Goal: Task Accomplishment & Management: Complete application form

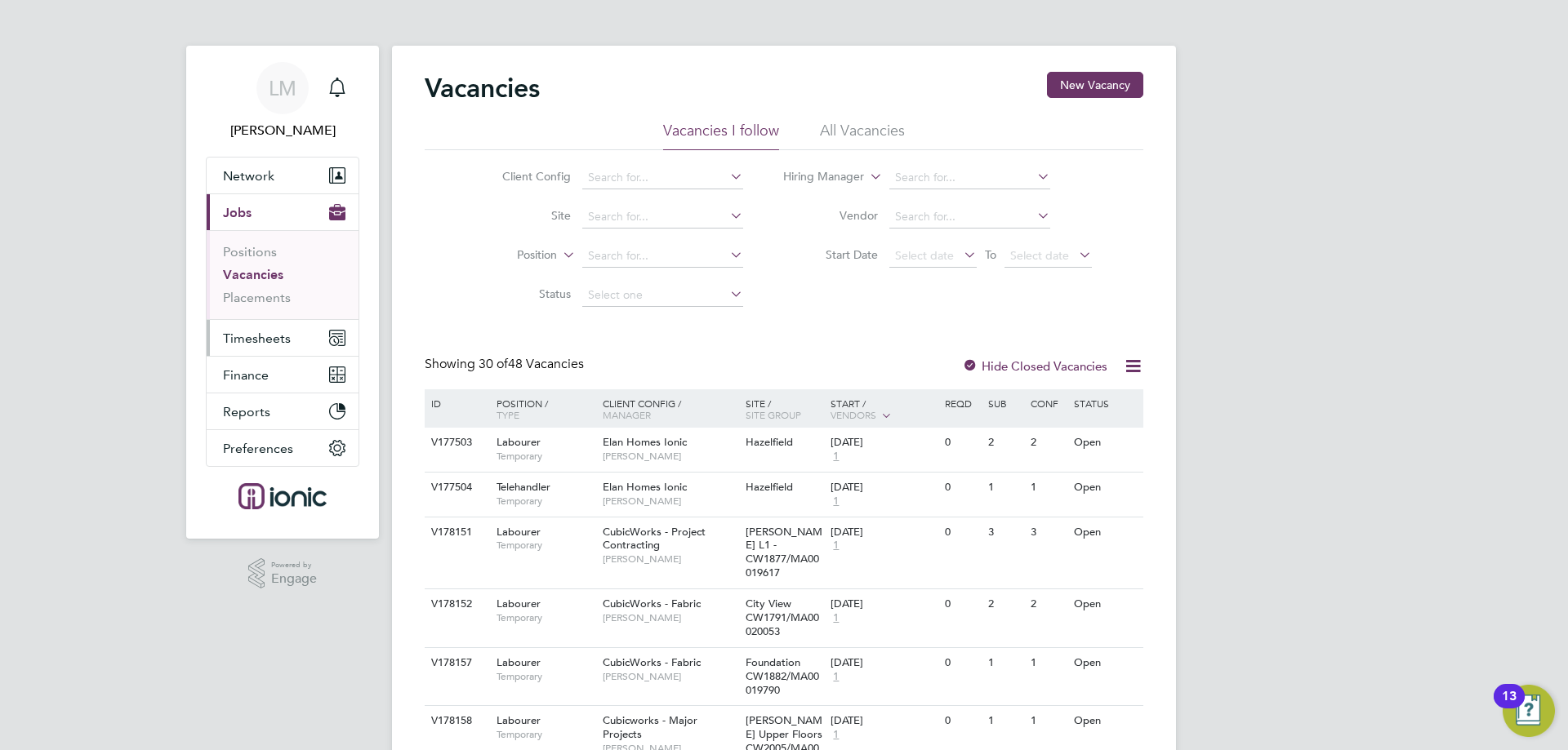
click at [253, 330] on span "Timesheets" at bounding box center [256, 338] width 68 height 15
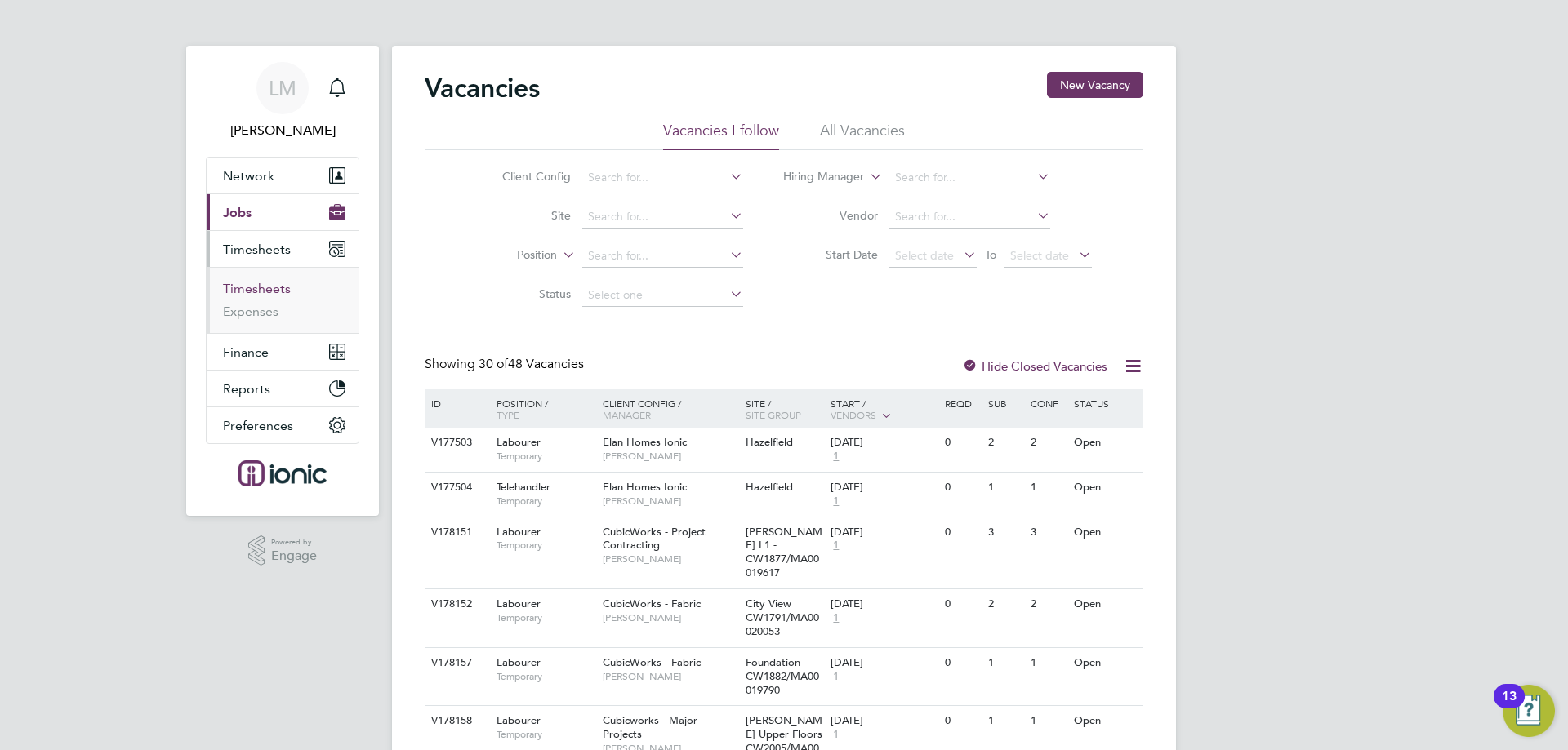
click at [272, 290] on link "Timesheets" at bounding box center [256, 289] width 68 height 15
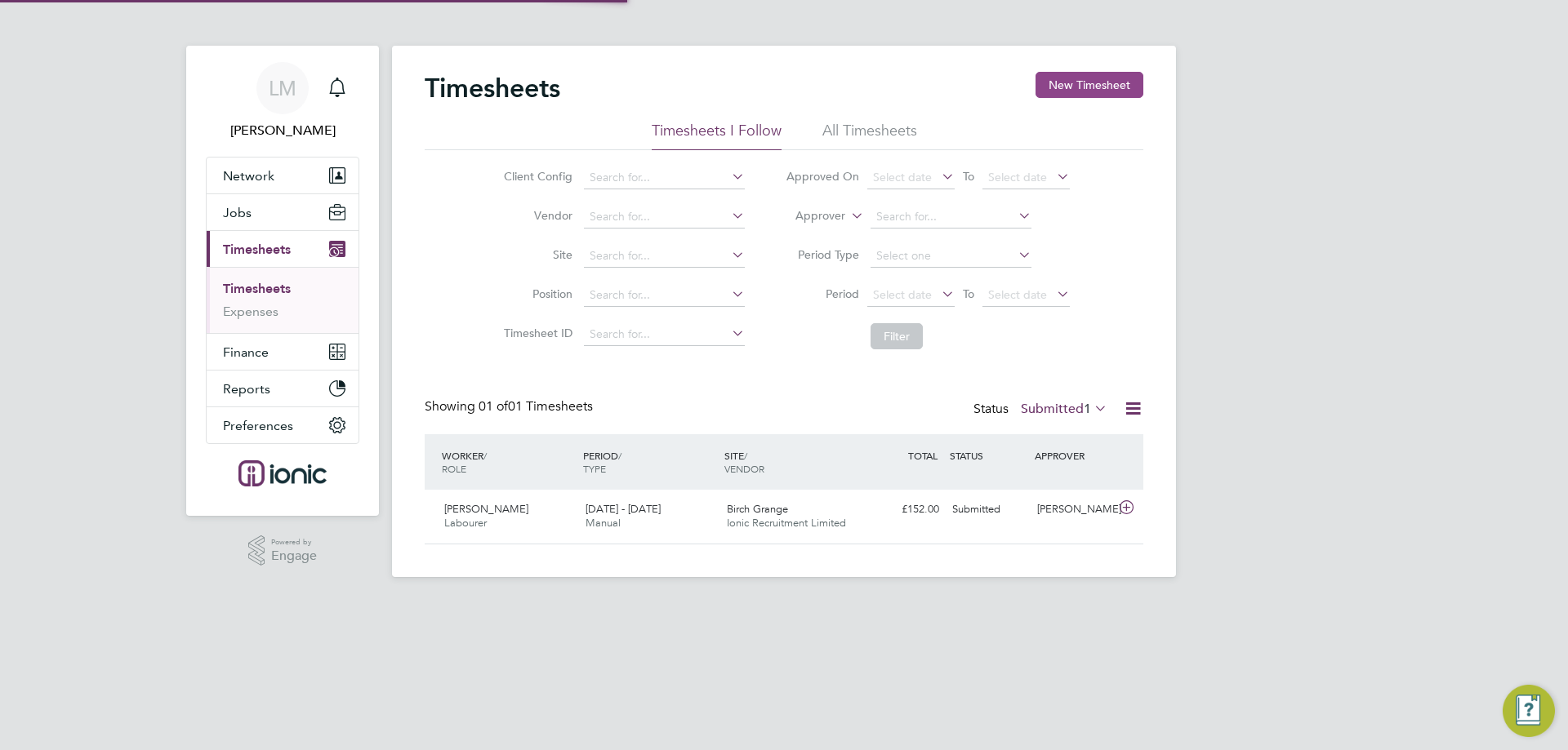
scroll to position [42, 142]
click at [1057, 77] on button "New Timesheet" at bounding box center [1089, 85] width 108 height 27
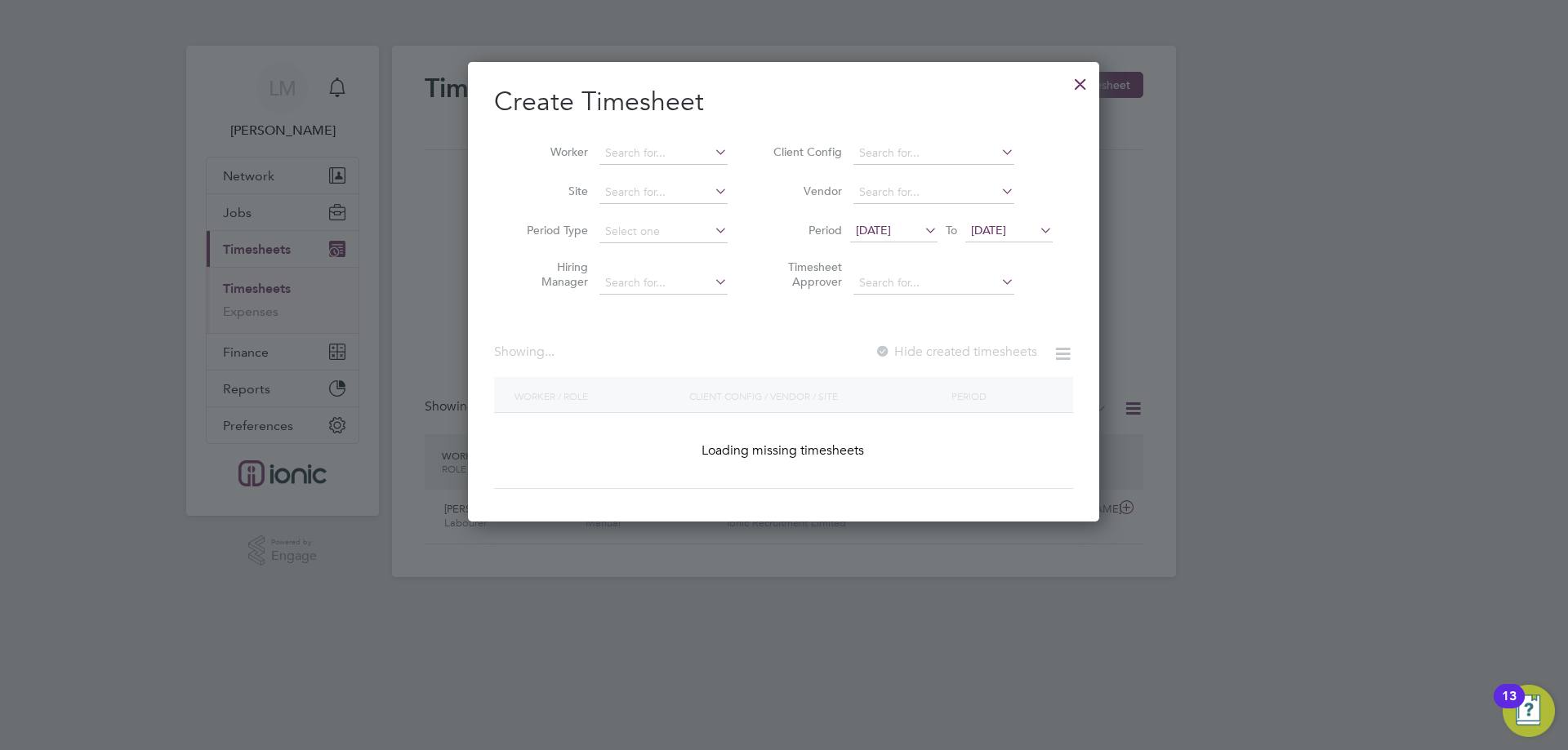
scroll to position [1172, 632]
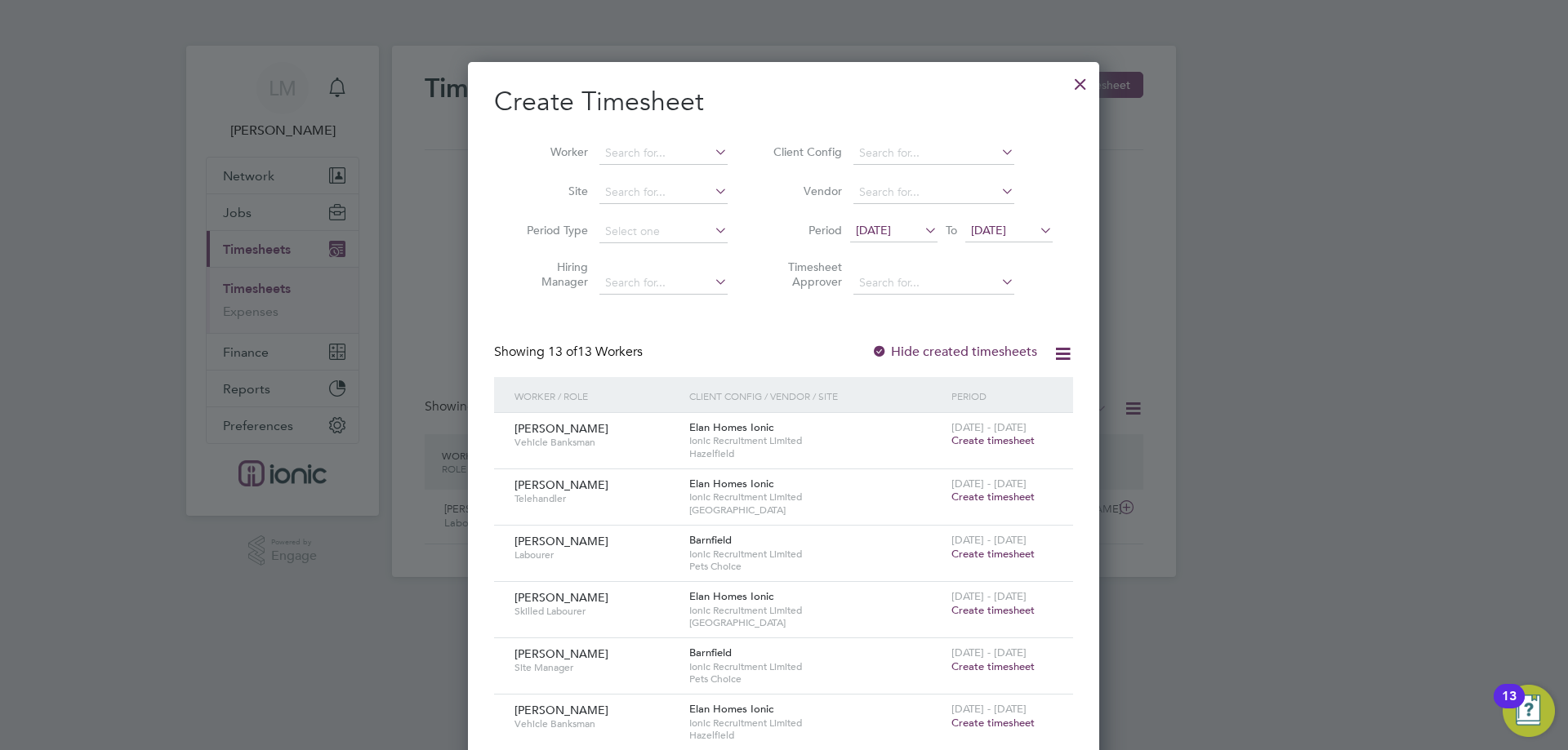
click at [915, 230] on span "[DATE]" at bounding box center [894, 231] width 87 height 22
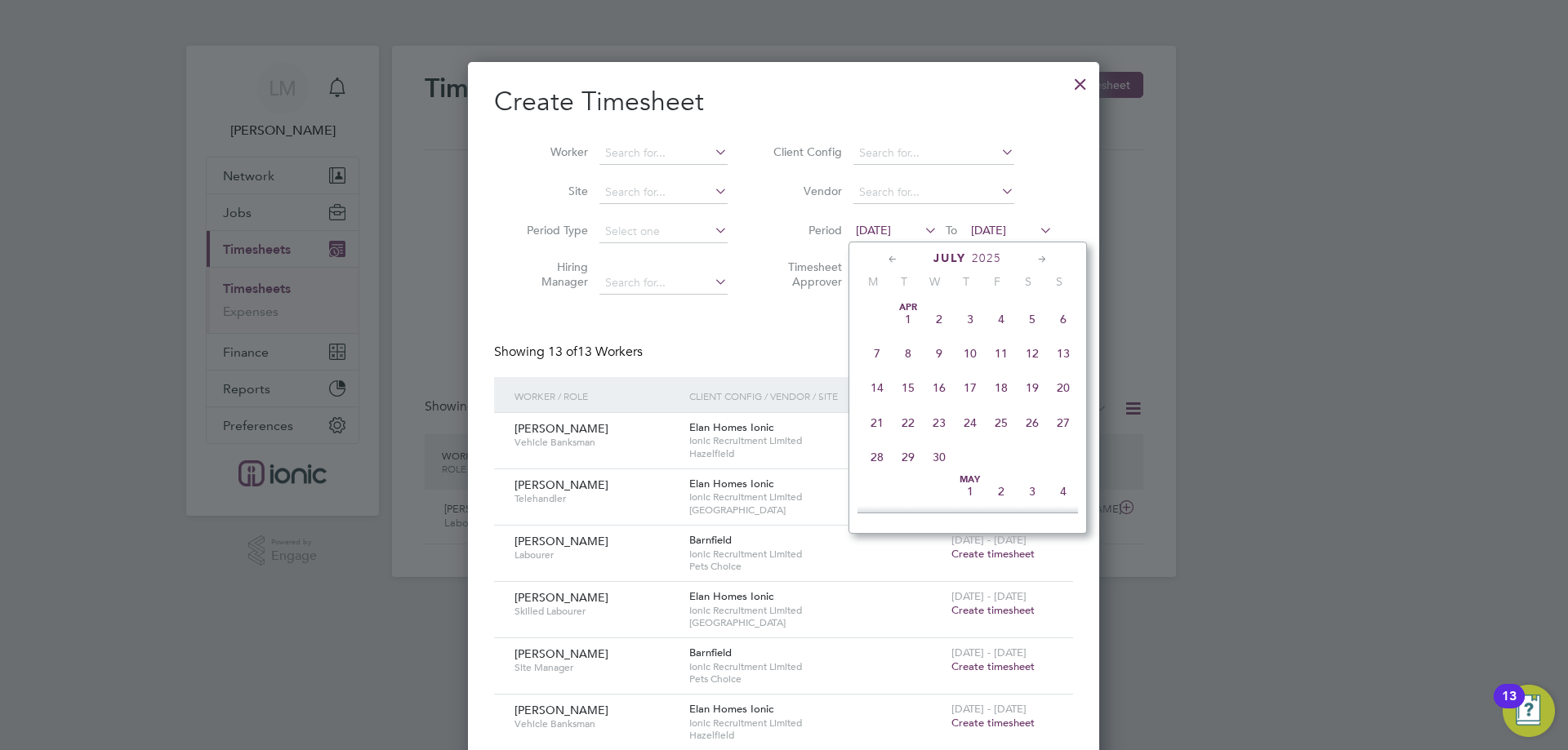
scroll to position [636, 0]
drag, startPoint x: 885, startPoint y: 455, endPoint x: 895, endPoint y: 417, distance: 39.3
click at [883, 454] on span "4" at bounding box center [877, 441] width 31 height 31
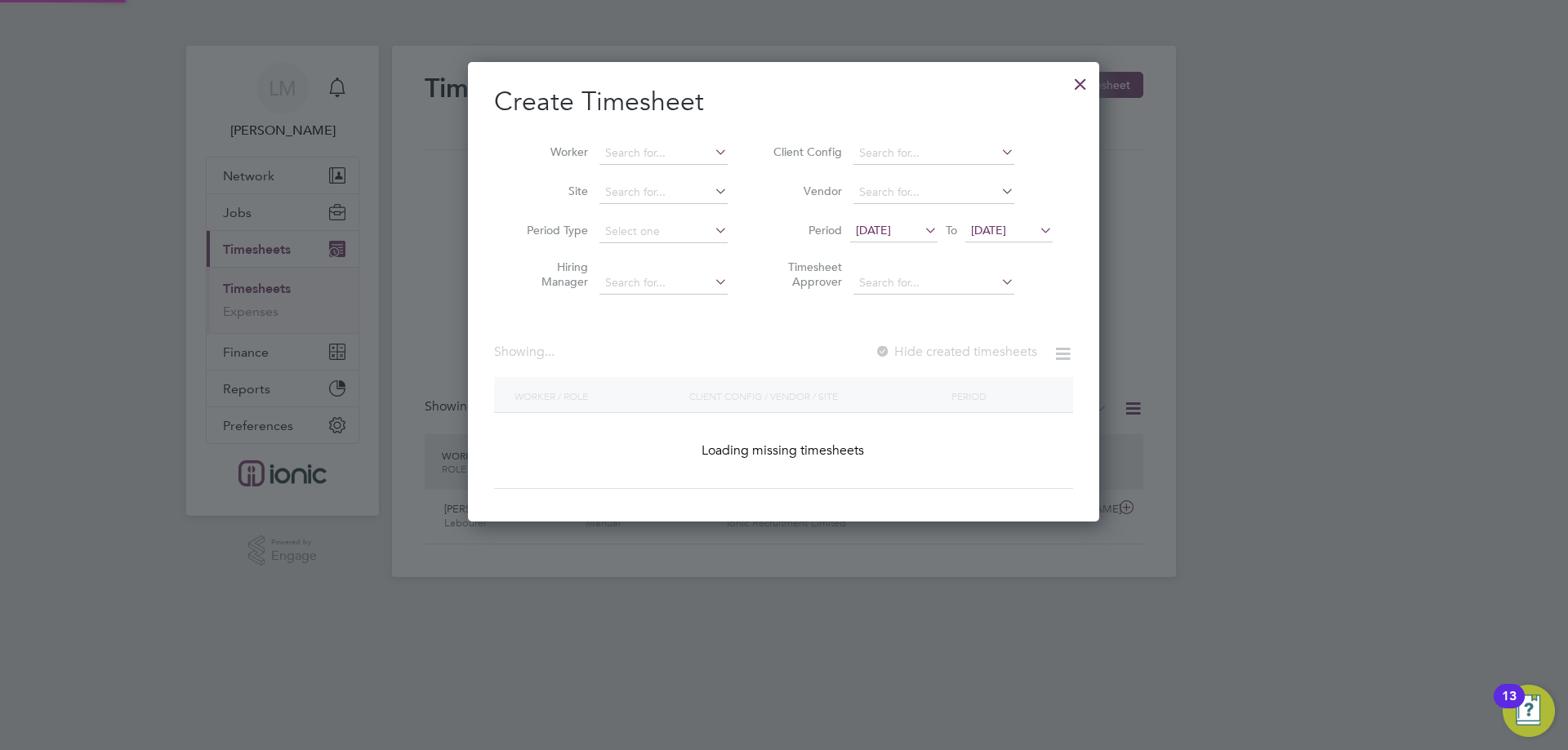
scroll to position [1116, 632]
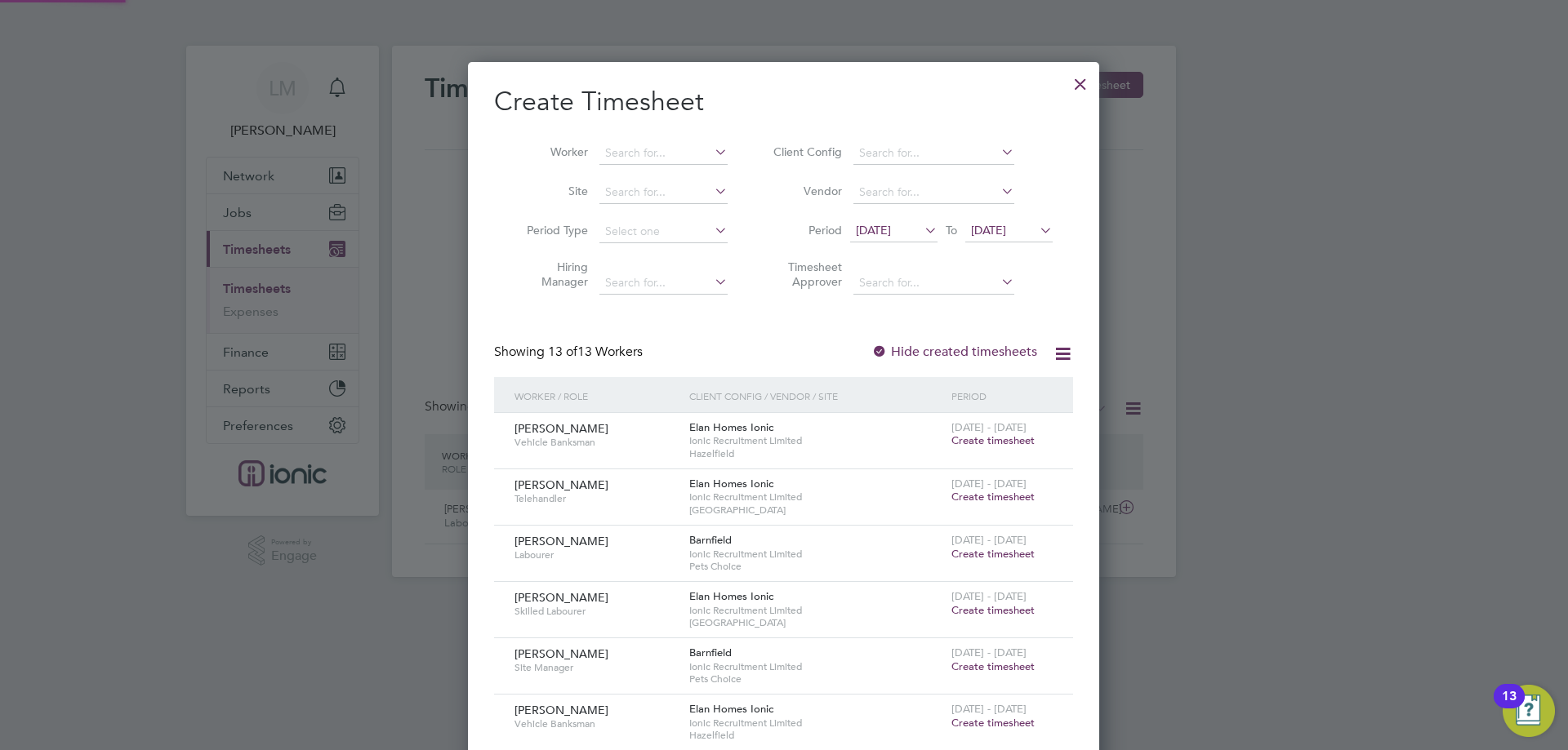
click at [1006, 226] on span "[DATE]" at bounding box center [988, 229] width 35 height 15
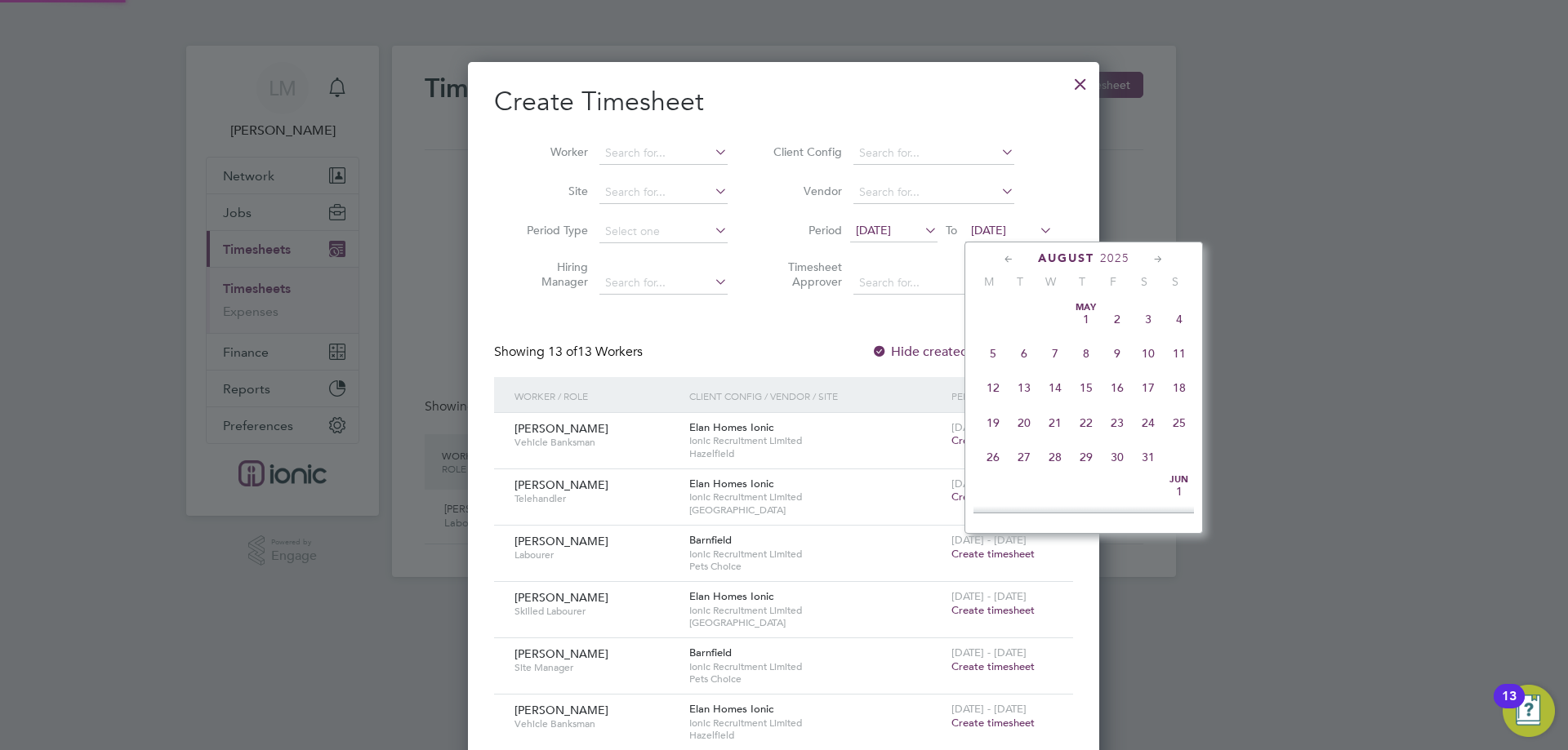
scroll to position [530, 0]
click at [1188, 384] on span "10" at bounding box center [1179, 375] width 31 height 31
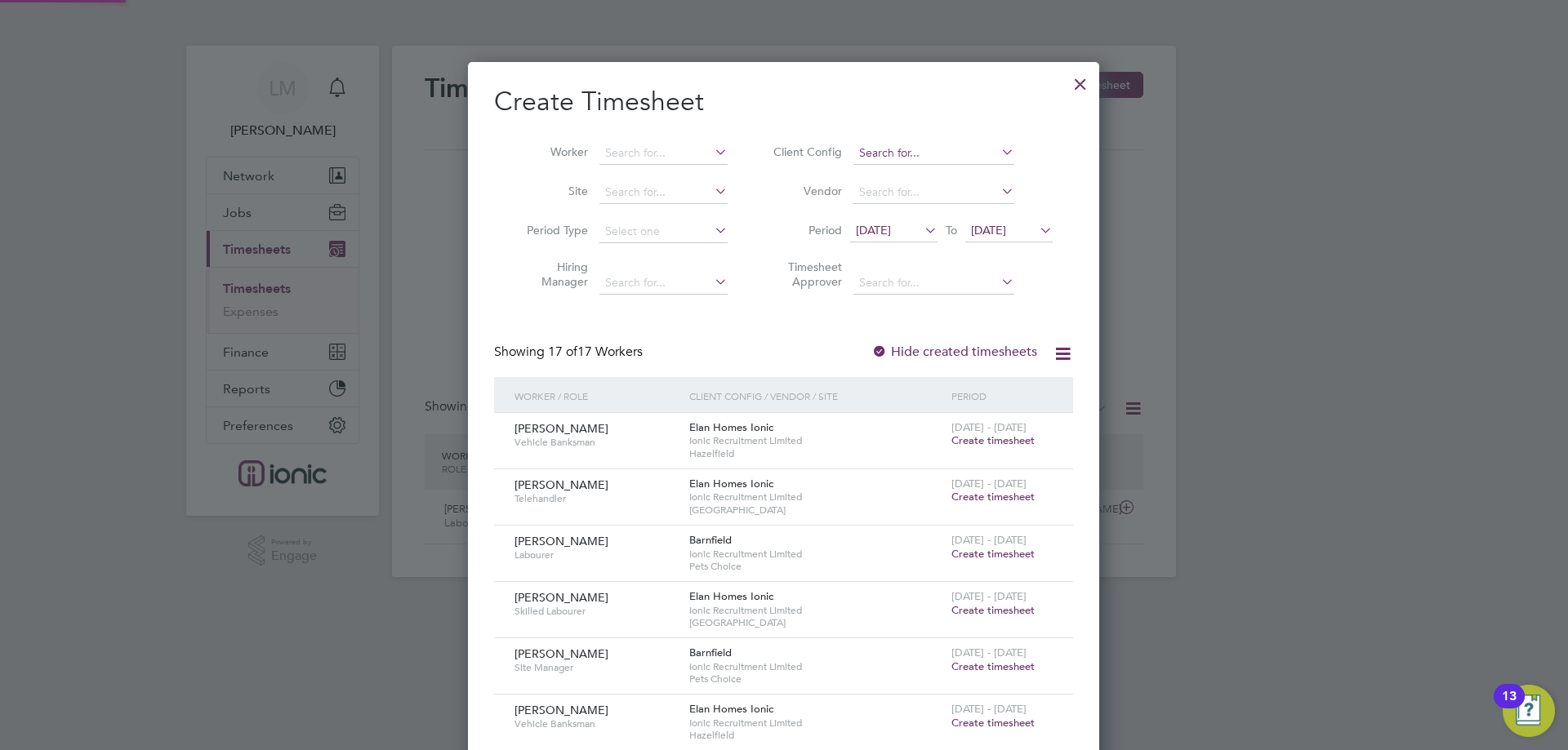
scroll to position [1343, 632]
click at [932, 145] on input at bounding box center [933, 153] width 161 height 23
click at [931, 307] on li "Elan Homes Ionic" at bounding box center [964, 308] width 224 height 22
type input "Elan Homes Ionic"
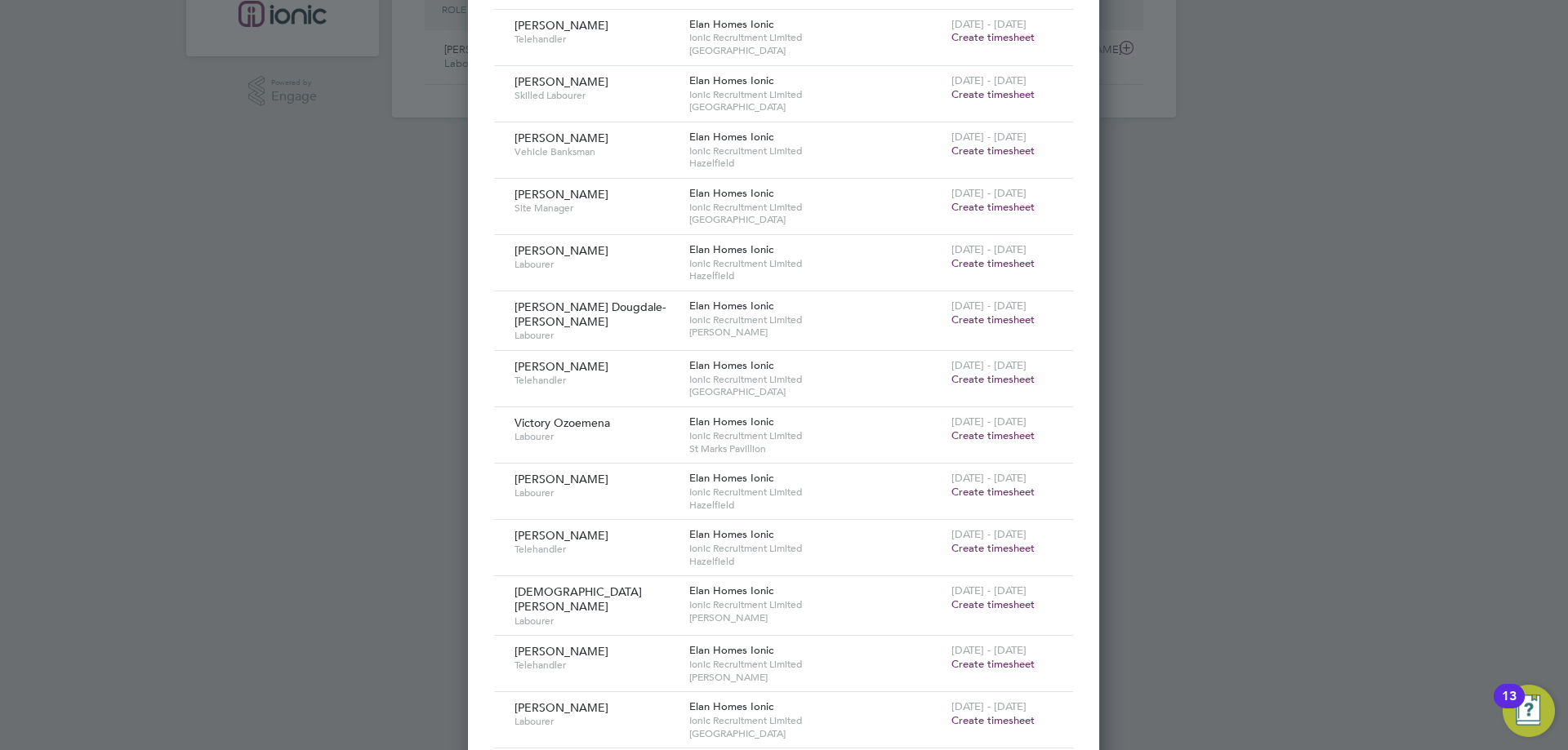
scroll to position [541, 0]
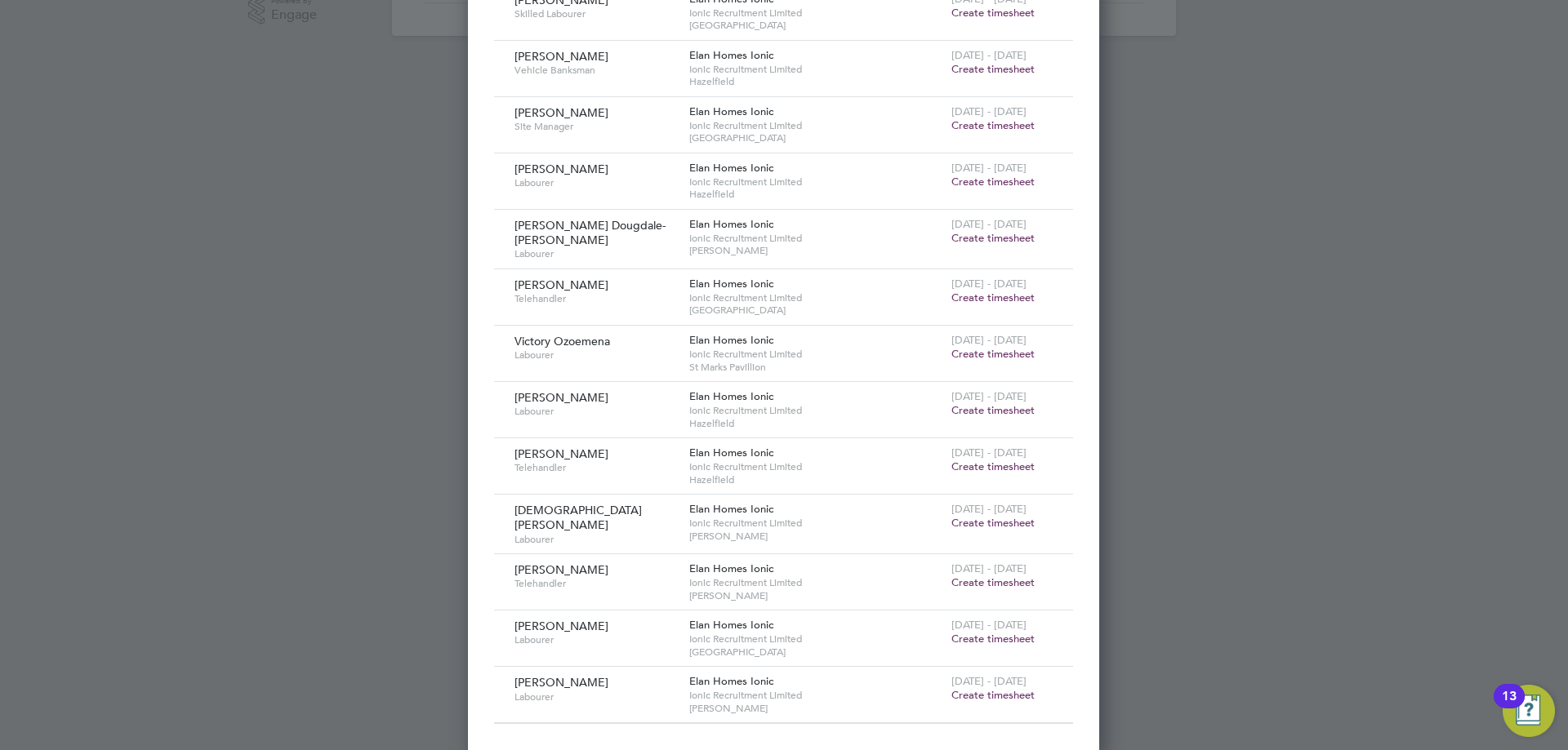
click at [981, 688] on span "Create timesheet" at bounding box center [993, 695] width 83 height 14
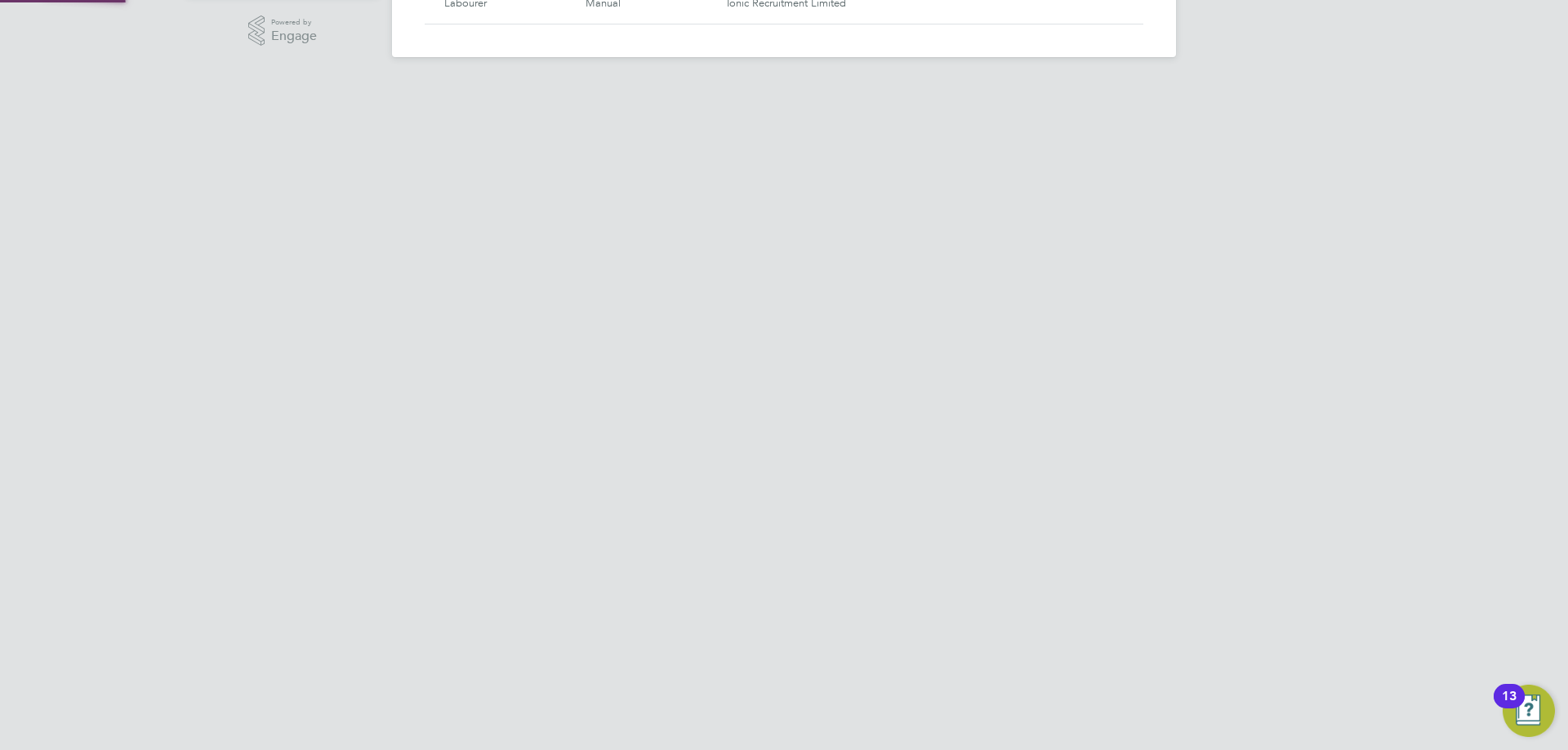
scroll to position [0, 0]
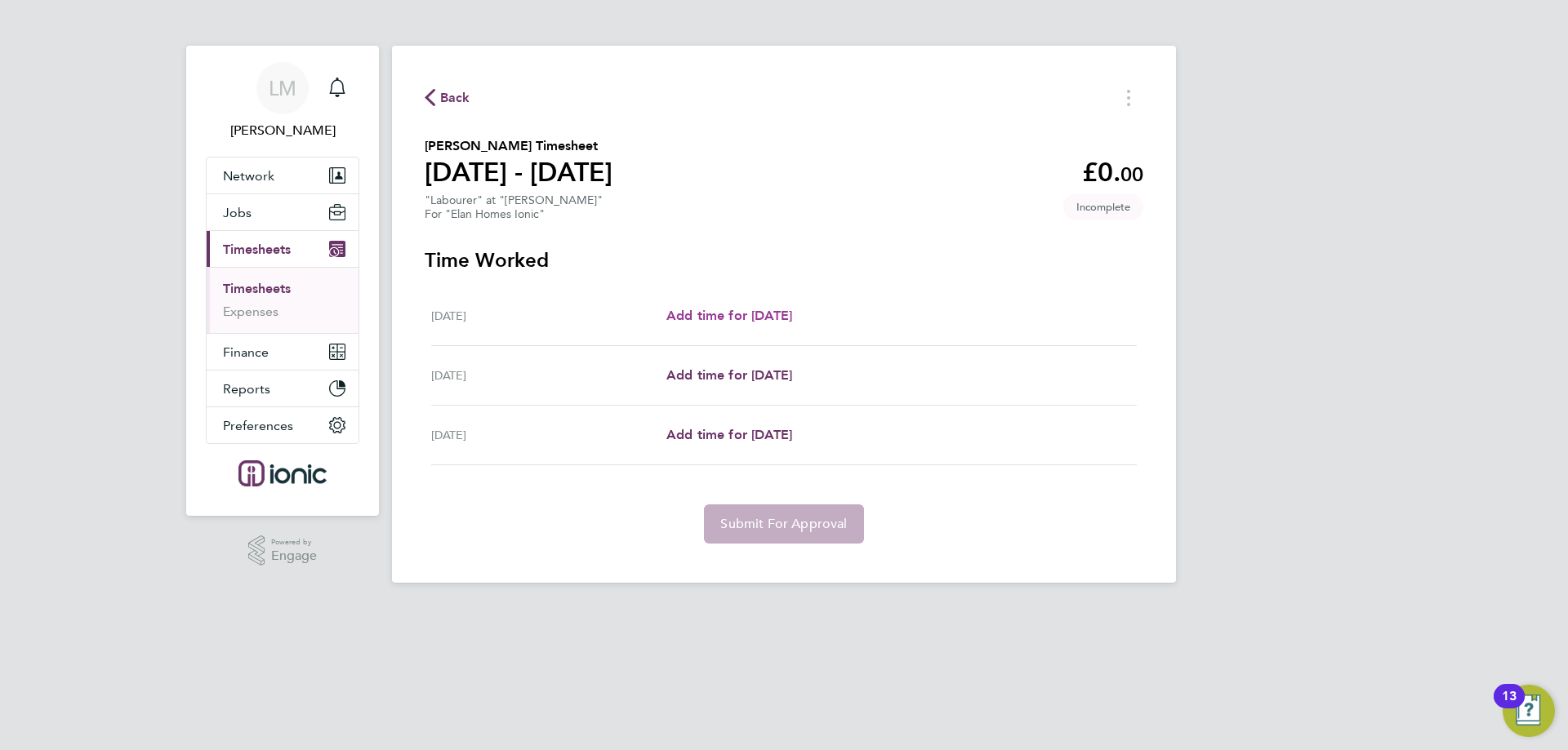
click at [792, 309] on span "Add time for [DATE]" at bounding box center [729, 315] width 126 height 15
select select "30"
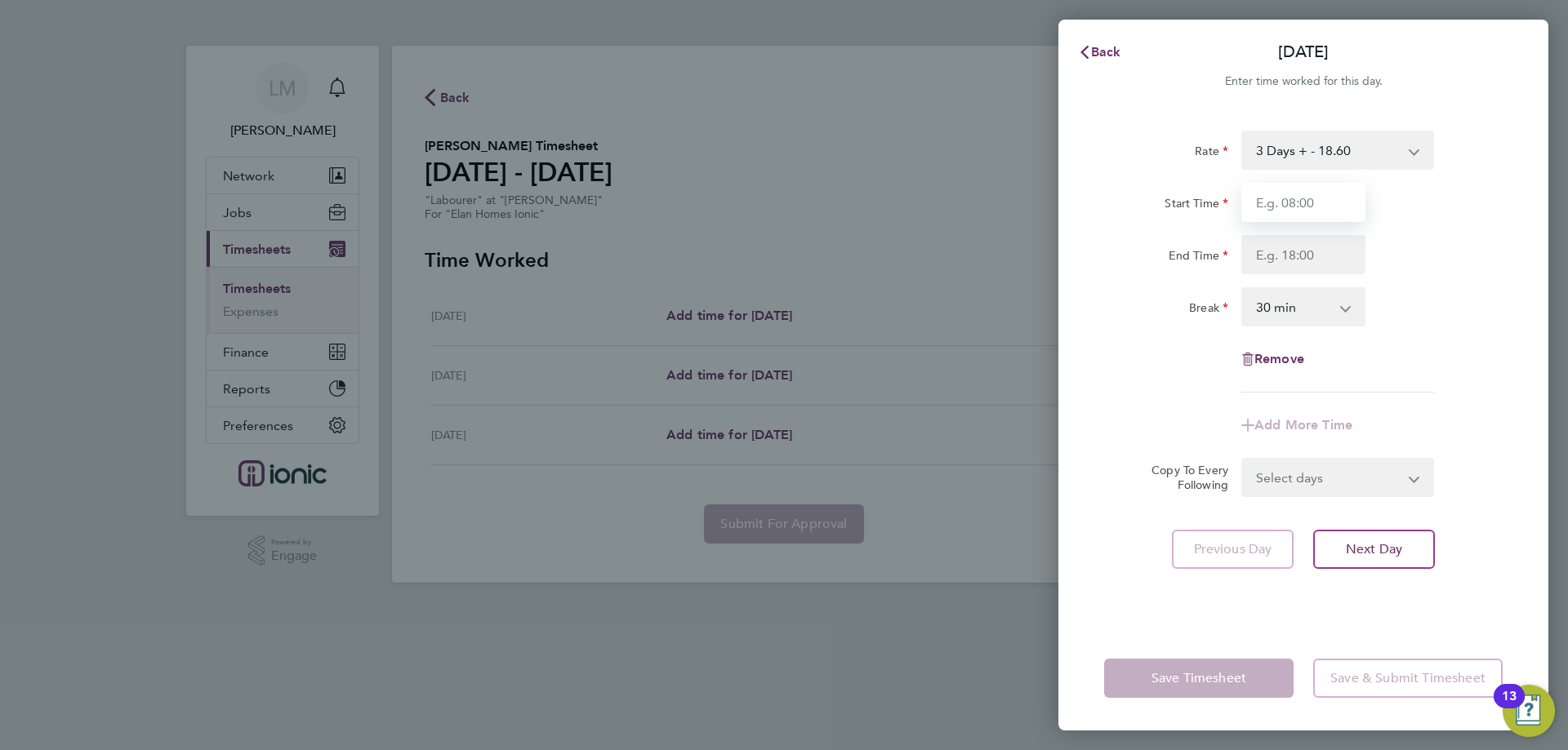
click at [1280, 207] on input "Start Time" at bounding box center [1303, 203] width 124 height 39
type input "07:30"
click at [1316, 258] on input "End Time" at bounding box center [1303, 255] width 124 height 39
type input "16:00"
click at [1485, 303] on div "Break 0 min 15 min 30 min 45 min 60 min 75 min 90 min" at bounding box center [1303, 307] width 412 height 39
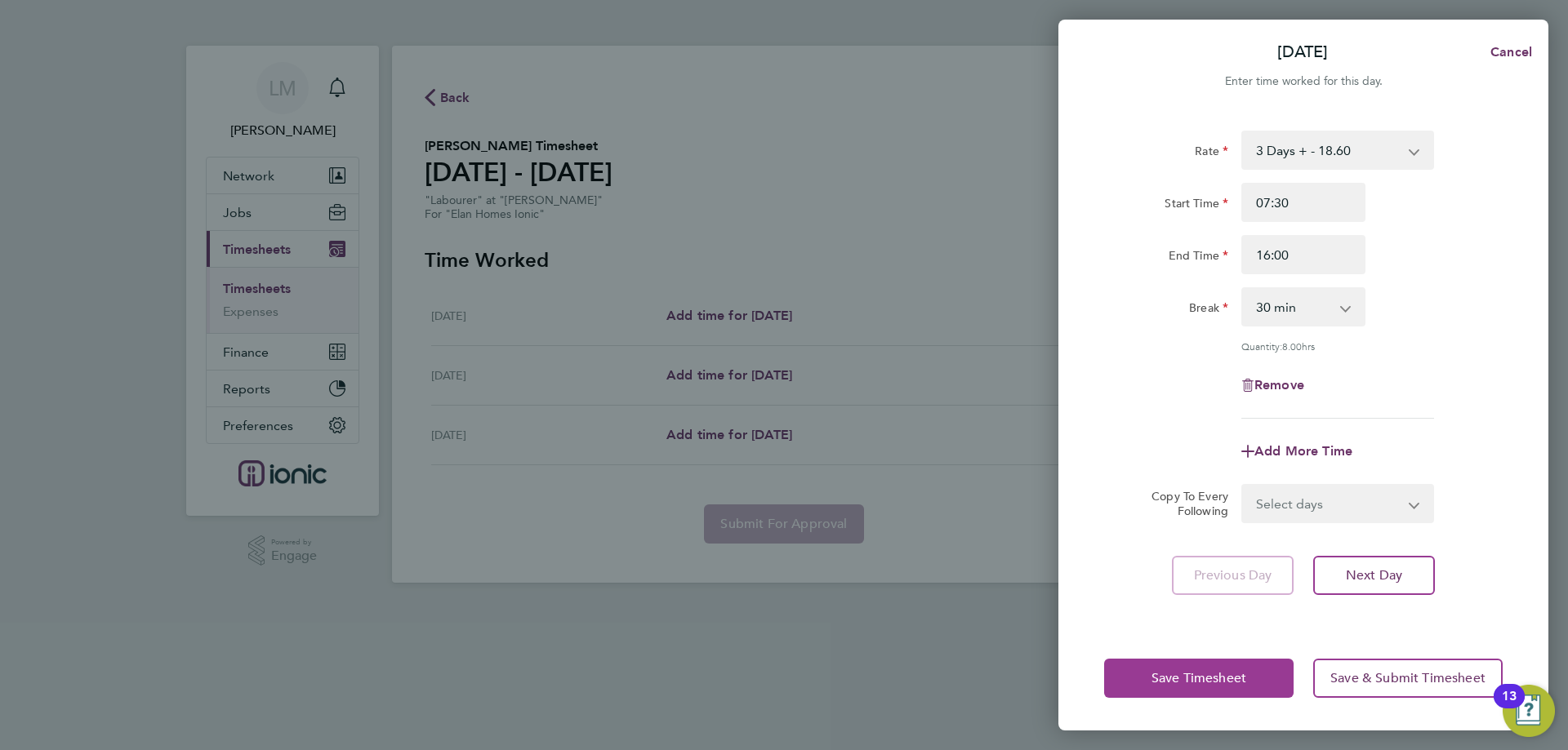
click at [1212, 680] on span "Save Timesheet" at bounding box center [1199, 678] width 95 height 16
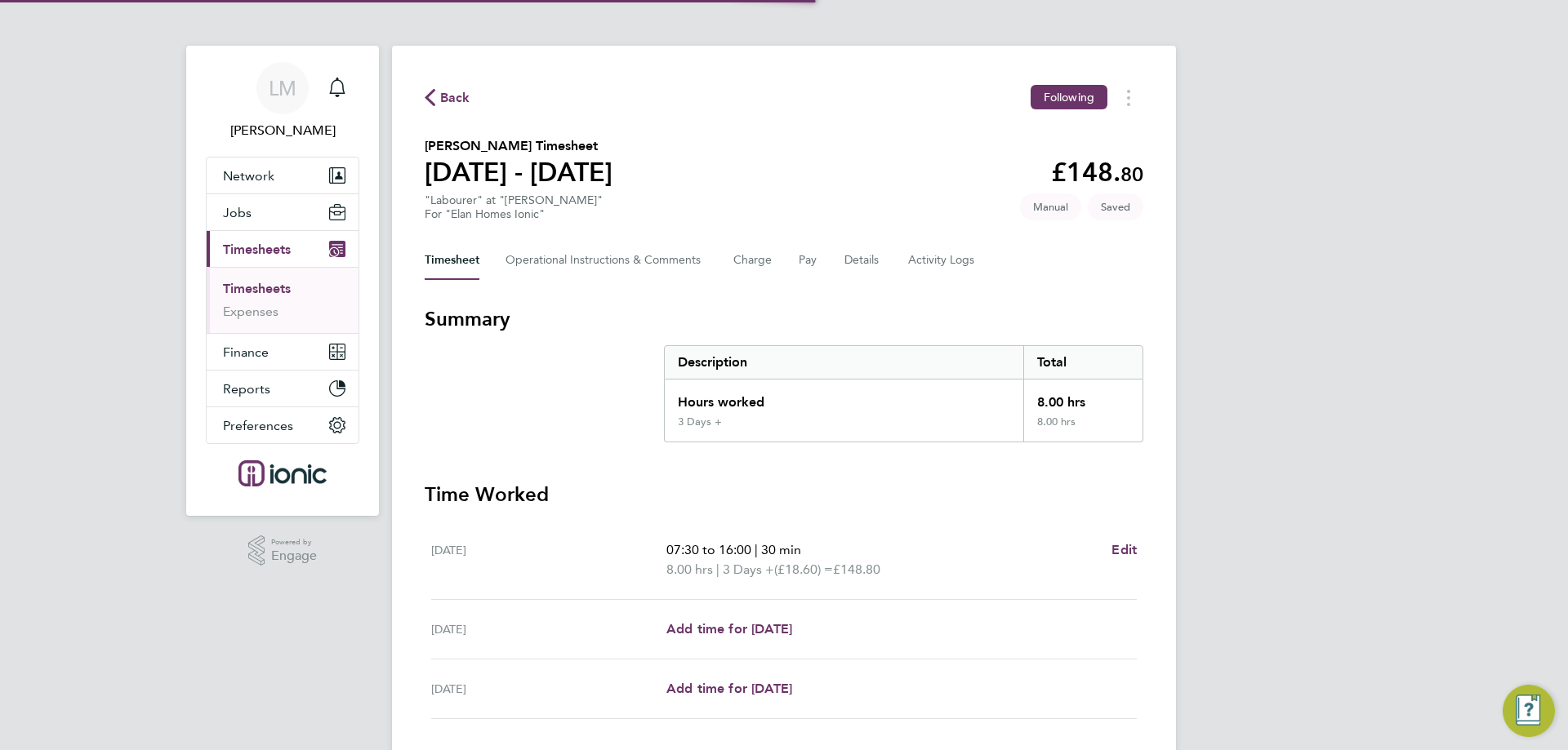
scroll to position [113, 0]
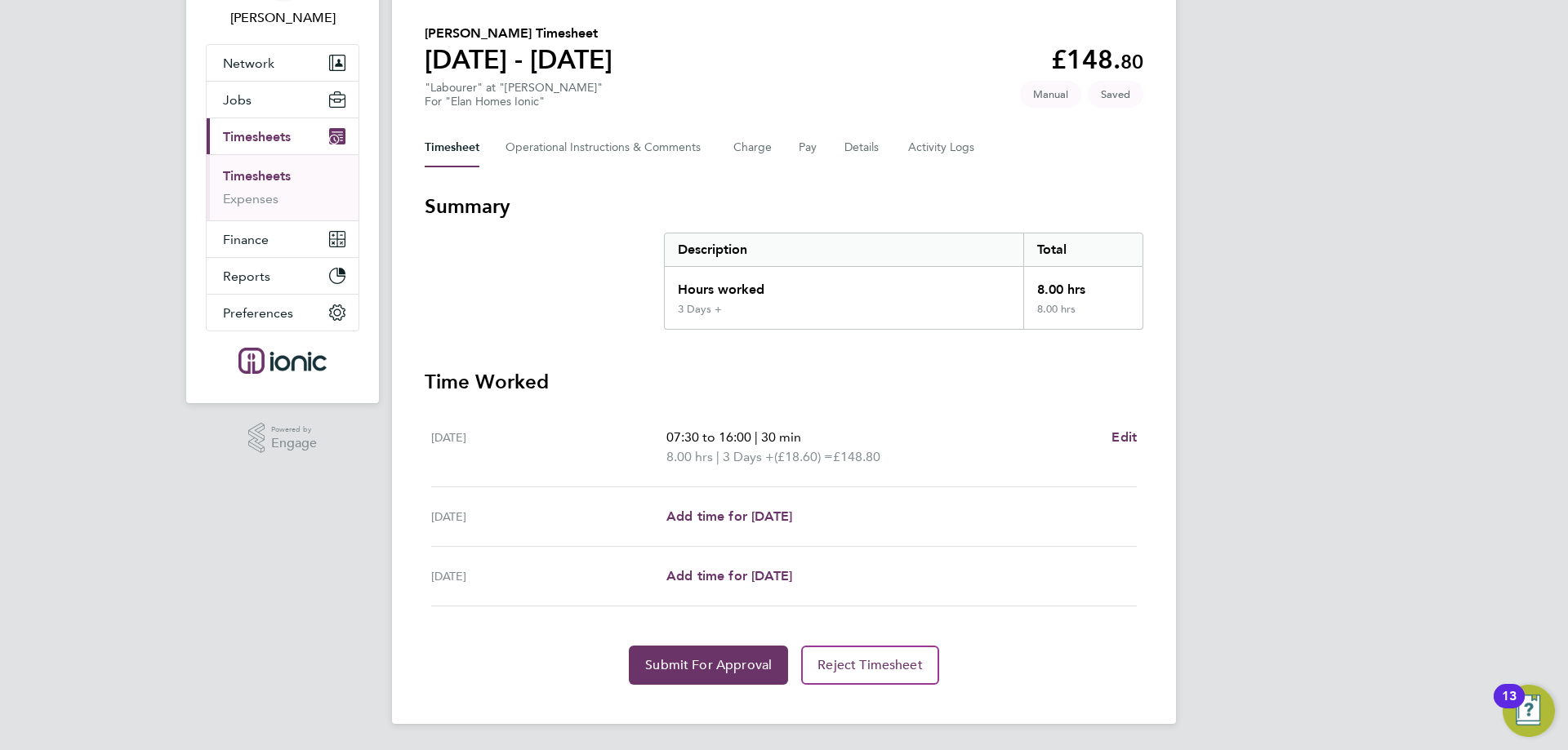
click at [682, 639] on section "Time Worked Fri 08 Aug 07:30 to 16:00 | 30 min 8.00 hrs | 3 Days + (£18.60) = £…" at bounding box center [784, 527] width 718 height 316
click at [1121, 437] on span "Edit" at bounding box center [1124, 438] width 26 height 15
select select "30"
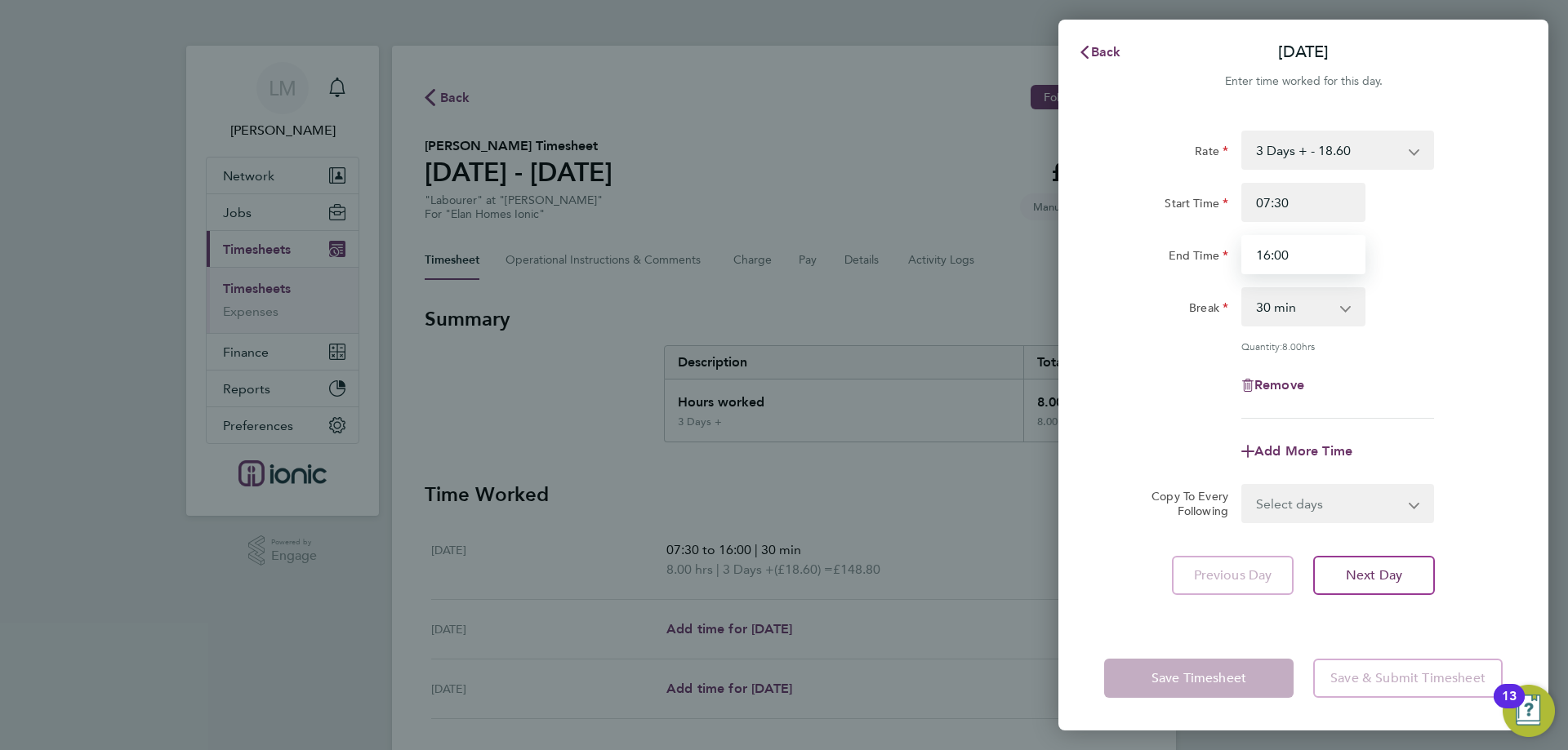
click at [1273, 248] on input "16:00" at bounding box center [1303, 255] width 124 height 39
type input "15:00"
click at [1082, 449] on div "Rate 3 Days + - 18.60 3 Days - - 16.78 Start Time 07:30 End Time 15:00 Break 0 …" at bounding box center [1303, 369] width 490 height 515
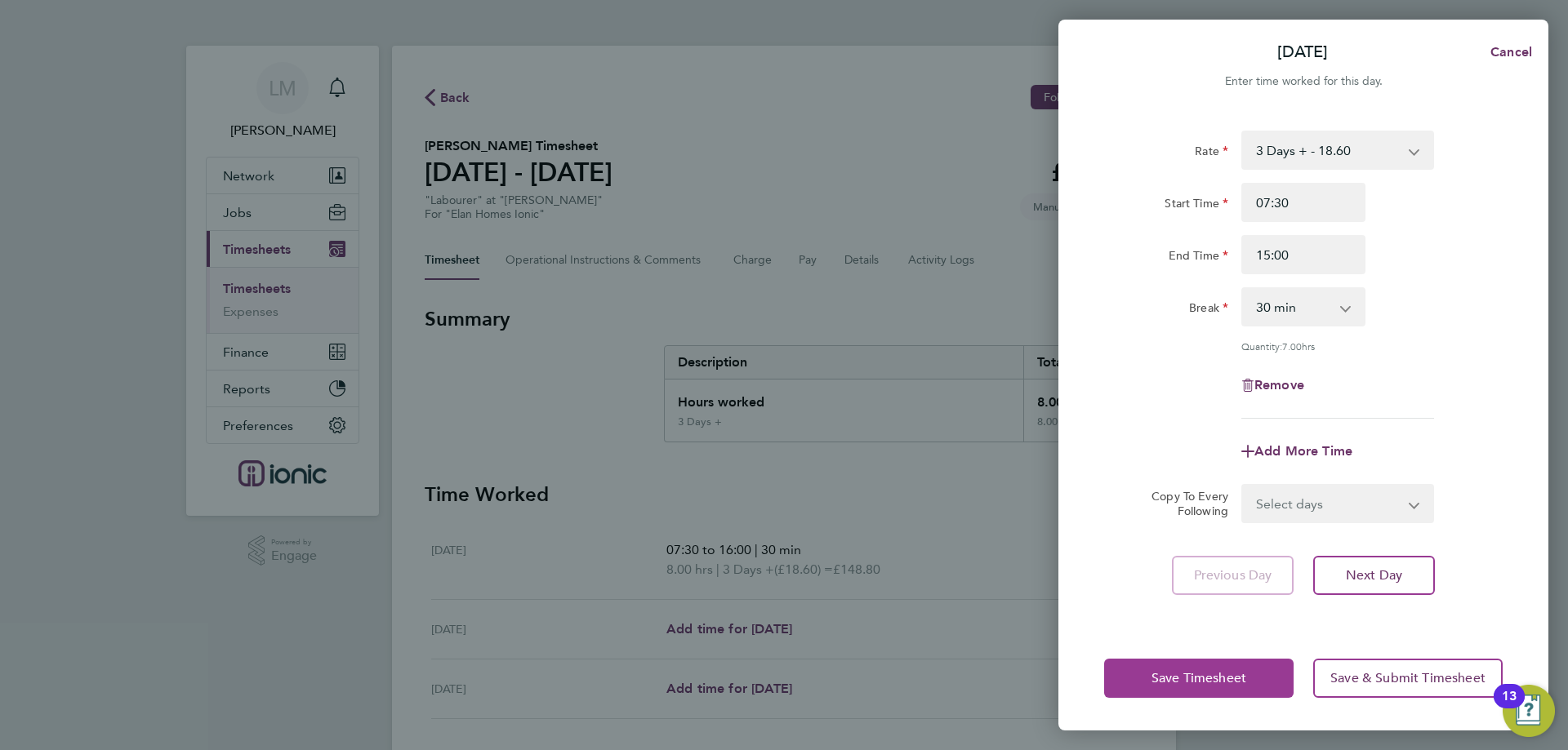
click at [1180, 672] on button "Save Timesheet" at bounding box center [1198, 679] width 189 height 39
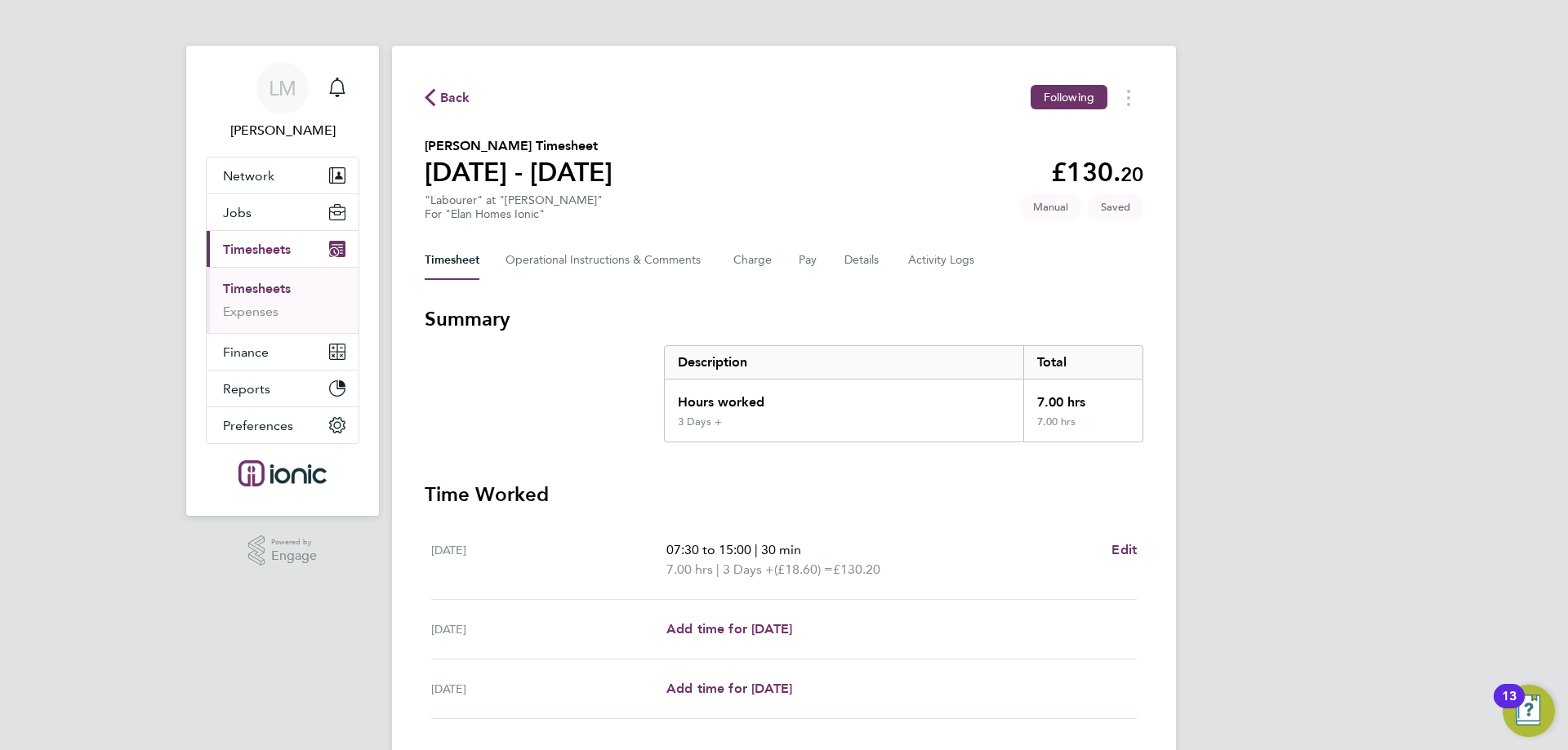
scroll to position [113, 0]
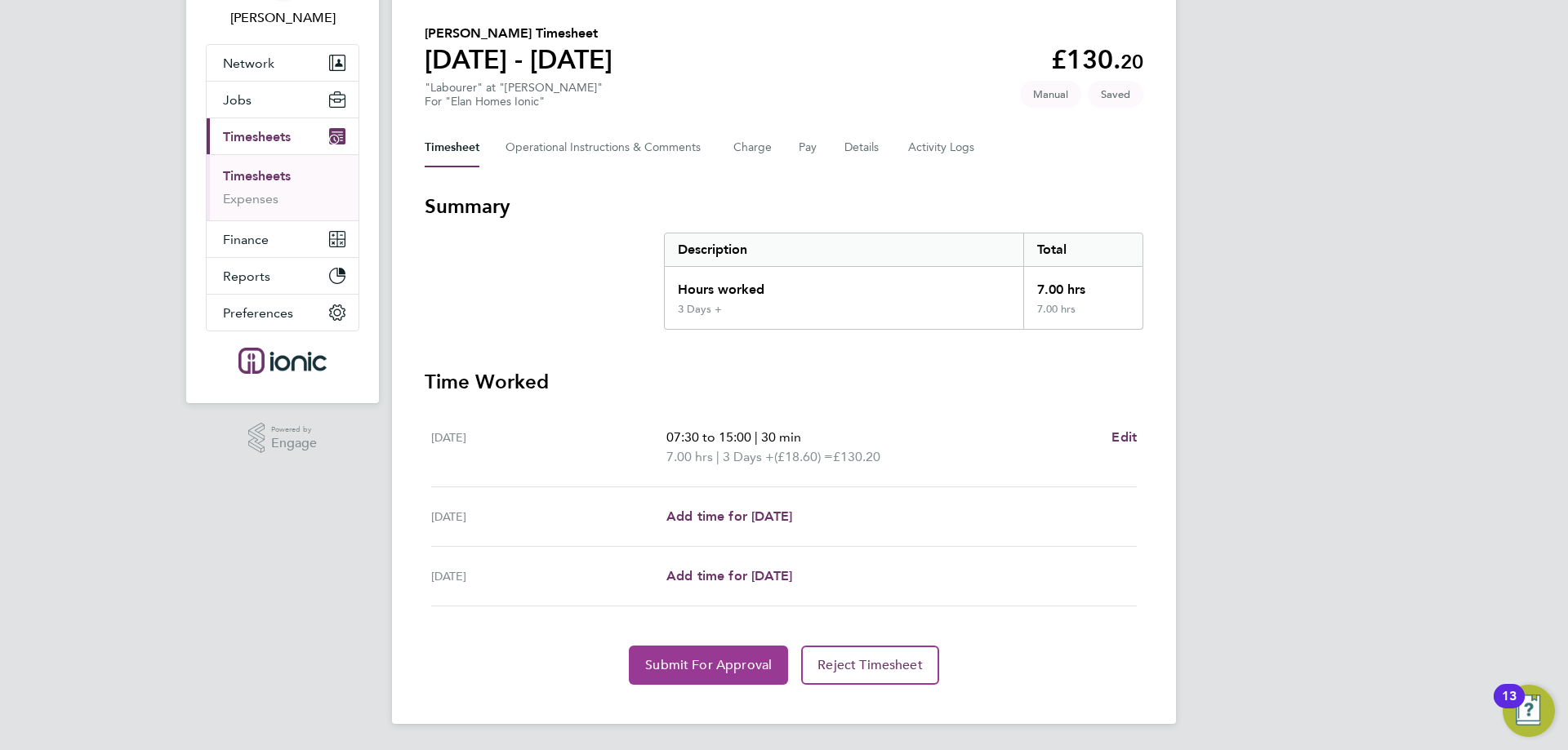
click at [683, 664] on span "Submit For Approval" at bounding box center [708, 665] width 127 height 16
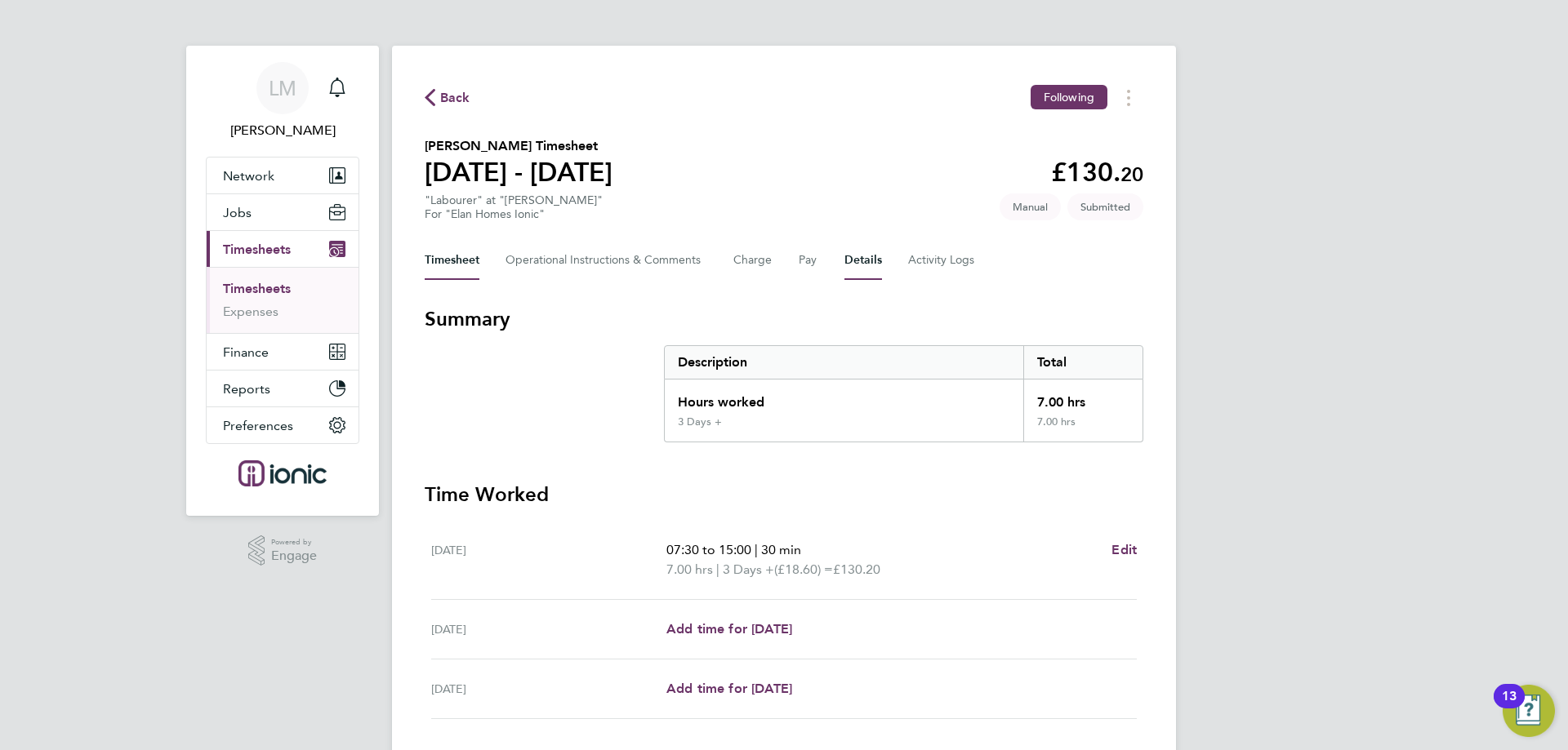
click at [871, 265] on button "Details" at bounding box center [863, 260] width 38 height 39
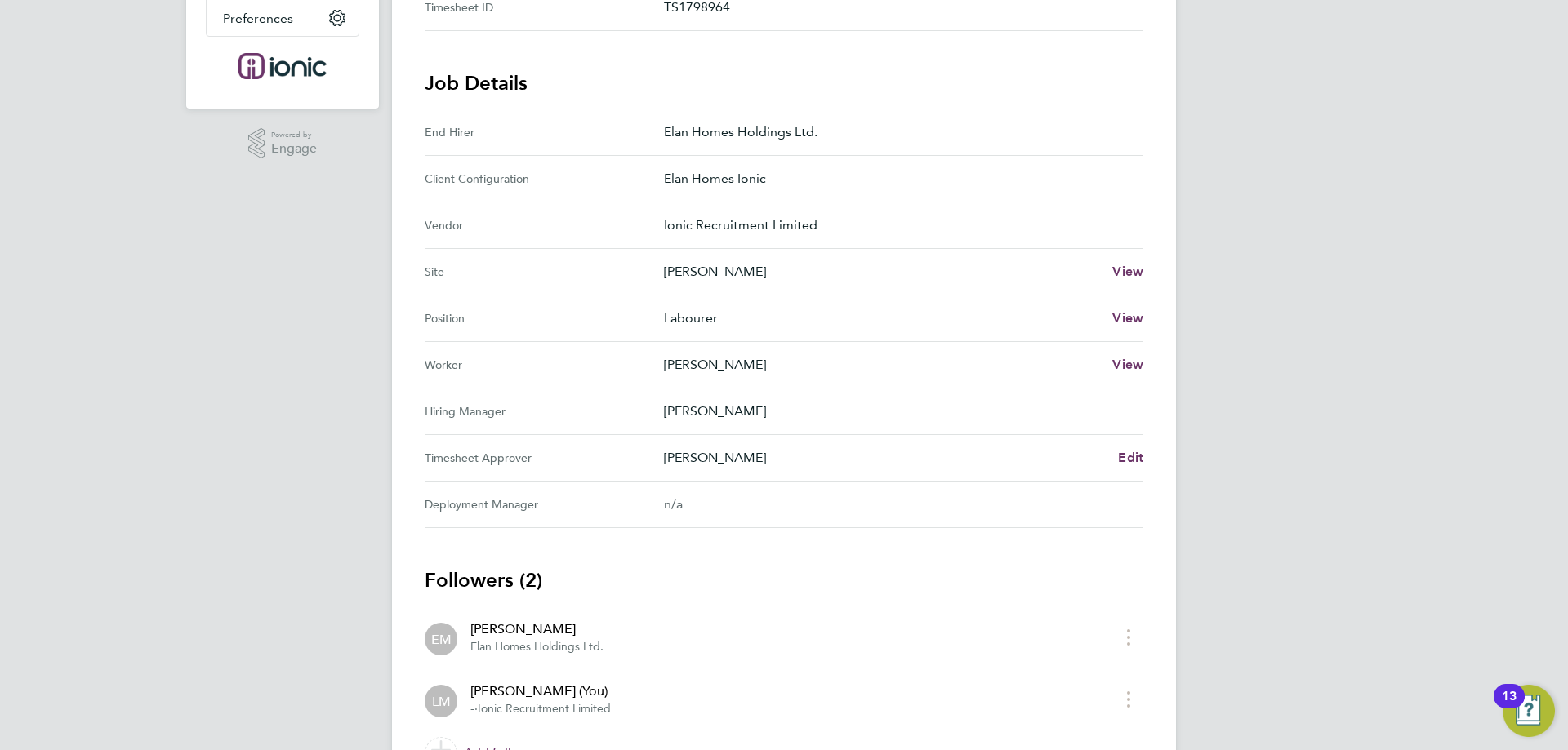
scroll to position [499, 0]
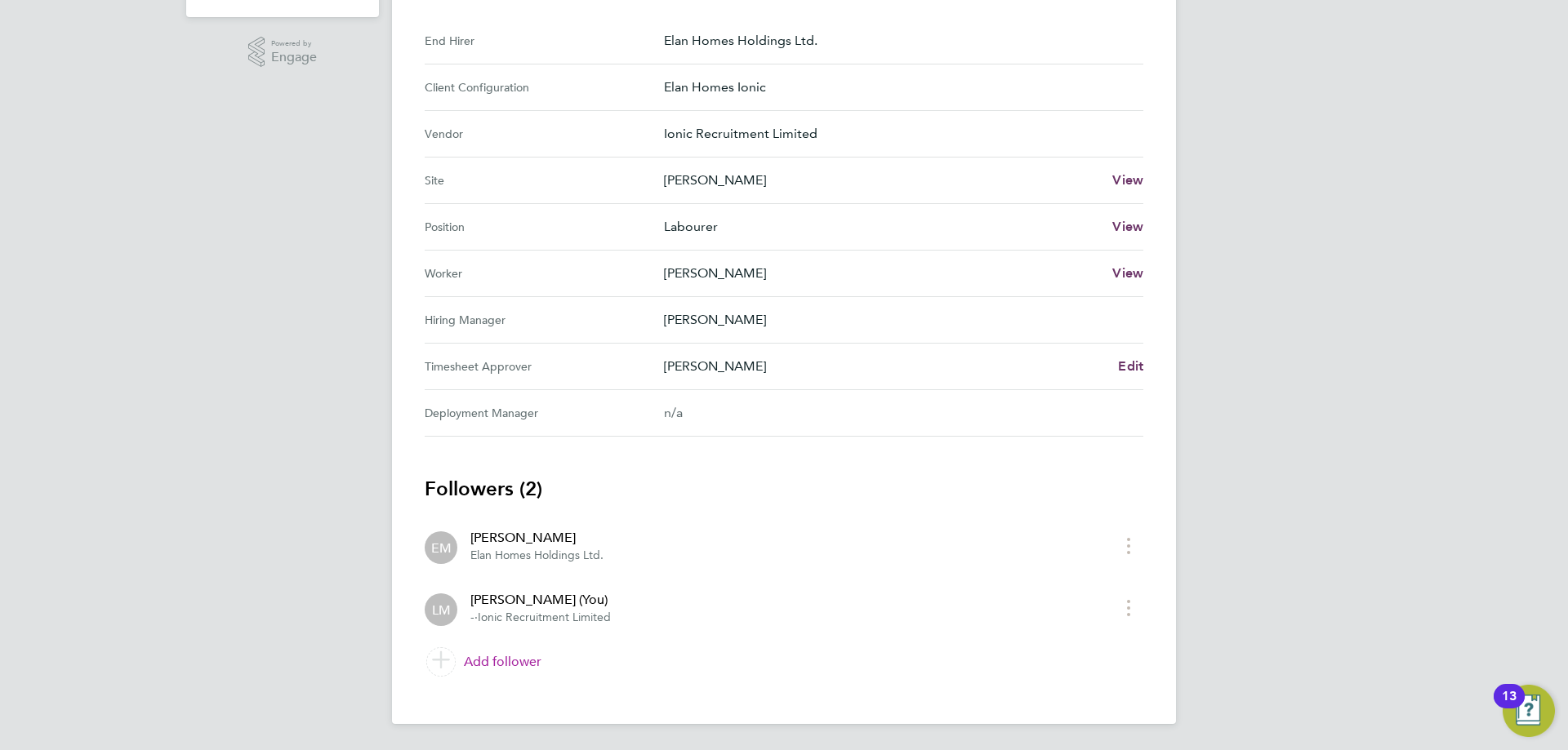
click at [506, 661] on link "Add follower" at bounding box center [784, 662] width 718 height 45
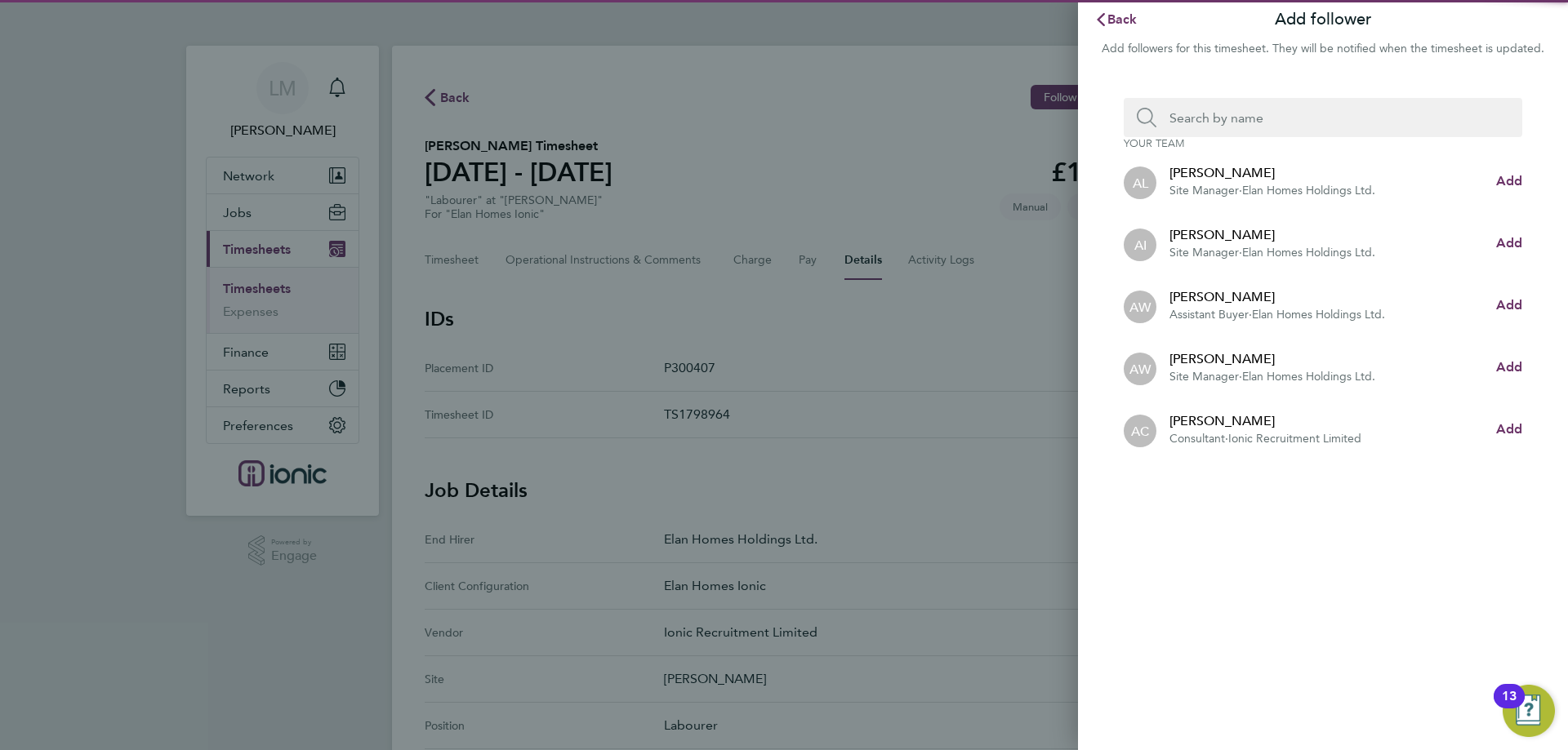
click at [1319, 124] on input "Search team member by name:" at bounding box center [1329, 117] width 346 height 39
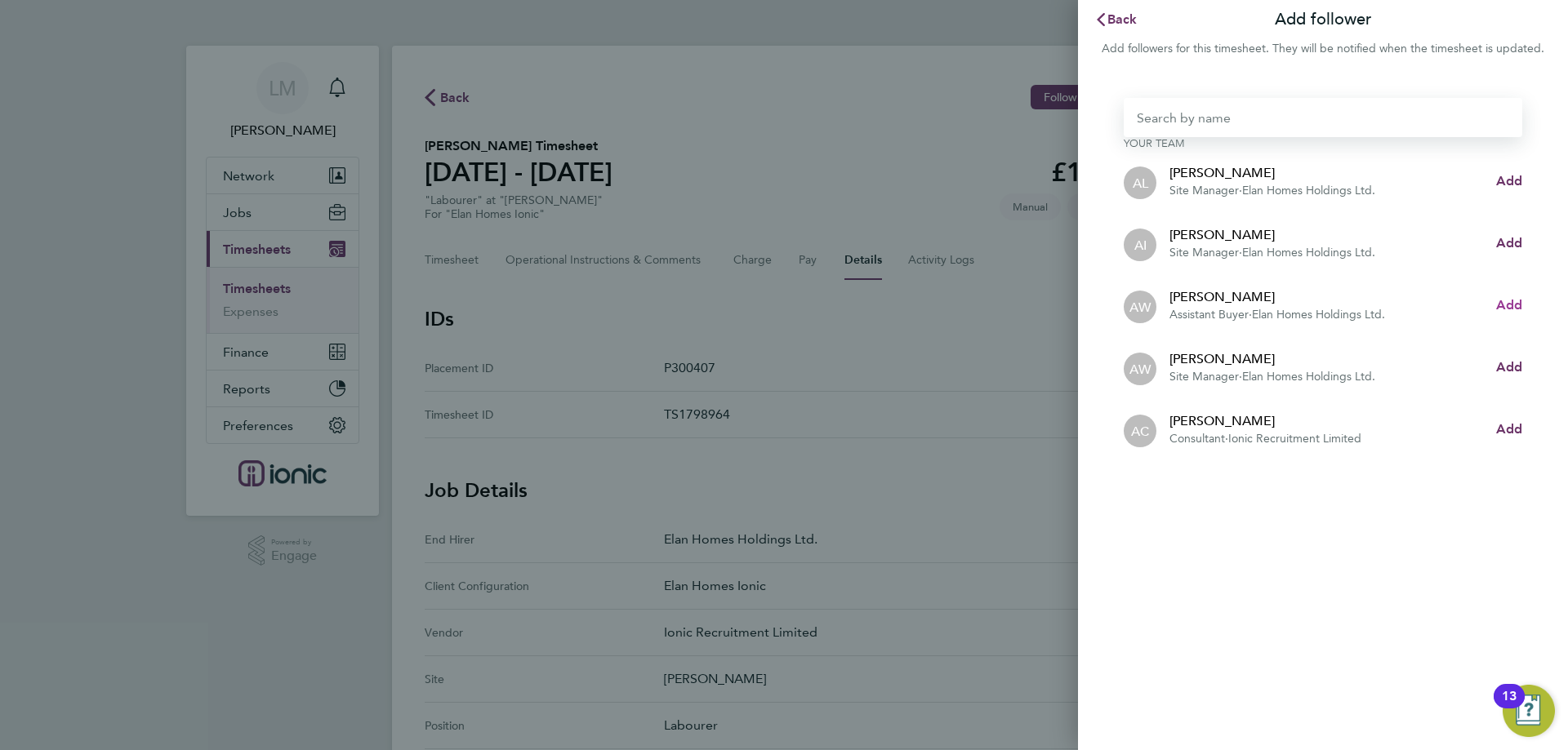
click at [1515, 307] on span "Add" at bounding box center [1509, 305] width 27 height 15
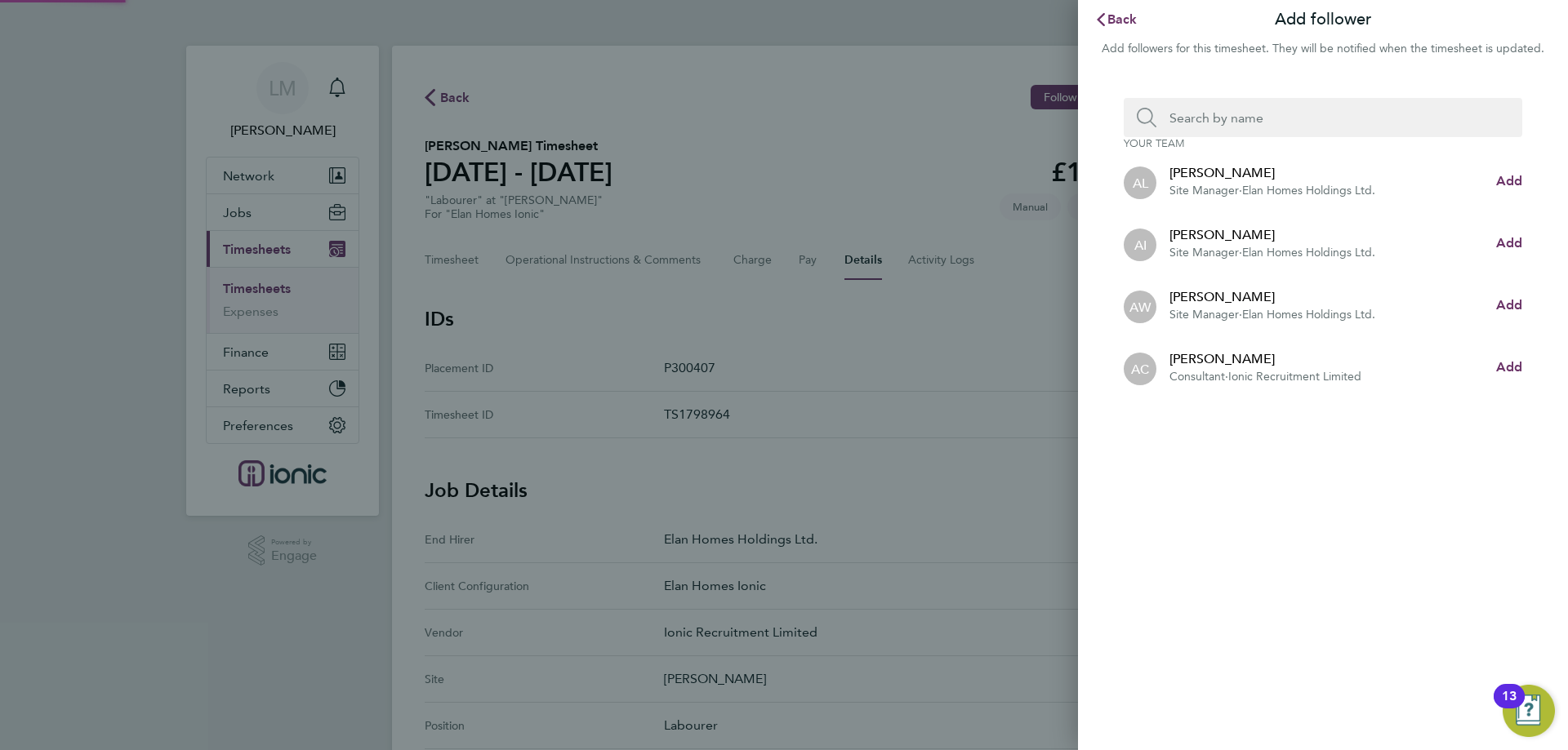
click at [1219, 117] on input "Search team member by name:" at bounding box center [1329, 117] width 346 height 39
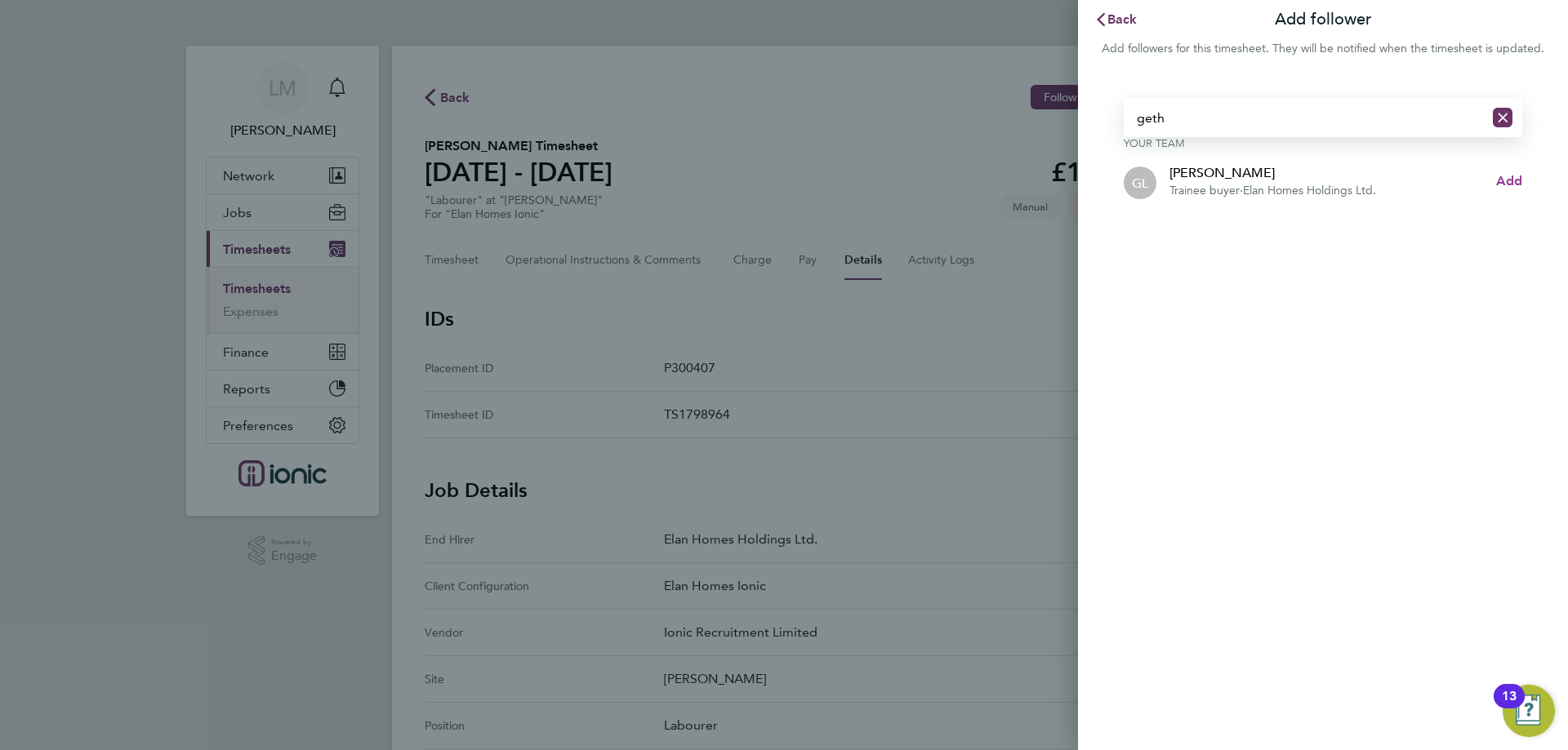
type input "geth"
drag, startPoint x: 1505, startPoint y: 176, endPoint x: 1529, endPoint y: 180, distance: 24.3
click at [1529, 180] on div "geth Your team GL Gethin Lloyd Trainee buyer · Elan Homes Holdings Ltd. Add" at bounding box center [1323, 155] width 490 height 153
click at [1508, 187] on span "Add" at bounding box center [1509, 181] width 27 height 15
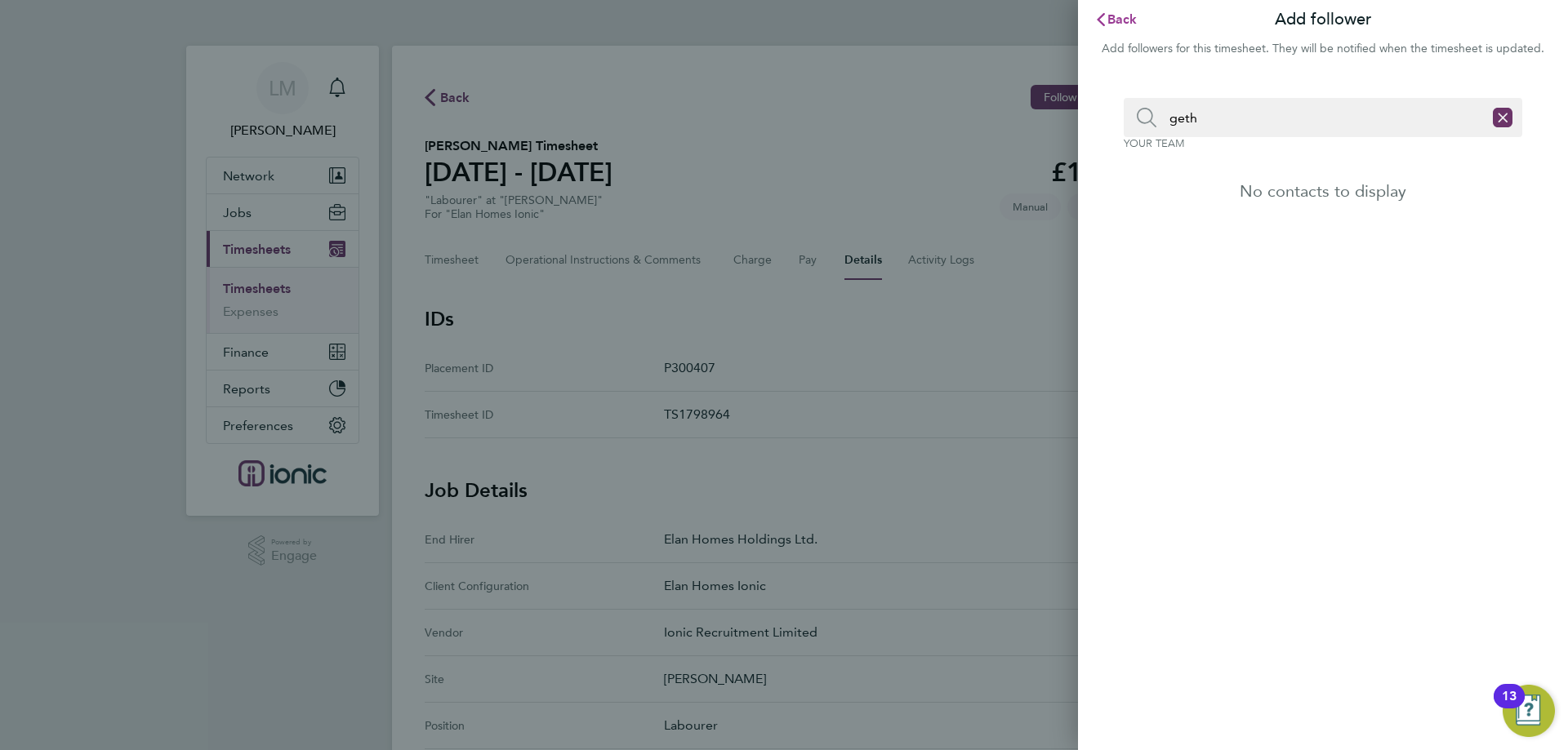
click at [1124, 15] on span "Back" at bounding box center [1122, 19] width 30 height 15
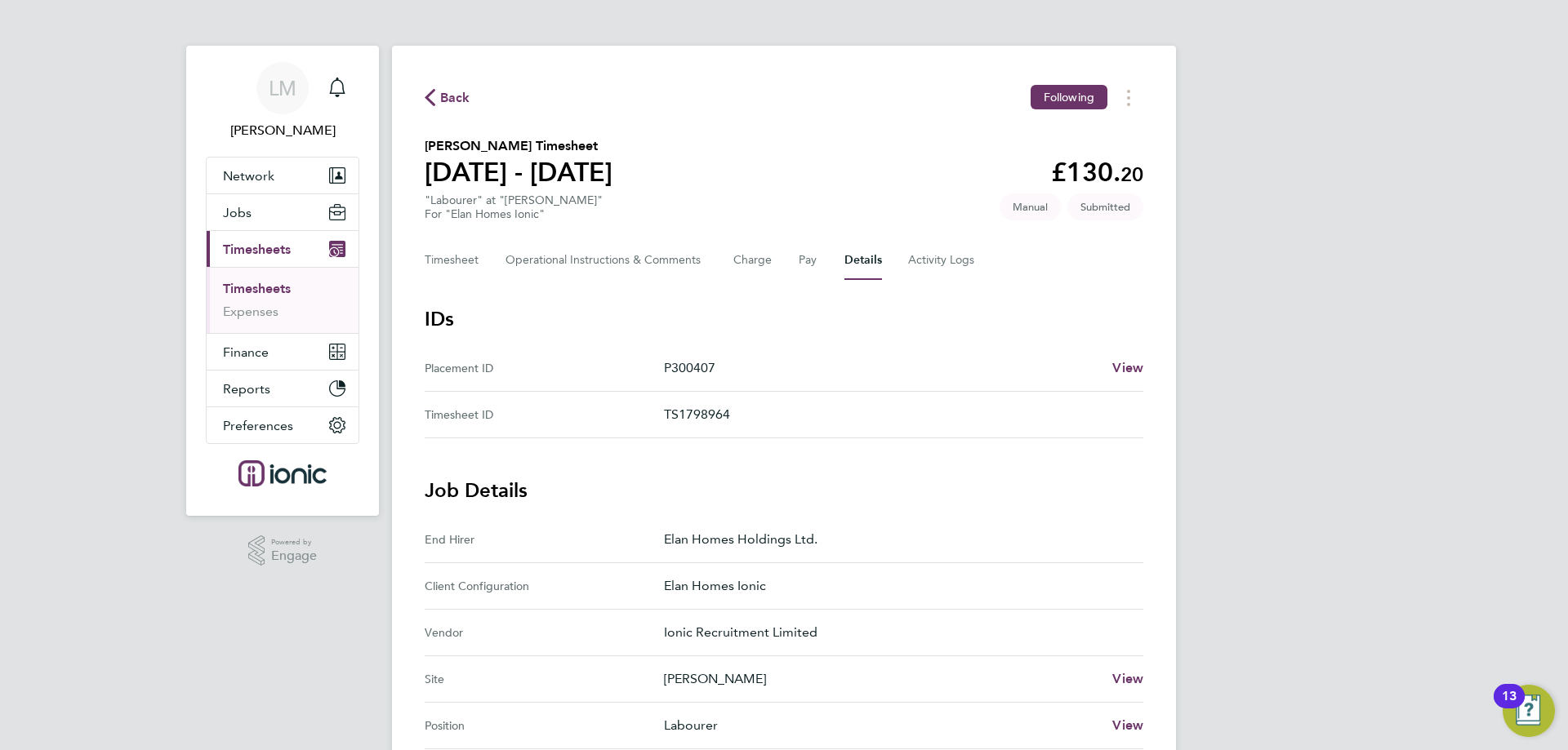
click at [454, 102] on span "Back" at bounding box center [455, 98] width 30 height 20
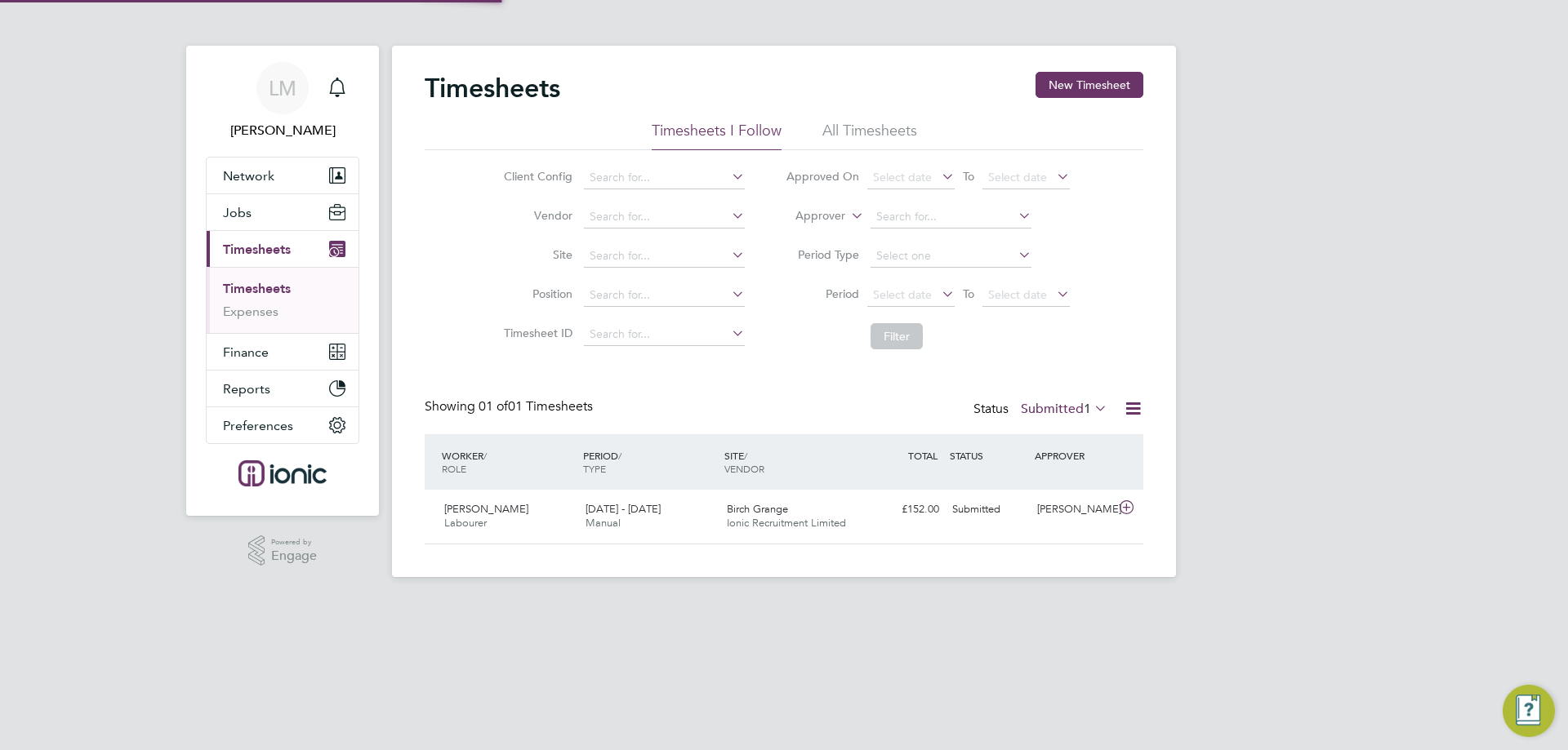
scroll to position [42, 142]
click at [1046, 97] on button "New Timesheet" at bounding box center [1089, 85] width 108 height 27
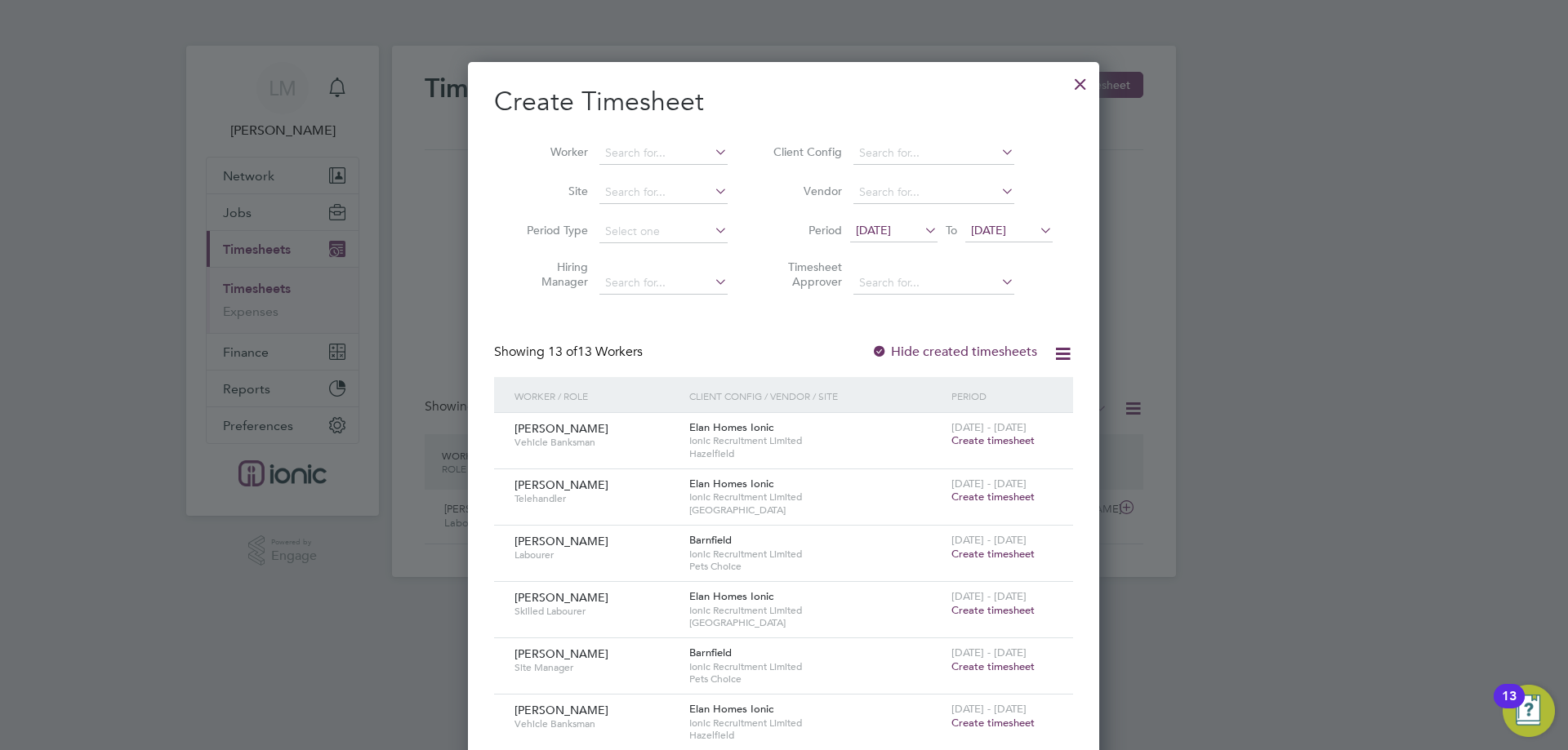
scroll to position [1172, 632]
drag, startPoint x: 905, startPoint y: 229, endPoint x: 911, endPoint y: 247, distance: 19.0
click at [891, 229] on span "[DATE]" at bounding box center [873, 229] width 35 height 15
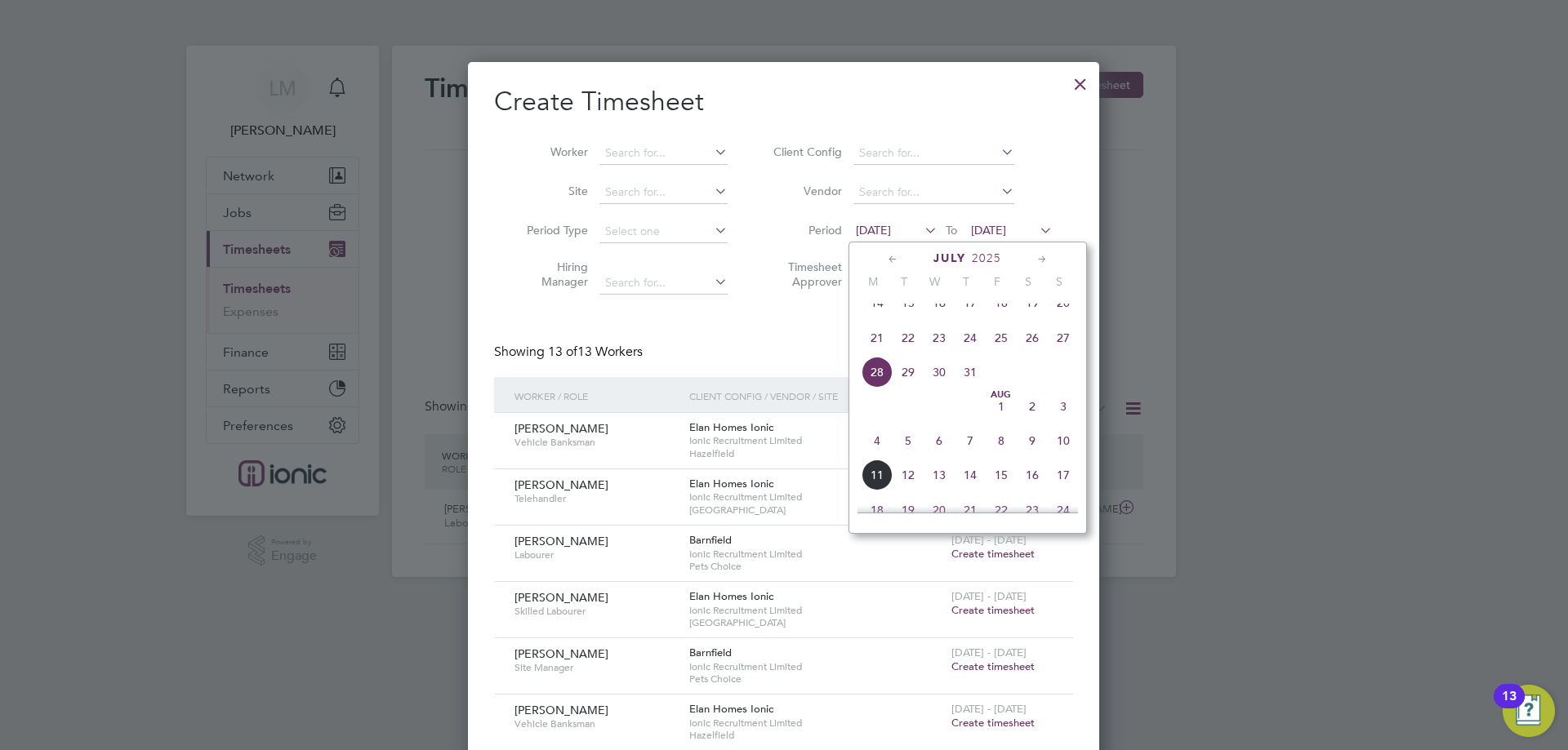
click at [879, 456] on span "4" at bounding box center [877, 441] width 31 height 31
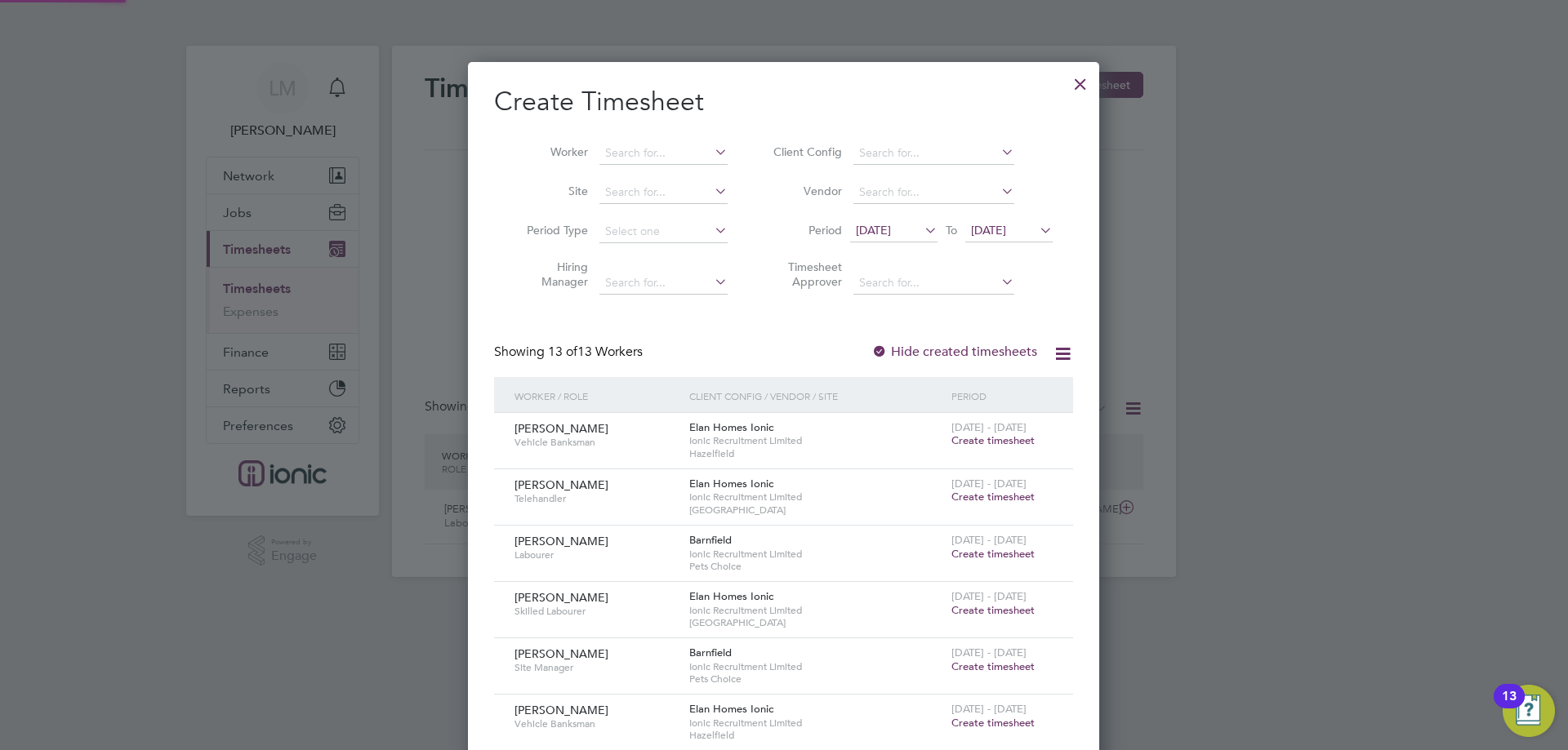
scroll to position [1116, 632]
click at [925, 114] on h2 "Create Timesheet" at bounding box center [784, 102] width 579 height 34
click at [922, 143] on input at bounding box center [933, 153] width 161 height 23
click at [904, 303] on li "Elan Homes Ionic" at bounding box center [964, 308] width 224 height 22
type input "Elan Homes Ionic"
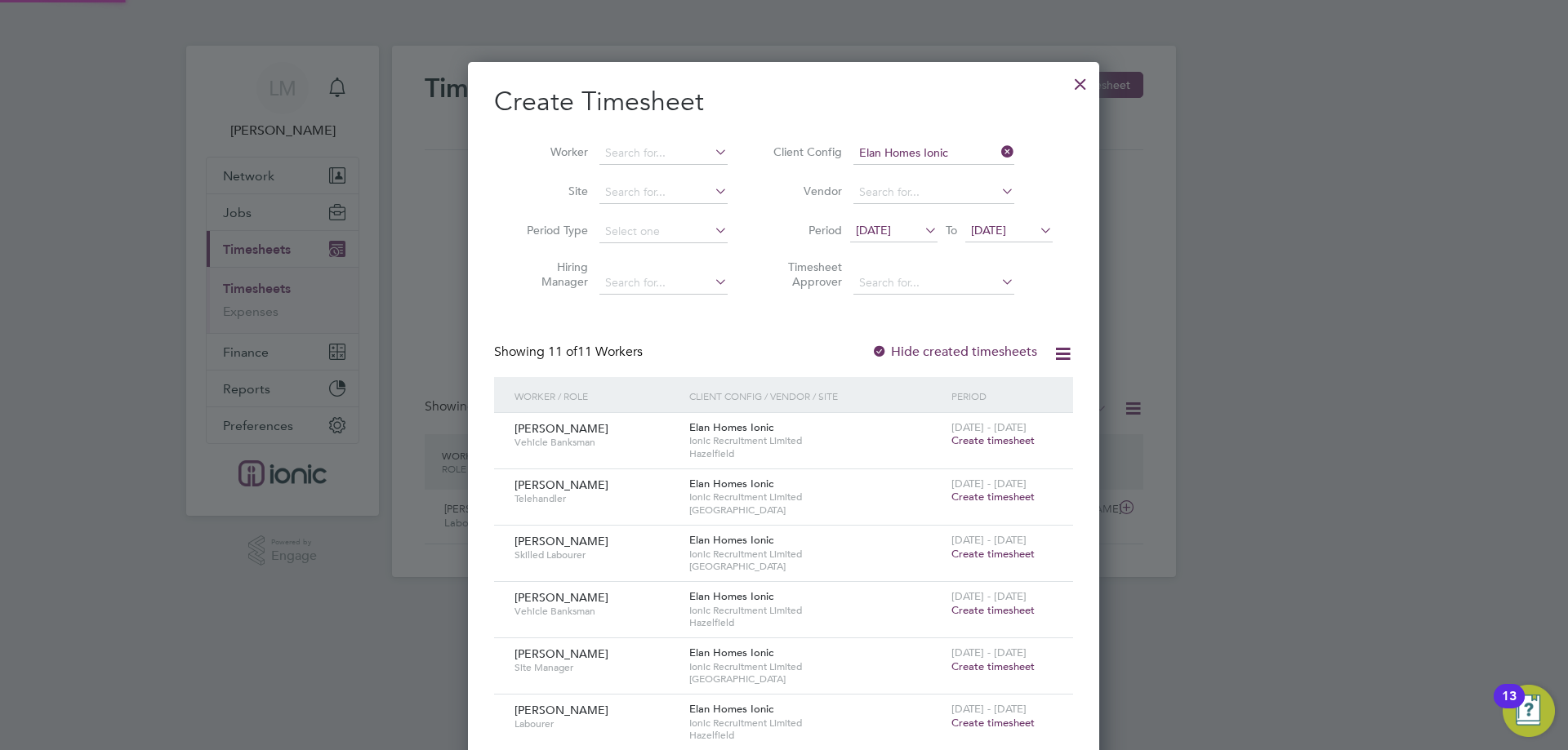
scroll to position [245, 0]
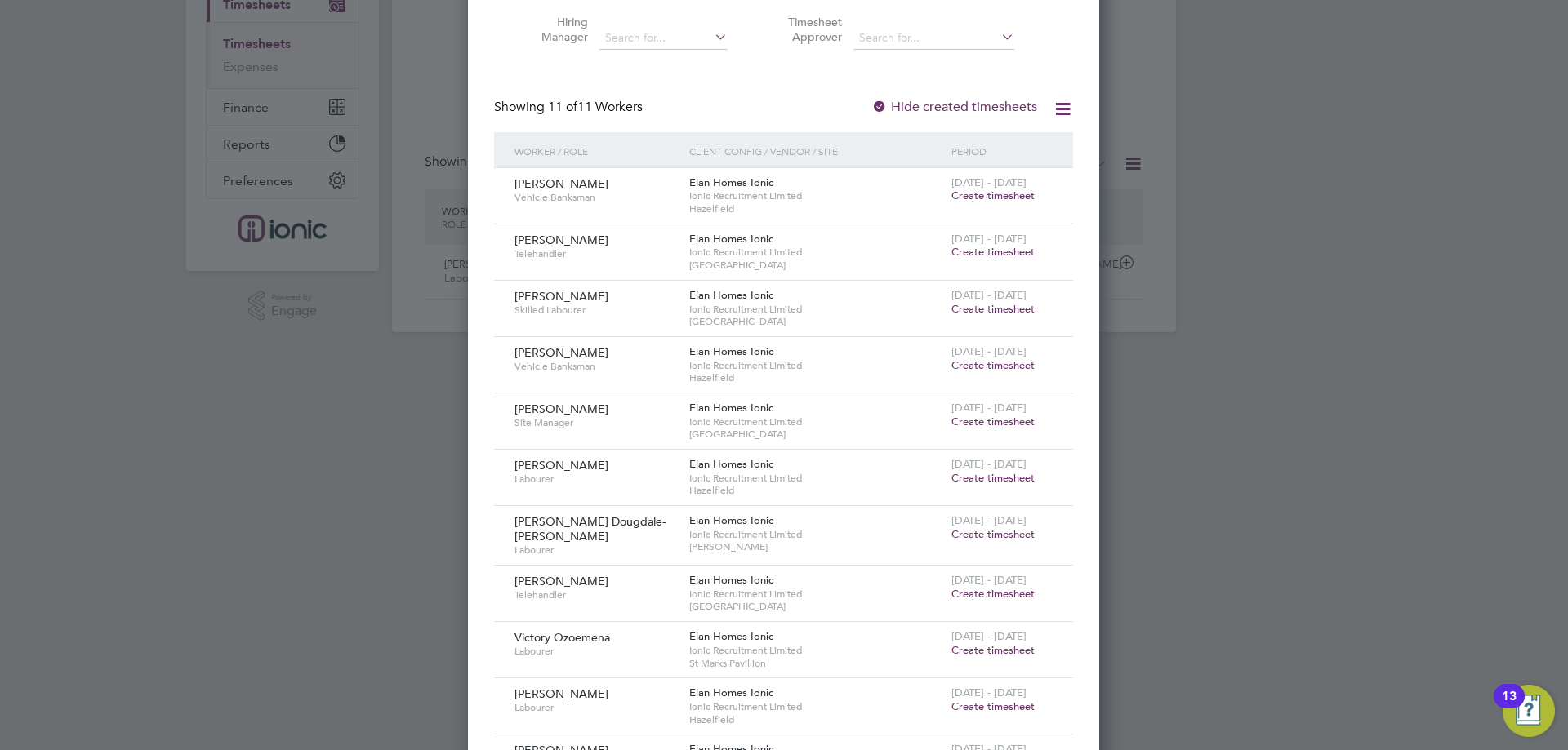
click at [1013, 481] on span "Create timesheet" at bounding box center [993, 478] width 83 height 14
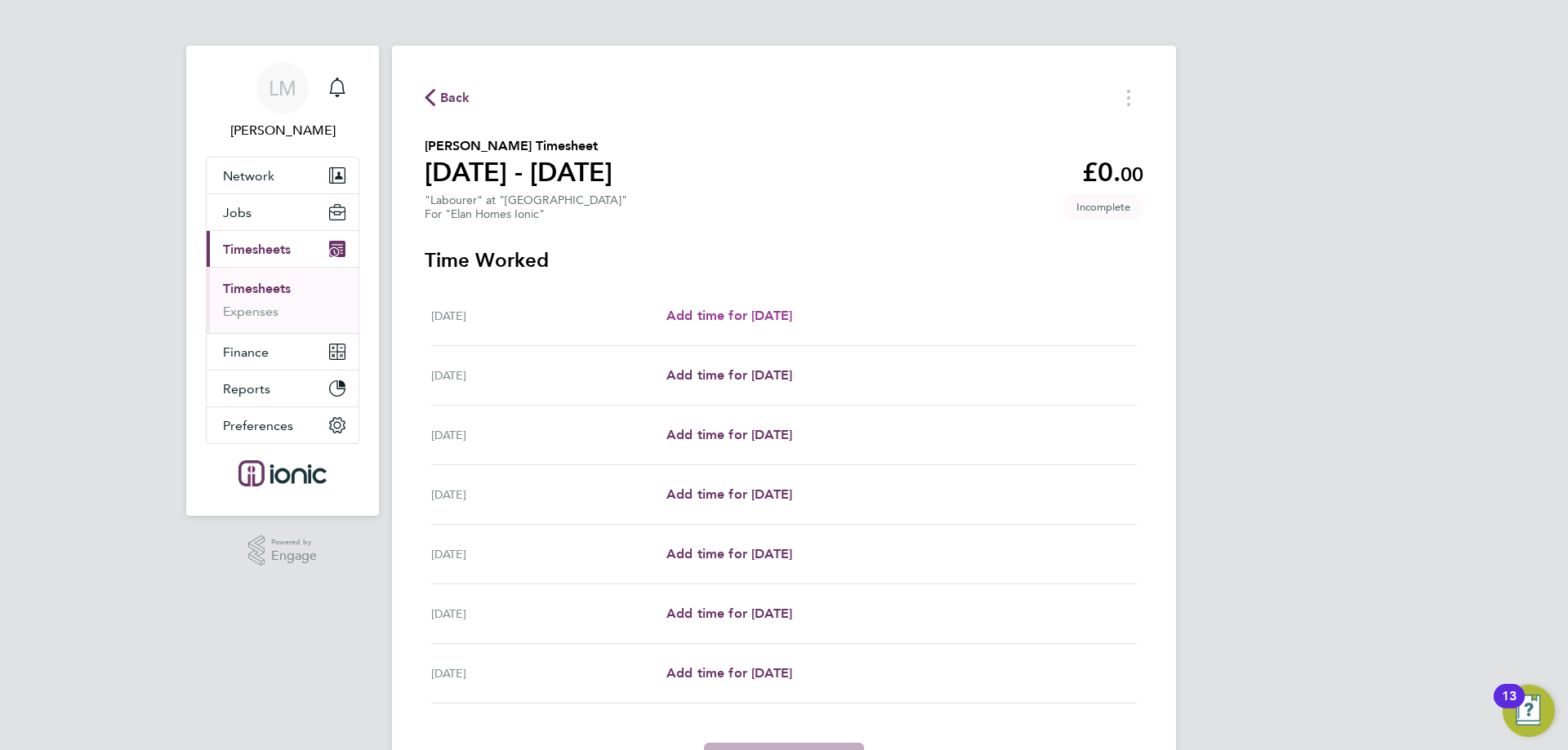
click at [742, 307] on span "Add time for [DATE]" at bounding box center [729, 315] width 126 height 15
select select "30"
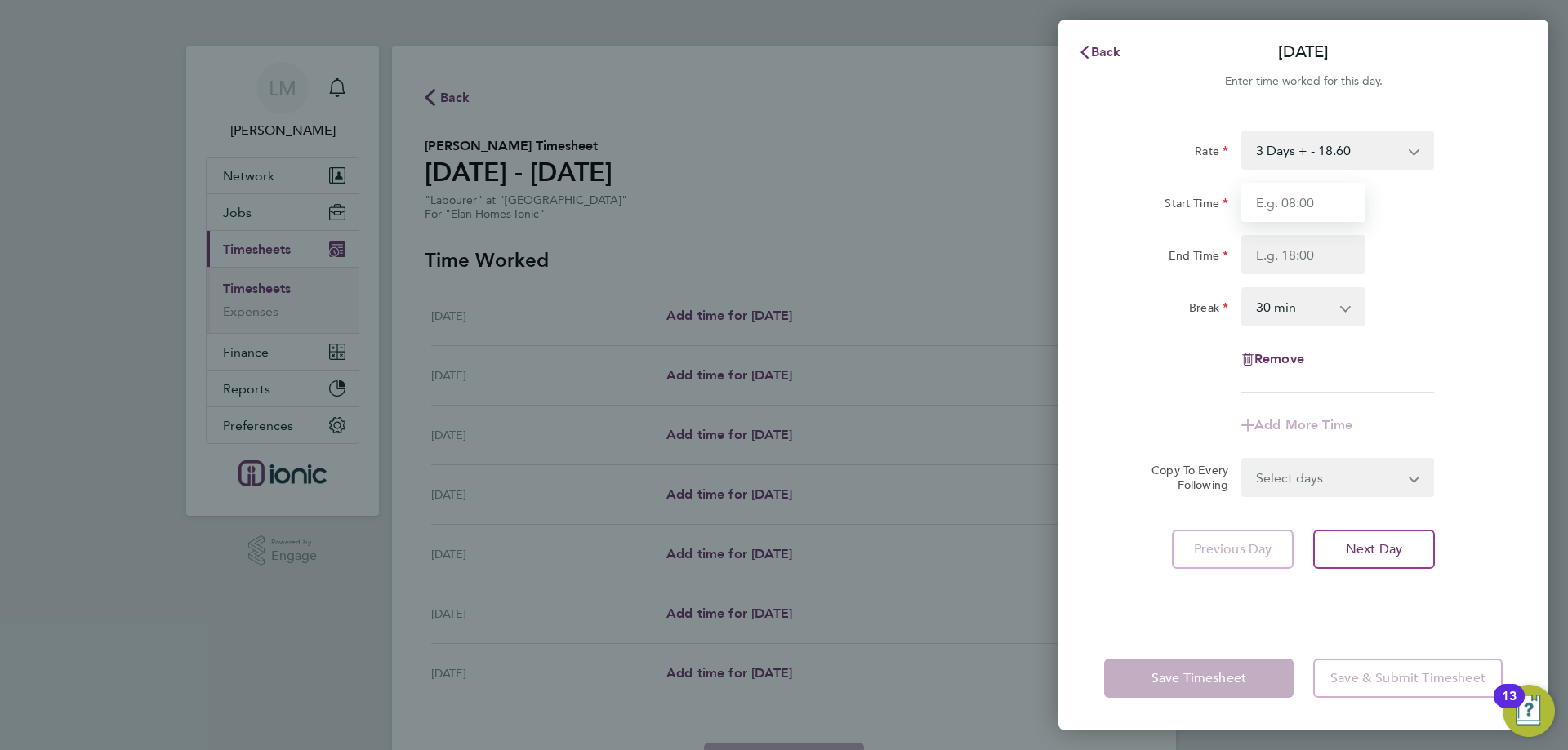
click at [1301, 196] on input "Start Time" at bounding box center [1303, 203] width 124 height 39
type input "07:30"
drag, startPoint x: 1302, startPoint y: 243, endPoint x: 1303, endPoint y: 255, distance: 12.0
click at [1302, 243] on input "End Time" at bounding box center [1303, 255] width 124 height 39
type input "16:30"
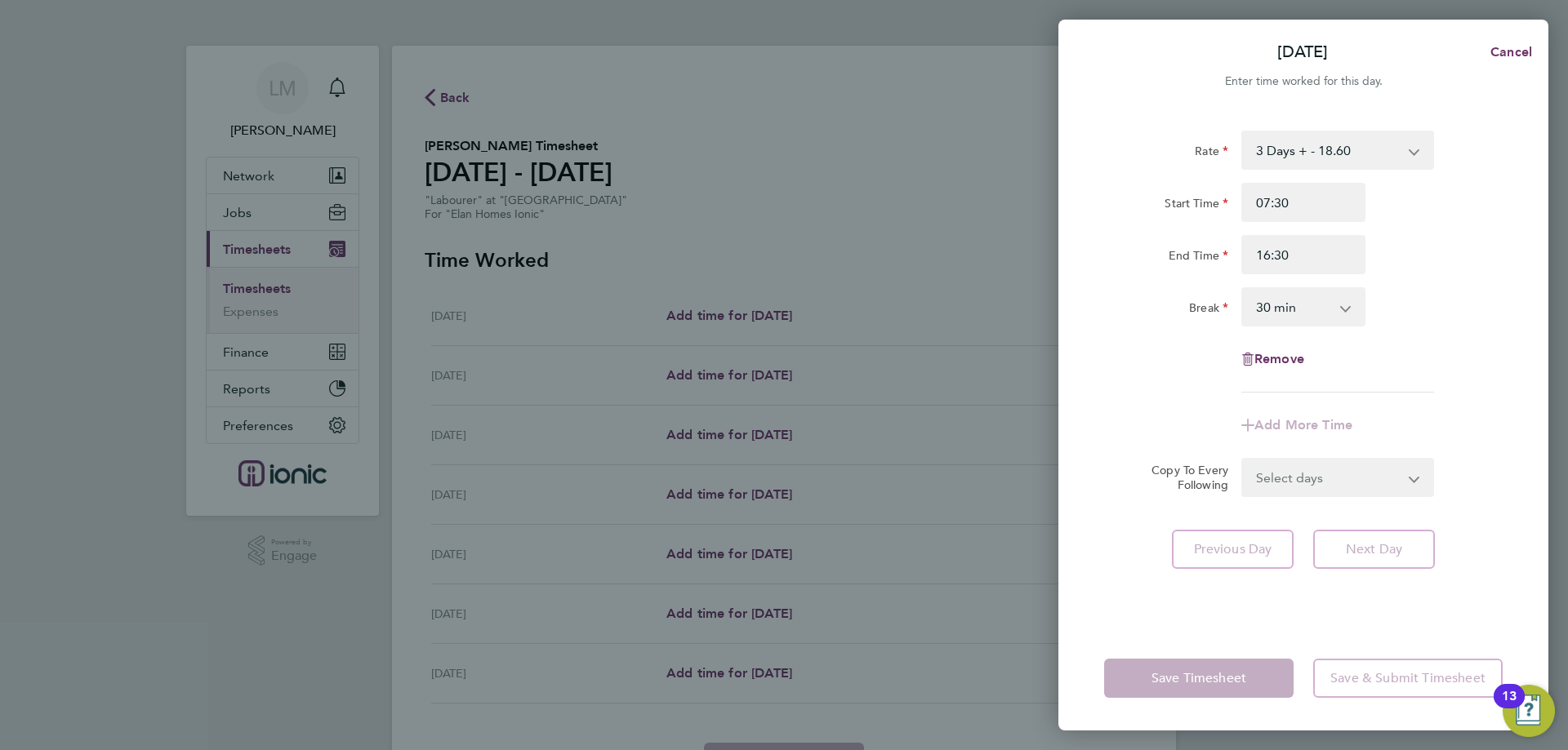
click at [1461, 348] on div "Rate 3 Days + - 18.60 3 Days - - 16.78 Start Time 07:30 End Time 16:30 Break 0 …" at bounding box center [1303, 262] width 398 height 262
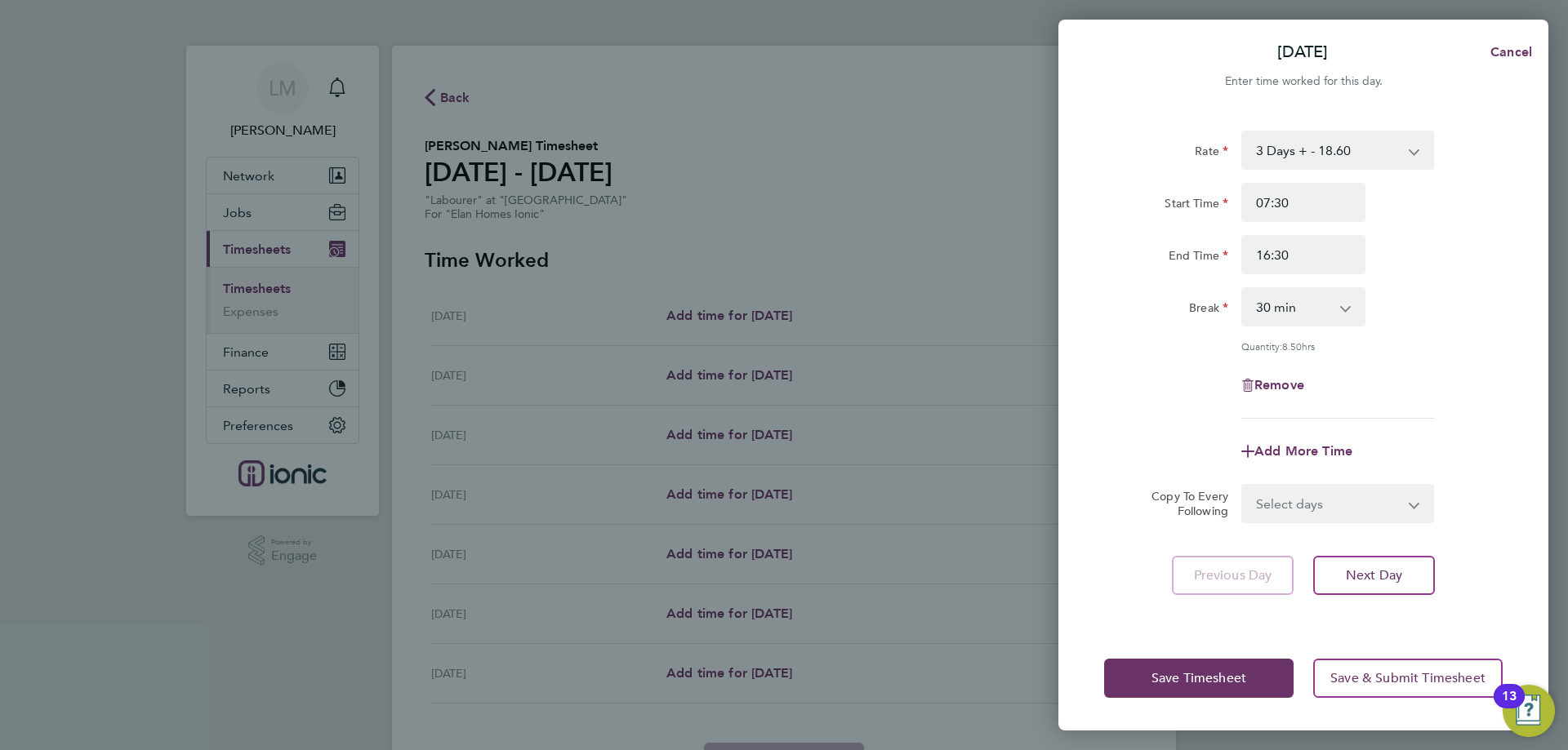
click at [1318, 509] on select "Select days Day Weekday (Mon-Fri) Weekend (Sat-Sun) [DATE] [DATE] [DATE] [DATE]…" at bounding box center [1328, 503] width 171 height 36
select select "WEEKDAY"
click at [1243, 485] on select "Select days Day Weekday (Mon-Fri) Weekend (Sat-Sun) [DATE] [DATE] [DATE] [DATE]…" at bounding box center [1328, 503] width 171 height 36
select select "[DATE]"
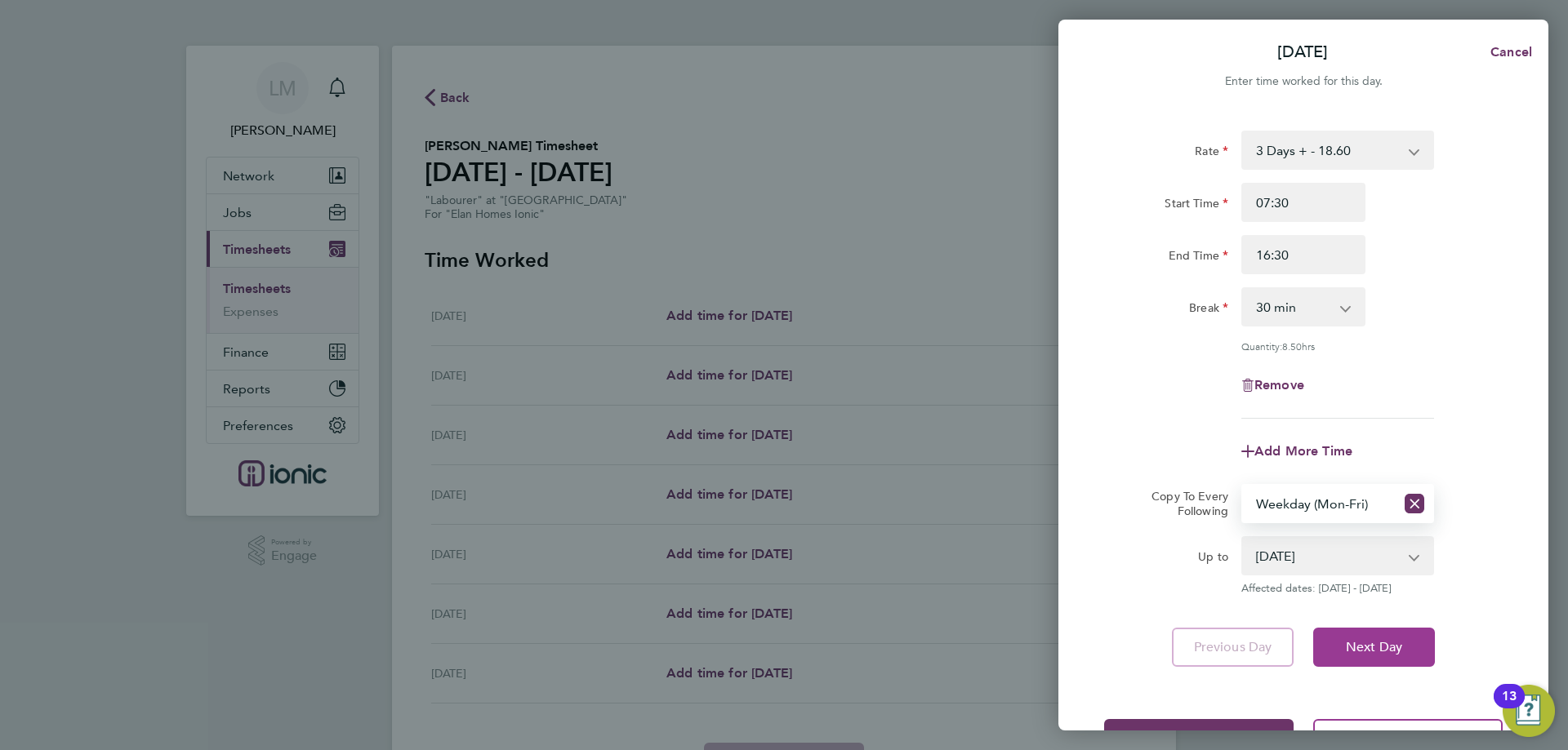
scroll to position [59, 0]
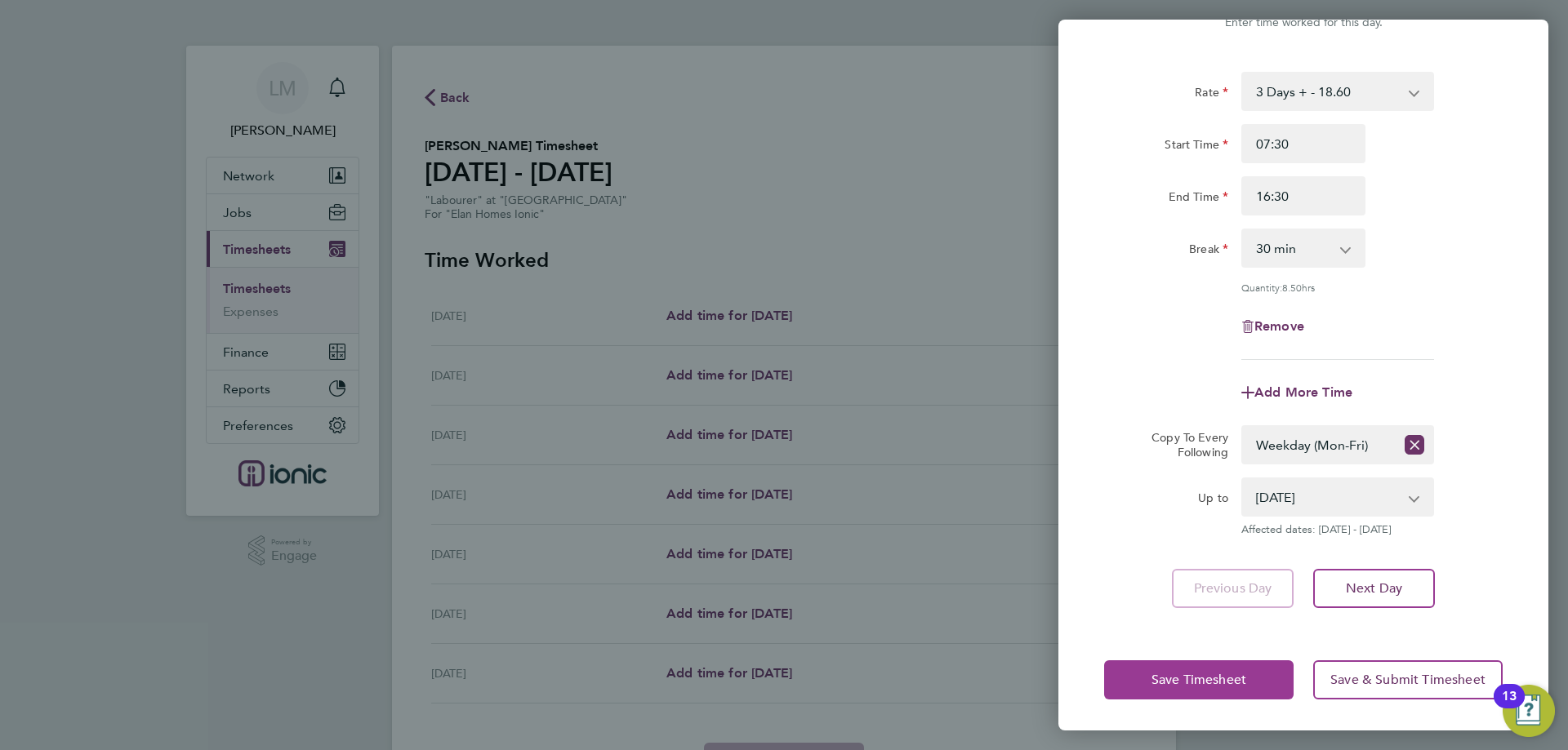
drag, startPoint x: 1195, startPoint y: 673, endPoint x: 1191, endPoint y: 665, distance: 8.9
click at [1194, 668] on button "Save Timesheet" at bounding box center [1198, 680] width 189 height 39
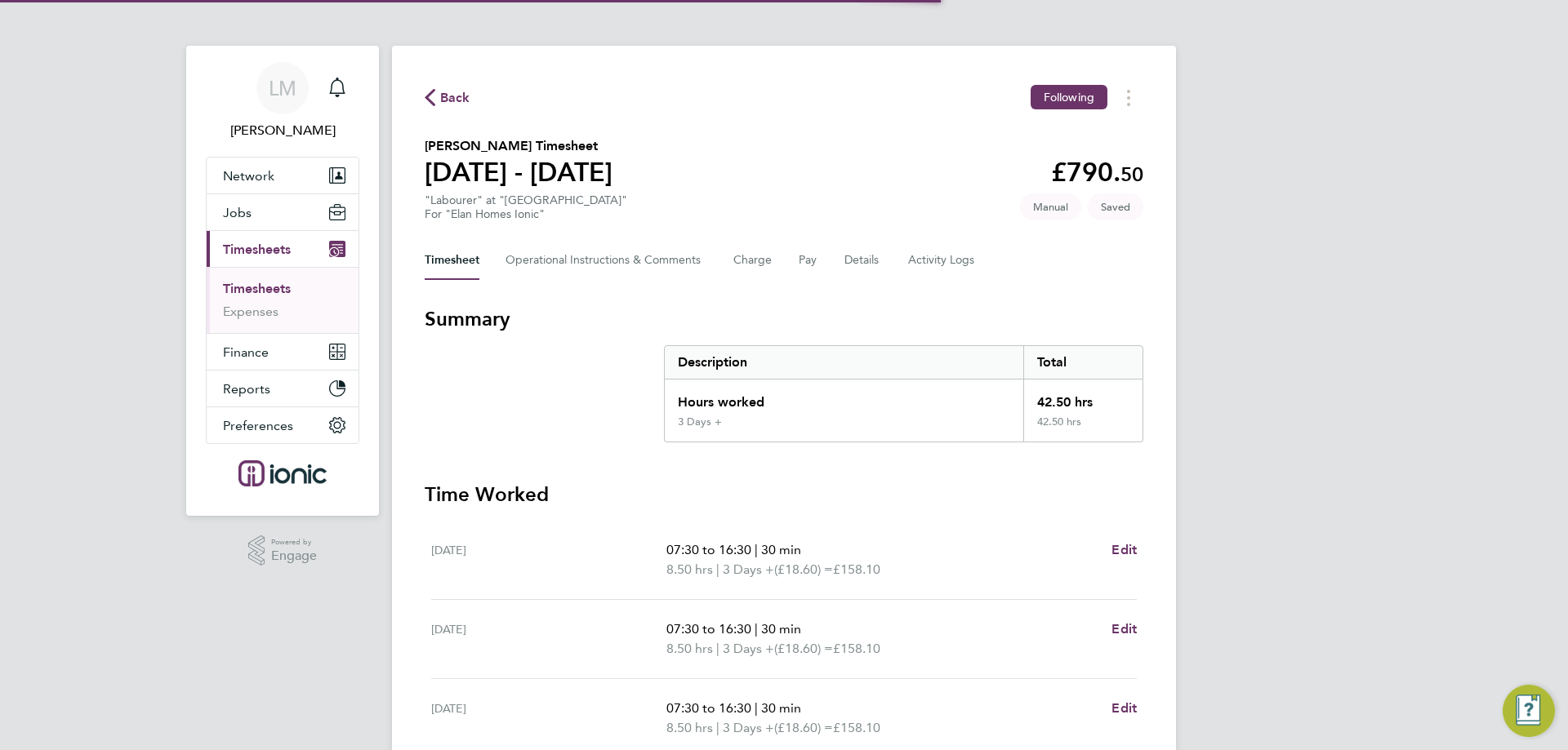
scroll to position [430, 0]
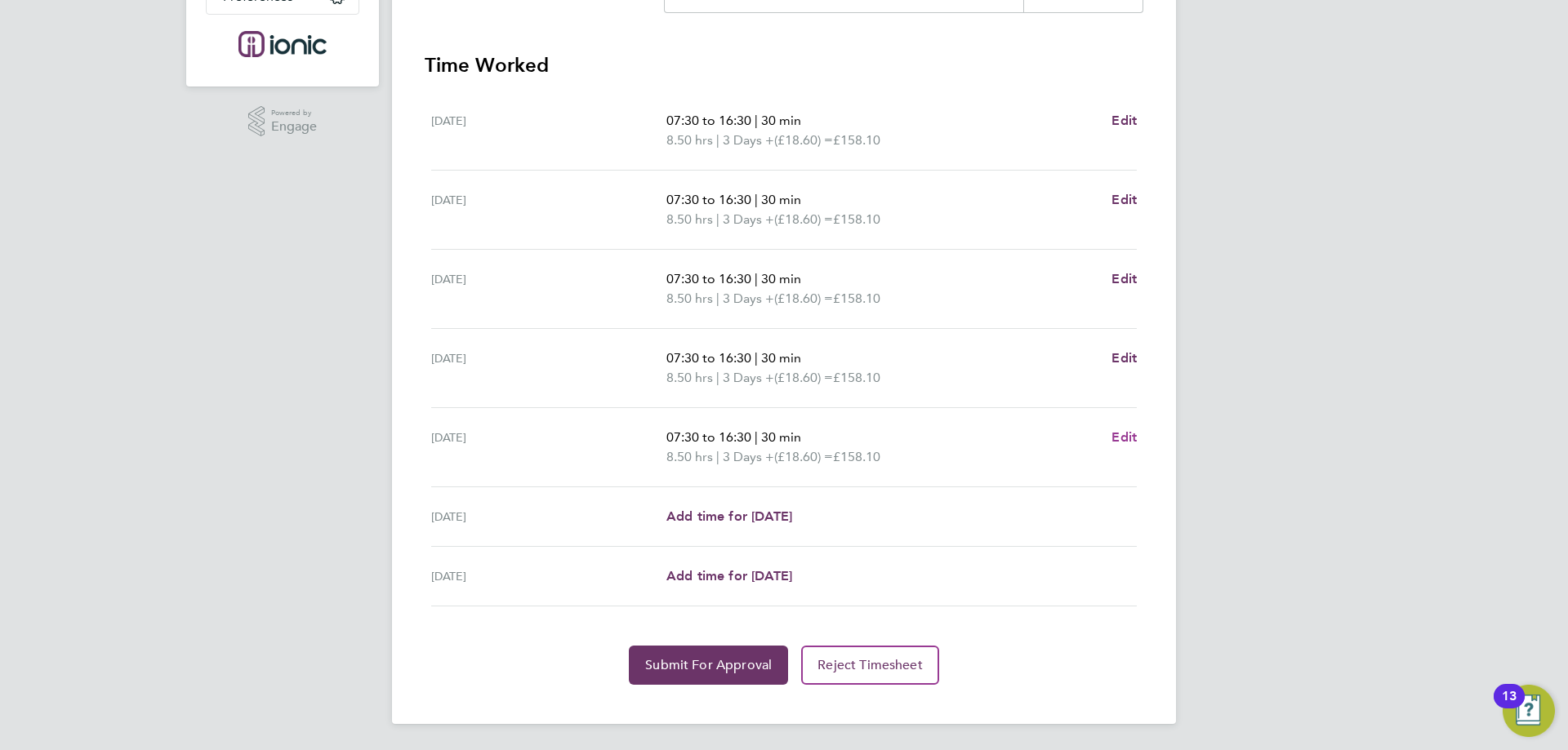
click at [1118, 431] on span "Edit" at bounding box center [1124, 438] width 26 height 15
select select "30"
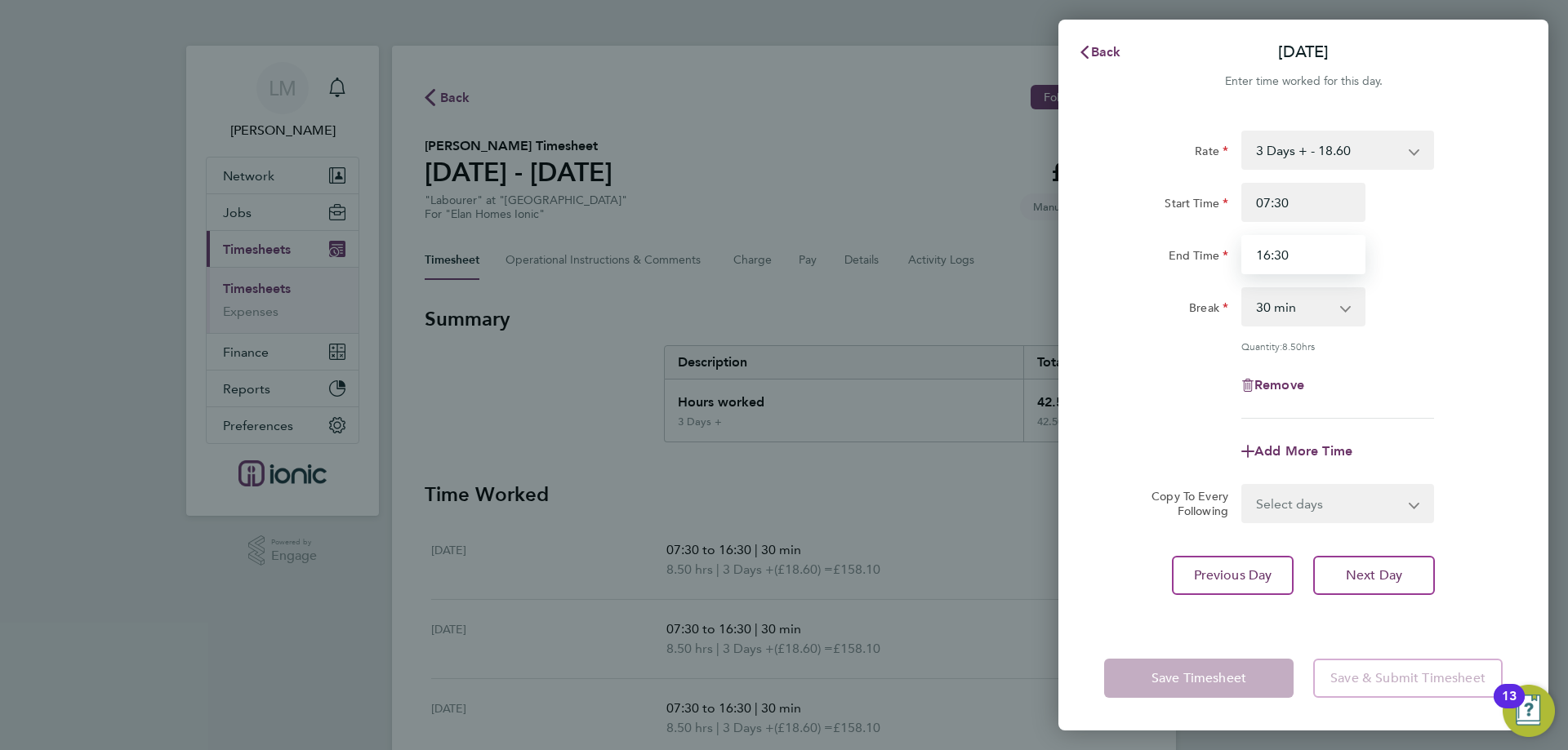
drag, startPoint x: 1267, startPoint y: 258, endPoint x: 1276, endPoint y: 283, distance: 26.6
click at [1270, 256] on input "16:30" at bounding box center [1303, 255] width 124 height 39
type input "15:30"
drag, startPoint x: 1137, startPoint y: 413, endPoint x: 1153, endPoint y: 559, distance: 146.9
click at [1139, 411] on div "Rate 3 Days + - 18.60 3 Days - - 16.78 Start Time 07:30 End Time 15:30 Break 0 …" at bounding box center [1303, 275] width 398 height 289
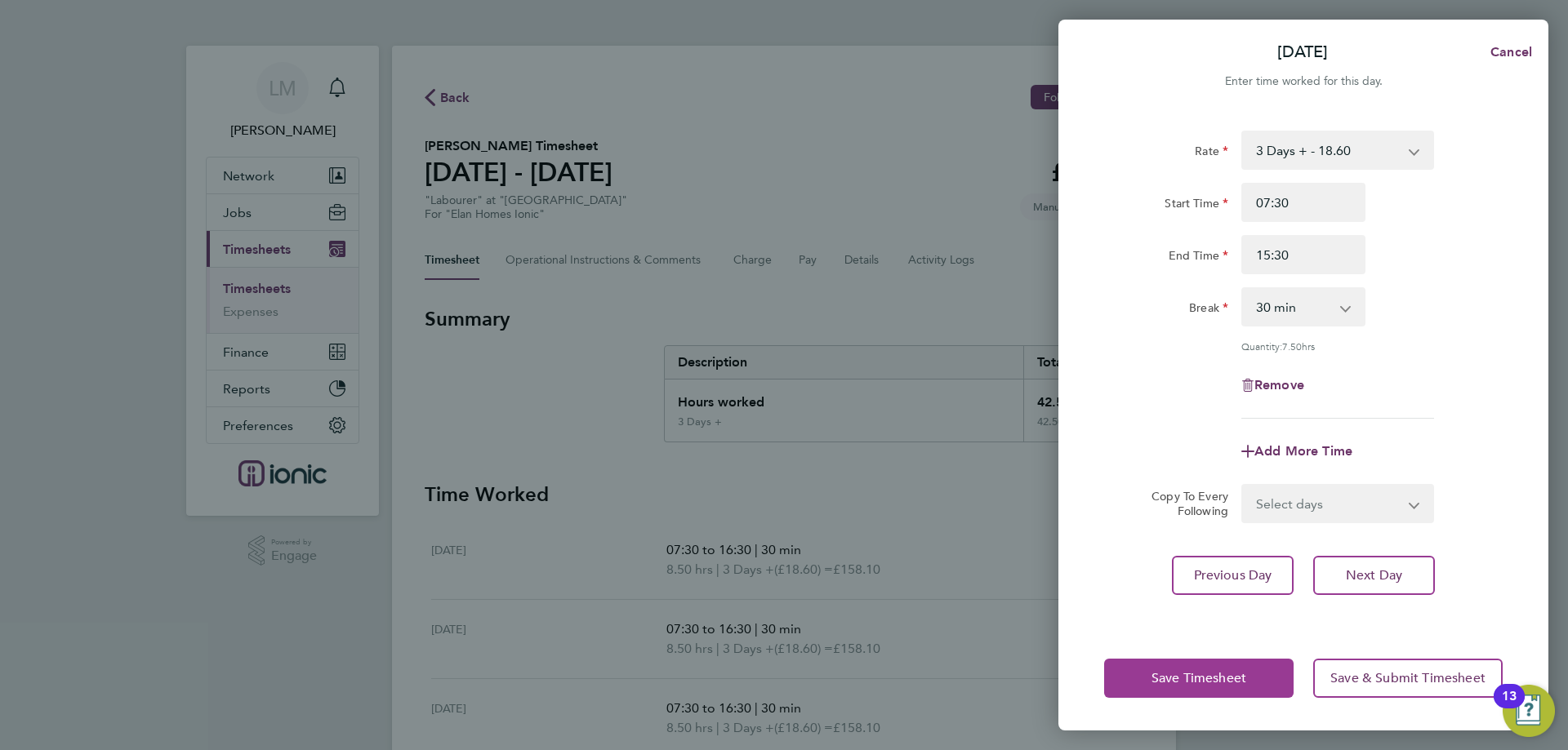
click at [1210, 667] on button "Save Timesheet" at bounding box center [1198, 679] width 189 height 39
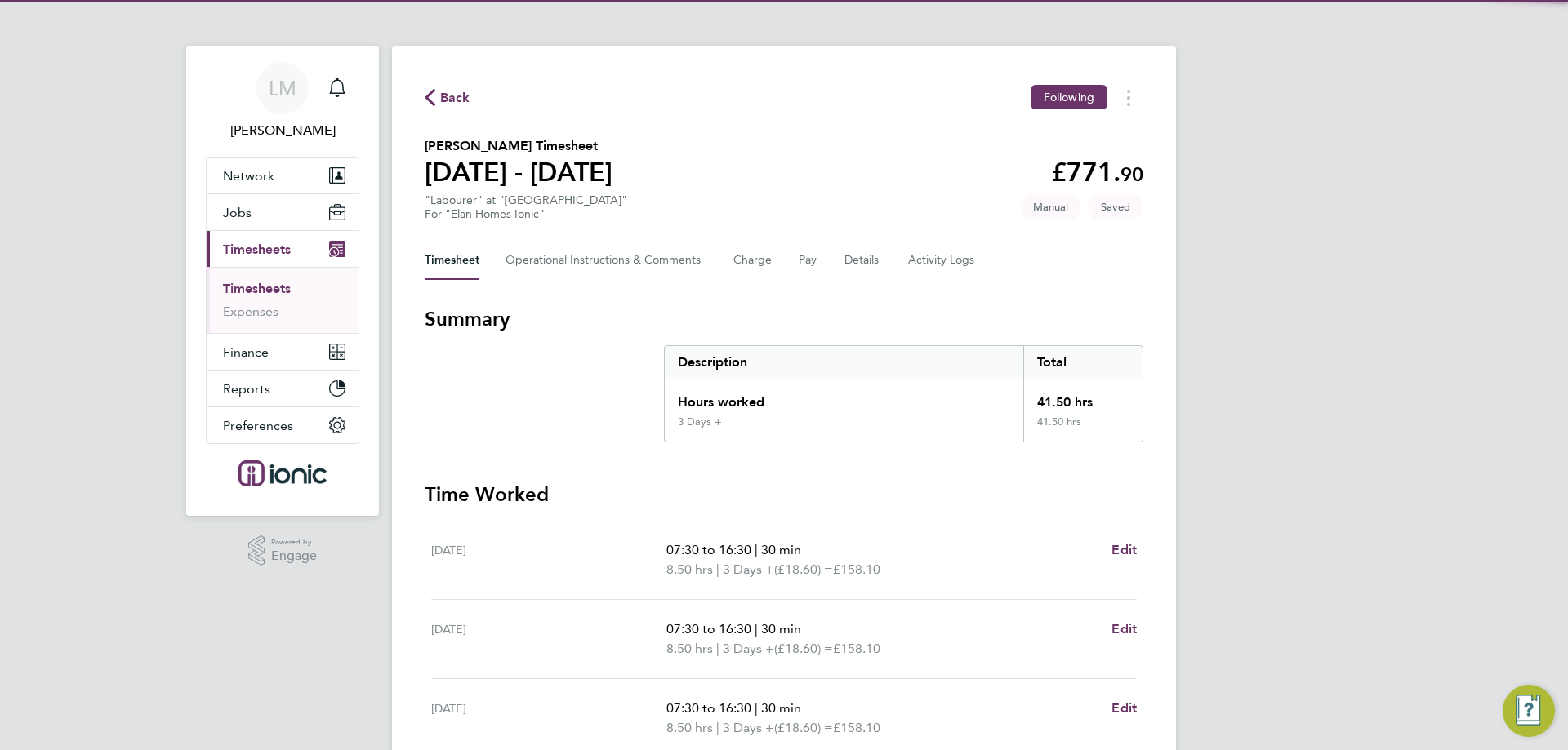
scroll to position [430, 0]
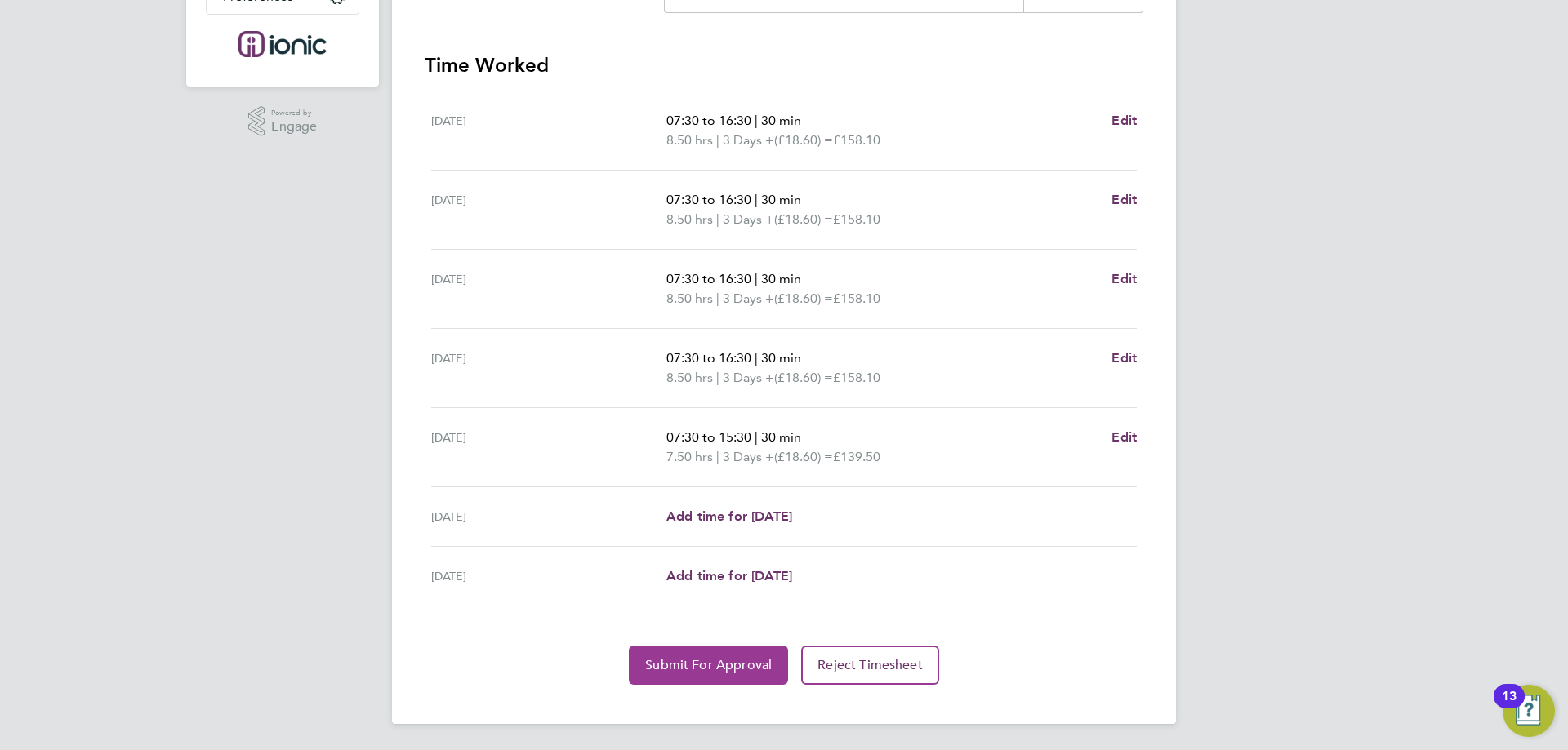
drag, startPoint x: 721, startPoint y: 674, endPoint x: 703, endPoint y: 606, distance: 70.3
click at [719, 671] on button "Submit For Approval" at bounding box center [708, 665] width 159 height 39
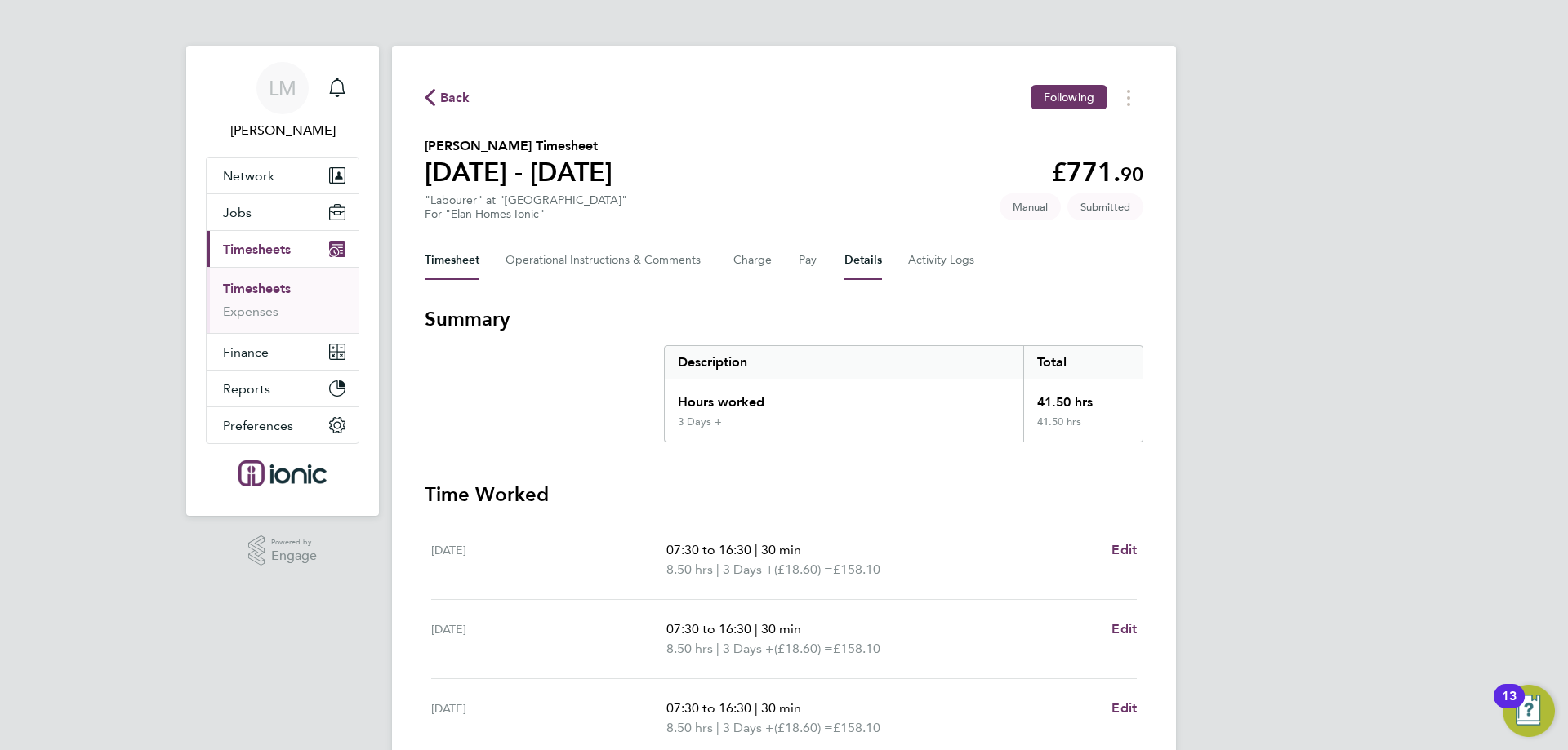
click at [866, 256] on button "Details" at bounding box center [863, 260] width 38 height 39
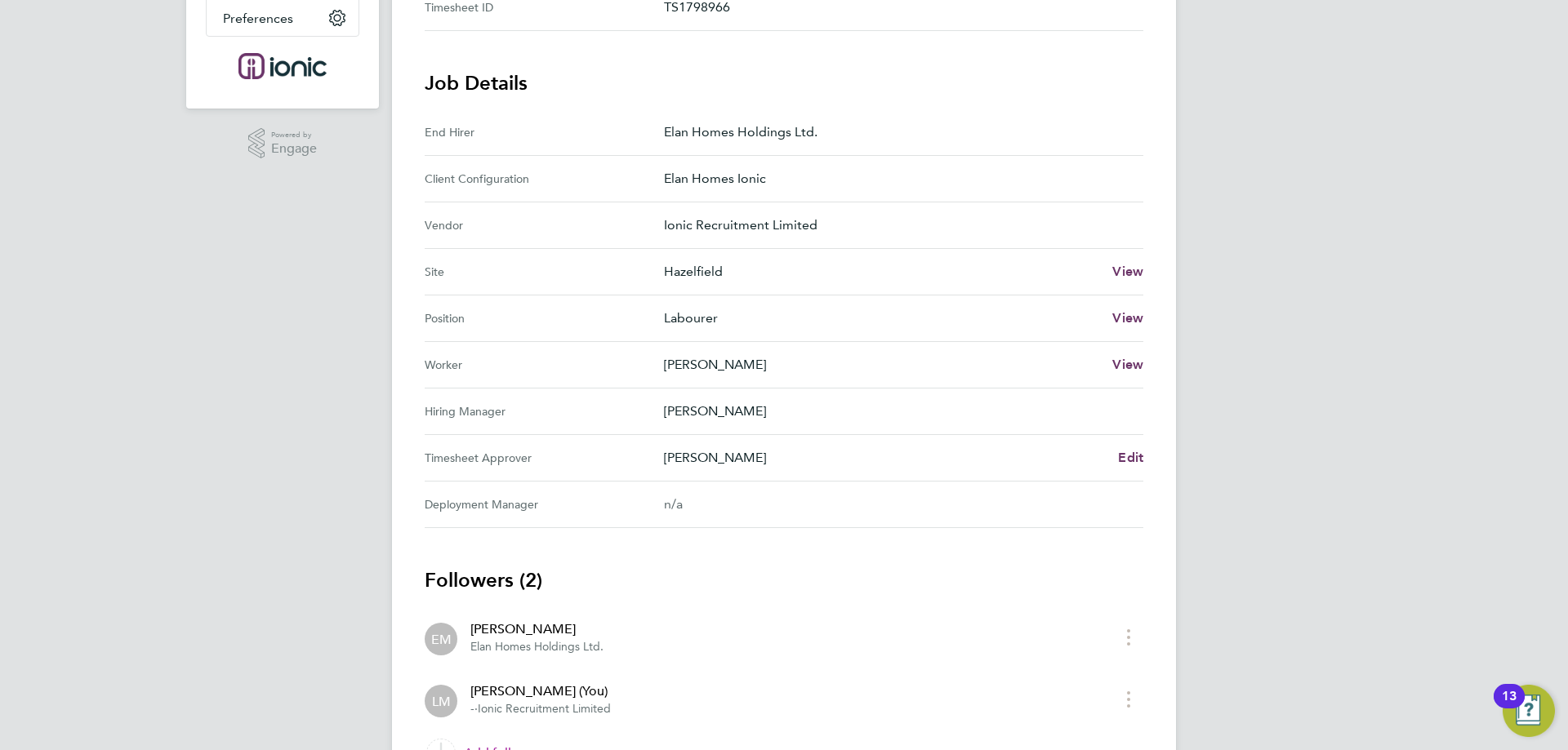
scroll to position [499, 0]
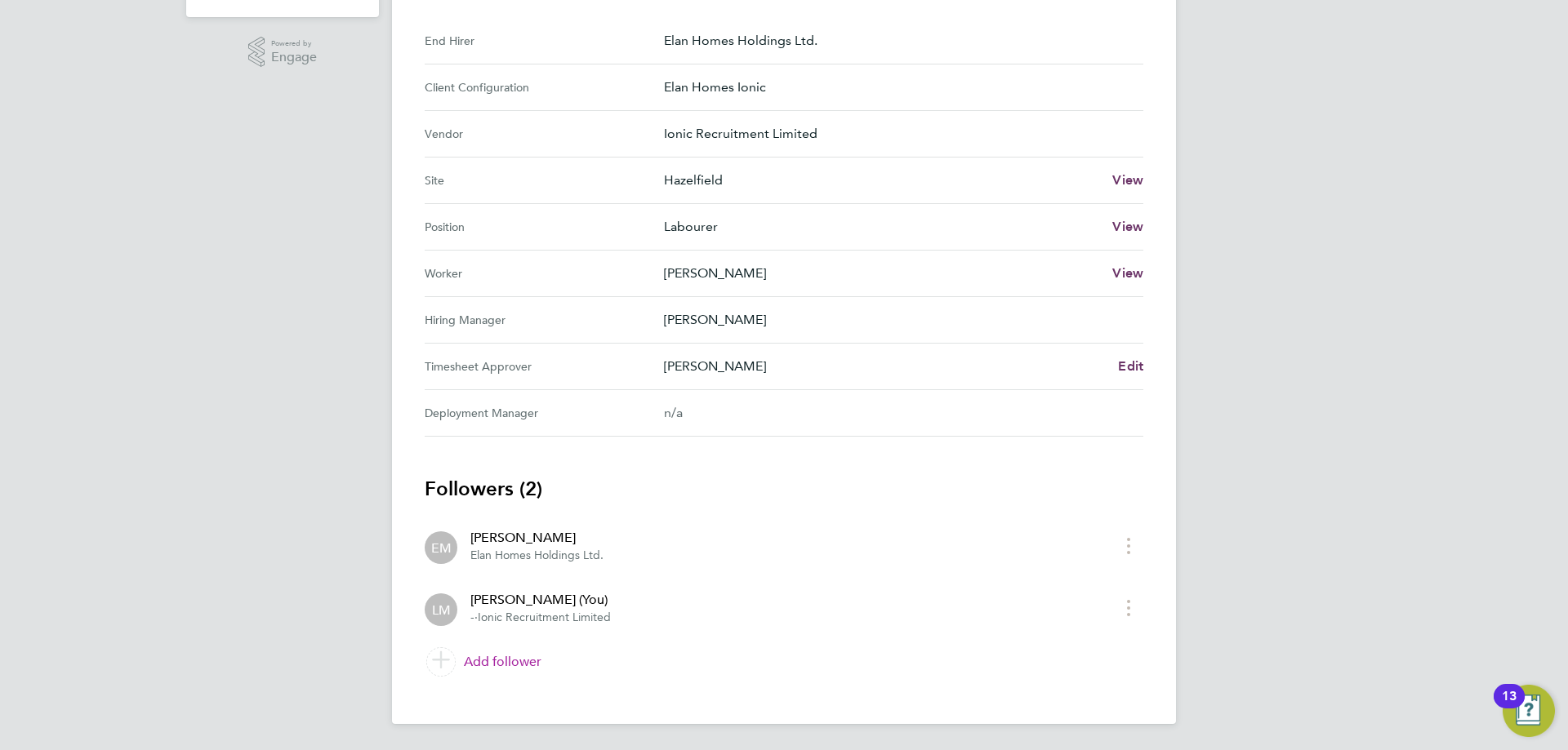
click at [524, 653] on link "Add follower" at bounding box center [784, 662] width 718 height 45
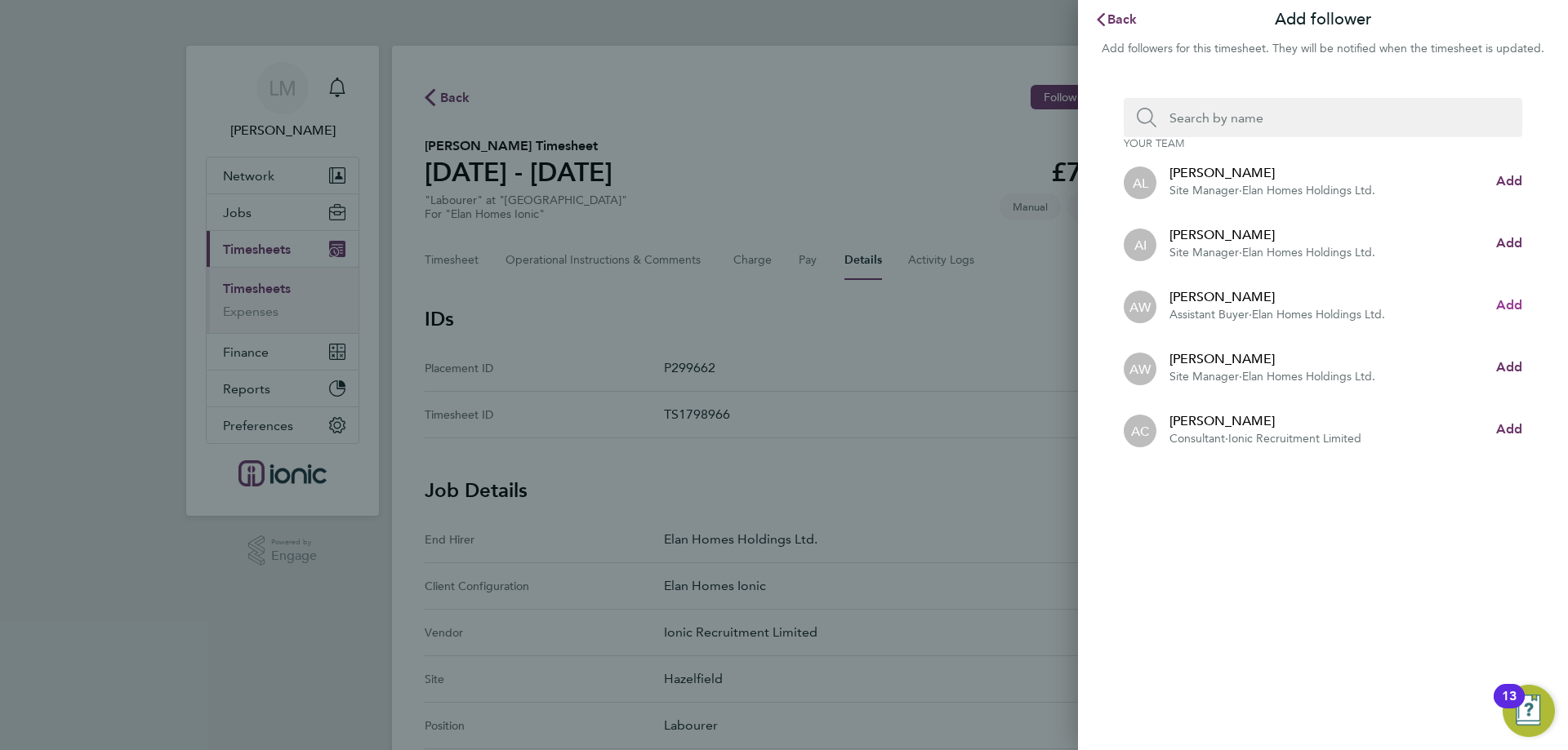
click at [1505, 301] on span "Add" at bounding box center [1509, 305] width 27 height 15
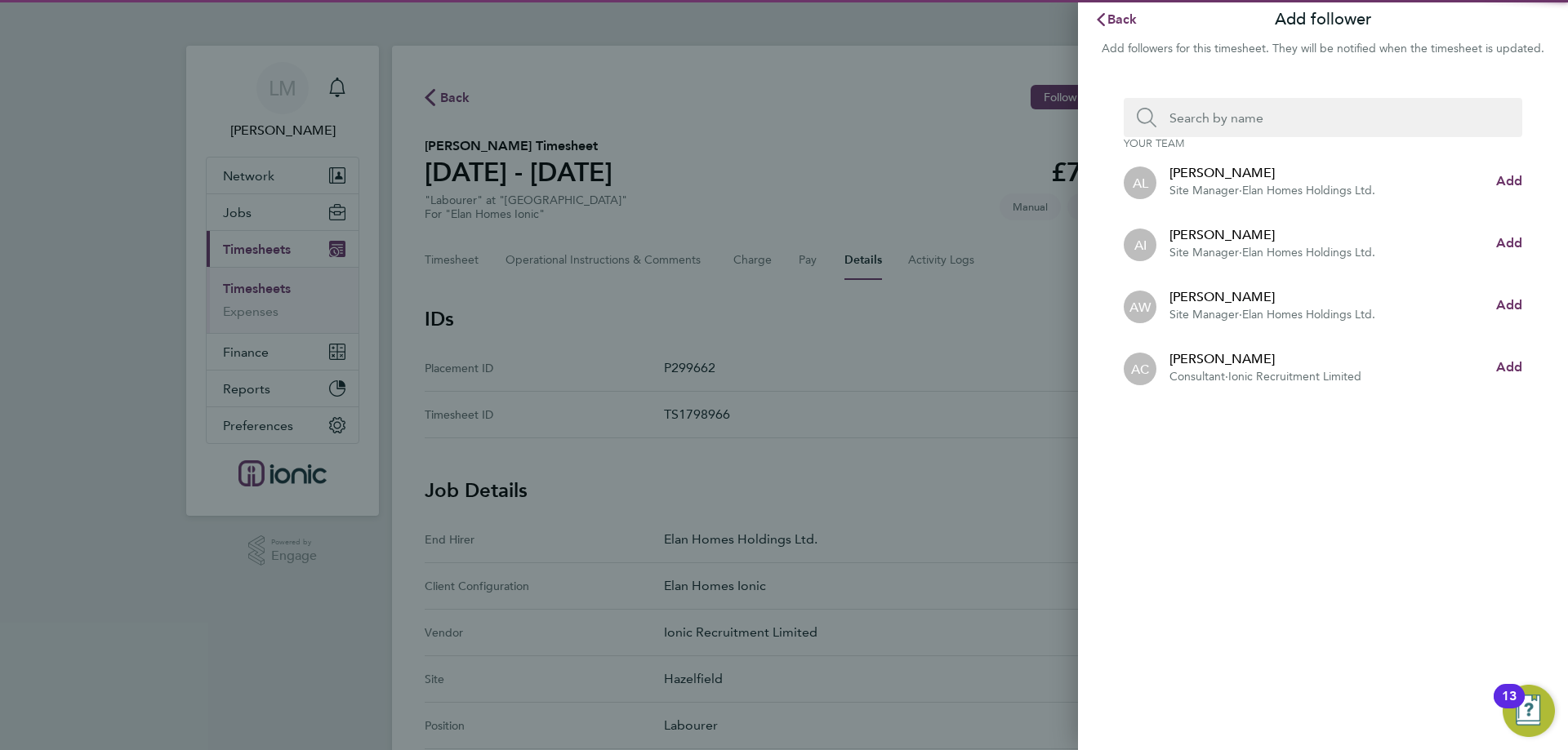
click at [1241, 113] on input "Search team member by name:" at bounding box center [1329, 117] width 346 height 39
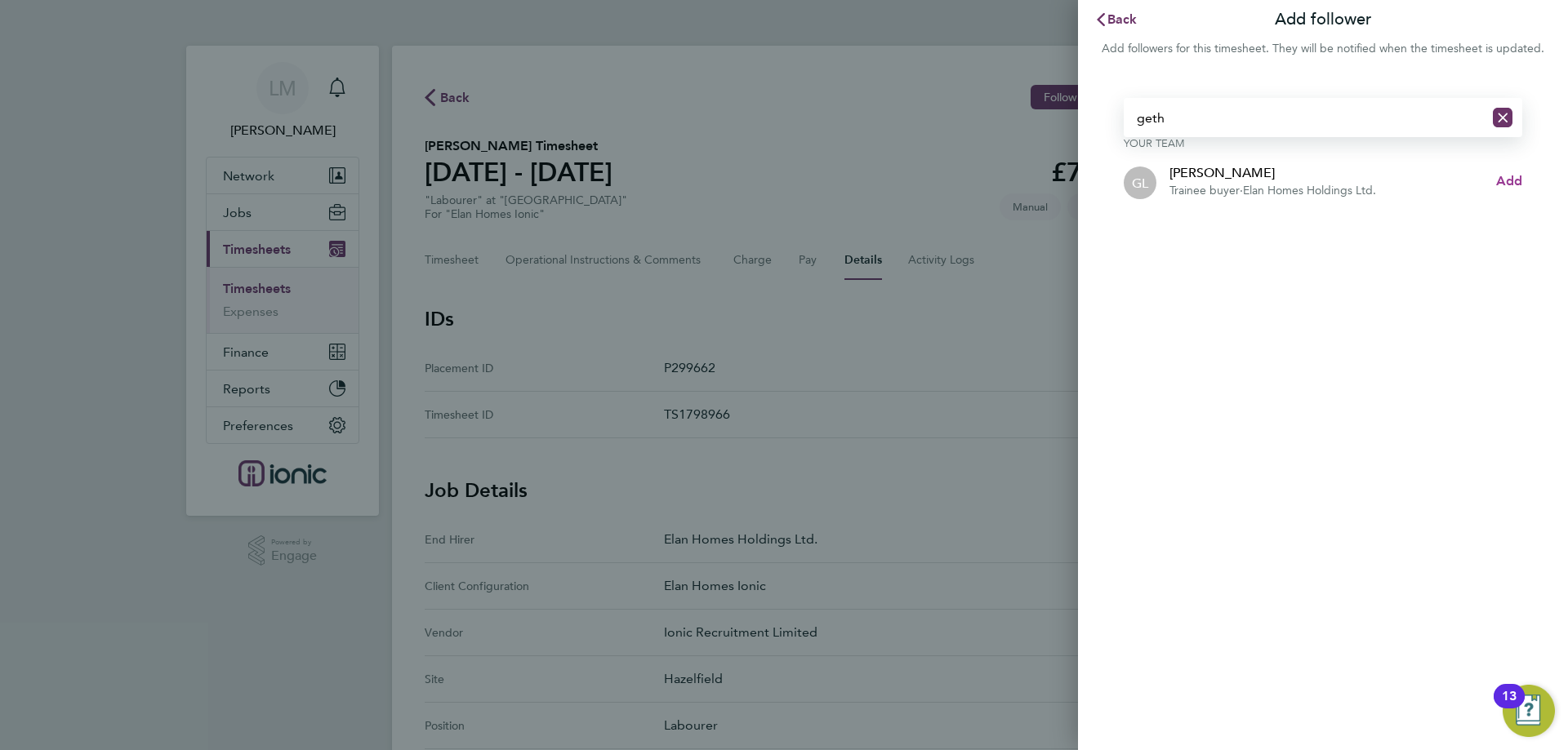
type input "geth"
click at [1511, 176] on span "Add" at bounding box center [1509, 181] width 27 height 15
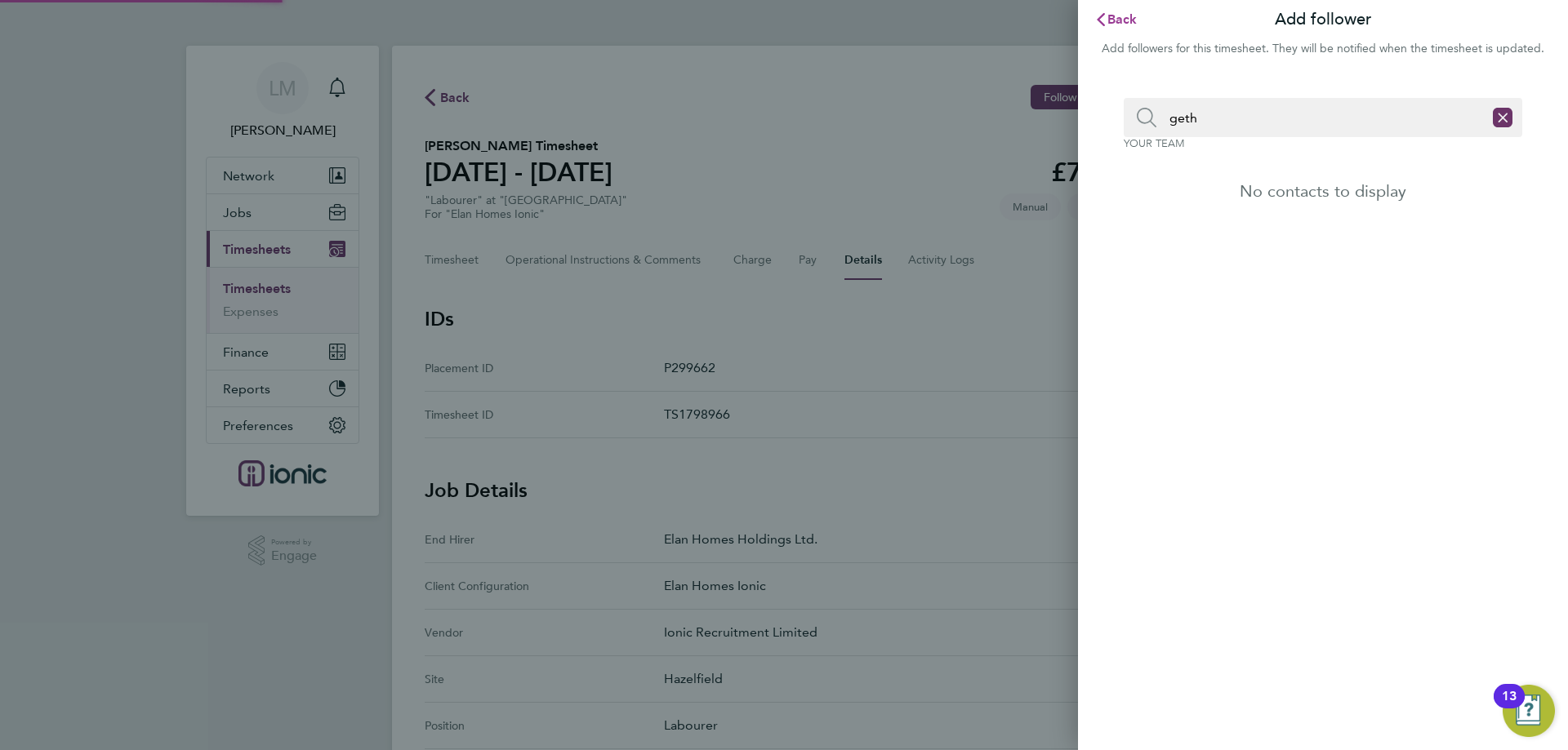
click at [1117, 16] on span "Back" at bounding box center [1122, 19] width 30 height 15
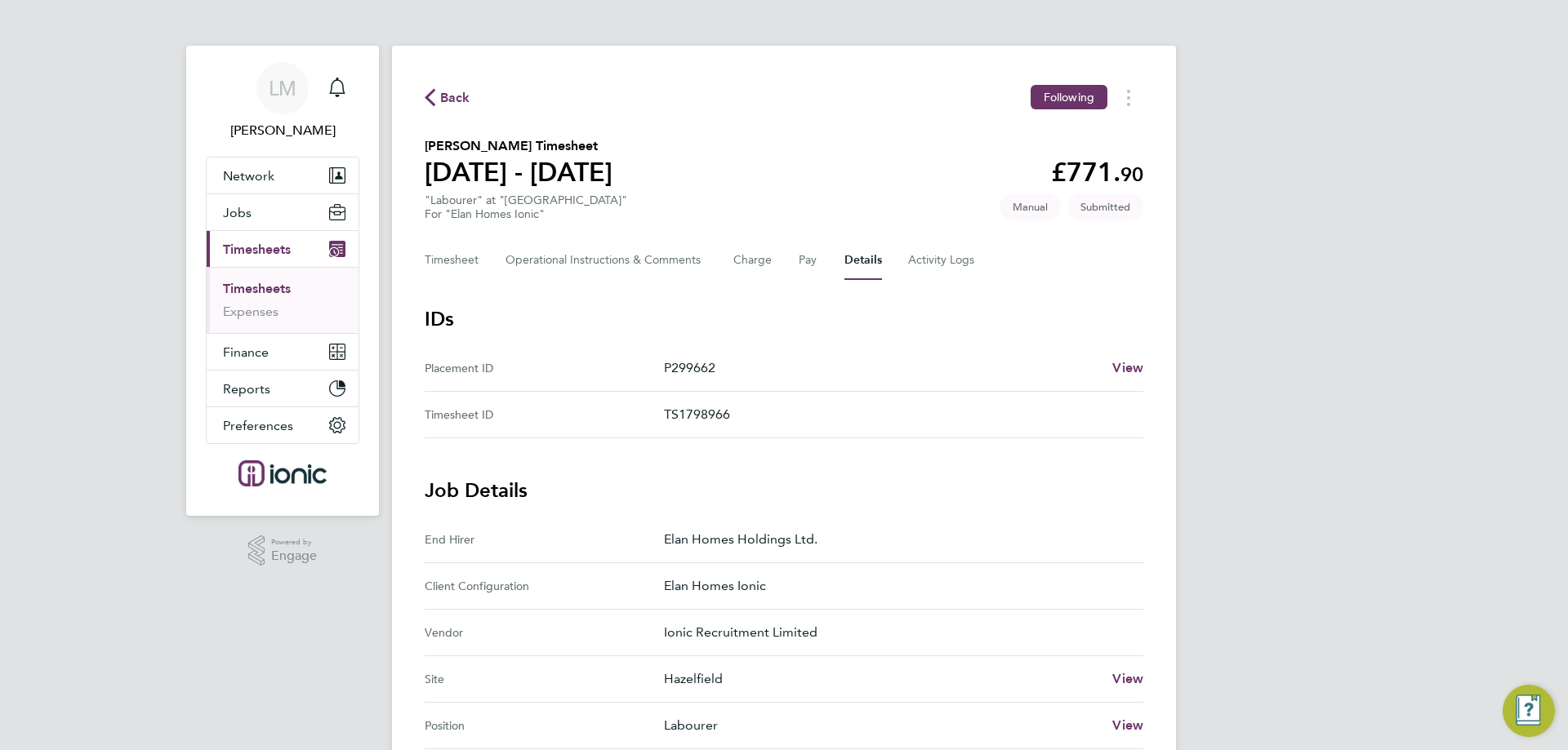
click at [818, 189] on section "Reece Smith's Timesheet 04 - 10 Aug 2025 £771. 90 "Labourer" at "Hazelfield" Fo…" at bounding box center [784, 178] width 718 height 85
click at [466, 96] on span "Back" at bounding box center [455, 98] width 30 height 20
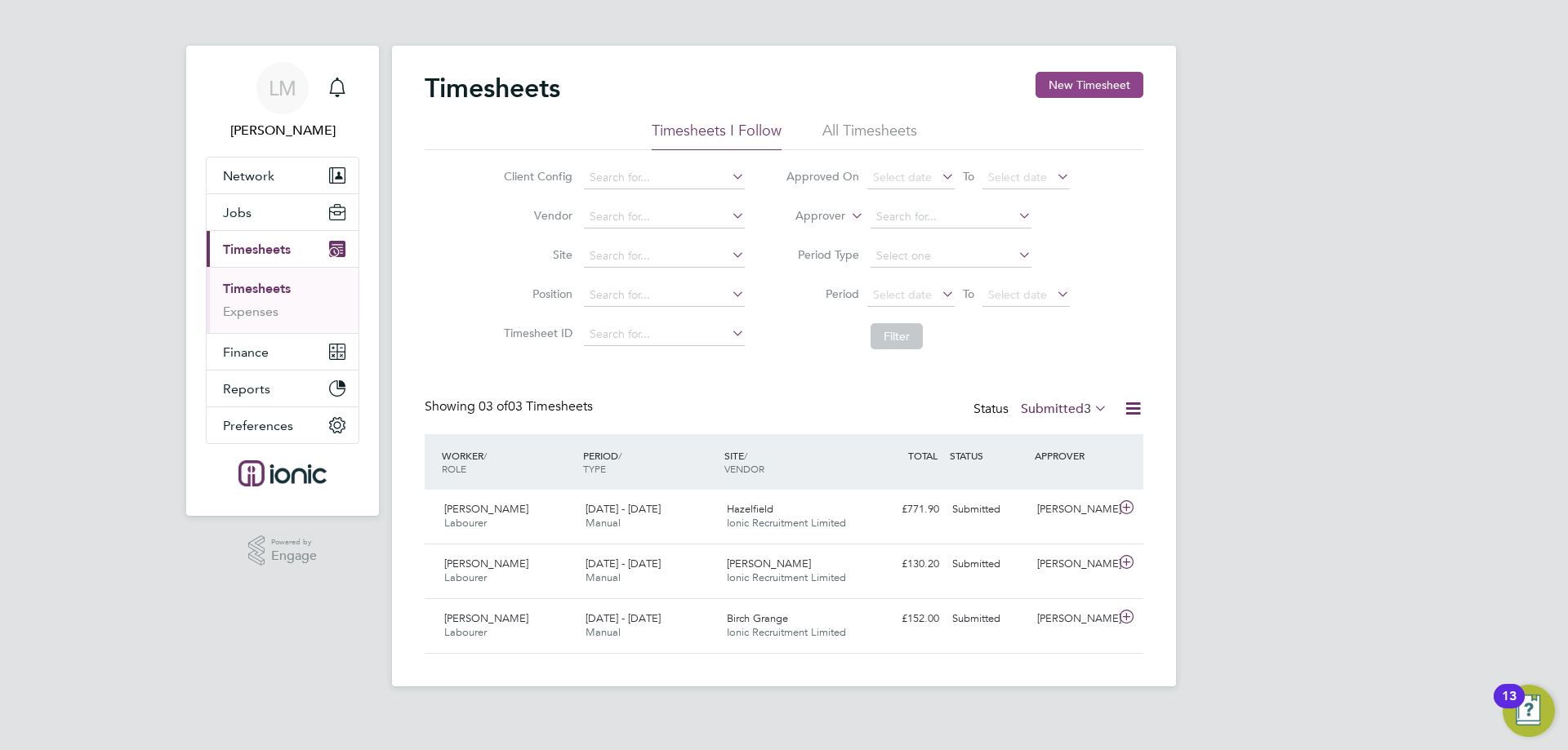
click at [1096, 90] on button "New Timesheet" at bounding box center [1089, 85] width 108 height 27
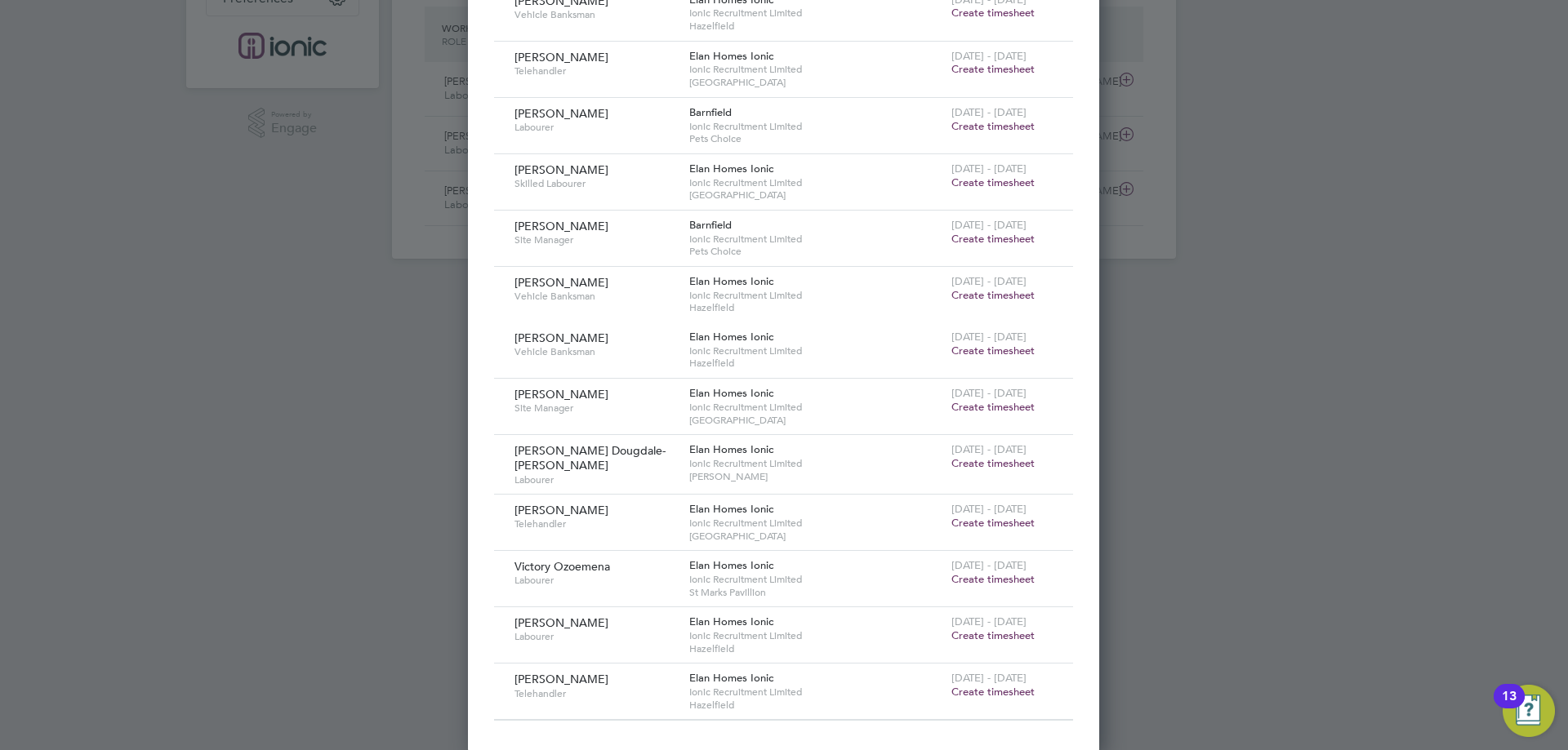
click at [976, 688] on span "Create timesheet" at bounding box center [993, 692] width 83 height 14
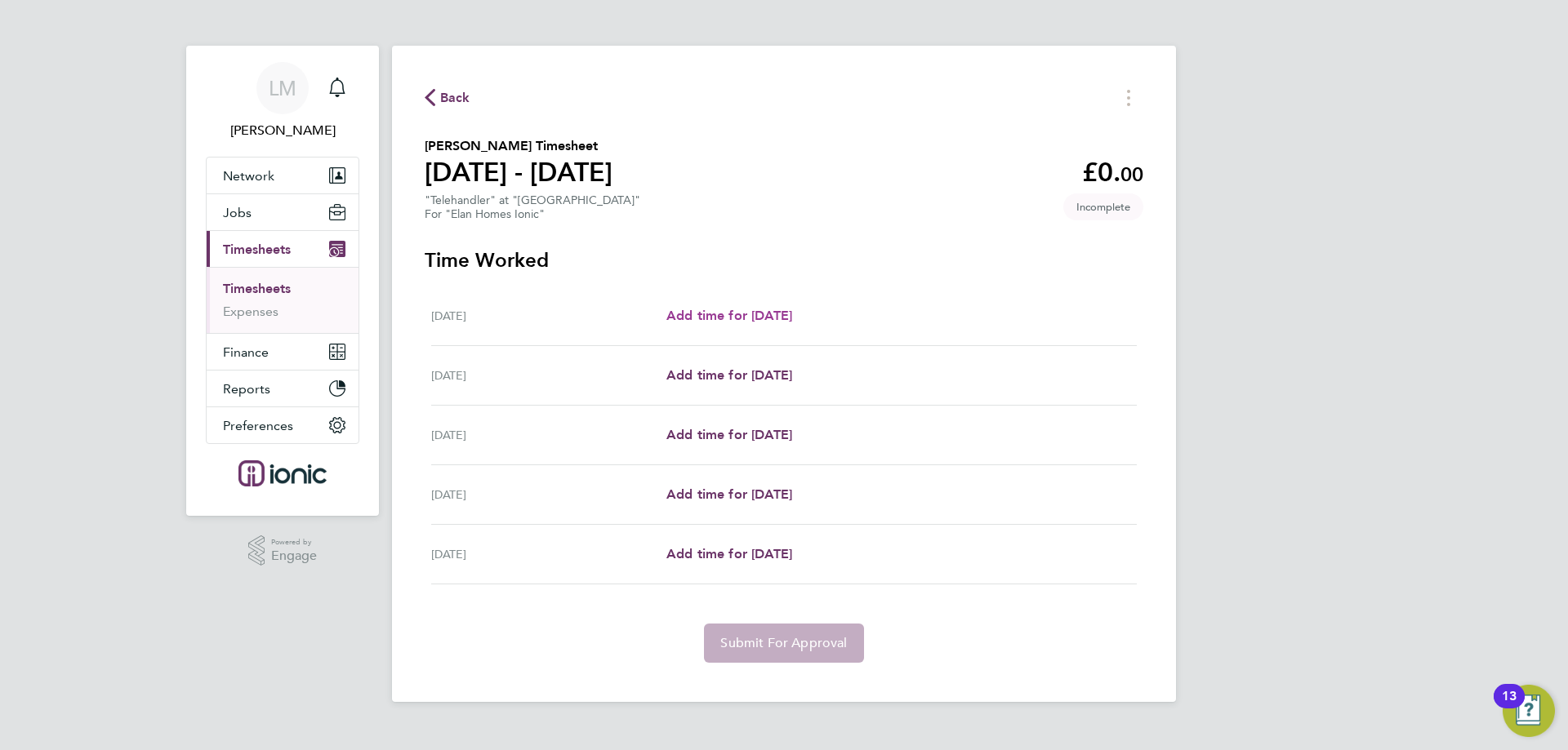
click at [725, 313] on span "Add time for [DATE]" at bounding box center [729, 315] width 126 height 15
select select "30"
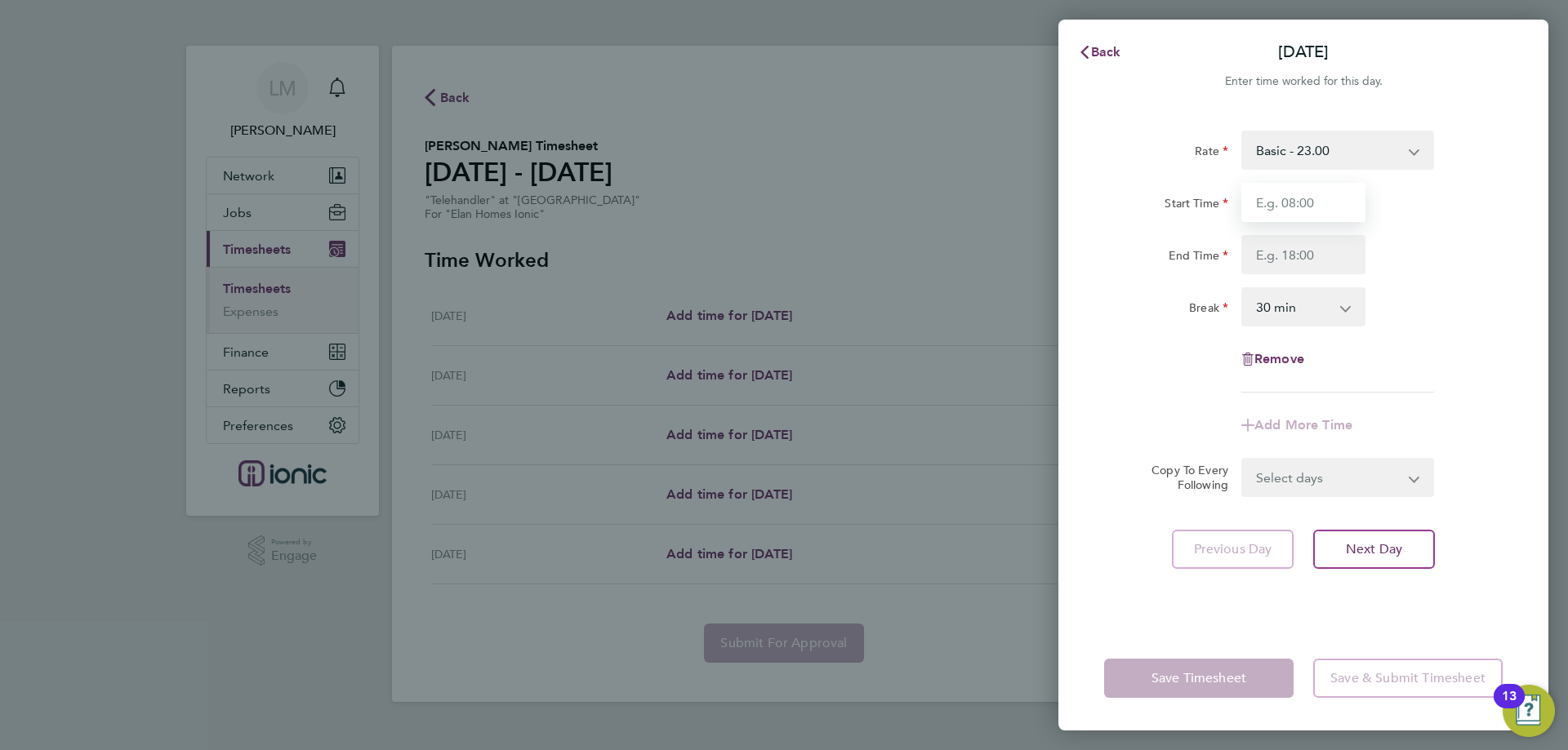
click at [1325, 199] on input "Start Time" at bounding box center [1303, 203] width 124 height 39
type input "07:30"
click at [1321, 249] on input "End Time" at bounding box center [1303, 255] width 124 height 39
type input "16:30"
click at [1445, 301] on div "Break 0 min 15 min 30 min 45 min 60 min 75 min 90 min" at bounding box center [1303, 307] width 412 height 39
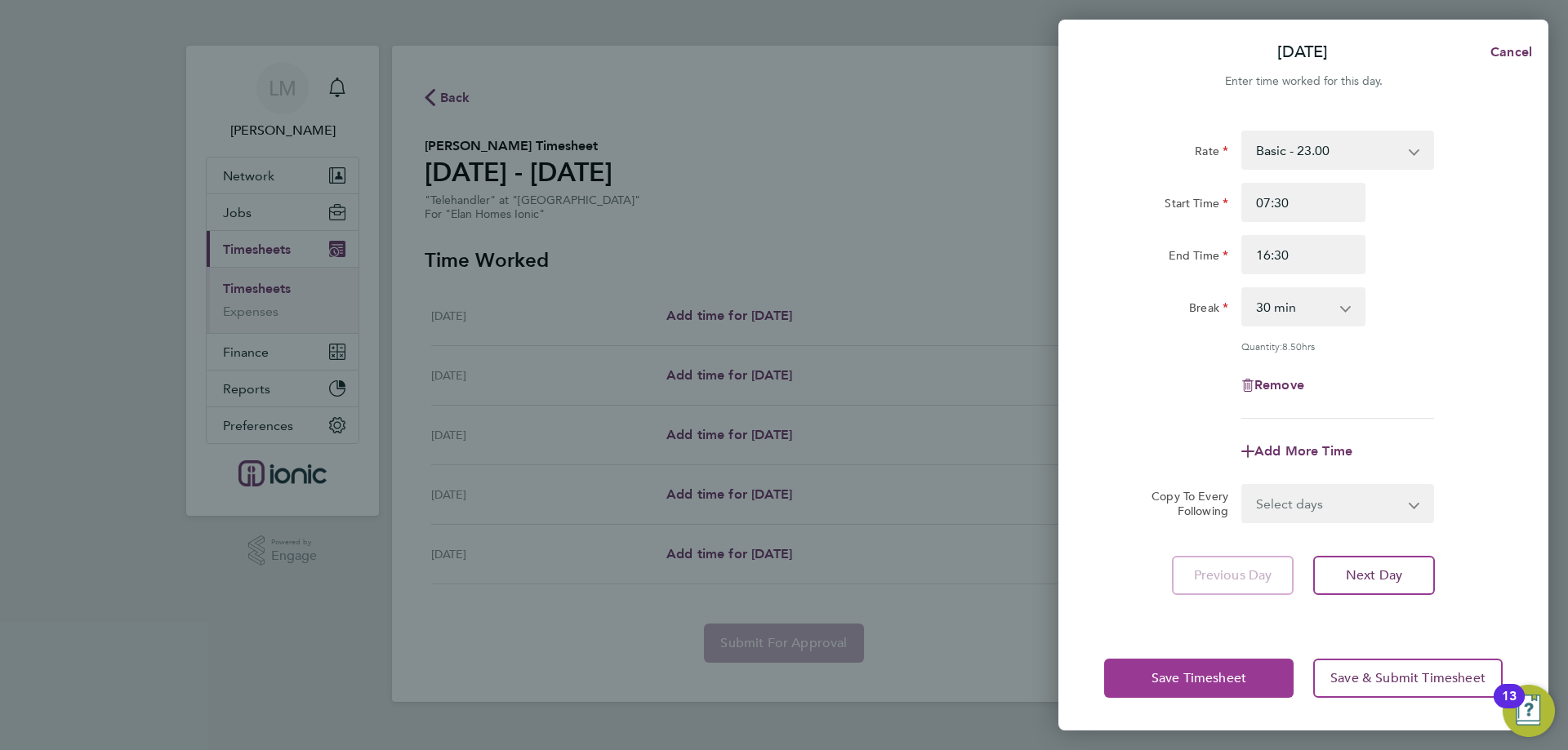
click at [1173, 673] on span "Save Timesheet" at bounding box center [1199, 678] width 95 height 16
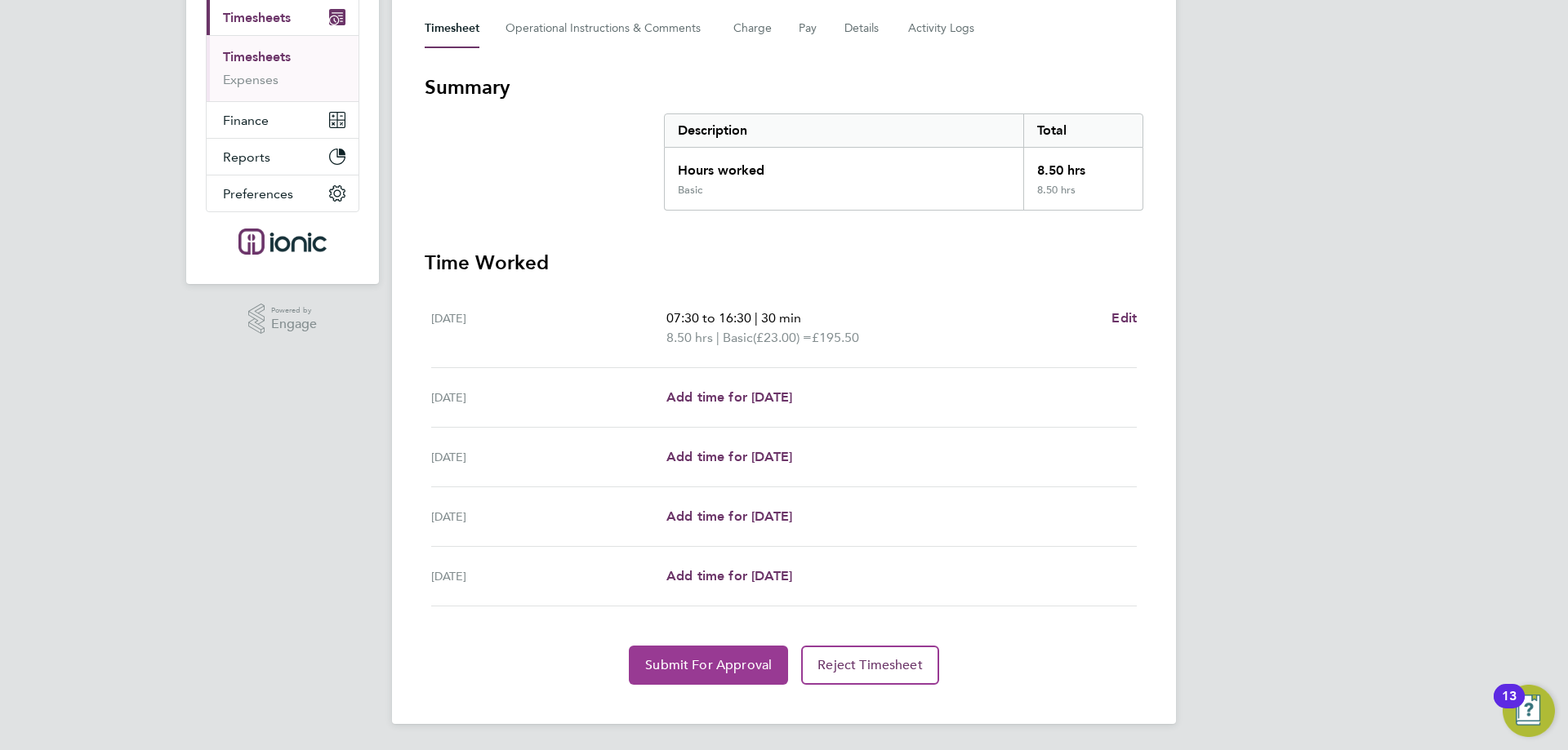
click at [687, 656] on button "Submit For Approval" at bounding box center [708, 665] width 159 height 39
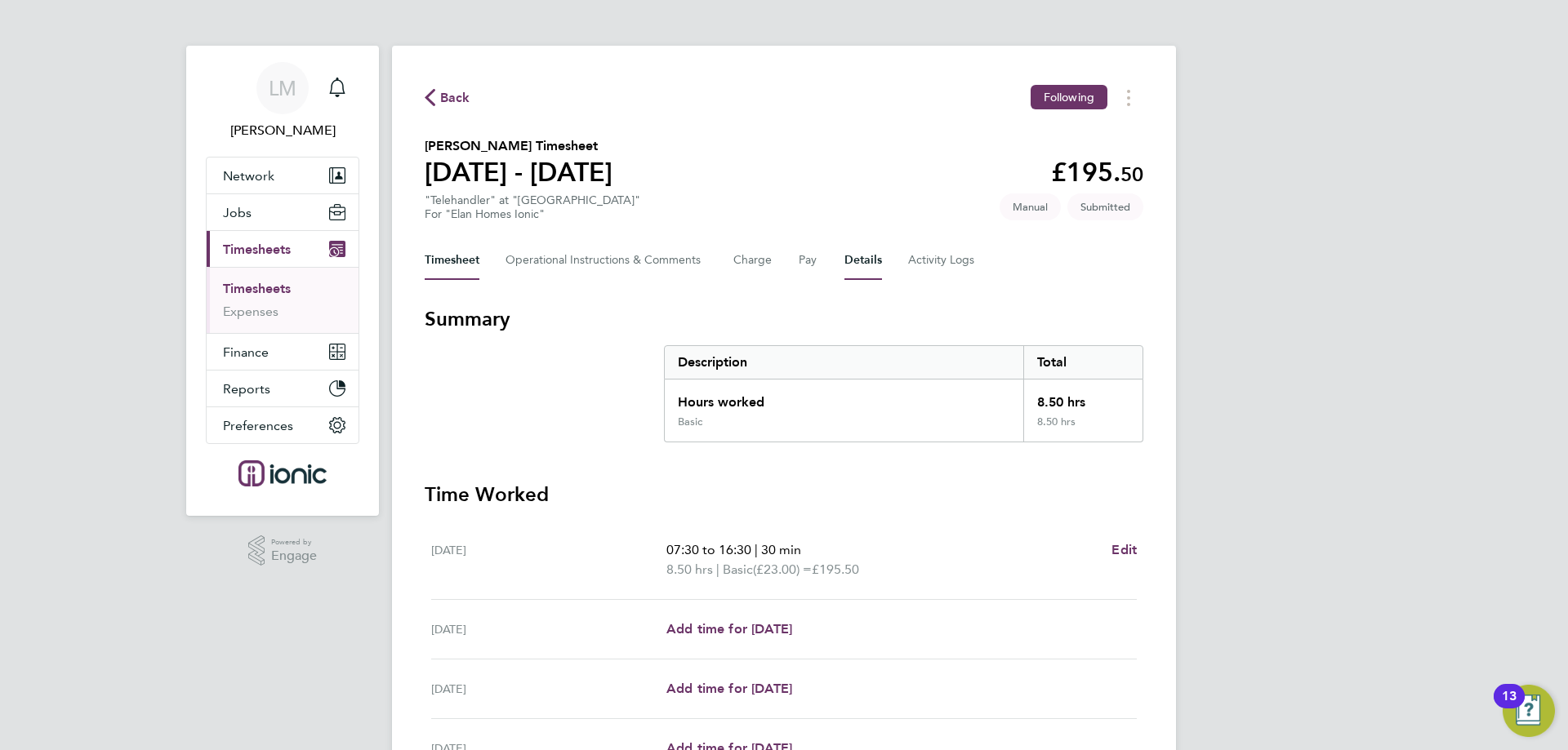
click at [877, 253] on button "Details" at bounding box center [863, 260] width 38 height 39
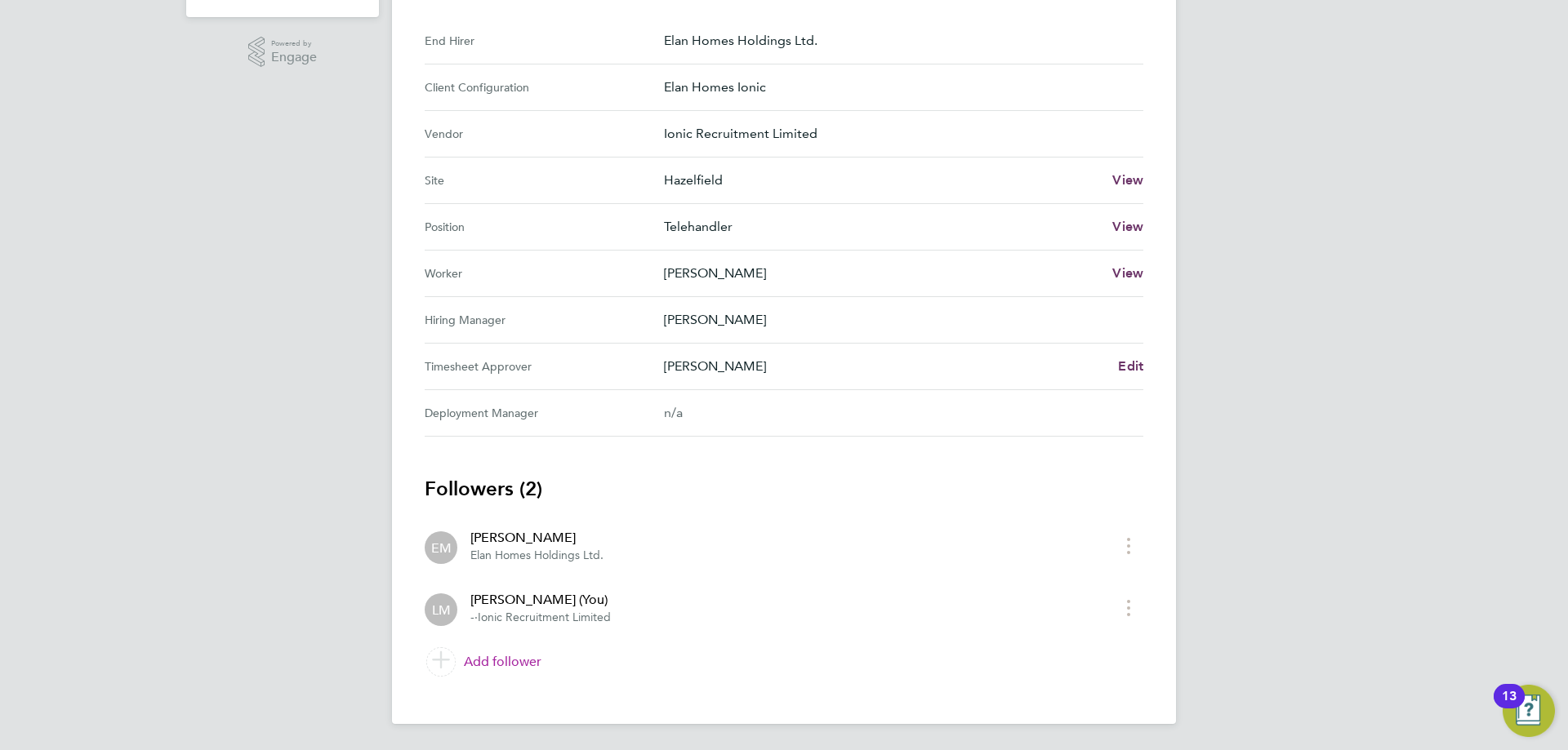
click at [508, 676] on link "Add follower" at bounding box center [784, 662] width 718 height 45
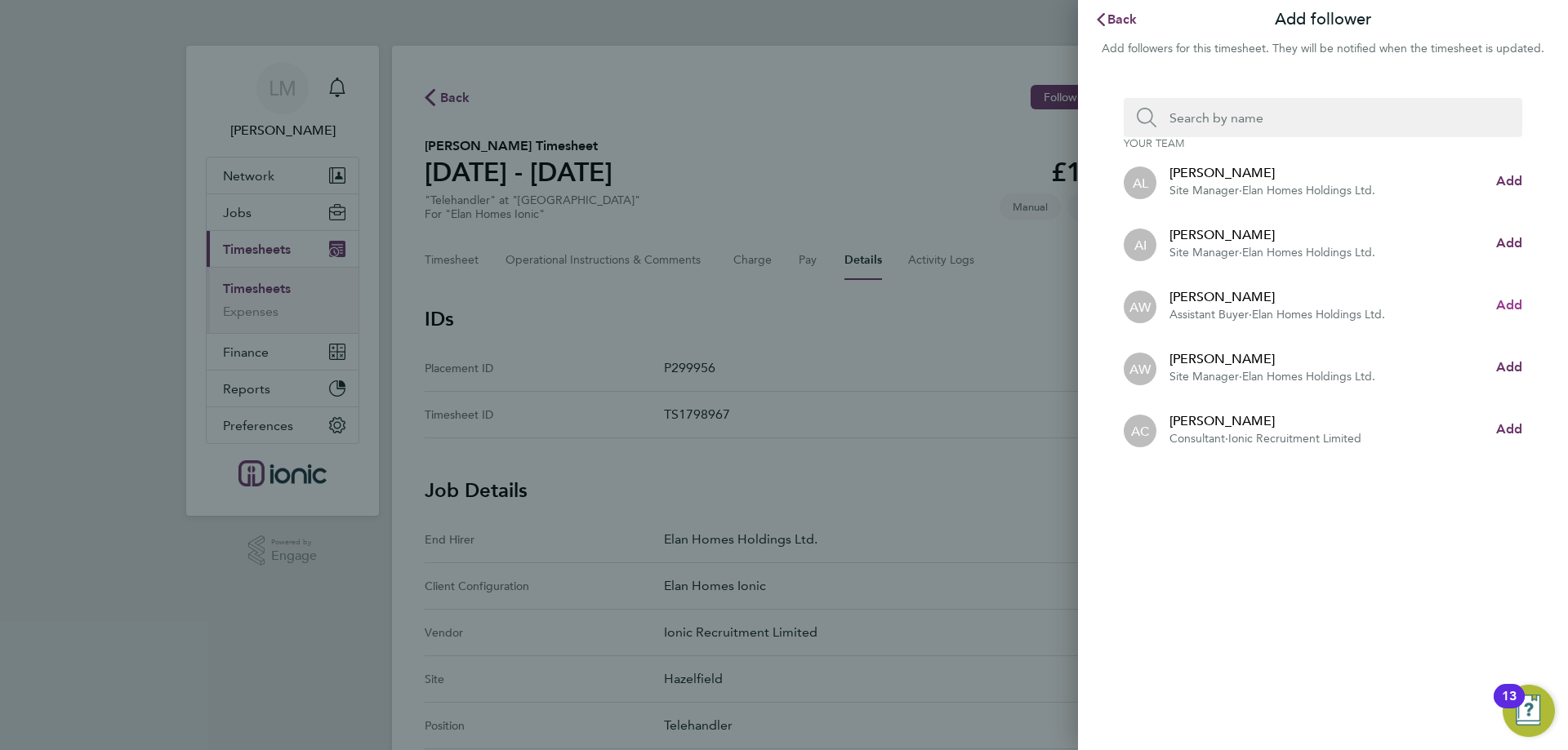
drag, startPoint x: 1506, startPoint y: 303, endPoint x: 1364, endPoint y: 137, distance: 218.4
click at [1506, 301] on span "Add" at bounding box center [1509, 305] width 27 height 15
click at [1342, 126] on input "Search team member by name:" at bounding box center [1329, 117] width 346 height 39
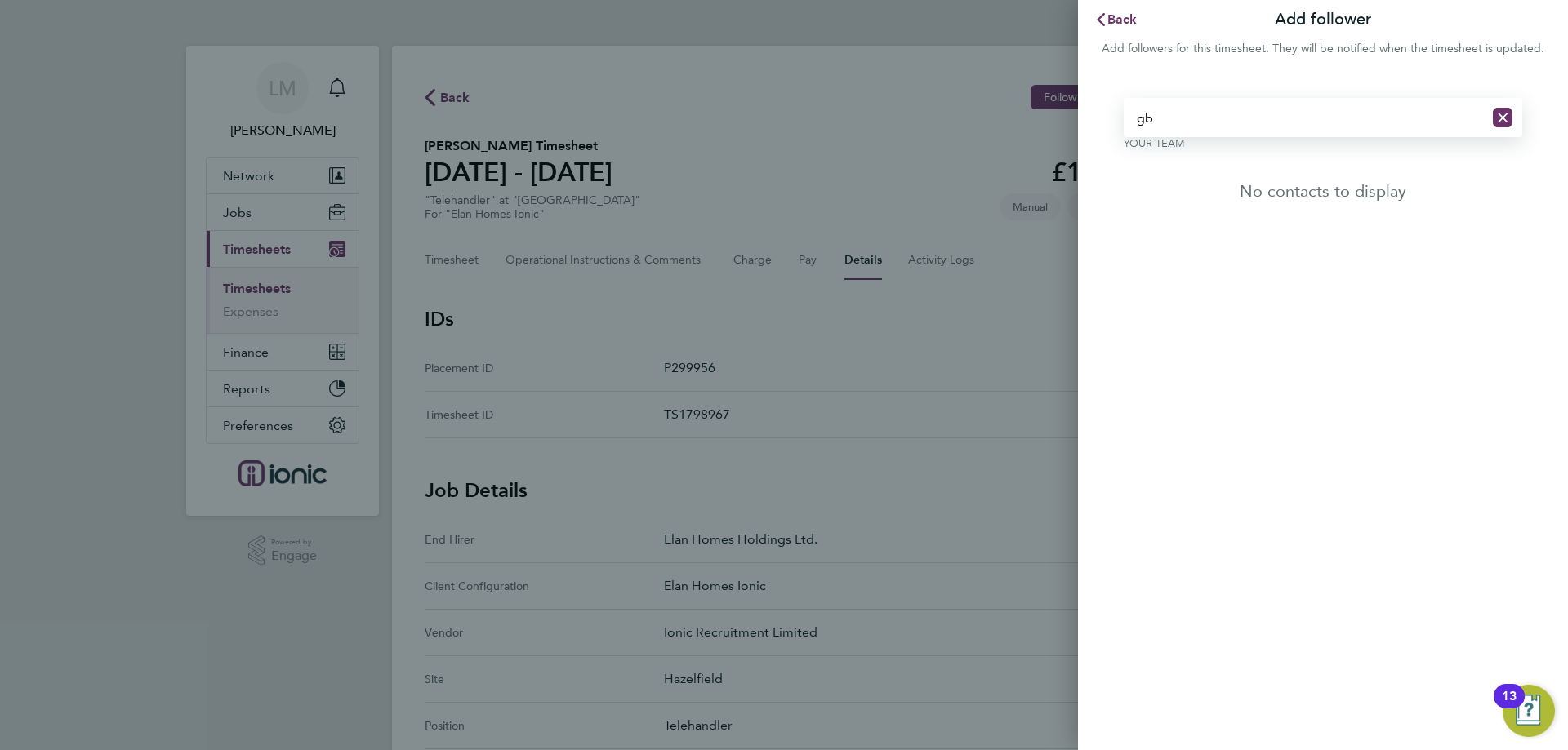
type input "g"
type input "e"
type input "geth"
drag, startPoint x: 1520, startPoint y: 177, endPoint x: 1249, endPoint y: 16, distance: 315.2
click at [1519, 176] on span "Add" at bounding box center [1509, 181] width 27 height 15
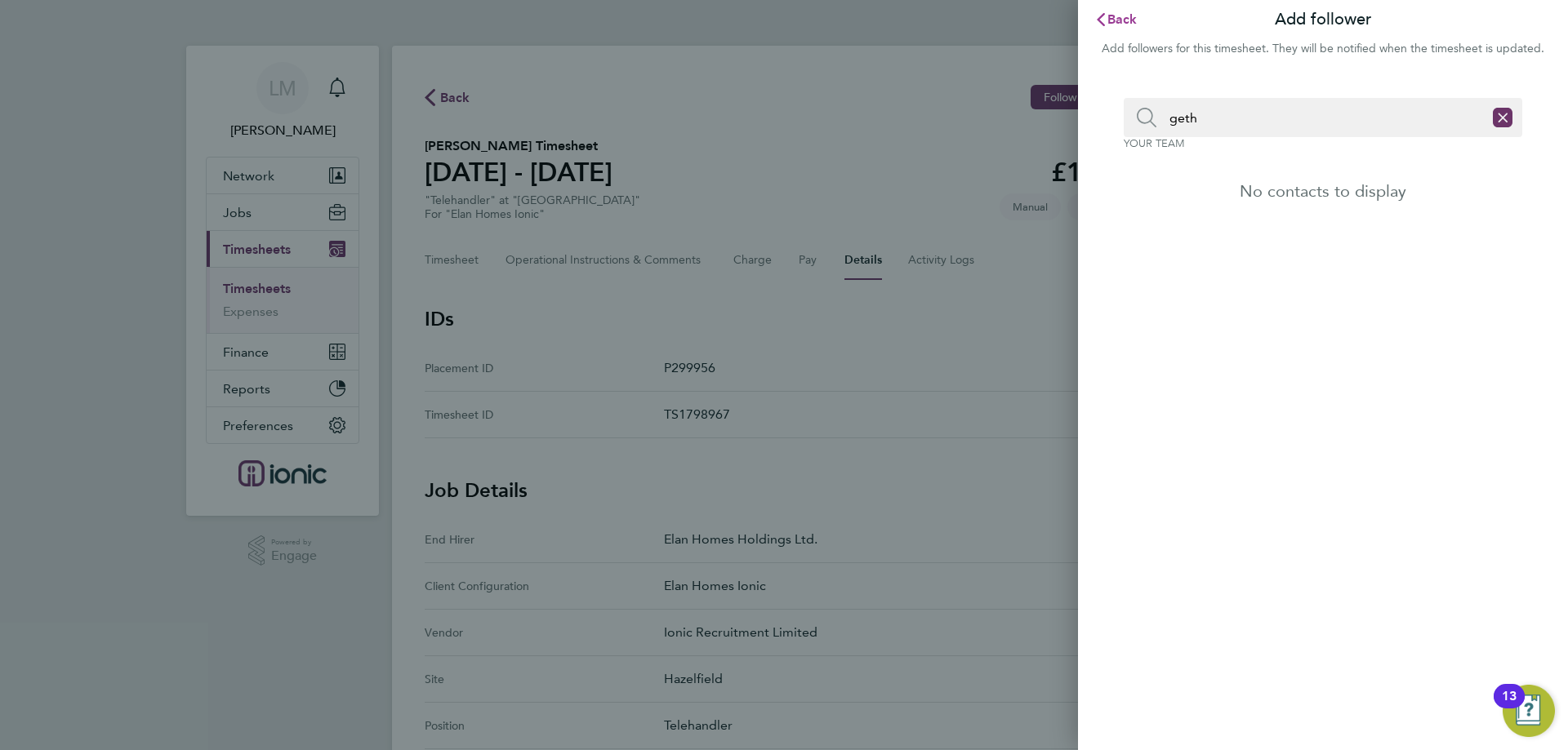
click at [1121, 21] on span "Back" at bounding box center [1122, 19] width 30 height 15
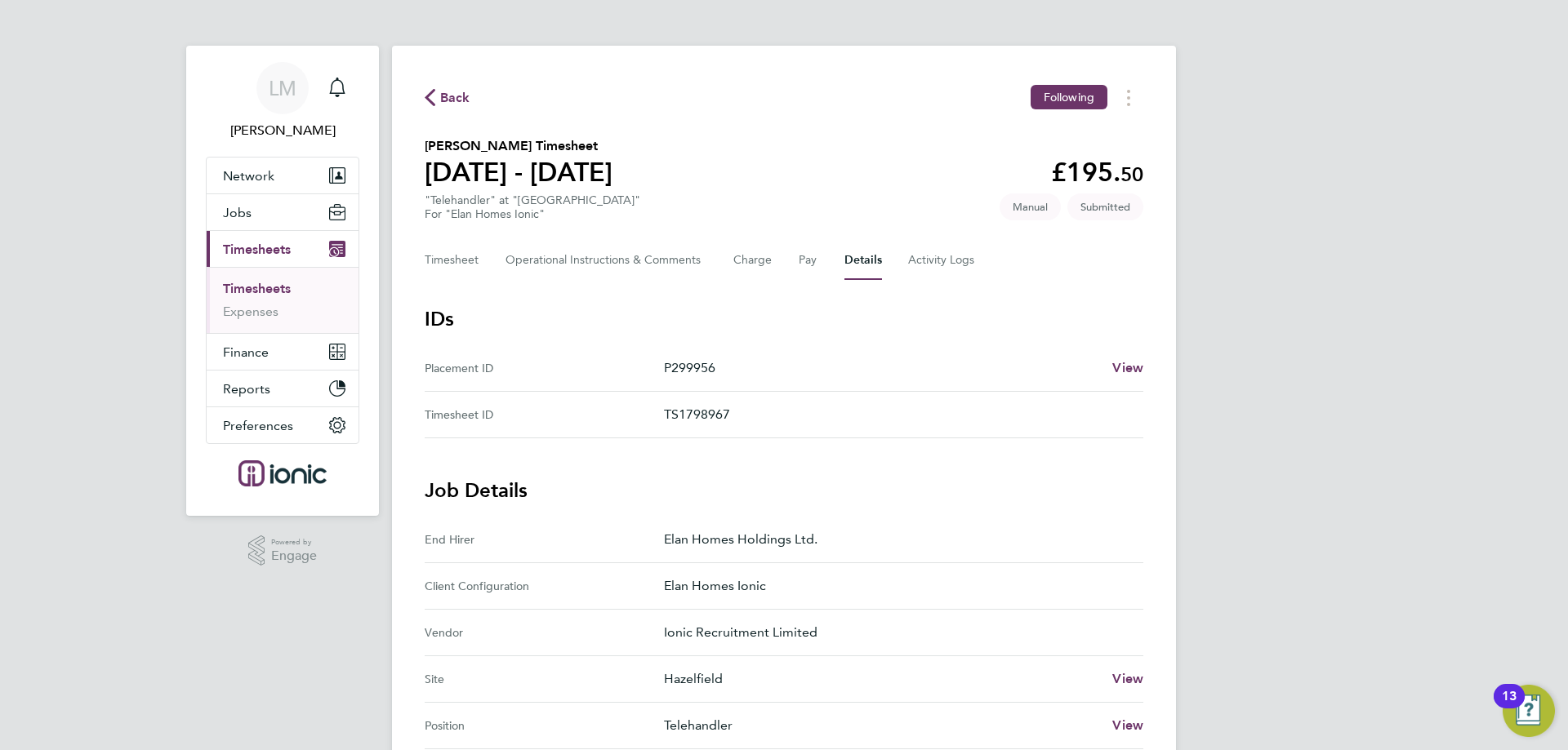
click at [456, 98] on span "Back" at bounding box center [455, 98] width 30 height 20
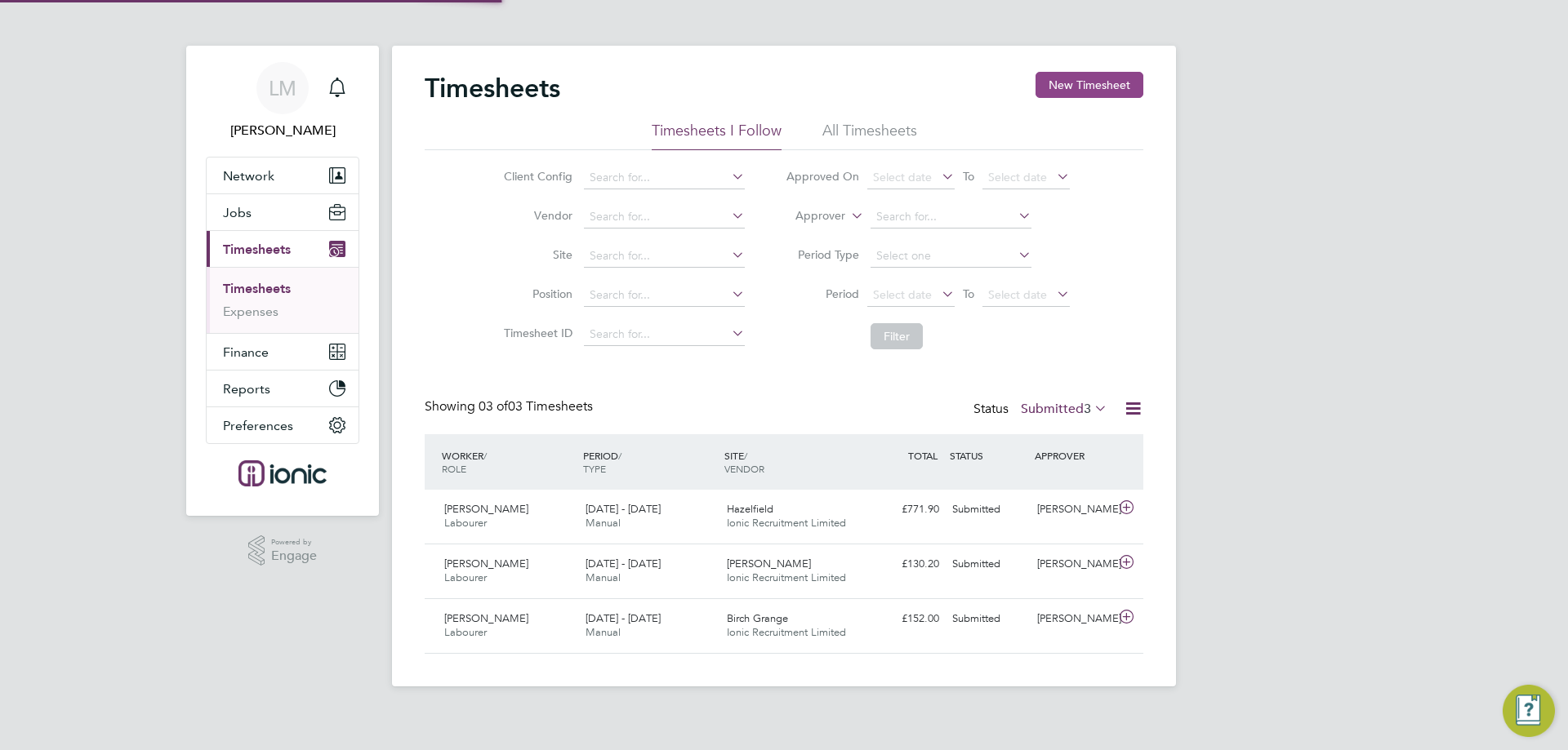
scroll to position [9, 9]
click at [1063, 87] on button "New Timesheet" at bounding box center [1089, 85] width 108 height 27
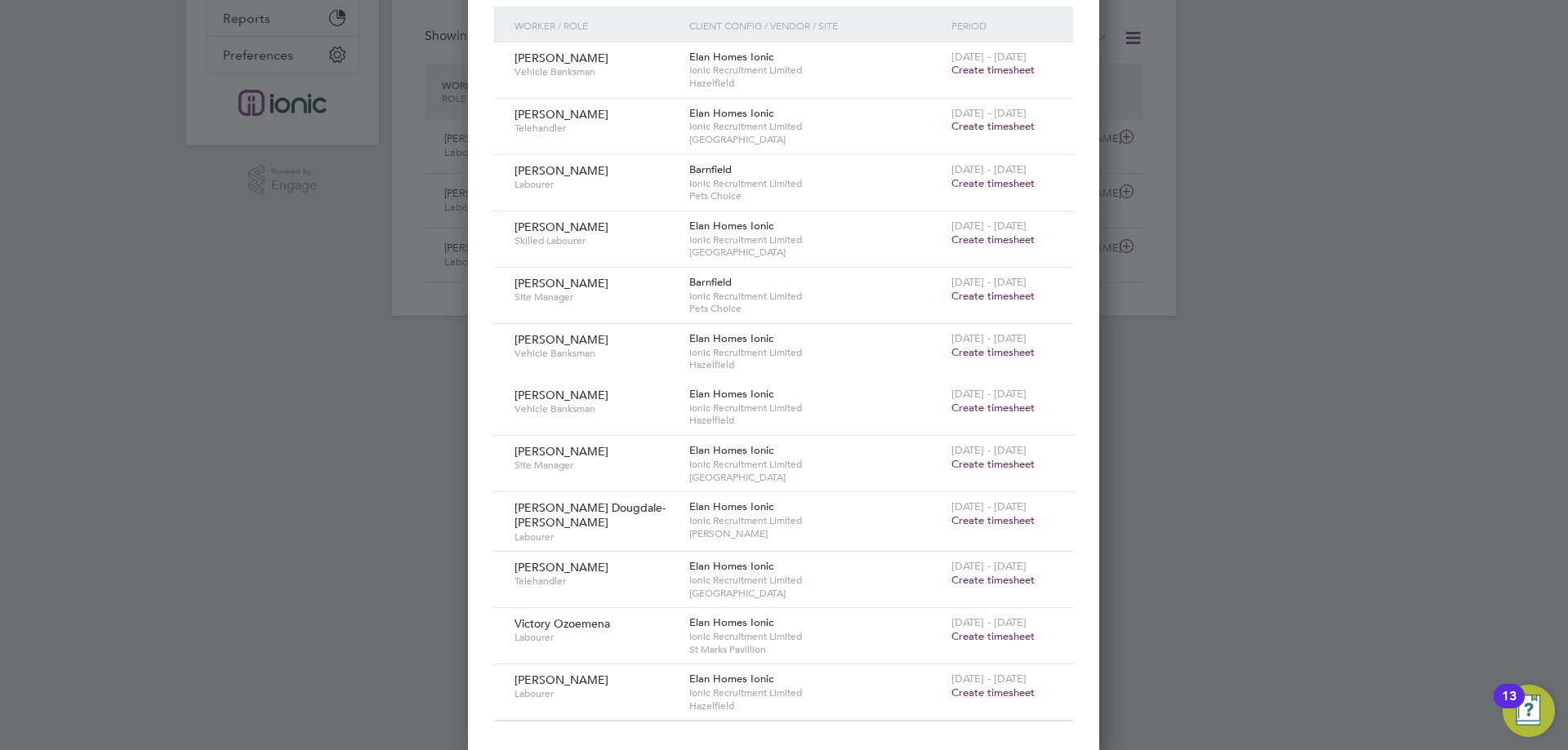
click at [981, 518] on span "Create timesheet" at bounding box center [993, 521] width 83 height 14
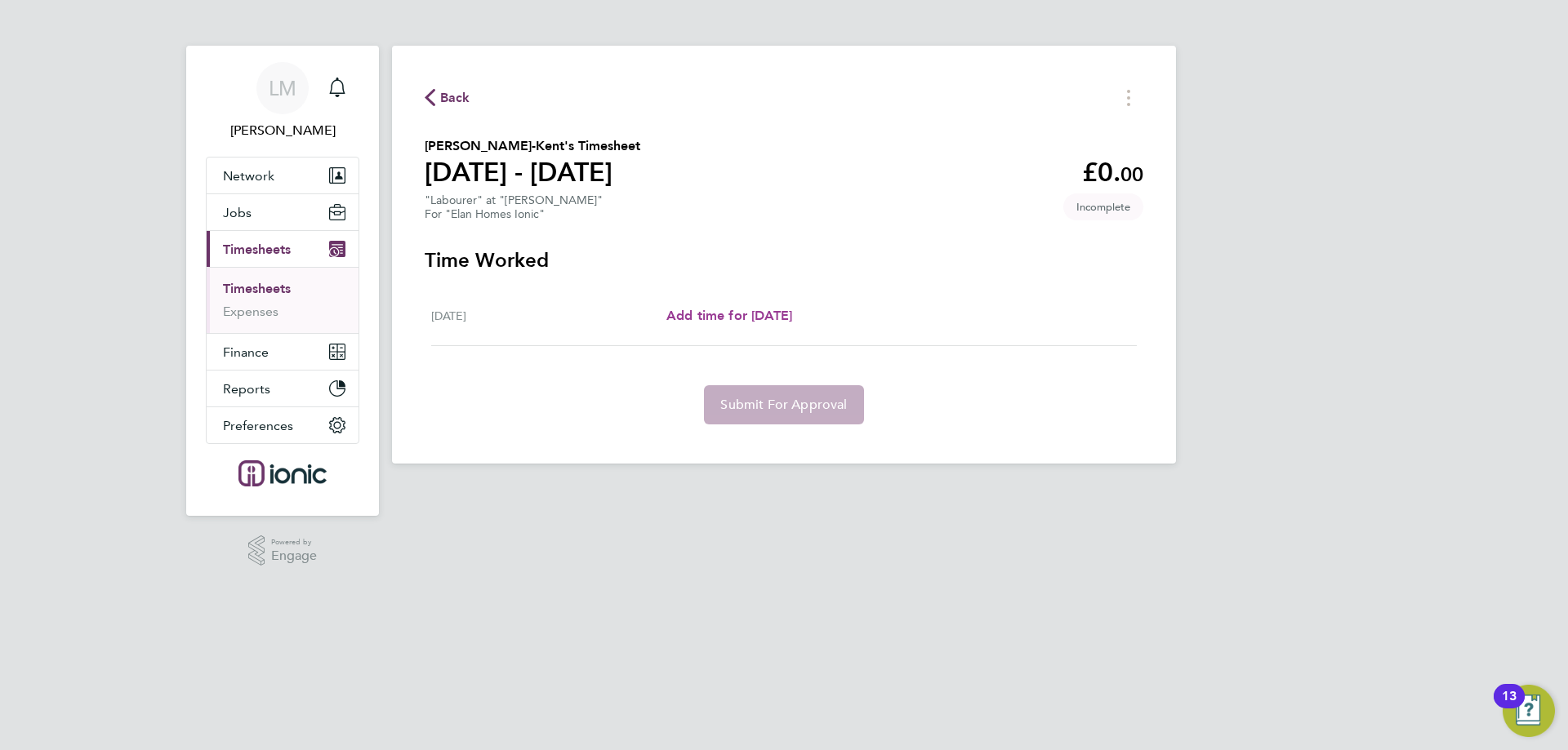
click at [788, 307] on link "Add time for [DATE]" at bounding box center [729, 316] width 126 height 20
select select "30"
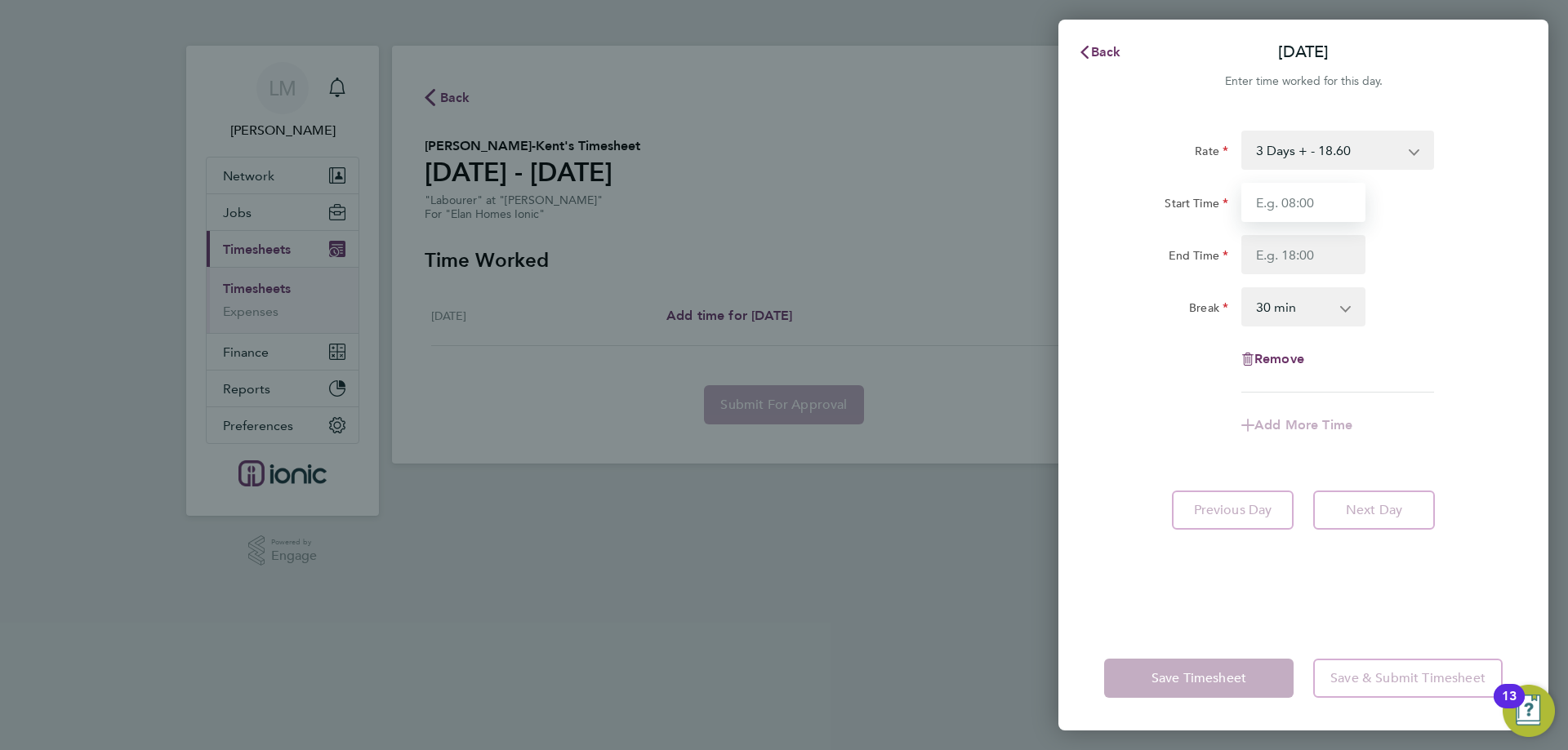
click at [1338, 195] on input "Start Time" at bounding box center [1303, 203] width 124 height 39
type input "07:30"
click at [1310, 271] on input "End Time" at bounding box center [1303, 255] width 124 height 39
type input "16:00"
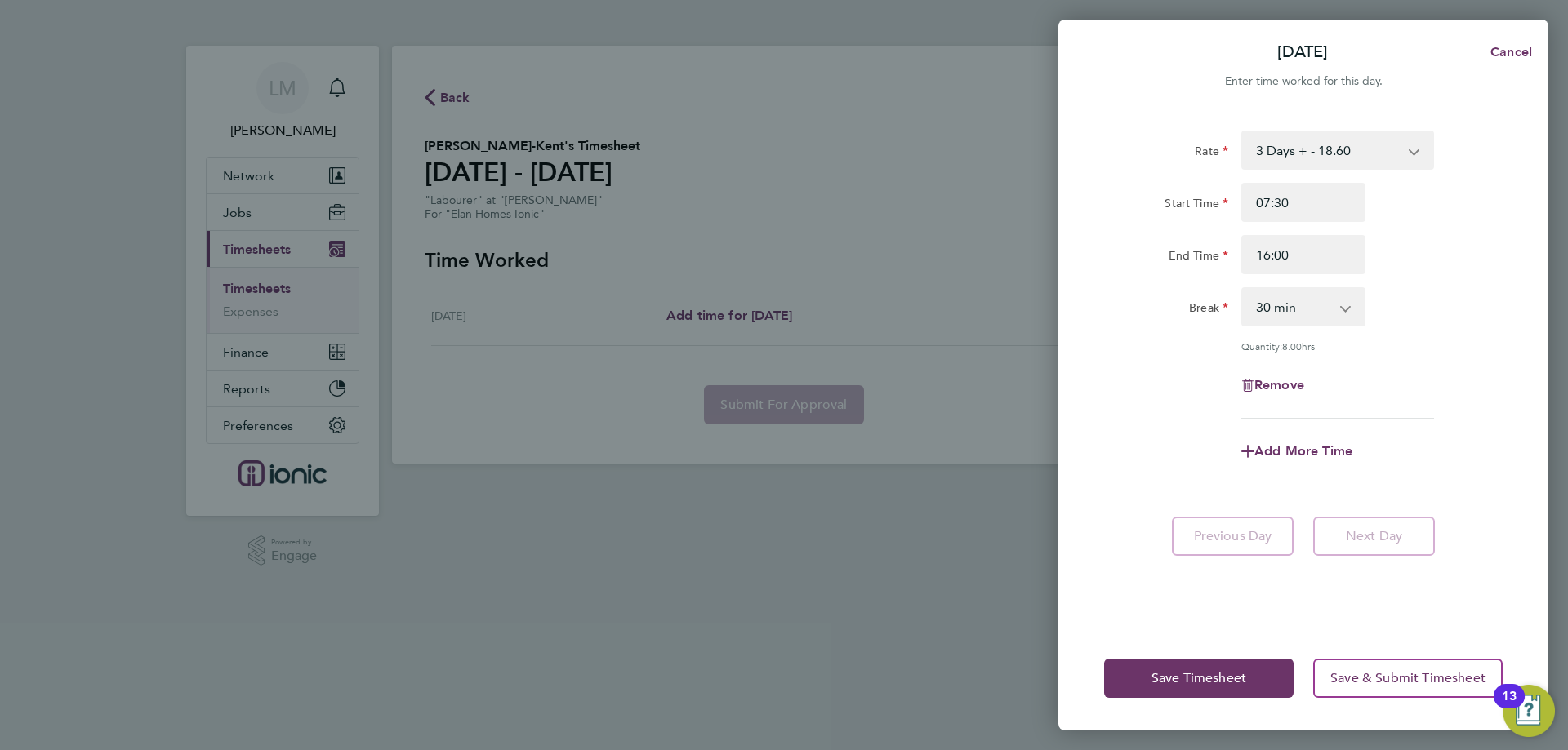
click at [1454, 277] on div "Rate 3 Days + - 18.60 3 Days - - 16.78 Start Time 07:30 End Time 16:00 Break 0 …" at bounding box center [1303, 275] width 398 height 289
click at [1190, 686] on button "Save Timesheet" at bounding box center [1198, 679] width 189 height 39
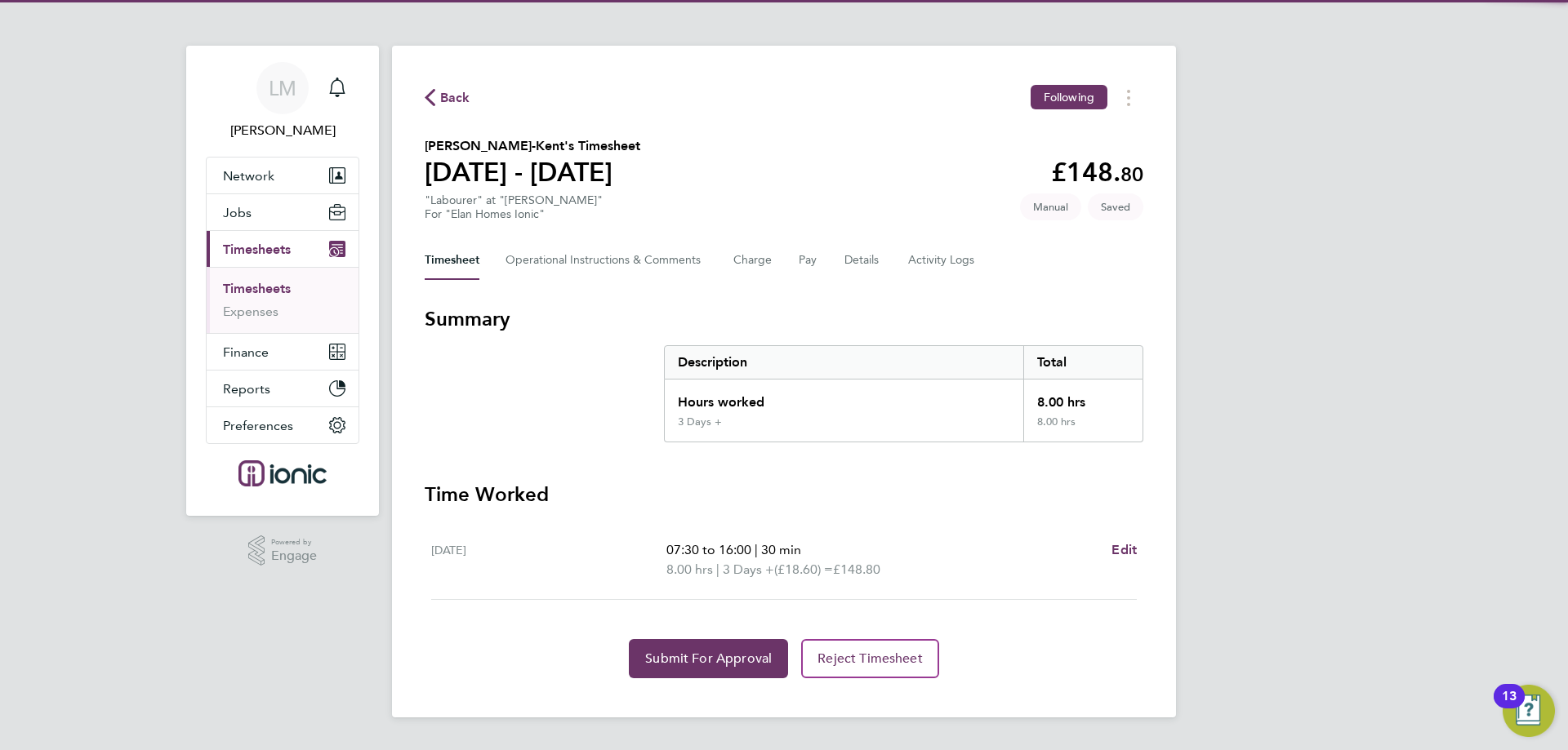
click at [692, 679] on div "Back Following Julian Dougdale-Kent's Timesheet 04 - 10 Aug 2025 £148. 80 "Labo…" at bounding box center [784, 381] width 784 height 672
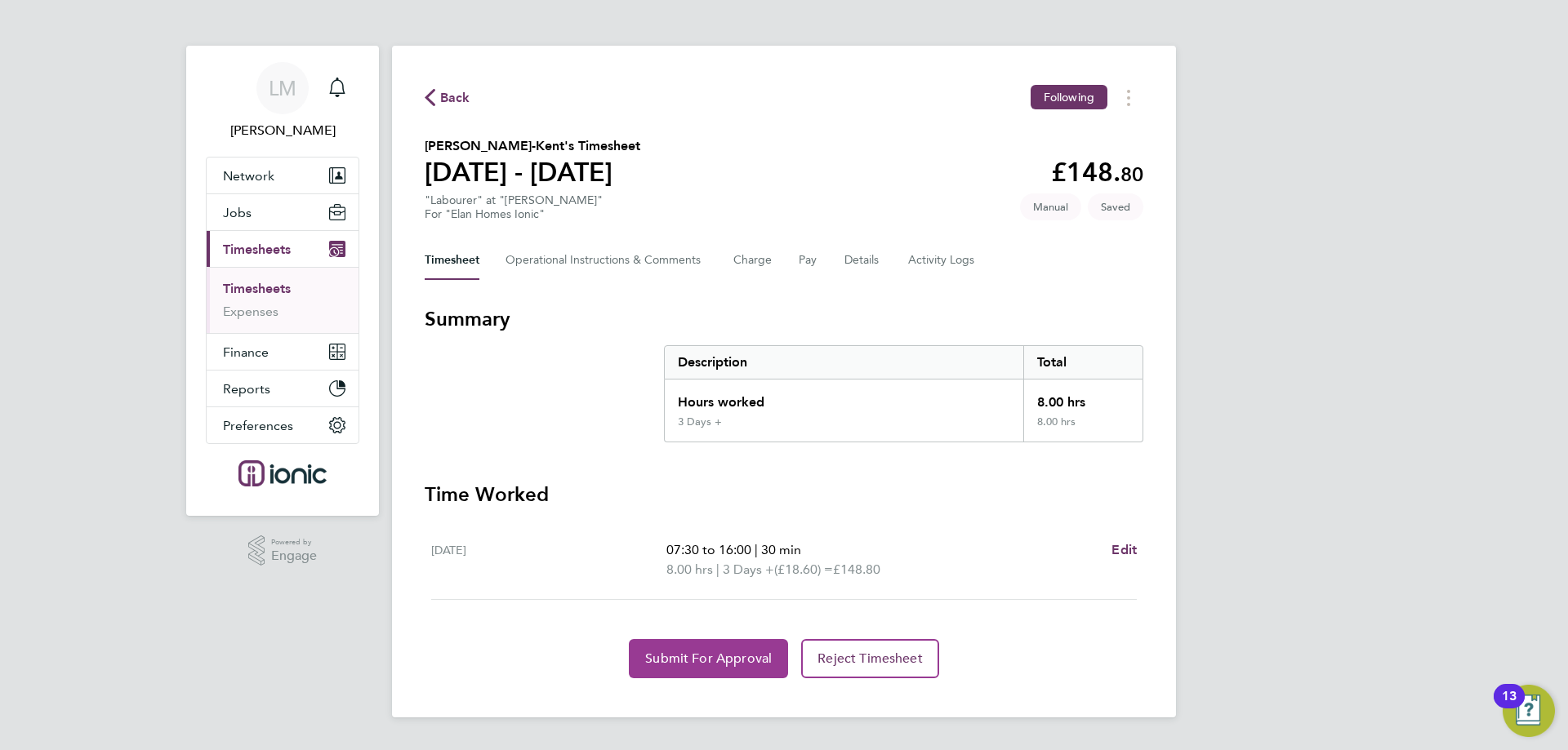
click at [691, 677] on button "Submit For Approval" at bounding box center [708, 659] width 159 height 39
click at [855, 267] on button "Details" at bounding box center [863, 260] width 38 height 39
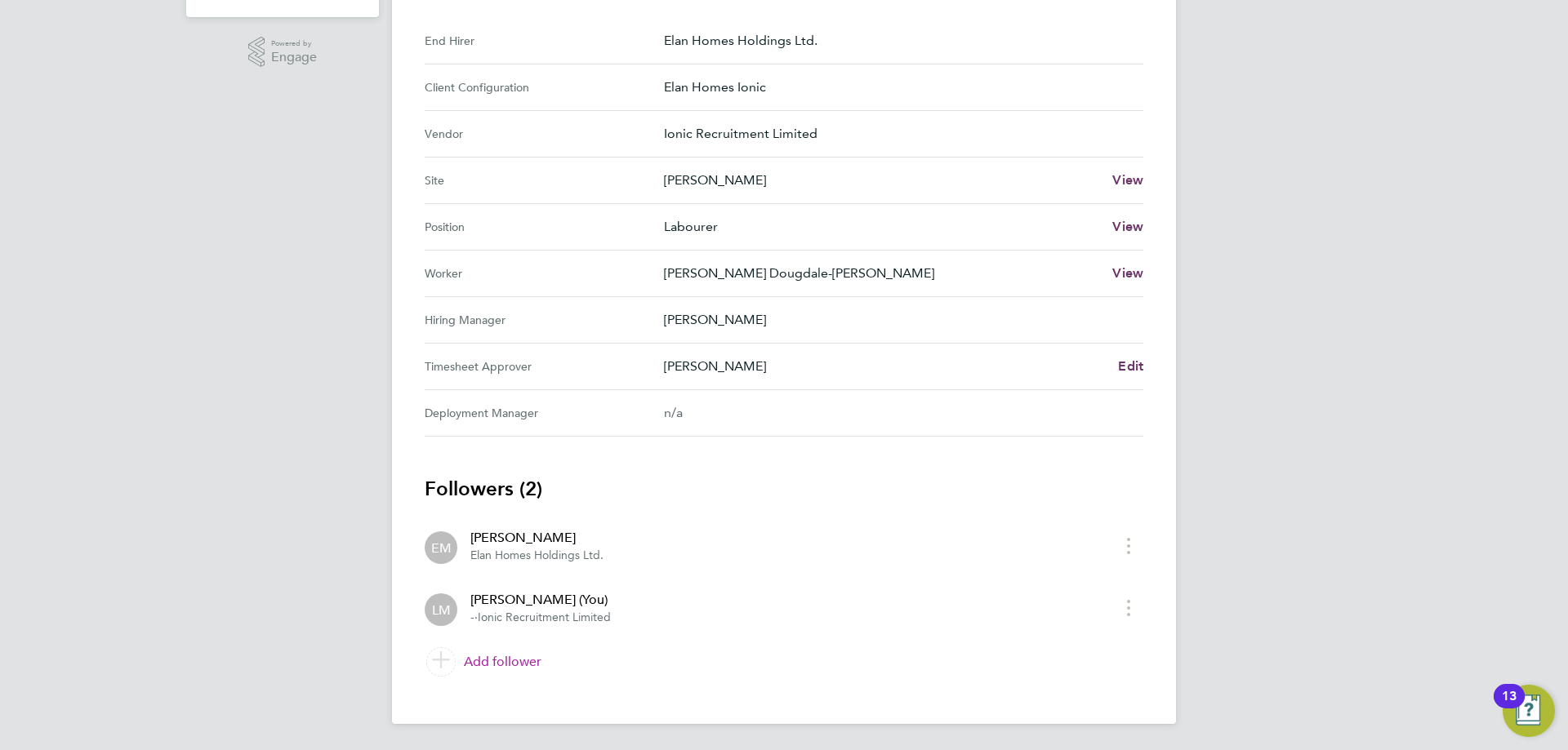
click at [534, 659] on link "Add follower" at bounding box center [784, 662] width 718 height 45
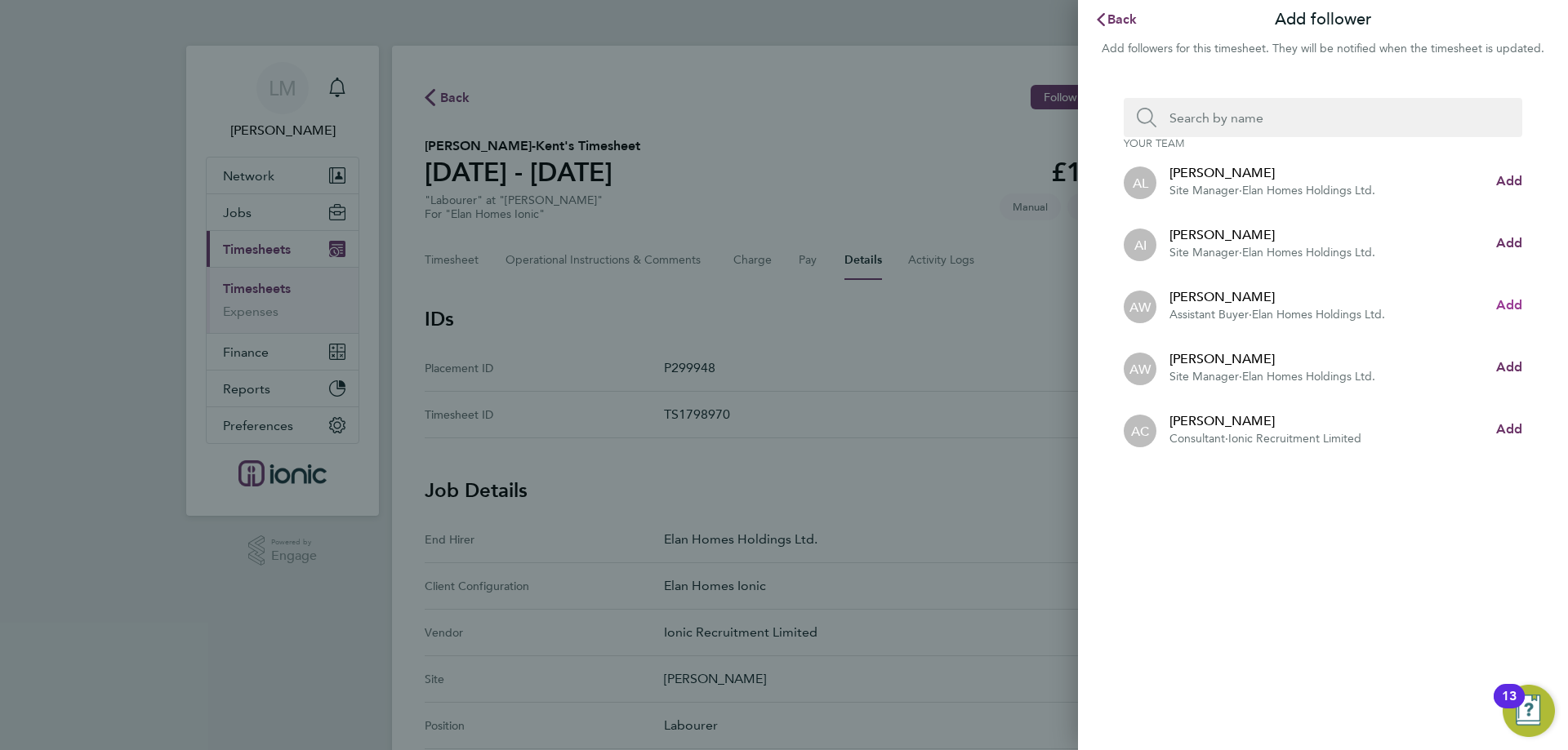
click at [1503, 306] on span "Add" at bounding box center [1509, 305] width 27 height 15
click at [1272, 115] on input "Search team member by name:" at bounding box center [1329, 117] width 346 height 39
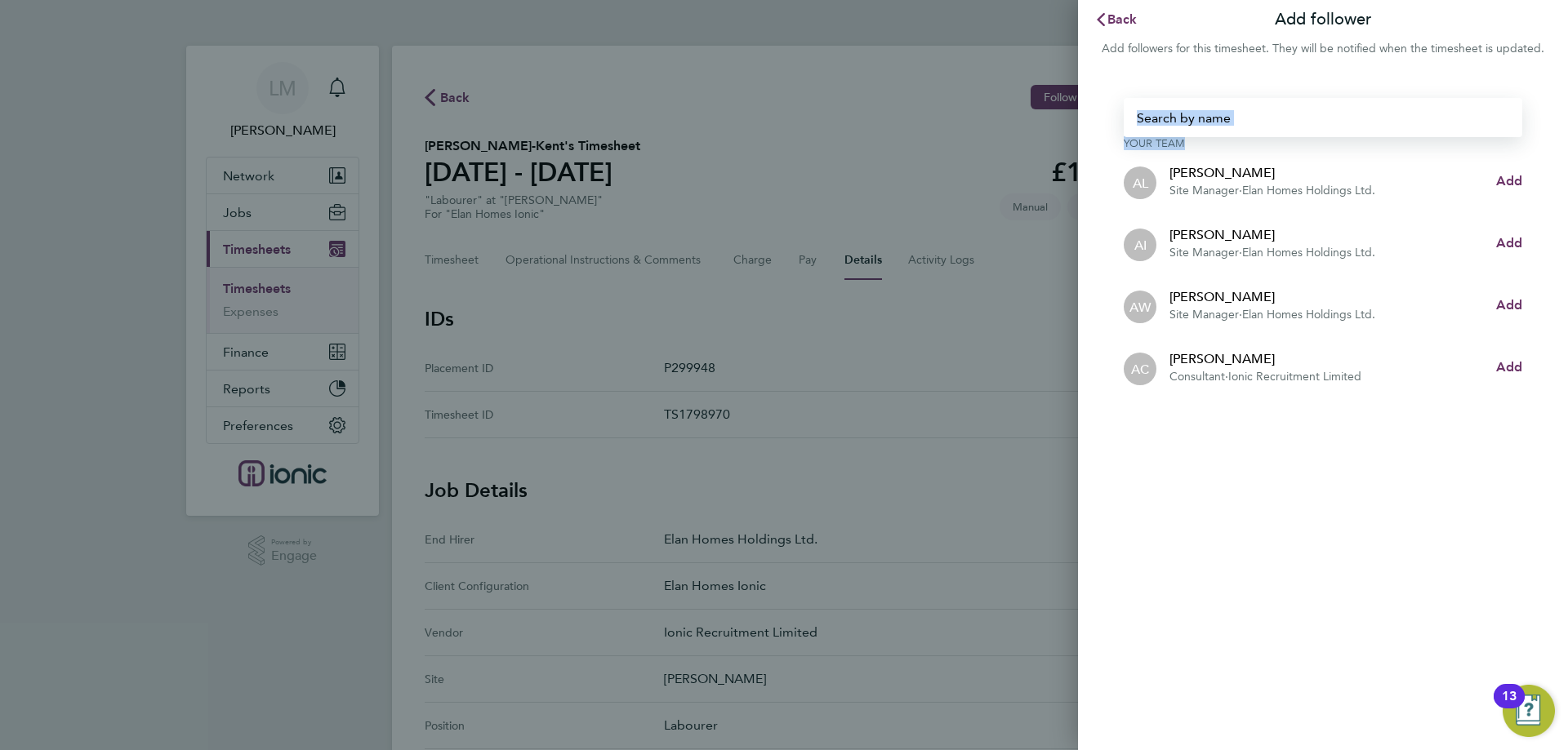
click at [1223, 131] on div "Your team AL Adam Labno Site Manager · Elan Homes Holdings Ltd. Add AI Alan Irv…" at bounding box center [1323, 248] width 490 height 340
click at [1223, 117] on input "Search team member by name:" at bounding box center [1329, 117] width 346 height 39
click at [1330, 116] on input "Search team member by name:" at bounding box center [1313, 117] width 379 height 39
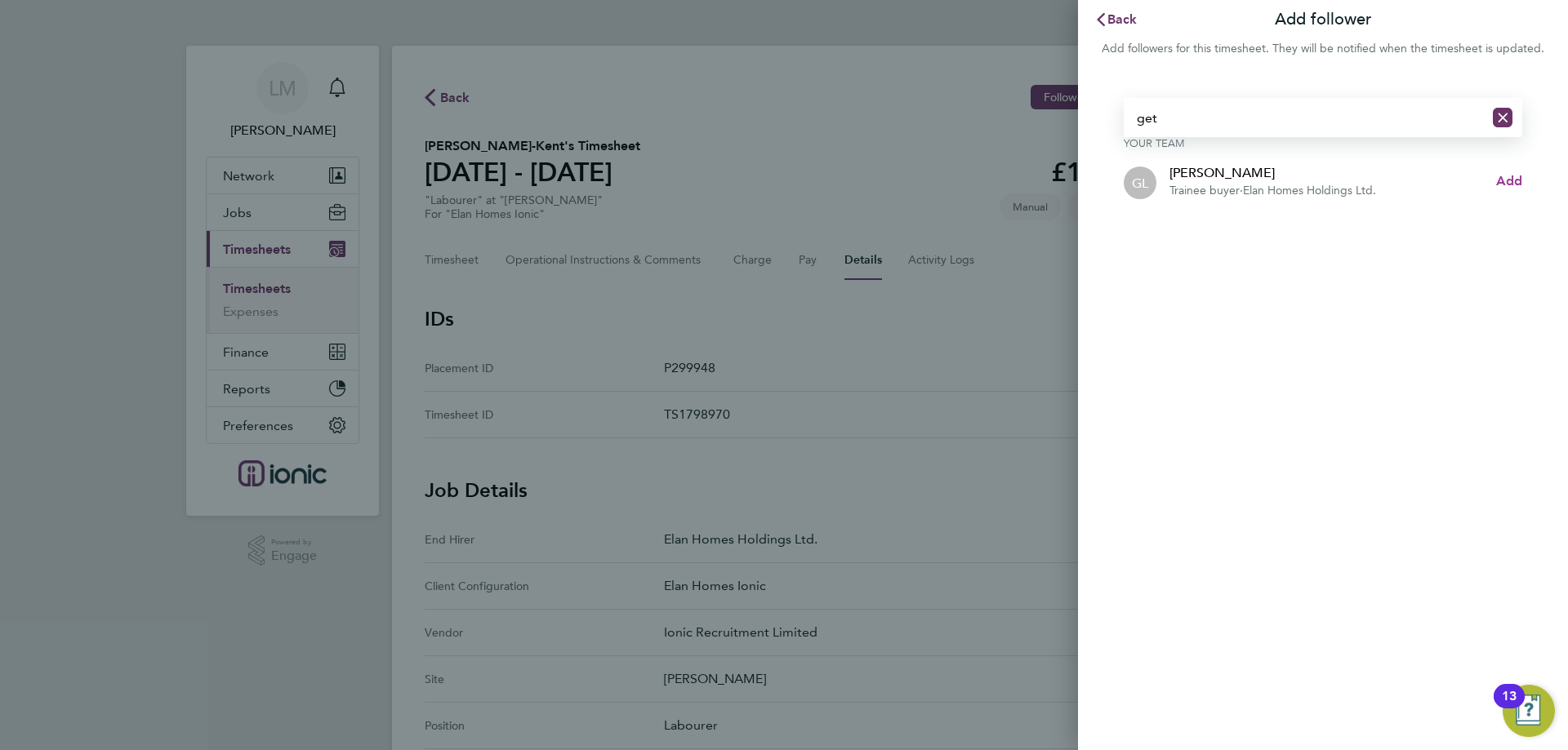
type input "get"
click at [1508, 185] on span "Add" at bounding box center [1509, 181] width 27 height 15
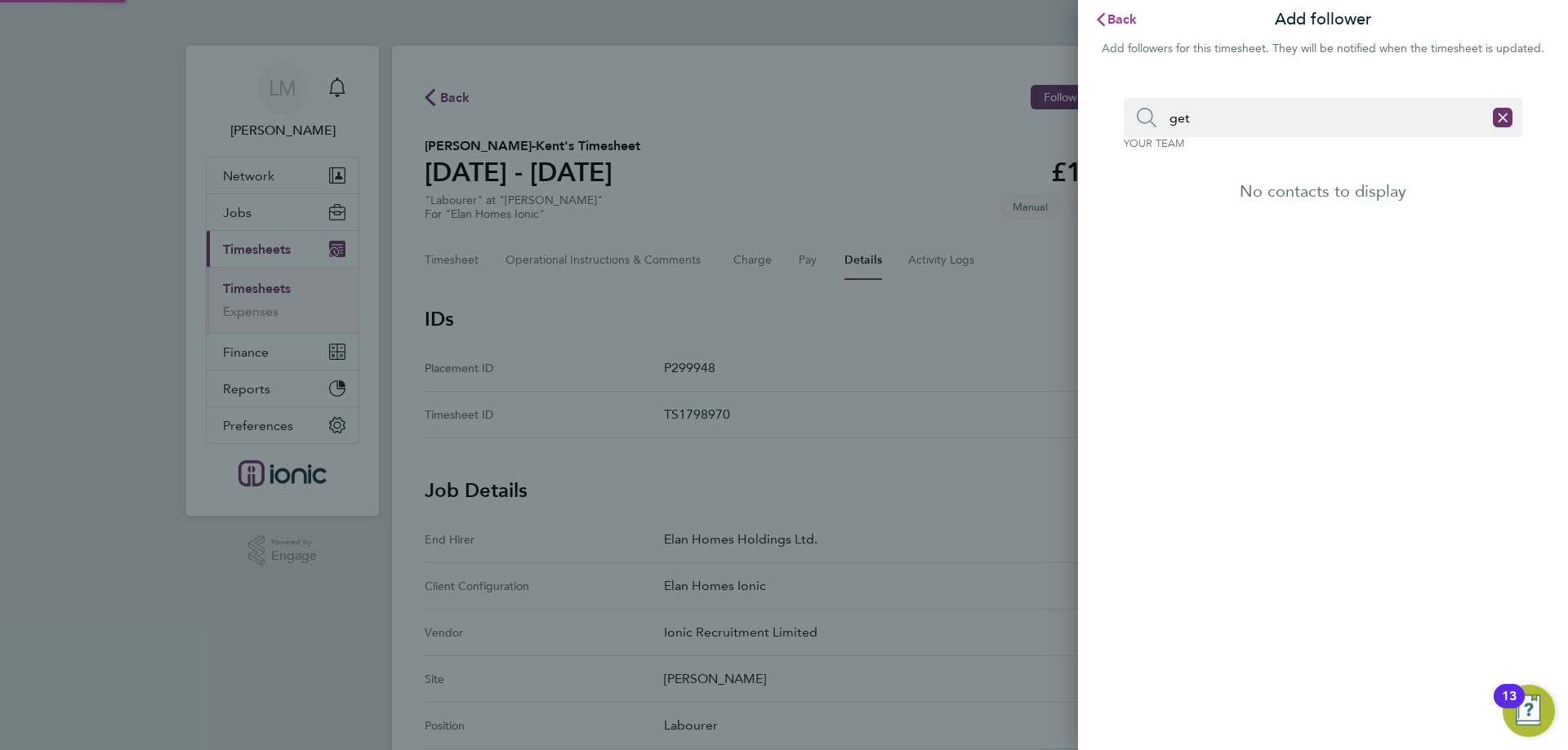
click at [1110, 22] on span "Back" at bounding box center [1122, 19] width 30 height 15
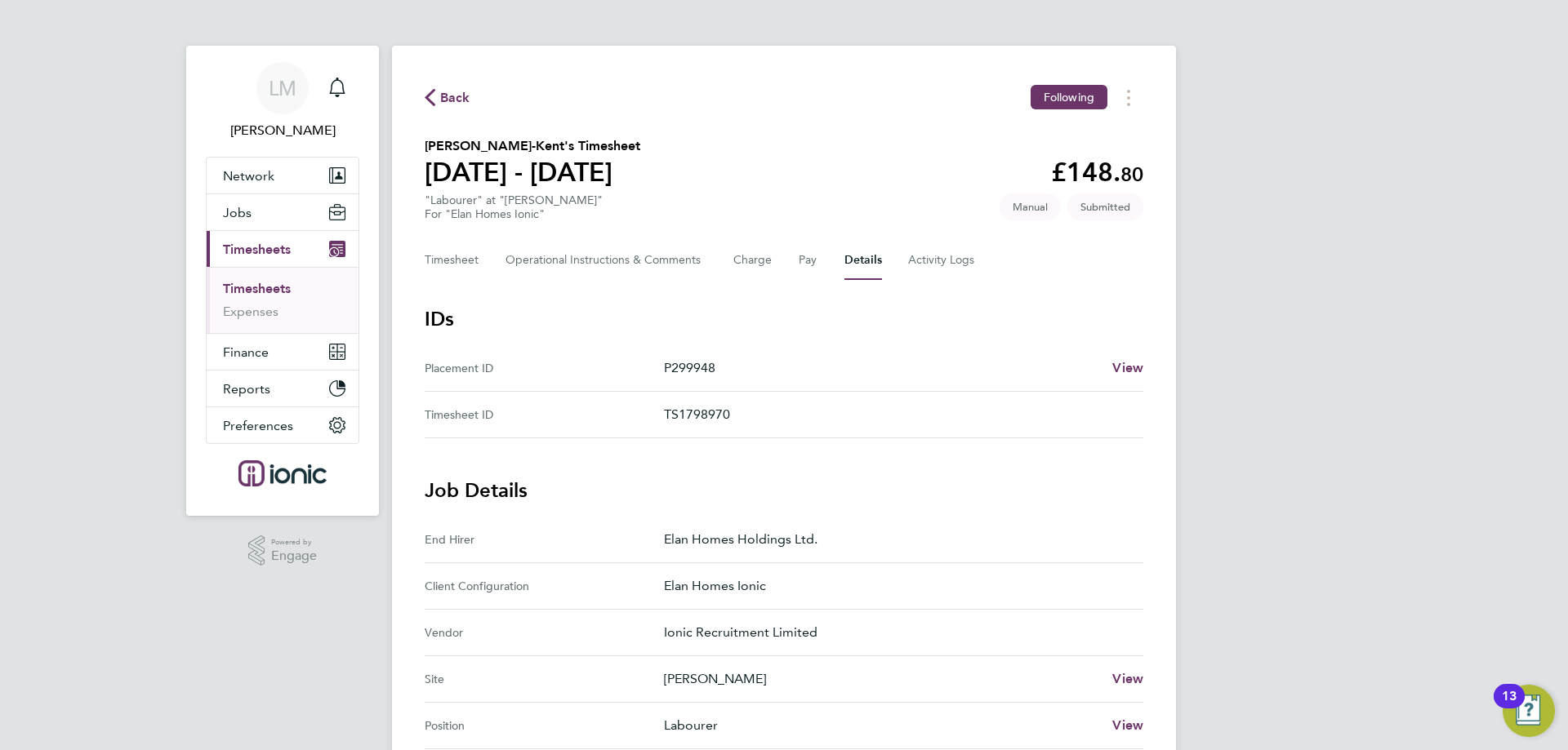
click at [449, 89] on span "Back" at bounding box center [455, 98] width 30 height 20
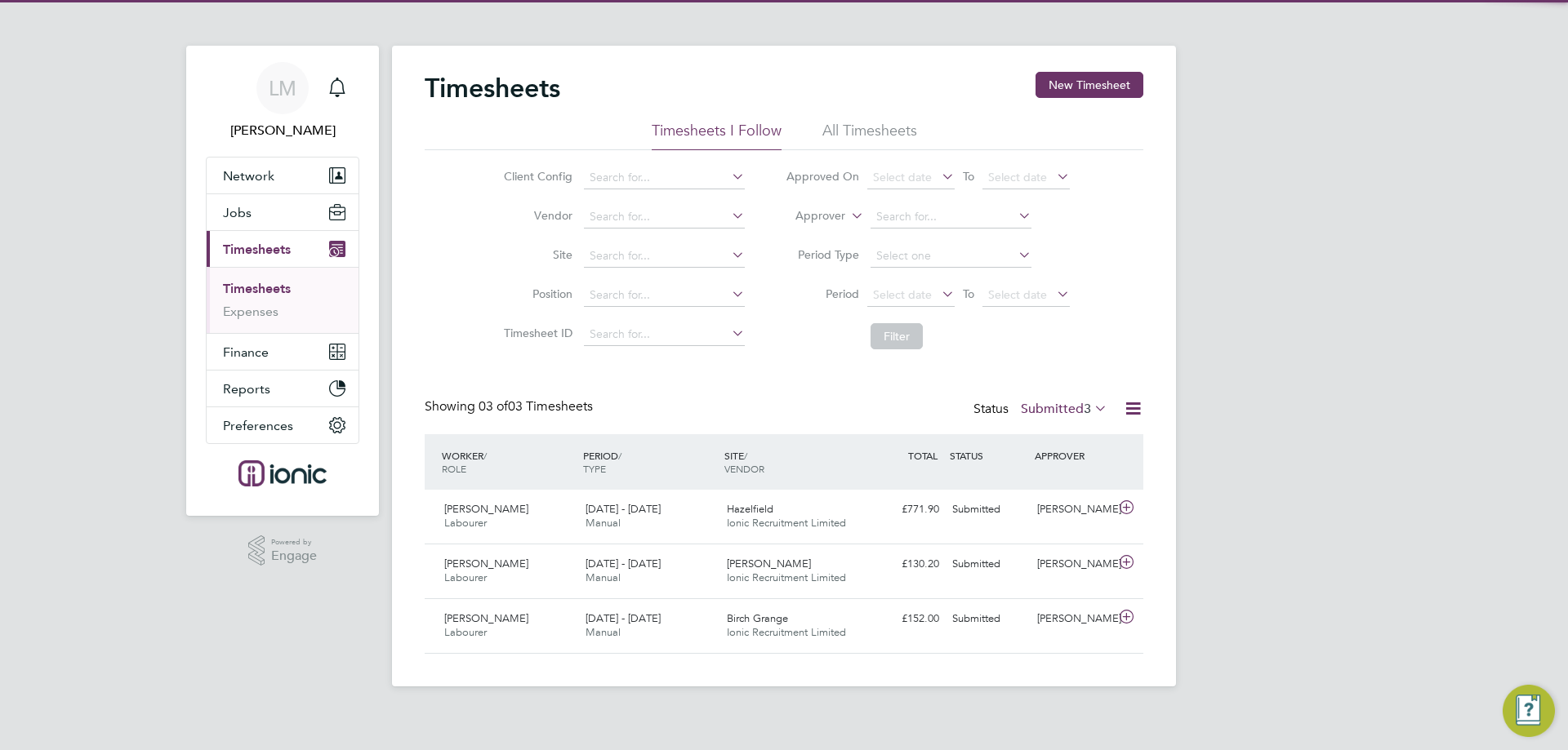
click at [1097, 71] on div "Timesheets New Timesheet Timesheets I Follow All Timesheets Client Config Vendo…" at bounding box center [784, 366] width 784 height 641
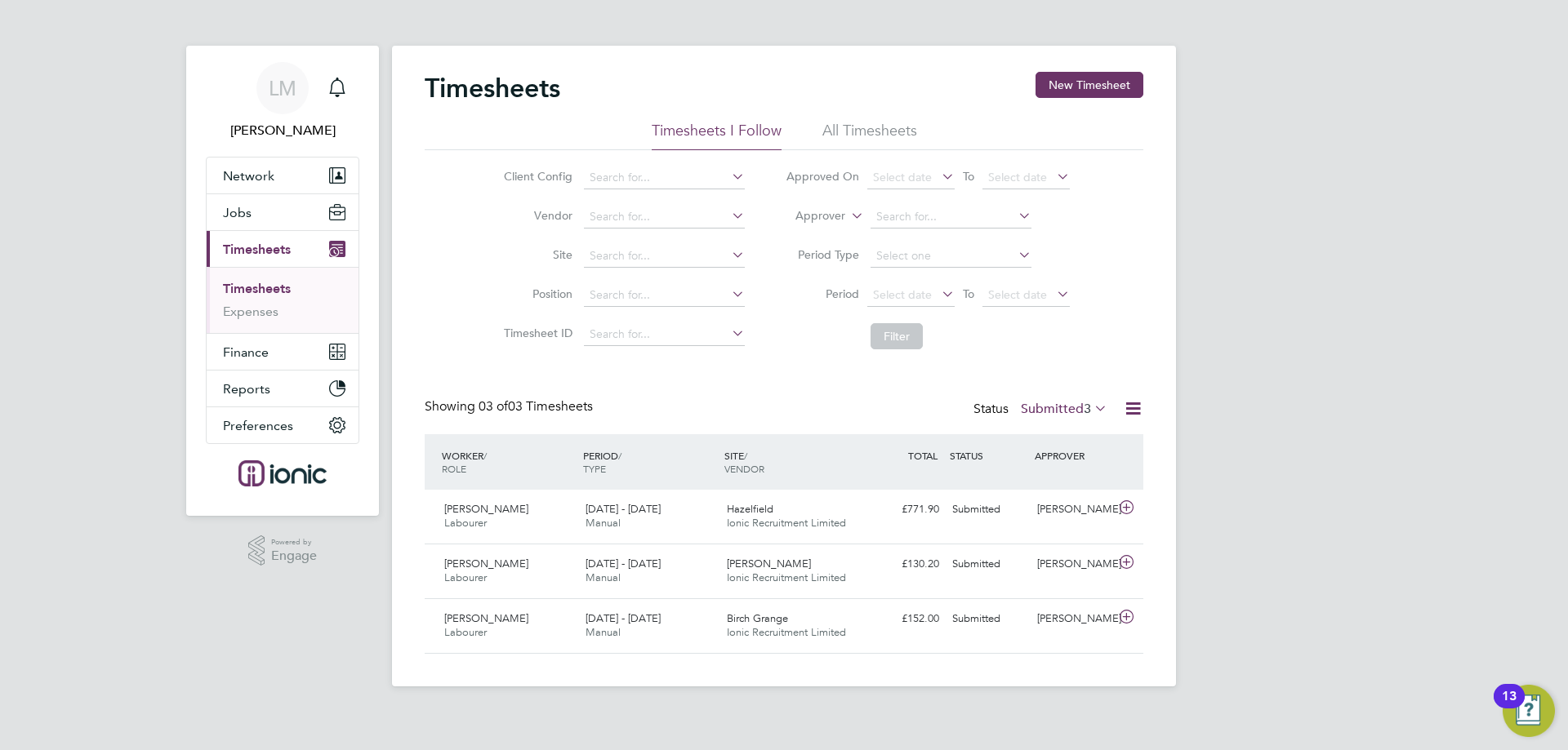
click at [1082, 100] on div "Timesheets New Timesheet" at bounding box center [784, 96] width 718 height 49
click at [1085, 92] on button "New Timesheet" at bounding box center [1089, 85] width 108 height 27
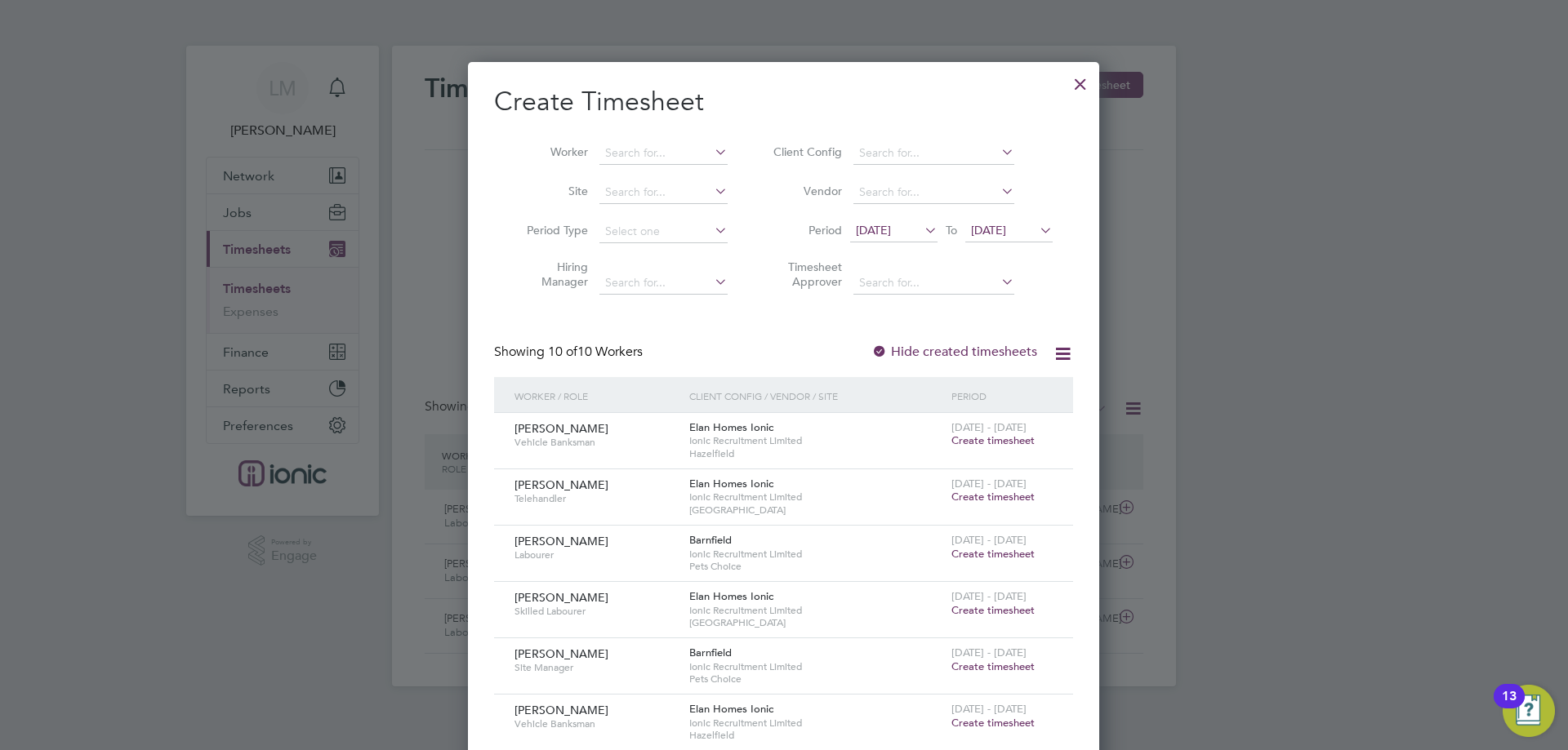
click at [890, 225] on span "[DATE]" at bounding box center [873, 229] width 35 height 15
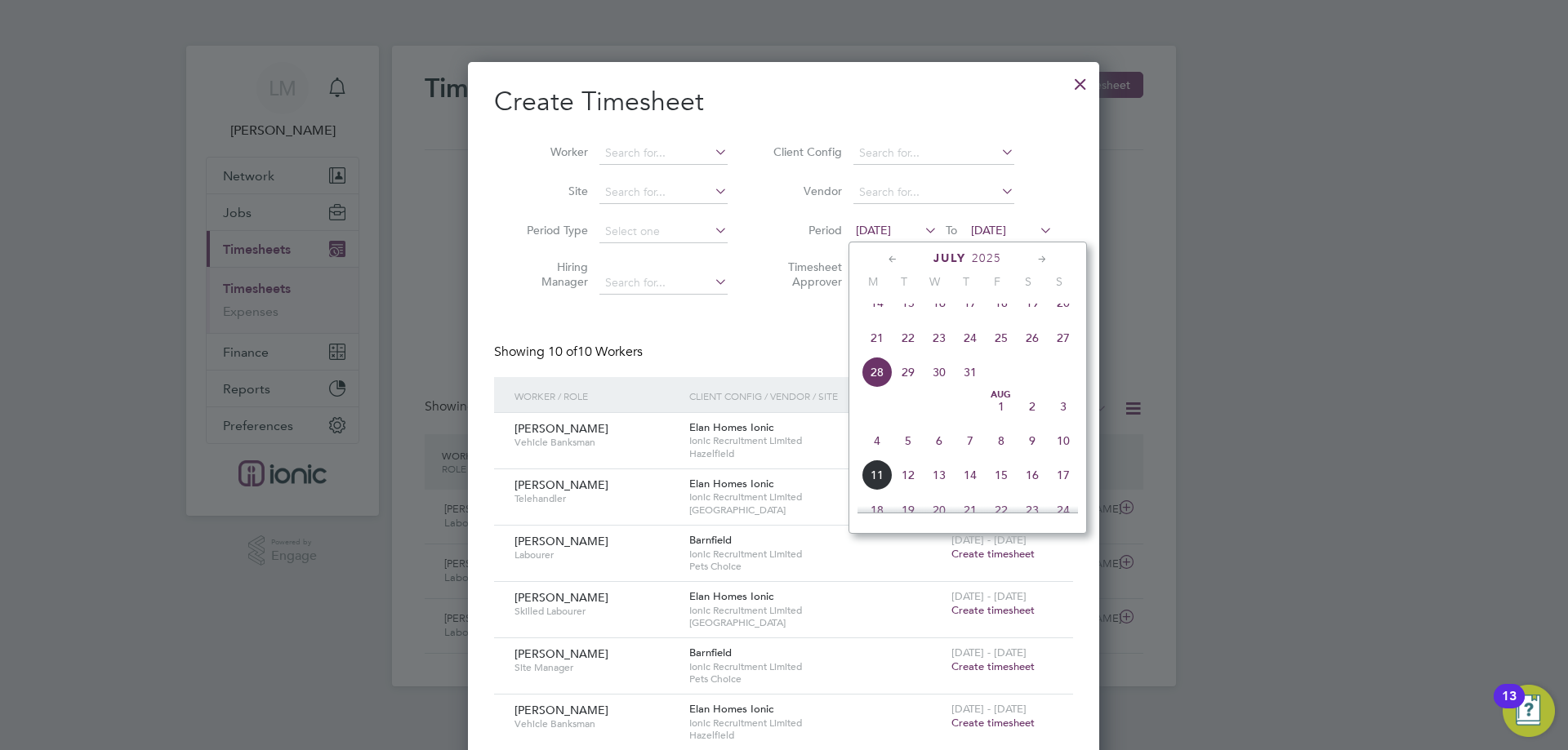
click at [865, 450] on span "4" at bounding box center [877, 441] width 31 height 31
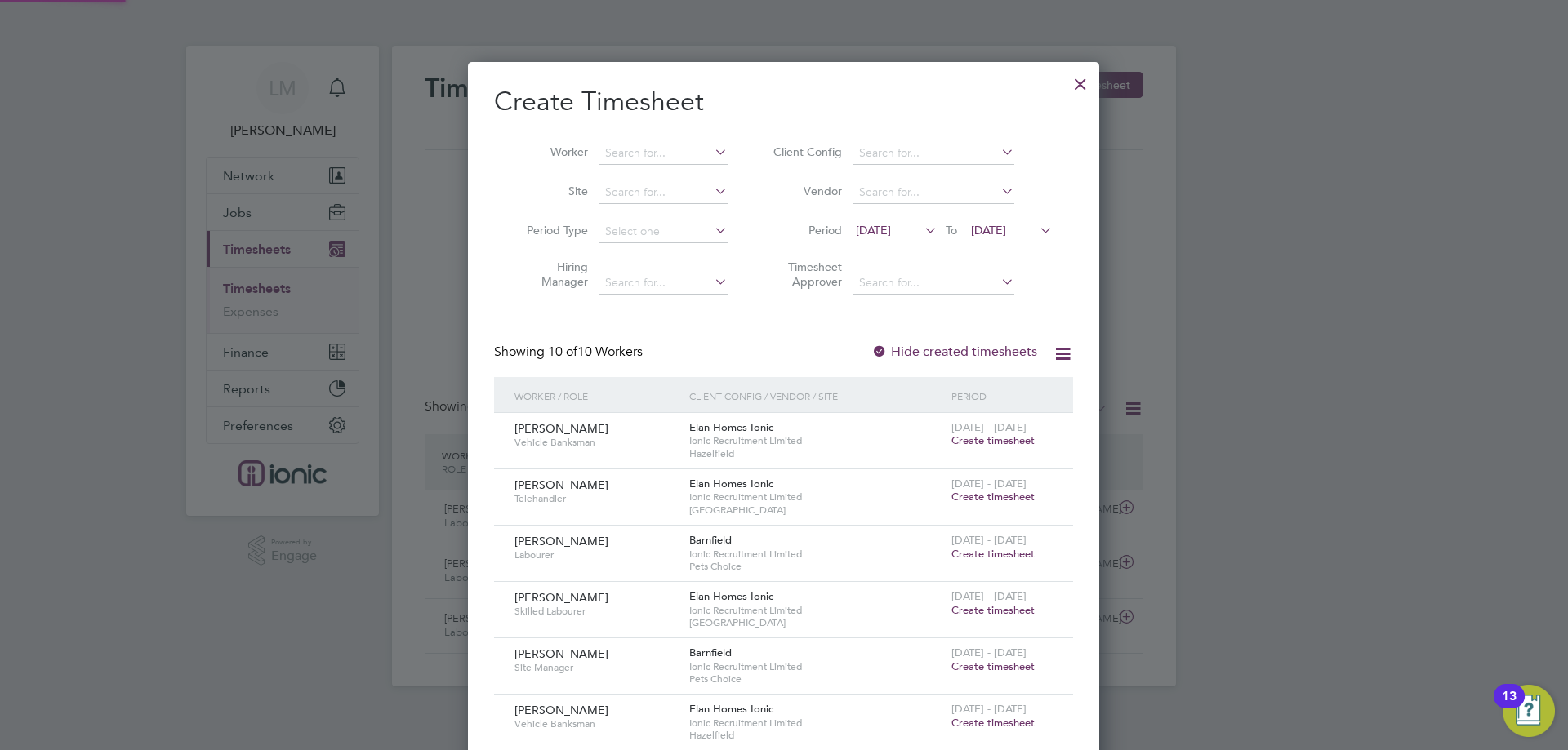
click at [1005, 208] on li "Vendor" at bounding box center [910, 193] width 325 height 39
drag, startPoint x: 1009, startPoint y: 221, endPoint x: 1026, endPoint y: 227, distance: 18.0
click at [1010, 221] on span "[DATE]" at bounding box center [1009, 231] width 87 height 22
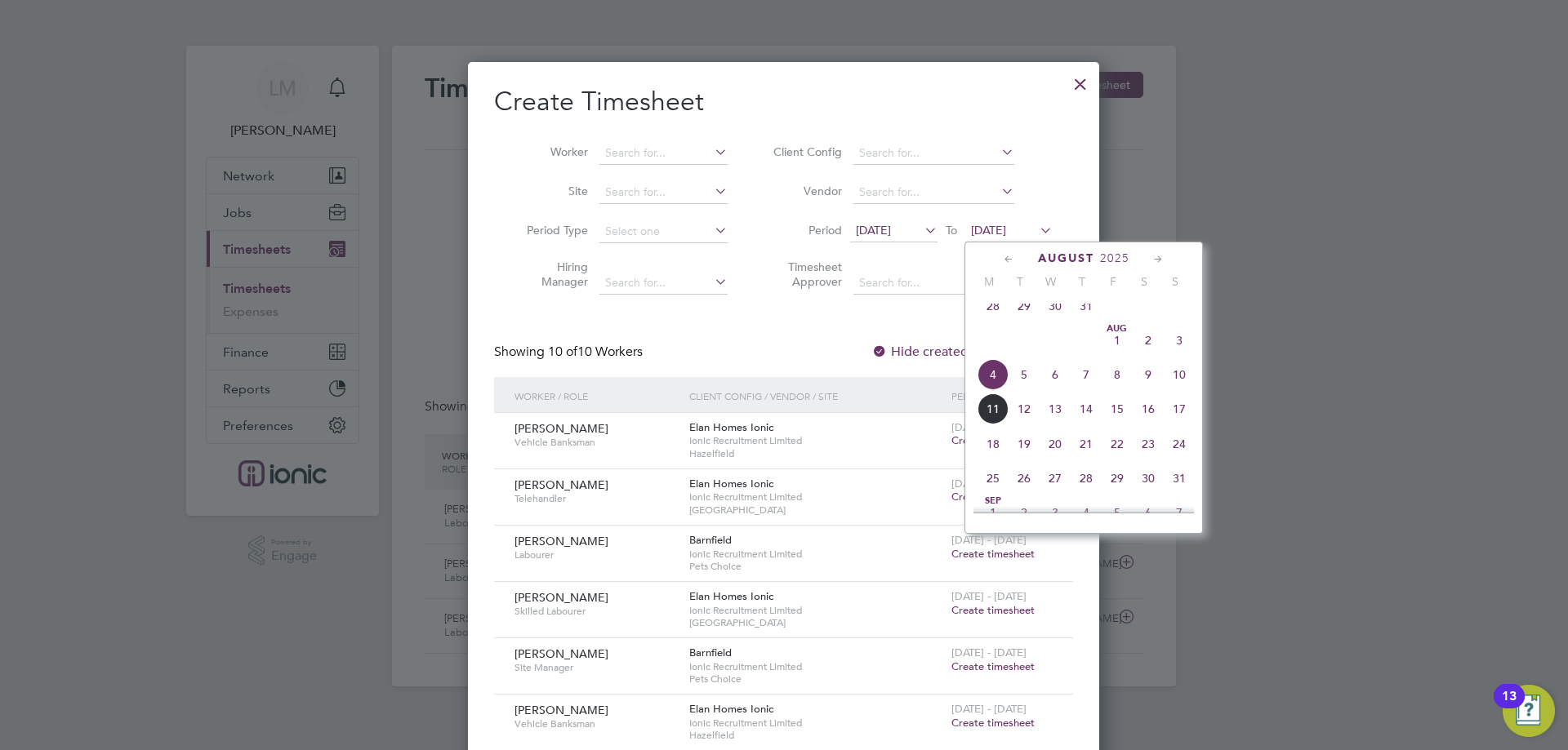
click at [1178, 388] on span "10" at bounding box center [1179, 375] width 31 height 31
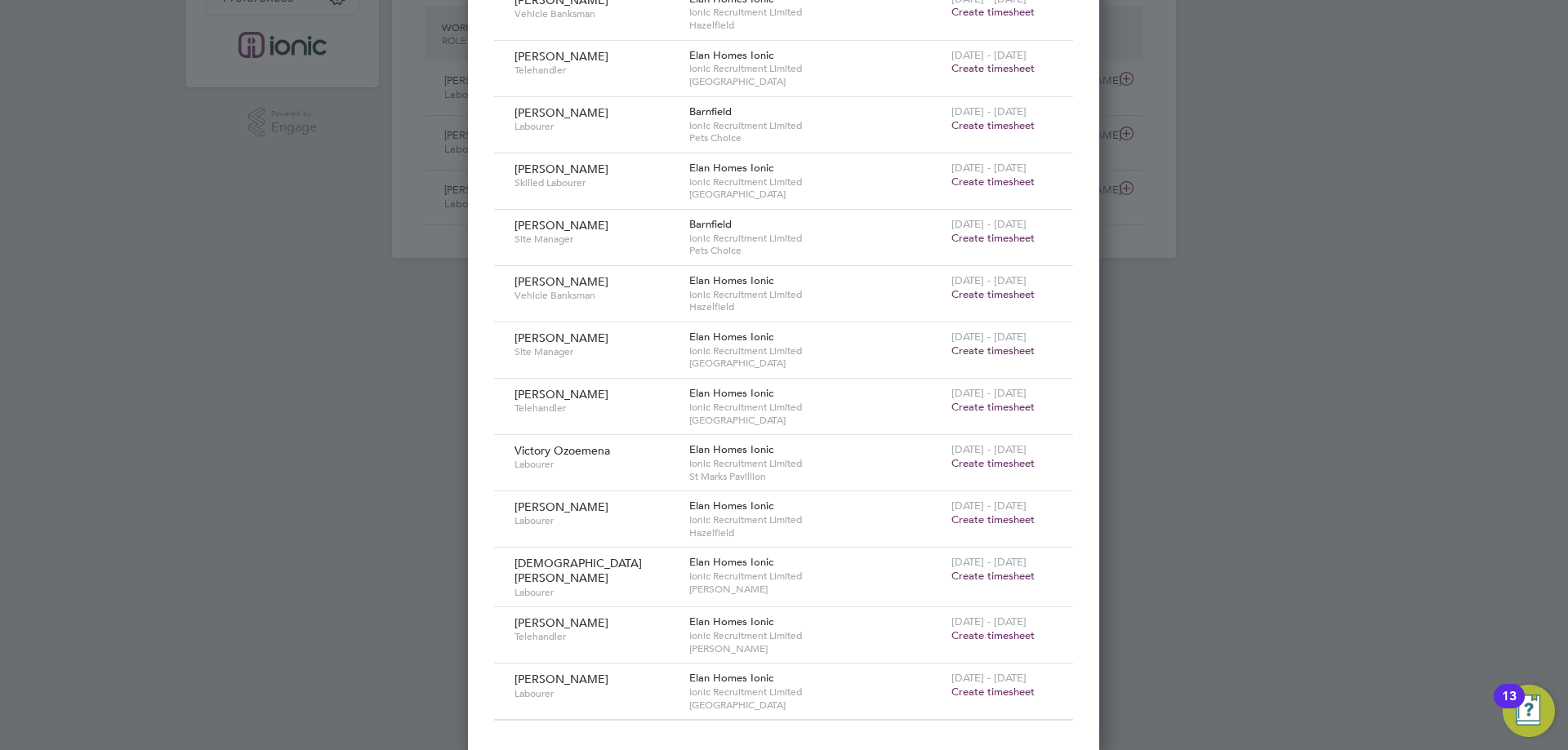
click at [1000, 693] on span "Create timesheet" at bounding box center [993, 692] width 83 height 14
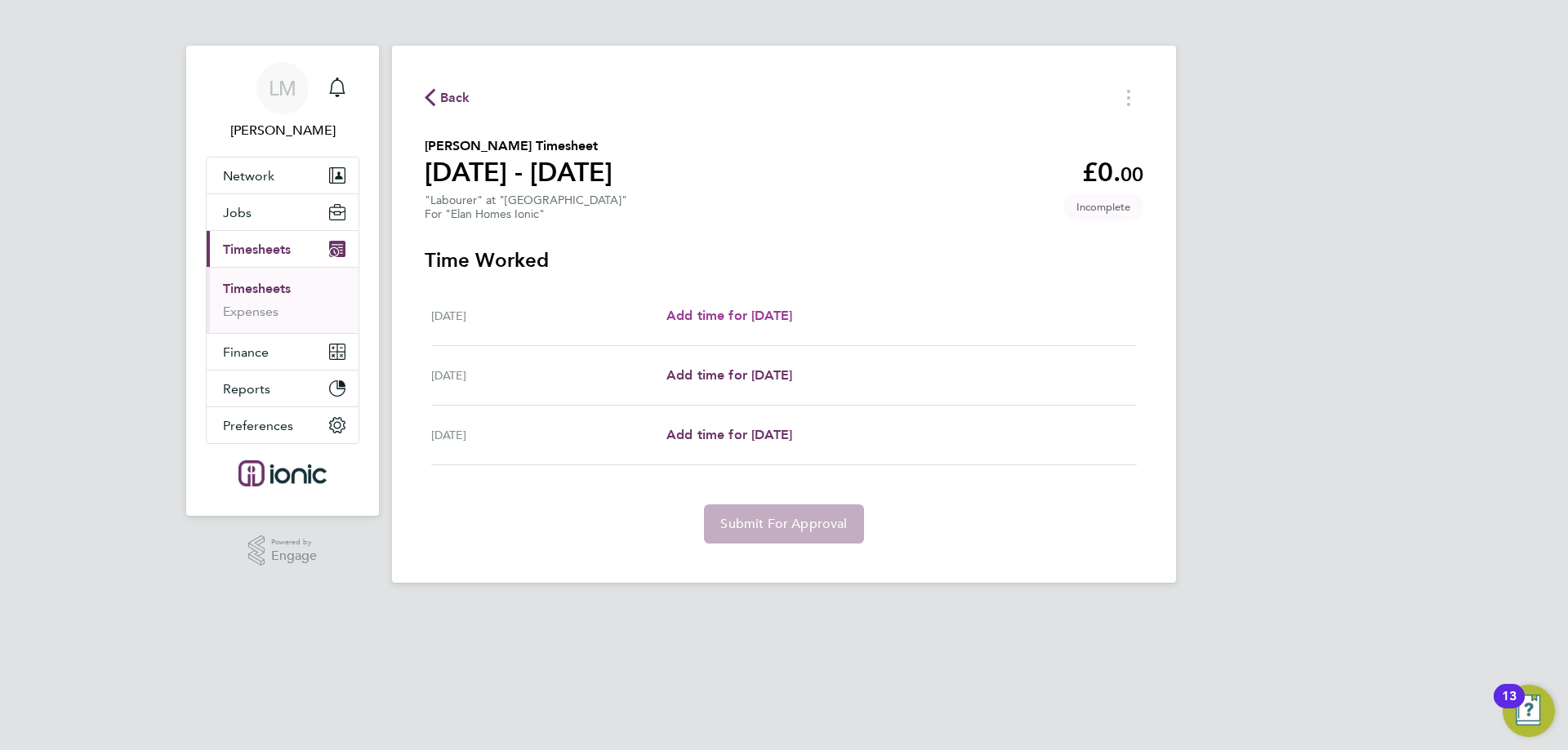
click at [779, 312] on span "Add time for [DATE]" at bounding box center [729, 315] width 126 height 15
select select "30"
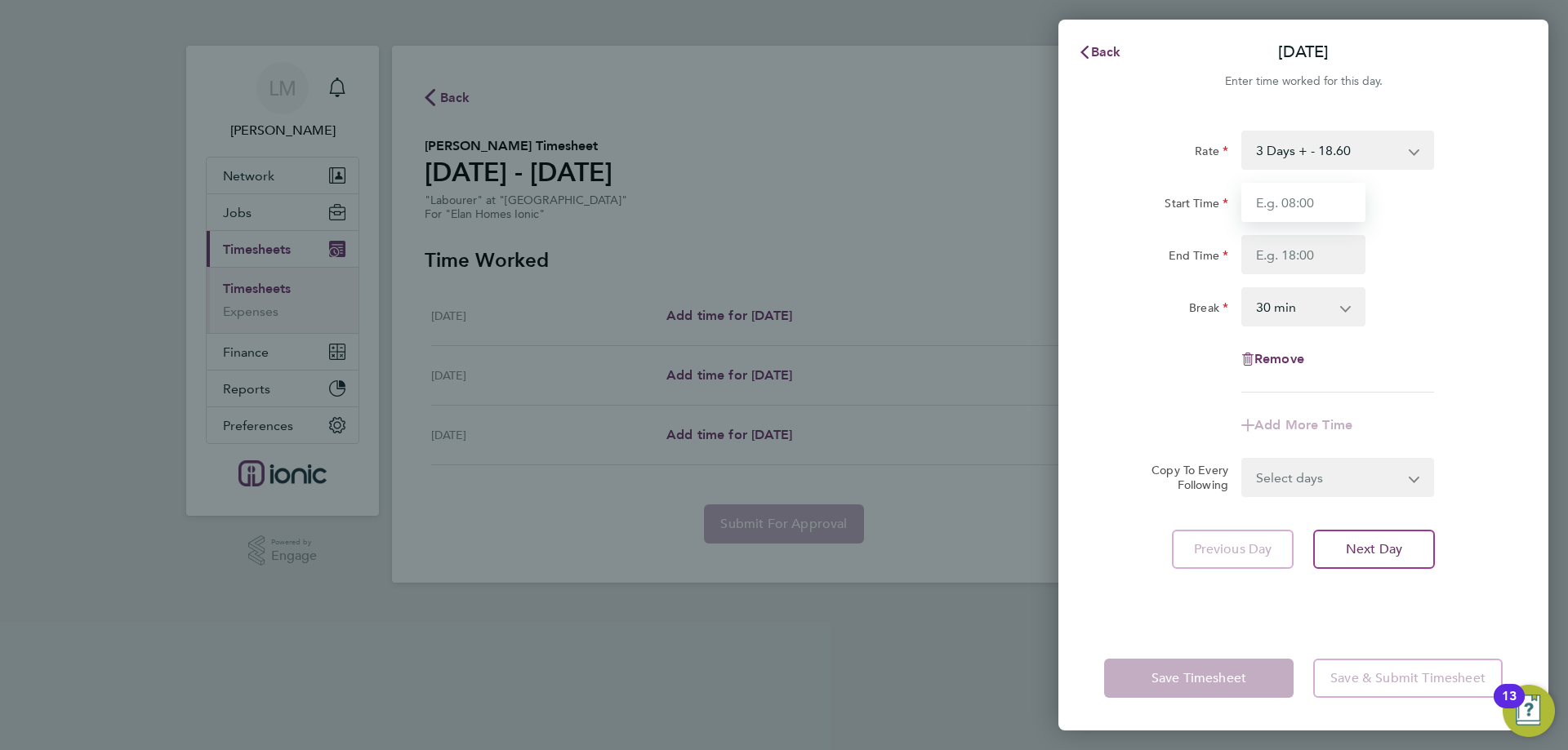
click at [1309, 205] on input "Start Time" at bounding box center [1303, 203] width 124 height 39
type input "07:30"
click at [1303, 265] on input "End Time" at bounding box center [1303, 255] width 124 height 39
type input "16:00"
click at [1417, 315] on div "Break 0 min 15 min 30 min 45 min 60 min 75 min 90 min" at bounding box center [1303, 307] width 412 height 39
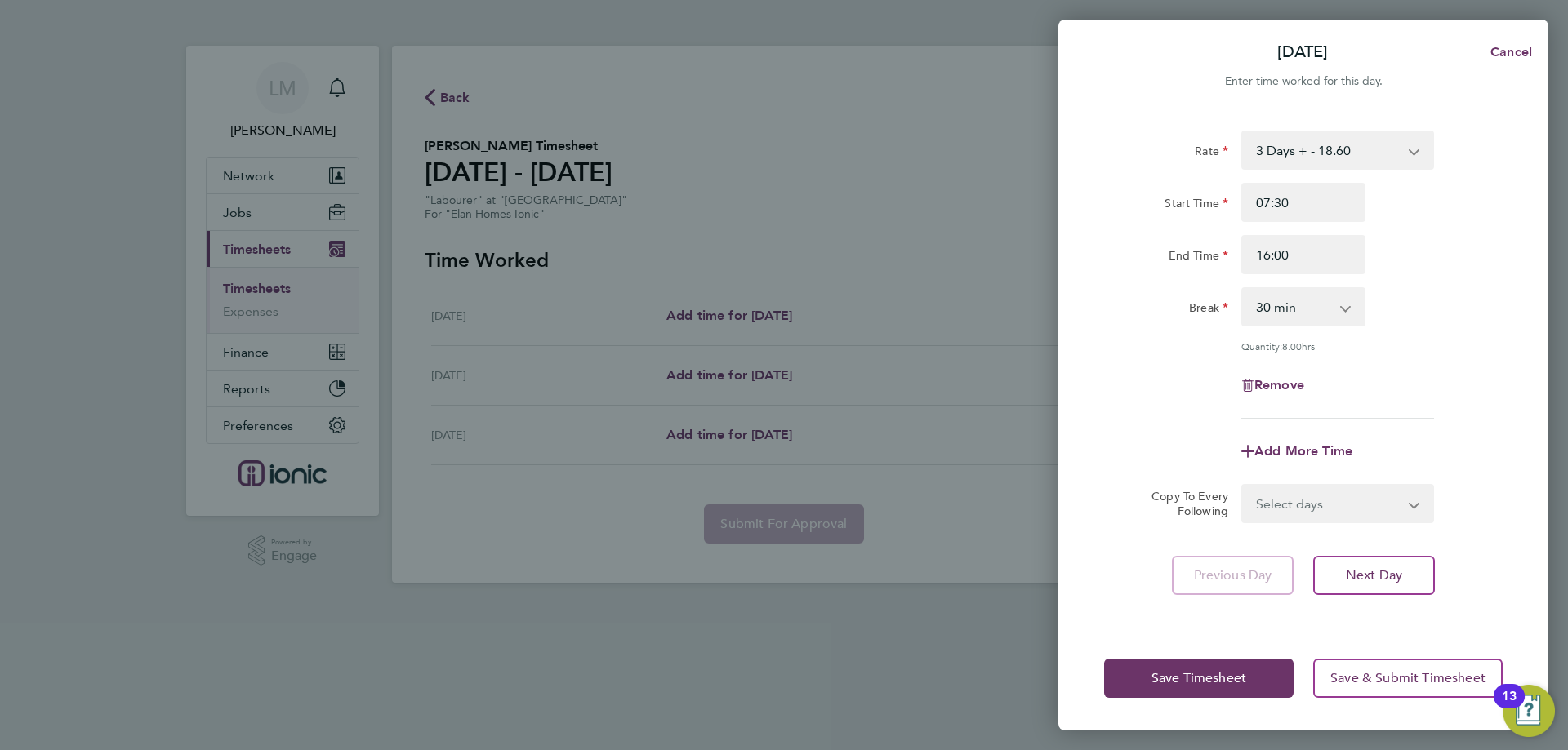
click at [1240, 658] on div "Save Timesheet Save & Submit Timesheet" at bounding box center [1303, 678] width 490 height 104
click at [1239, 664] on button "Save Timesheet" at bounding box center [1198, 679] width 189 height 39
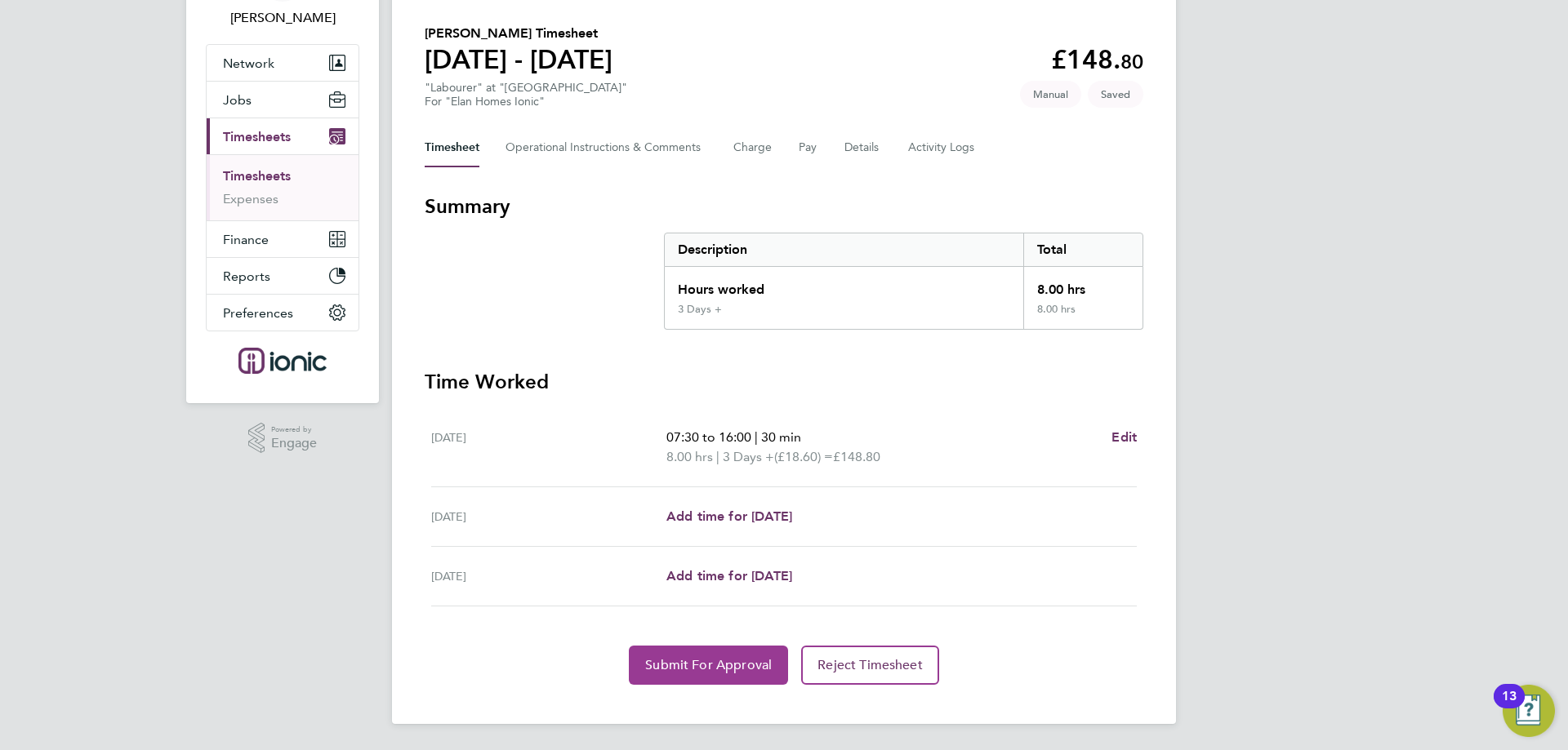
click at [658, 667] on span "Submit For Approval" at bounding box center [708, 665] width 127 height 16
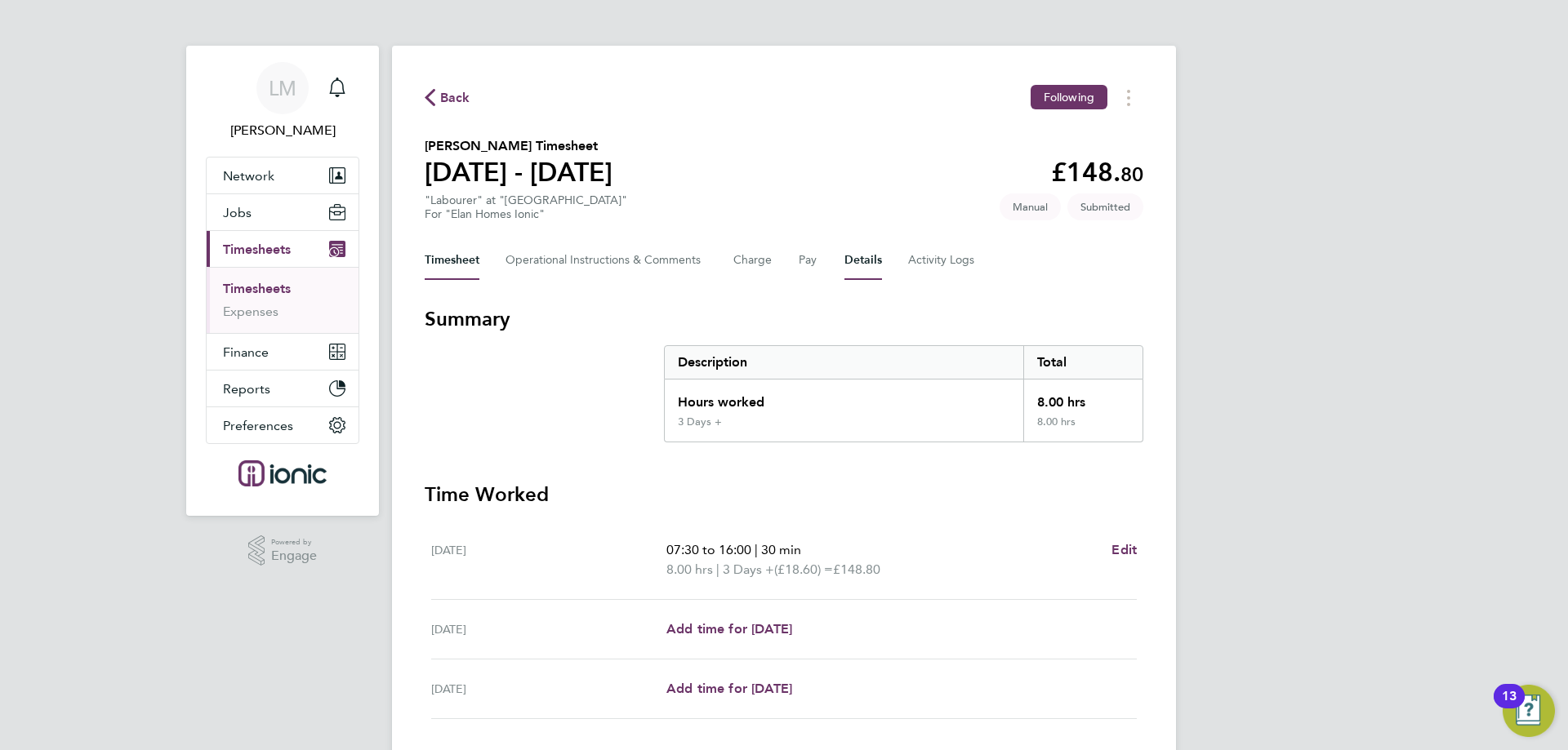
click at [867, 267] on button "Details" at bounding box center [863, 260] width 38 height 39
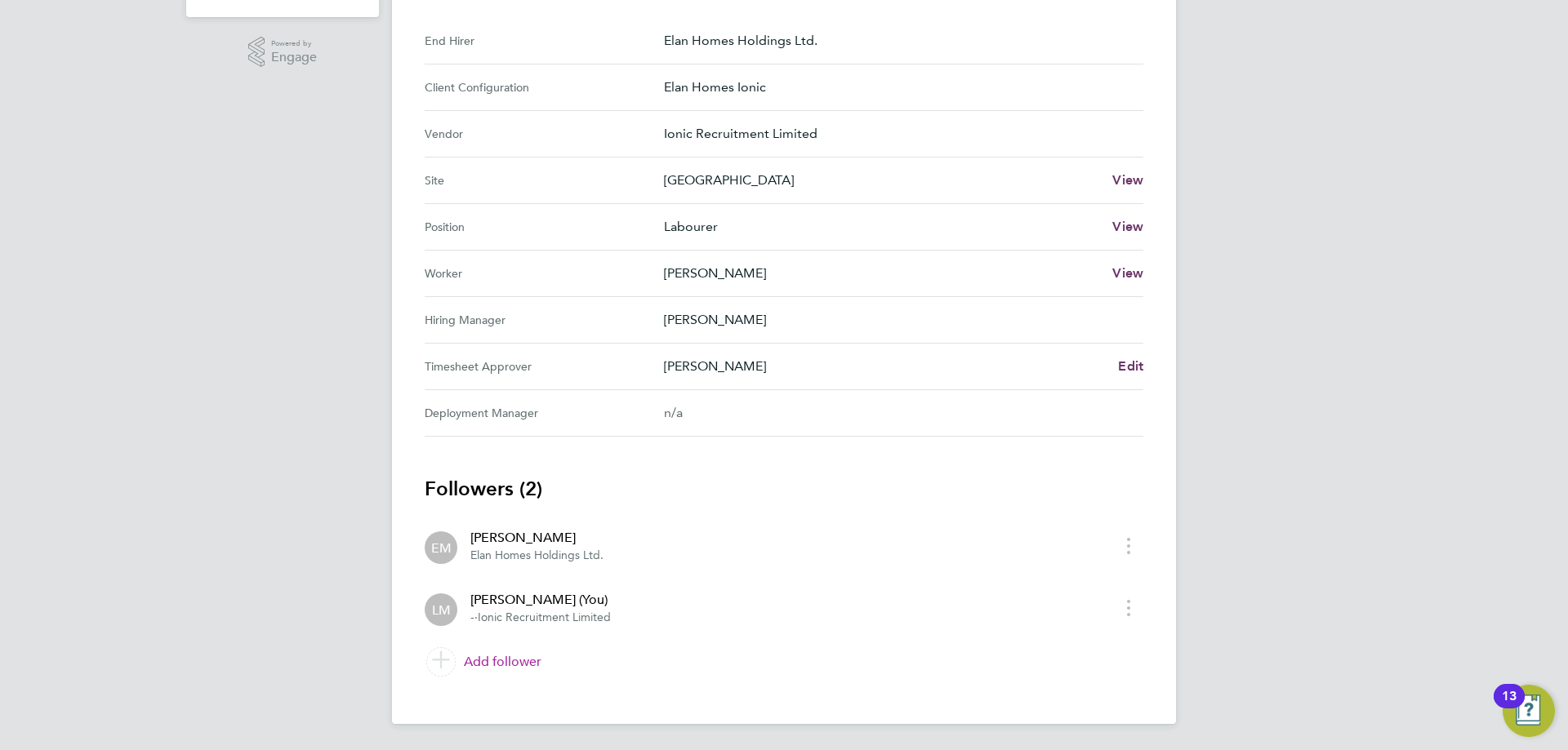
click at [492, 666] on link "Add follower" at bounding box center [784, 662] width 718 height 45
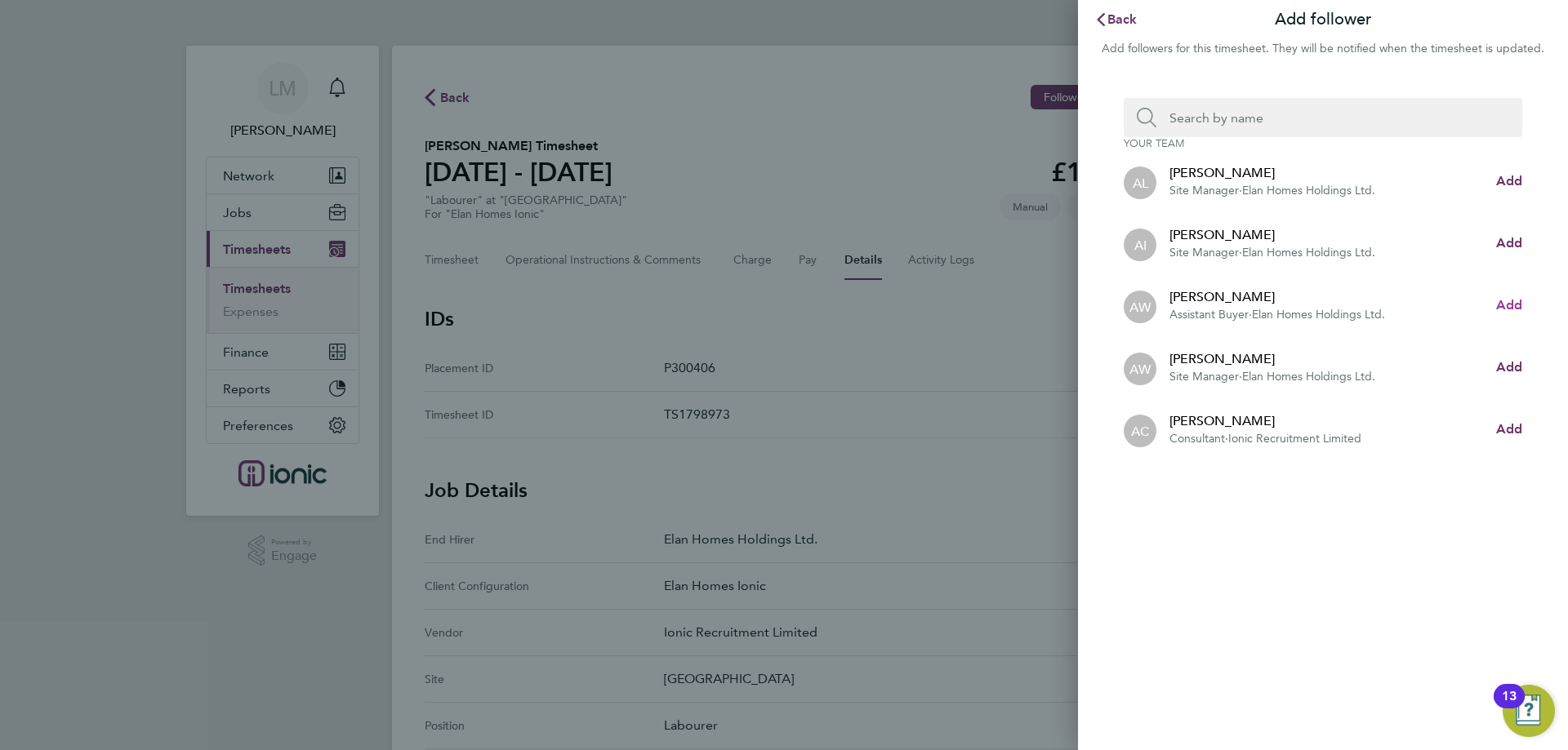
click at [1511, 307] on span "Add" at bounding box center [1509, 305] width 27 height 15
drag, startPoint x: 1256, startPoint y: 122, endPoint x: 1254, endPoint y: 134, distance: 12.2
click at [1255, 122] on input "Search team member by name:" at bounding box center [1329, 117] width 346 height 39
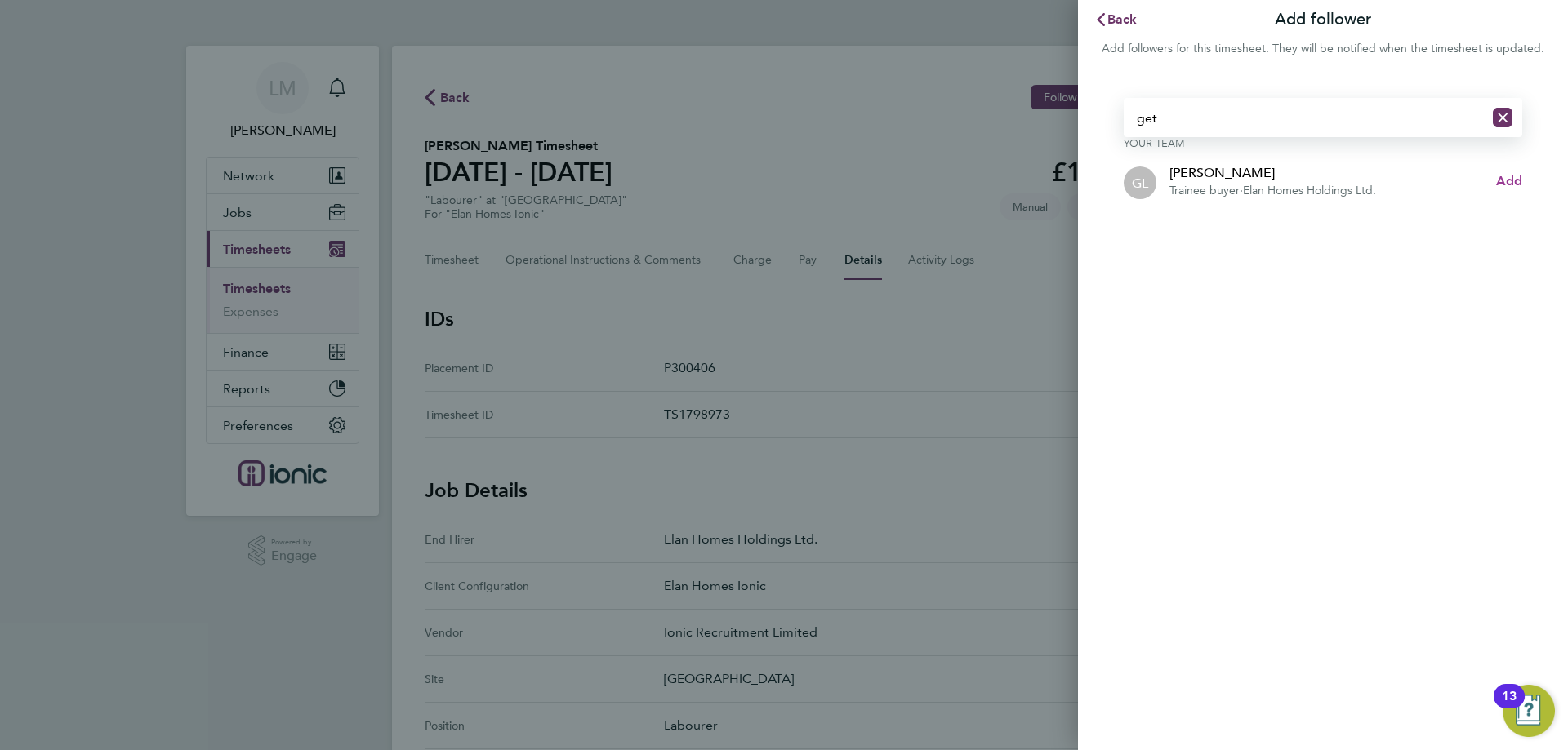
type input "get"
click at [1513, 176] on span "Add" at bounding box center [1509, 181] width 27 height 15
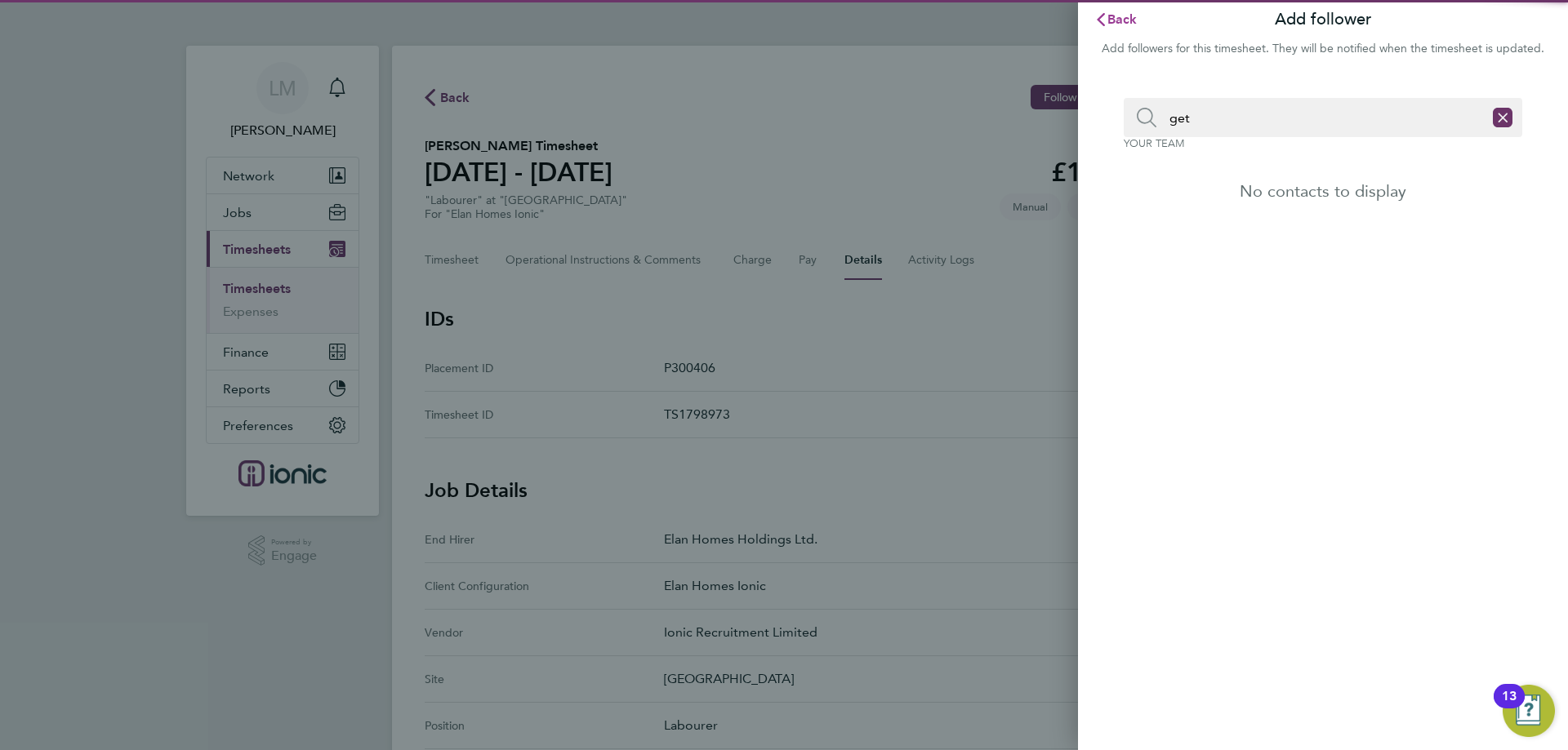
click at [1123, 27] on button "Back" at bounding box center [1116, 20] width 76 height 33
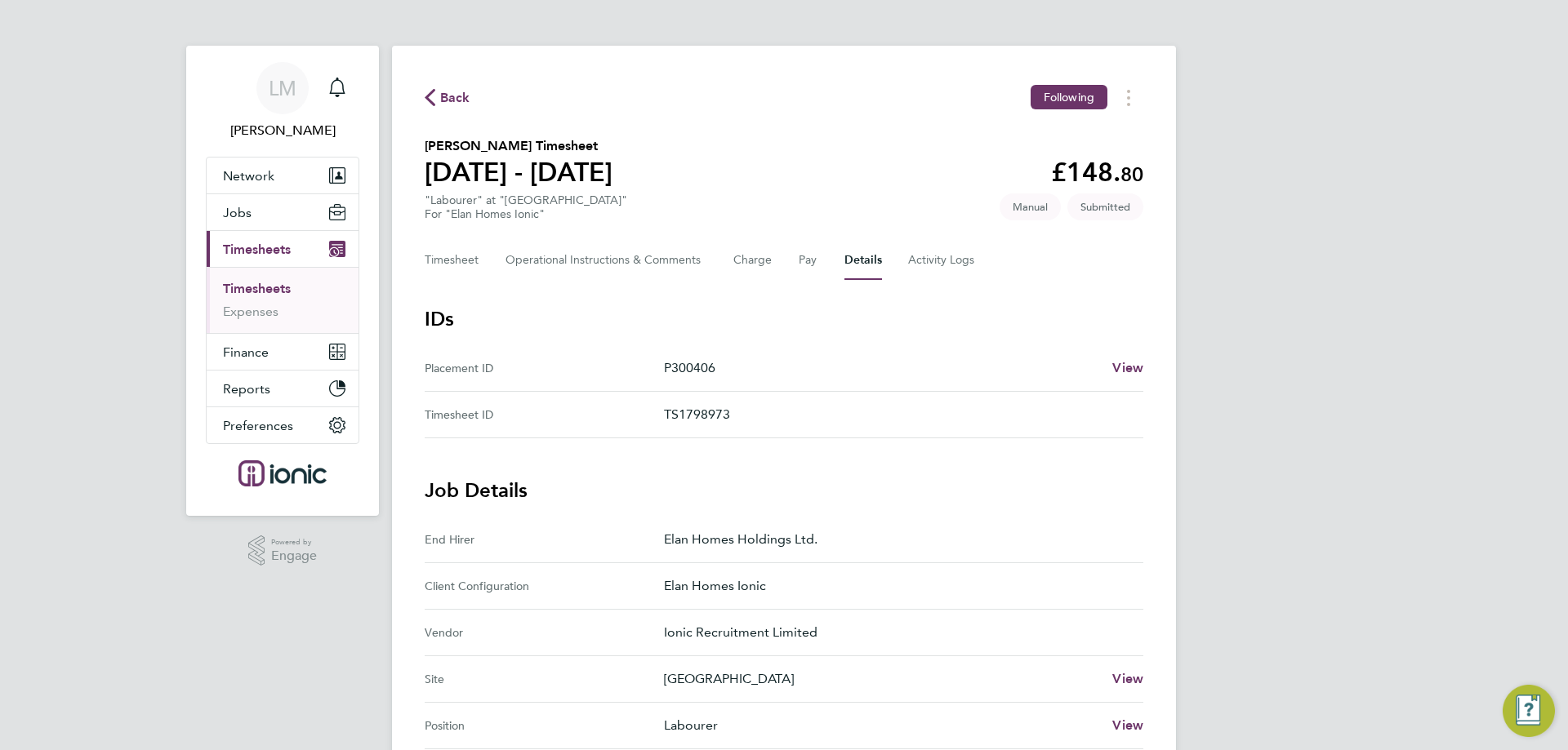
click at [730, 175] on section "Ian Scott's Timesheet 04 - 10 Aug 2025 £148. 80 "Labourer" at "Redwood Gardens"…" at bounding box center [784, 178] width 718 height 85
drag, startPoint x: 448, startPoint y: 101, endPoint x: 282, endPoint y: 9, distance: 189.8
click at [446, 100] on span "Back" at bounding box center [455, 98] width 30 height 20
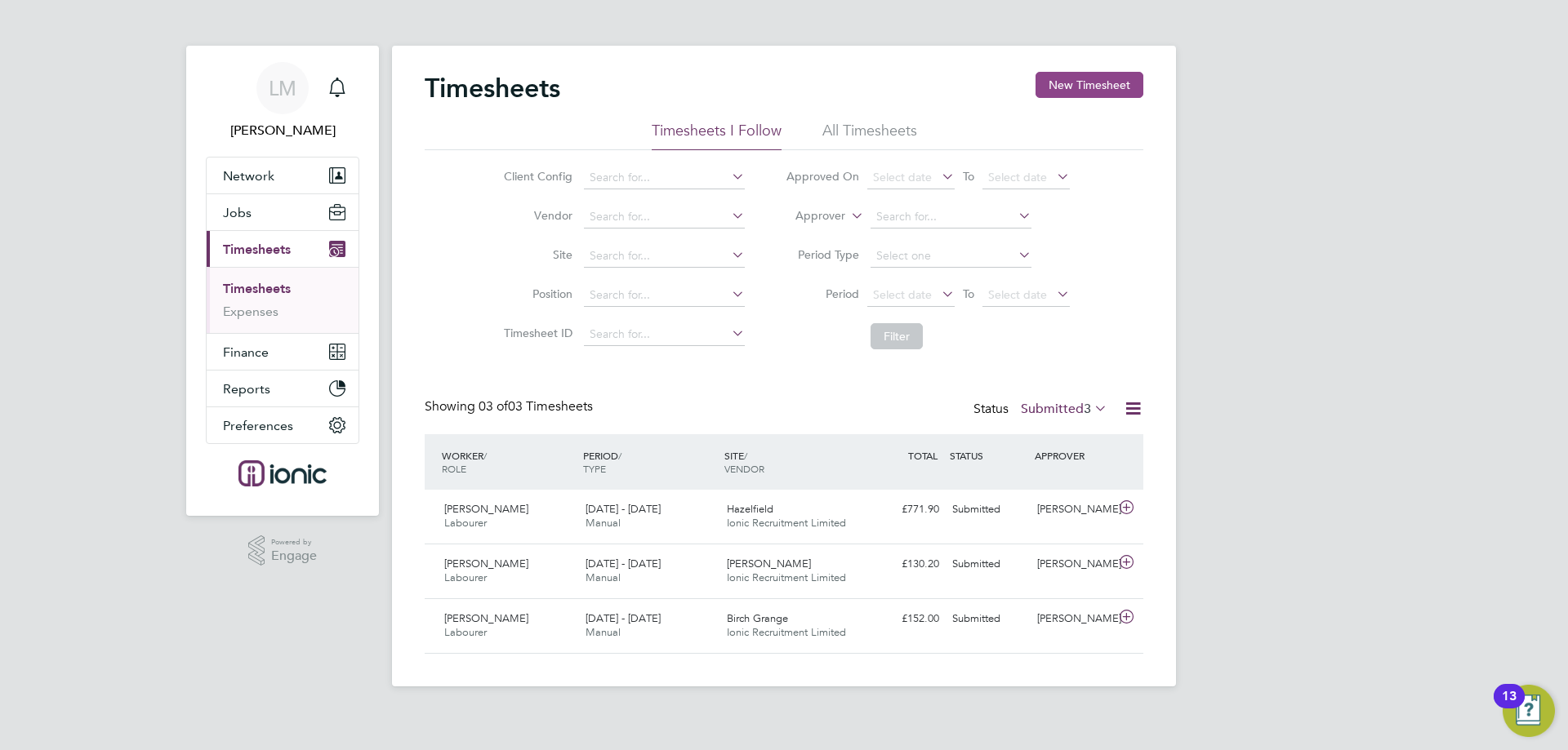
click at [1074, 79] on button "New Timesheet" at bounding box center [1089, 85] width 108 height 27
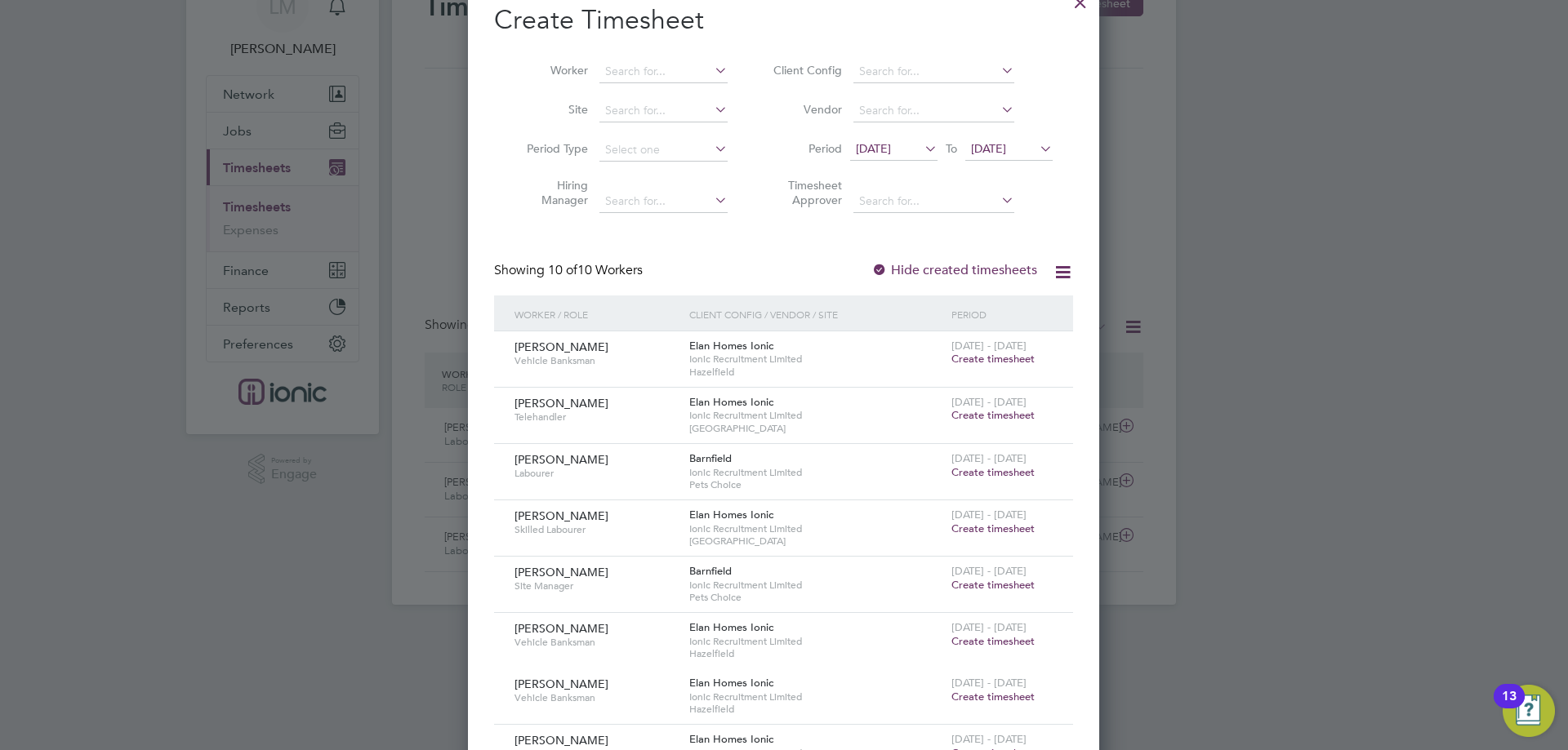
click at [907, 137] on li "Period 28 Jul 2025 To 04 Aug 2025" at bounding box center [910, 151] width 325 height 39
click at [917, 161] on span "[DATE]" at bounding box center [894, 150] width 87 height 22
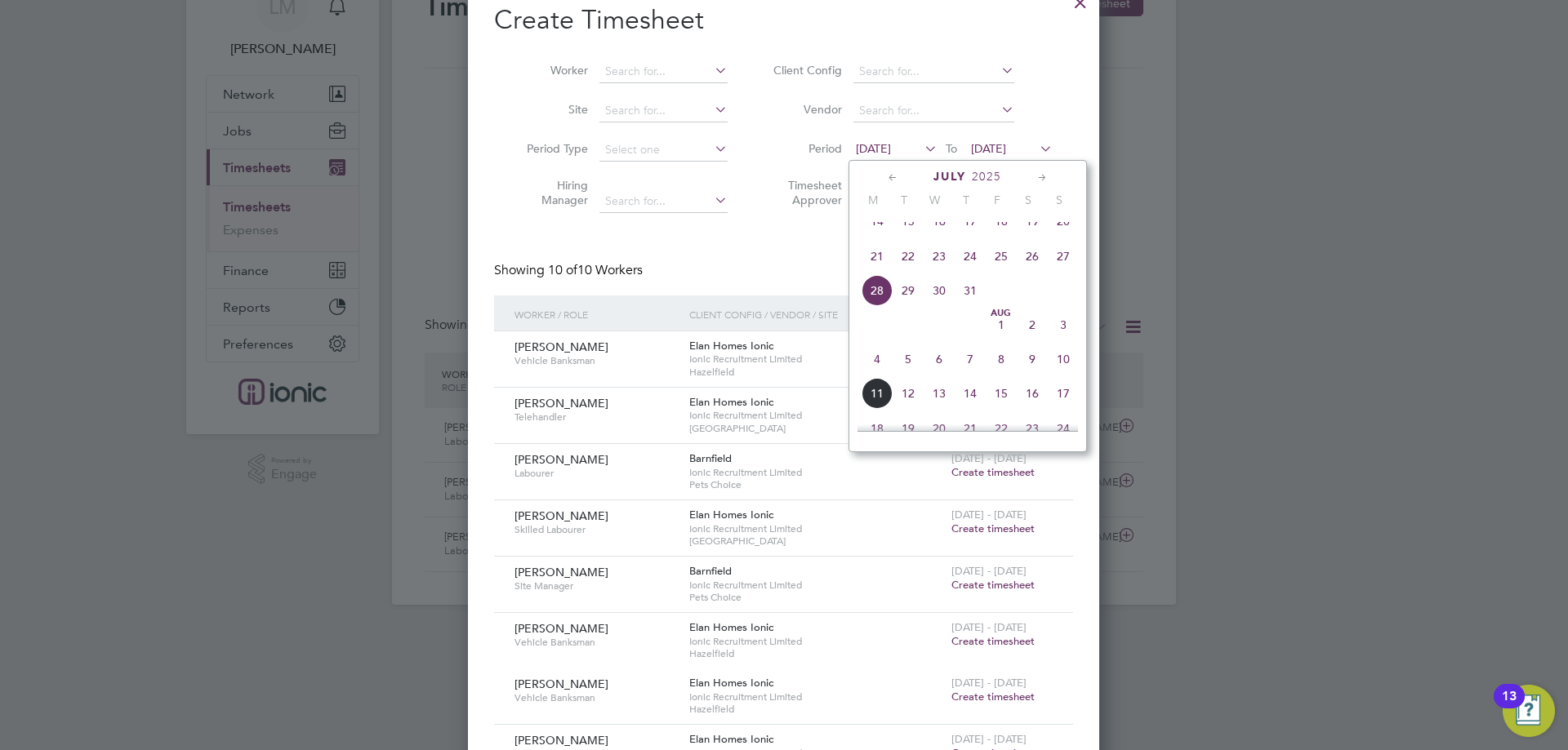
click at [919, 152] on span "[DATE]" at bounding box center [894, 150] width 87 height 22
click at [879, 370] on span "4" at bounding box center [877, 359] width 31 height 31
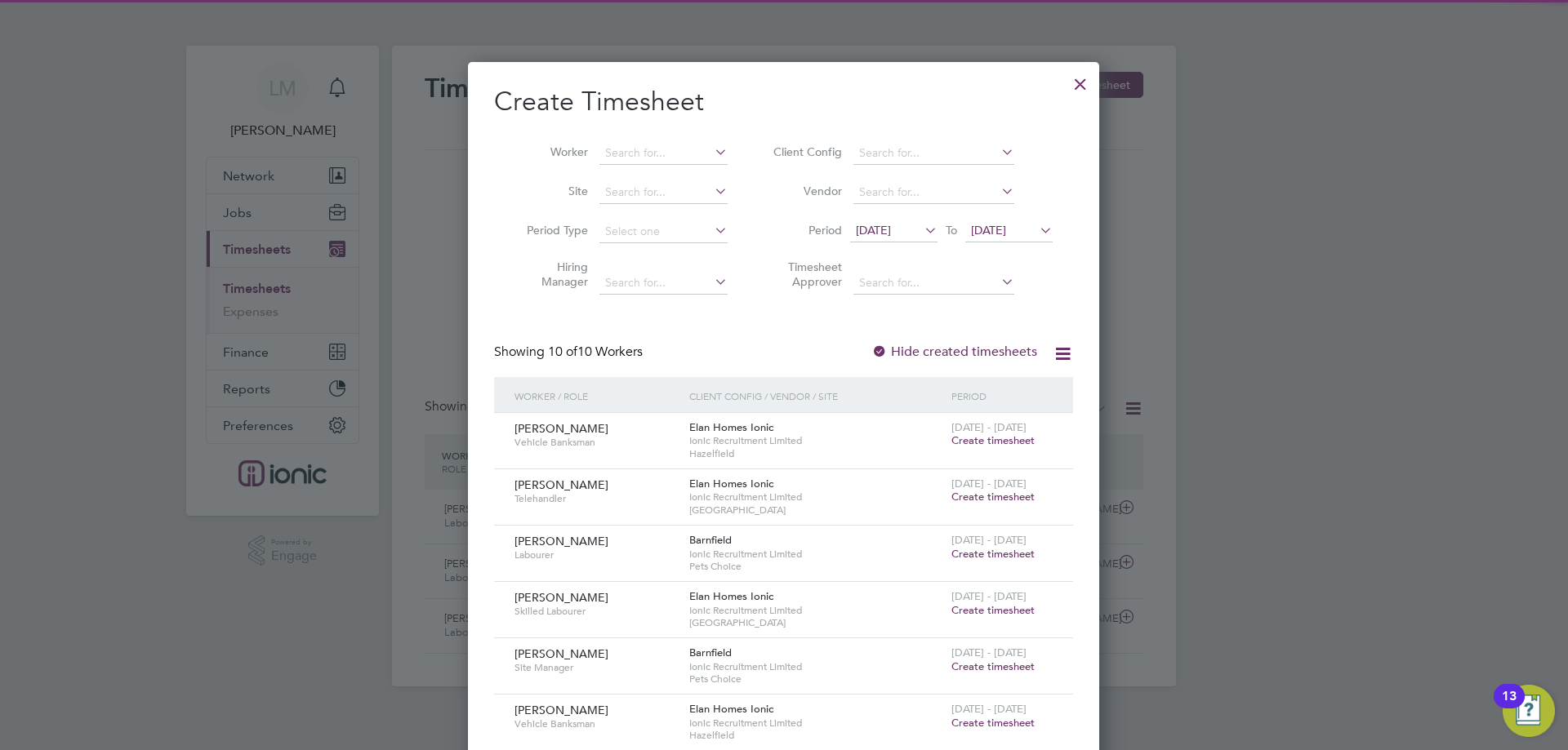
click at [1006, 231] on span "[DATE]" at bounding box center [988, 229] width 35 height 15
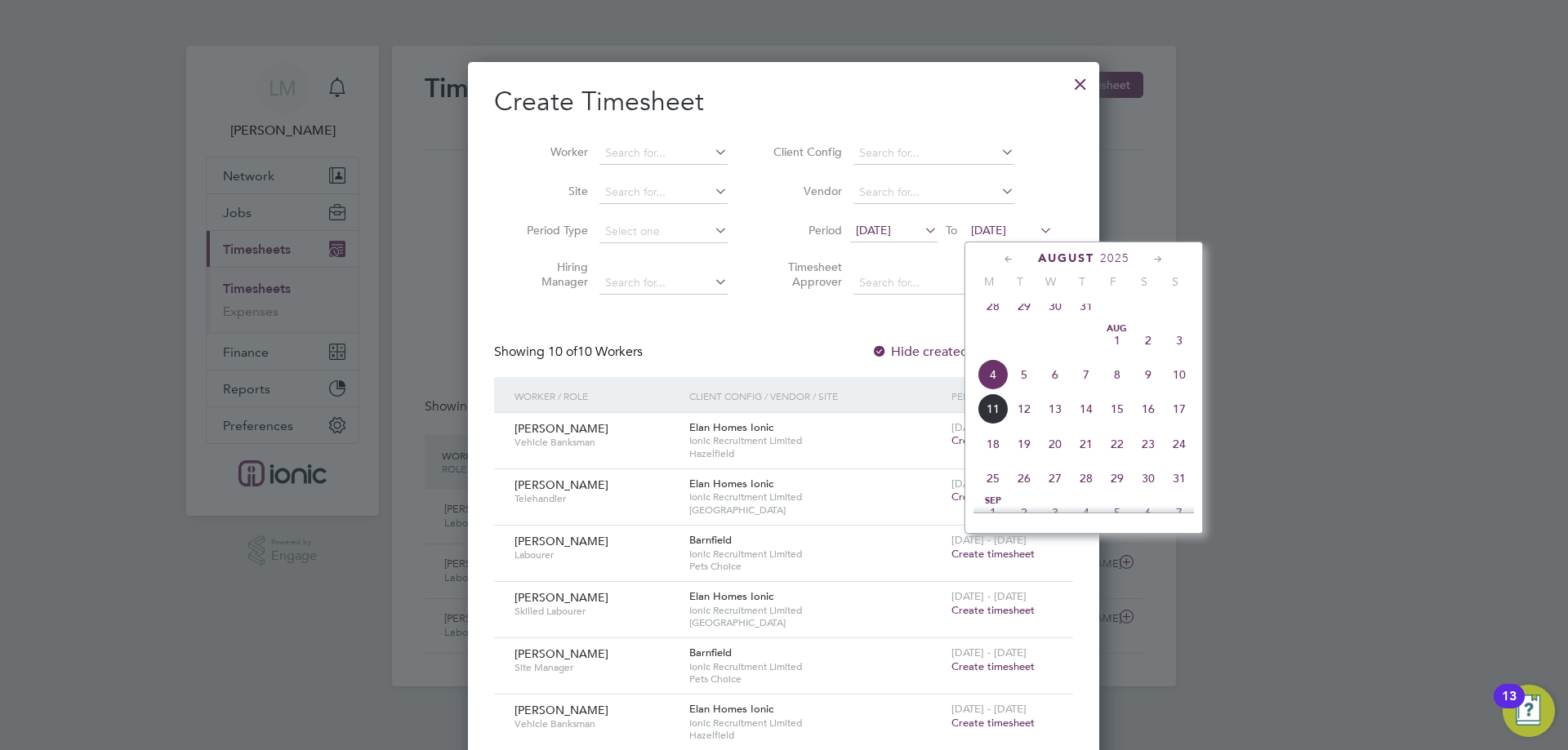
click at [1192, 382] on span "10" at bounding box center [1179, 375] width 31 height 31
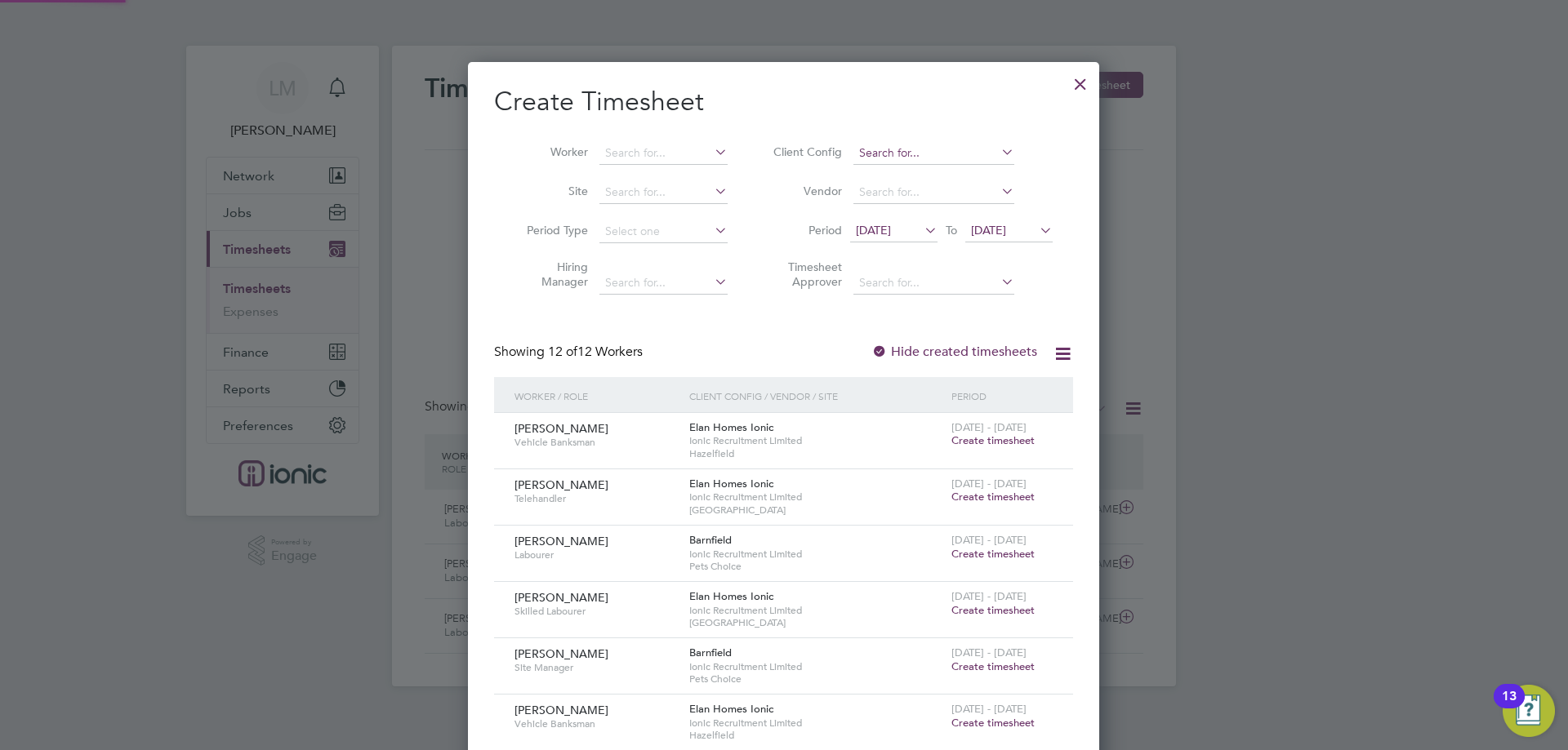
click at [923, 150] on input at bounding box center [933, 153] width 161 height 23
click at [922, 299] on li "Elan Homes Ionic" at bounding box center [964, 308] width 224 height 22
type input "Elan Homes Ionic"
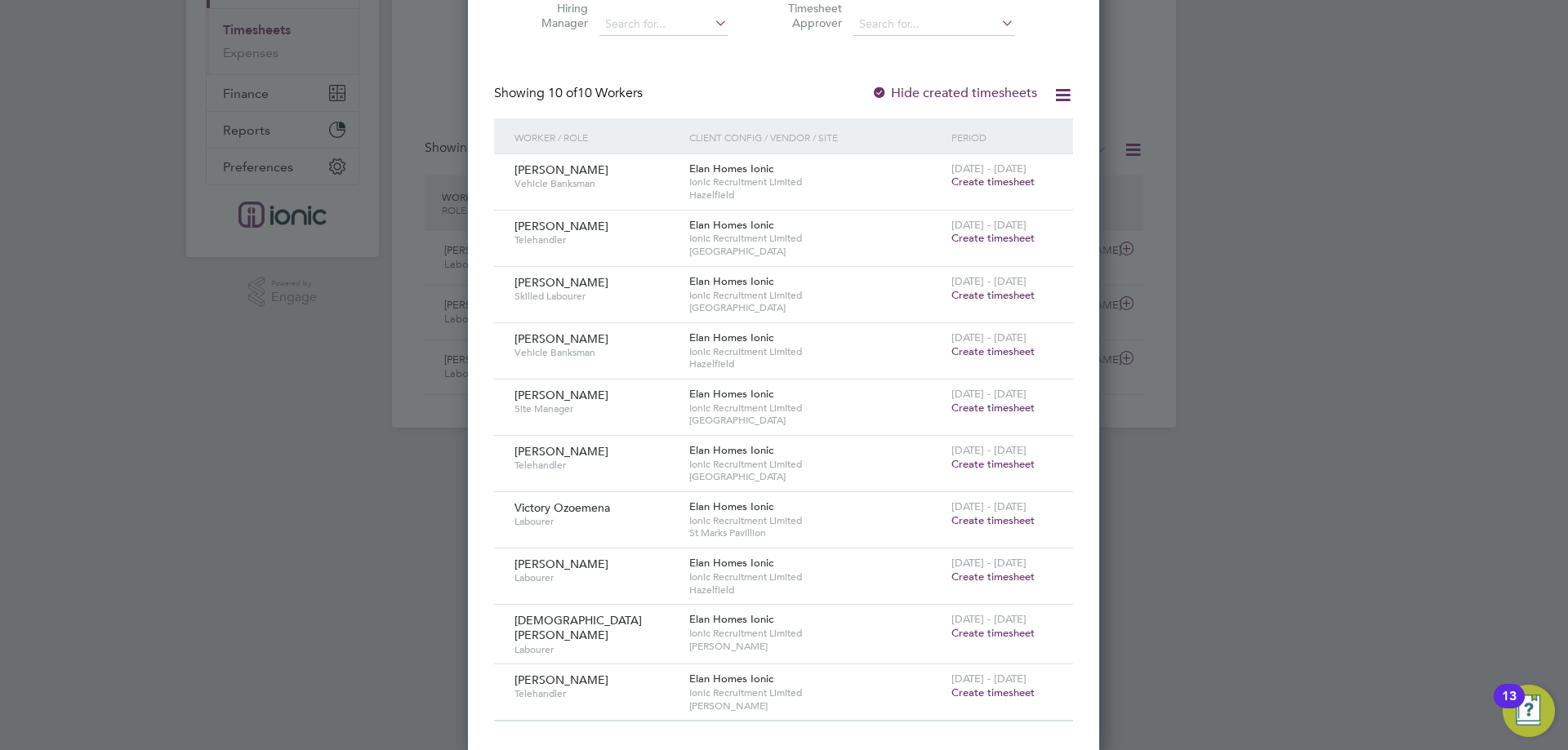
drag, startPoint x: 987, startPoint y: 451, endPoint x: 989, endPoint y: 461, distance: 10.2
click at [988, 459] on div "4 - 10 Aug 2025 Create timesheet" at bounding box center [1002, 457] width 110 height 44
click at [993, 463] on span "Create timesheet" at bounding box center [993, 464] width 83 height 14
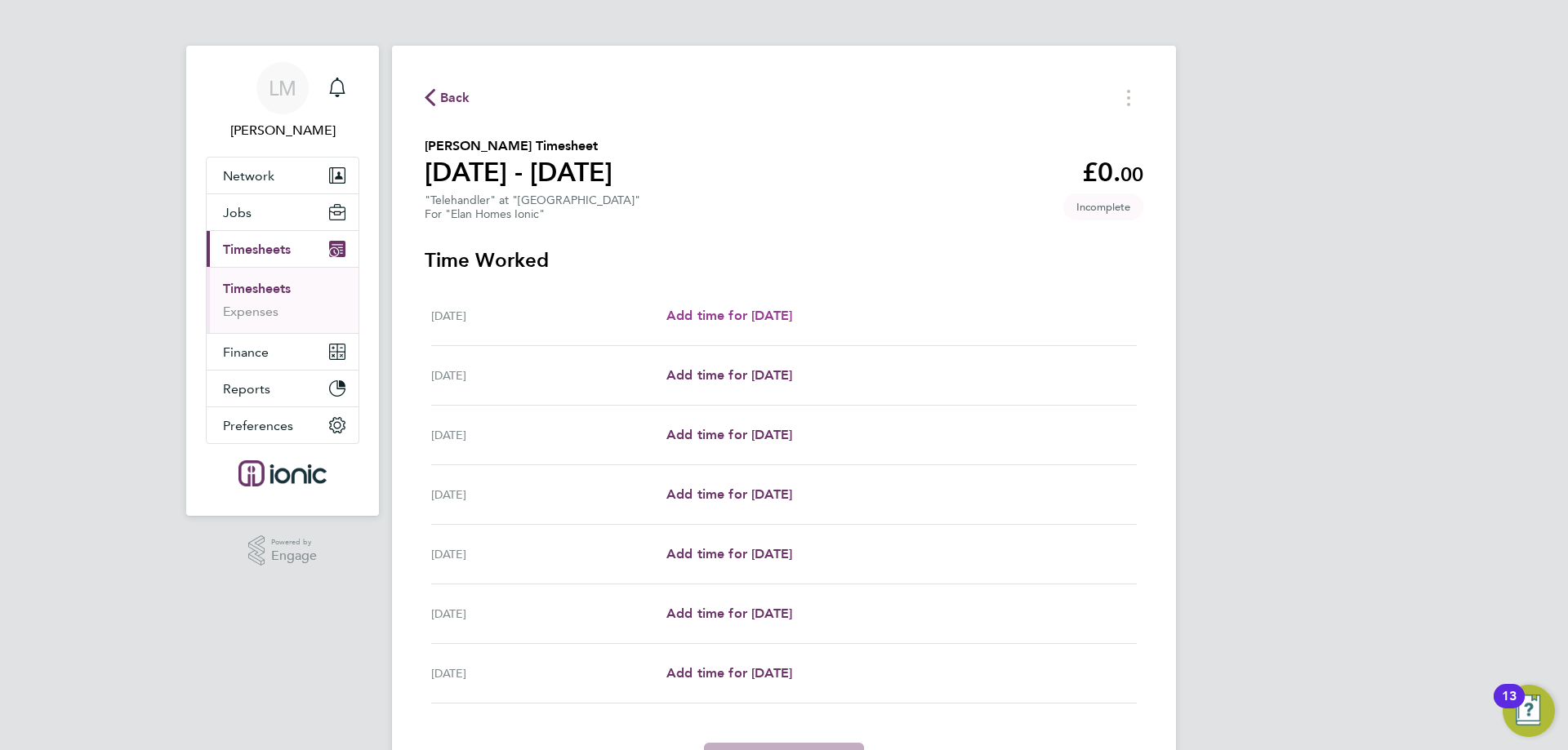
click at [792, 319] on span "Add time for [DATE]" at bounding box center [729, 315] width 126 height 15
select select "30"
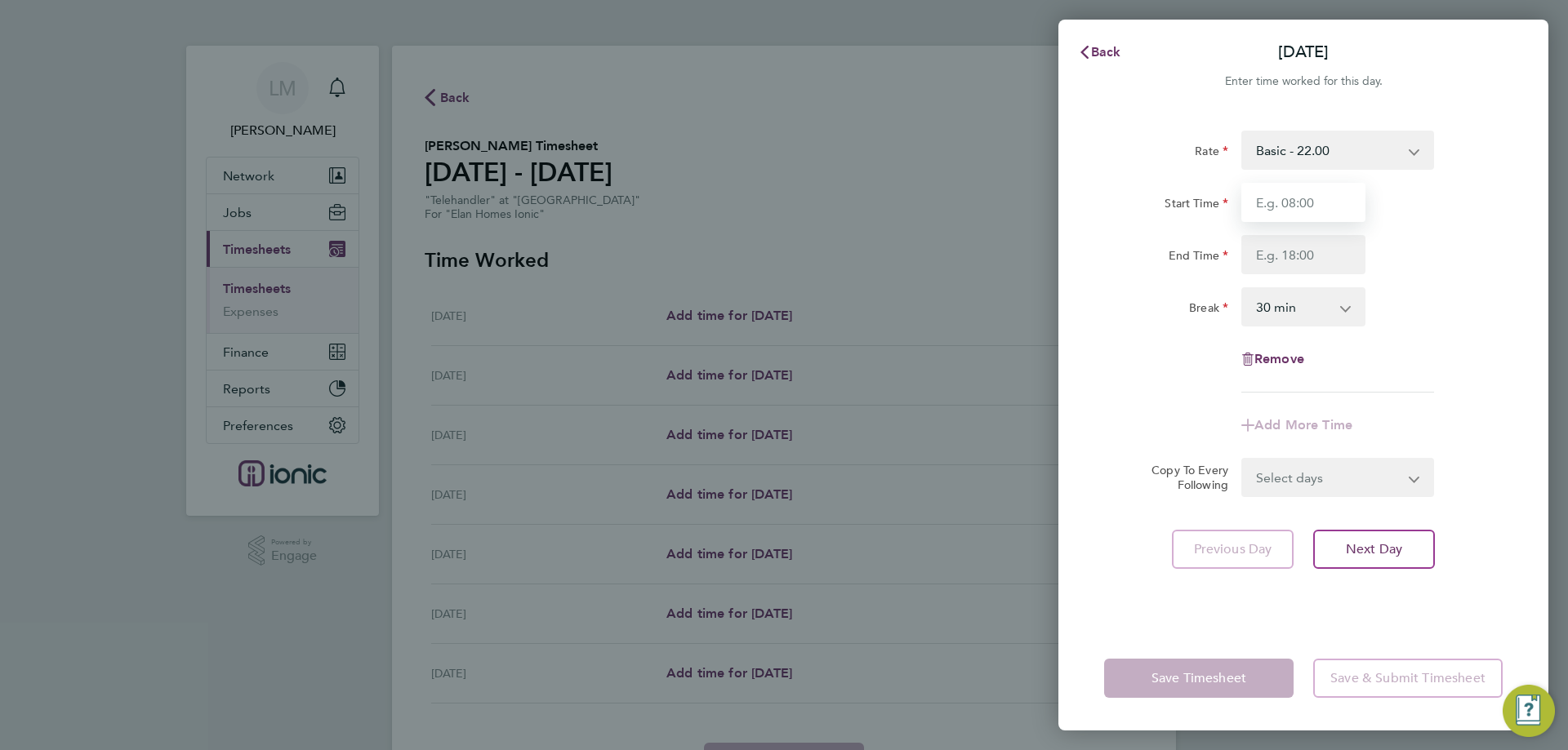
click at [1294, 193] on input "Start Time" at bounding box center [1303, 203] width 124 height 39
type input "07:30"
click at [1297, 264] on input "End Time" at bounding box center [1303, 255] width 124 height 39
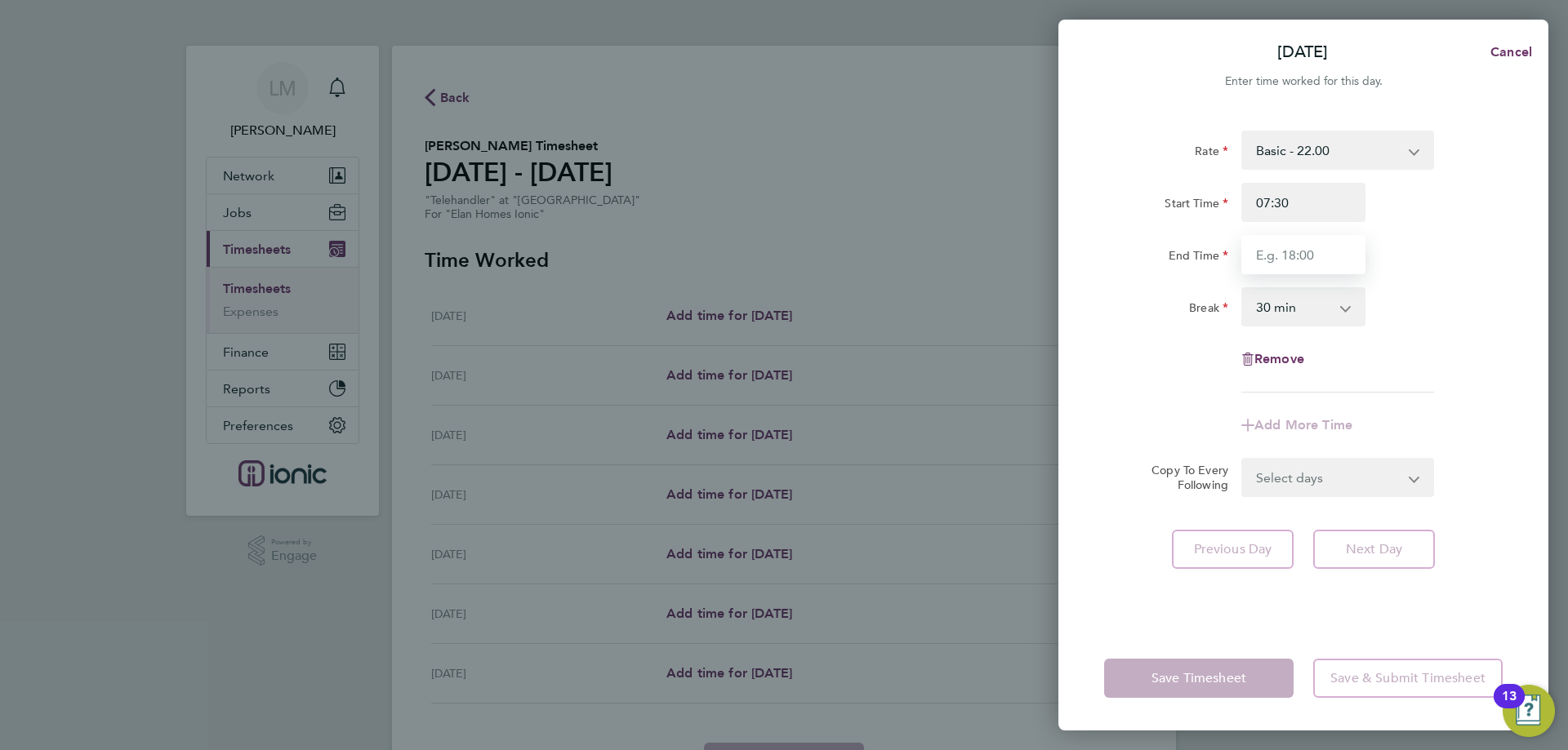
type input "16:00"
click at [1486, 324] on div "Break 0 min 15 min 30 min 45 min 60 min 75 min 90 min" at bounding box center [1303, 307] width 412 height 39
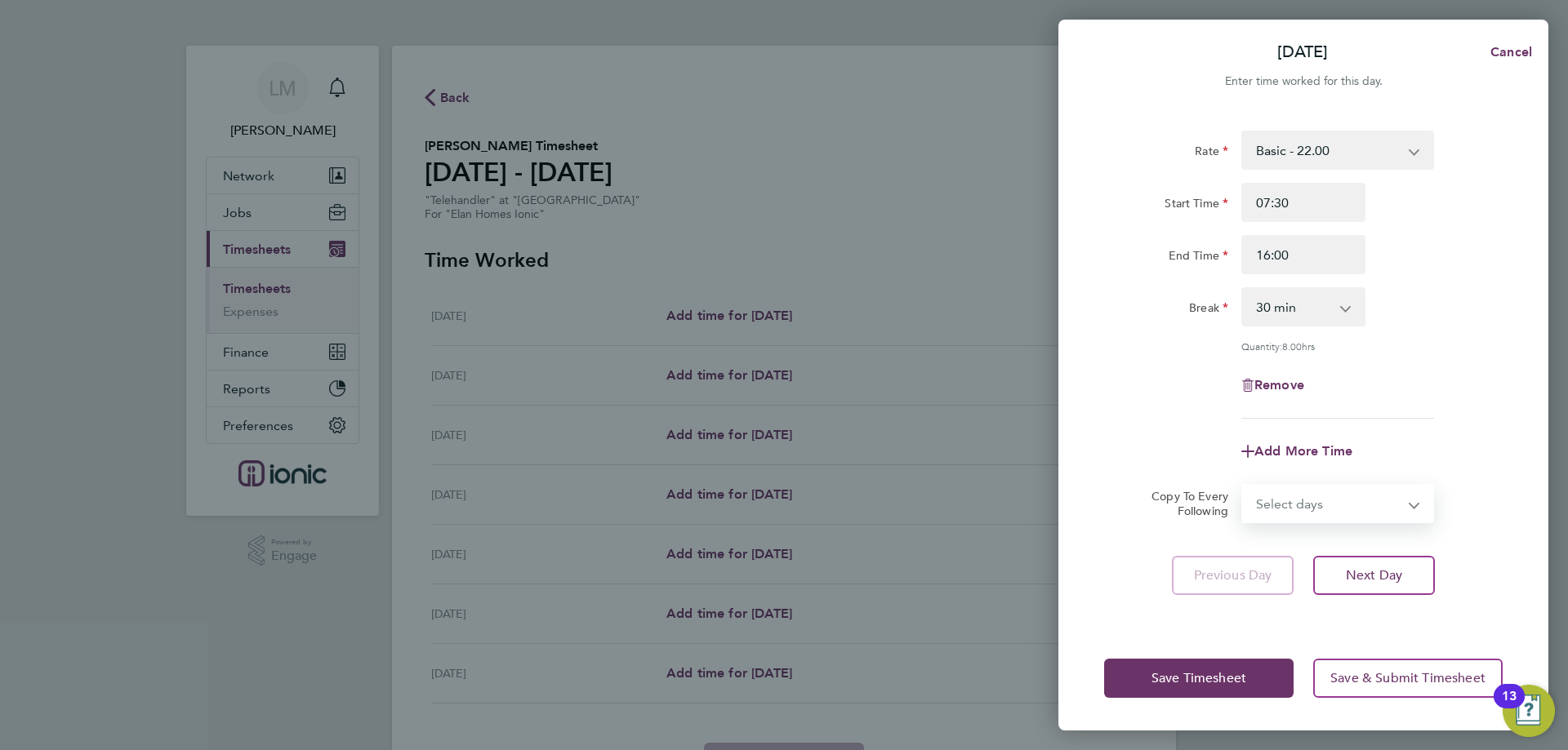
click at [1385, 501] on select "Select days Day Weekday (Mon-Fri) Weekend (Sat-Sun) [DATE] [DATE] [DATE] [DATE]…" at bounding box center [1328, 503] width 171 height 36
select select "WEEKDAY"
click at [1243, 485] on select "Select days Day Weekday (Mon-Fri) Weekend (Sat-Sun) [DATE] [DATE] [DATE] [DATE]…" at bounding box center [1328, 503] width 171 height 36
select select "[DATE]"
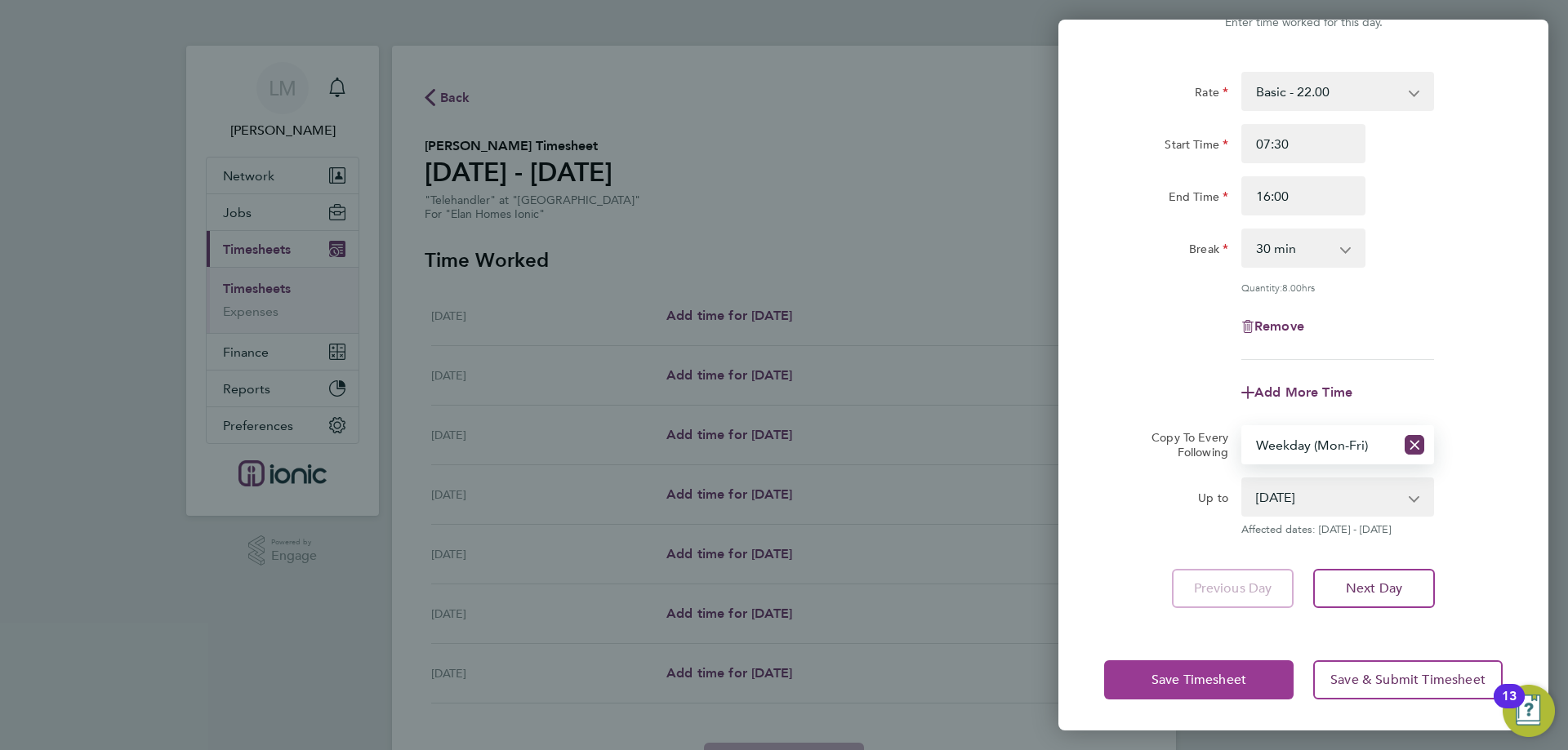
click at [1263, 687] on button "Save Timesheet" at bounding box center [1198, 680] width 189 height 39
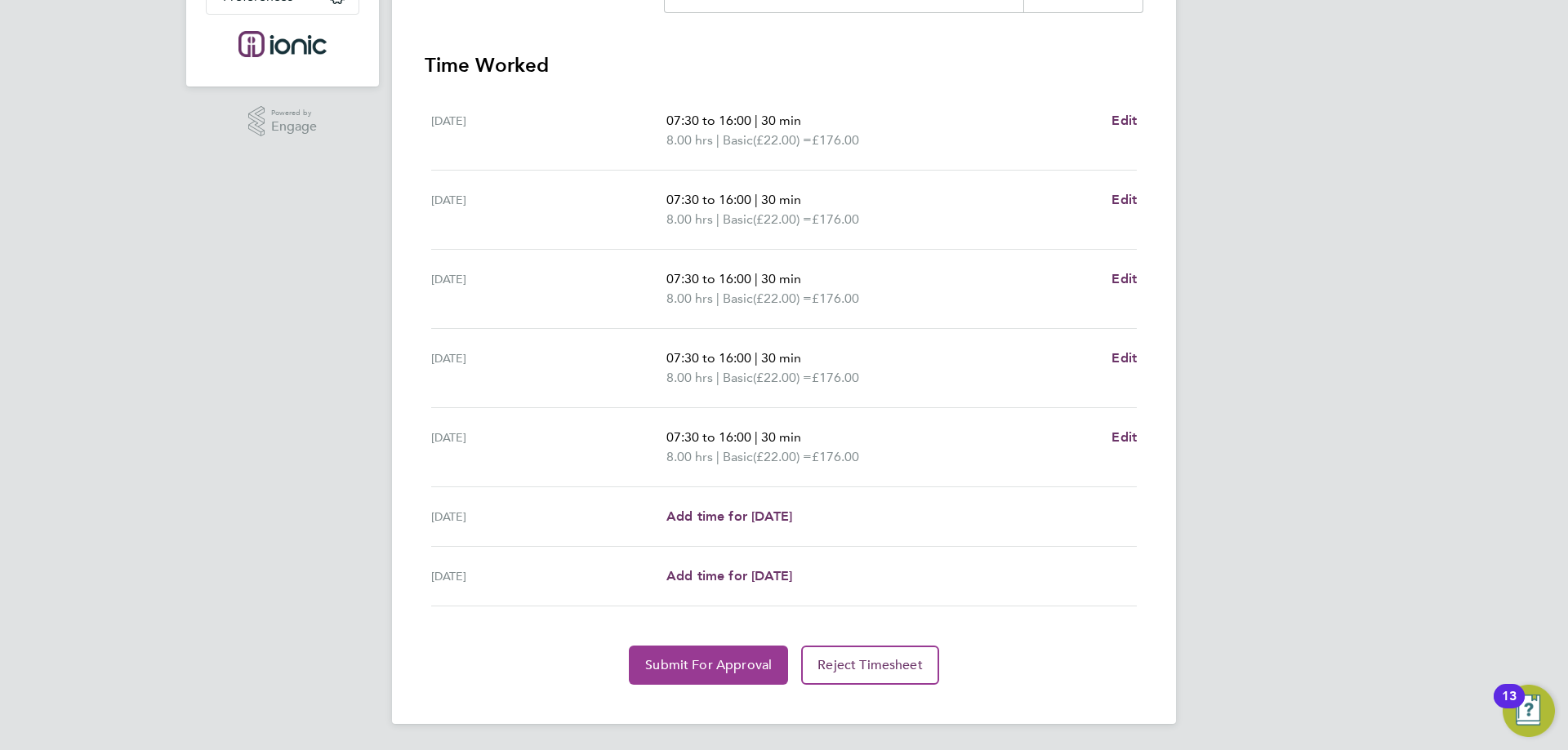
click at [690, 676] on button "Submit For Approval" at bounding box center [708, 665] width 159 height 39
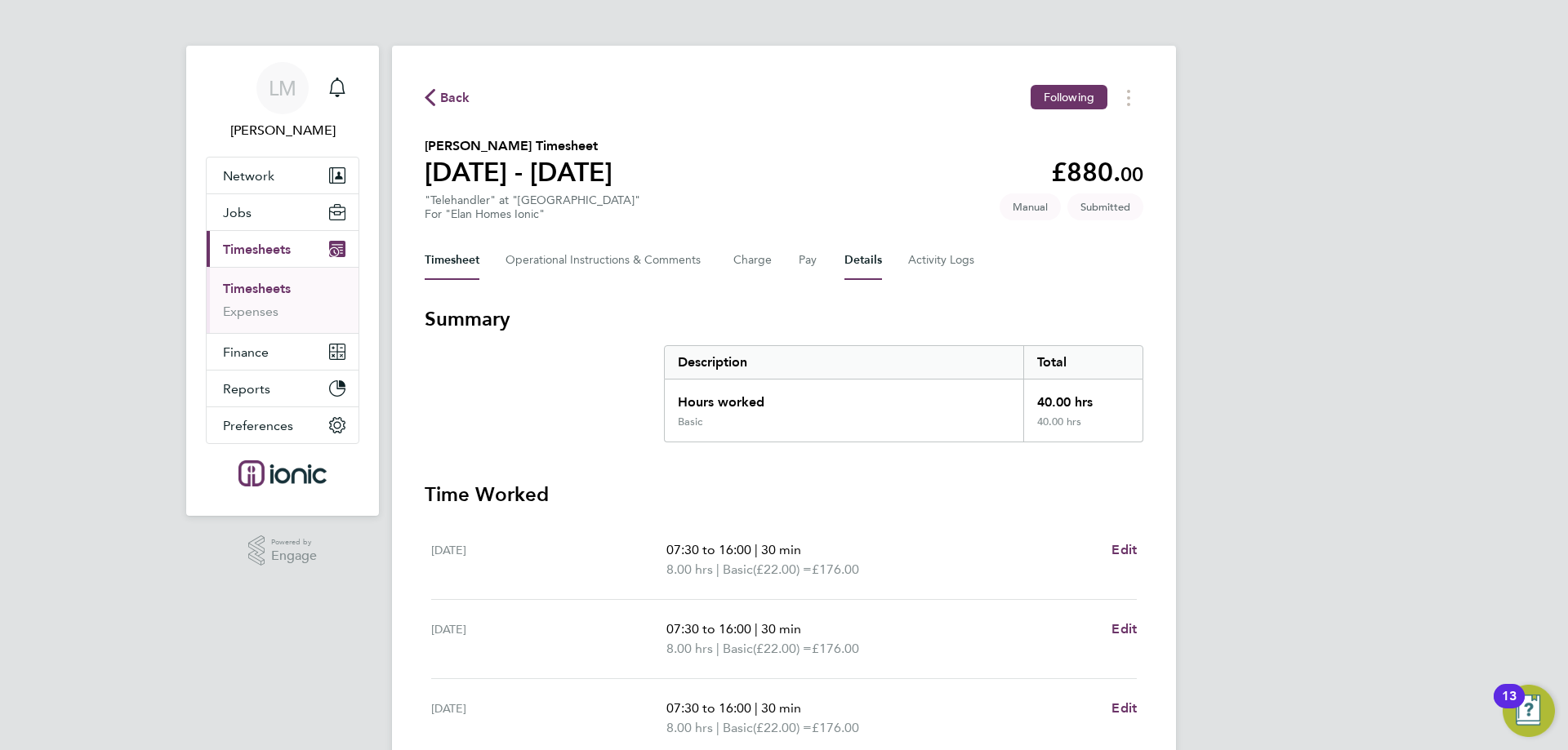
click at [878, 256] on button "Details" at bounding box center [863, 260] width 38 height 39
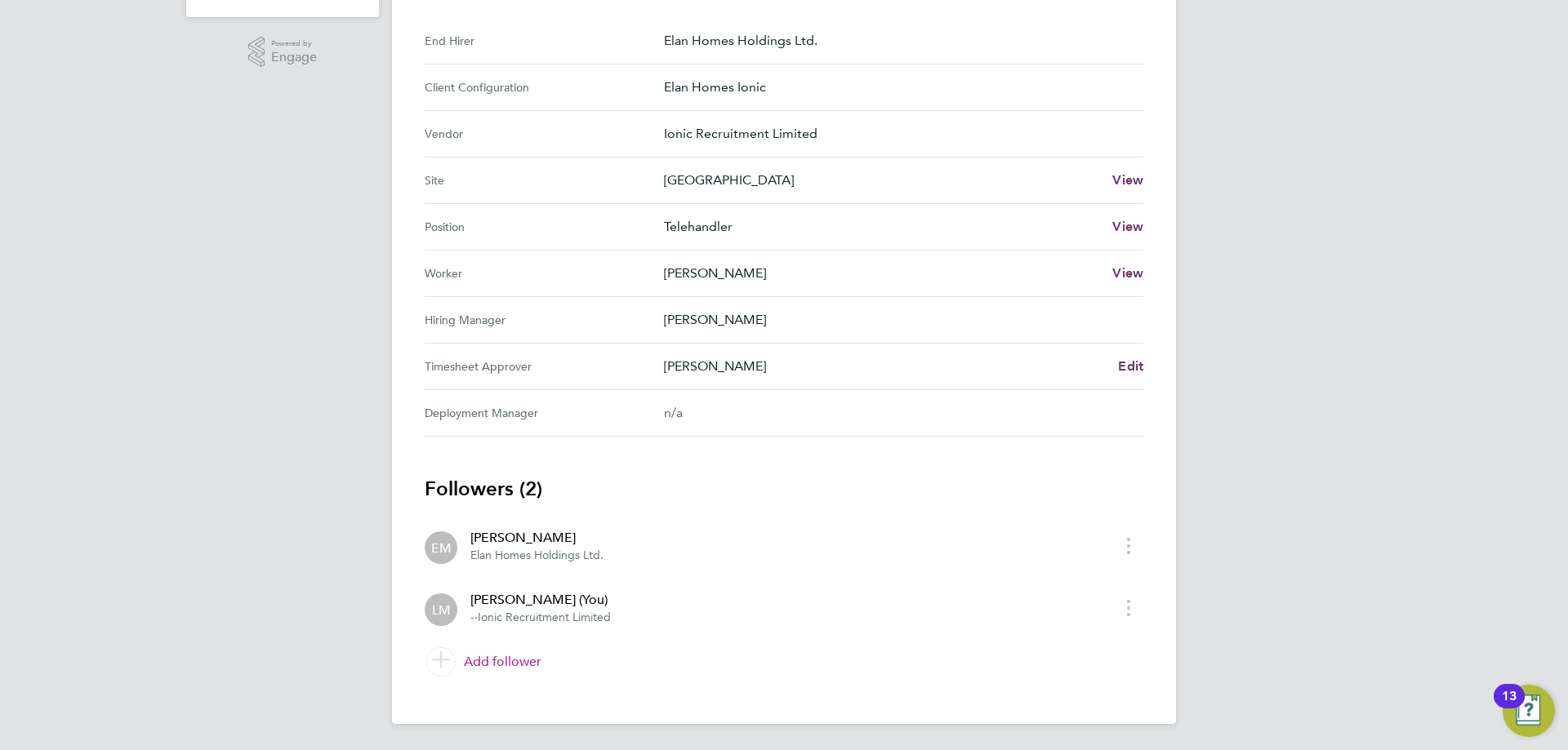
click at [523, 666] on link "Add follower" at bounding box center [784, 662] width 718 height 45
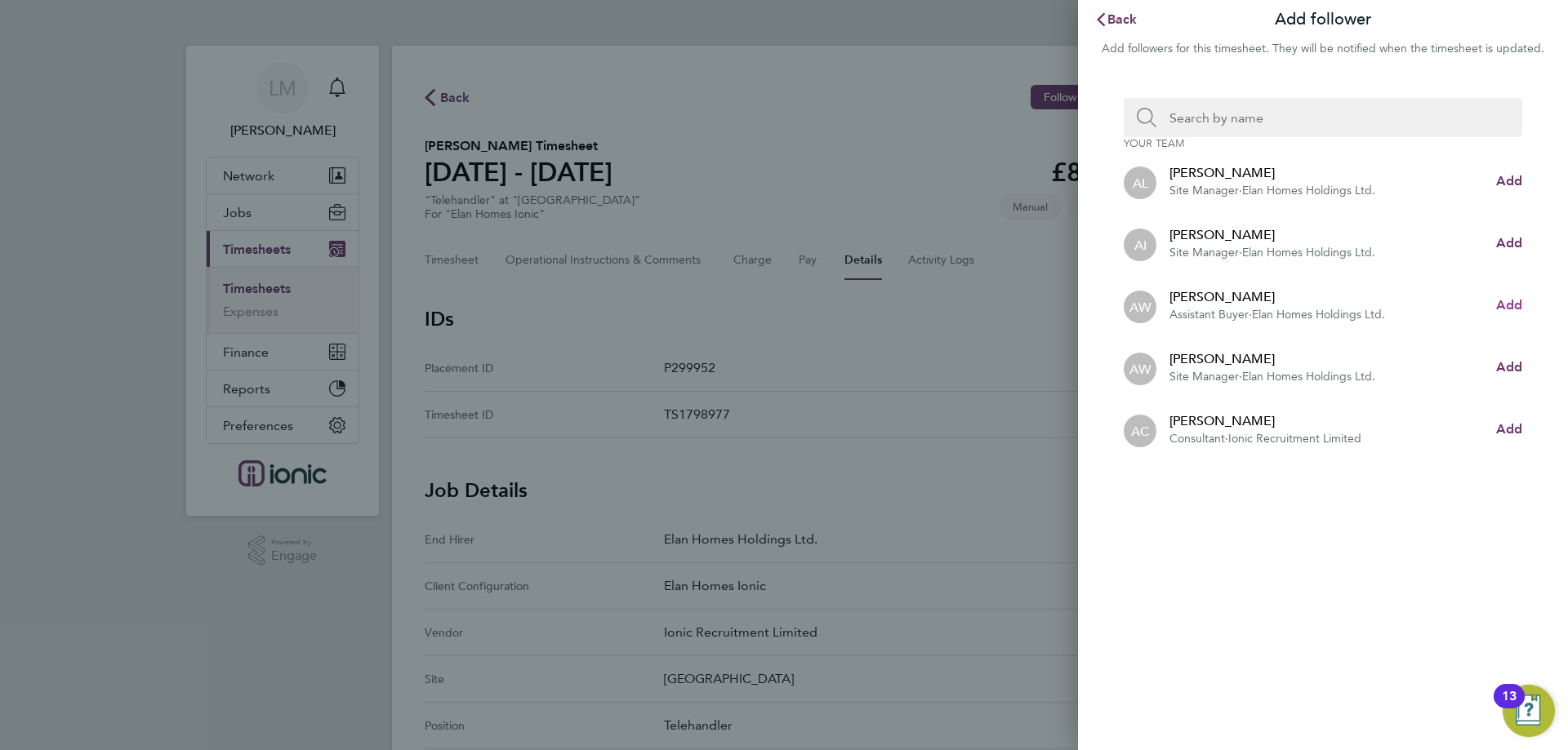
click at [1506, 295] on button "Add" at bounding box center [1509, 305] width 27 height 20
click at [1317, 119] on input "Search team member by name:" at bounding box center [1329, 117] width 346 height 39
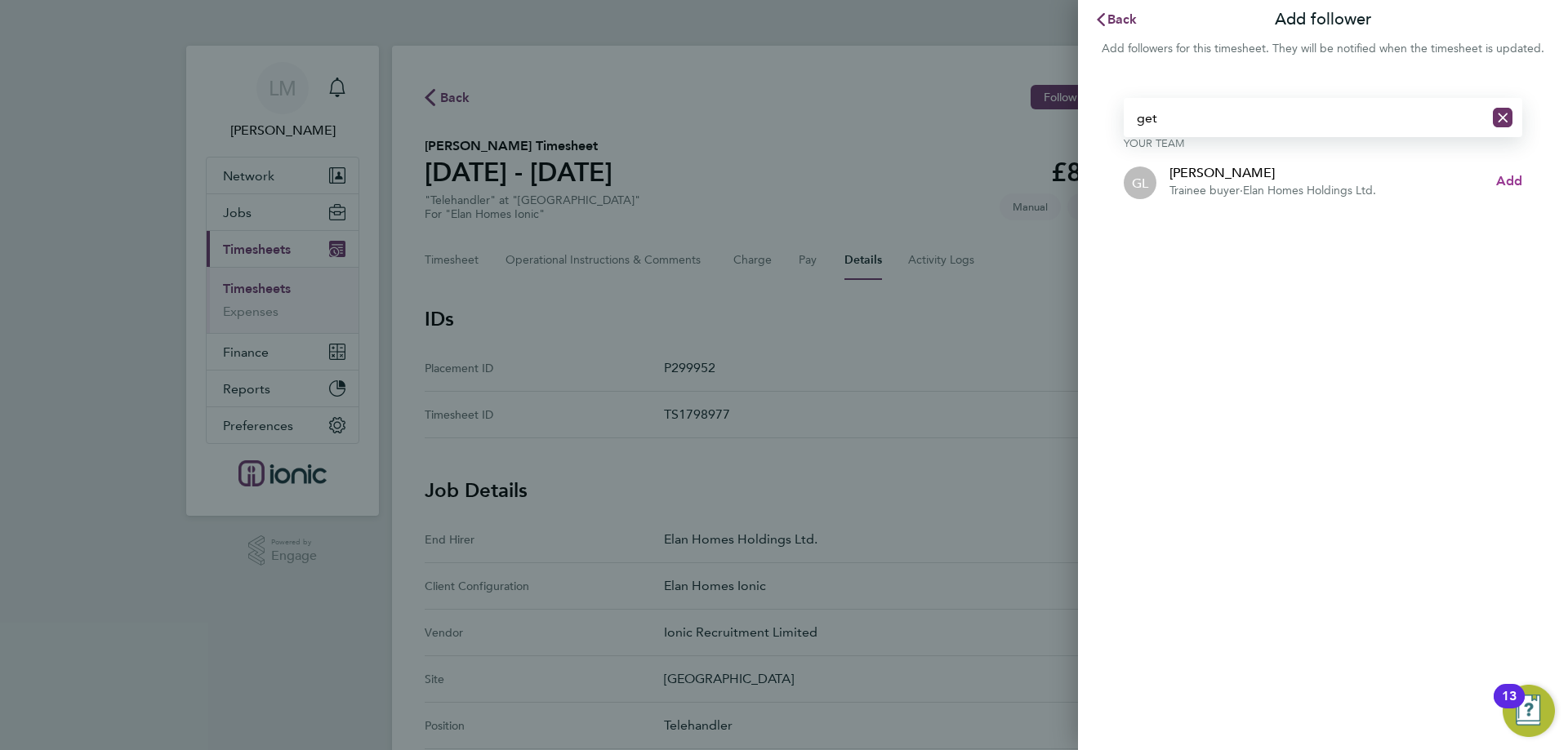
type input "get"
click at [1504, 182] on span "Add" at bounding box center [1509, 181] width 27 height 15
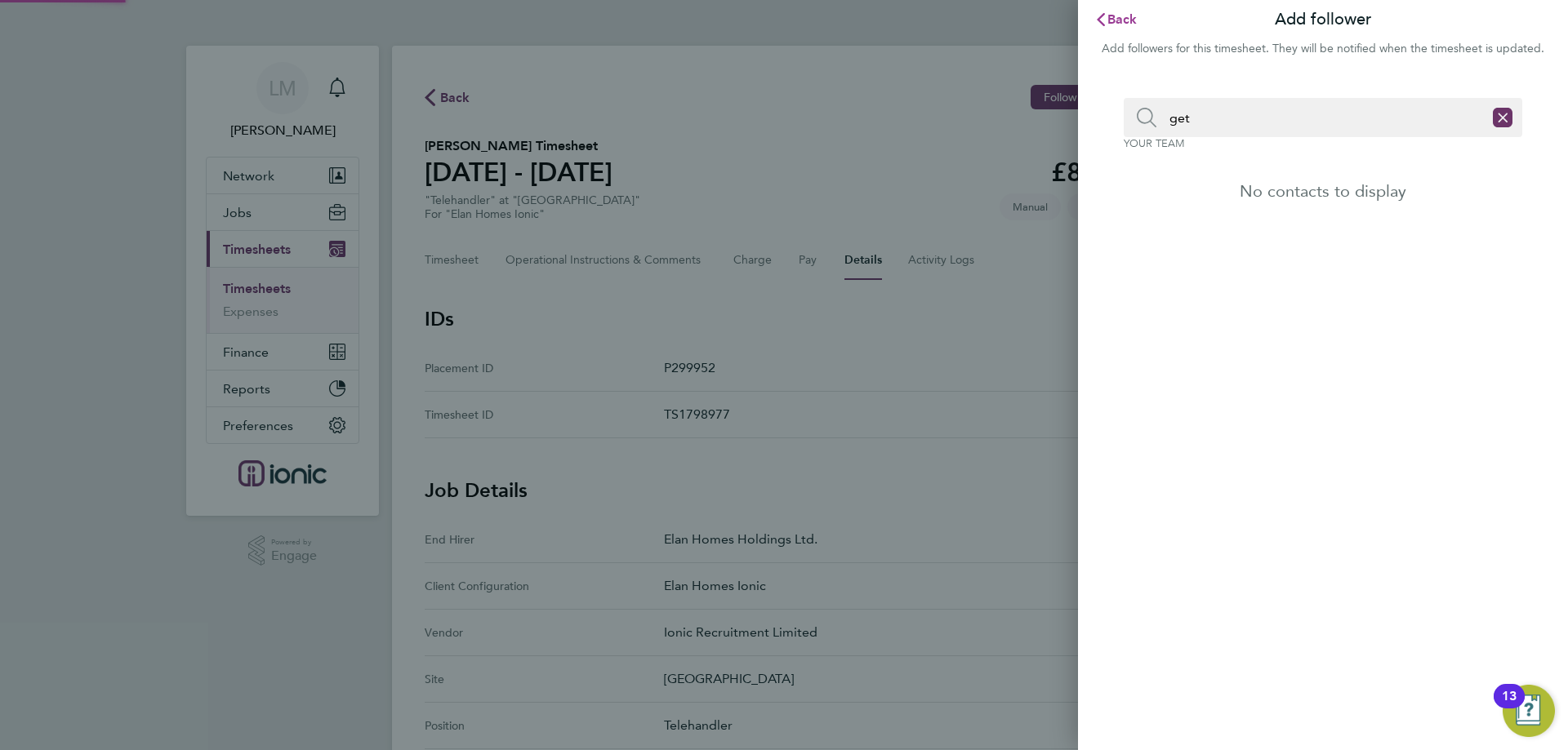
click at [1117, 16] on span "Back" at bounding box center [1122, 19] width 30 height 15
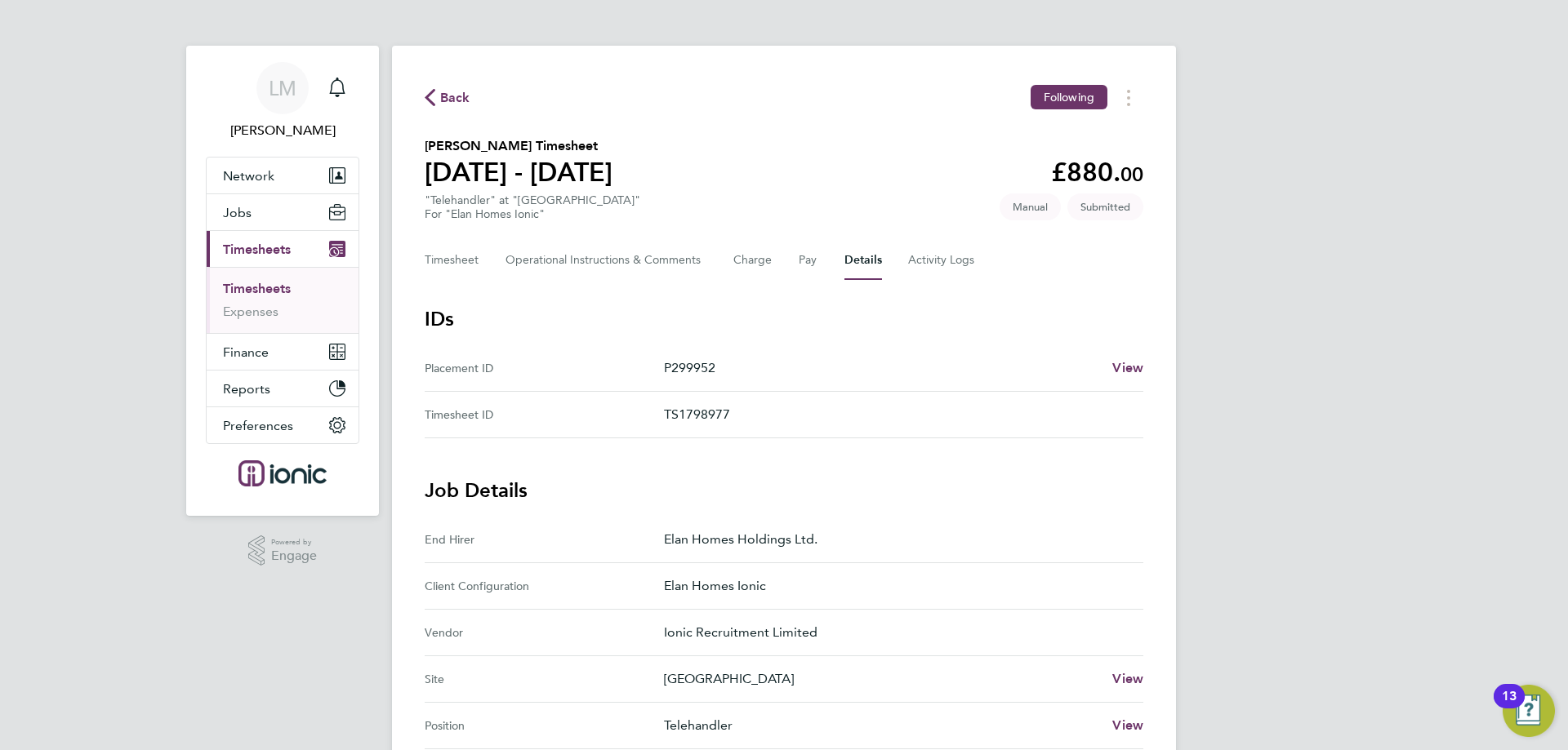
click at [444, 98] on span "Back" at bounding box center [455, 98] width 30 height 20
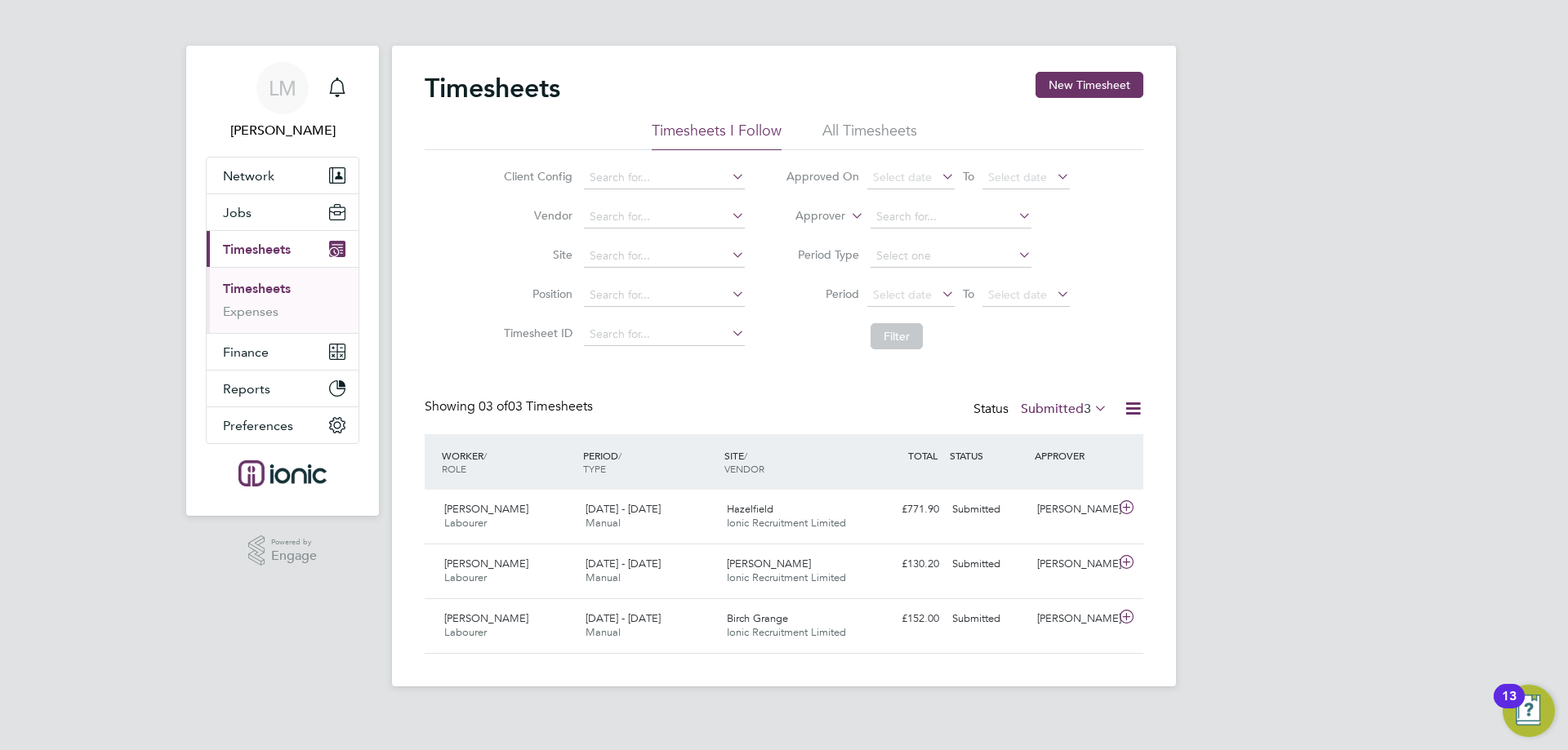
click at [1092, 58] on div "Timesheets New Timesheet Timesheets I Follow All Timesheets Client Config Vendo…" at bounding box center [784, 366] width 784 height 641
click at [1097, 79] on button "New Timesheet" at bounding box center [1089, 85] width 108 height 27
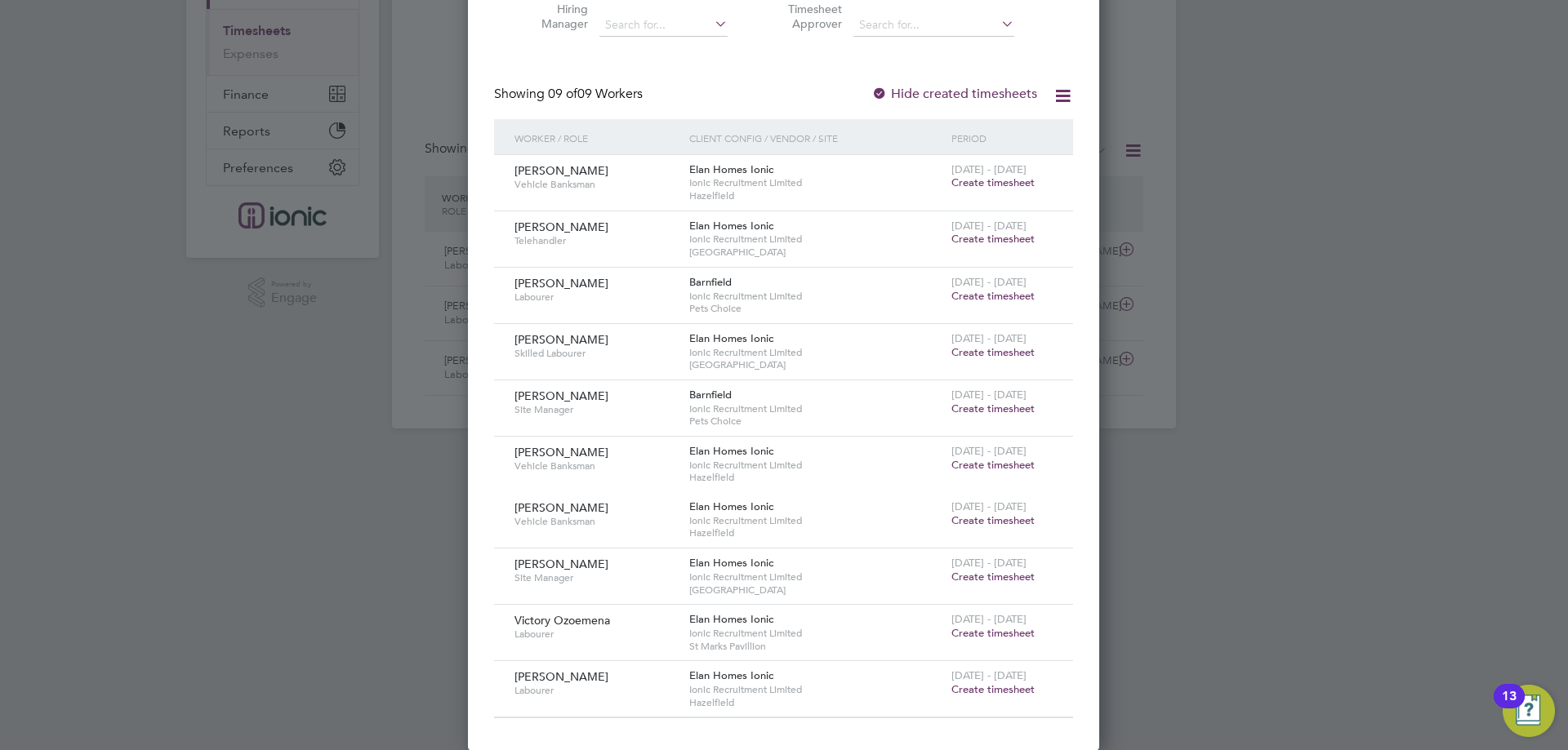
drag, startPoint x: 939, startPoint y: 531, endPoint x: 765, endPoint y: 625, distance: 197.8
click at [729, 702] on span "Hazelfield" at bounding box center [816, 702] width 254 height 13
click at [1012, 517] on span "Create timesheet" at bounding box center [993, 521] width 83 height 14
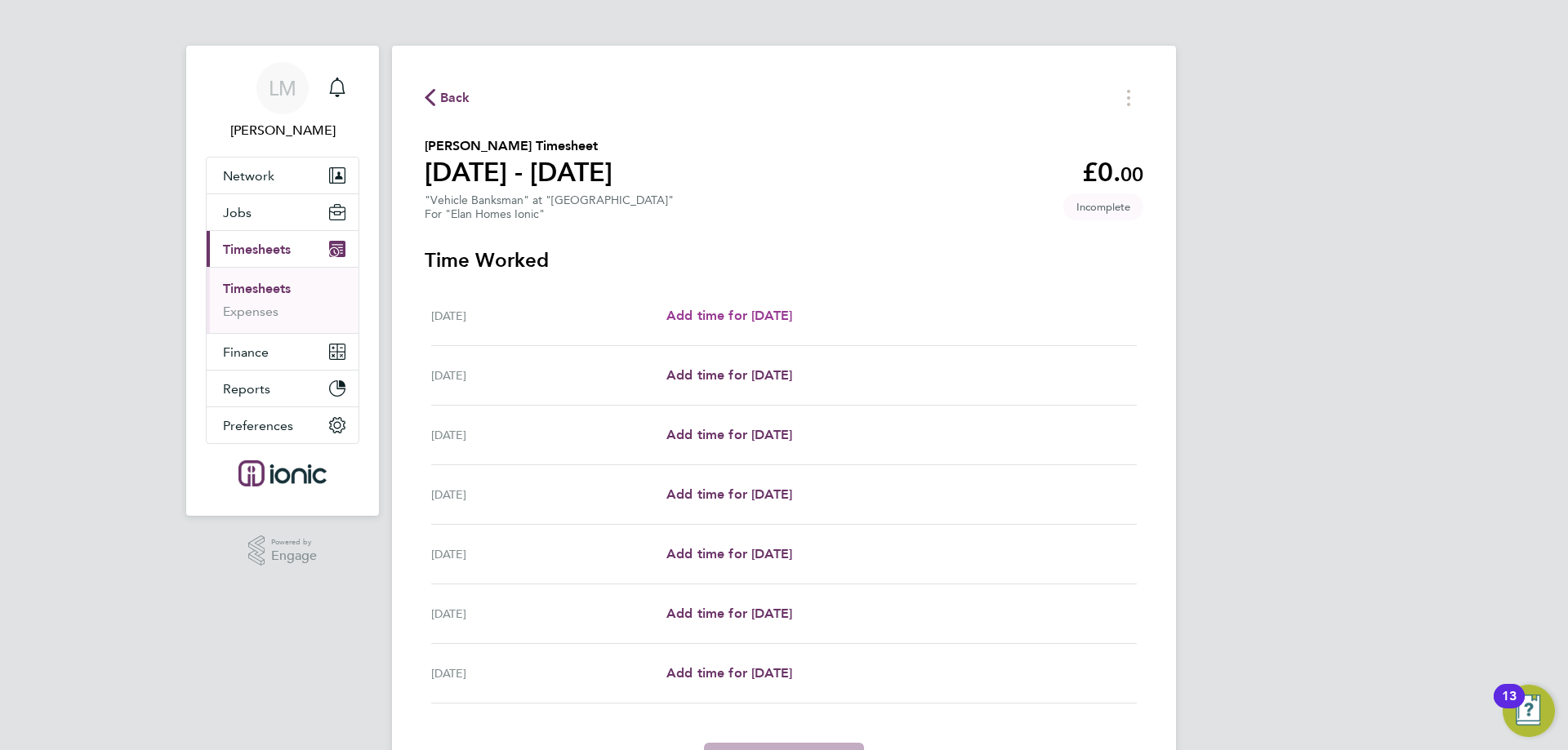
click at [735, 312] on span "Add time for [DATE]" at bounding box center [729, 315] width 126 height 15
select select "30"
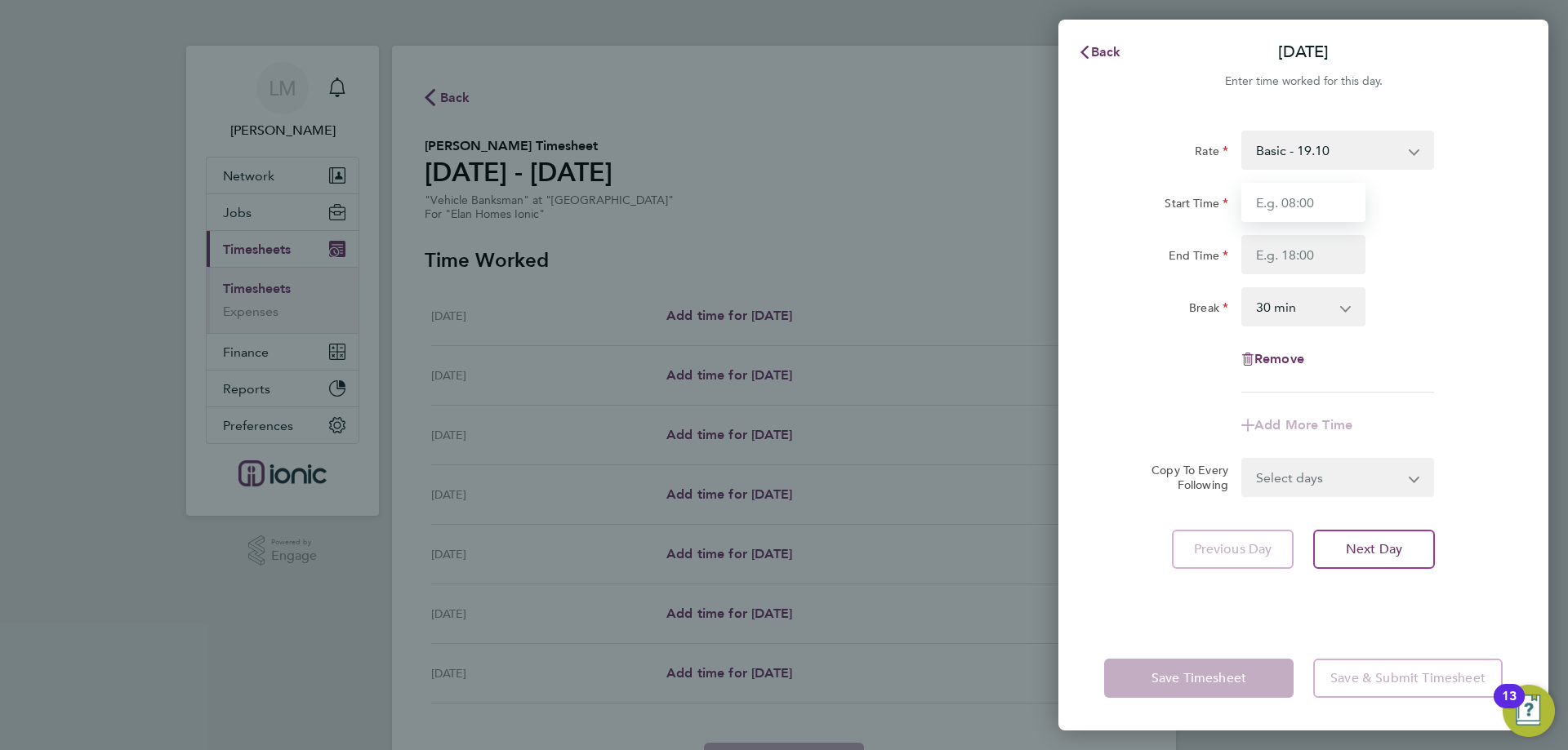
click at [1289, 206] on input "Start Time" at bounding box center [1303, 203] width 124 height 39
type input "08:00"
click at [1290, 258] on input "End Time" at bounding box center [1303, 255] width 124 height 39
type input "16:30"
click at [1310, 475] on form "Rate Basic - 19.10 Start Time 08:00 End Time 16:30 Break 0 min 15 min 30 min 45…" at bounding box center [1303, 314] width 398 height 366
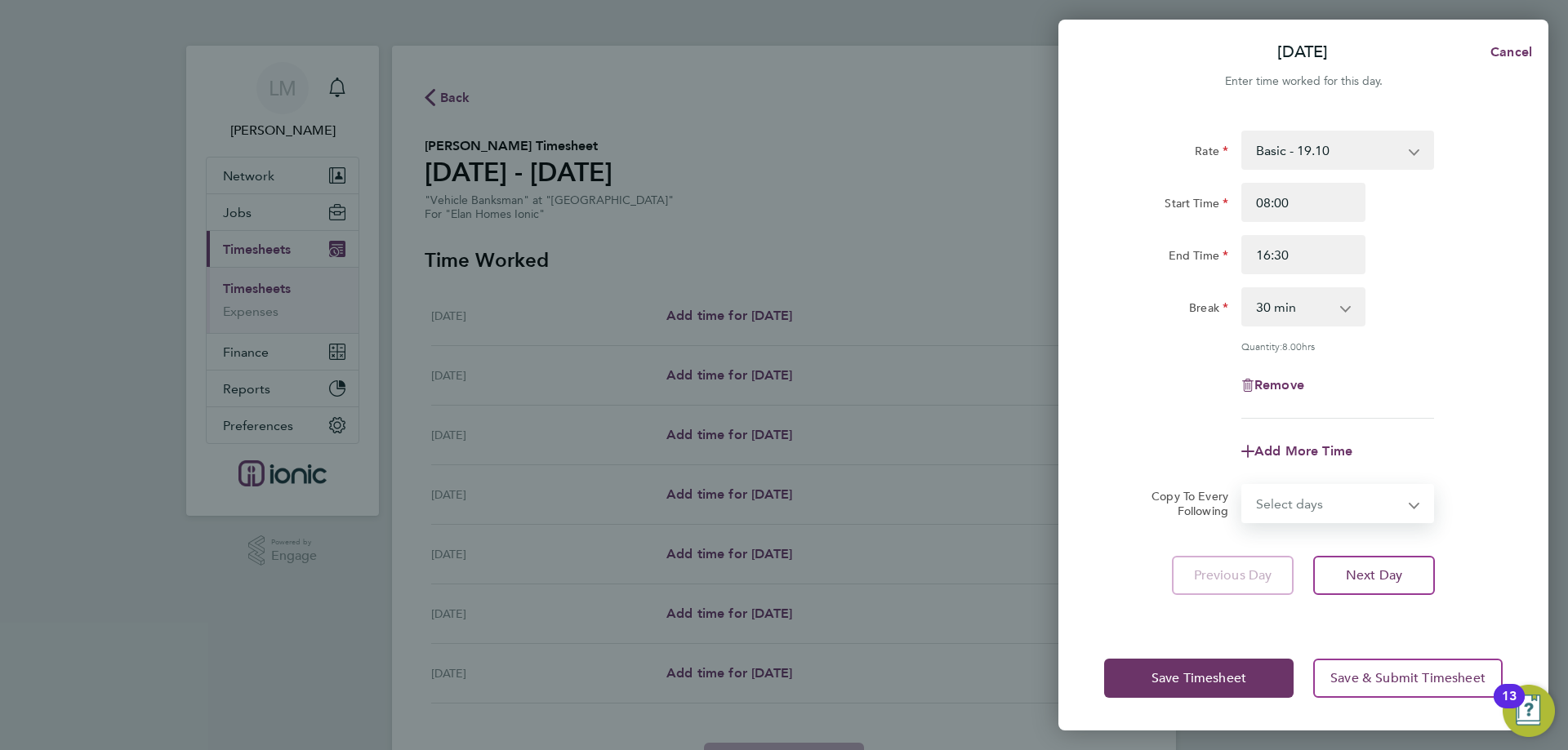
select select "WEEKDAY"
click at [1243, 485] on select "Select days Day Weekday (Mon-Fri) Weekend (Sat-Sun) [DATE] [DATE] [DATE] [DATE]…" at bounding box center [1328, 503] width 171 height 36
select select "[DATE]"
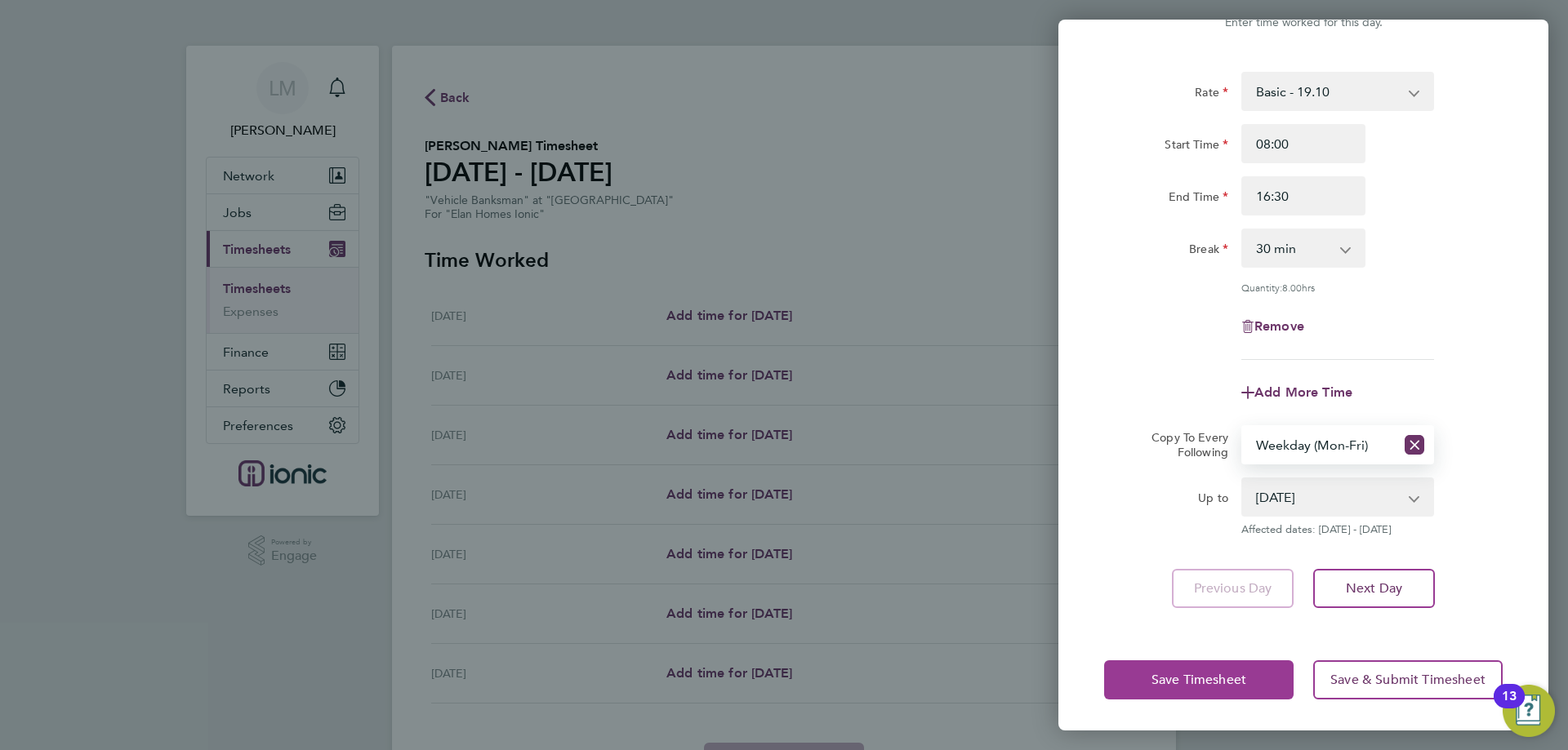
click at [1179, 672] on span "Save Timesheet" at bounding box center [1199, 680] width 95 height 16
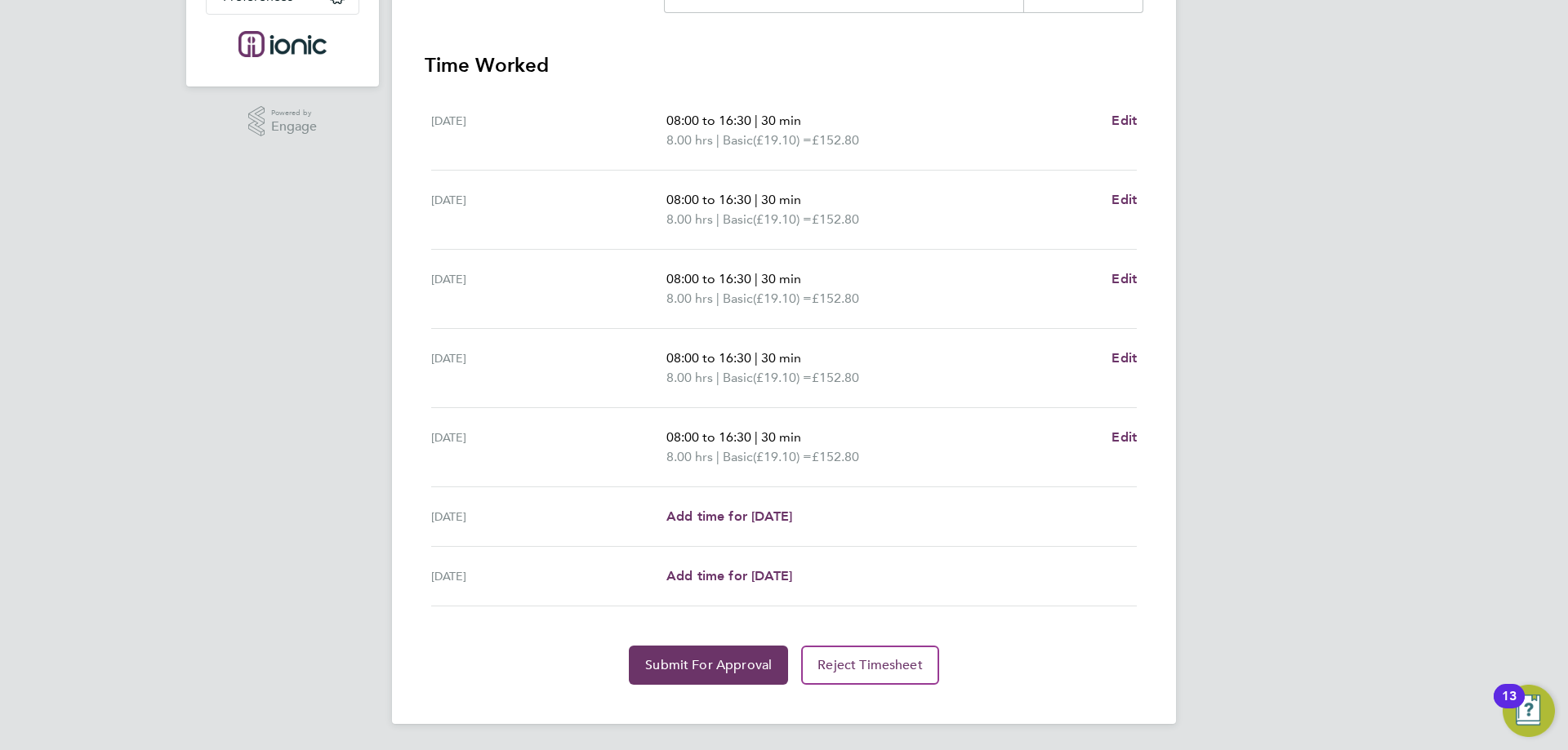
click at [1118, 448] on app-form-button "Edit" at bounding box center [1124, 448] width 26 height 39
click at [1123, 438] on span "Edit" at bounding box center [1124, 438] width 26 height 15
select select "30"
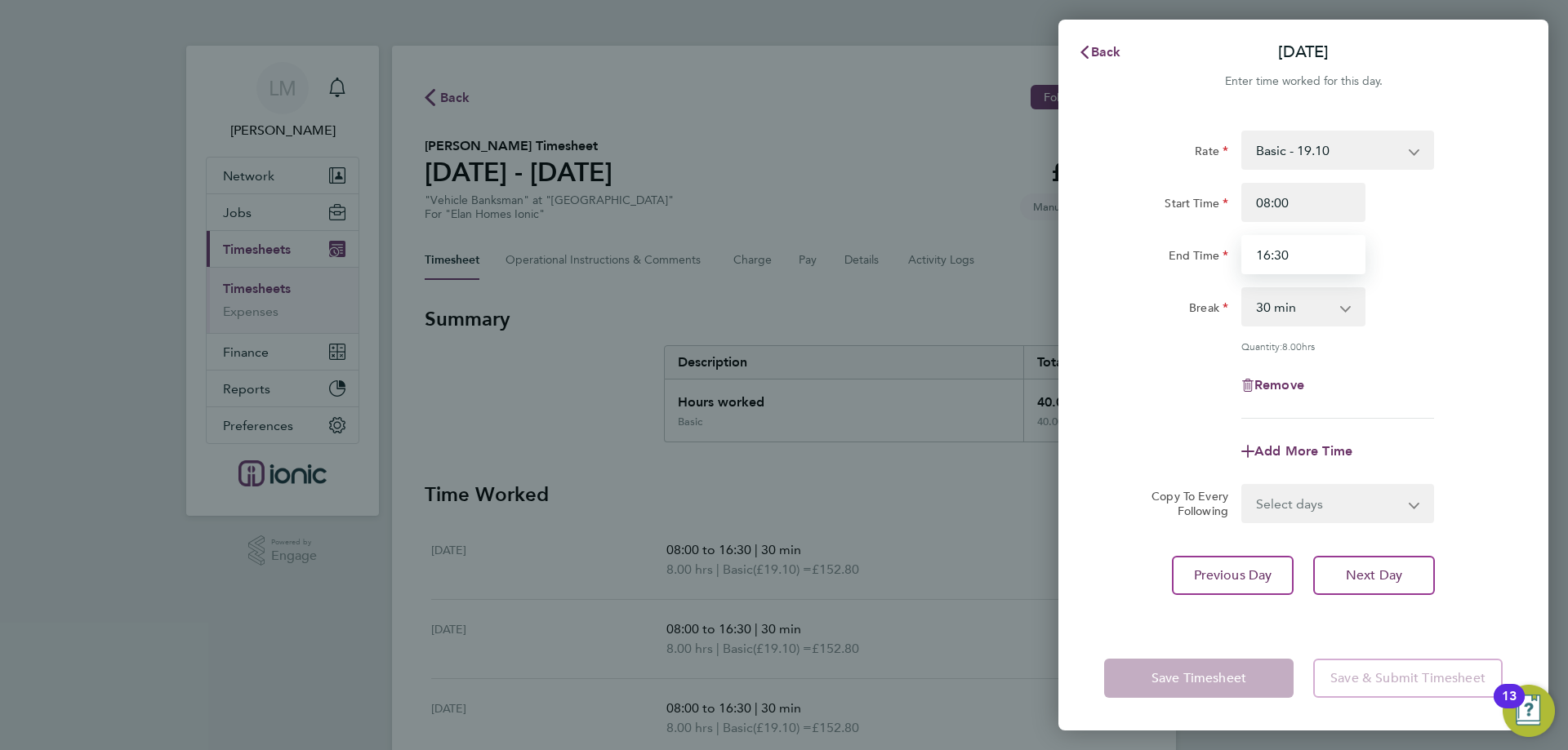
click at [1273, 259] on input "16:30" at bounding box center [1303, 255] width 124 height 39
type input "15:30"
drag, startPoint x: 1152, startPoint y: 389, endPoint x: 1151, endPoint y: 410, distance: 21.0
click at [1151, 389] on div "Remove" at bounding box center [1303, 385] width 412 height 39
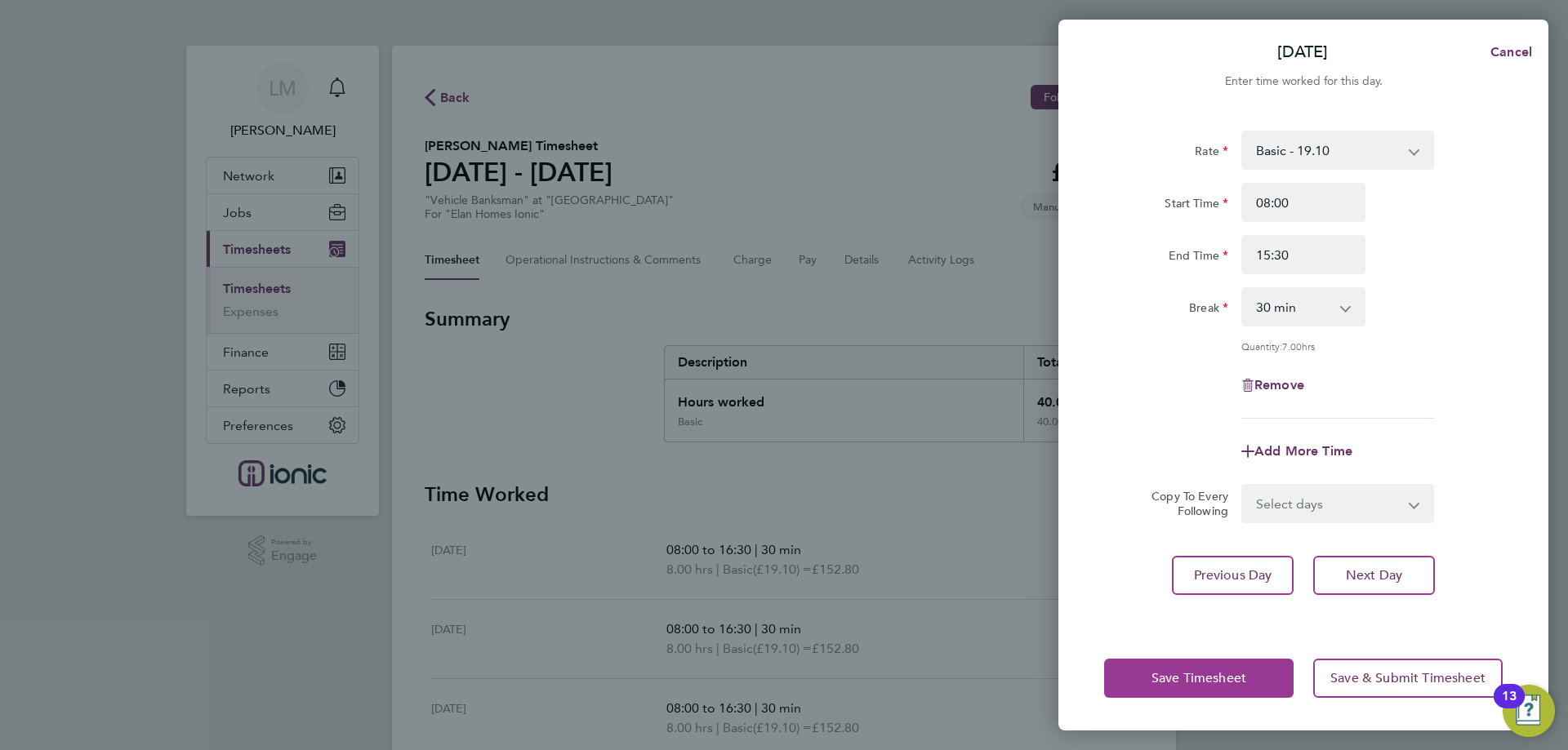
click at [1189, 671] on span "Save Timesheet" at bounding box center [1199, 678] width 95 height 16
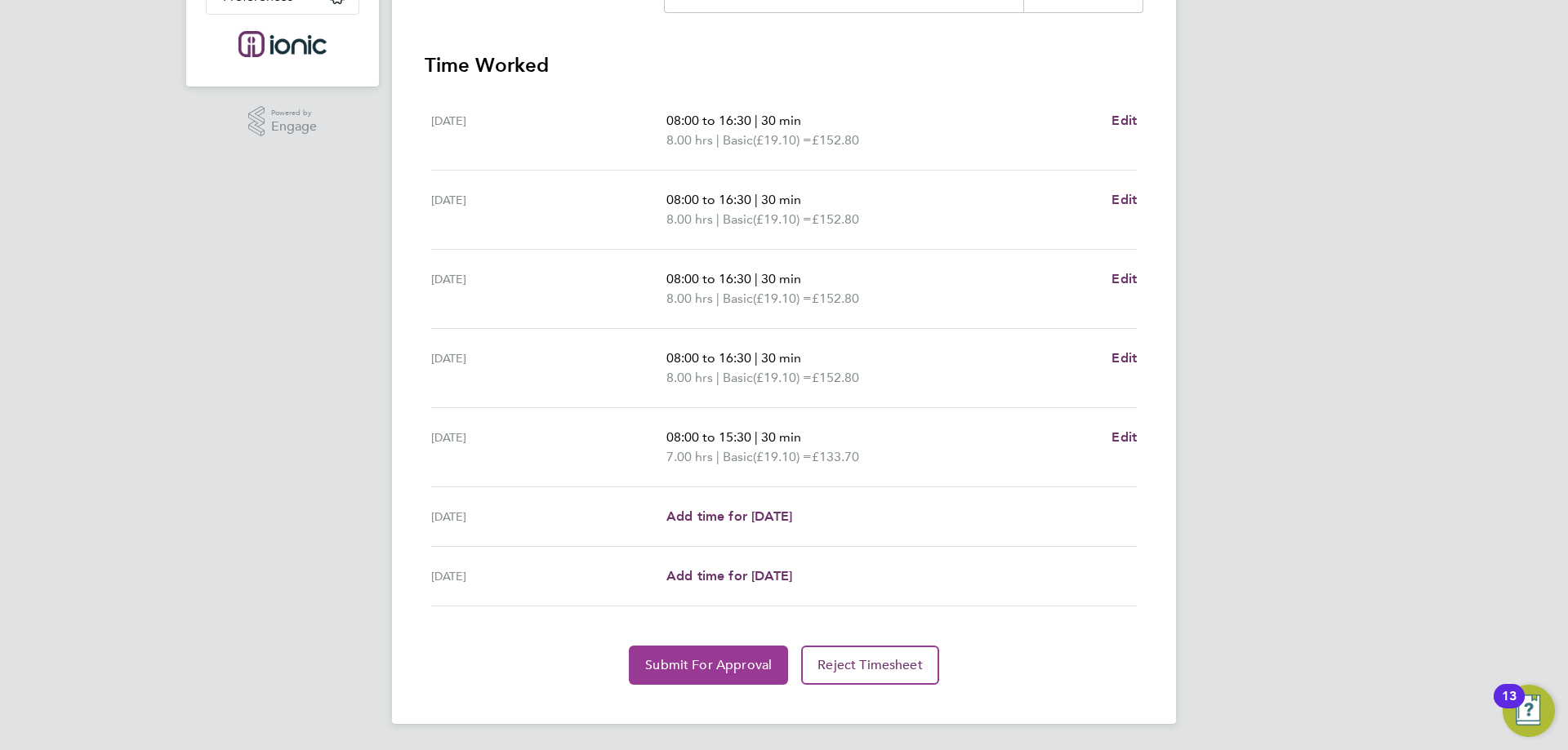
click at [670, 662] on span "Submit For Approval" at bounding box center [708, 665] width 127 height 16
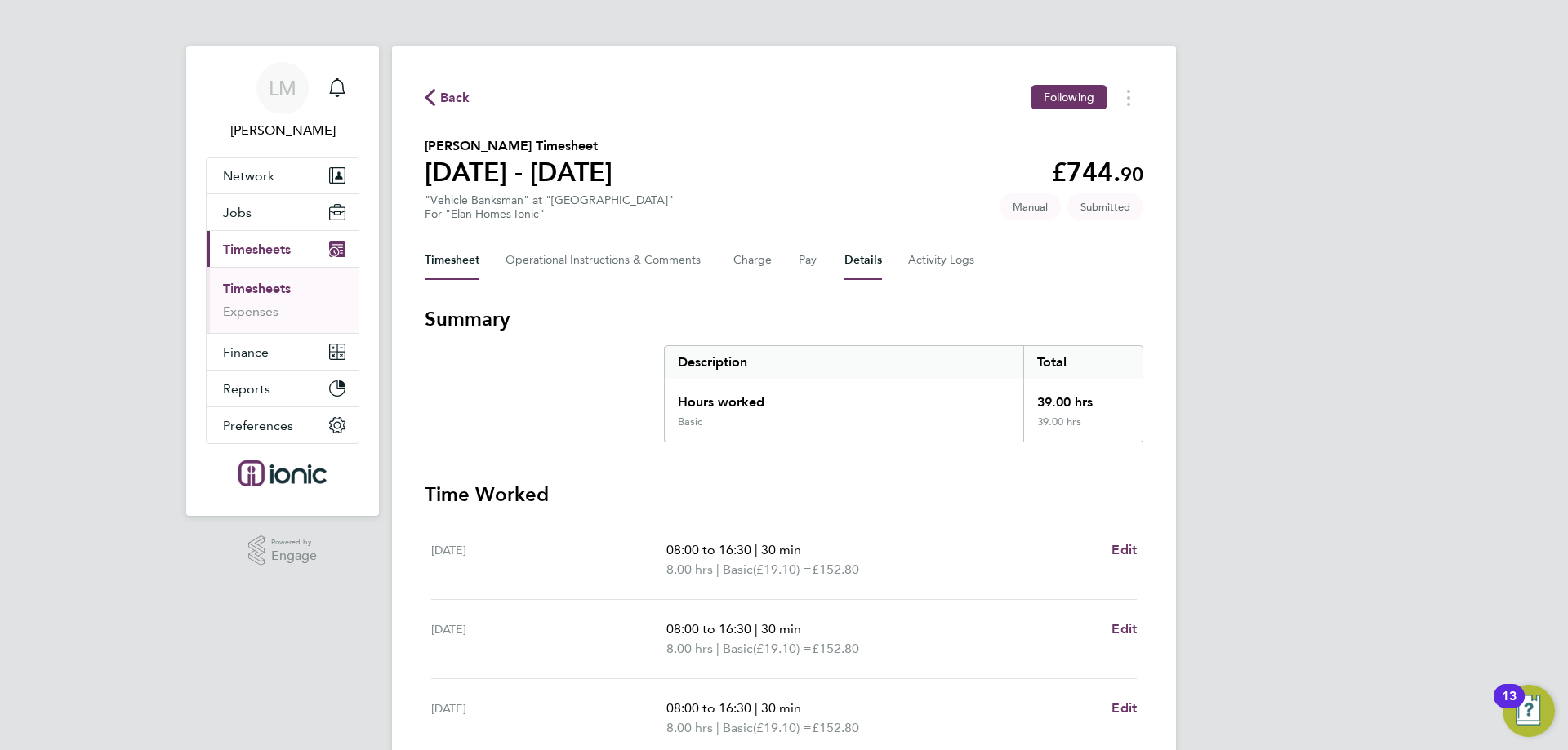
click at [877, 266] on div "Timesheet Operational Instructions & Comments Charge Pay Details Activity Logs" at bounding box center [784, 260] width 718 height 39
click at [872, 256] on button "Details" at bounding box center [863, 260] width 38 height 39
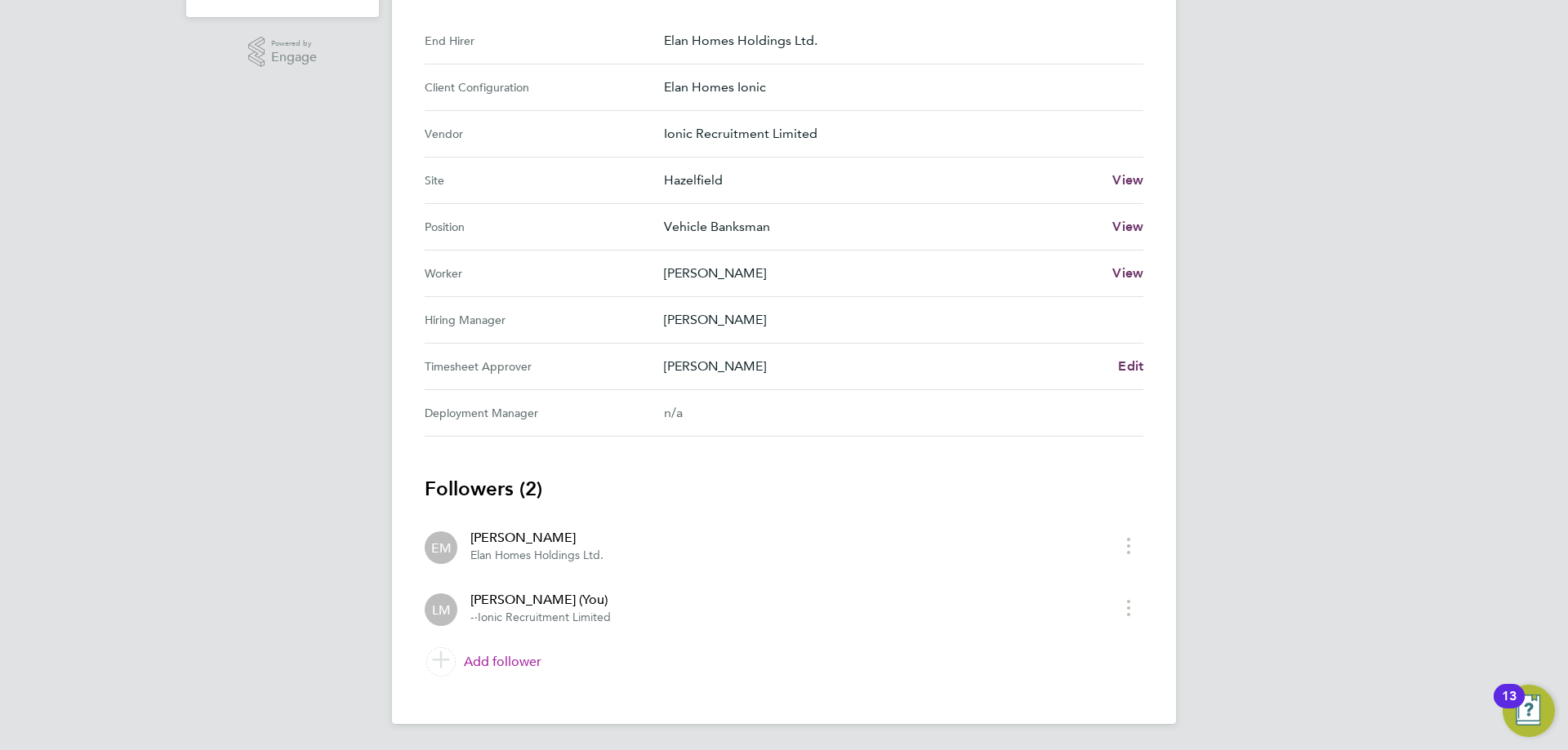
click at [519, 665] on link "Add follower" at bounding box center [784, 662] width 718 height 45
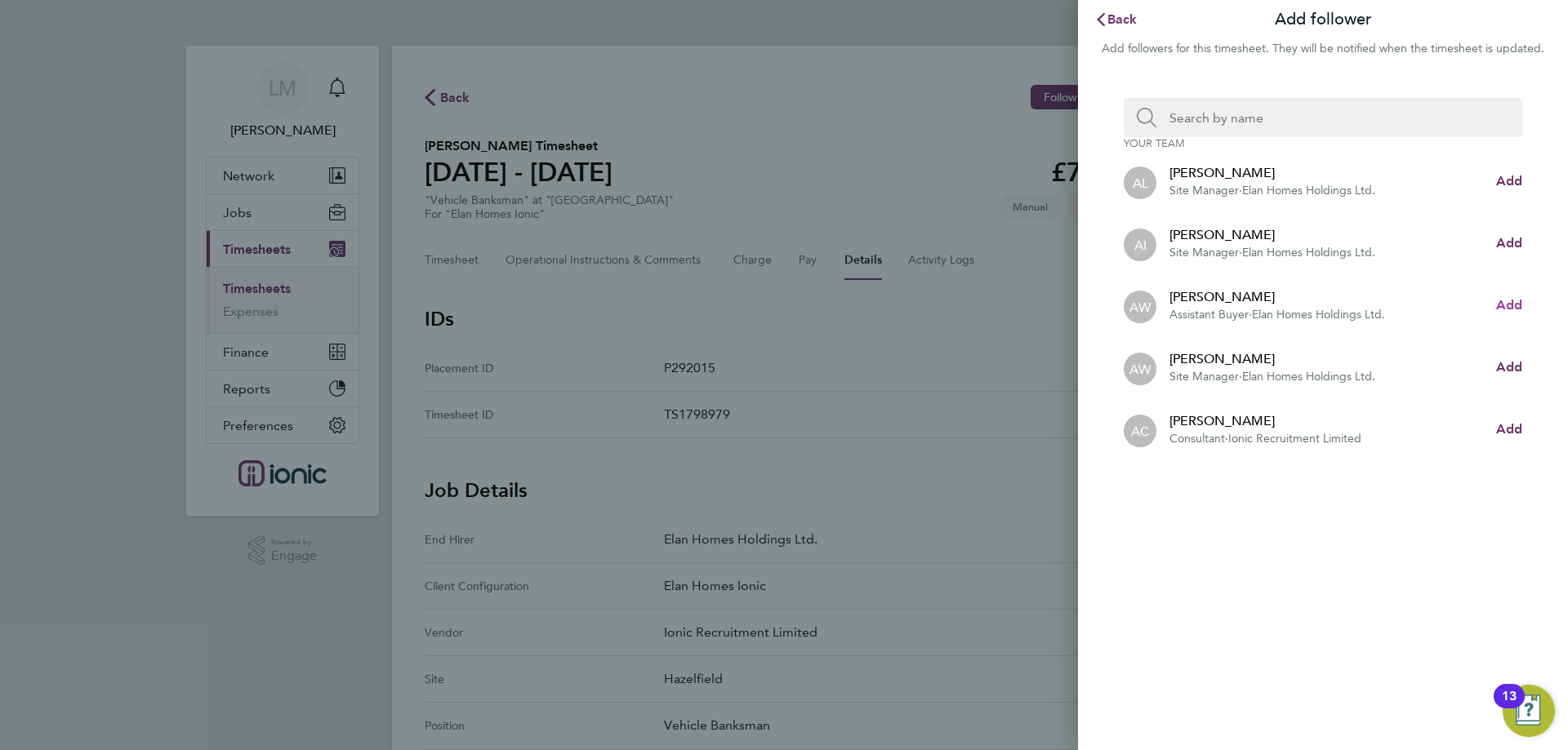
click at [1503, 304] on span "Add" at bounding box center [1509, 305] width 27 height 15
click at [1263, 118] on input "Search team member by name:" at bounding box center [1329, 117] width 346 height 39
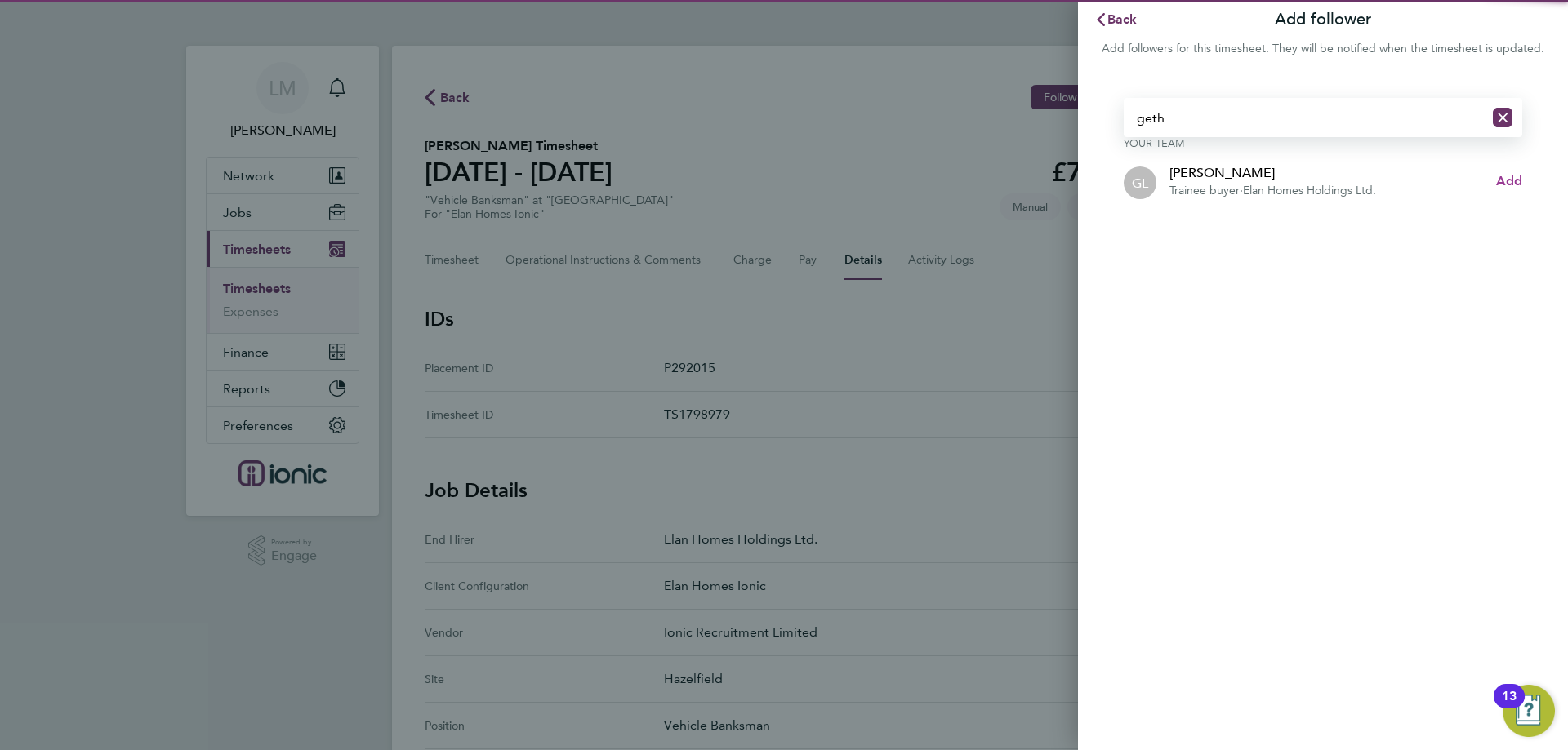
type input "geth"
click at [1508, 177] on span "Add" at bounding box center [1509, 181] width 27 height 15
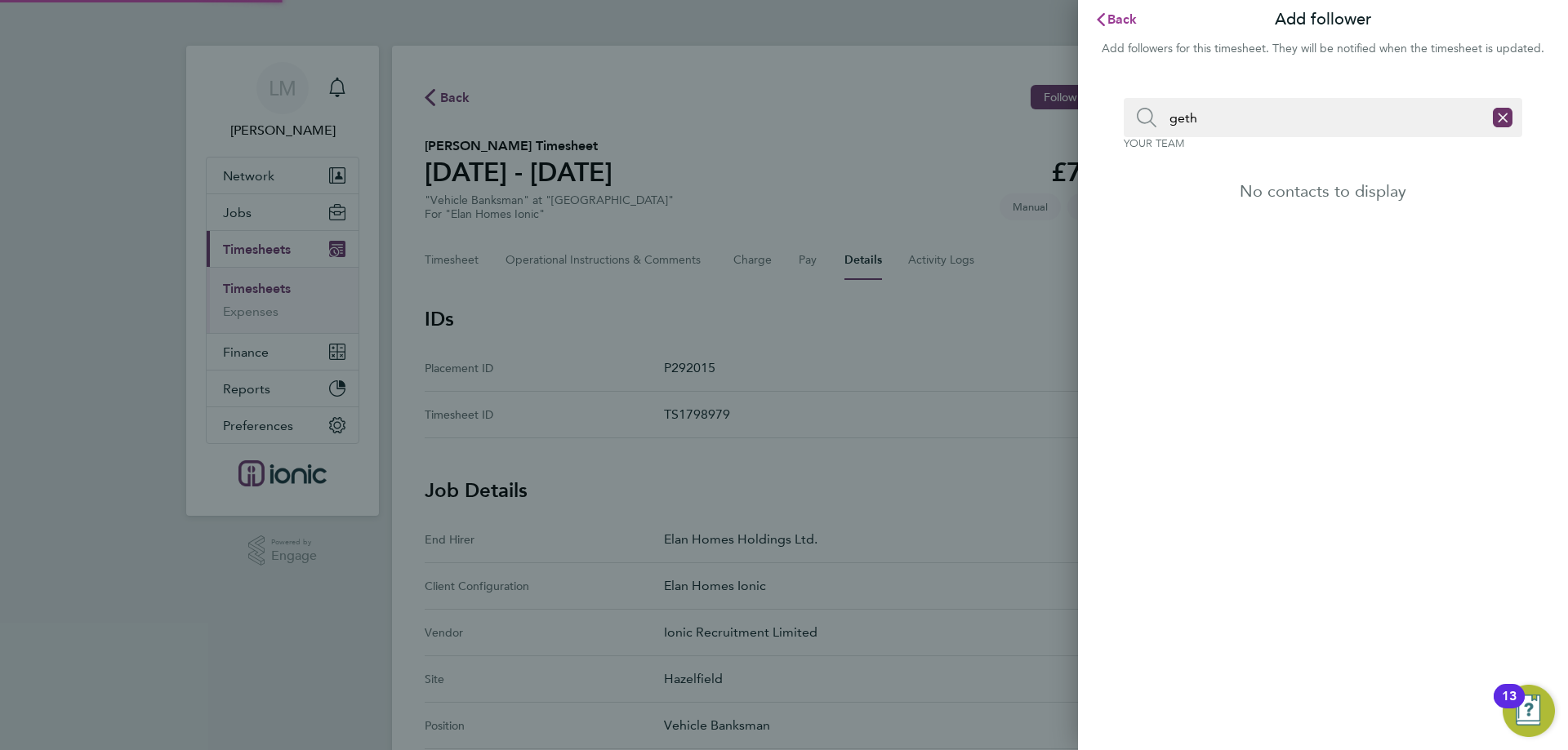
click at [1116, 15] on span "Back" at bounding box center [1122, 19] width 30 height 15
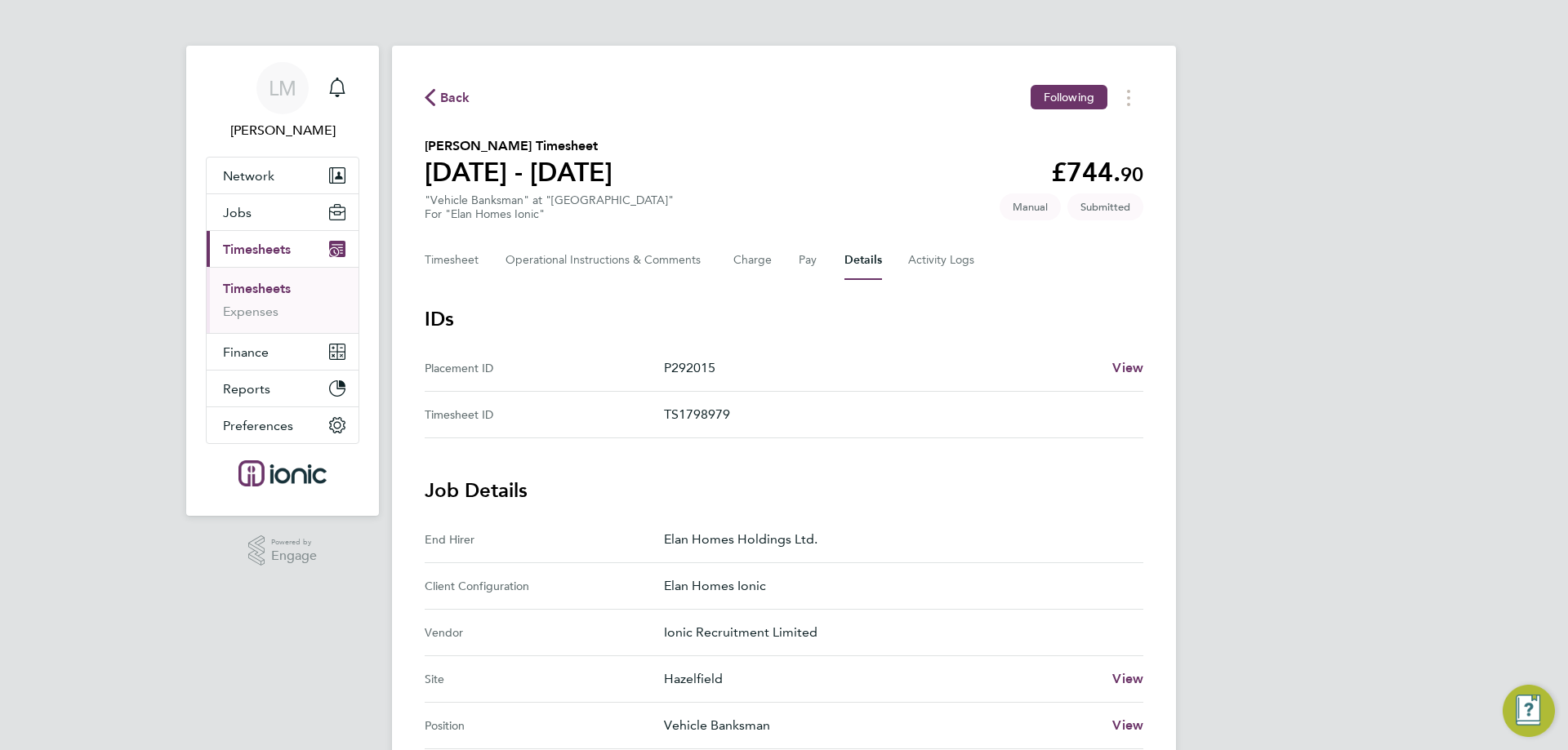
click at [433, 97] on icon "button" at bounding box center [430, 98] width 10 height 17
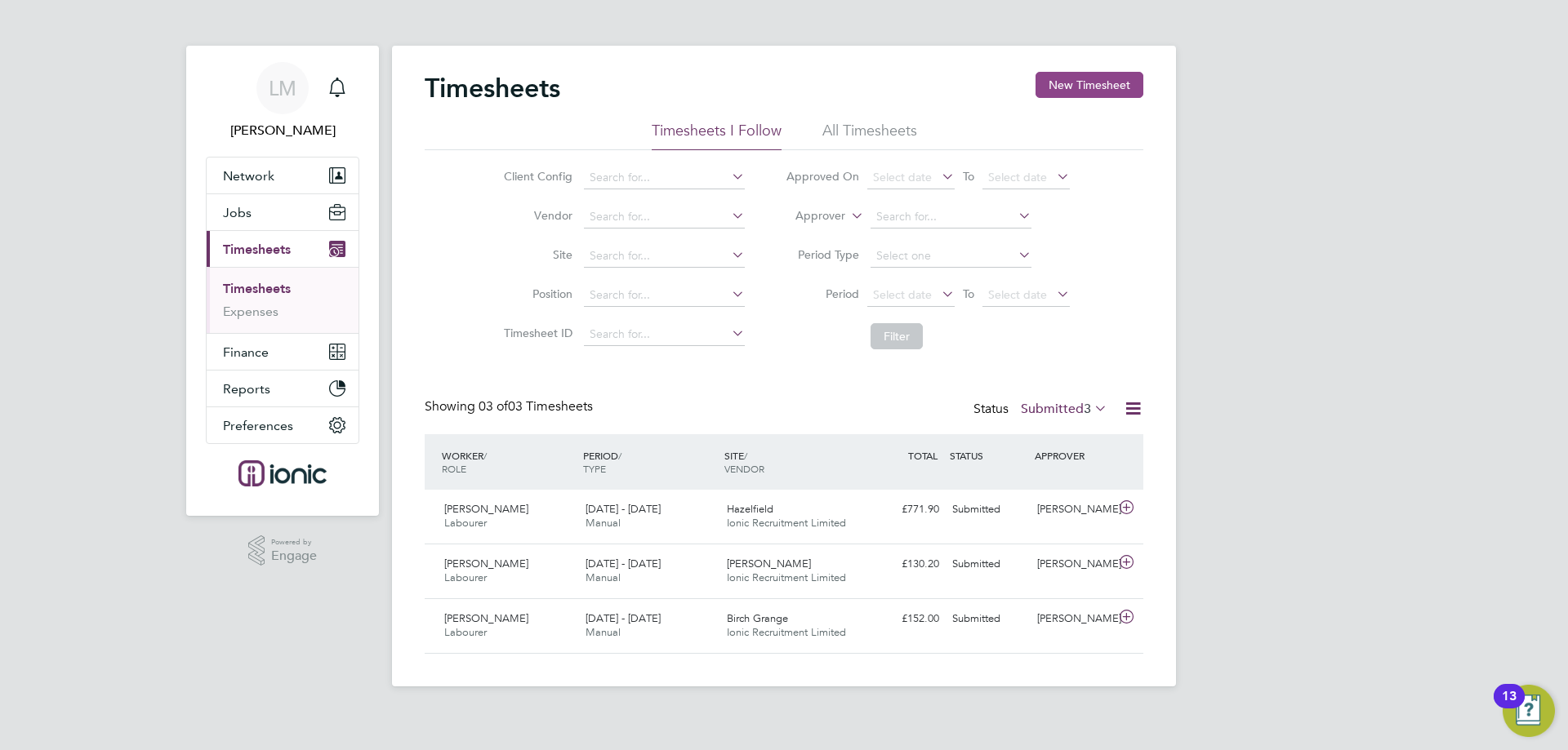
click at [1106, 74] on button "New Timesheet" at bounding box center [1089, 85] width 108 height 27
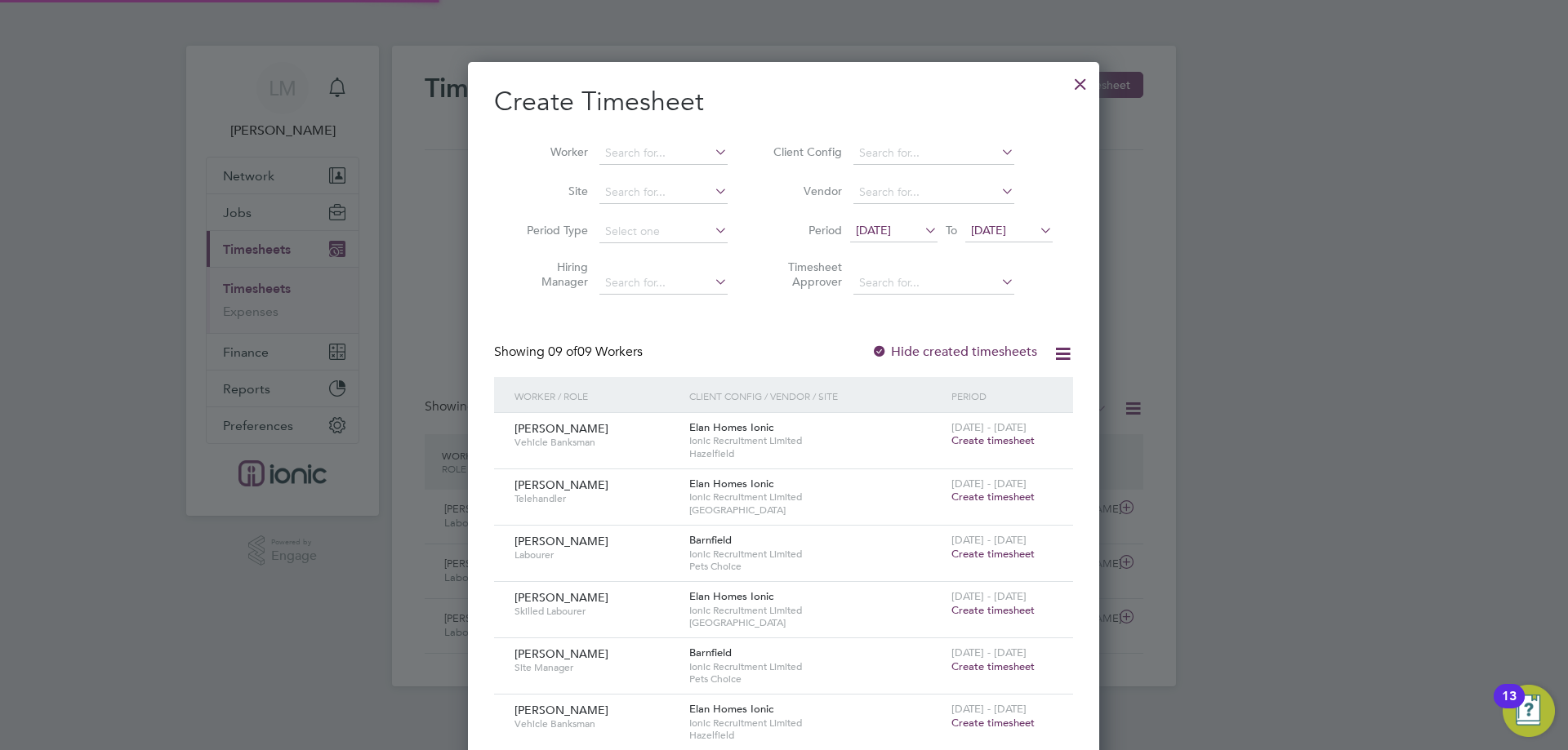
scroll to position [891, 632]
click at [891, 226] on span "[DATE]" at bounding box center [873, 229] width 35 height 15
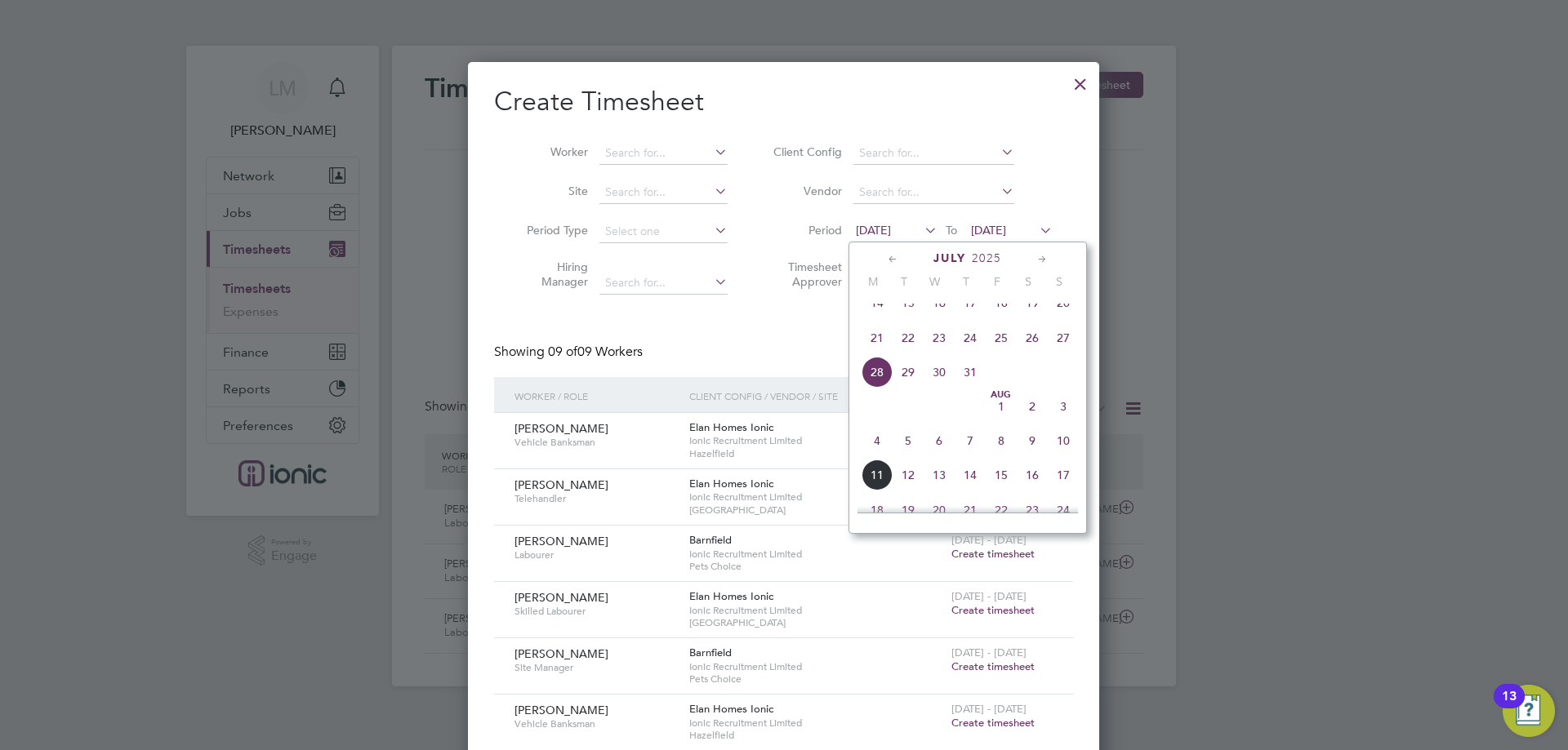
click at [874, 456] on span "4" at bounding box center [877, 441] width 31 height 31
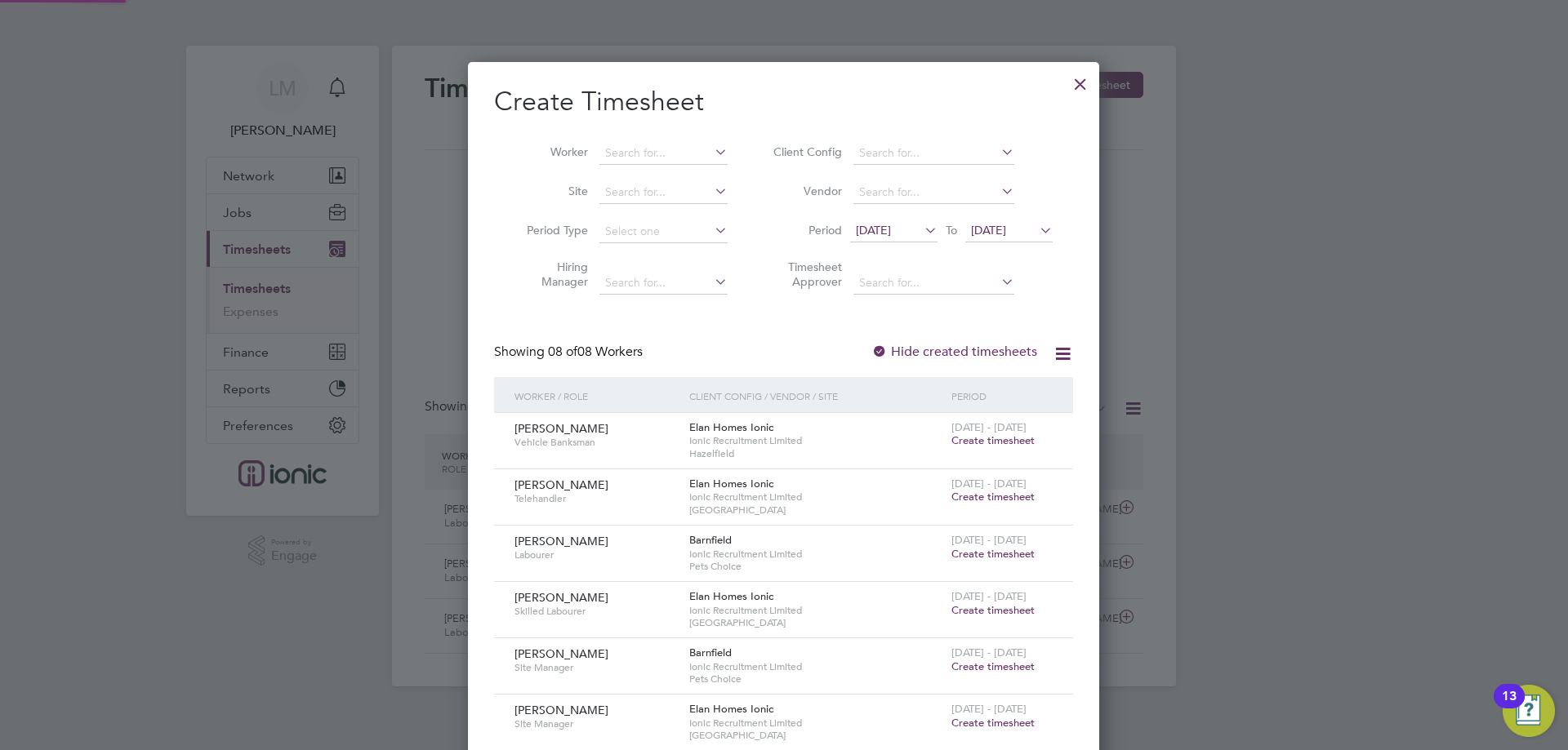
scroll to position [835, 632]
click at [1043, 219] on li "Period 04 Aug 2025 To 04 Aug 2025" at bounding box center [910, 232] width 325 height 39
click at [1006, 229] on span "[DATE]" at bounding box center [988, 229] width 35 height 15
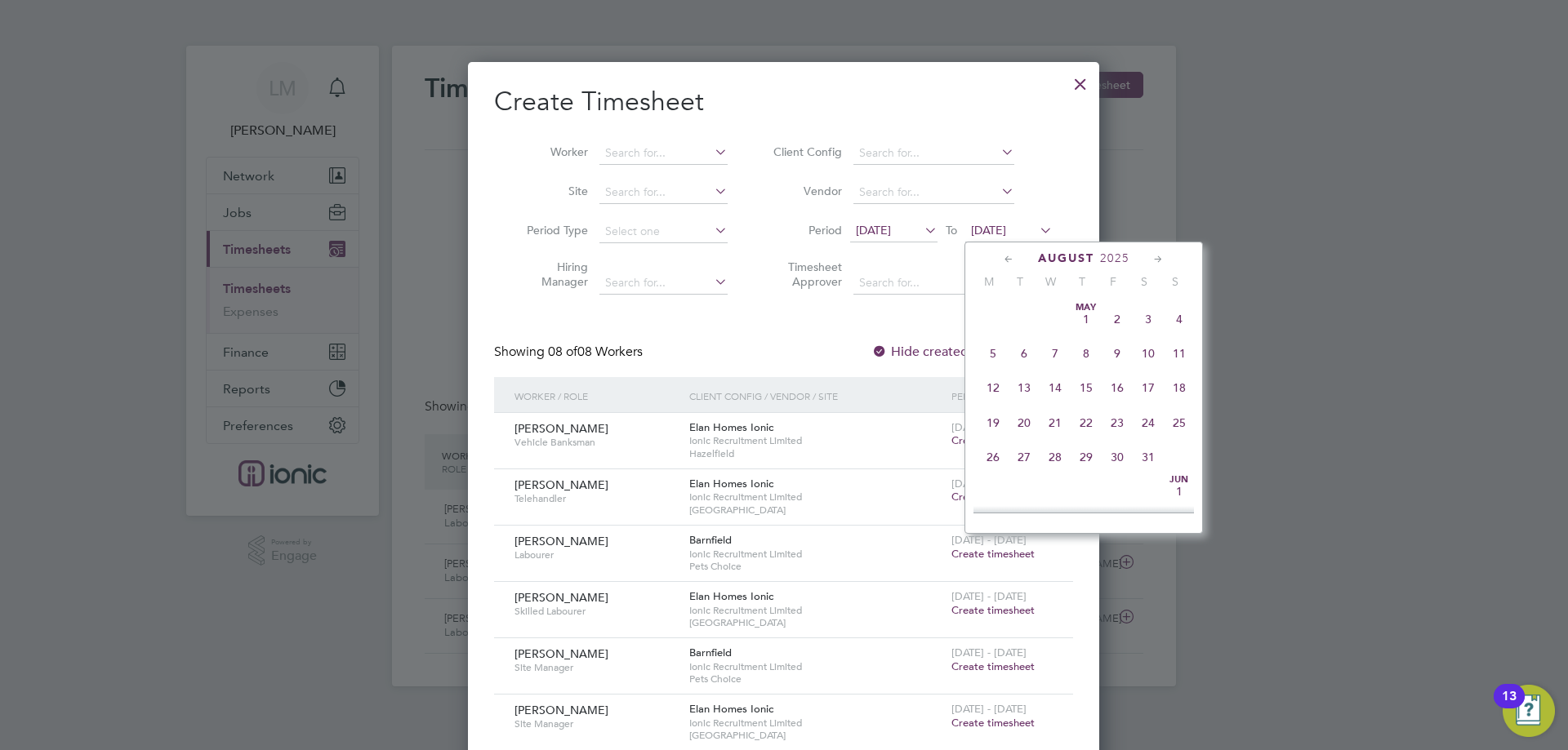
scroll to position [530, 0]
click at [1187, 376] on span "10" at bounding box center [1179, 375] width 31 height 31
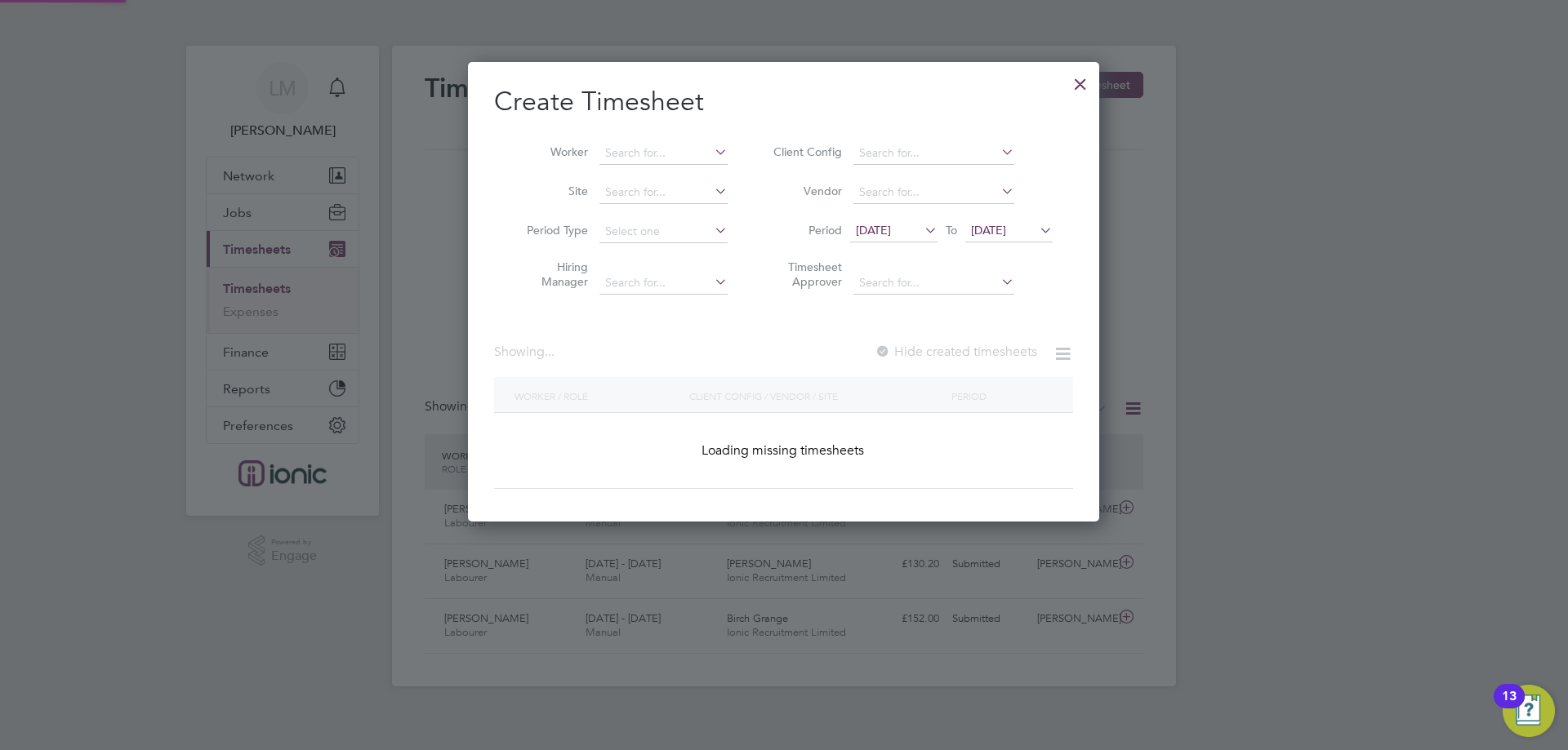
scroll to position [949, 632]
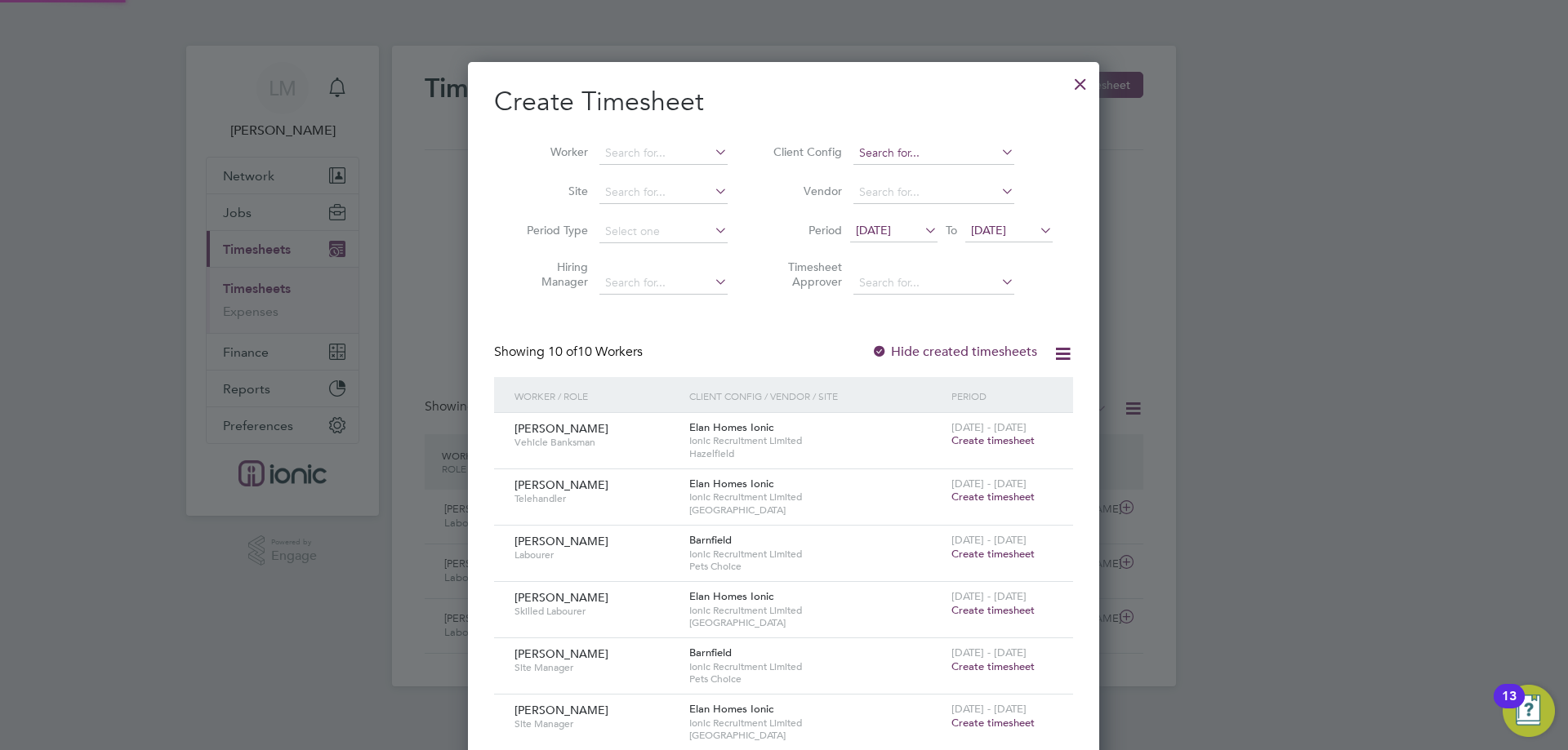
click at [893, 148] on input at bounding box center [933, 153] width 161 height 23
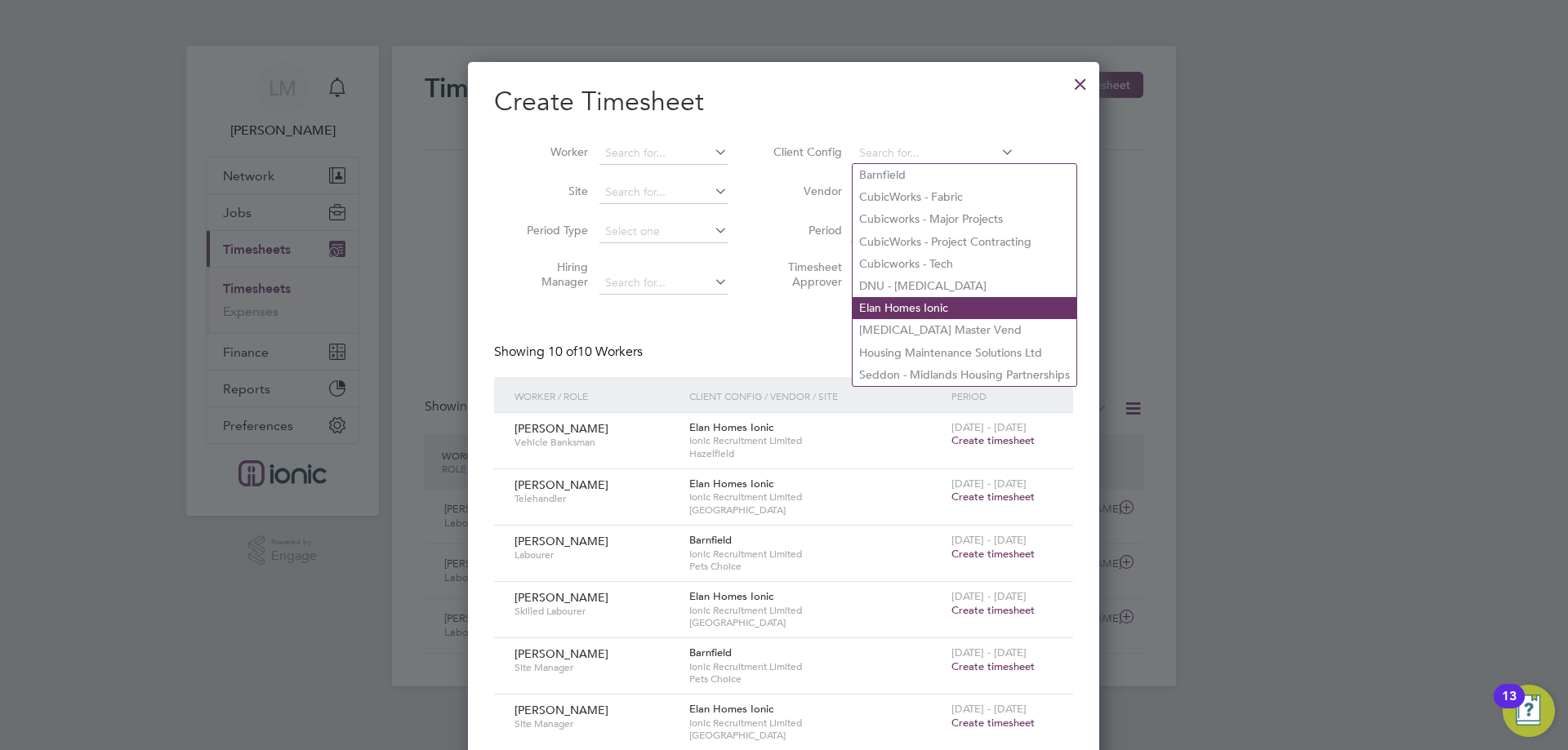
click at [891, 299] on li "Elan Homes Ionic" at bounding box center [964, 308] width 224 height 22
type input "Elan Homes Ionic"
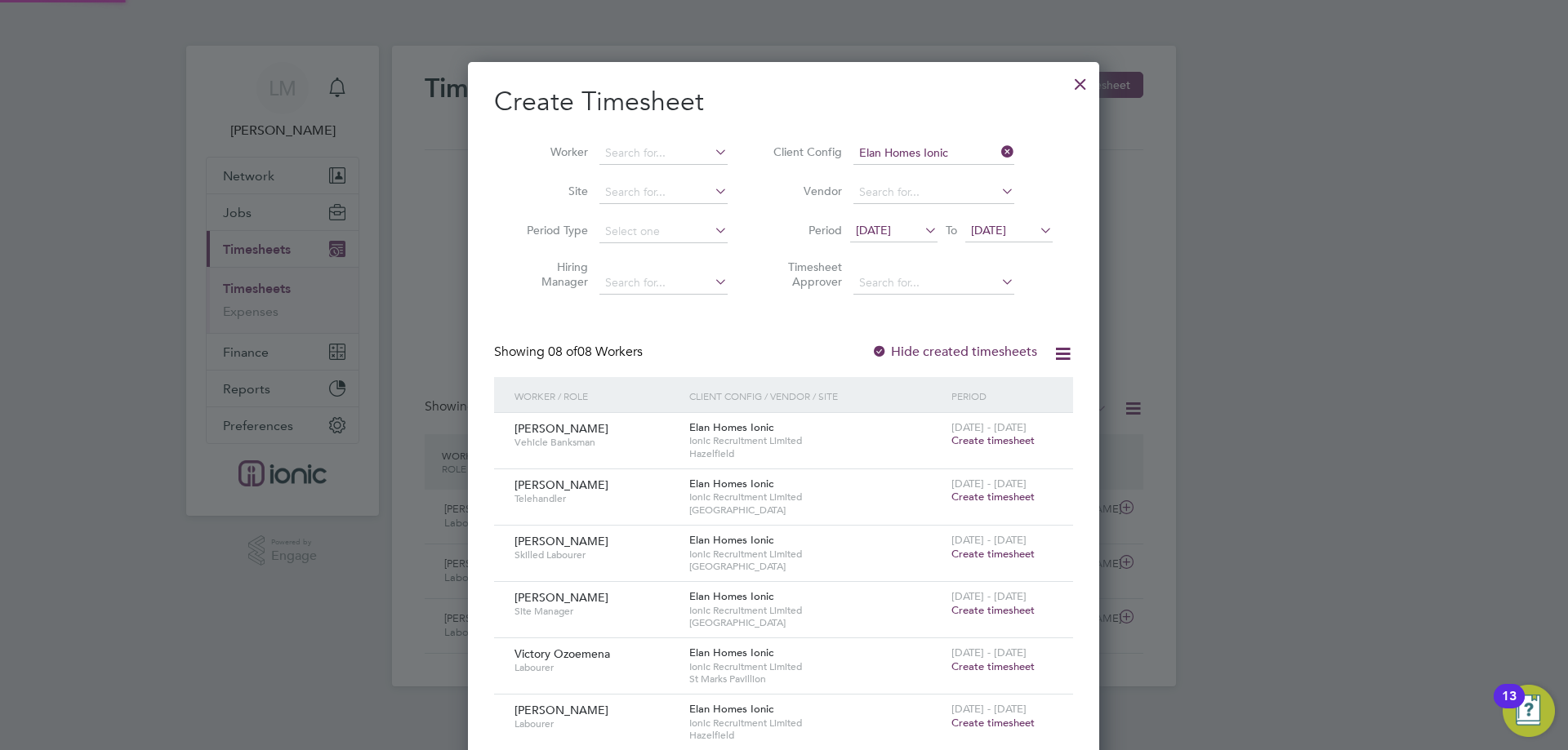
scroll to position [146, 0]
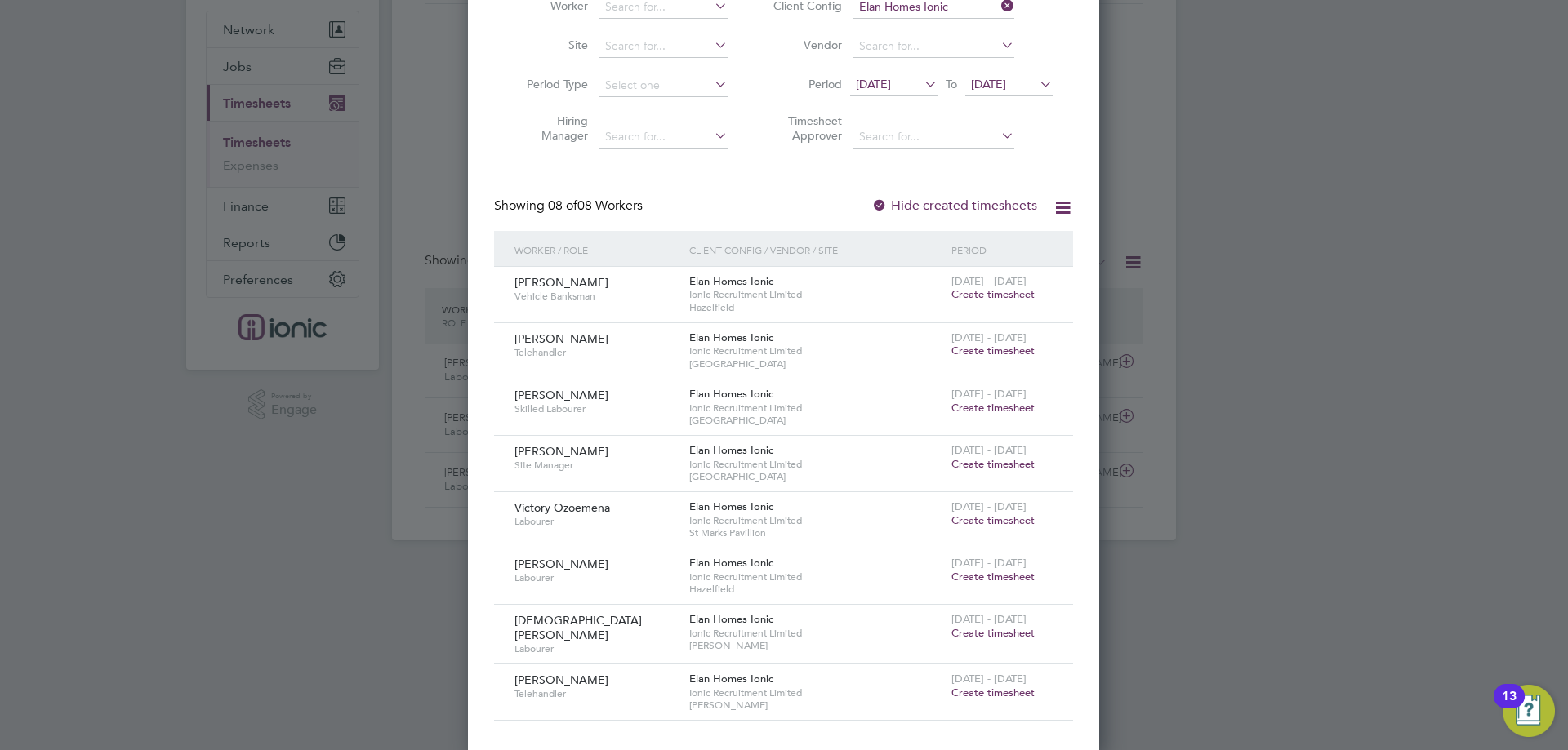
click at [1028, 293] on span "Create timesheet" at bounding box center [993, 295] width 83 height 14
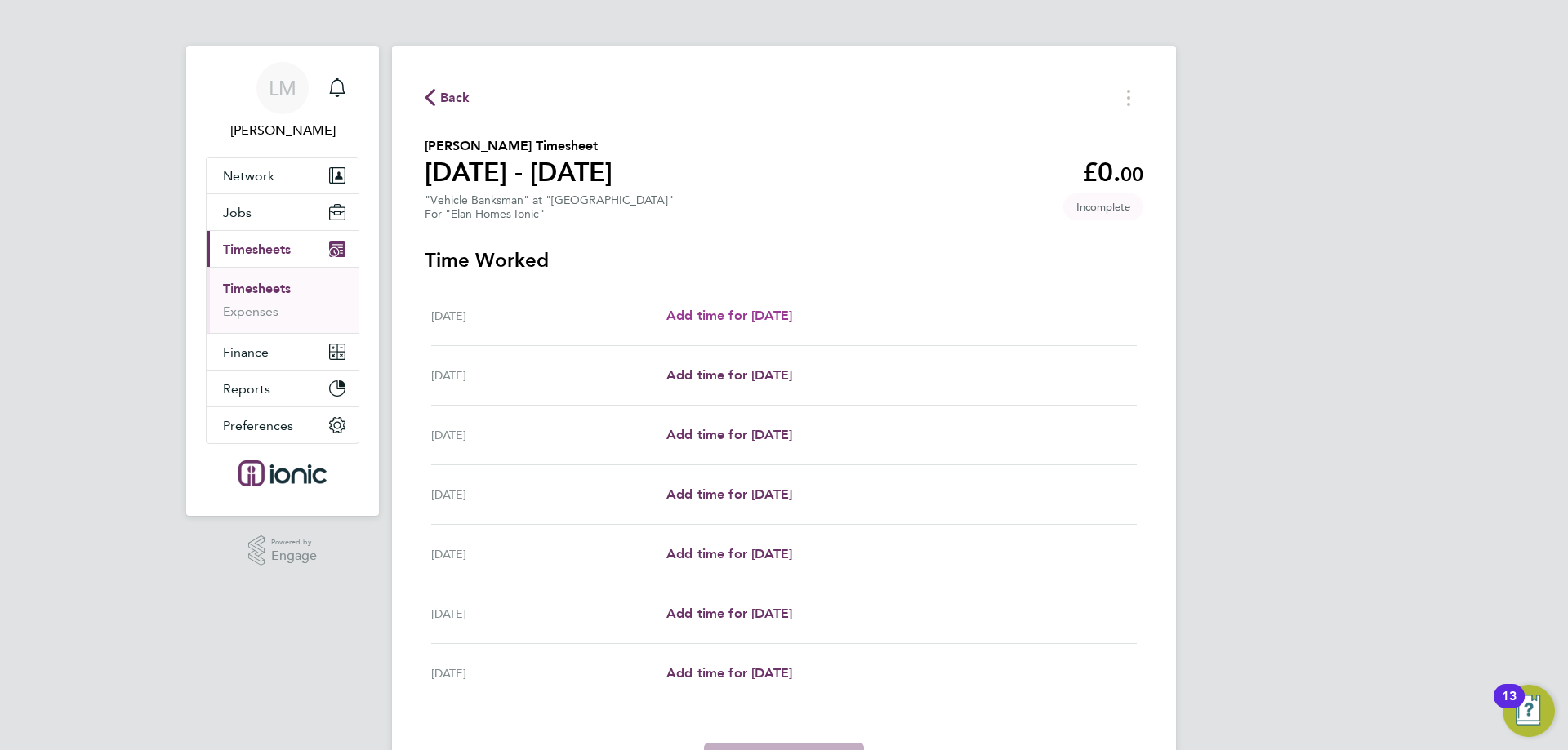
click at [773, 316] on span "Add time for [DATE]" at bounding box center [729, 315] width 126 height 15
select select "30"
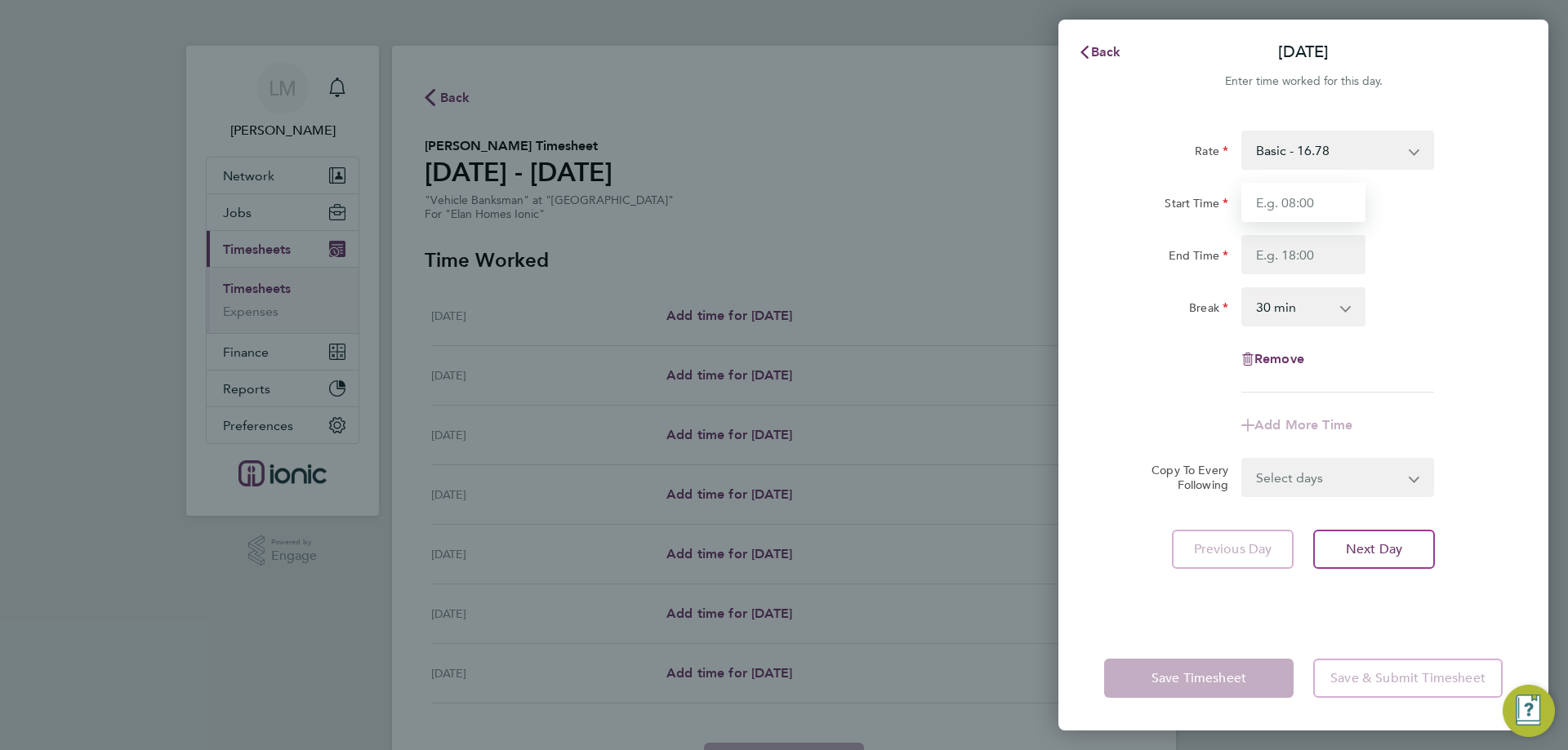
click at [1341, 194] on input "Start Time" at bounding box center [1303, 203] width 124 height 39
type input "07:00"
click at [1305, 258] on input "End Time" at bounding box center [1303, 255] width 124 height 39
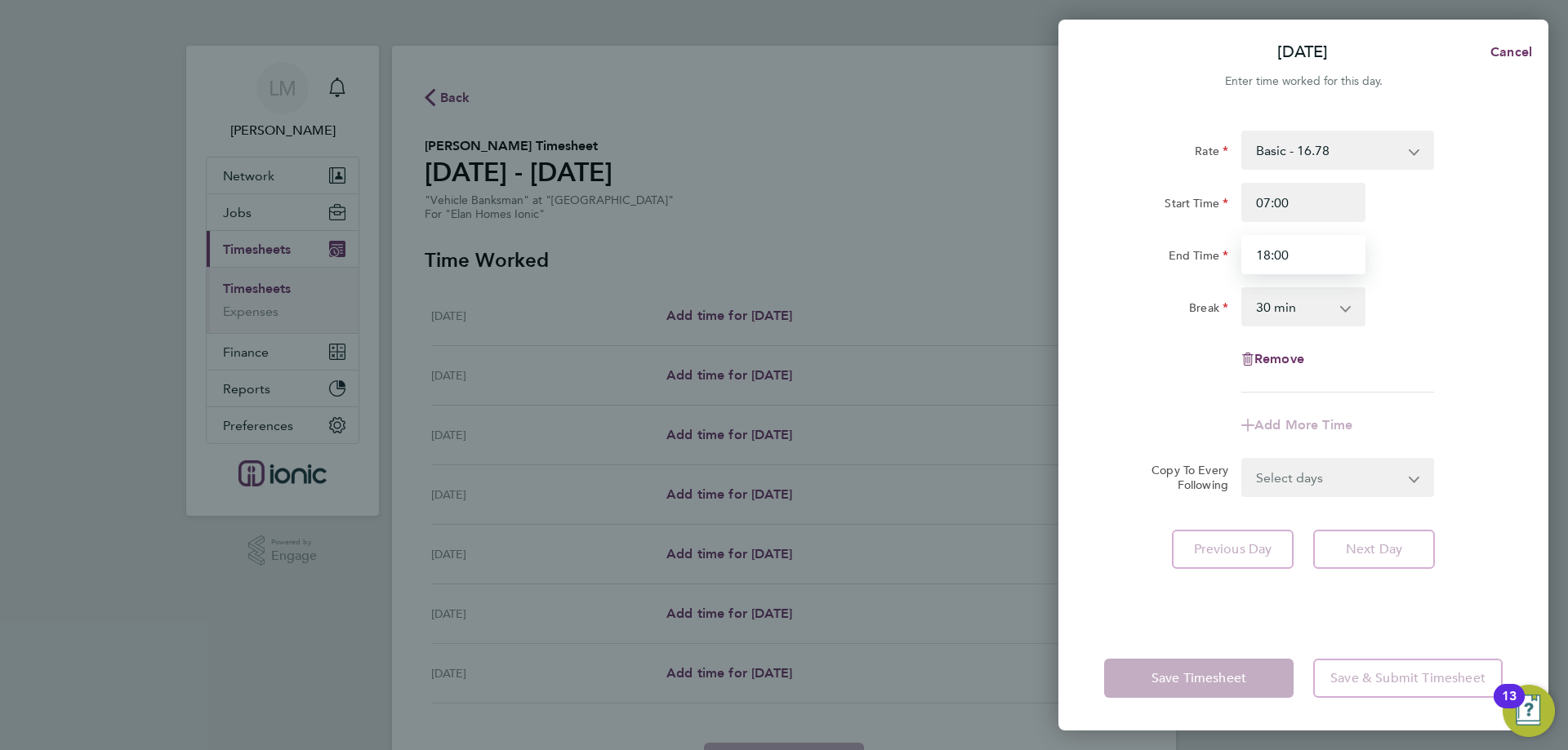
type input "18:00"
click at [1471, 322] on div "Break 0 min 15 min 30 min 45 min 60 min 75 min 90 min" at bounding box center [1303, 307] width 412 height 39
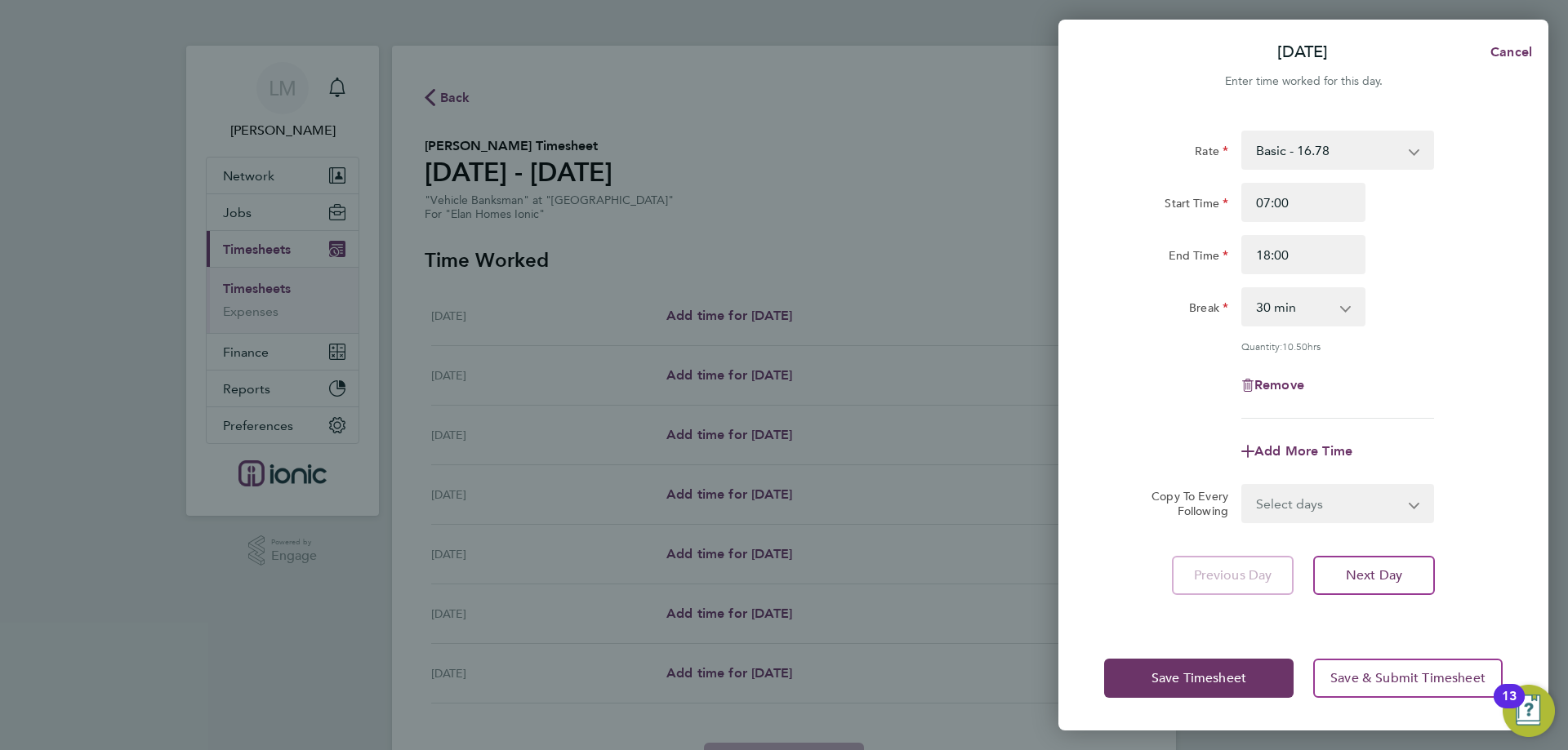
click at [1326, 504] on select "Select days Day Weekday (Mon-Fri) Weekend (Sat-Sun) [DATE] [DATE] [DATE] [DATE]…" at bounding box center [1328, 503] width 171 height 36
select select "WEEKDAY"
click at [1243, 485] on select "Select days Day Weekday (Mon-Fri) Weekend (Sat-Sun) [DATE] [DATE] [DATE] [DATE]…" at bounding box center [1328, 503] width 171 height 36
select select "[DATE]"
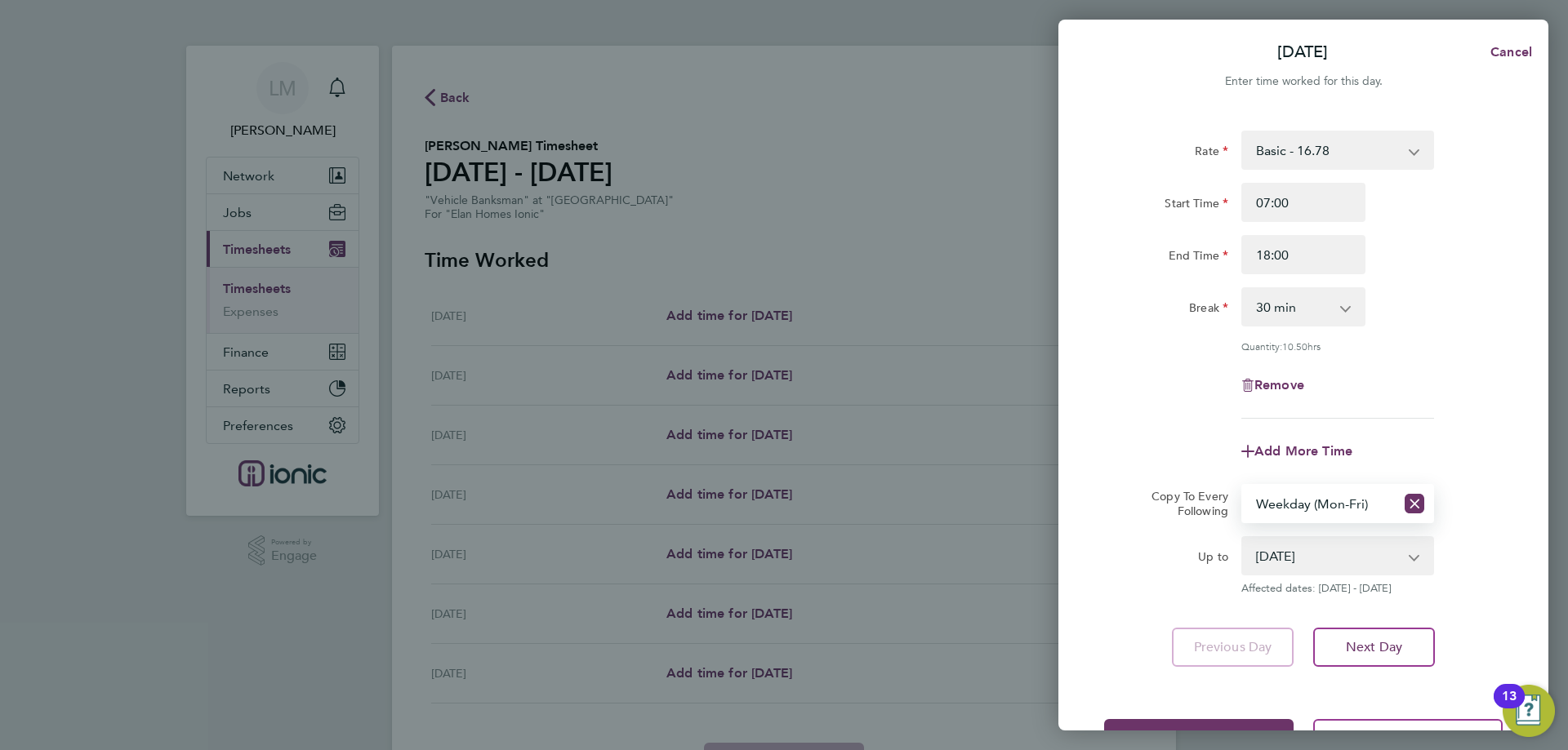
scroll to position [59, 0]
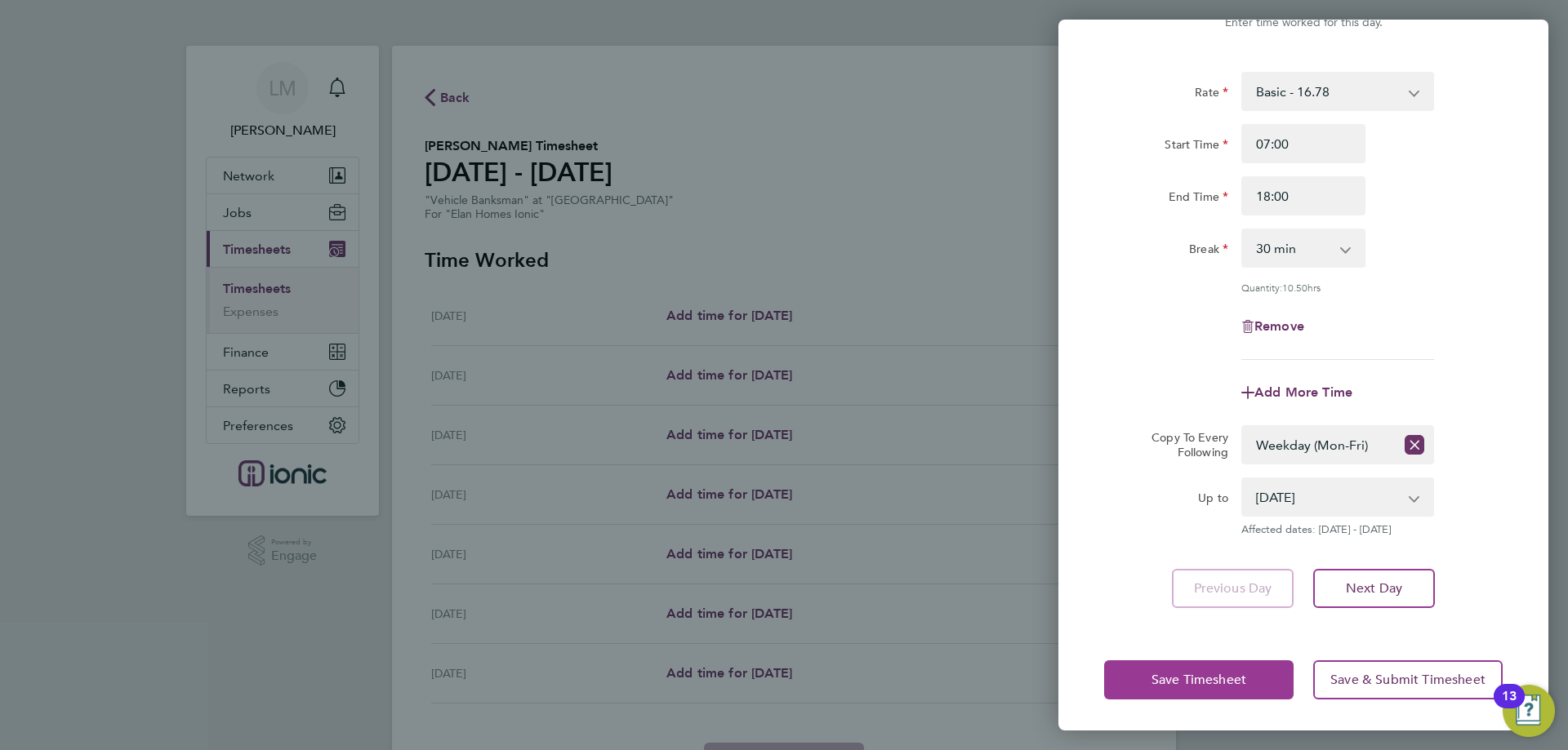
click at [1243, 681] on span "Save Timesheet" at bounding box center [1199, 680] width 95 height 16
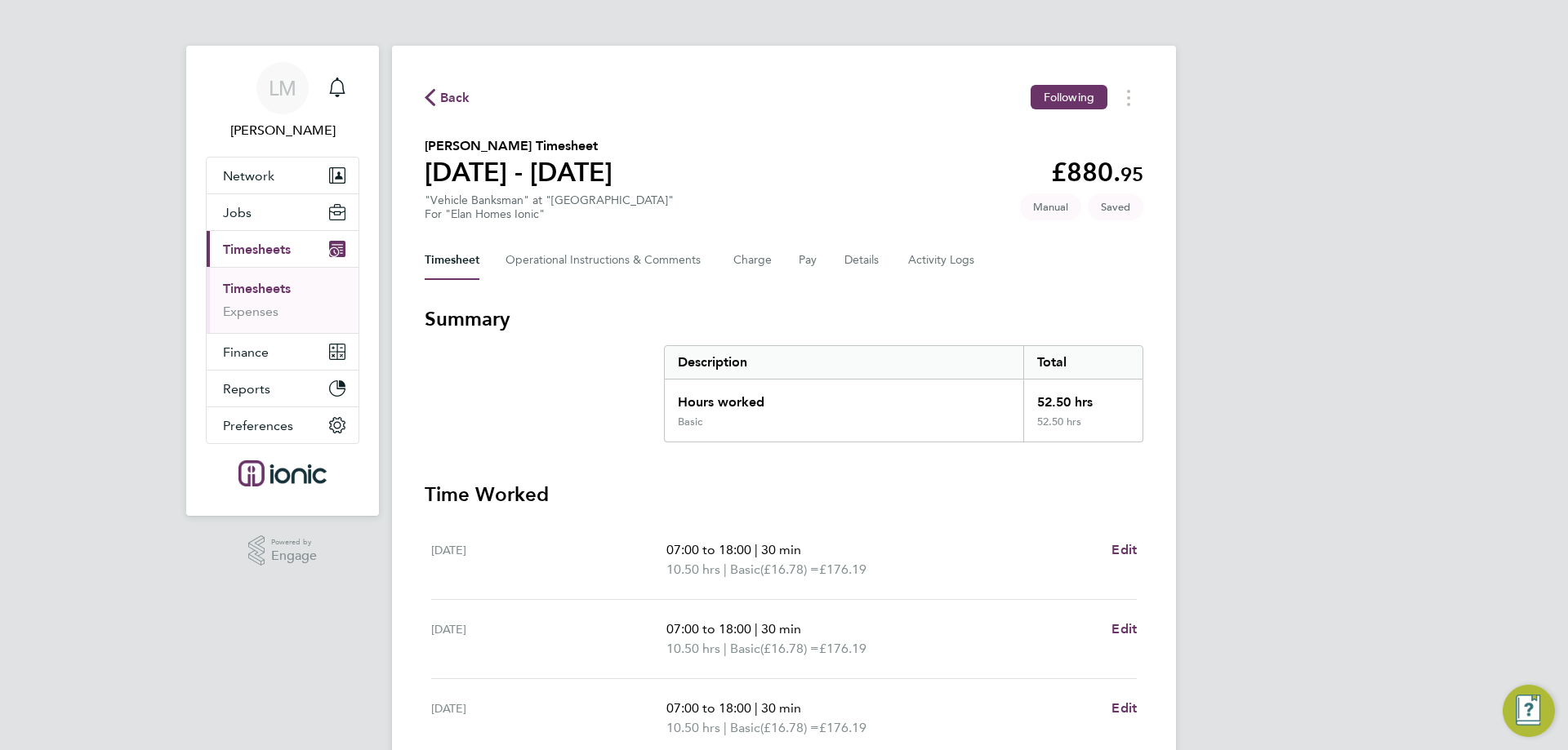
scroll to position [430, 0]
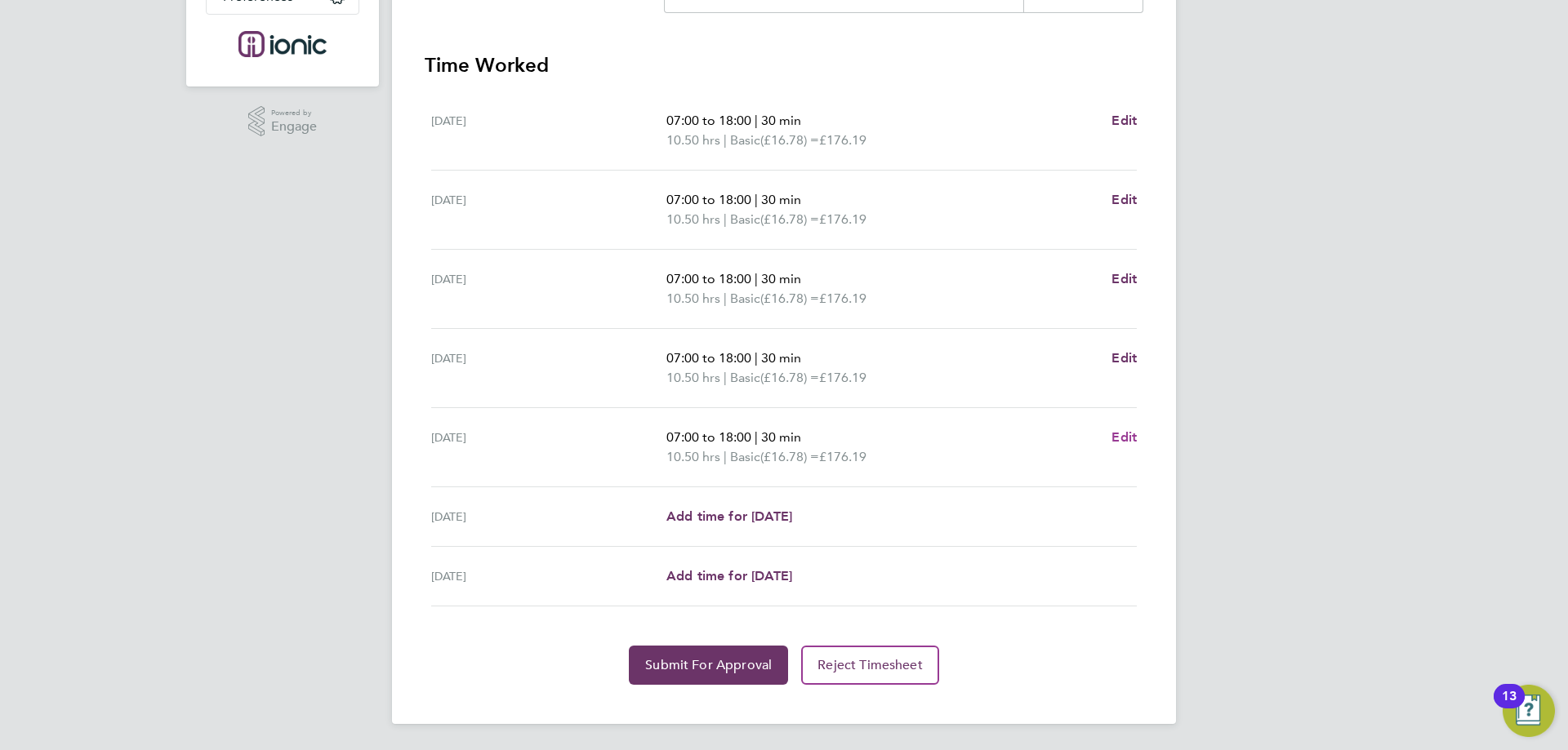
click at [1124, 434] on span "Edit" at bounding box center [1124, 438] width 26 height 15
select select "30"
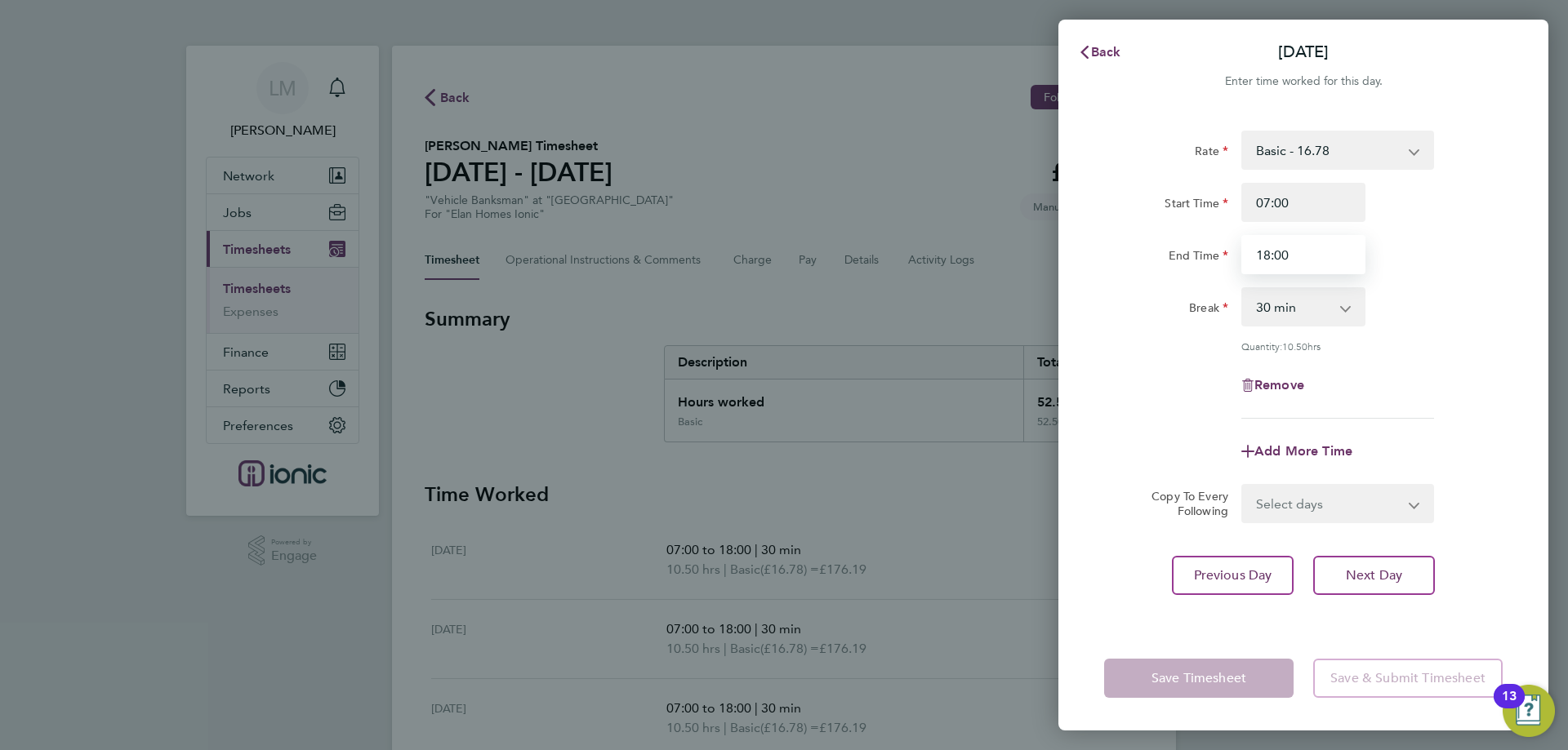
click at [1265, 251] on input "18:00" at bounding box center [1303, 255] width 124 height 39
type input "17:00"
drag, startPoint x: 1052, startPoint y: 439, endPoint x: 1221, endPoint y: 507, distance: 182.2
click at [1065, 445] on div "Back Fri 08 Aug Enter time worked for this day. Rate Basic - 16.78 Start Time 0…" at bounding box center [784, 375] width 1568 height 750
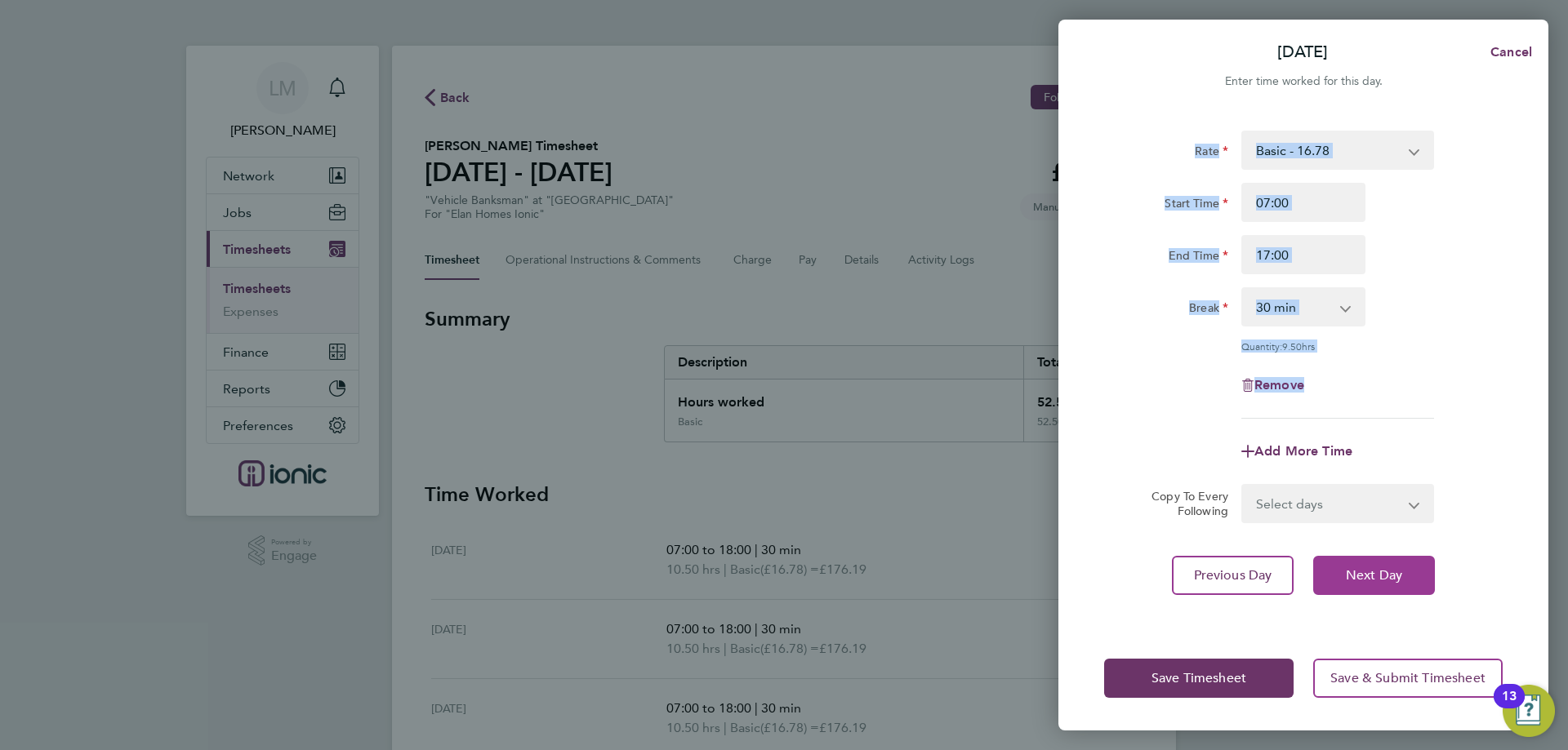
click at [1426, 575] on button "Next Day" at bounding box center [1374, 575] width 122 height 39
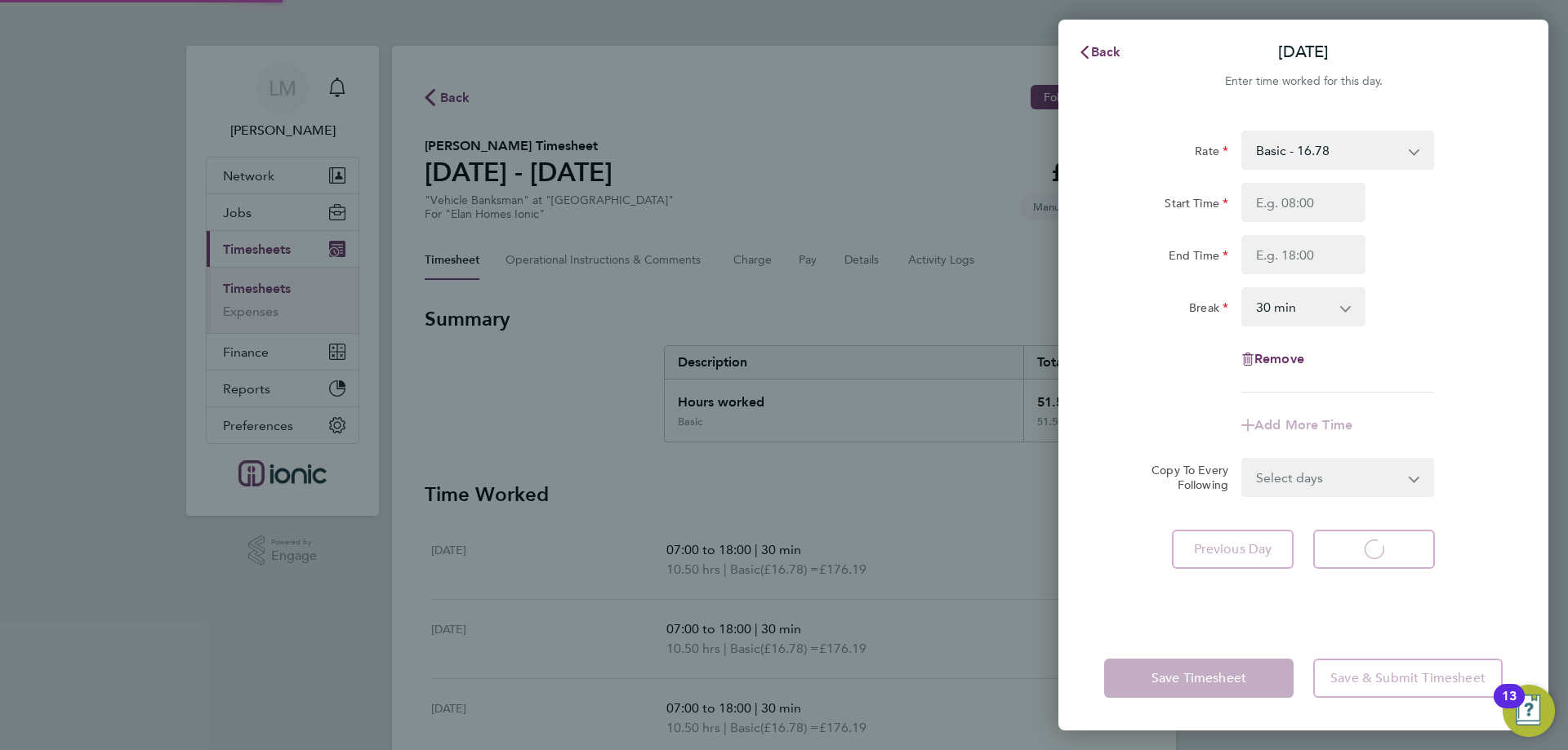
select select "30"
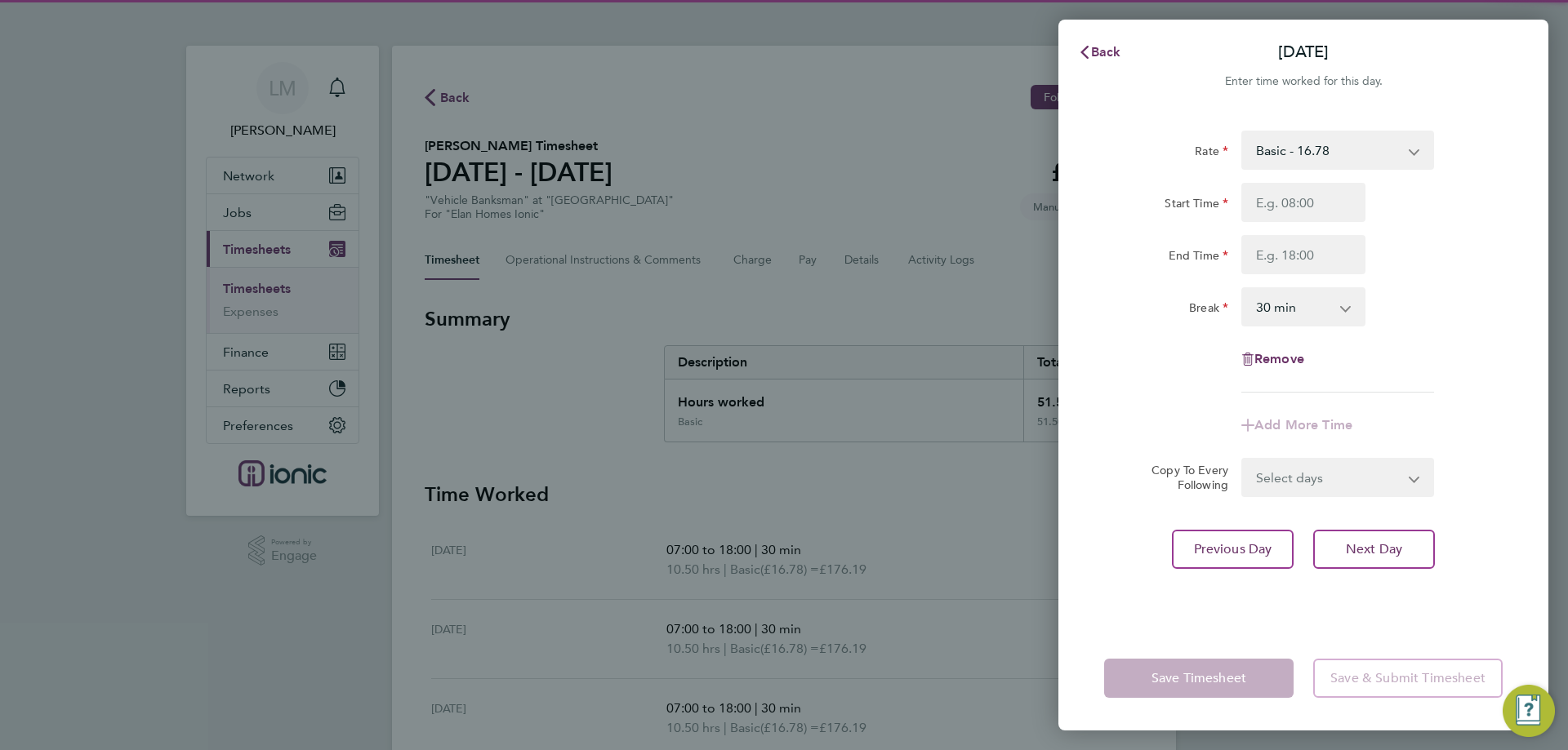
click at [1469, 252] on div "End Time" at bounding box center [1303, 255] width 412 height 39
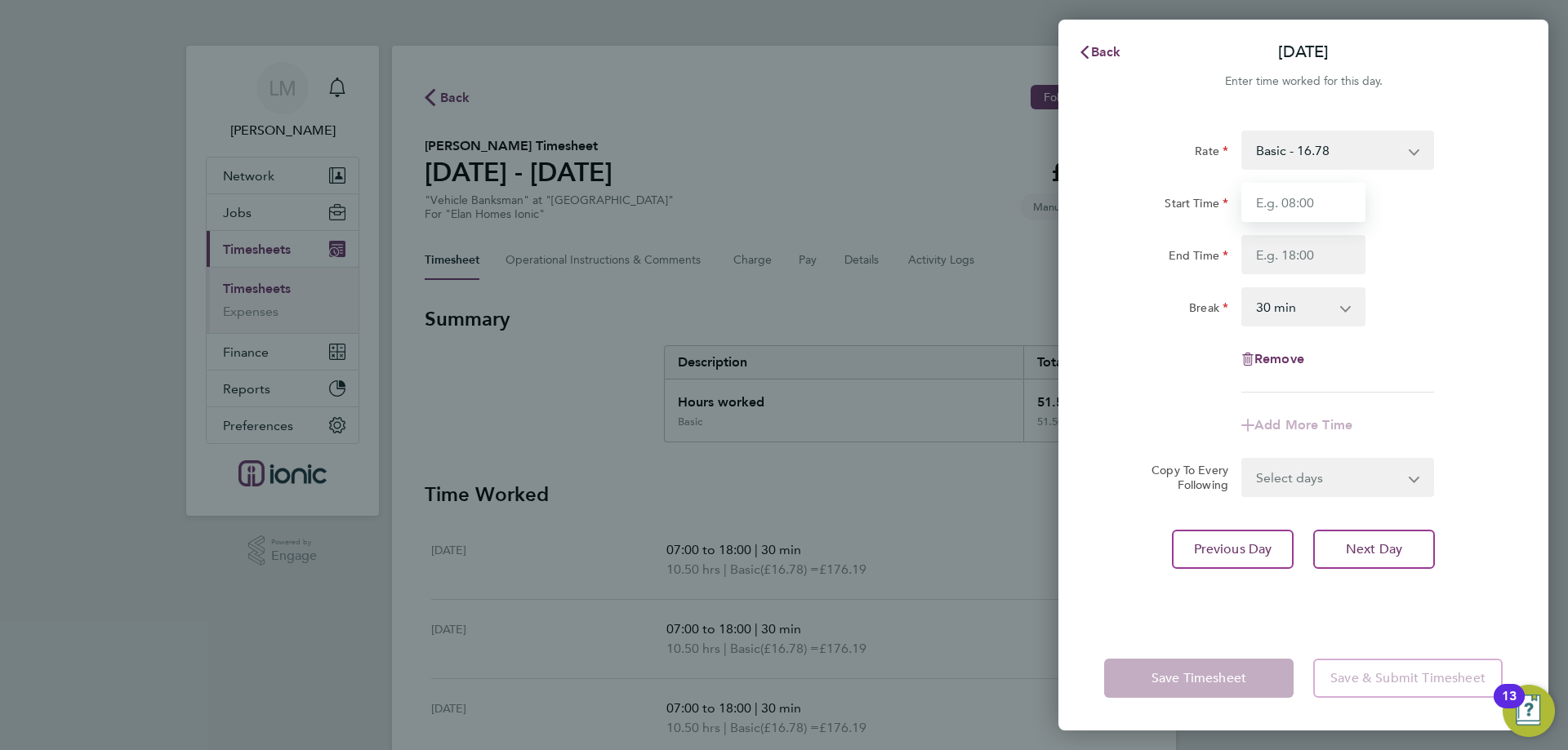
click at [1301, 195] on input "Start Time" at bounding box center [1303, 203] width 124 height 39
type input "07:00"
click at [1297, 255] on input "End Time" at bounding box center [1303, 255] width 124 height 39
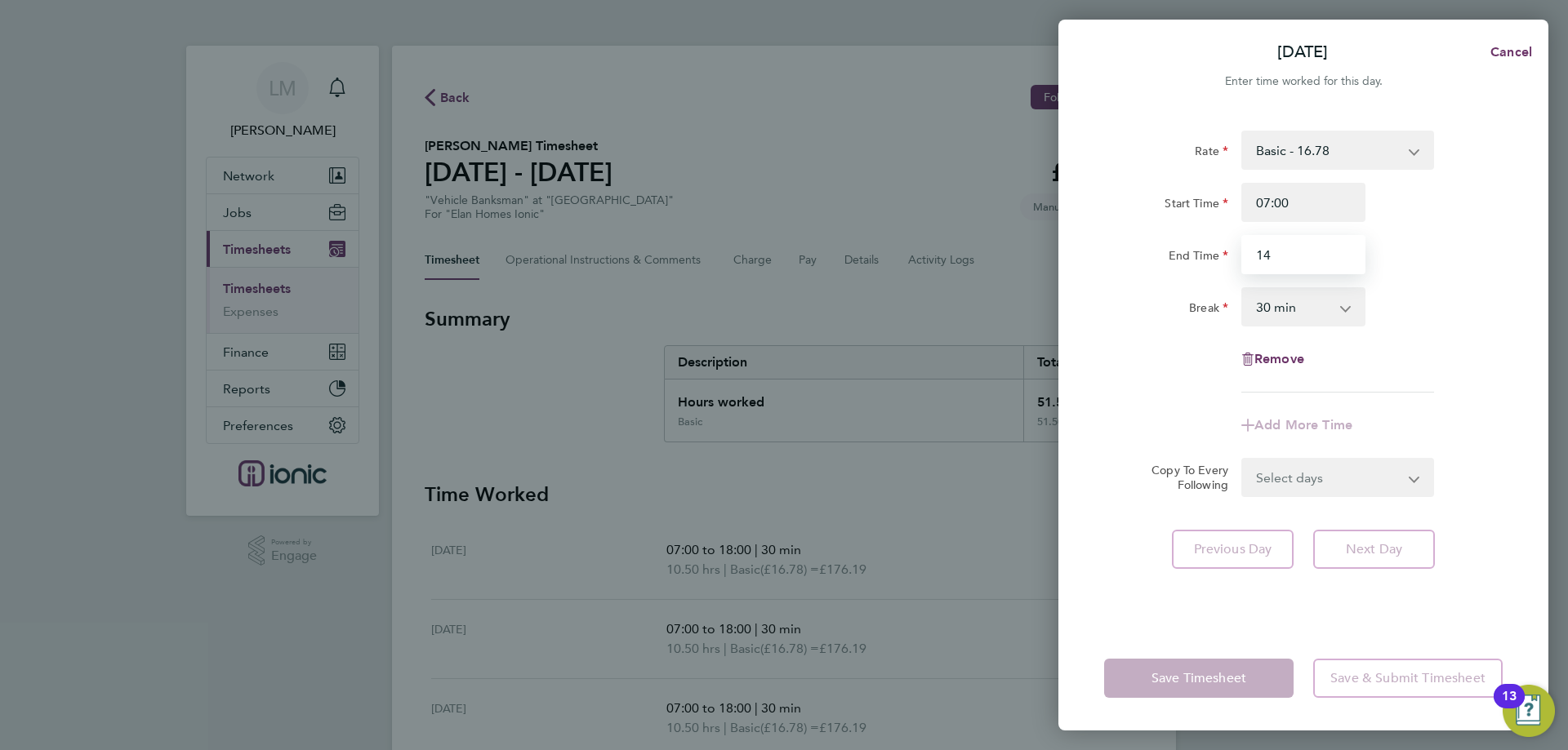
type input "14:00"
click at [1500, 267] on div "End Time 14:00" at bounding box center [1303, 255] width 412 height 39
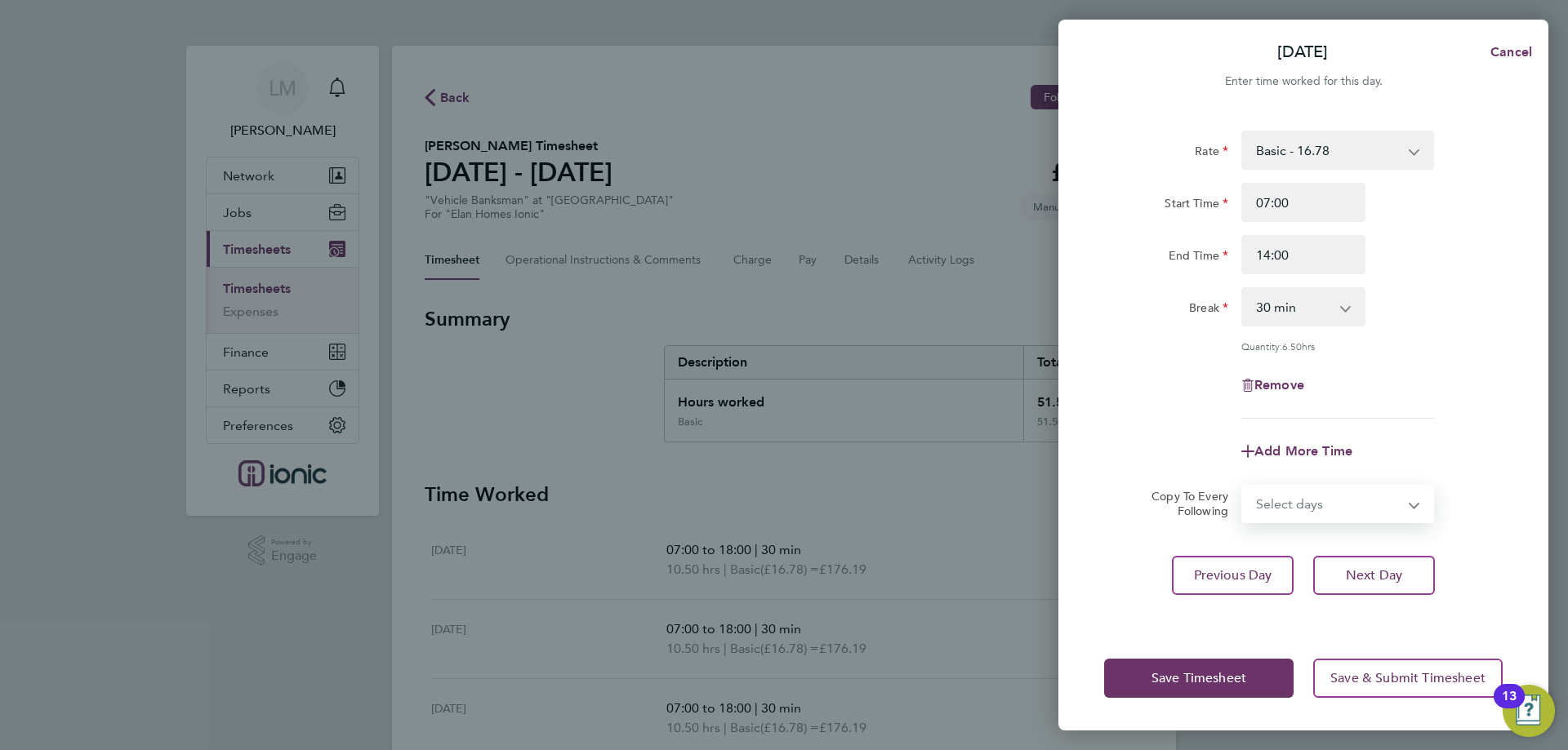
click at [1325, 495] on select "Select days Sunday" at bounding box center [1328, 503] width 171 height 36
select select "SUN"
click at [1243, 485] on select "Select days Sunday" at bounding box center [1328, 503] width 171 height 36
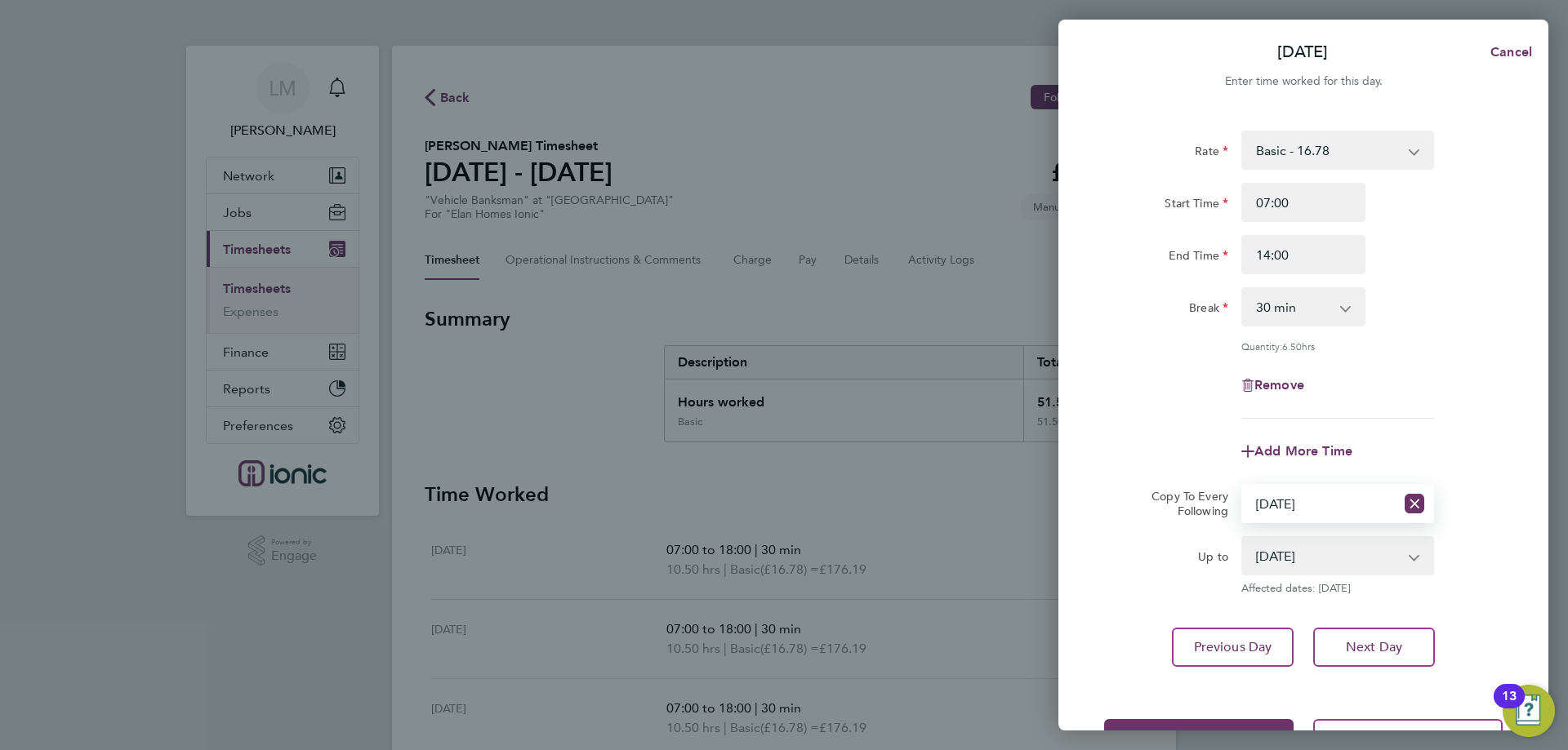
scroll to position [59, 0]
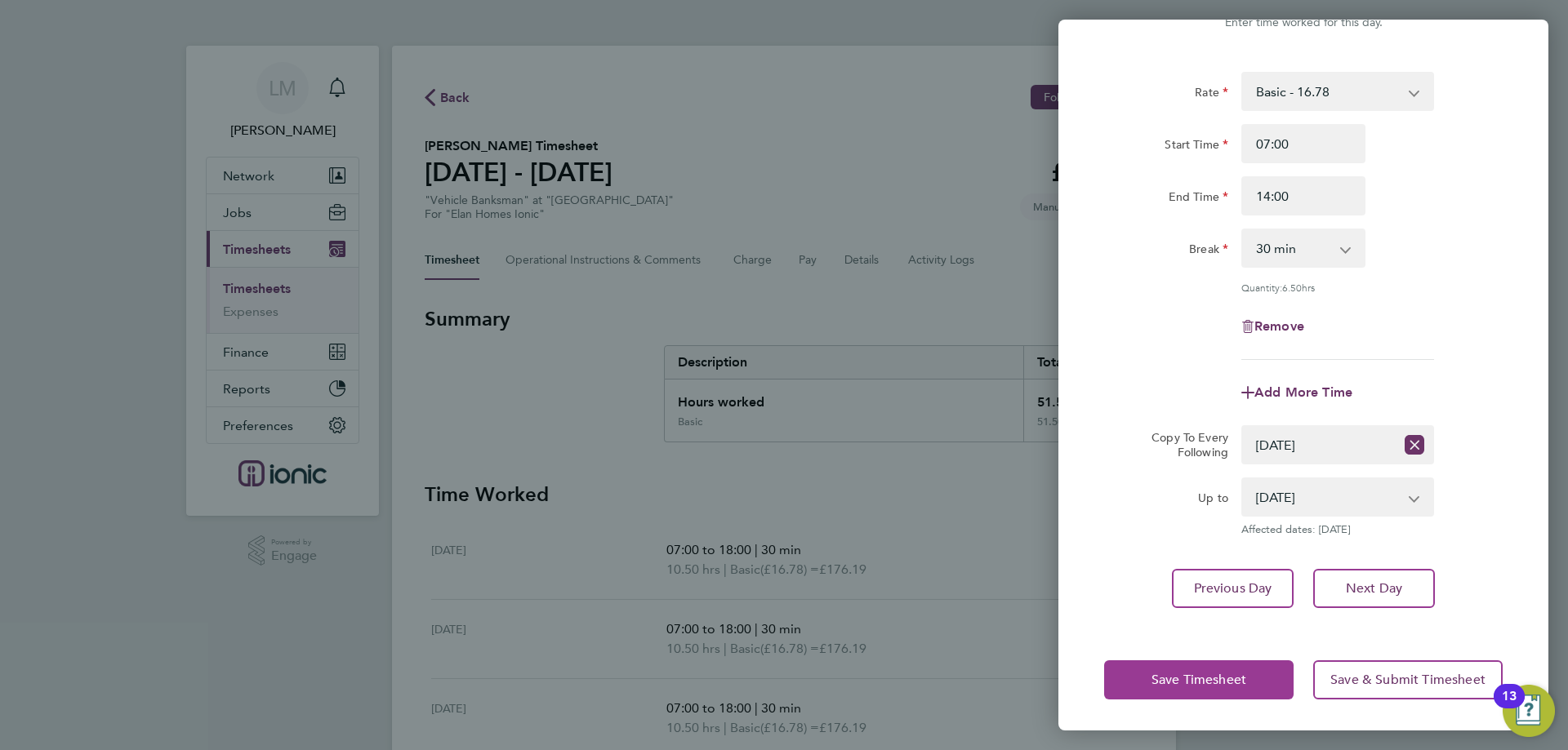
click at [1131, 670] on button "Save Timesheet" at bounding box center [1198, 680] width 189 height 39
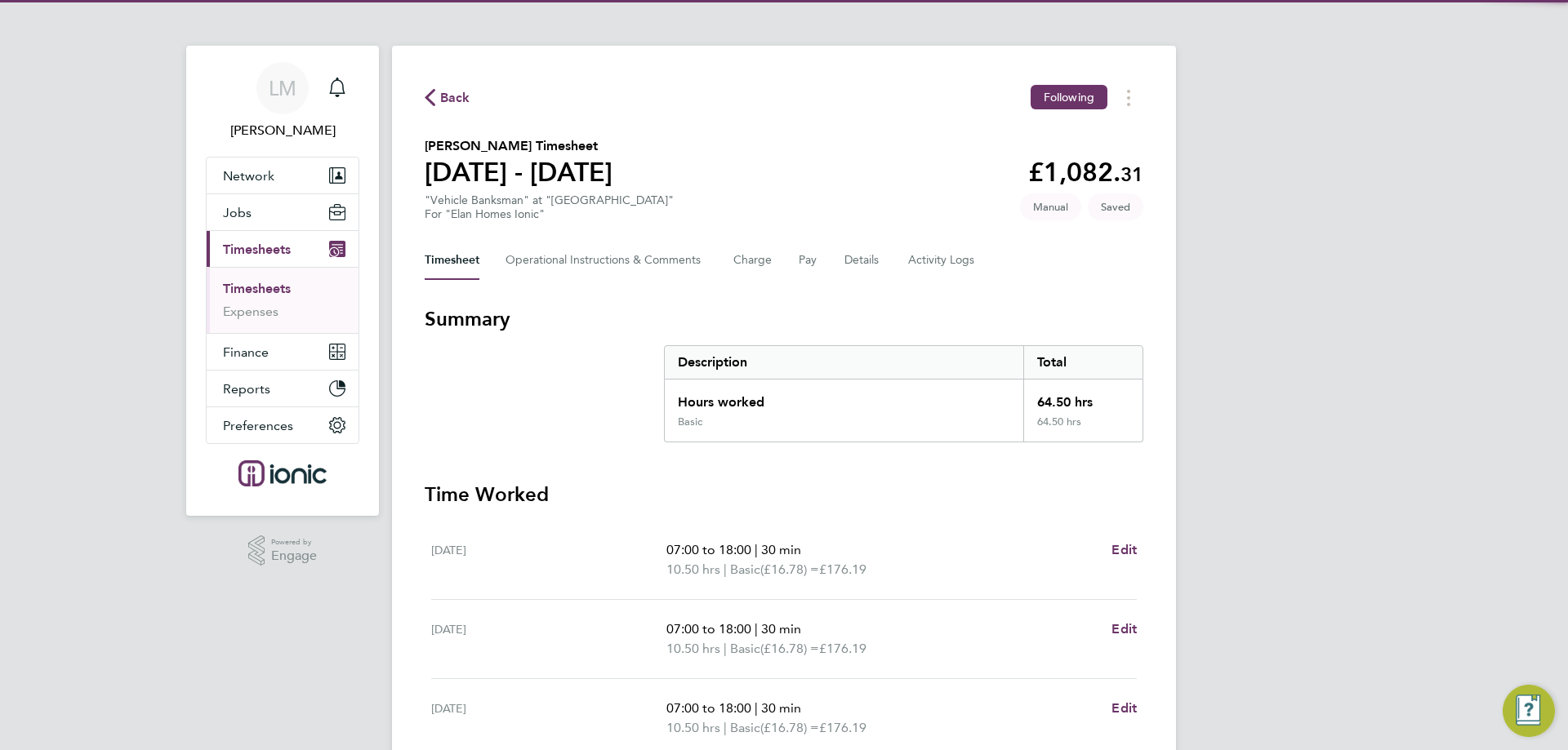
scroll to position [468, 0]
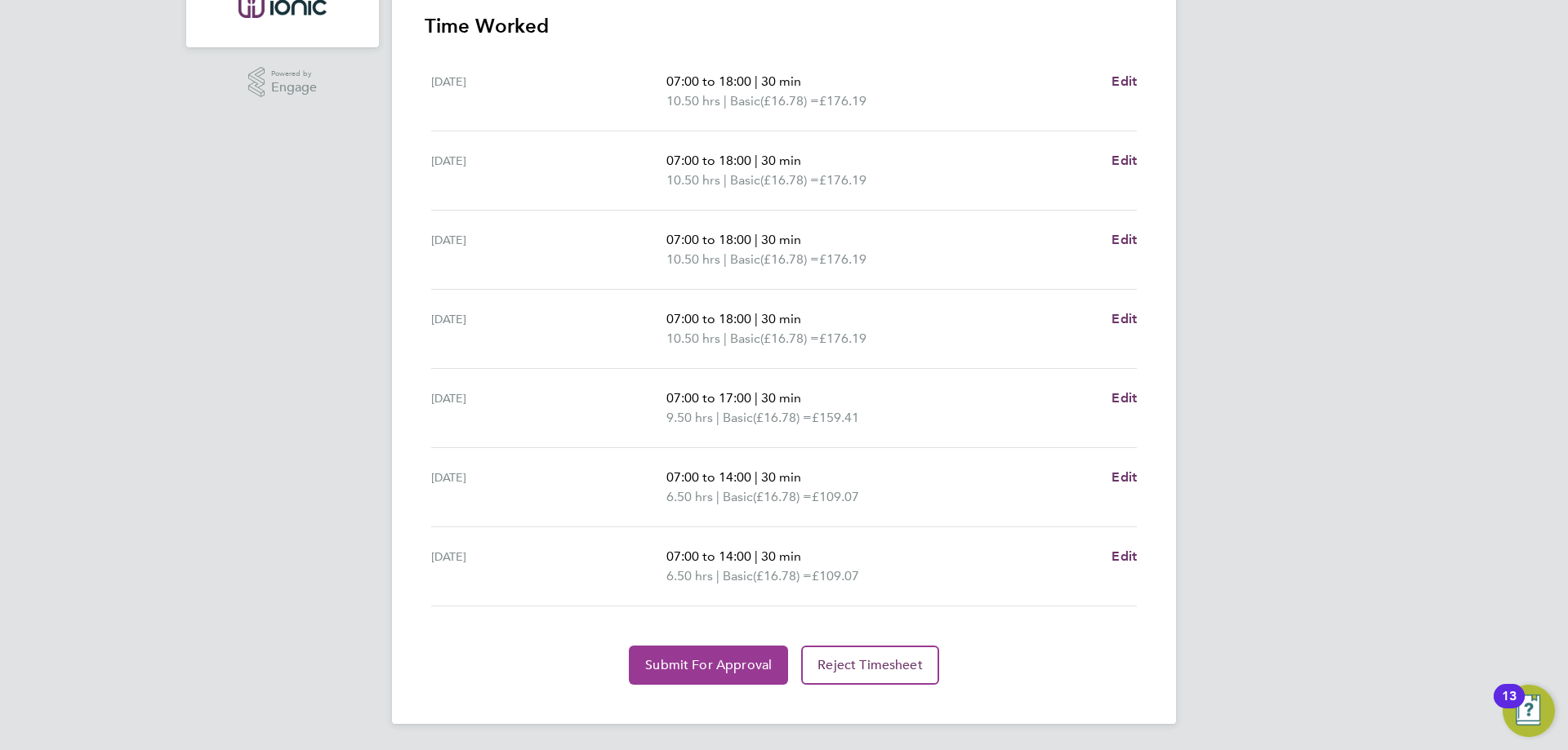
click at [653, 669] on span "Submit For Approval" at bounding box center [708, 665] width 127 height 16
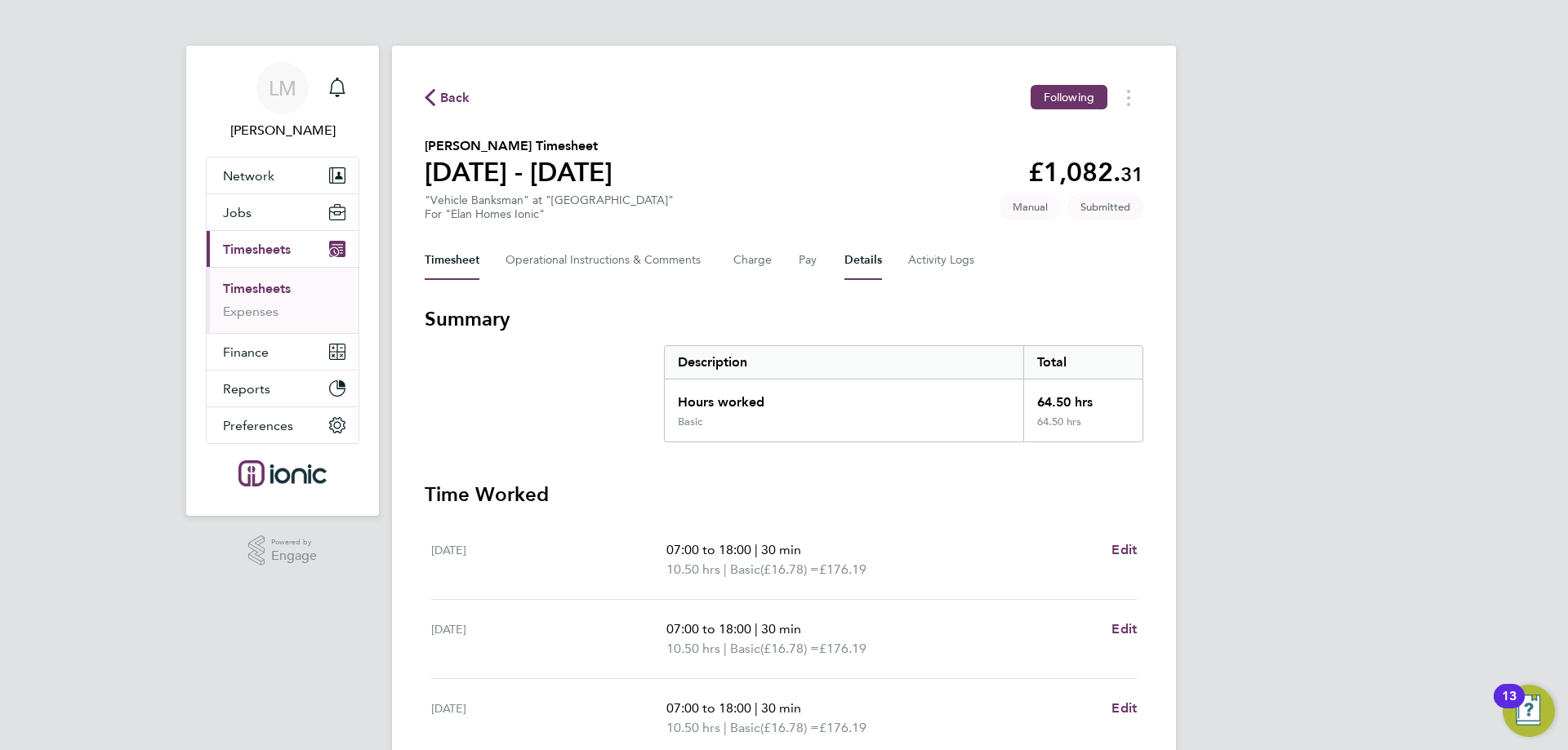
click at [848, 263] on button "Details" at bounding box center [863, 260] width 38 height 39
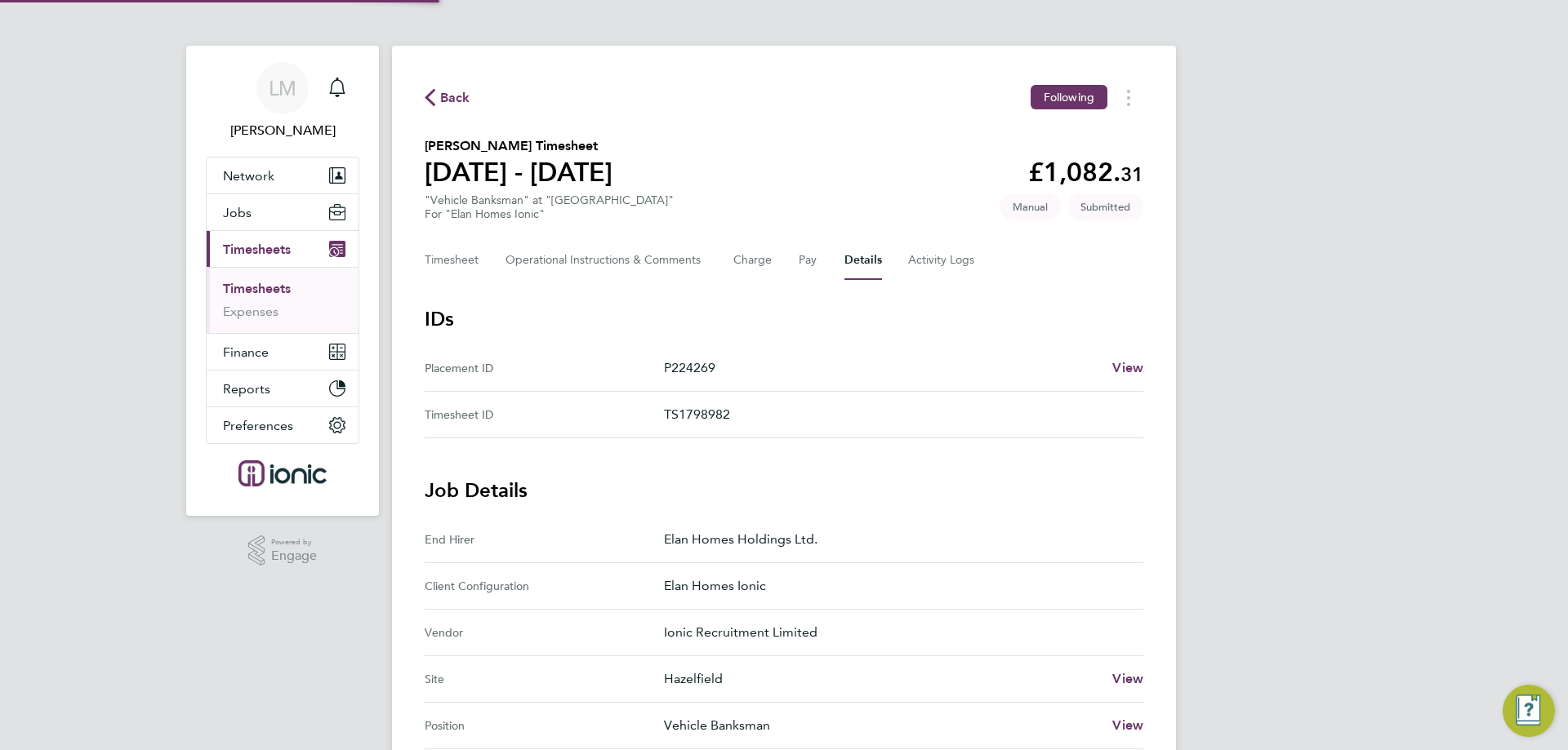
scroll to position [489, 0]
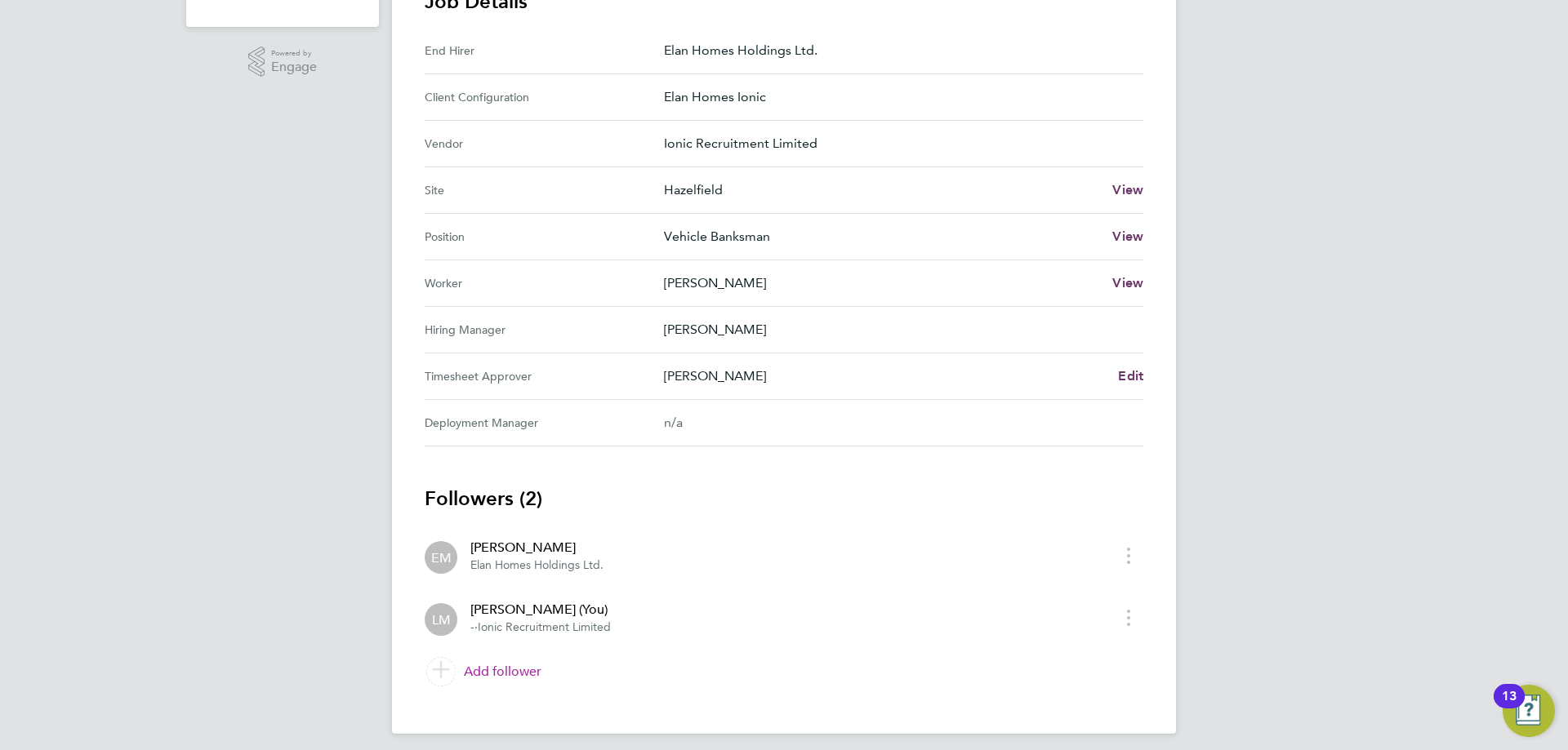
click at [502, 669] on link "Add follower" at bounding box center [784, 671] width 718 height 45
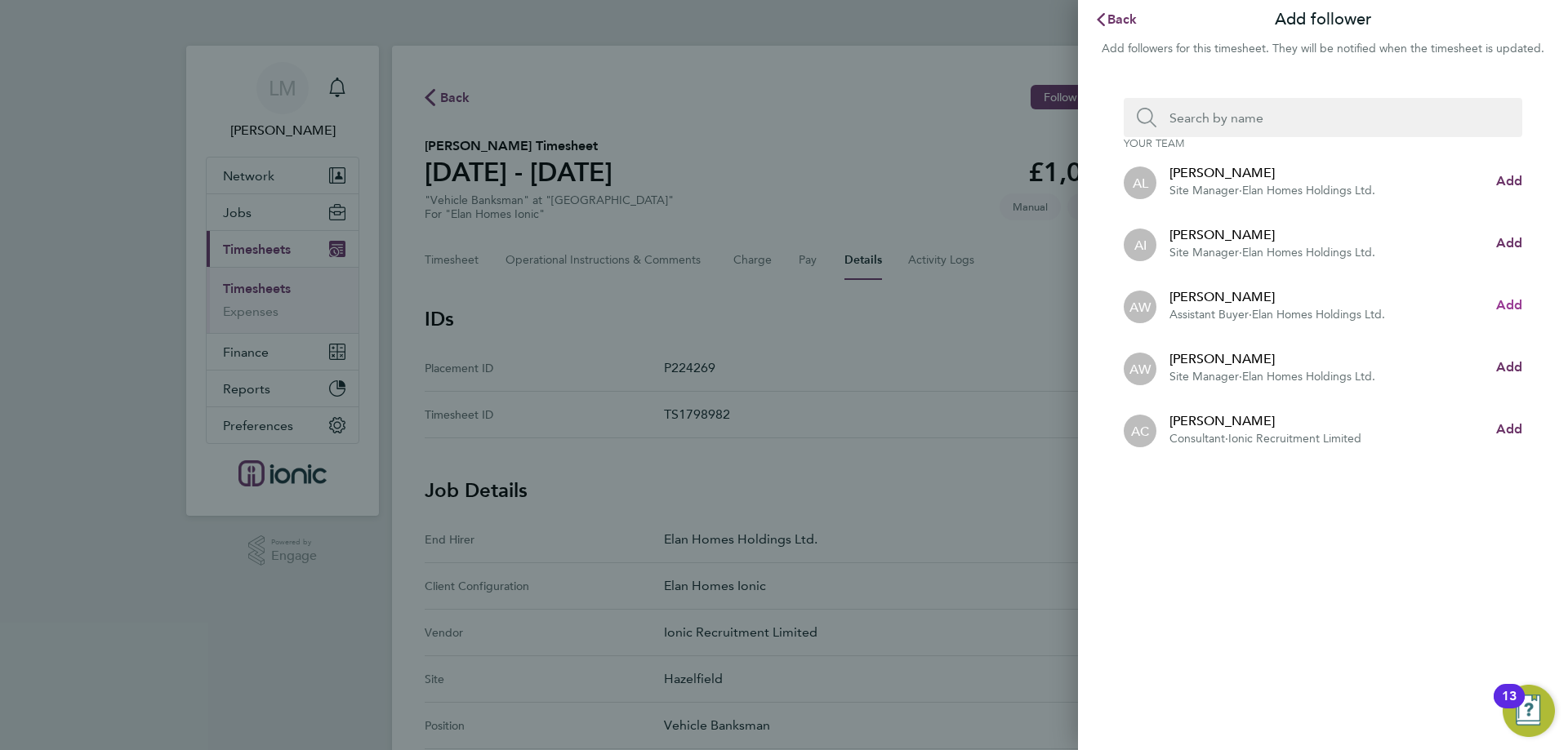
click at [1497, 296] on button "Add" at bounding box center [1509, 305] width 27 height 20
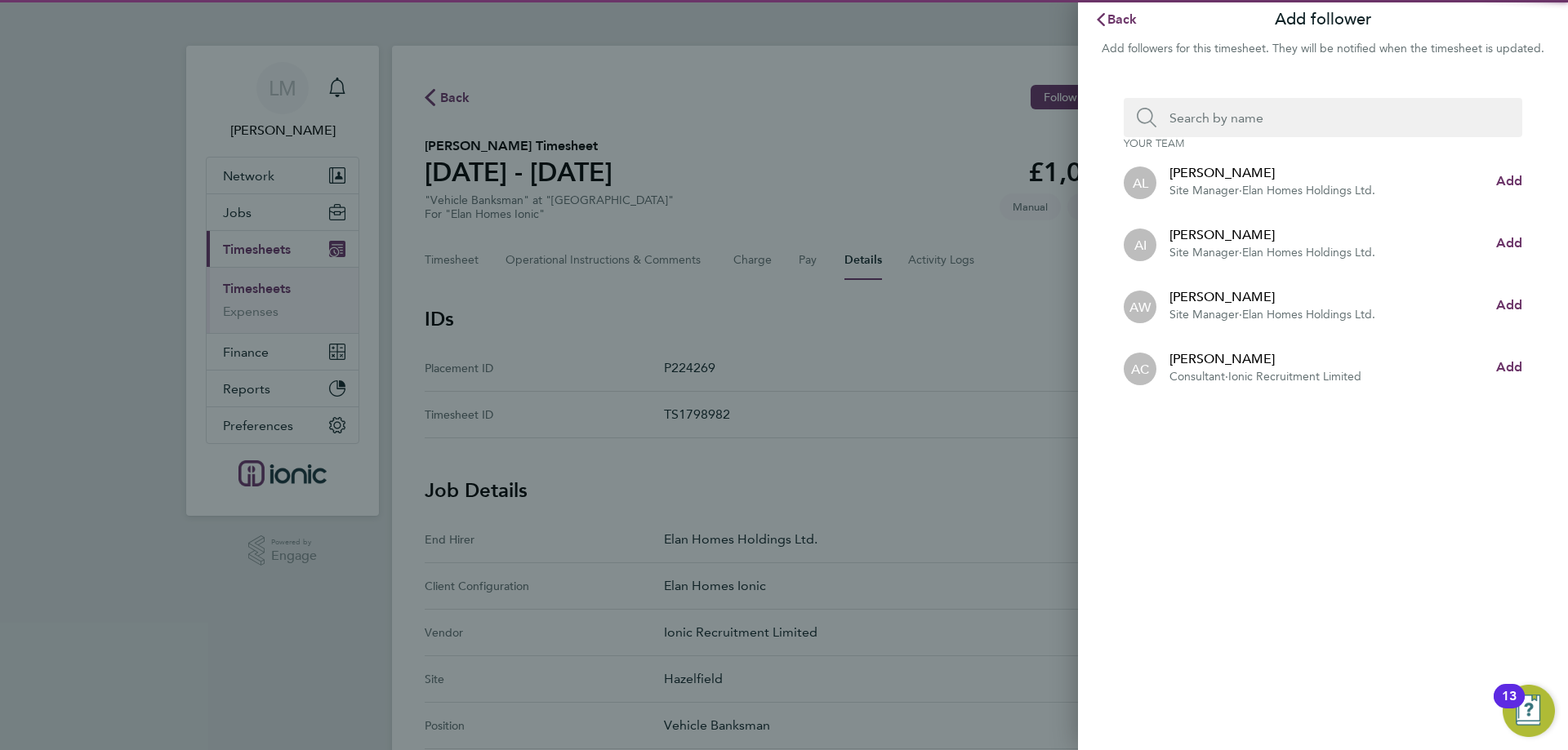
click at [1239, 128] on input "Search team member by name:" at bounding box center [1329, 117] width 346 height 39
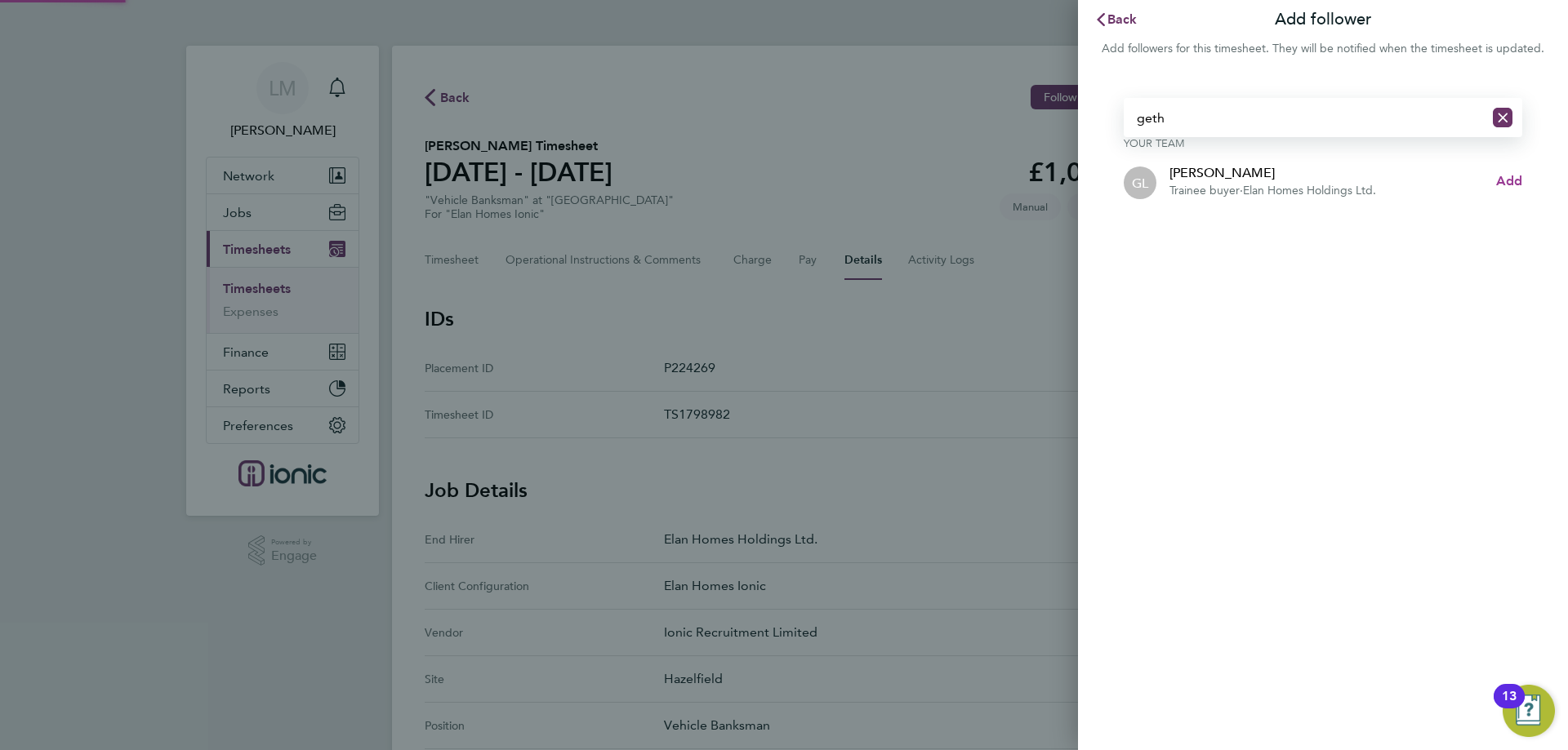
type input "geth"
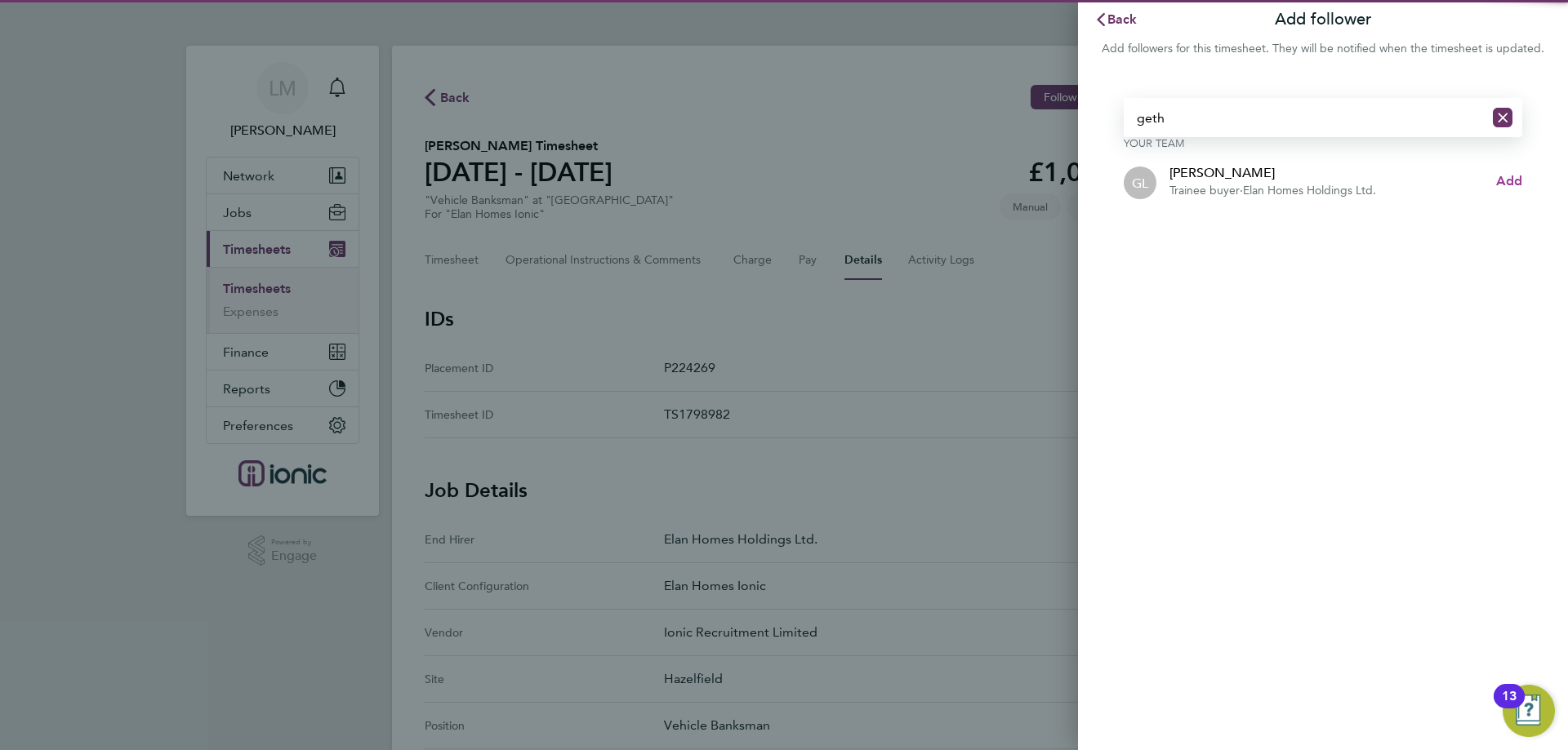
click at [1503, 179] on span "Add" at bounding box center [1509, 181] width 27 height 15
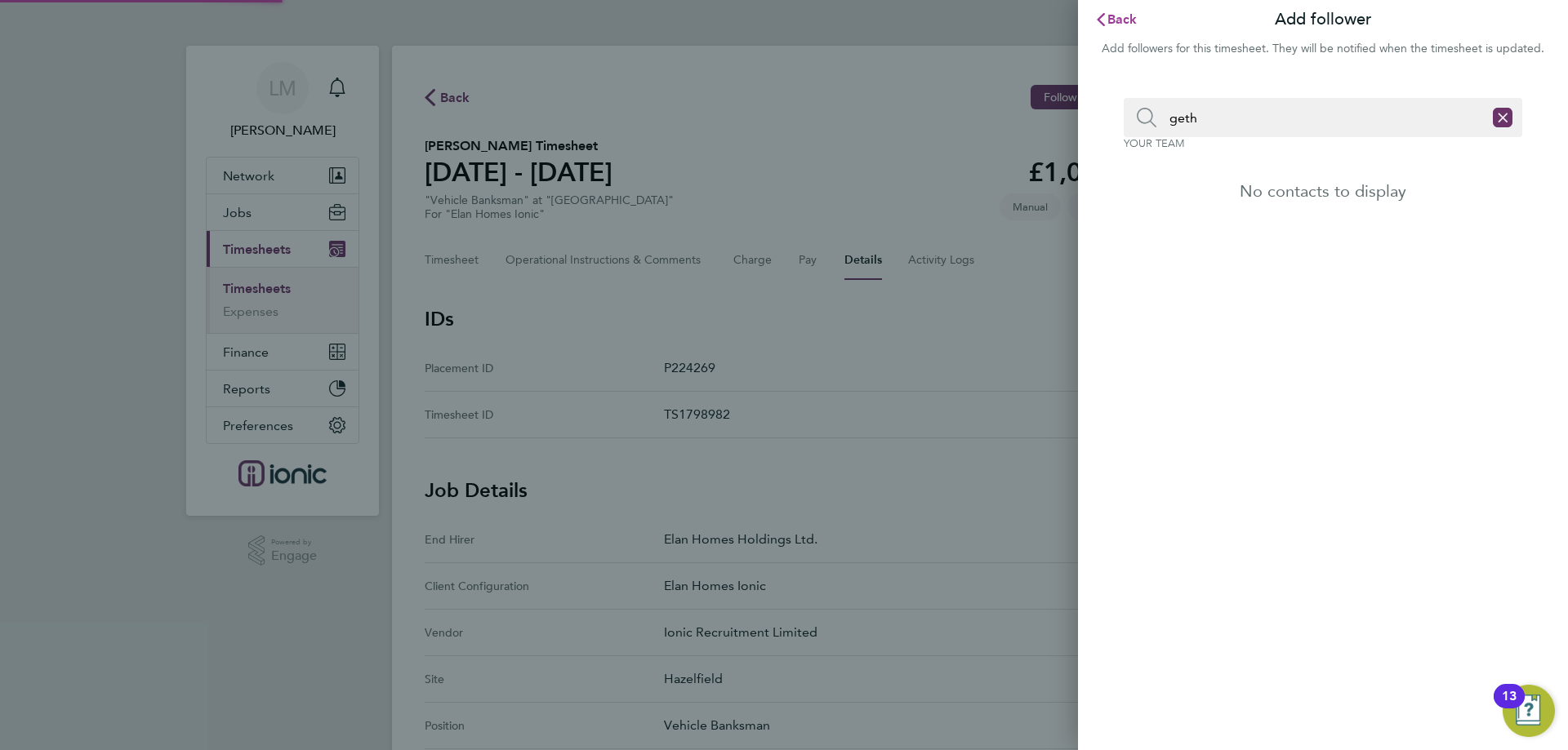
click at [1126, 13] on span "Back" at bounding box center [1122, 19] width 30 height 15
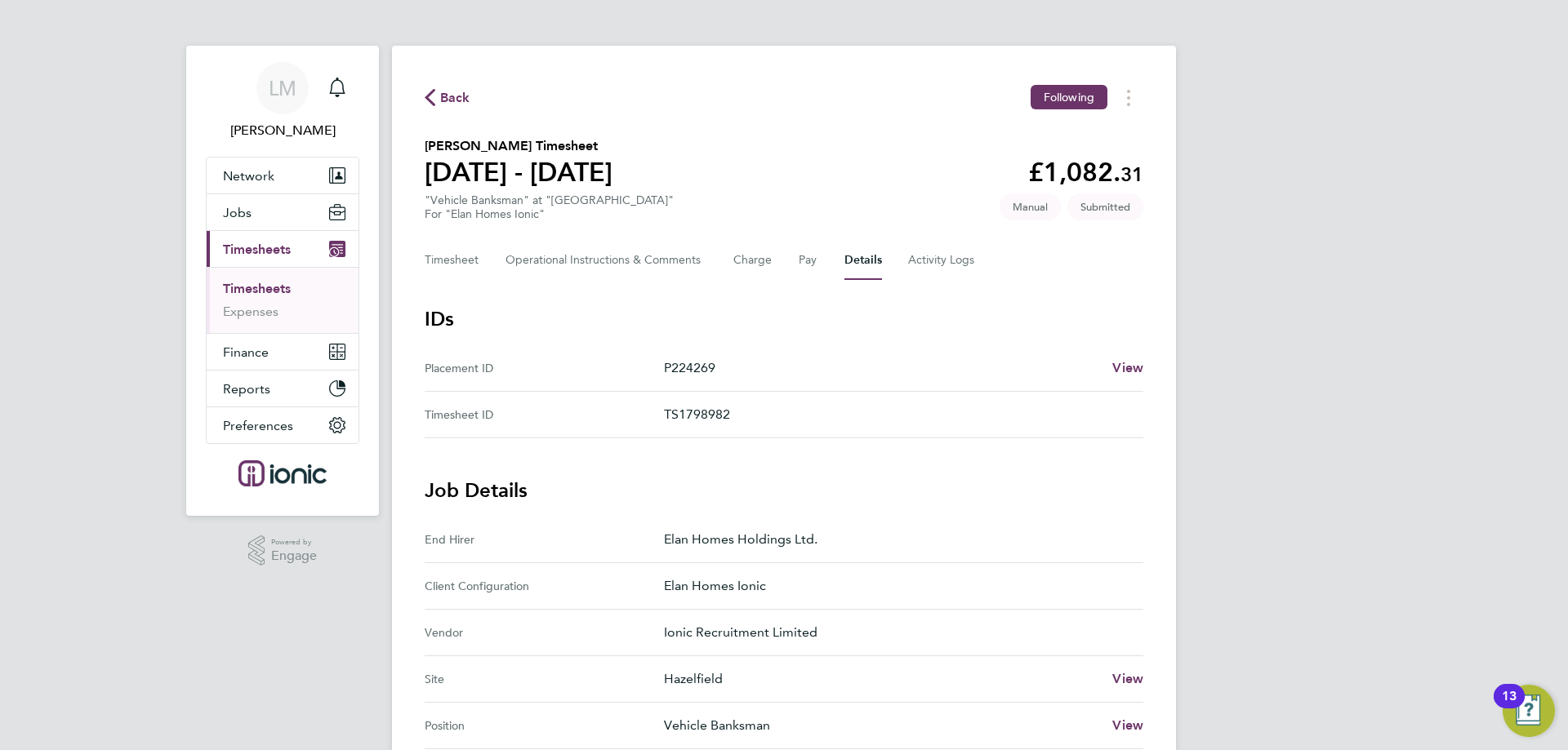
click at [445, 98] on span "Back" at bounding box center [455, 98] width 30 height 20
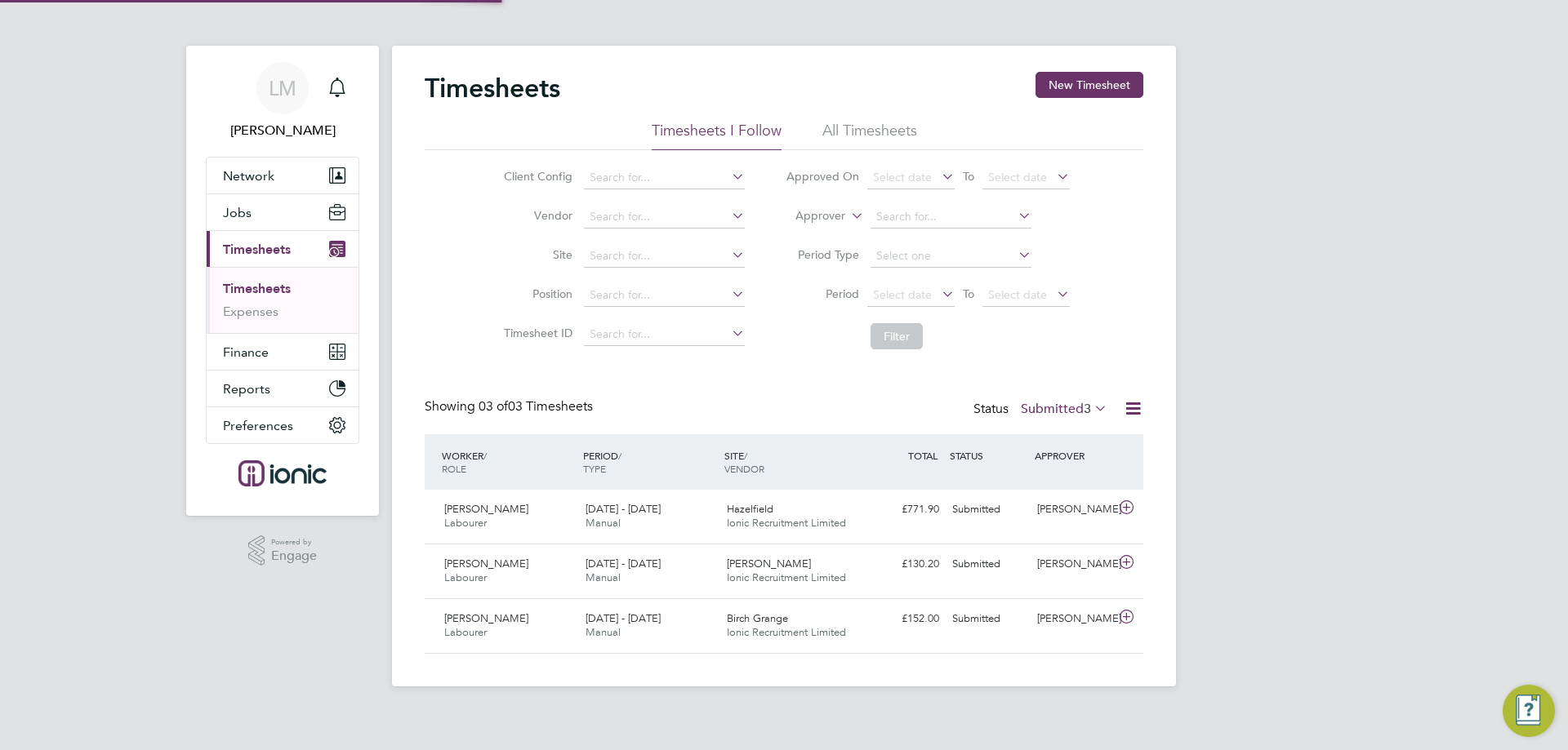
scroll to position [9, 9]
click at [1119, 84] on button "New Timesheet" at bounding box center [1089, 85] width 108 height 27
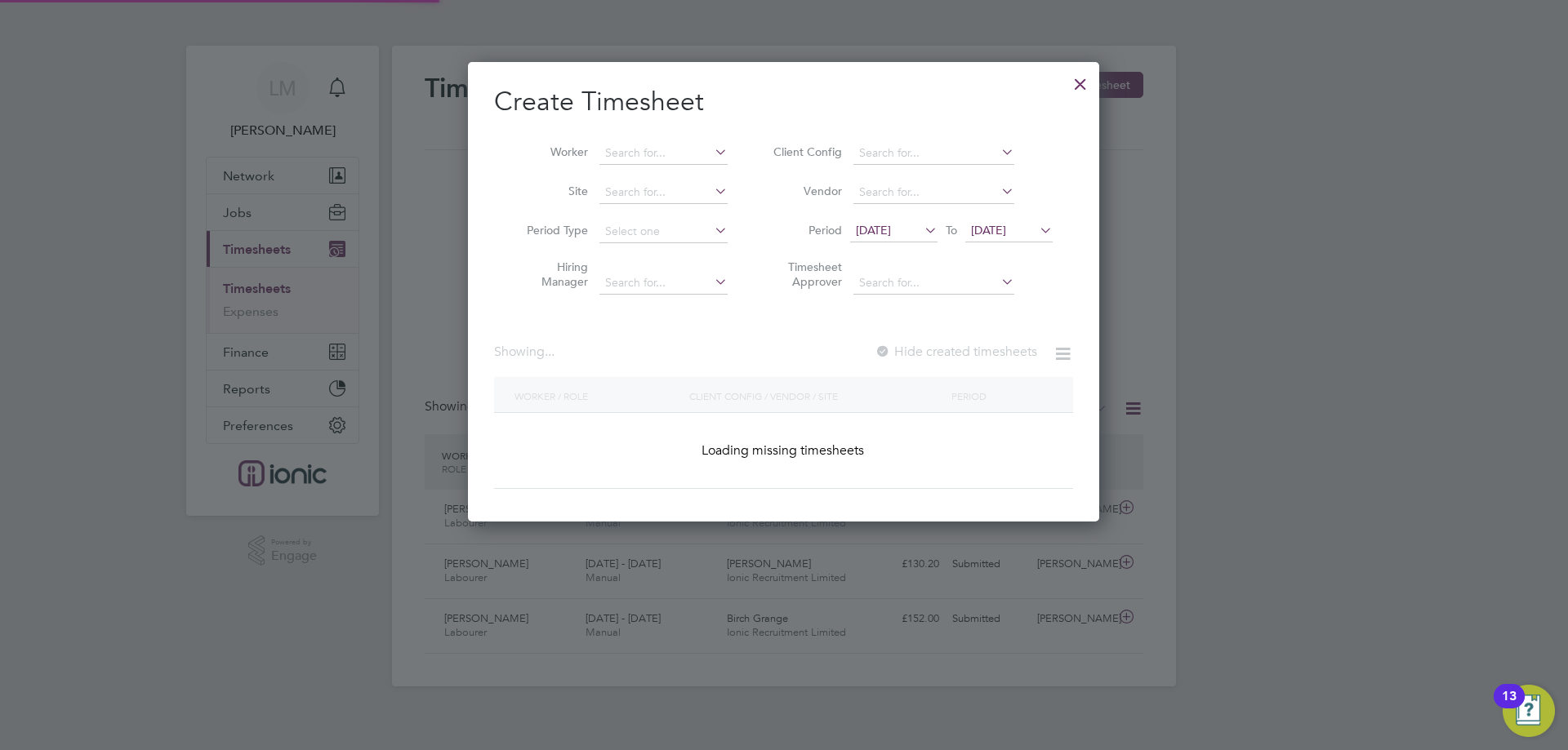
scroll to position [835, 632]
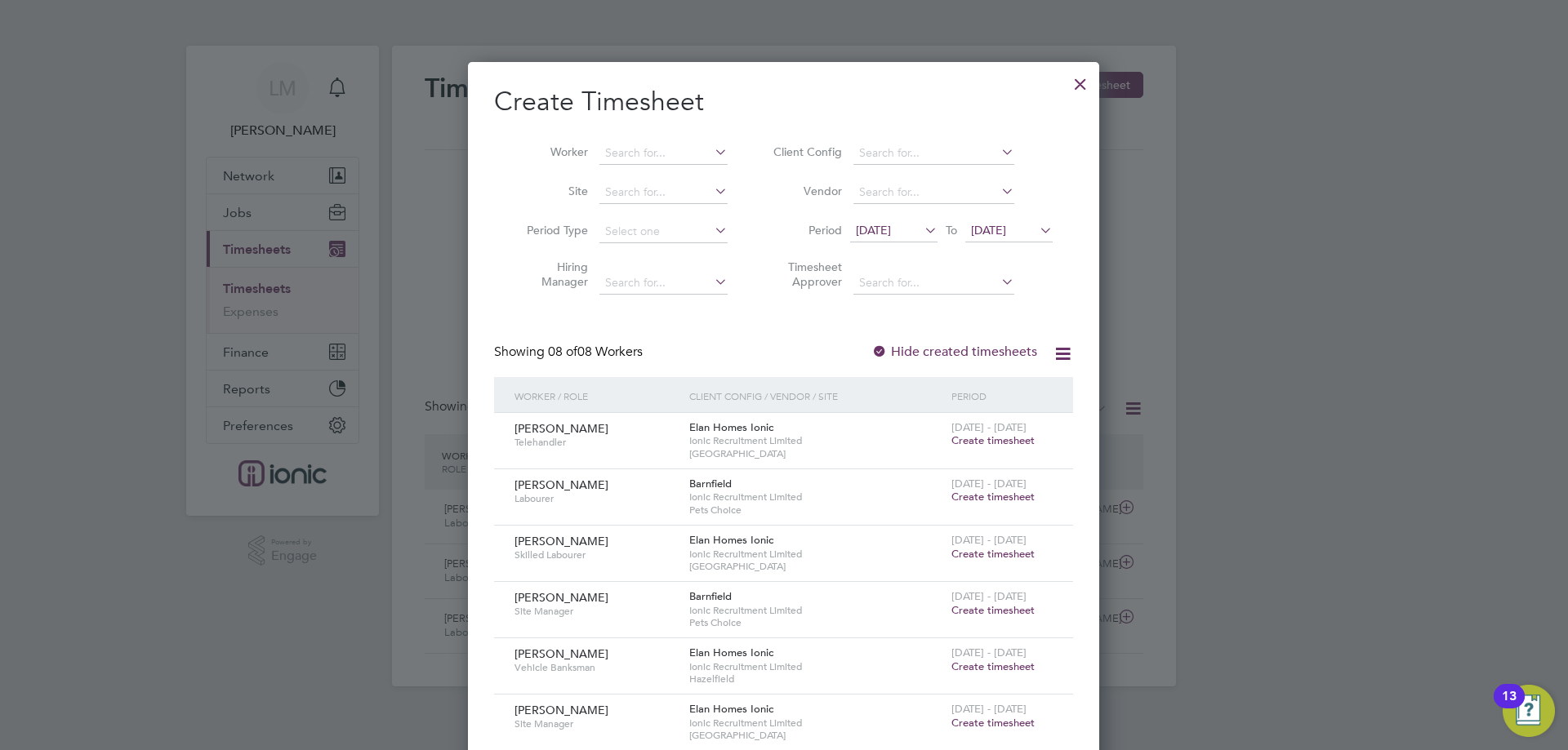
click at [891, 232] on span "[DATE]" at bounding box center [873, 229] width 35 height 15
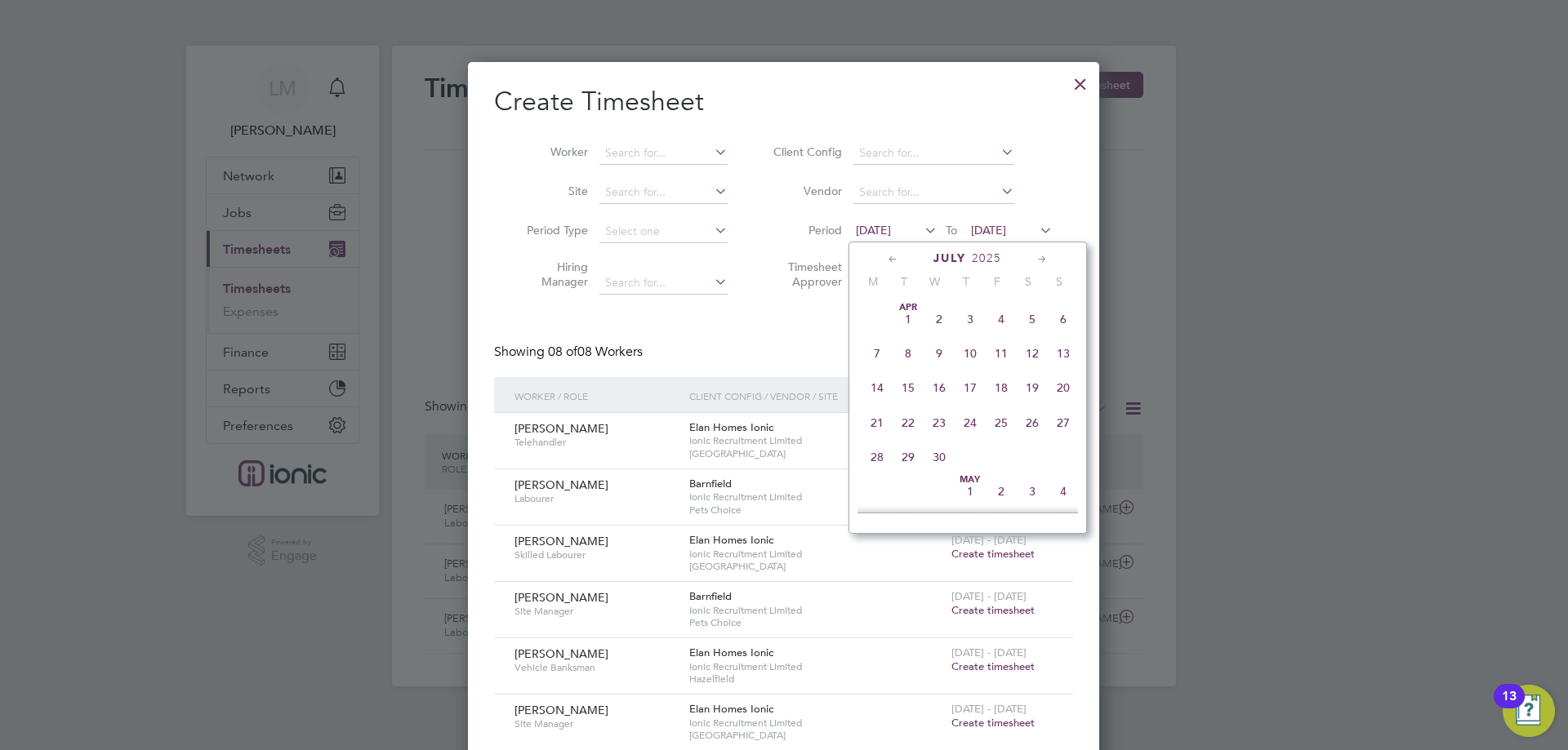
scroll to position [636, 0]
click at [892, 452] on span "5" at bounding box center [908, 441] width 31 height 31
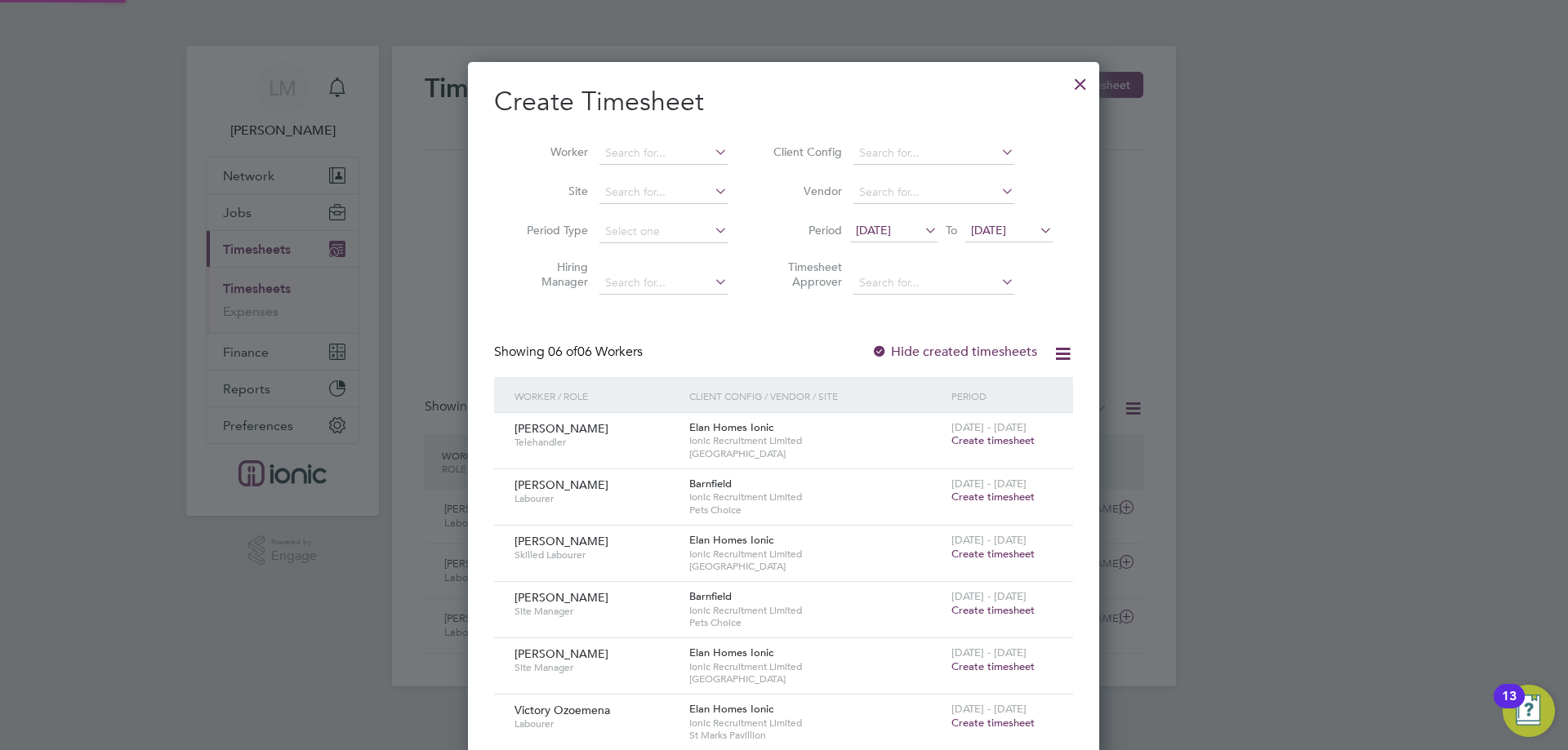
scroll to position [723, 632]
click at [1006, 226] on span "[DATE]" at bounding box center [988, 229] width 35 height 15
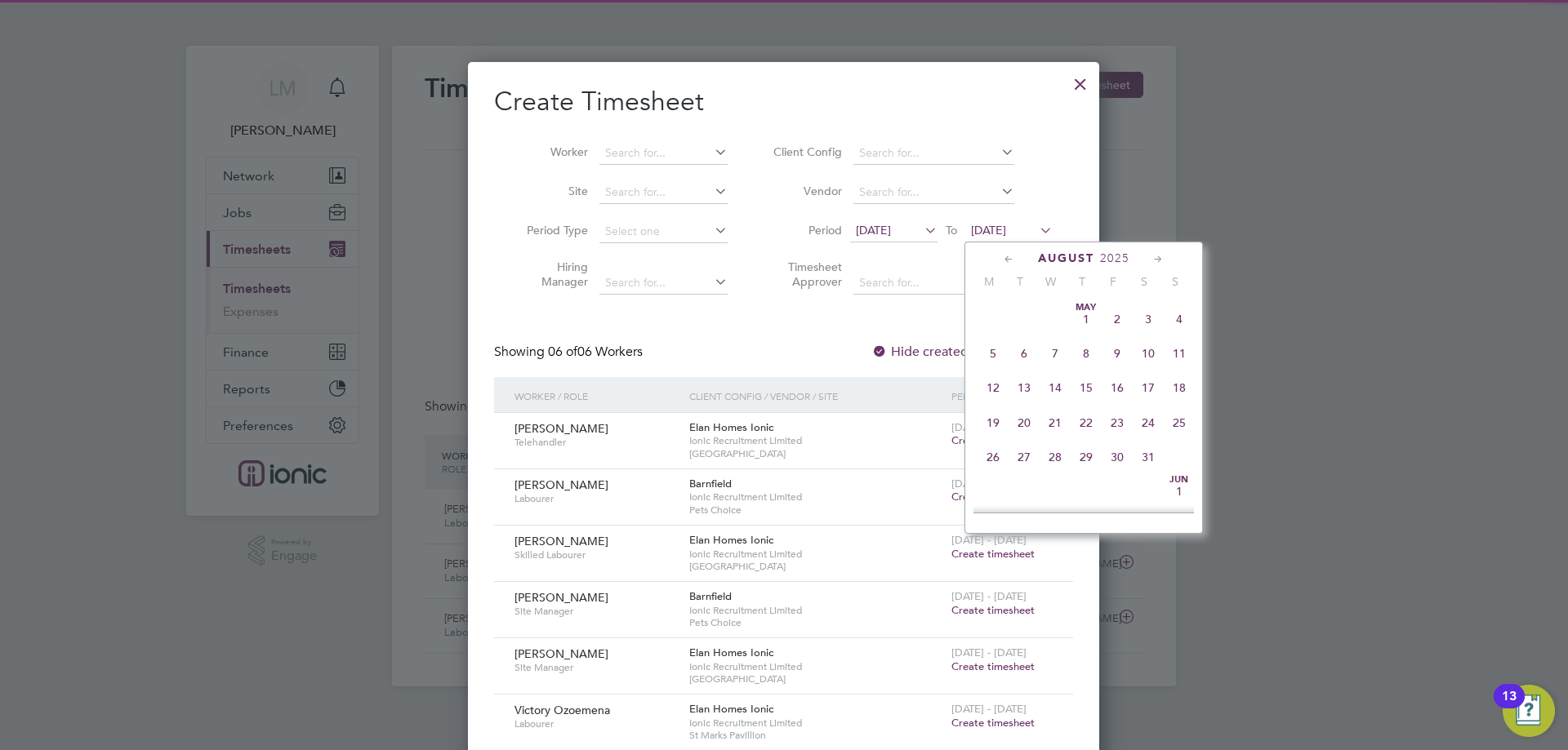
scroll to position [530, 0]
click at [1188, 389] on span "10" at bounding box center [1179, 375] width 31 height 31
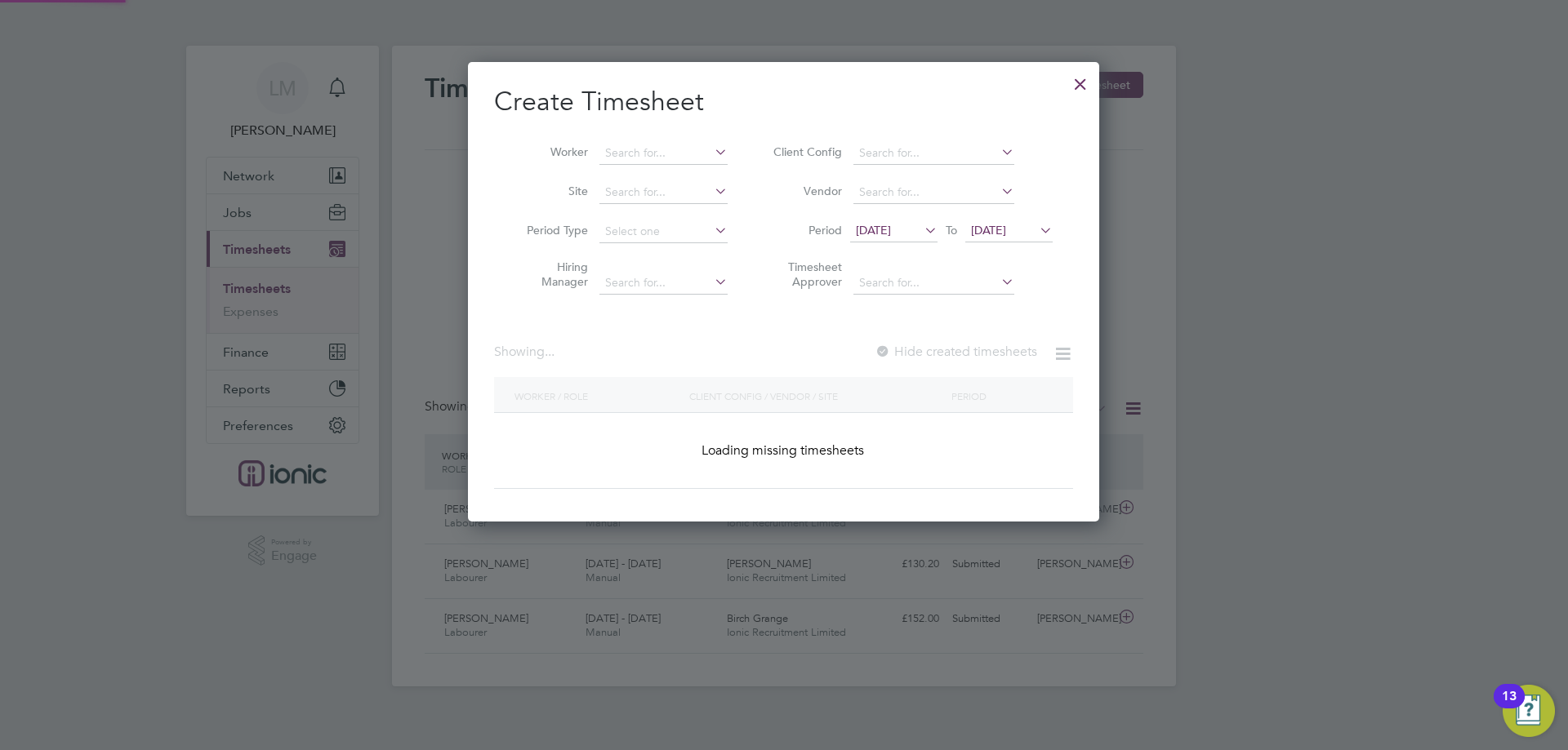
scroll to position [461, 632]
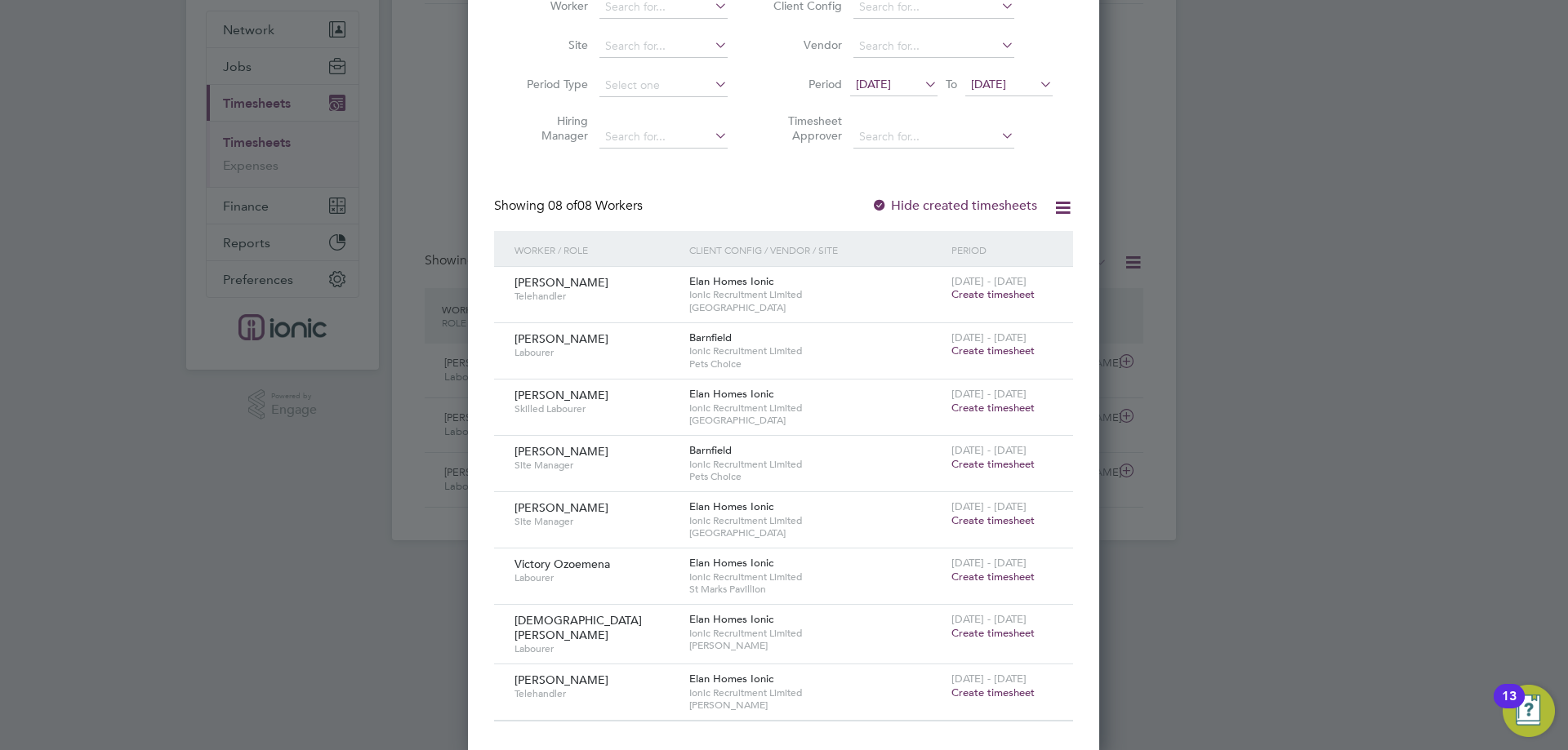
click at [994, 402] on span "Create timesheet" at bounding box center [993, 408] width 83 height 14
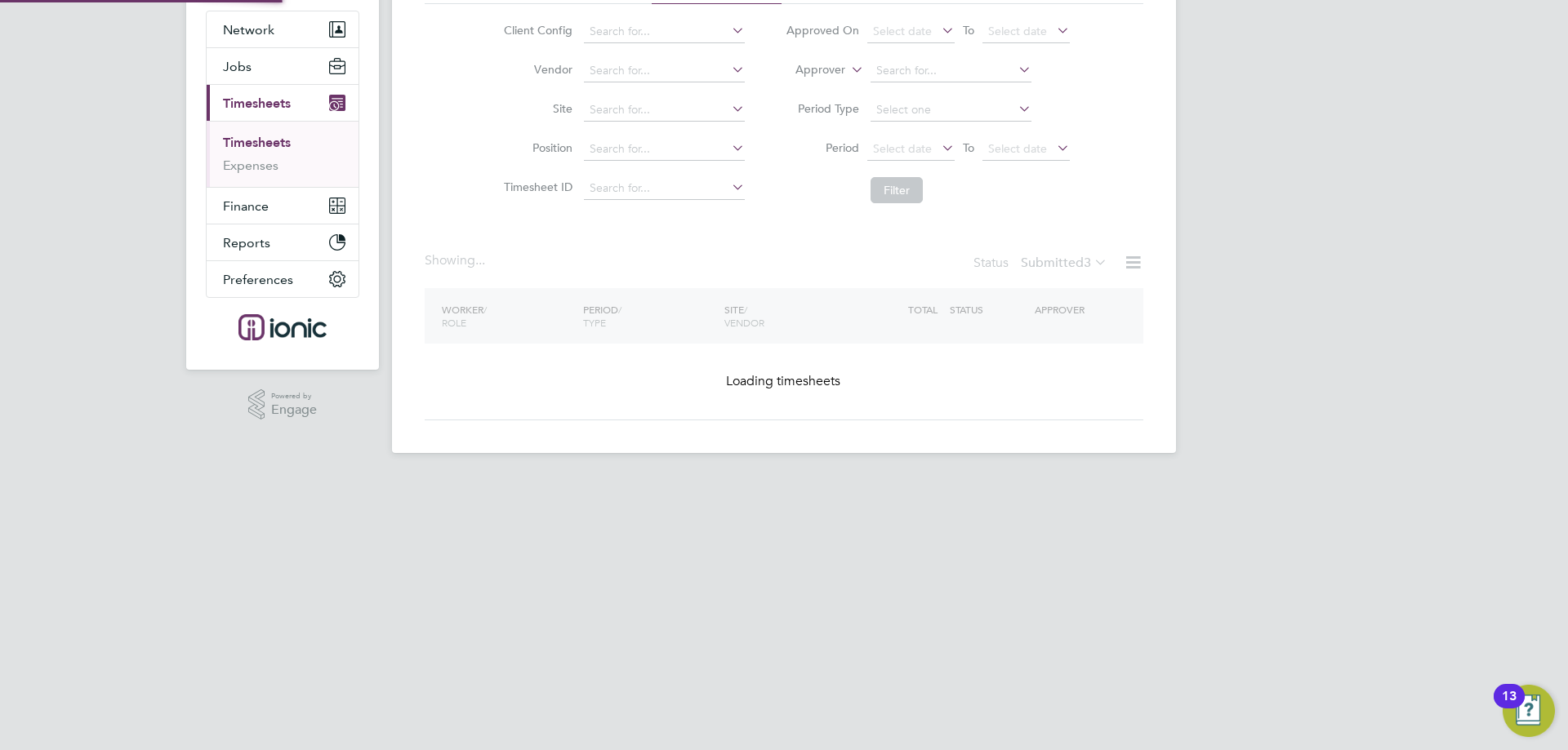
scroll to position [136, 0]
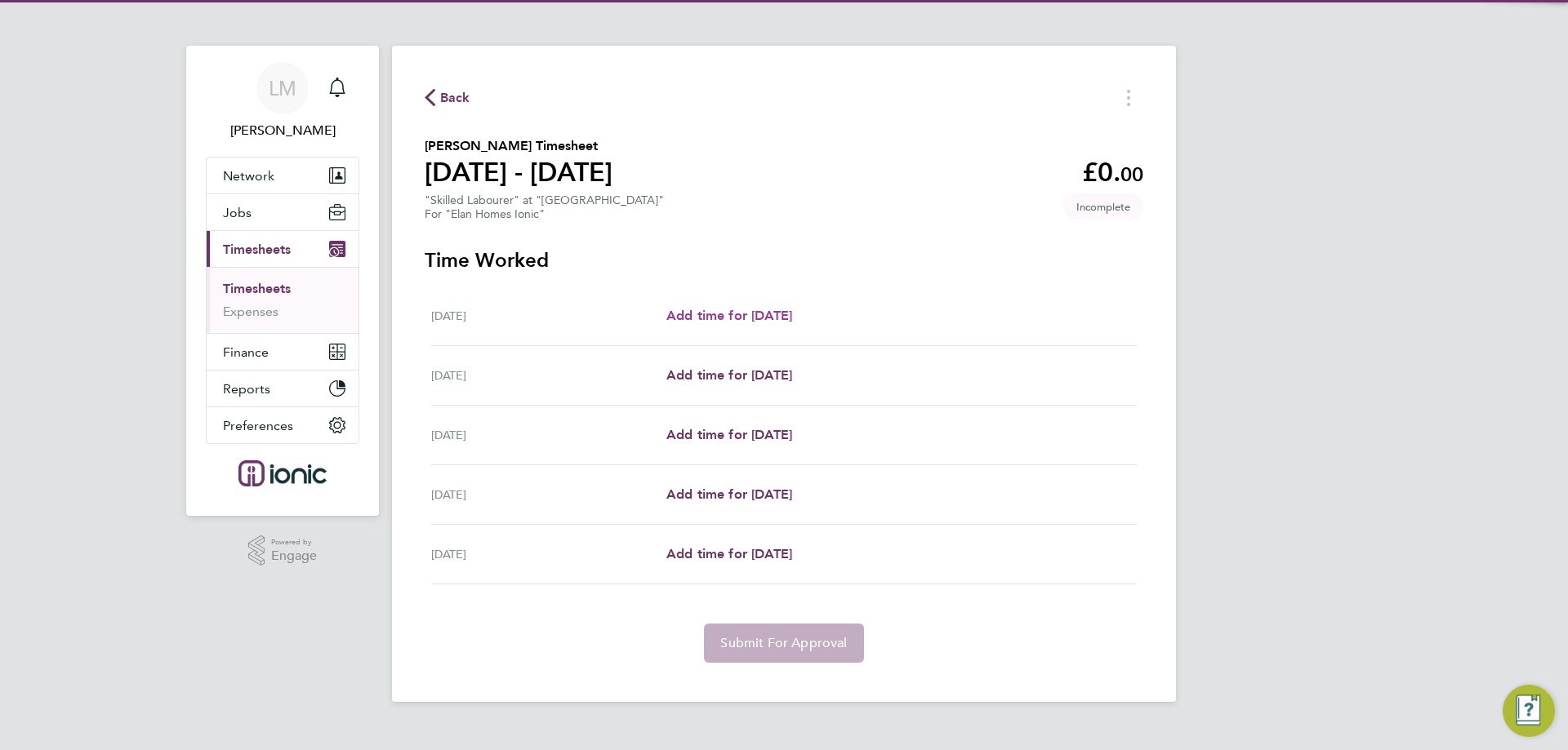
click at [756, 313] on span "Add time for [DATE]" at bounding box center [729, 315] width 126 height 15
select select "30"
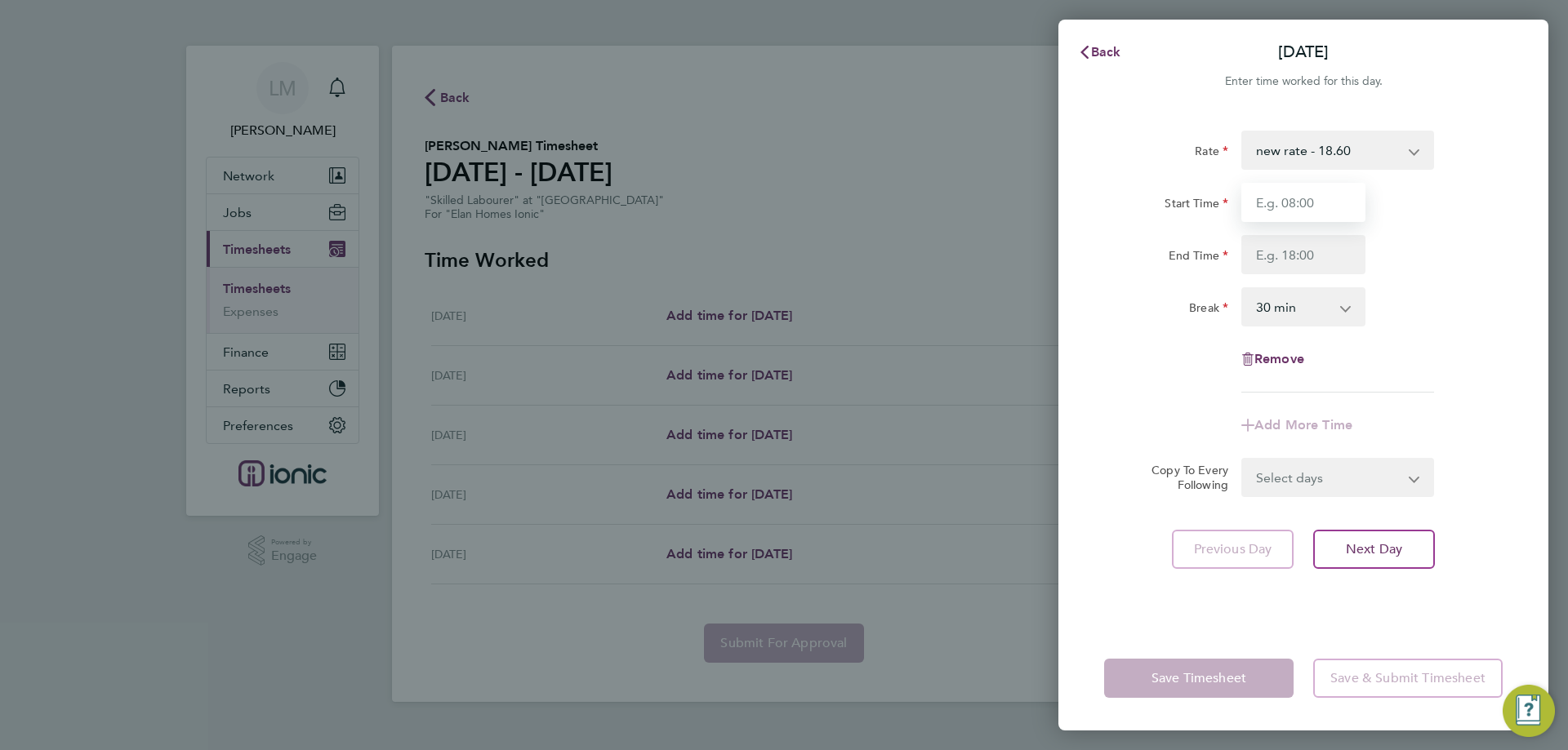
click at [1299, 187] on input "Start Time" at bounding box center [1303, 203] width 124 height 39
type input "07:30"
drag, startPoint x: 1299, startPoint y: 254, endPoint x: 1304, endPoint y: 273, distance: 19.6
click at [1299, 254] on input "End Time" at bounding box center [1303, 255] width 124 height 39
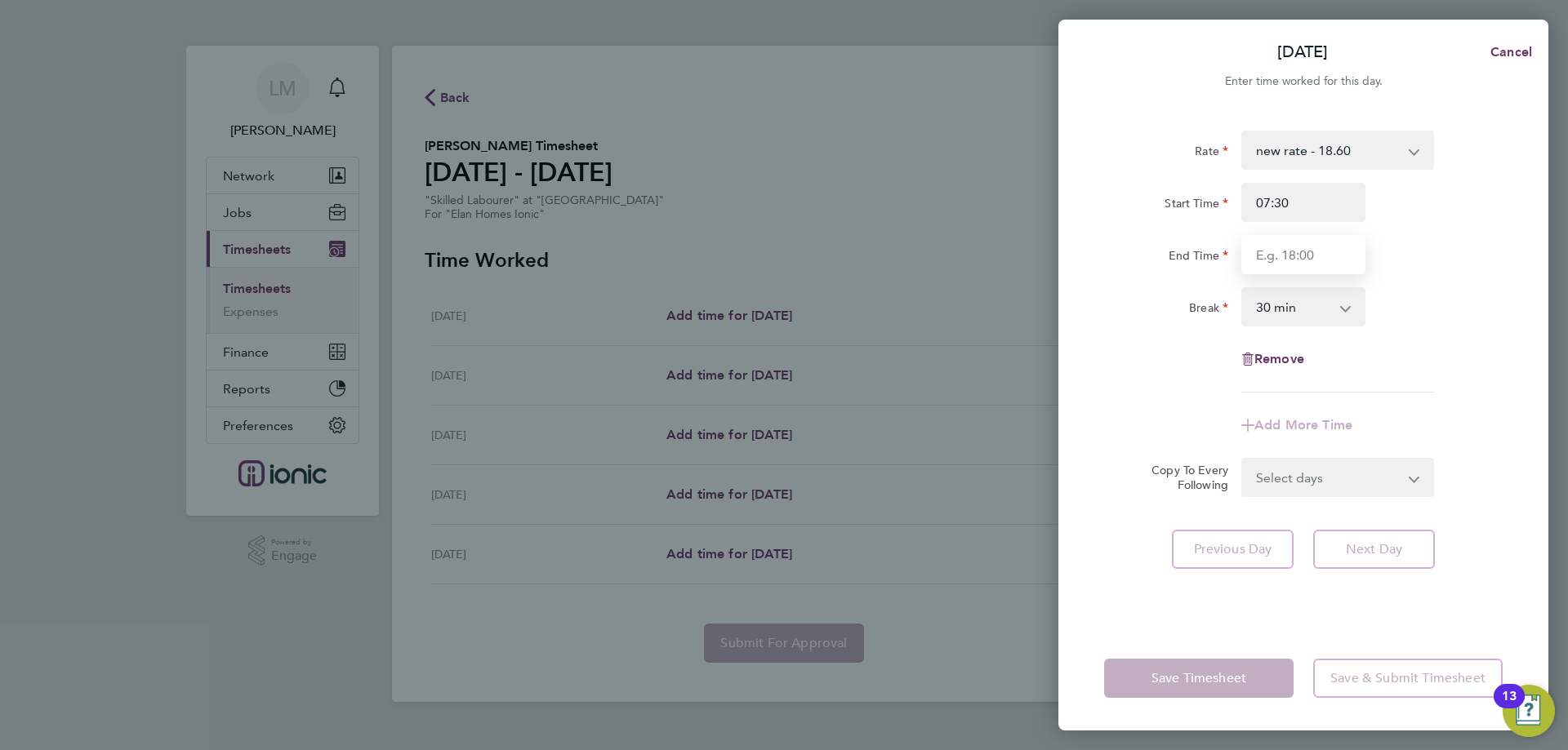
type input "16:00"
click at [1325, 479] on form "Rate new rate - 18.60 1 - 17.78 Start Time 07:30 End Time 16:00 Break 0 min 15 …" at bounding box center [1303, 314] width 398 height 366
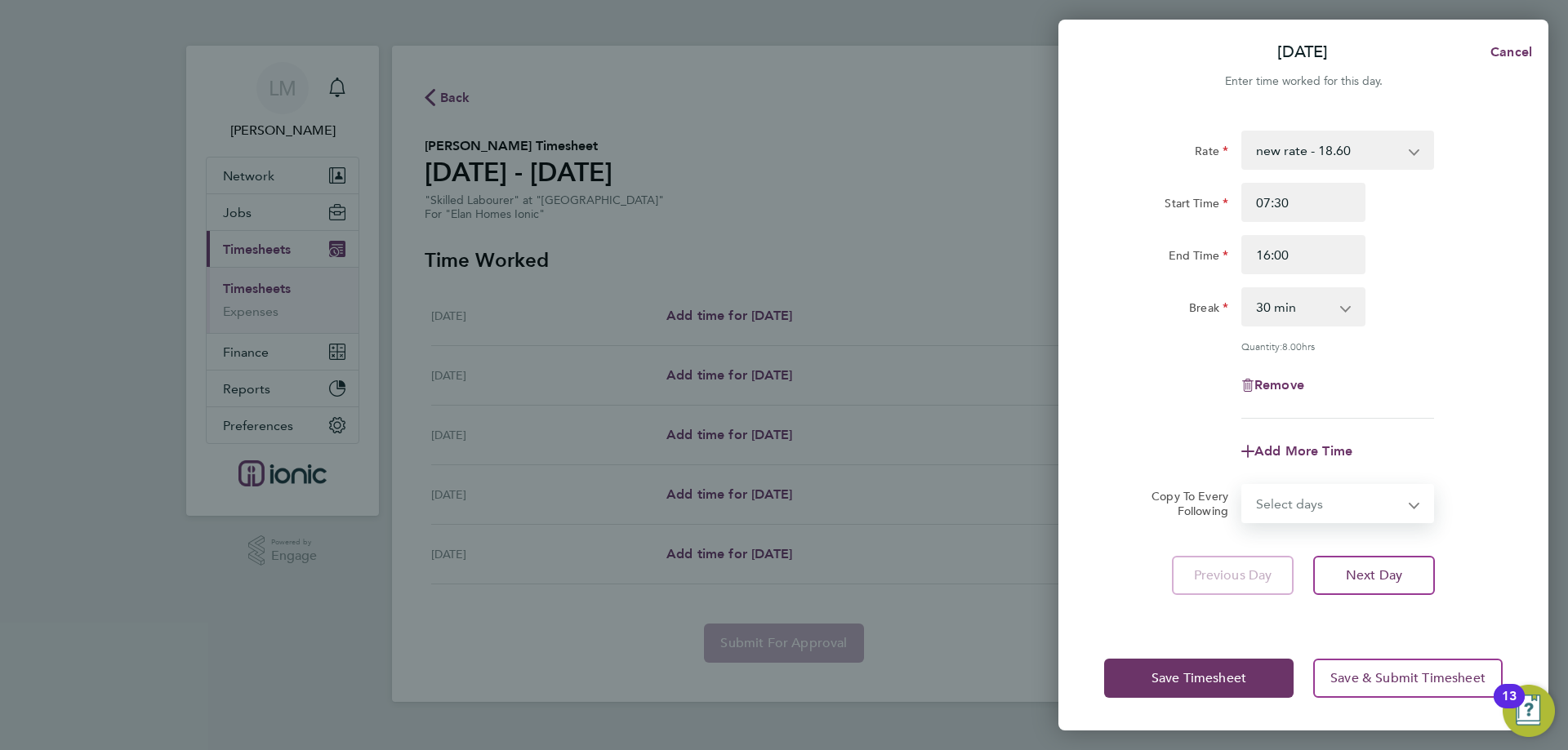
select select "TUE"
click at [1243, 485] on select "Select days Day [DATE] [DATE] [DATE] [DATE]" at bounding box center [1328, 503] width 171 height 36
select select "[DATE]"
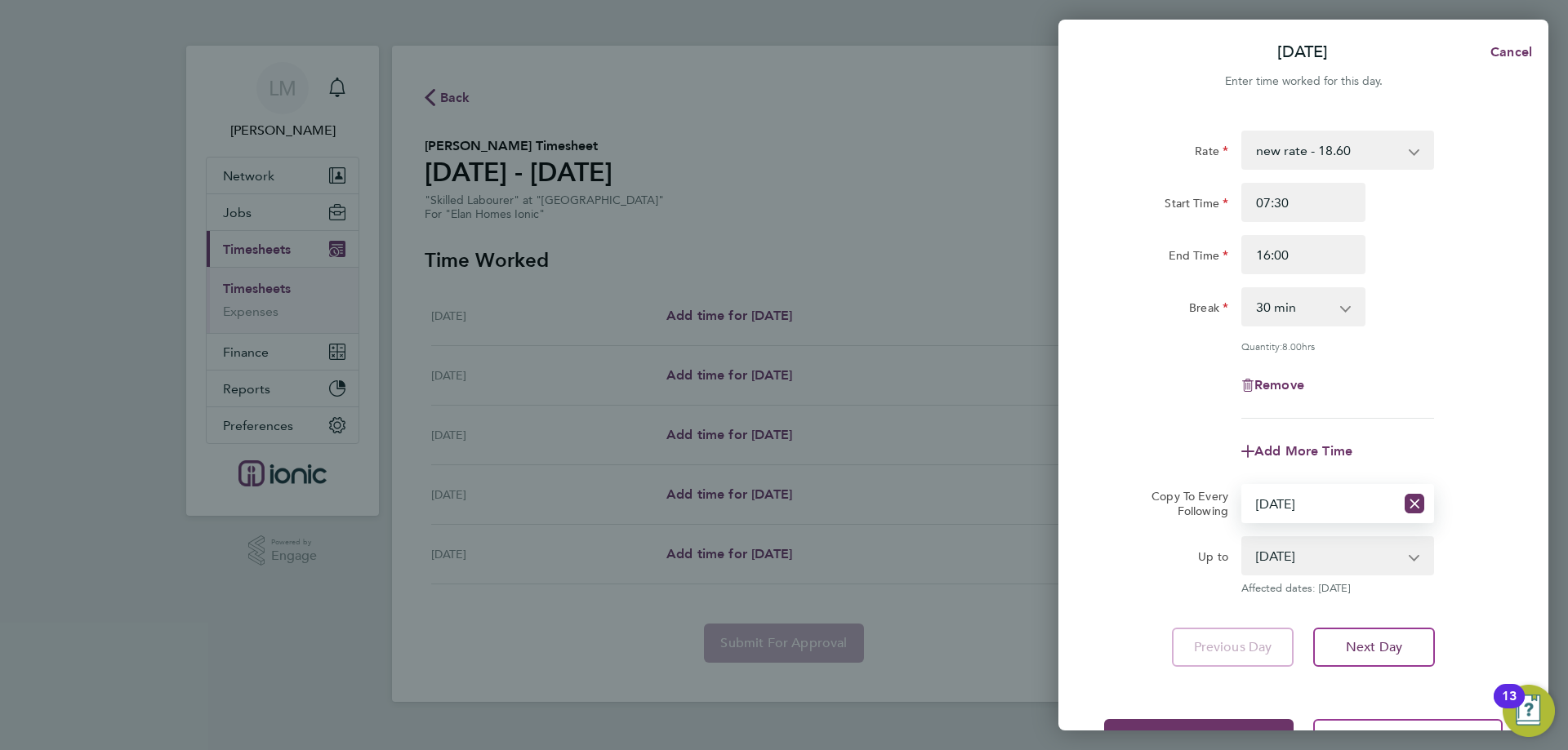
scroll to position [59, 0]
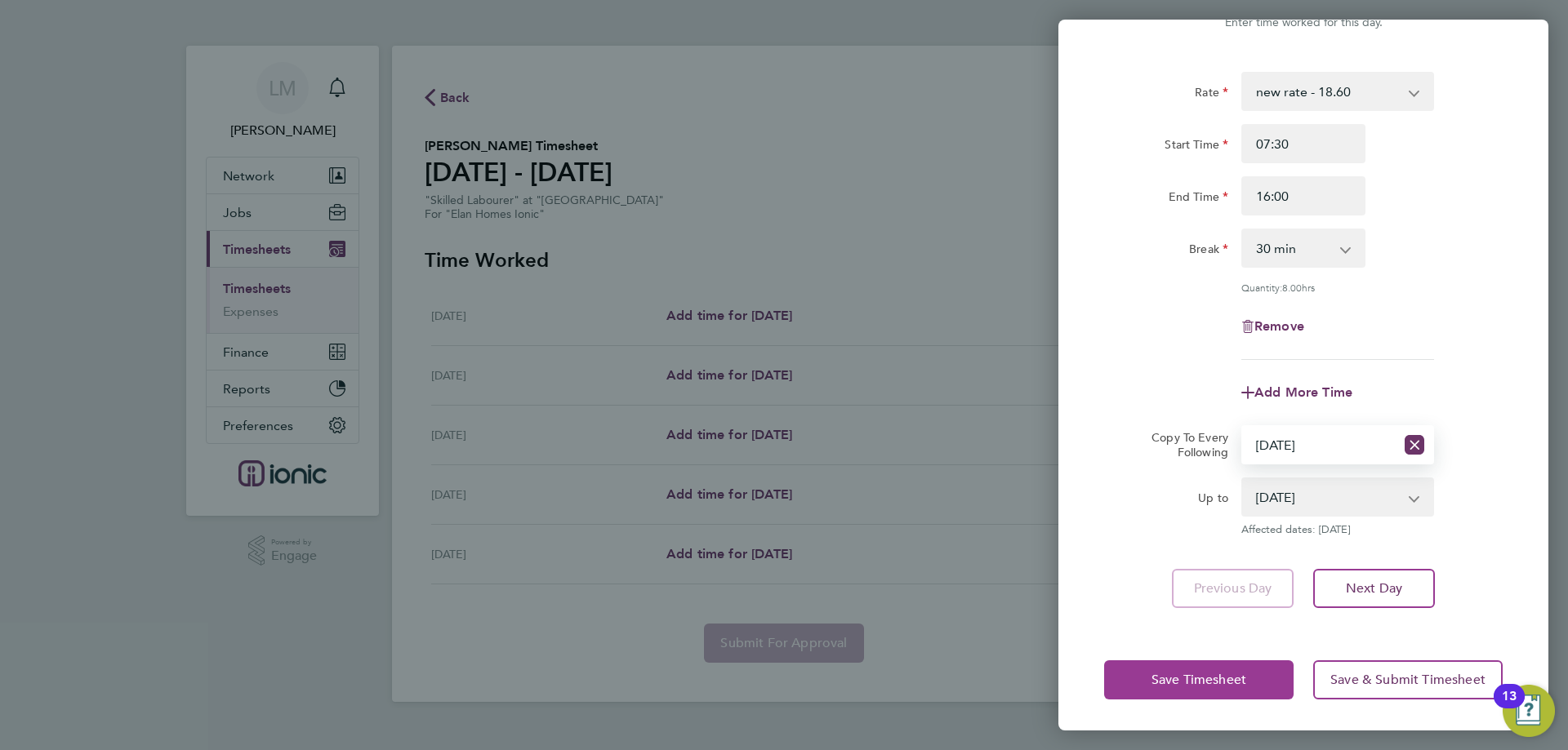
click at [1225, 672] on span "Save Timesheet" at bounding box center [1199, 680] width 95 height 16
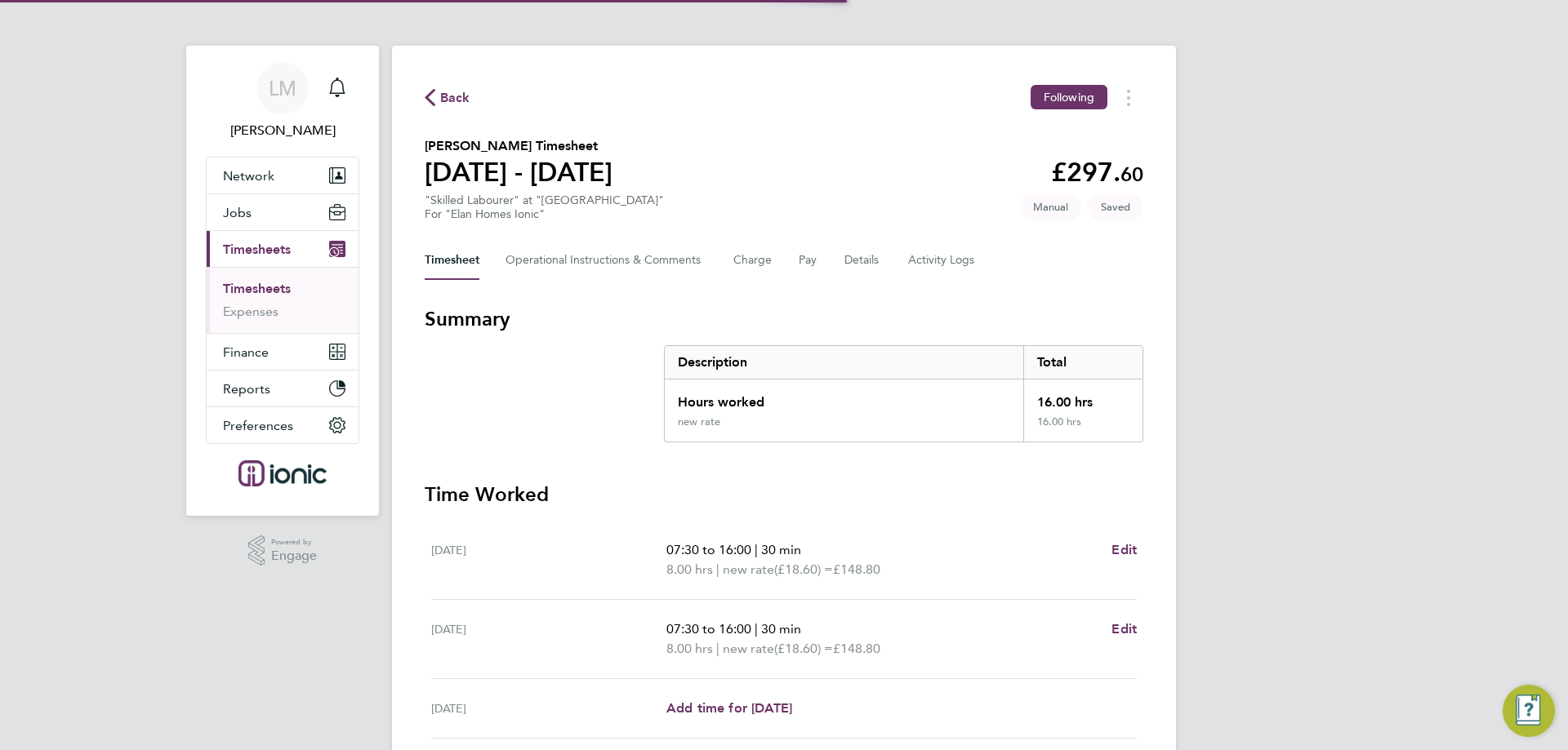
scroll to position [252, 0]
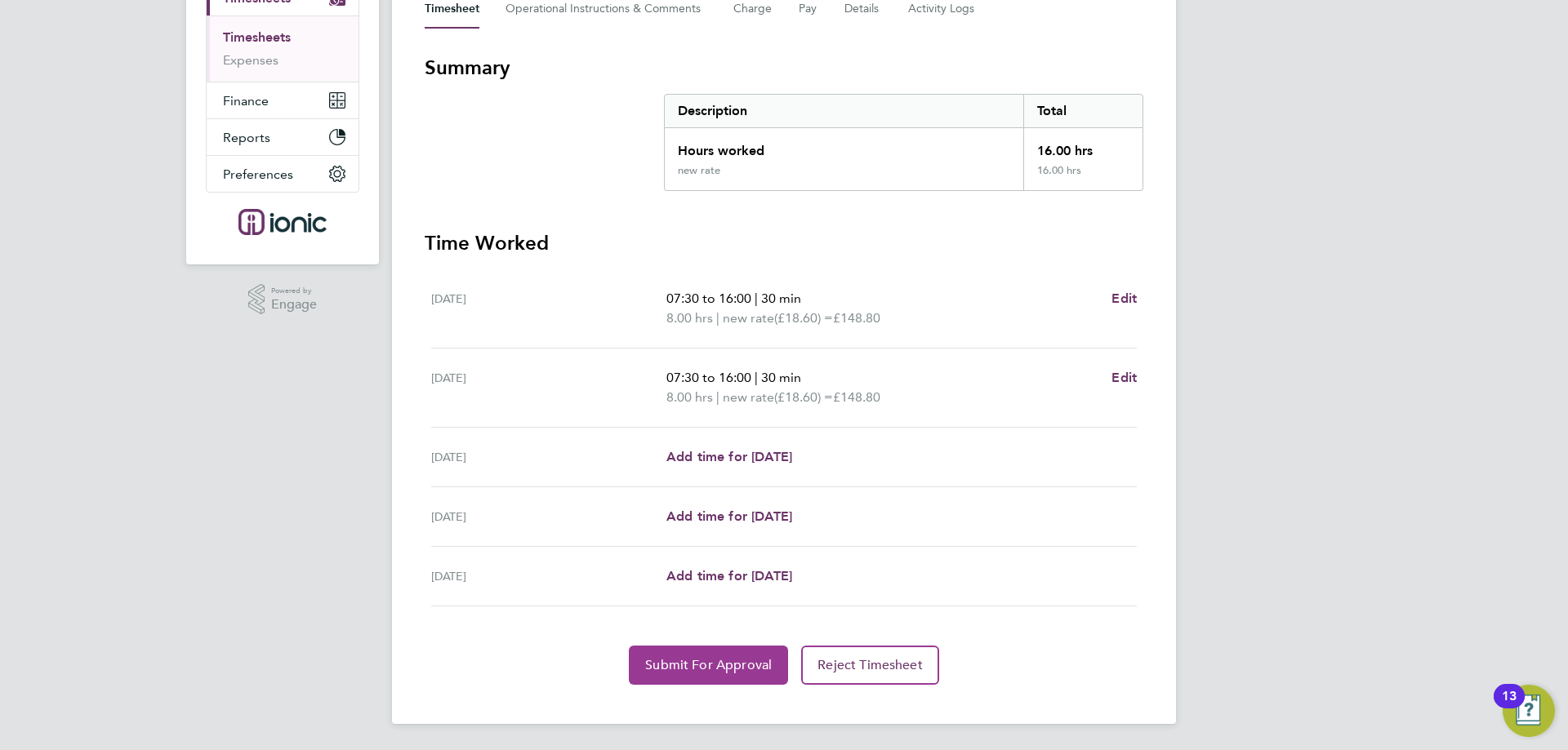
click at [726, 660] on span "Submit For Approval" at bounding box center [708, 665] width 127 height 16
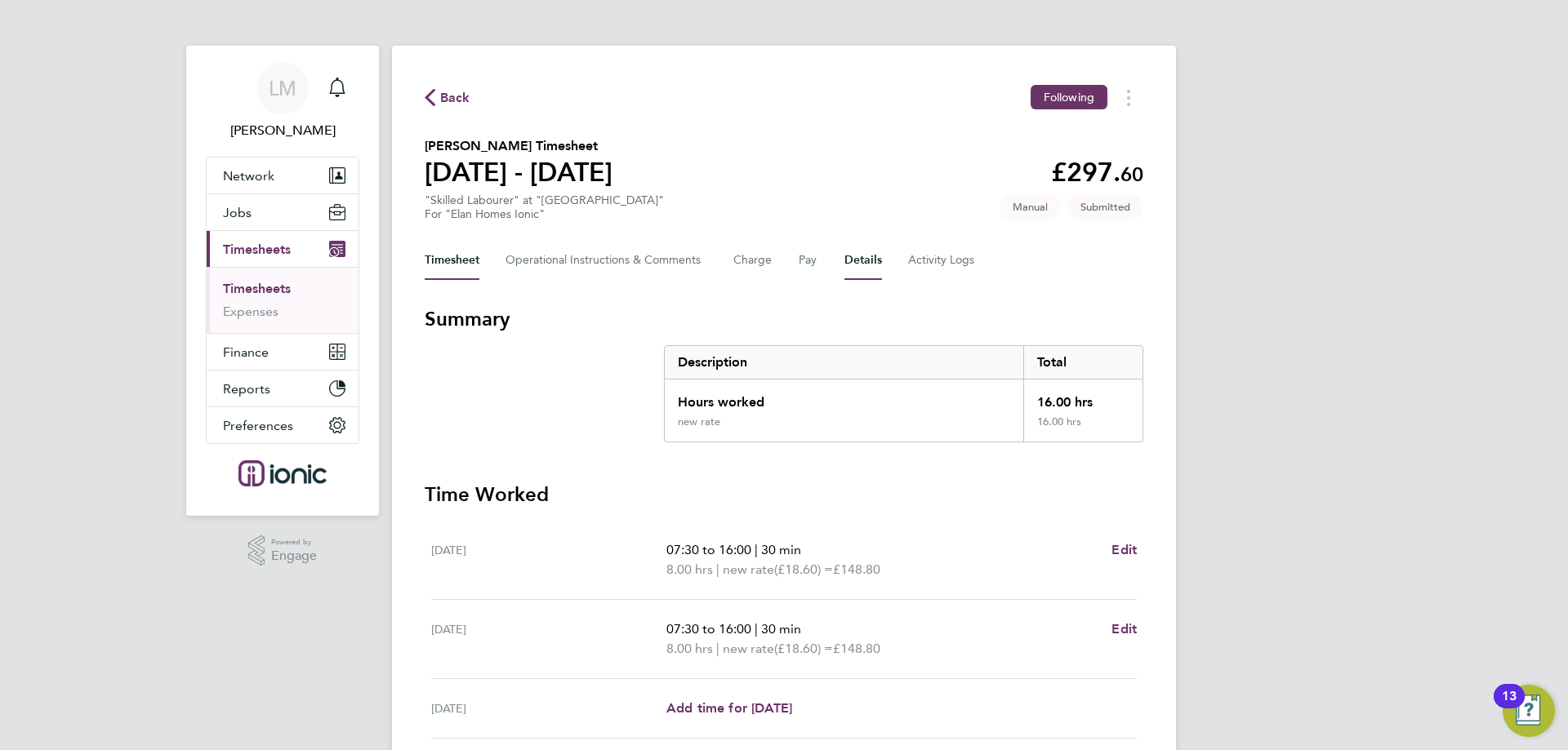
click at [872, 254] on button "Details" at bounding box center [863, 260] width 38 height 39
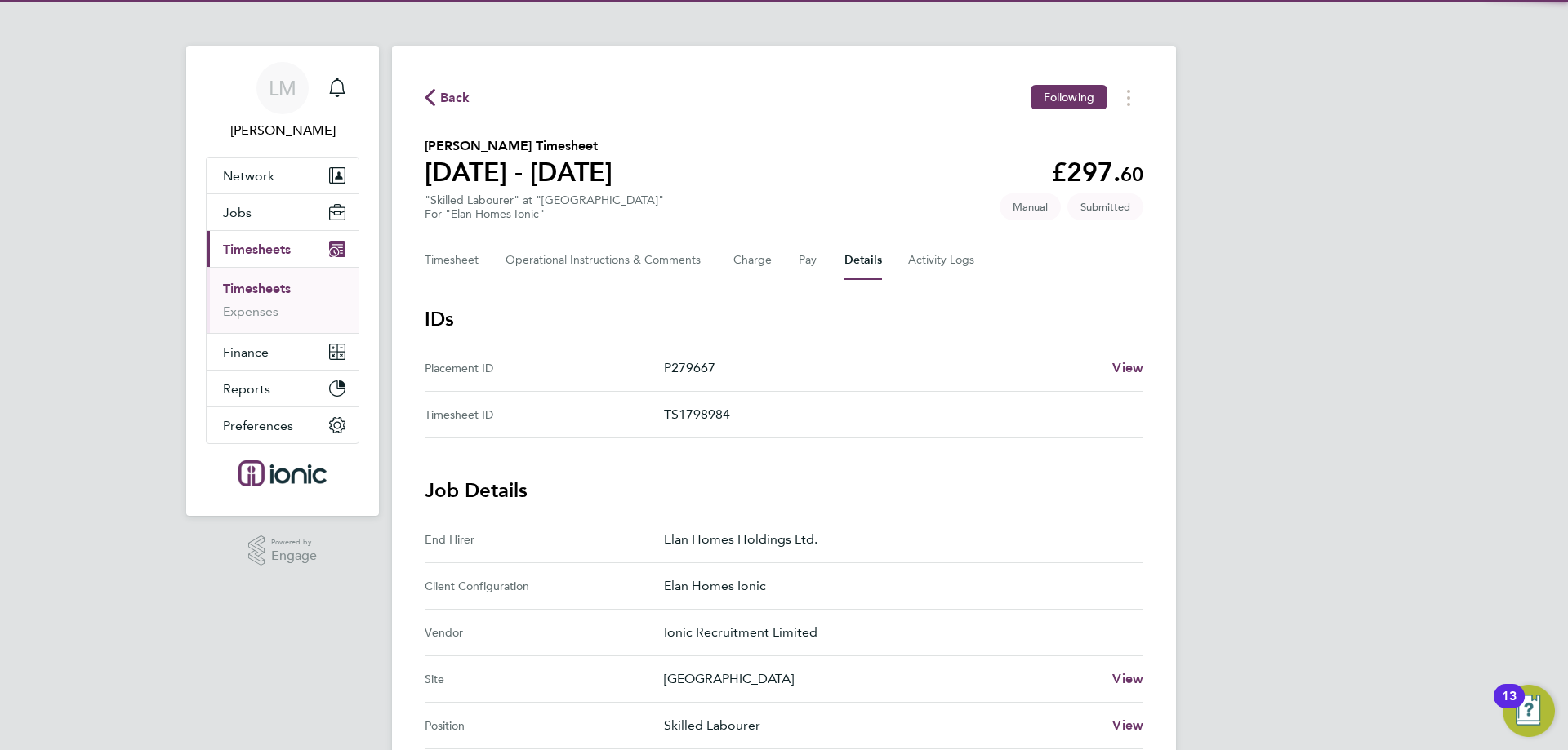
scroll to position [499, 0]
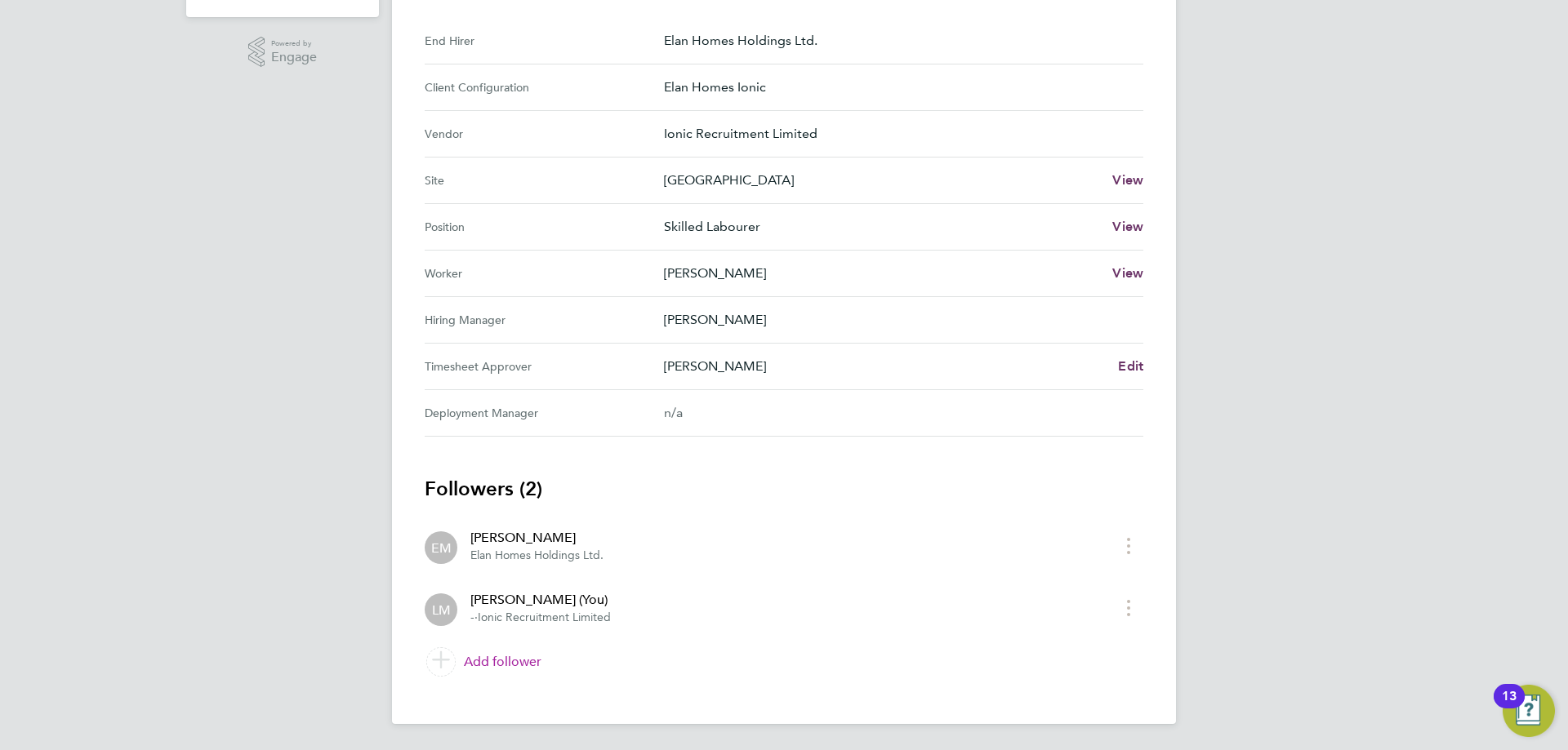
click at [522, 658] on link "Add follower" at bounding box center [784, 662] width 718 height 45
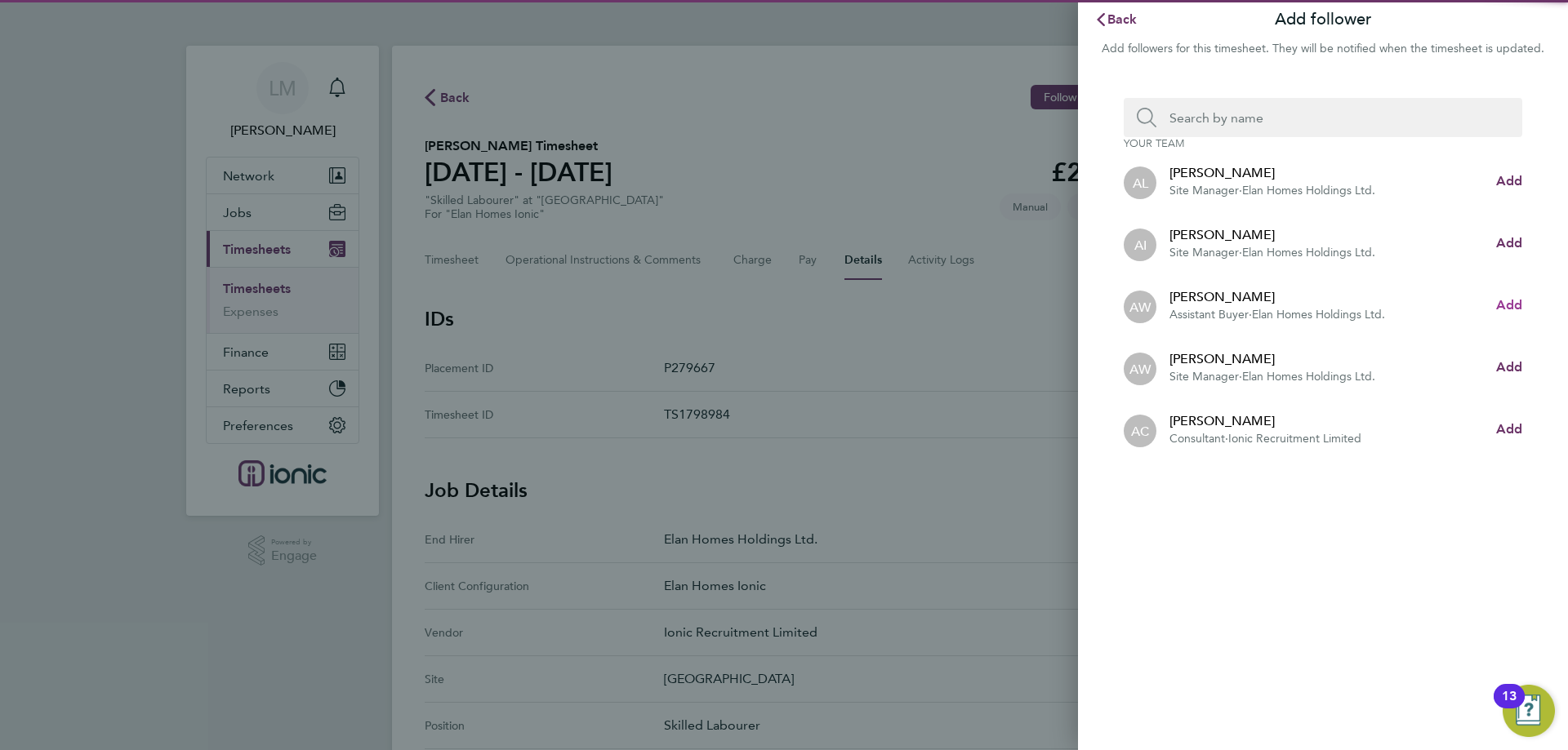
click at [1511, 307] on button "Add" at bounding box center [1509, 305] width 27 height 20
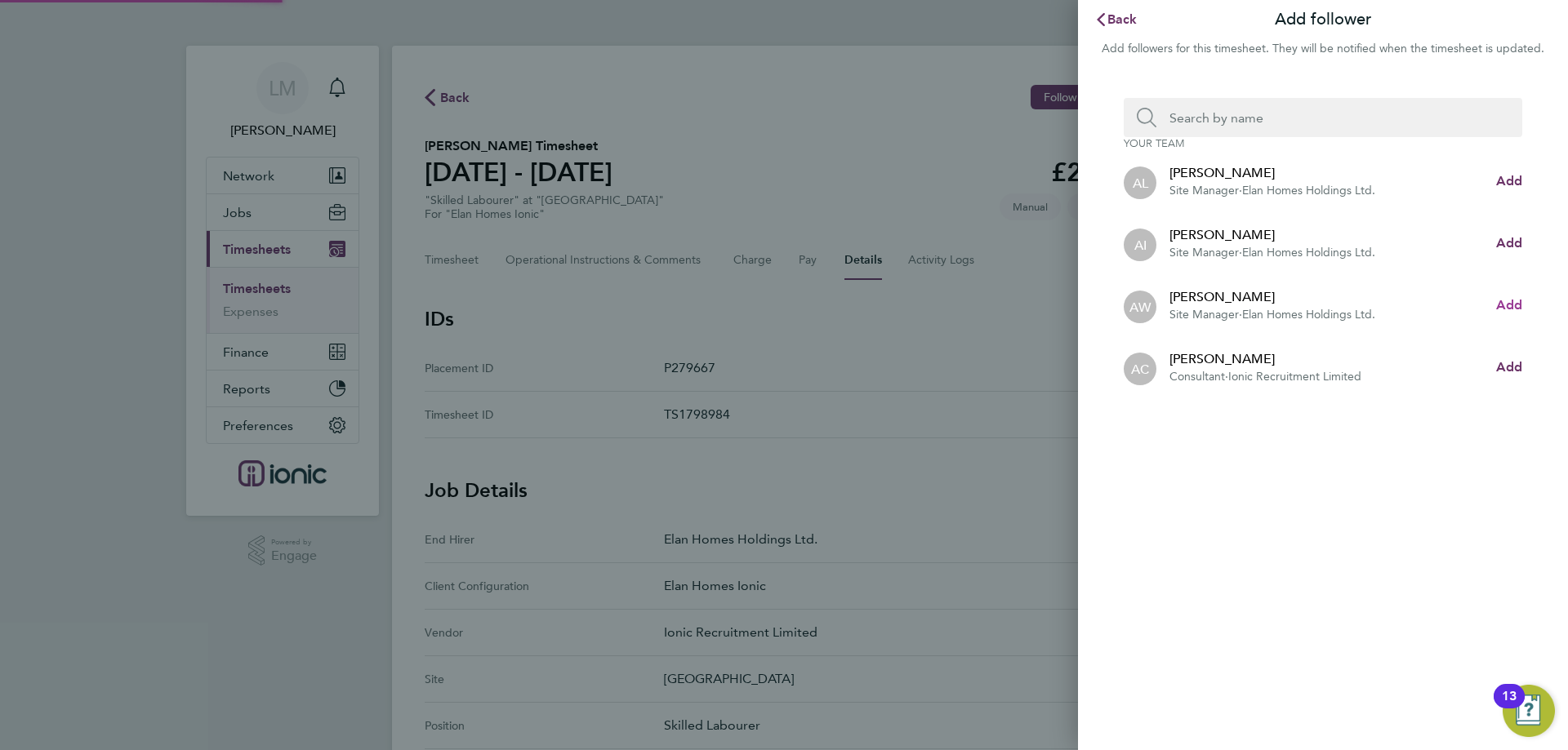
click at [1511, 307] on span "Add" at bounding box center [1509, 305] width 27 height 15
click at [1211, 114] on input "Search team member by name:" at bounding box center [1329, 117] width 346 height 39
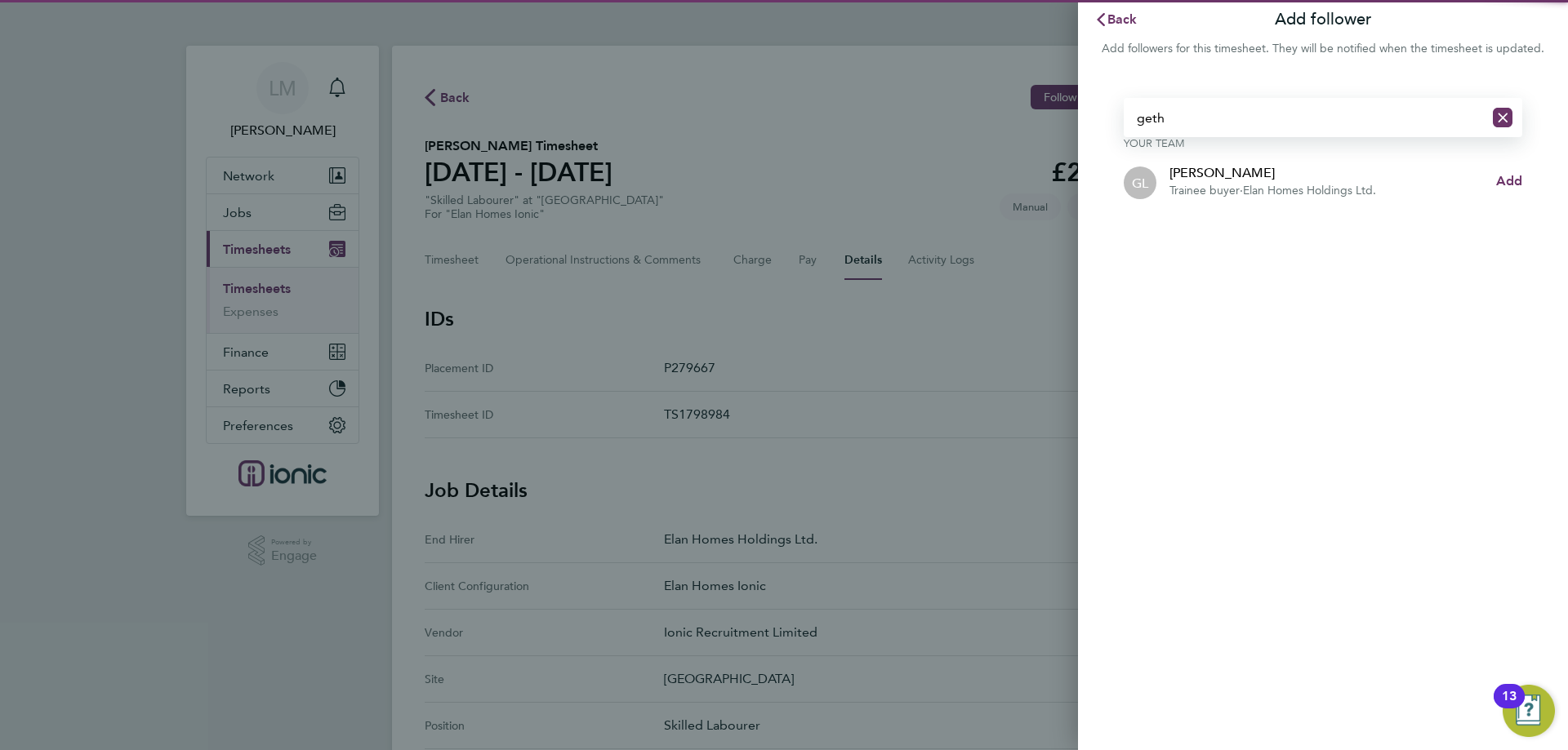
type input "geth"
click at [1521, 183] on div "geth Your team GL Gethin Lloyd Trainee buyer · Elan Homes Holdings Ltd. Add" at bounding box center [1323, 155] width 490 height 153
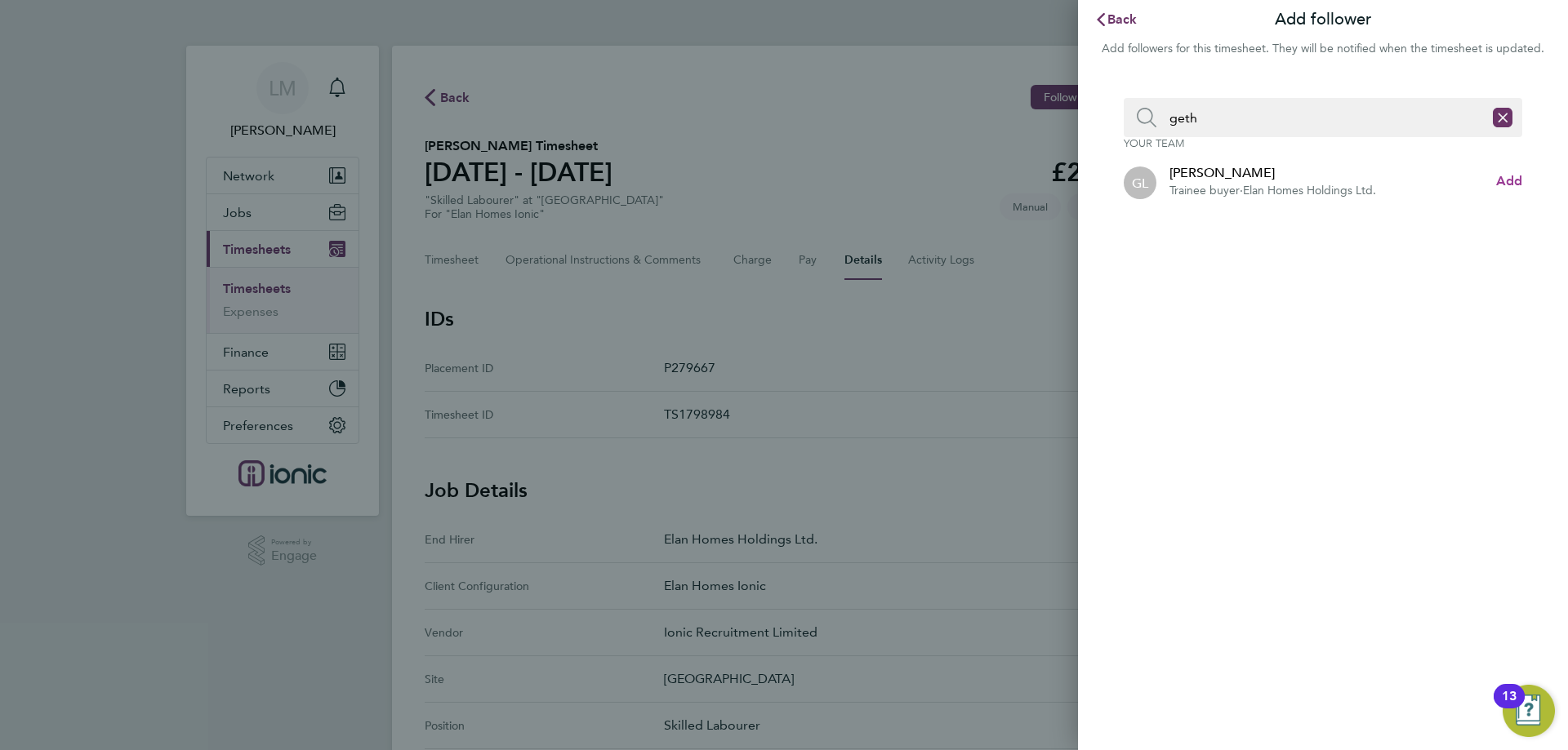
click at [1495, 177] on li "GL Gethin Lloyd Trainee buyer · Elan Homes Holdings Ltd. Add" at bounding box center [1322, 181] width 398 height 62
click at [1508, 182] on span "Add" at bounding box center [1509, 181] width 27 height 15
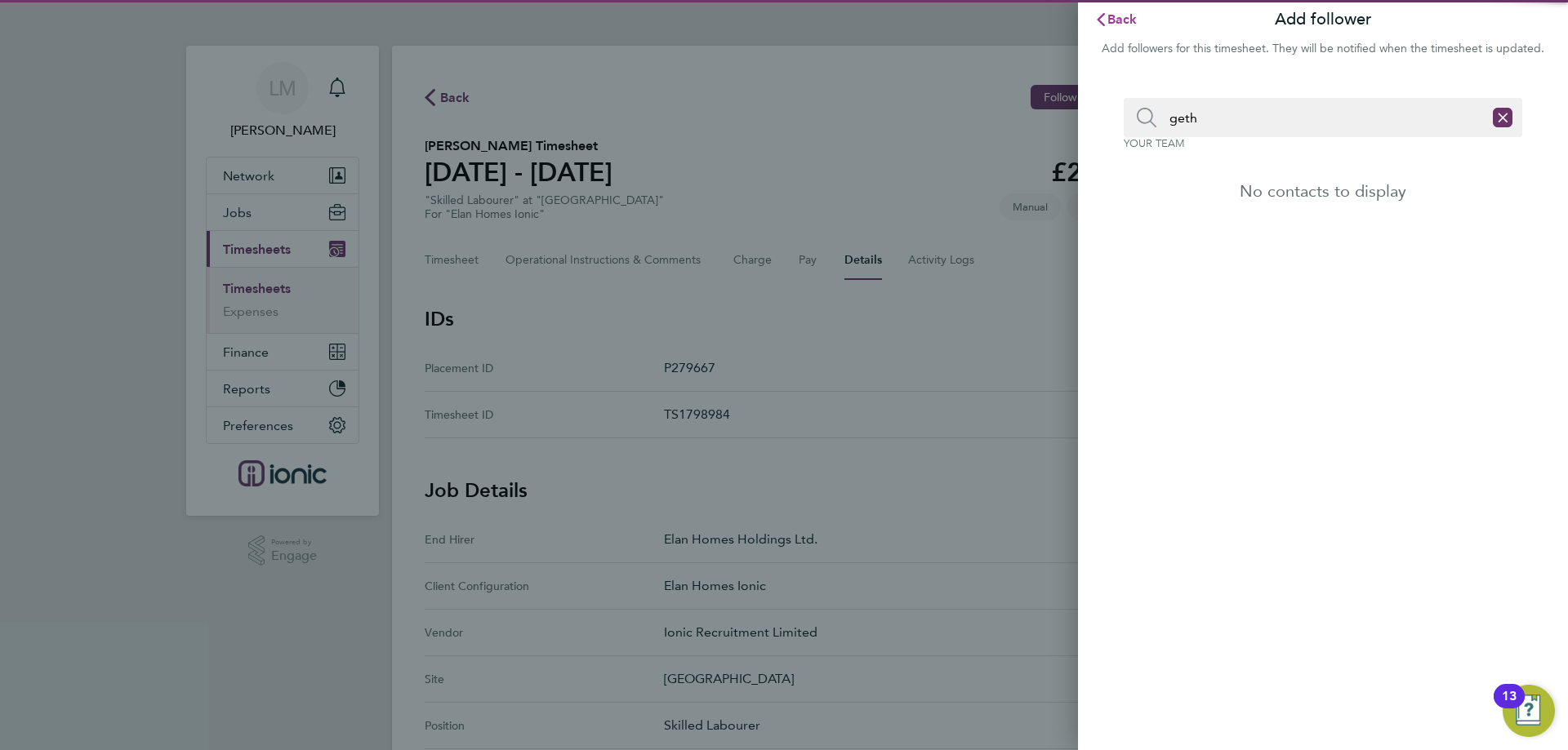
click at [1121, 7] on button "Back" at bounding box center [1116, 20] width 76 height 33
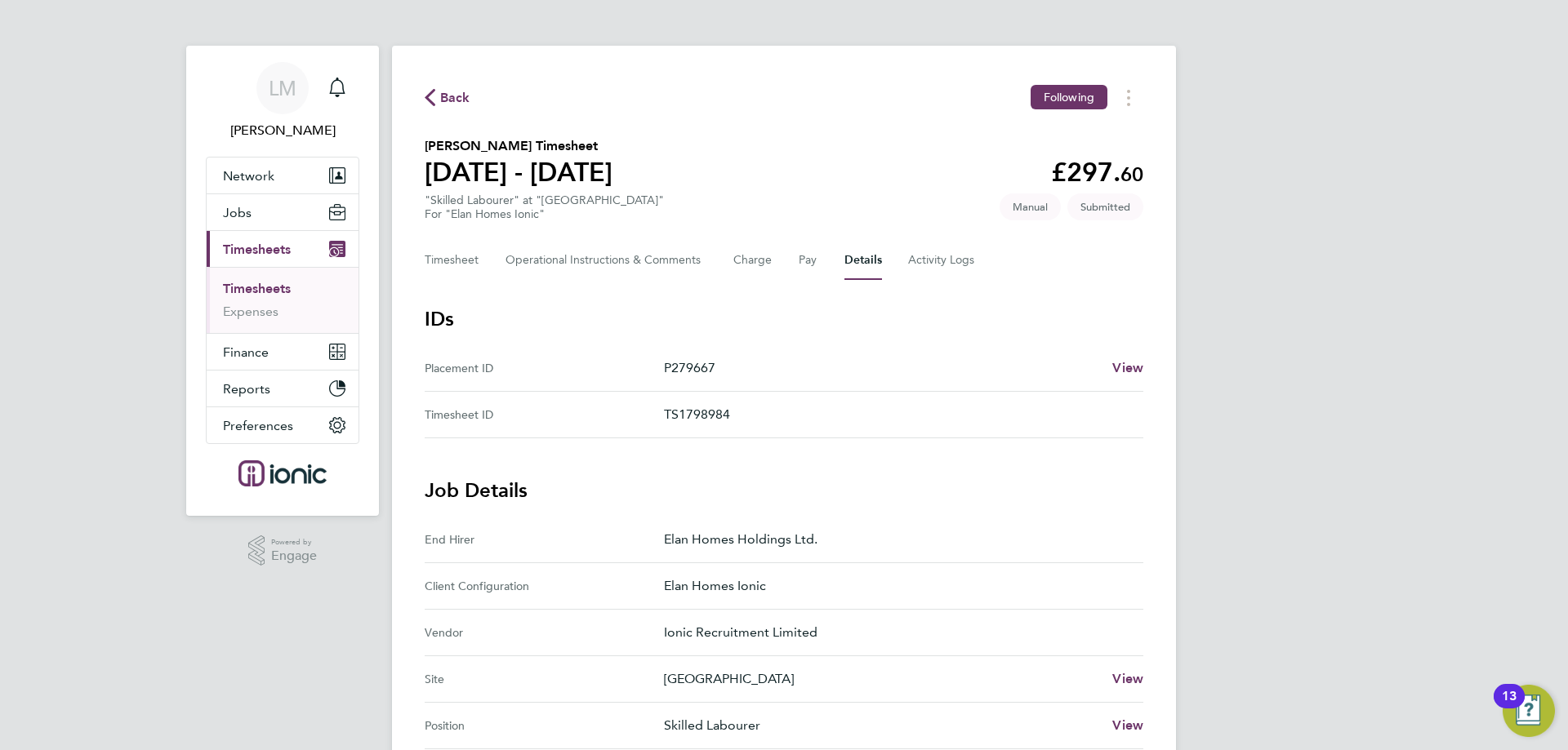
click at [441, 96] on span "Back" at bounding box center [455, 98] width 30 height 20
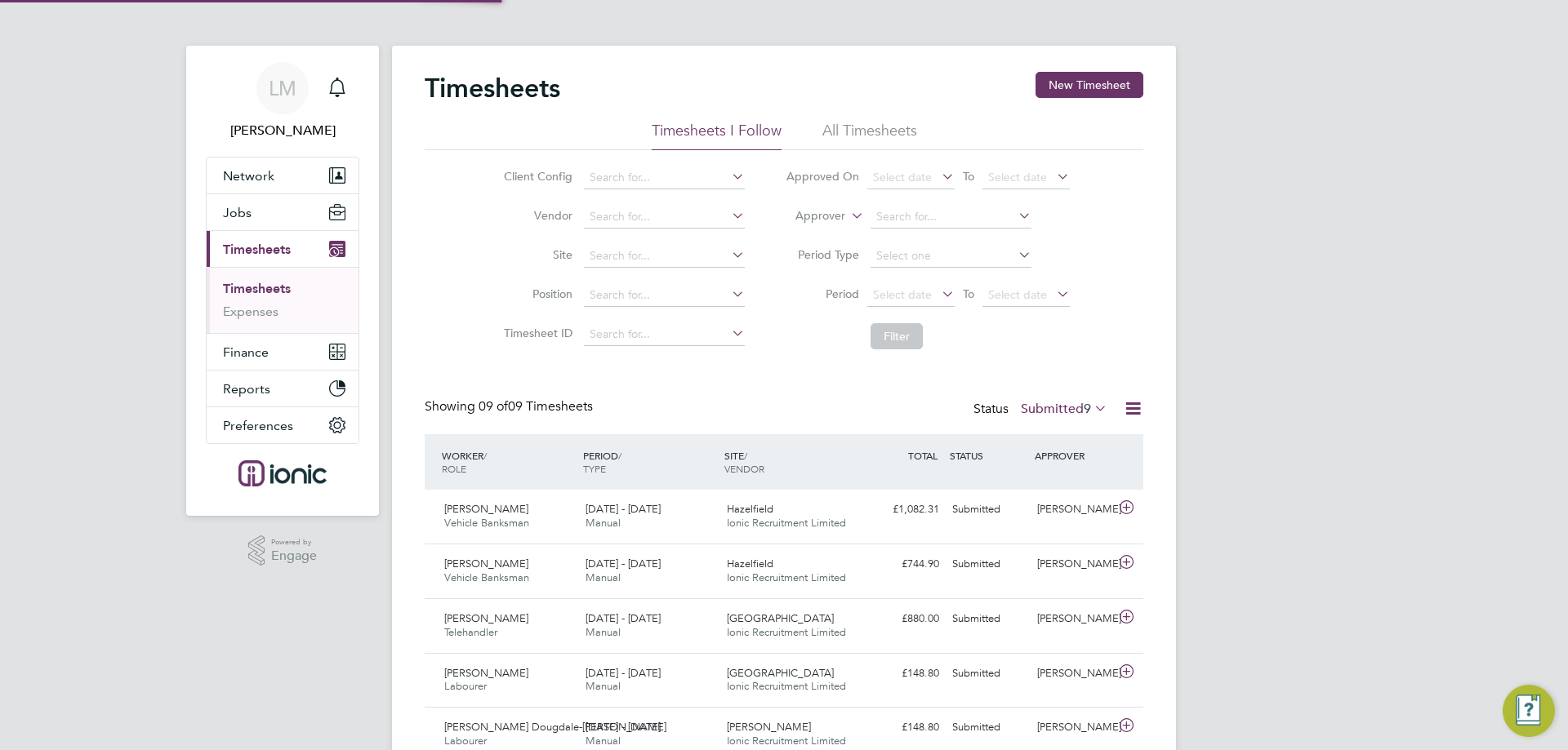
scroll to position [42, 142]
click at [1067, 88] on button "New Timesheet" at bounding box center [1089, 85] width 108 height 27
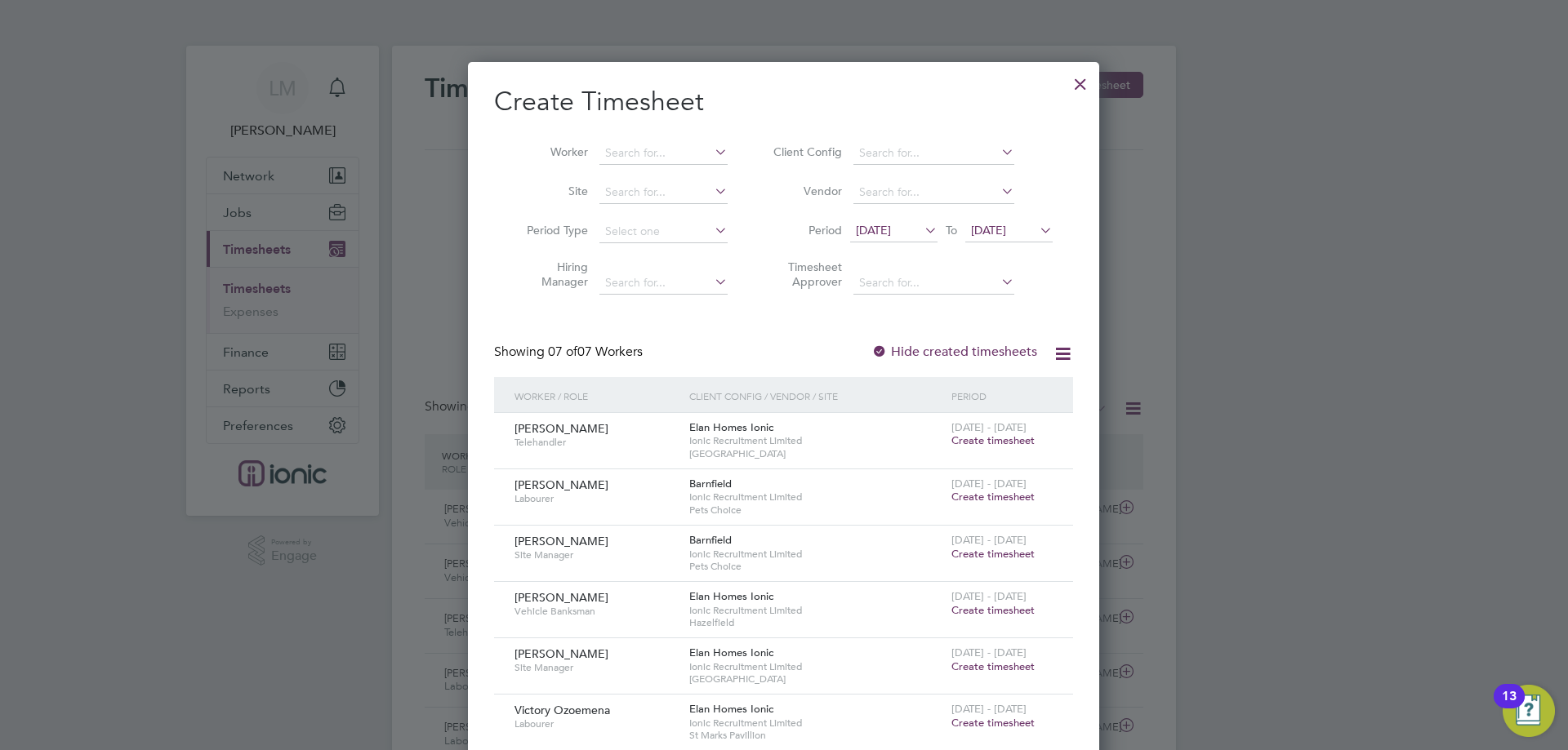
click at [1018, 222] on span "[DATE]" at bounding box center [1009, 231] width 87 height 22
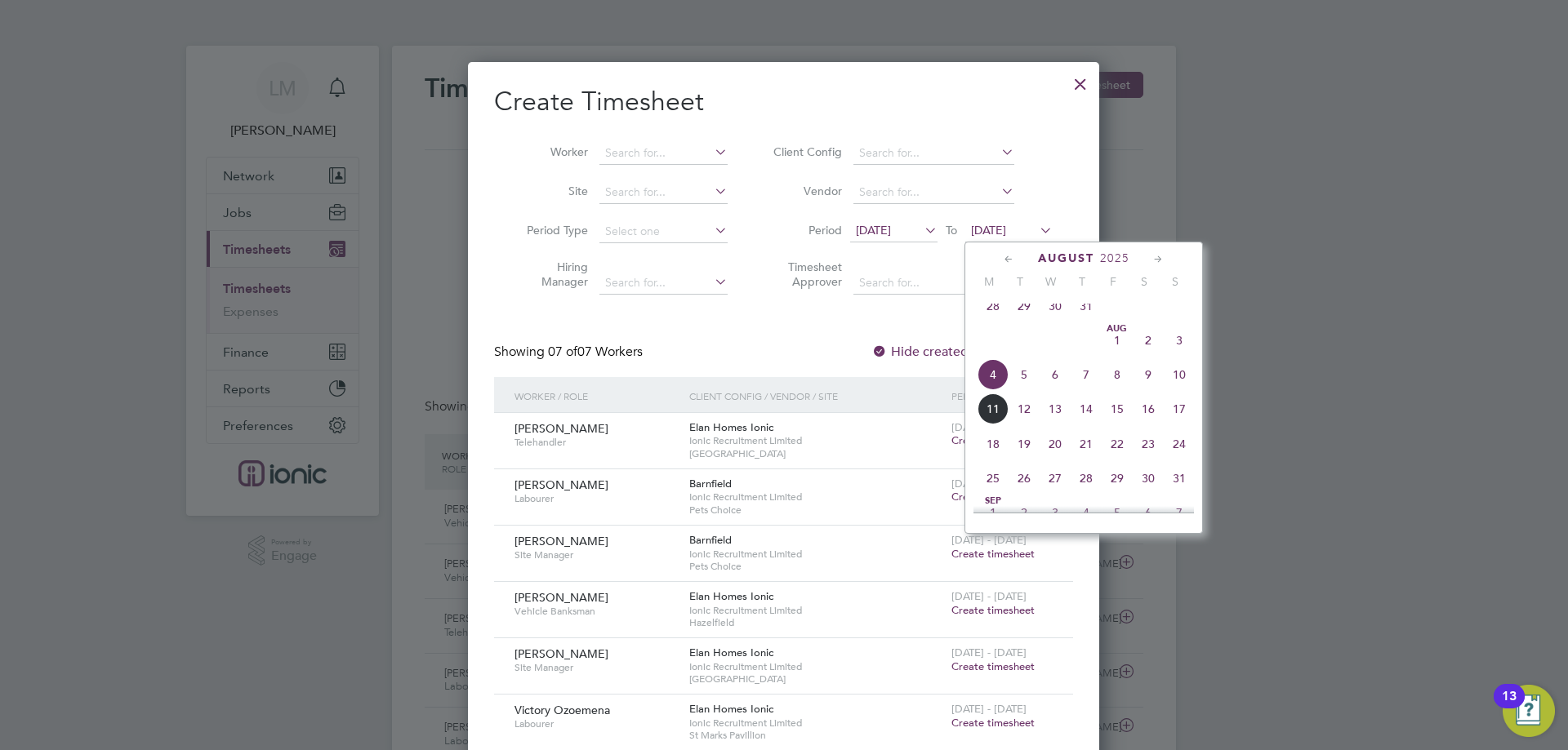
drag, startPoint x: 1182, startPoint y: 380, endPoint x: 1166, endPoint y: 379, distance: 16.0
click at [1181, 380] on span "10" at bounding box center [1179, 375] width 31 height 31
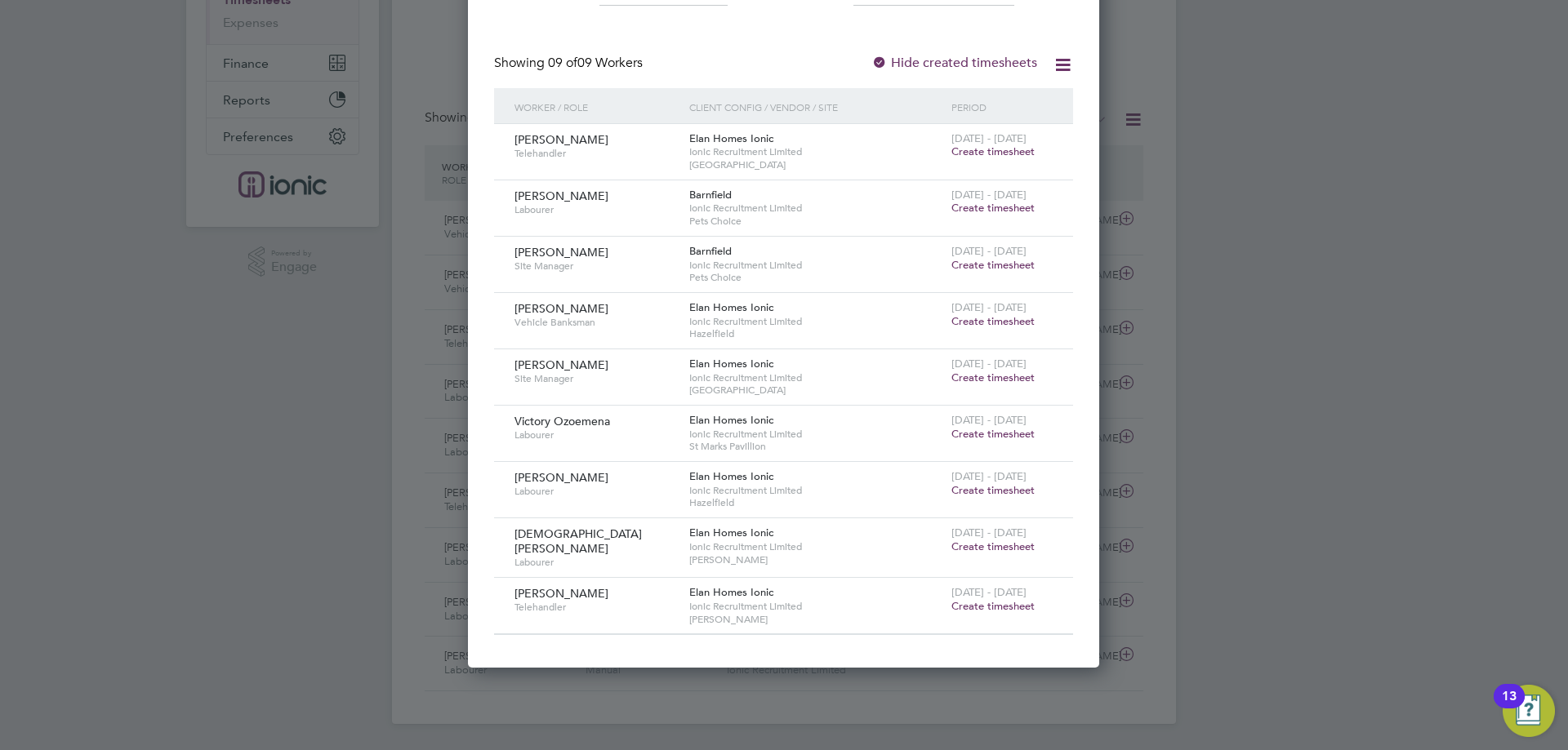
click at [1004, 554] on div "4 - 10 Aug 2025 Create timesheet" at bounding box center [1002, 540] width 110 height 44
click at [1003, 550] on span "Create timesheet" at bounding box center [993, 546] width 83 height 14
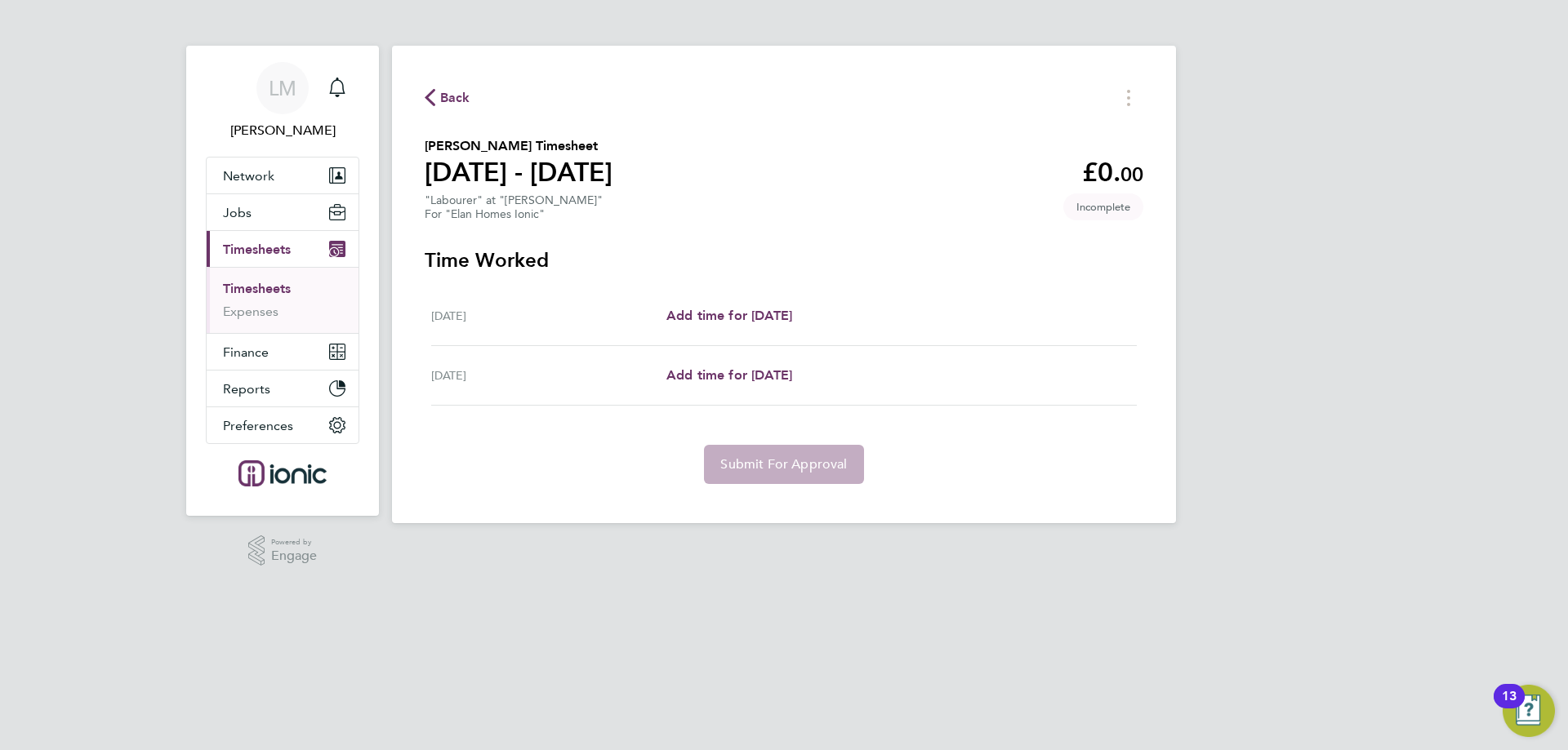
click at [790, 303] on div "Wed 06 Aug Add time for Wed 06 Aug Add time for Wed 06 Aug" at bounding box center [784, 317] width 706 height 60
click at [790, 312] on span "Add time for [DATE]" at bounding box center [729, 315] width 126 height 15
select select "30"
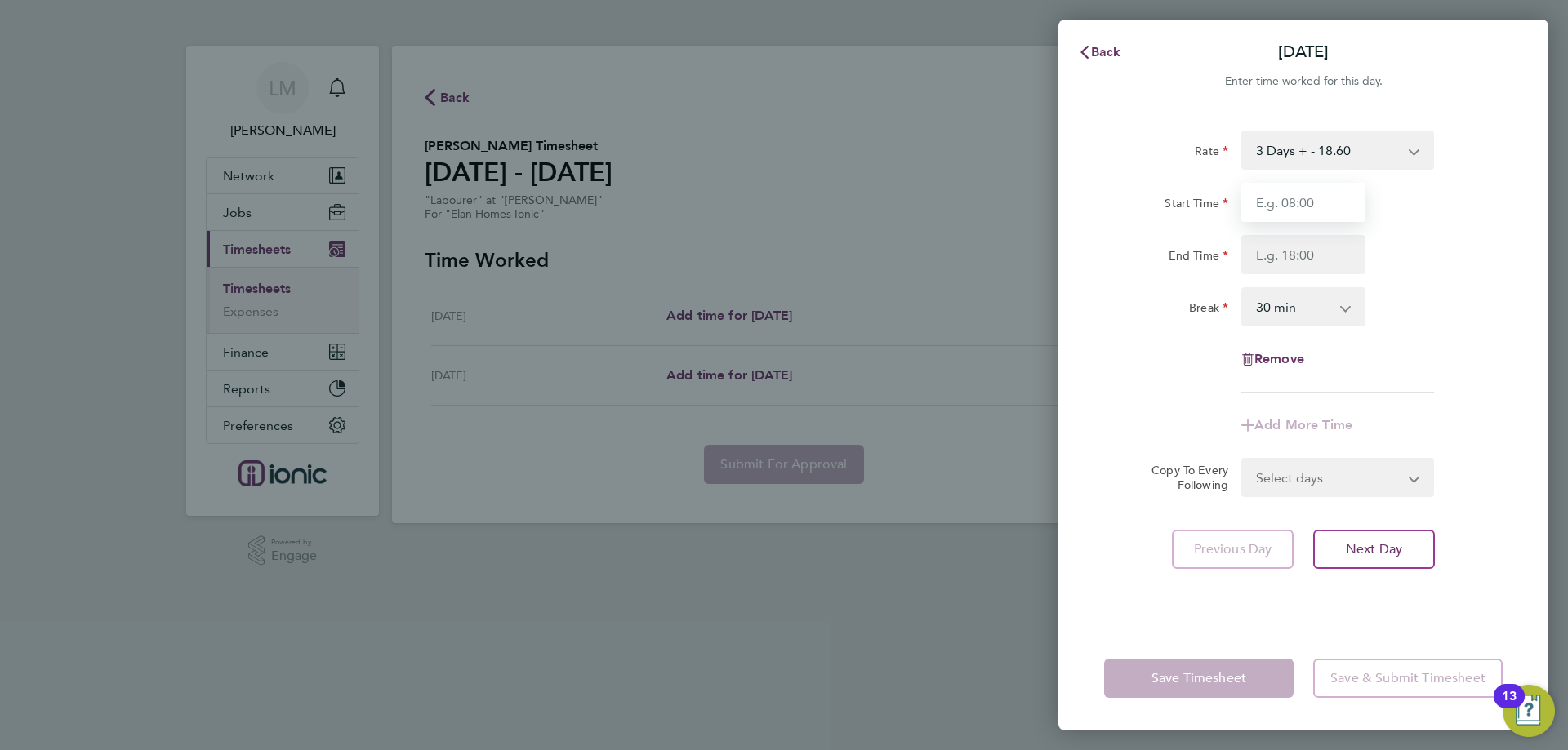
click at [1297, 219] on input "Start Time" at bounding box center [1303, 203] width 124 height 39
type input "07:30"
click at [1295, 251] on input "End Time" at bounding box center [1303, 255] width 124 height 39
type input "16:00"
click at [1380, 602] on div "Rate 3 Days + - 18.60 3 Days - - 16.78 Start Time 07:30 End Time 16:00 Break 0 …" at bounding box center [1303, 369] width 490 height 515
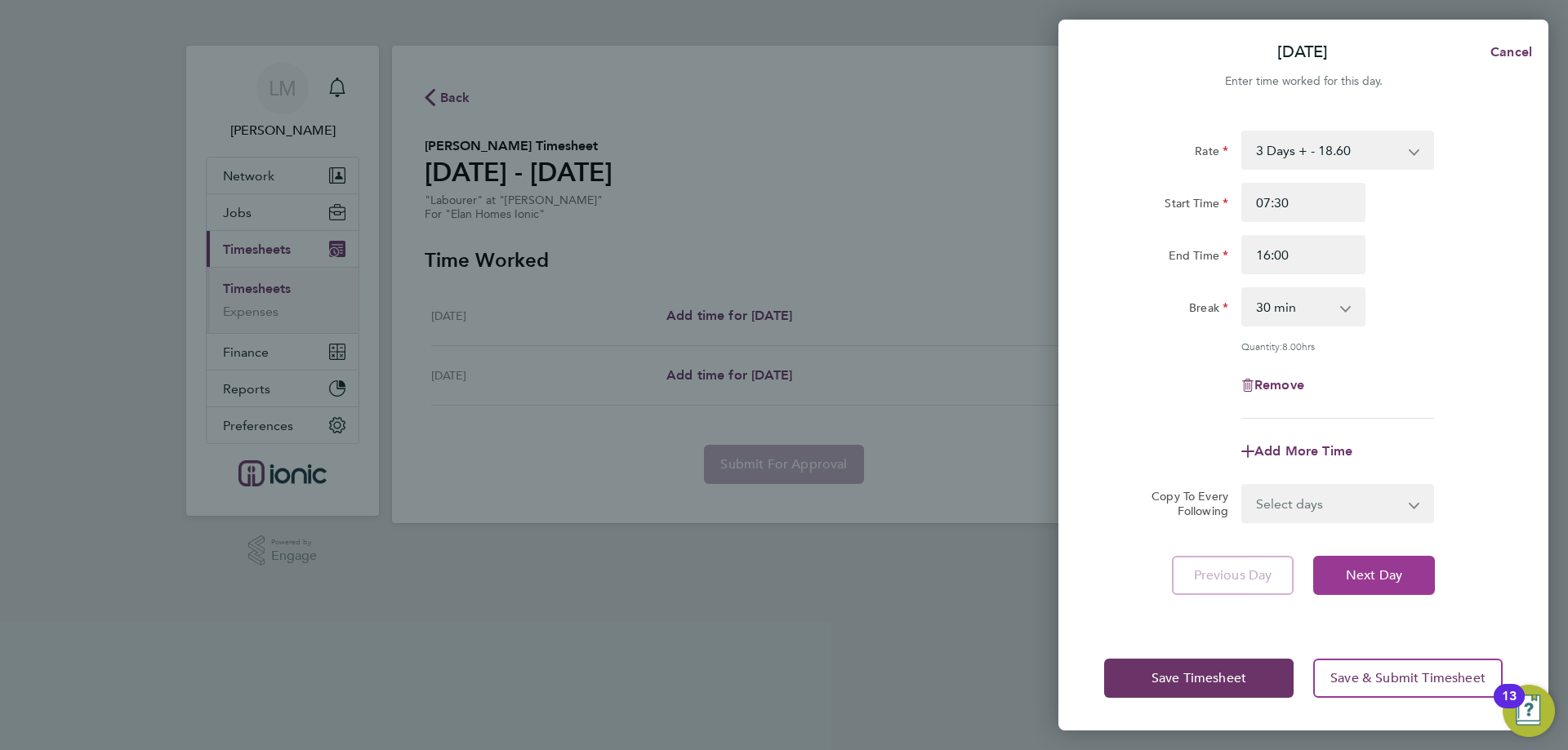
click at [1380, 584] on button "Next Day" at bounding box center [1374, 575] width 122 height 39
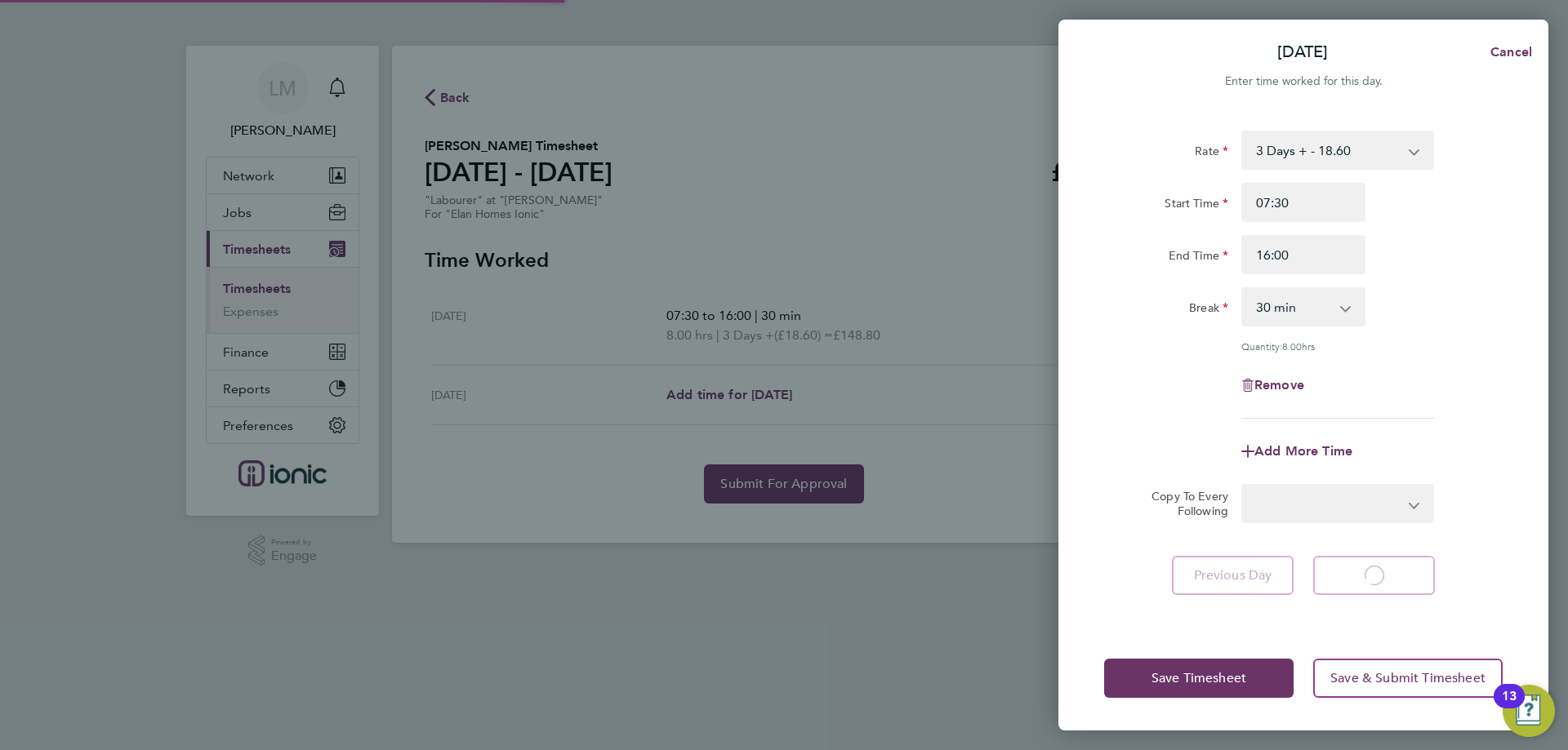
select select "30"
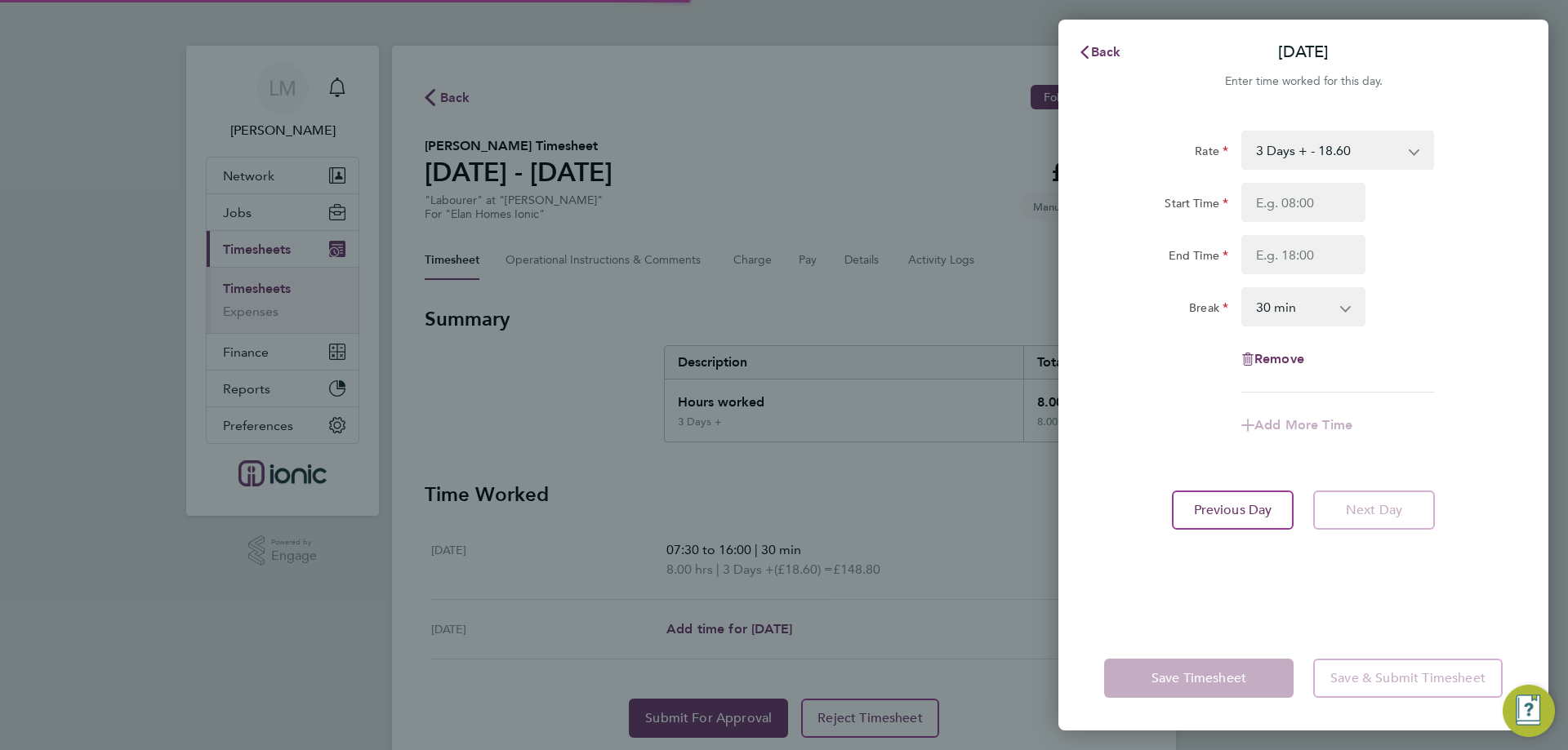
click at [1281, 204] on input "Start Time" at bounding box center [1303, 203] width 124 height 39
type input "07:30"
click at [1303, 249] on input "End Time" at bounding box center [1303, 255] width 124 height 39
type input "1"
type input "09:00"
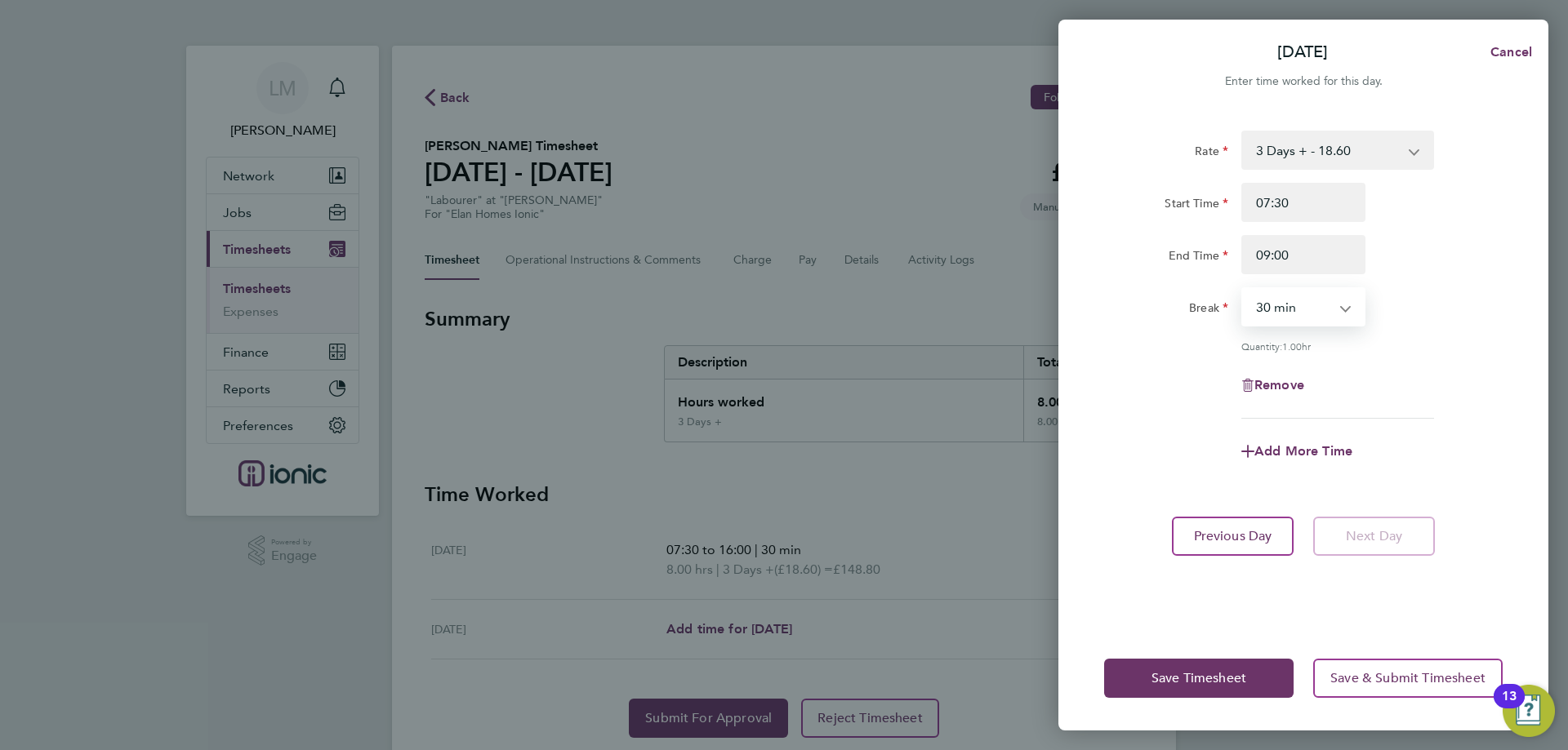
click at [1321, 309] on select "0 min 15 min 30 min 45 min 60 min 75 min" at bounding box center [1293, 307] width 101 height 36
select select "0"
click at [1243, 289] on select "0 min 15 min 30 min 45 min 60 min 75 min" at bounding box center [1293, 307] width 101 height 36
click at [1505, 339] on div "Rate 3 Days + - 18.60 3 Days - - 16.78 Start Time 07:30 End Time 09:00 Break 0 …" at bounding box center [1303, 369] width 490 height 515
click at [1186, 664] on button "Save Timesheet" at bounding box center [1198, 679] width 189 height 39
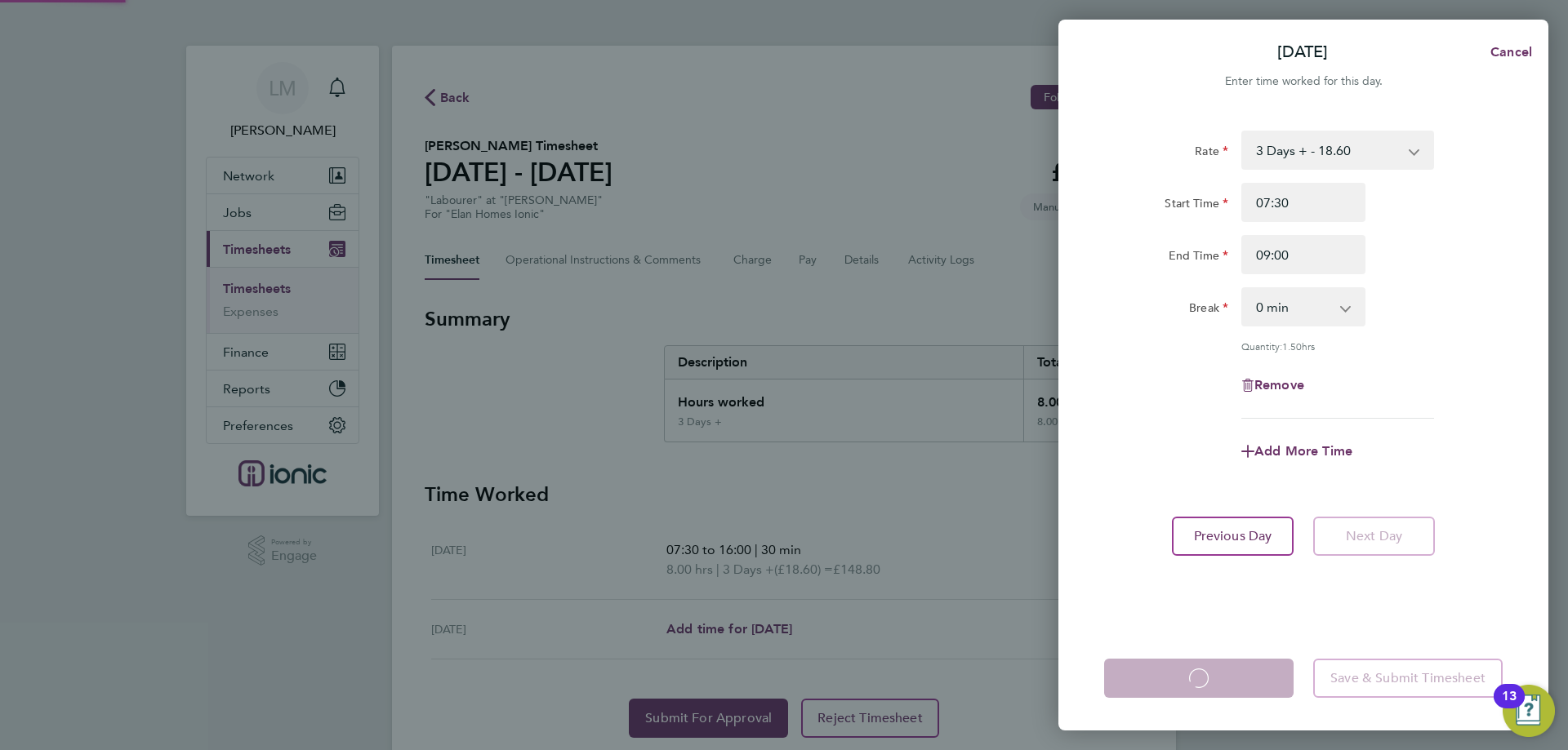
click at [1186, 664] on app-form-button "Save Timesheet Loading" at bounding box center [1203, 679] width 200 height 39
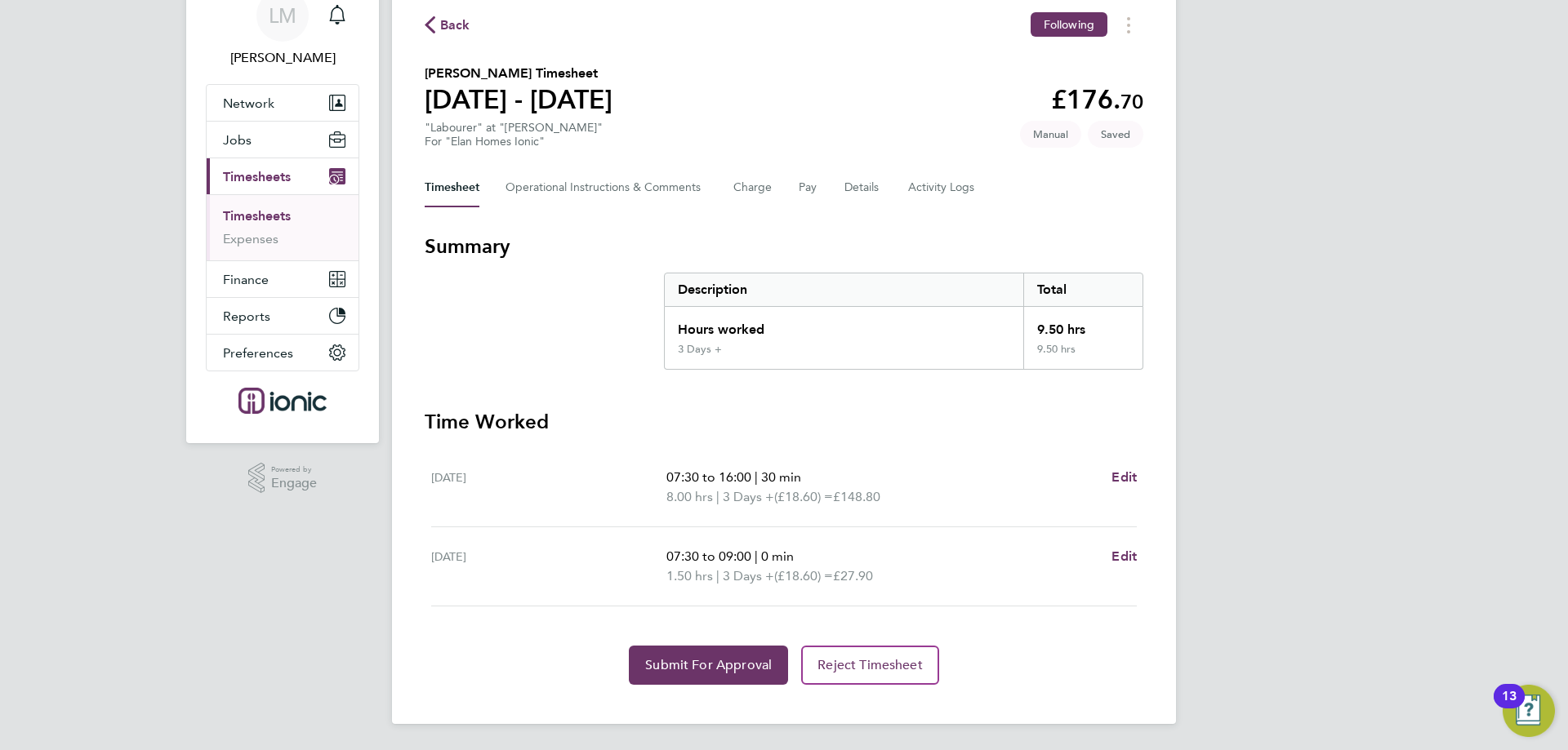
click at [695, 685] on div "Back Following Christian Czyzewski's Timesheet 04 - 10 Aug 2025 £176. 70 "Labou…" at bounding box center [784, 348] width 784 height 751
click at [705, 648] on button "Submit For Approval" at bounding box center [708, 665] width 159 height 39
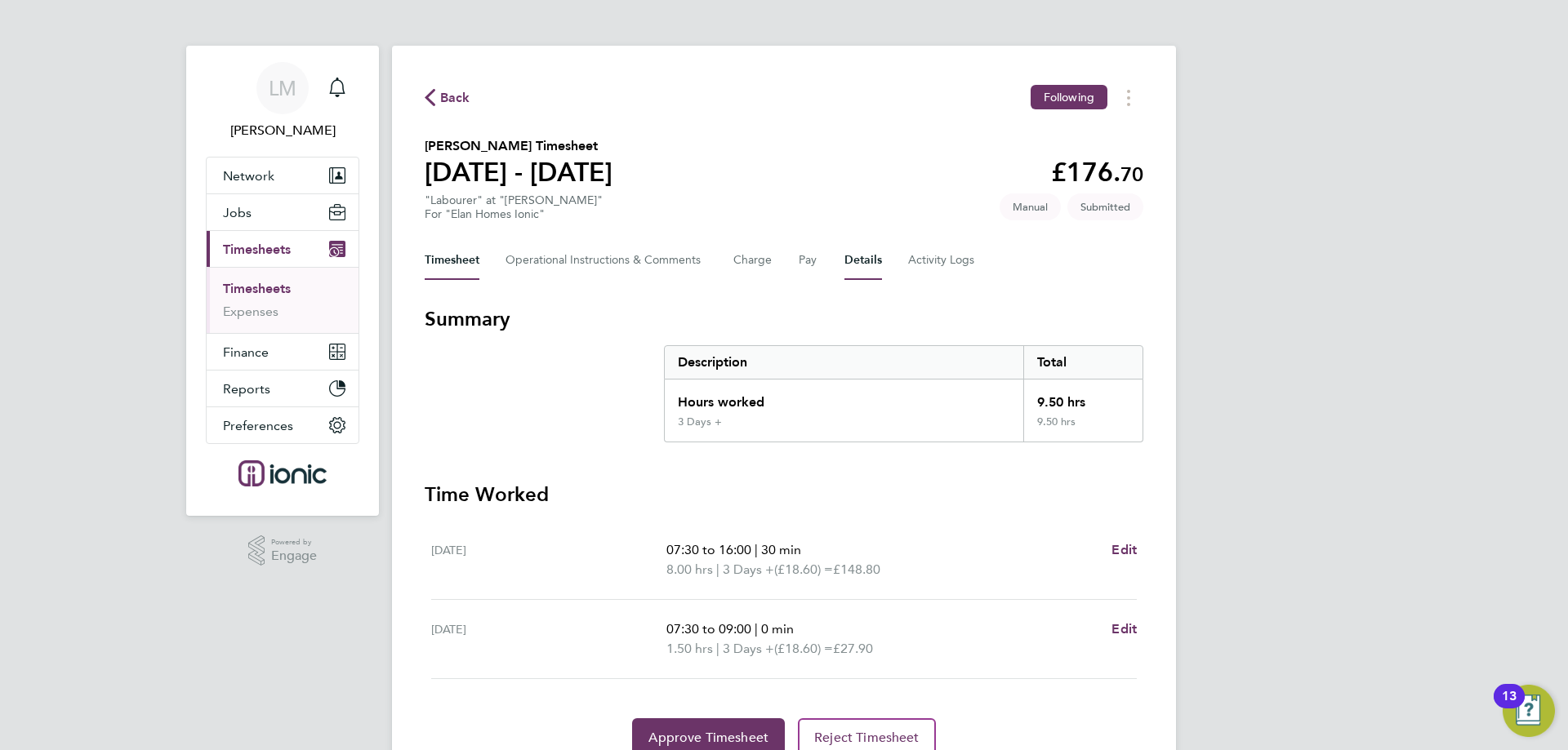
click at [867, 265] on button "Details" at bounding box center [863, 260] width 38 height 39
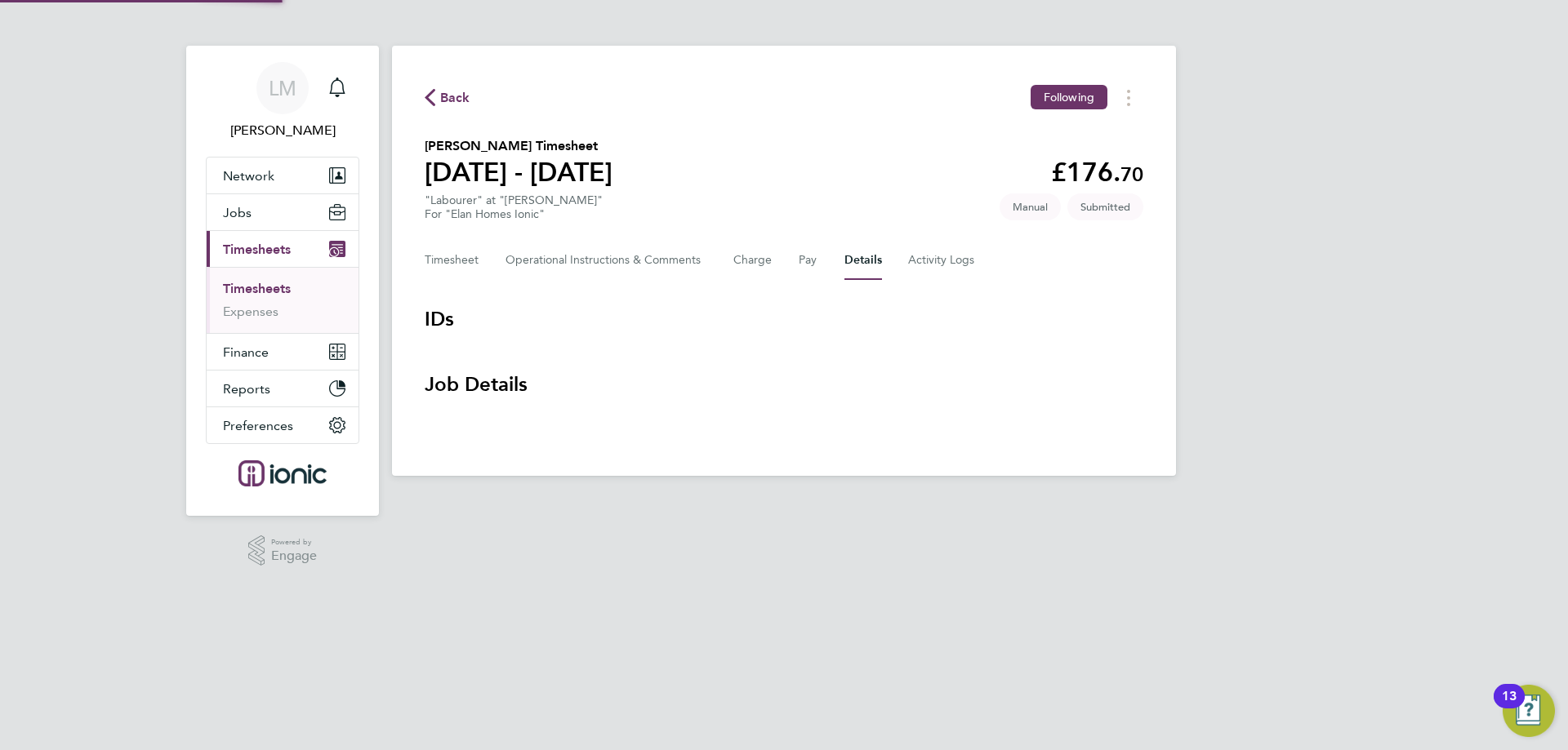
click at [867, 265] on button "Details" at bounding box center [863, 260] width 38 height 39
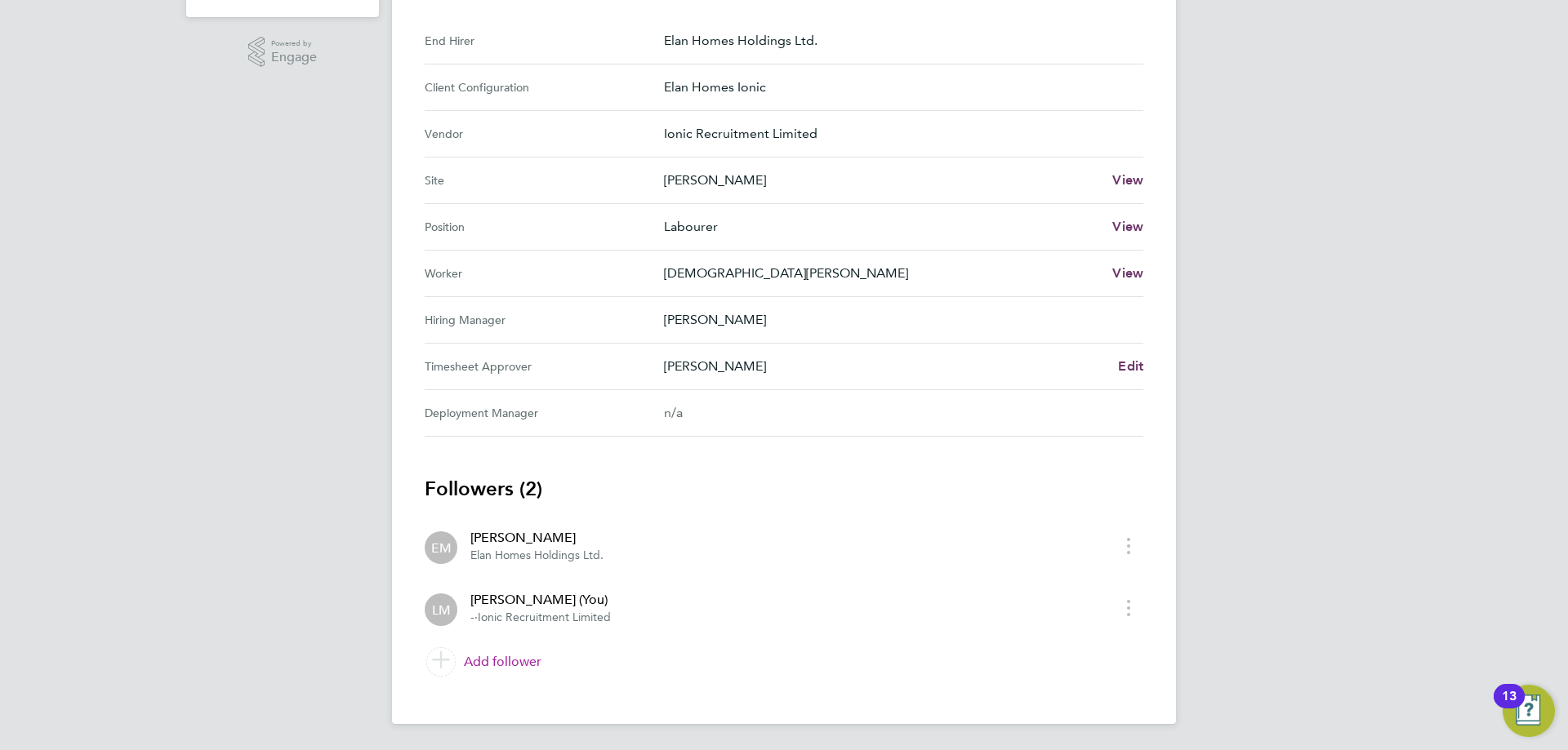
click at [505, 670] on link "Add follower" at bounding box center [784, 662] width 718 height 45
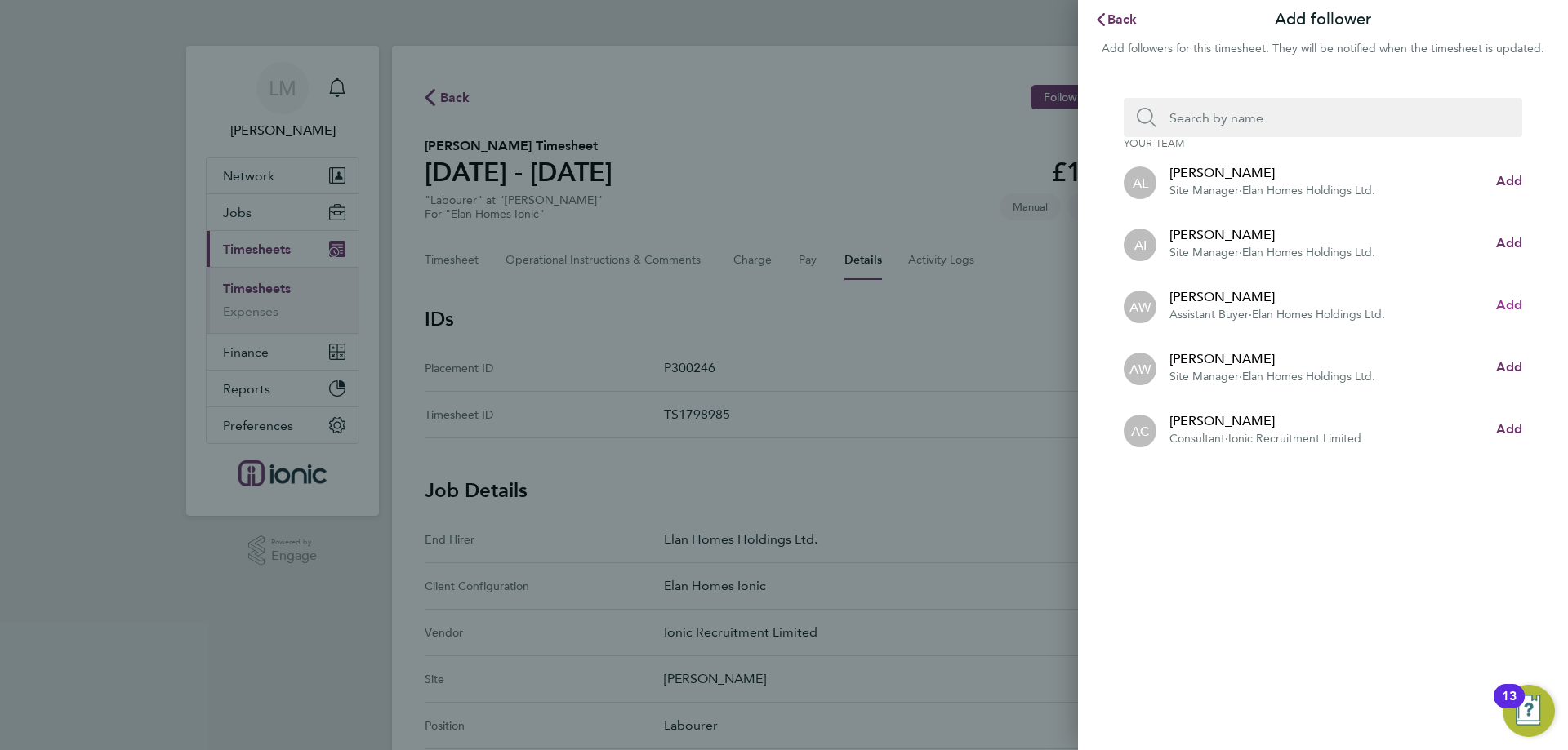
click at [1510, 306] on span "Add" at bounding box center [1509, 305] width 27 height 15
click at [1309, 125] on input "Search team member by name:" at bounding box center [1329, 117] width 346 height 39
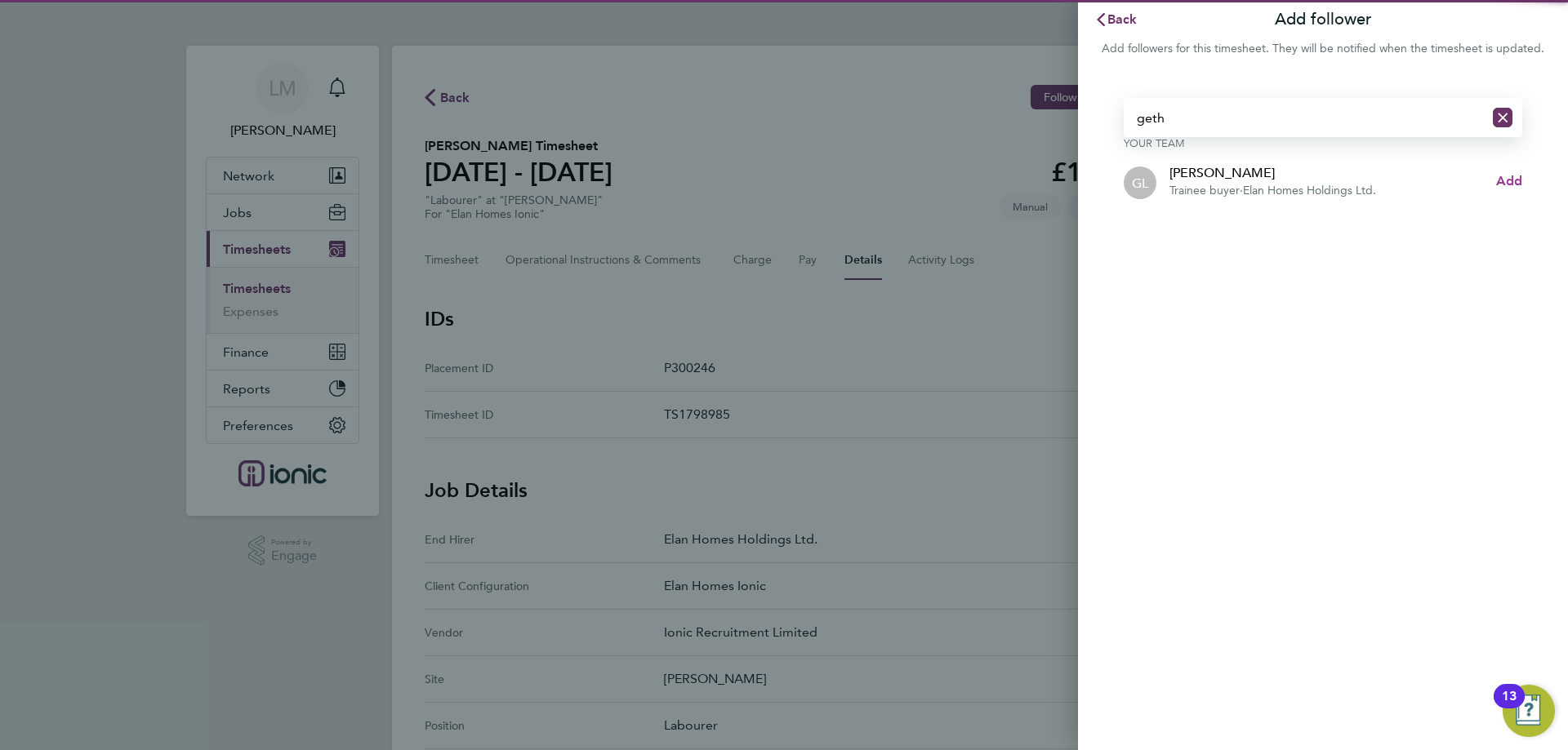
type input "geth"
click at [1505, 172] on button "Add" at bounding box center [1509, 181] width 27 height 20
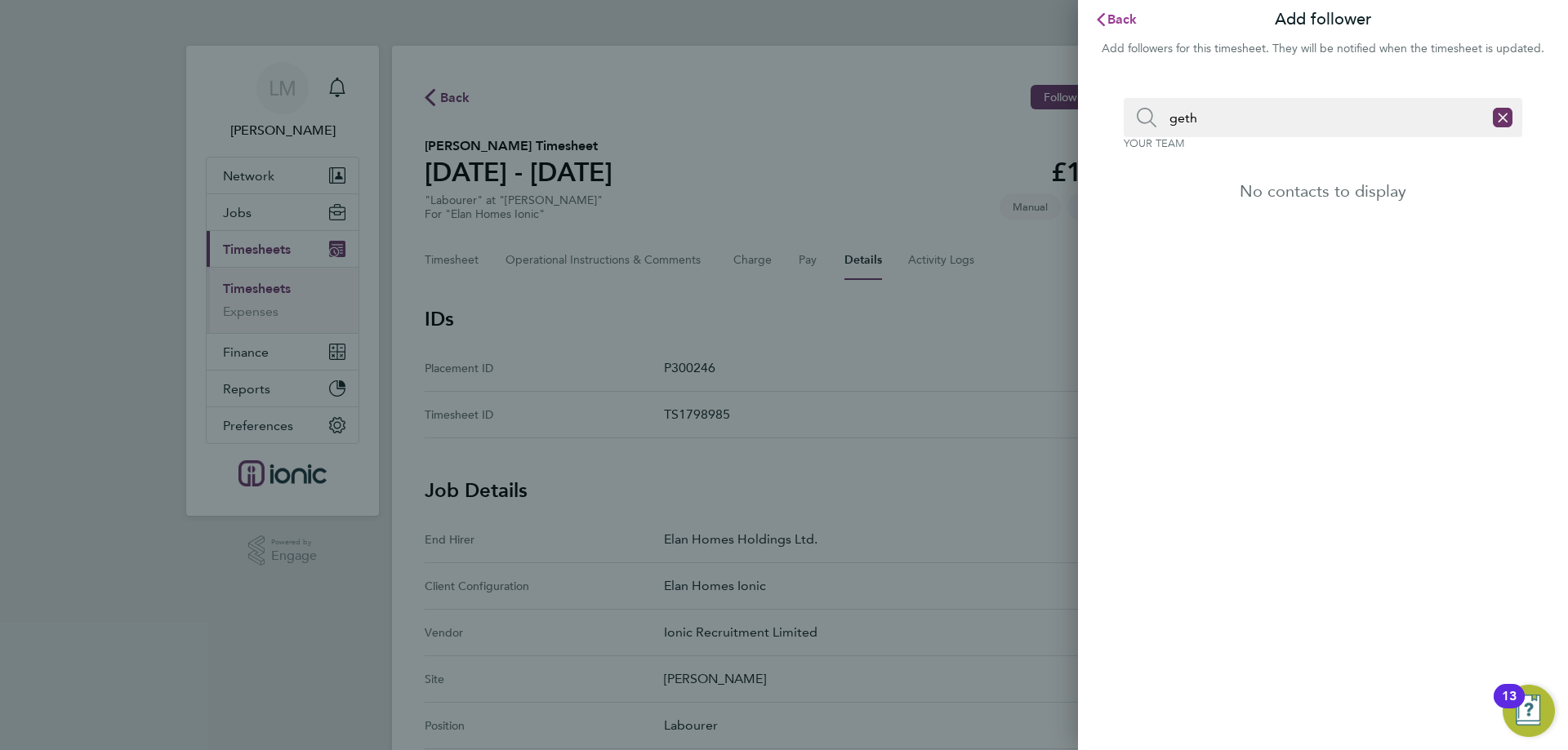
click at [1124, 17] on span "Back" at bounding box center [1122, 19] width 30 height 15
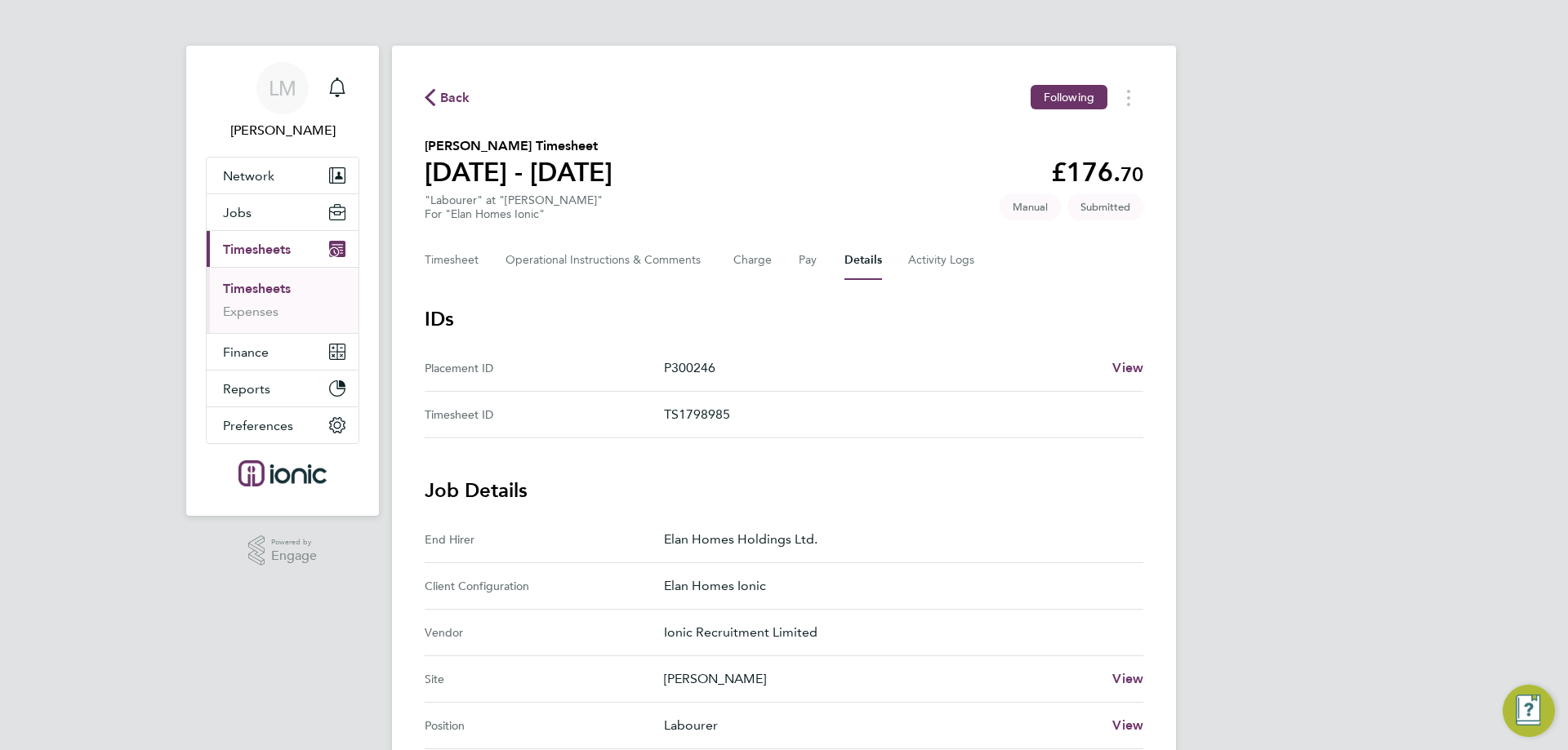
click at [736, 116] on div "Back Following Christian Czyzewski's Timesheet 04 - 10 Aug 2025 £176. 70 "Labou…" at bounding box center [784, 696] width 784 height 1301
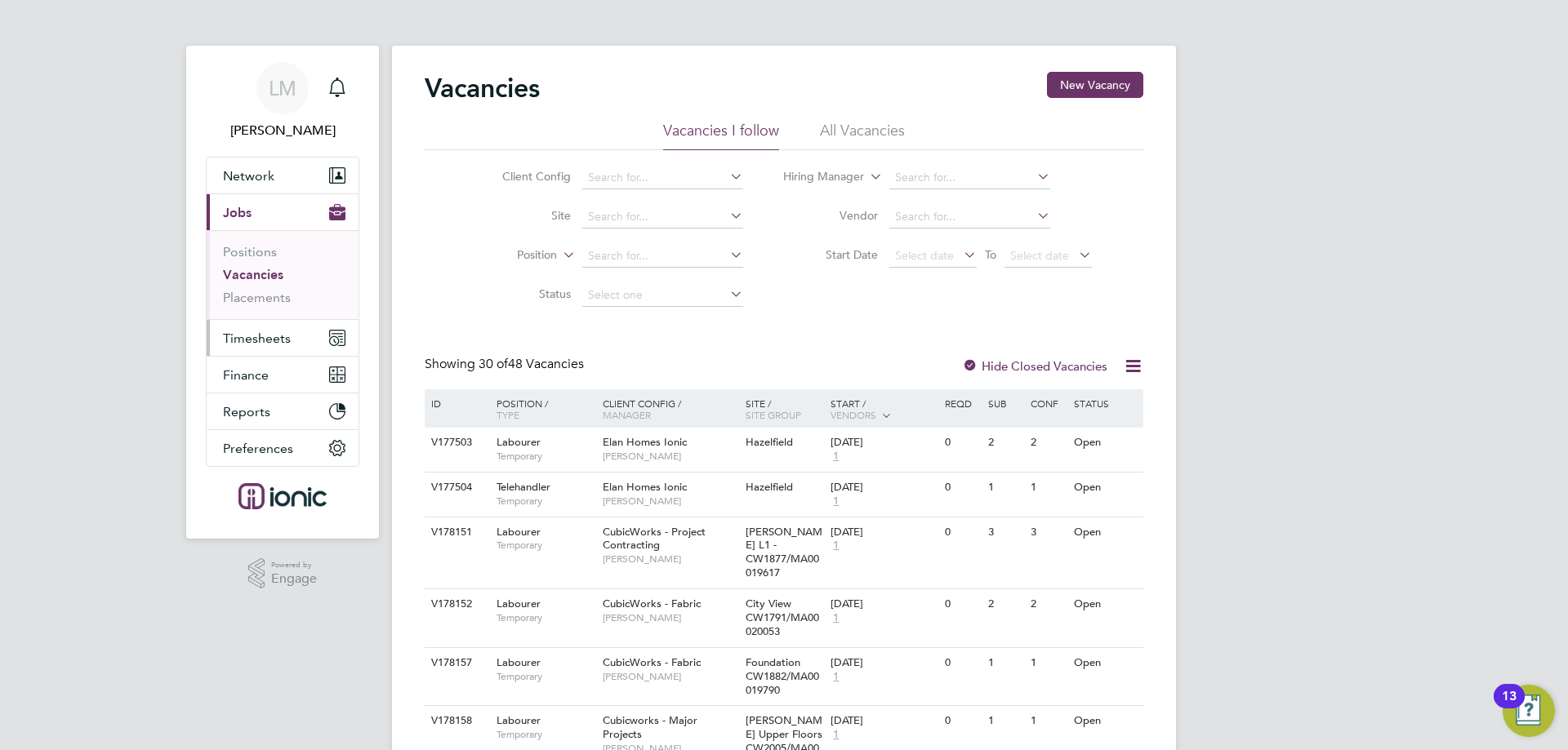
click at [246, 337] on span "Timesheets" at bounding box center [256, 338] width 68 height 15
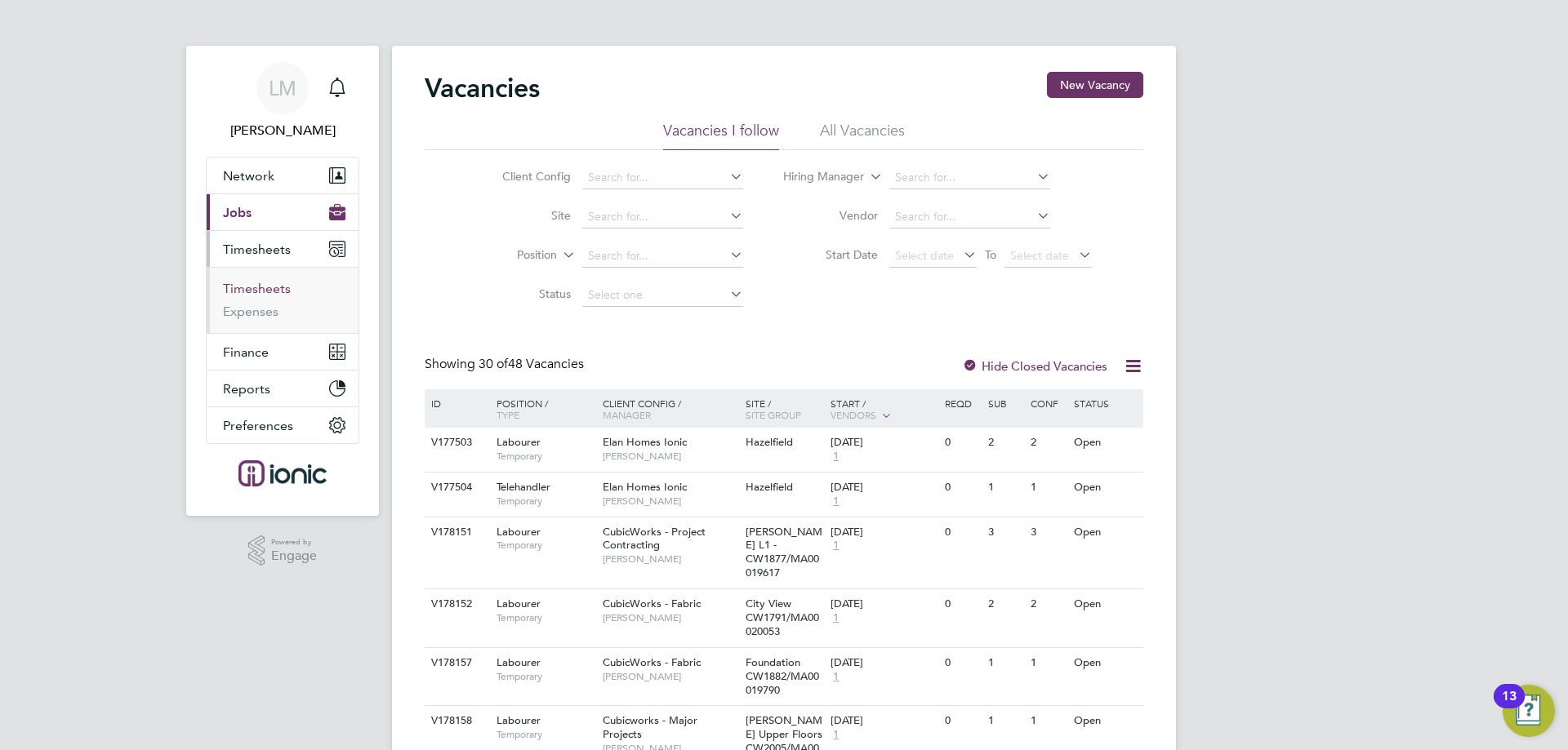
click at [271, 286] on link "Timesheets" at bounding box center [256, 289] width 68 height 15
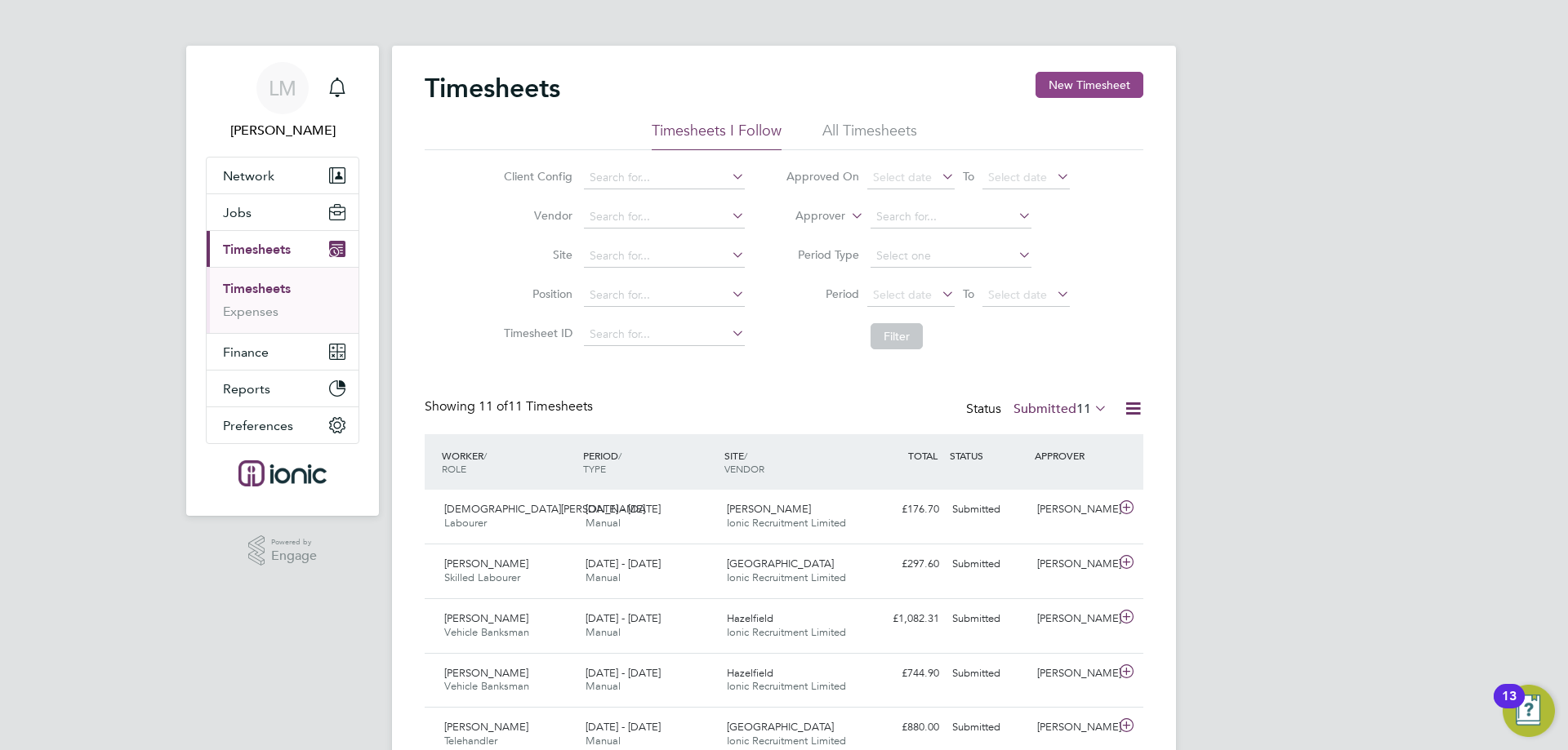
click at [1080, 80] on button "New Timesheet" at bounding box center [1089, 85] width 108 height 27
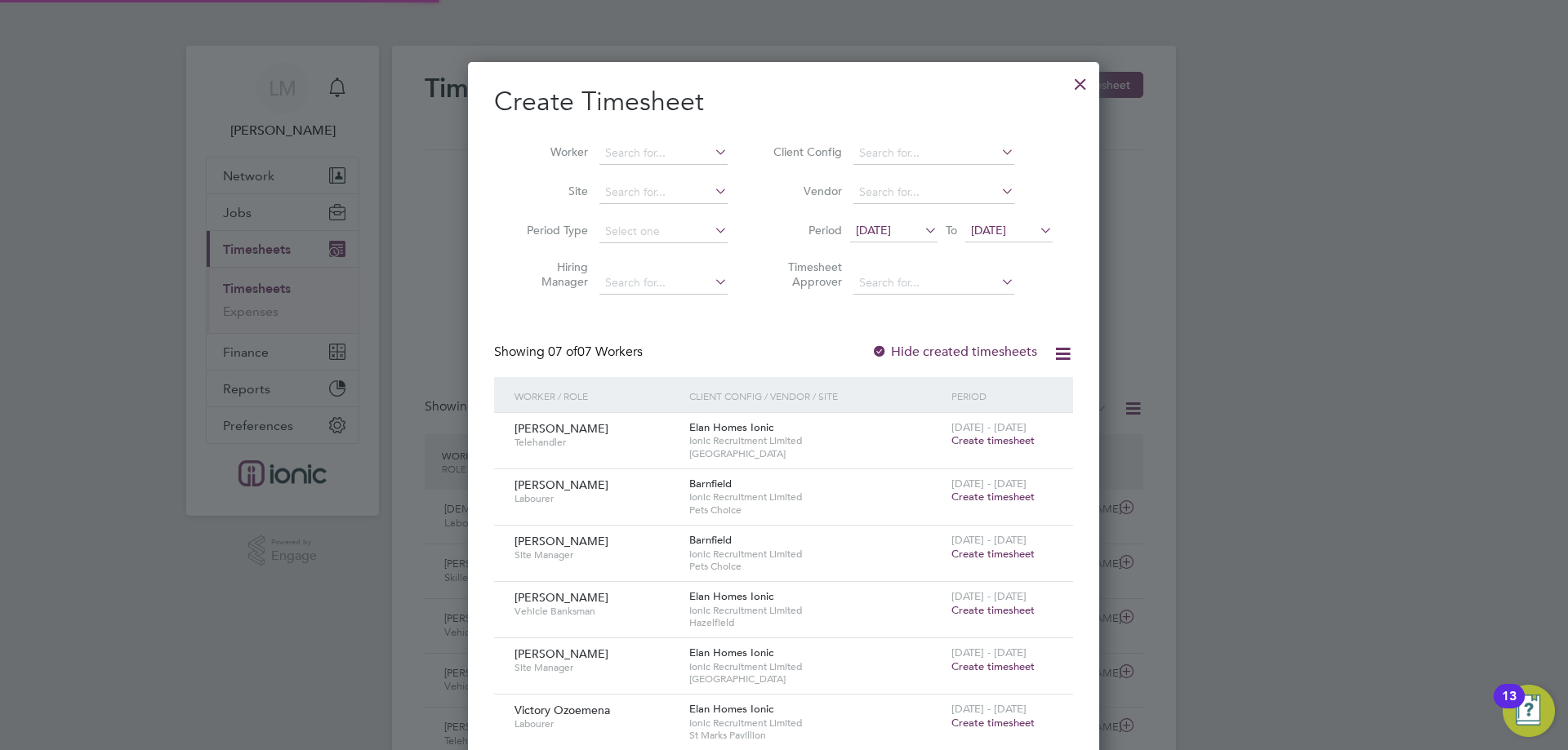
scroll to position [779, 632]
click at [891, 232] on span "[DATE]" at bounding box center [873, 229] width 35 height 15
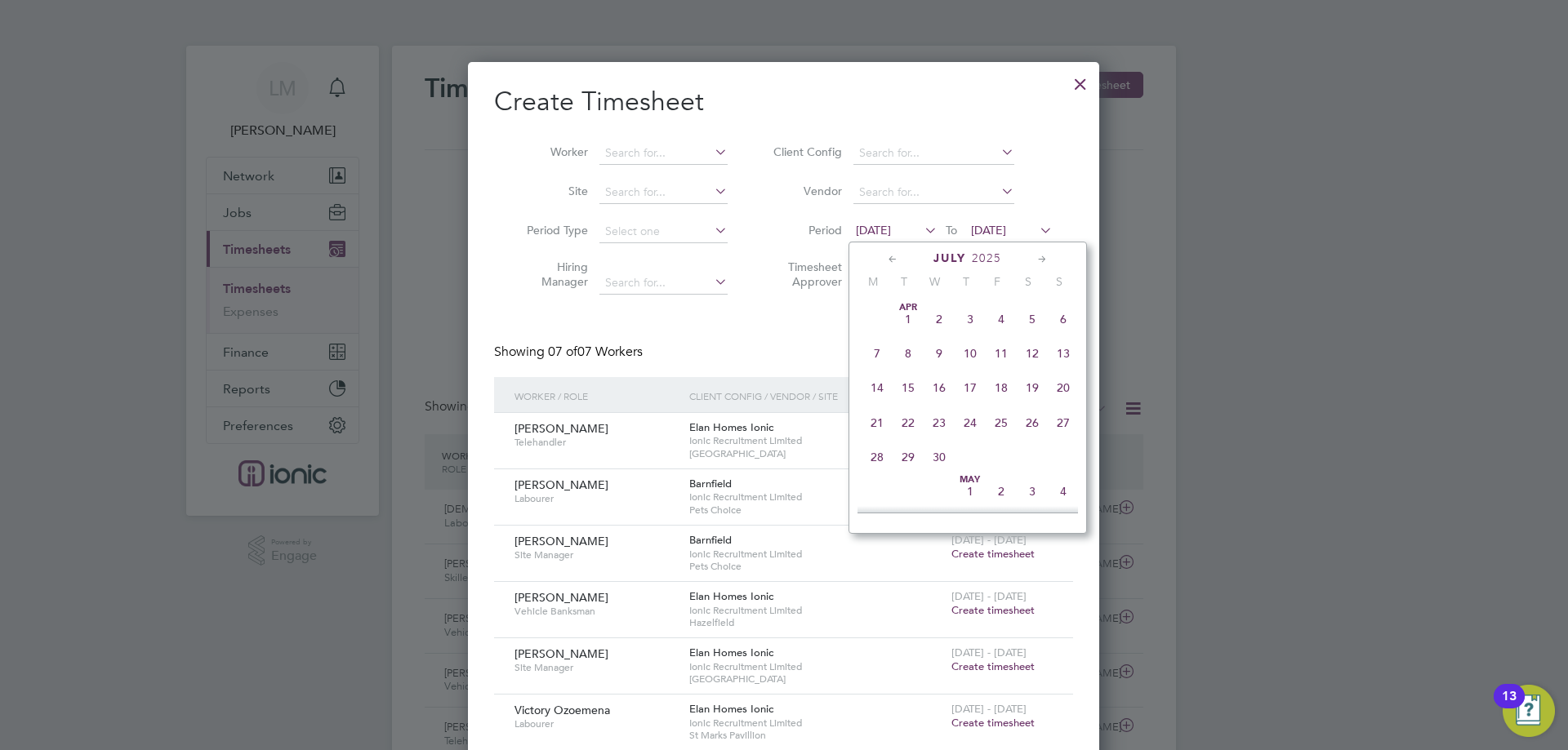
scroll to position [636, 0]
drag, startPoint x: 879, startPoint y: 462, endPoint x: 901, endPoint y: 405, distance: 61.1
click at [879, 456] on span "4" at bounding box center [877, 441] width 31 height 31
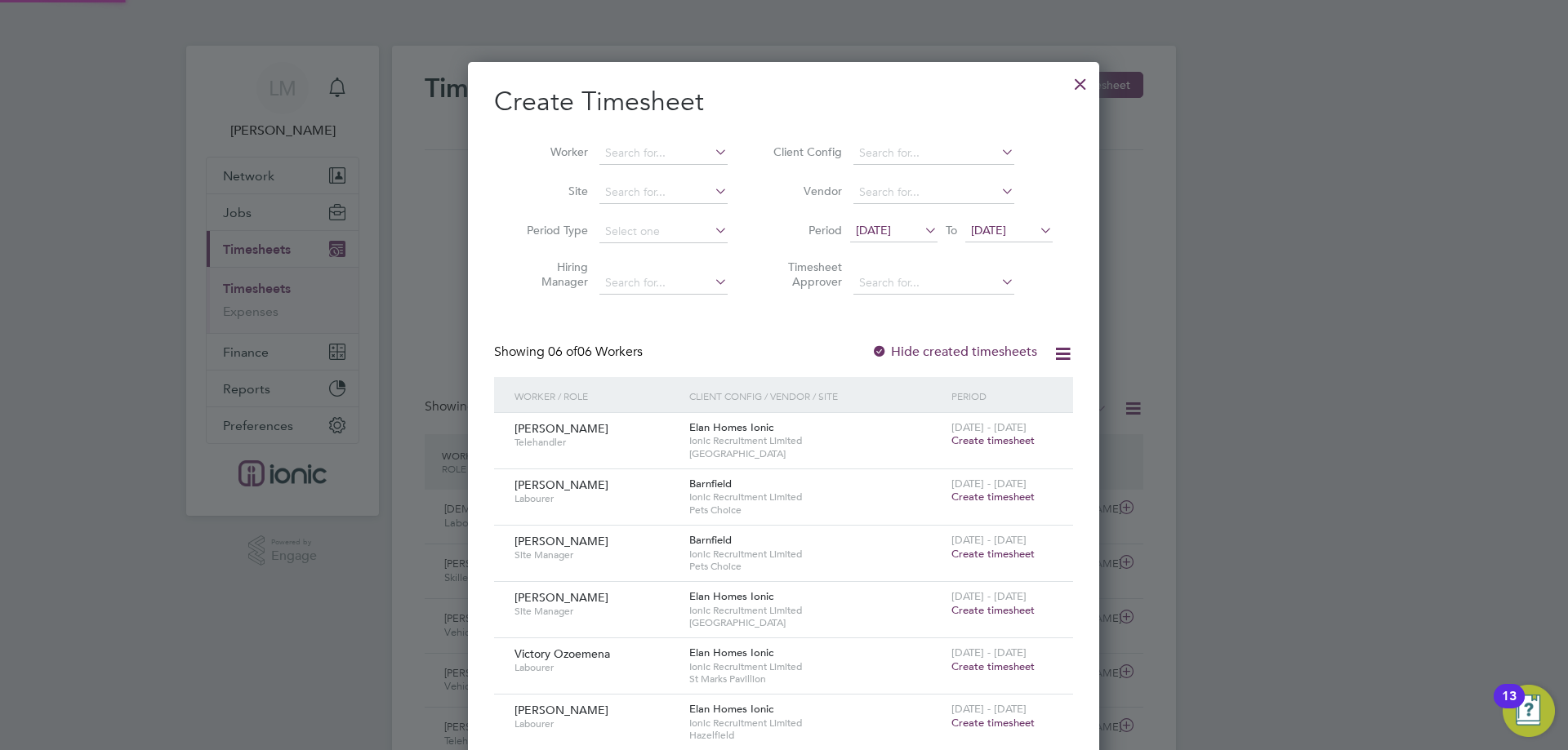
scroll to position [723, 632]
click at [1006, 230] on span "[DATE]" at bounding box center [988, 229] width 35 height 15
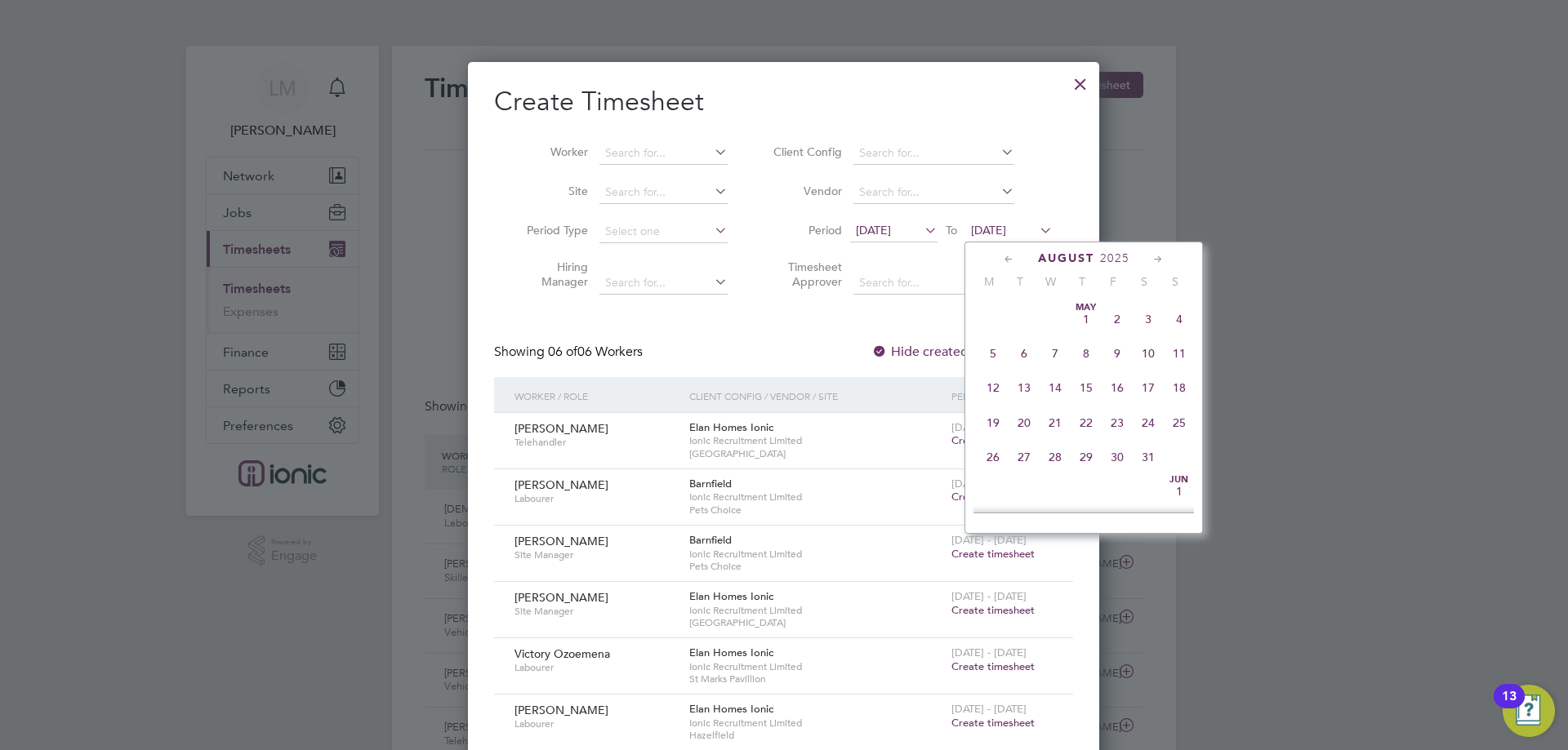
scroll to position [530, 0]
click at [1183, 388] on span "10" at bounding box center [1179, 375] width 31 height 31
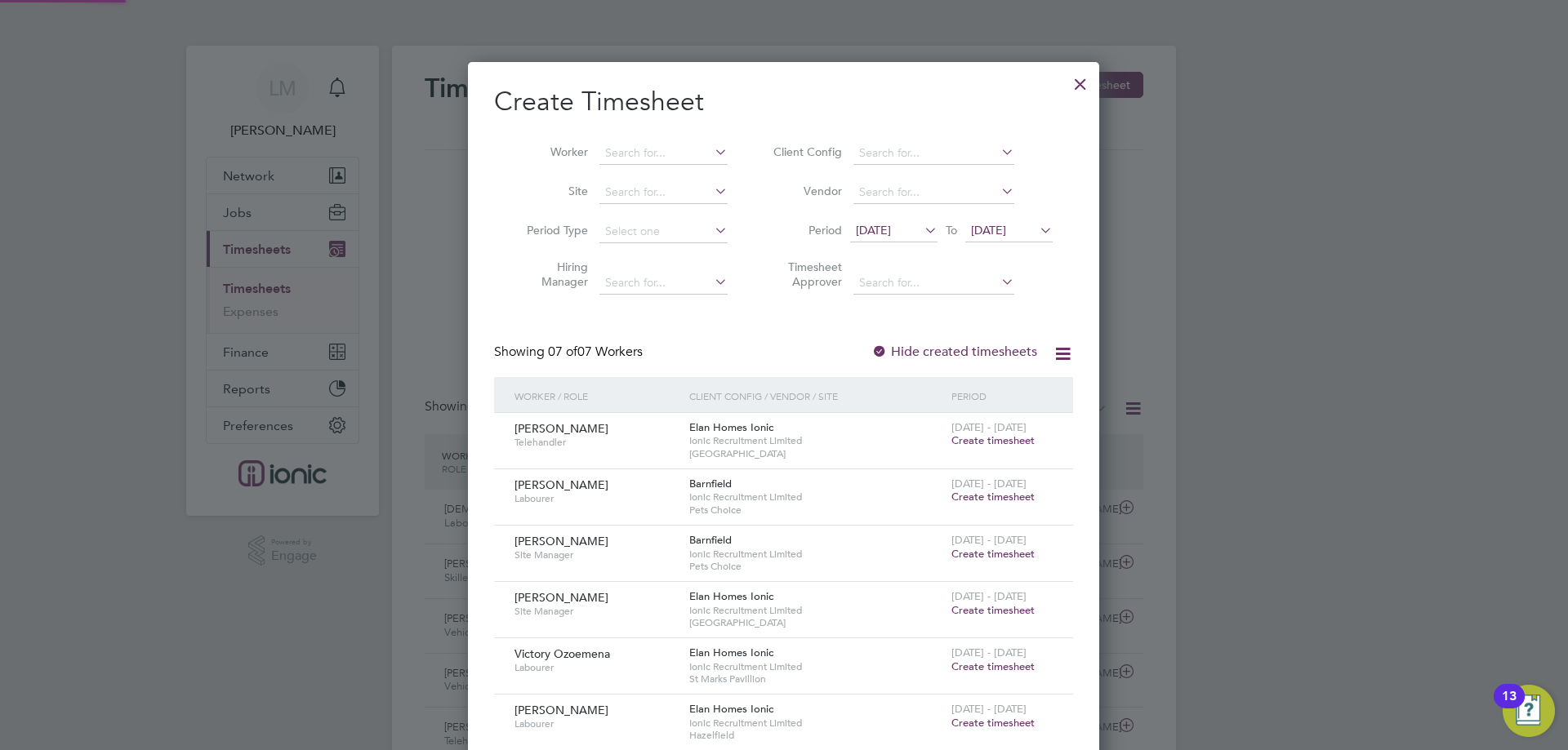
scroll to position [245, 0]
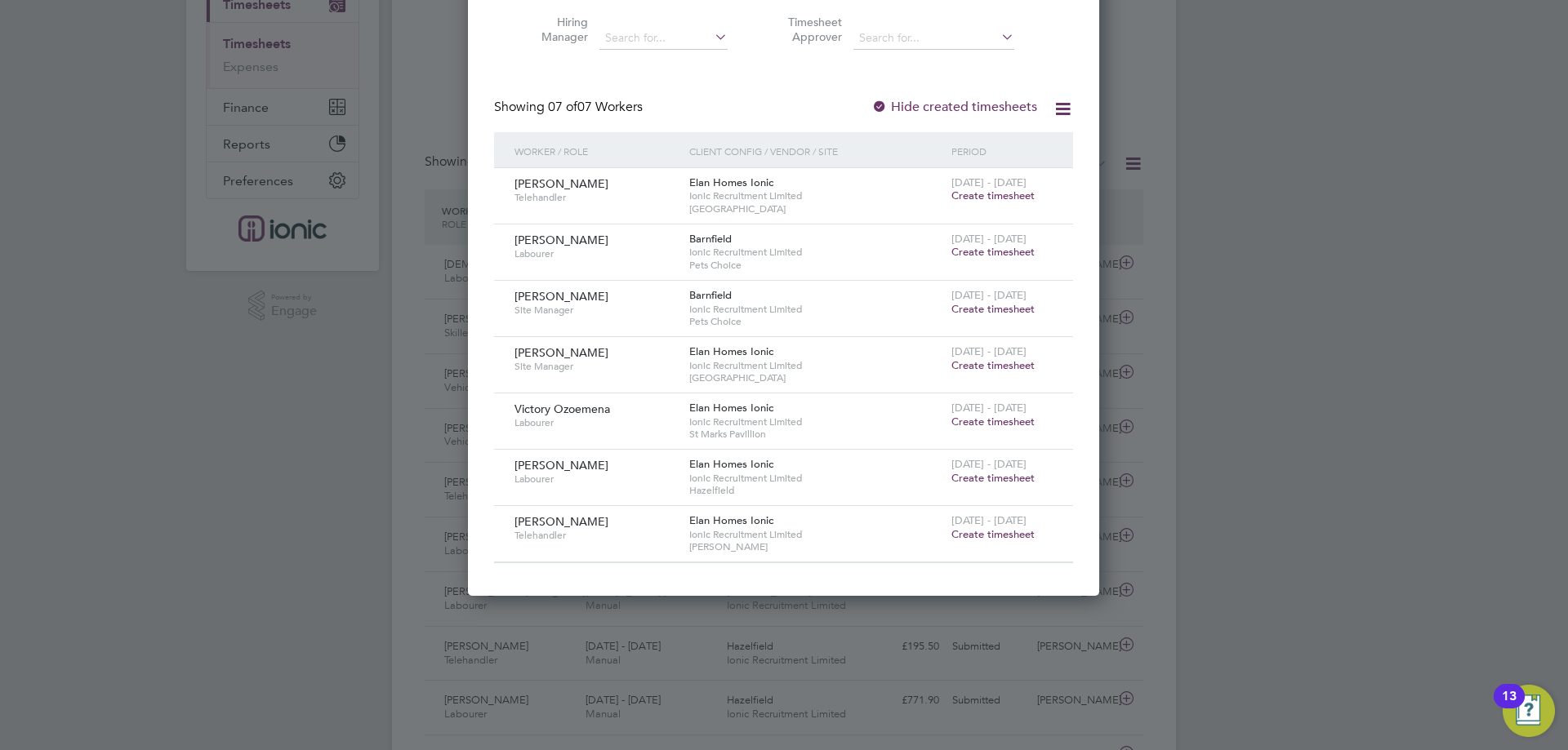
click at [1015, 191] on span "Create timesheet" at bounding box center [993, 195] width 83 height 14
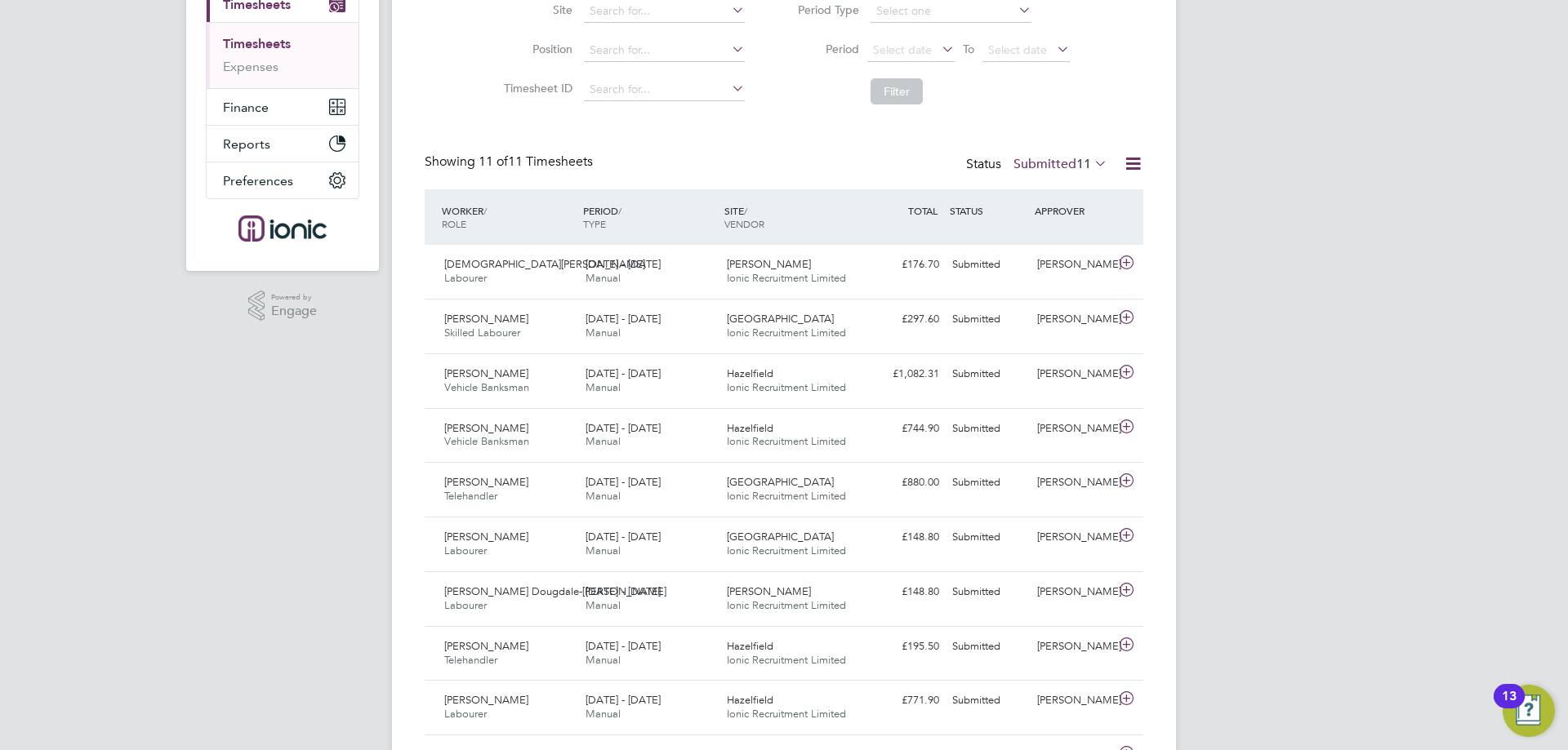
scroll to position [95, 0]
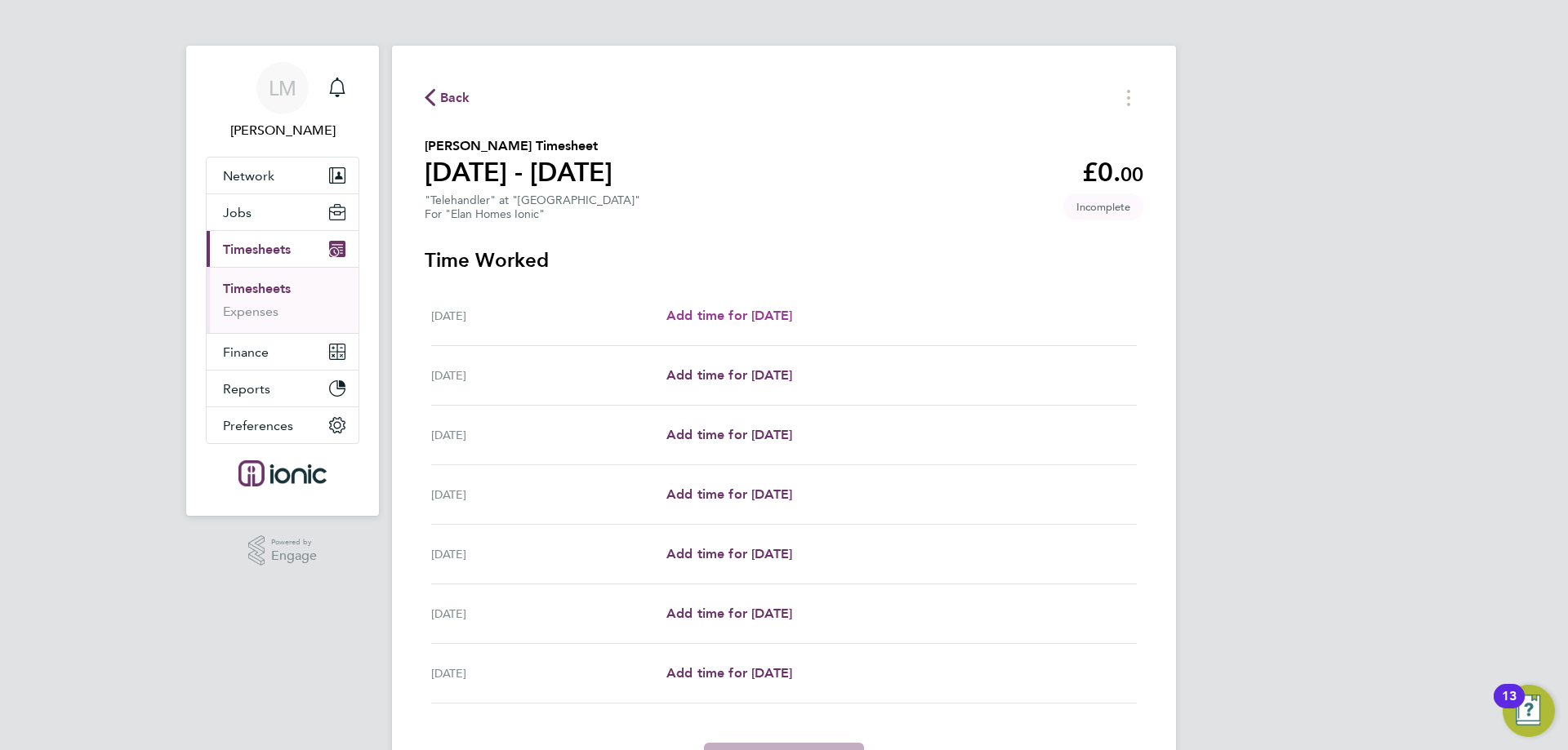
click at [739, 320] on span "Add time for [DATE]" at bounding box center [729, 315] width 126 height 15
select select "30"
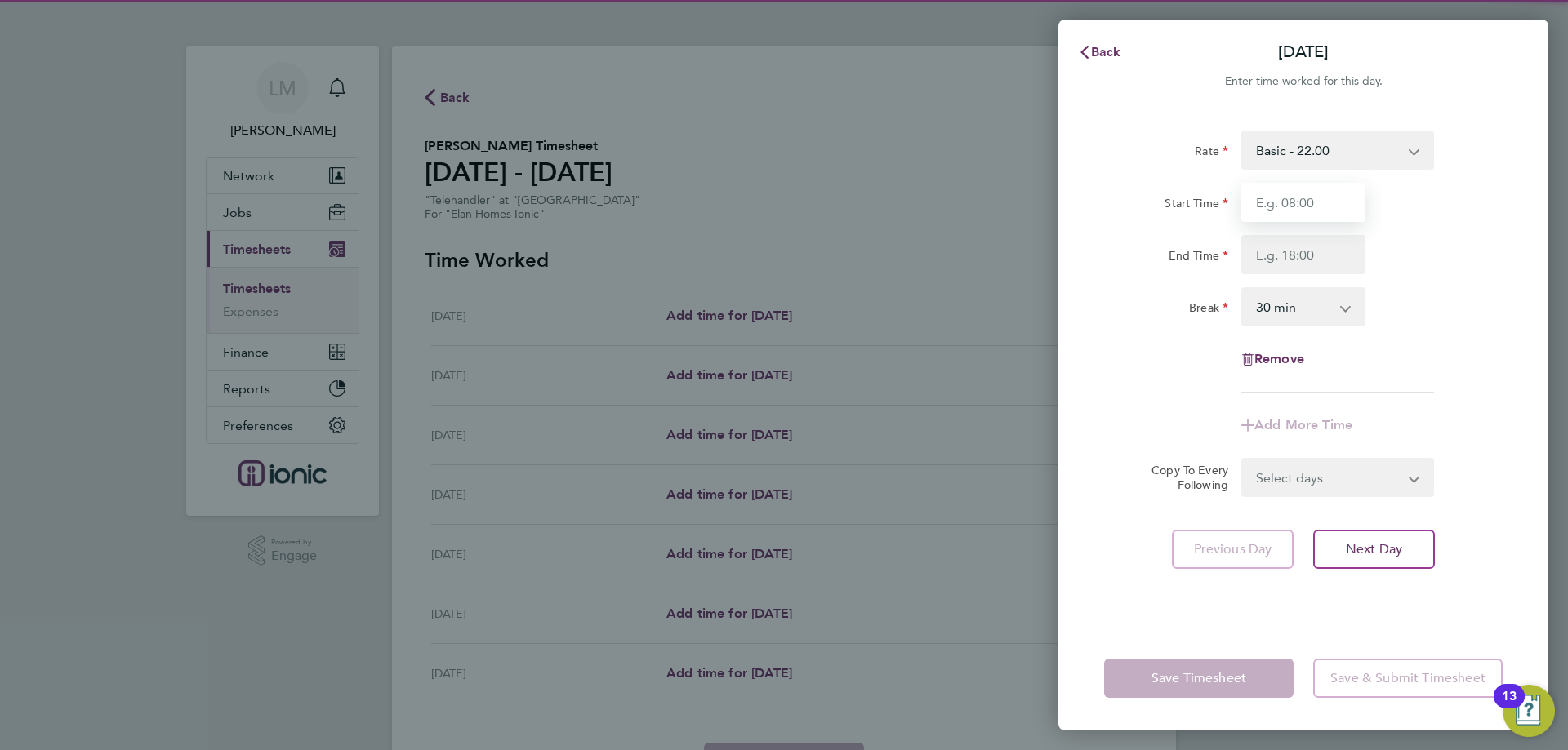
click at [1302, 210] on input "Start Time" at bounding box center [1303, 203] width 124 height 39
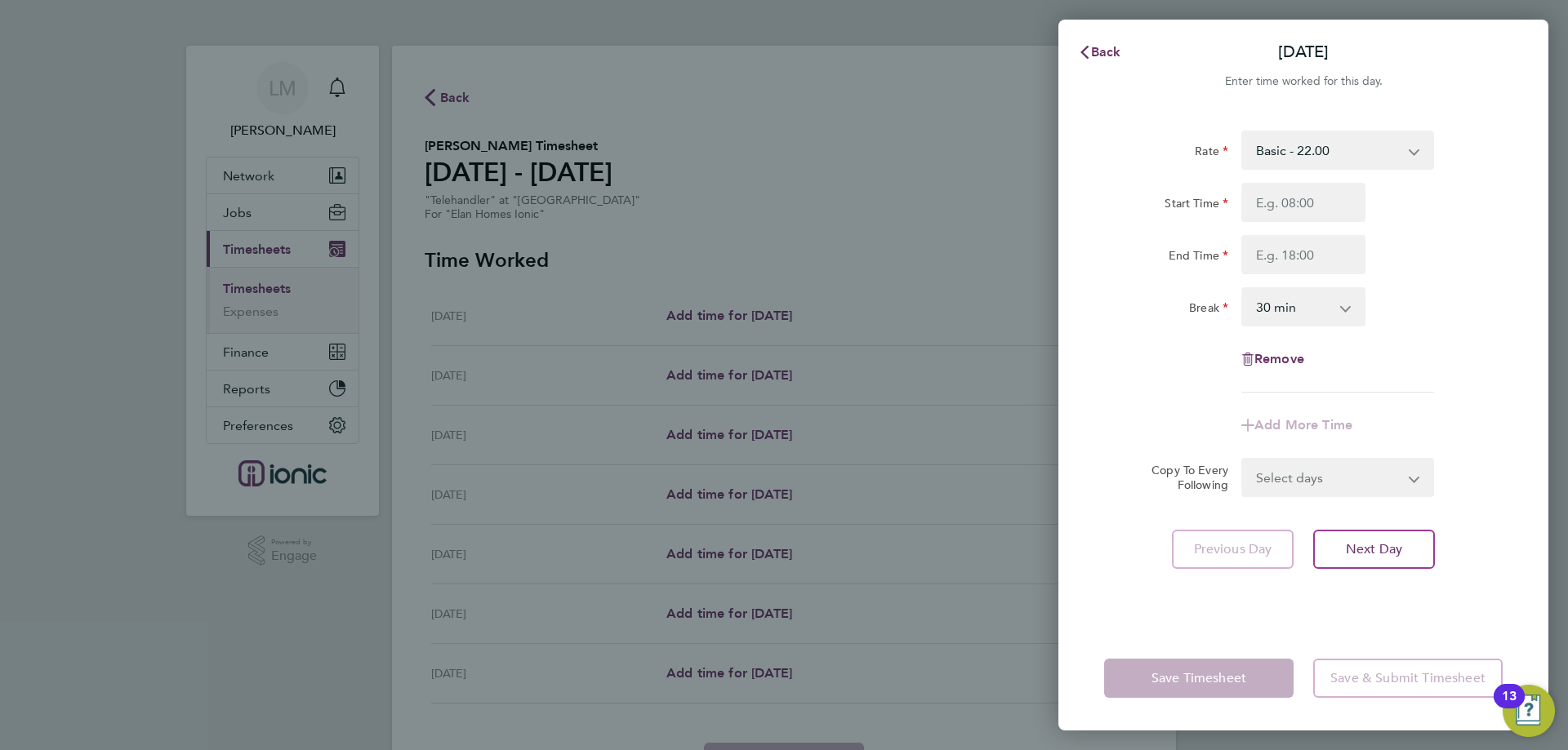
click at [1465, 257] on div "End Time" at bounding box center [1303, 255] width 412 height 39
click at [1323, 215] on input "Start Time" at bounding box center [1303, 203] width 124 height 39
type input "07:30"
click at [1317, 255] on input "End Time" at bounding box center [1303, 255] width 124 height 39
type input "16:00"
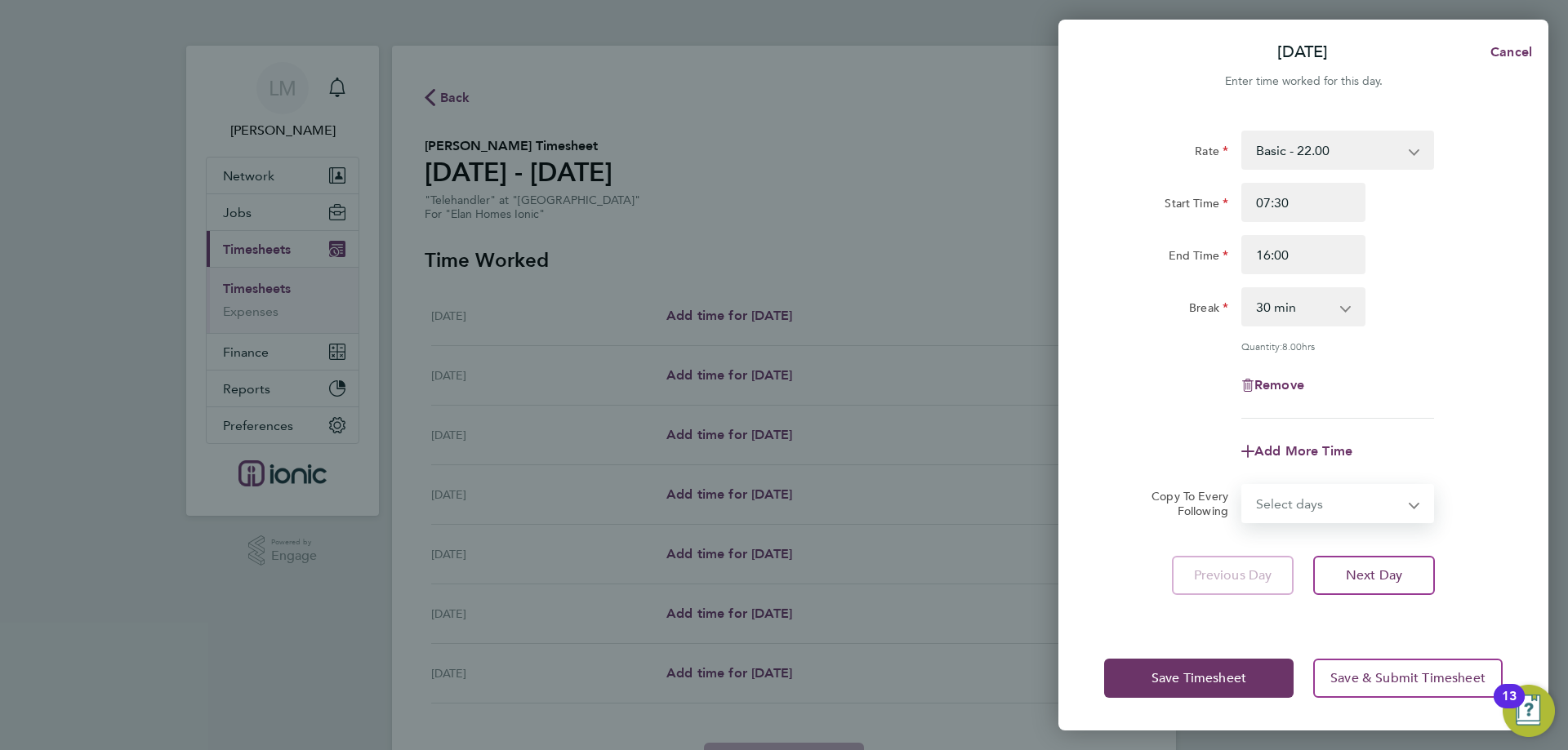
drag, startPoint x: 1278, startPoint y: 478, endPoint x: 1308, endPoint y: 516, distance: 48.4
click at [1278, 478] on form "Rate Basic - 22.00 Start Time 07:30 End Time 16:00 Break 0 min 15 min 30 min 45…" at bounding box center [1303, 327] width 398 height 393
select select "WEEKDAY"
click at [1243, 485] on select "Select days Day Weekday (Mon-Fri) Weekend (Sat-Sun) [DATE] [DATE] [DATE] [DATE]…" at bounding box center [1328, 503] width 171 height 36
select select "[DATE]"
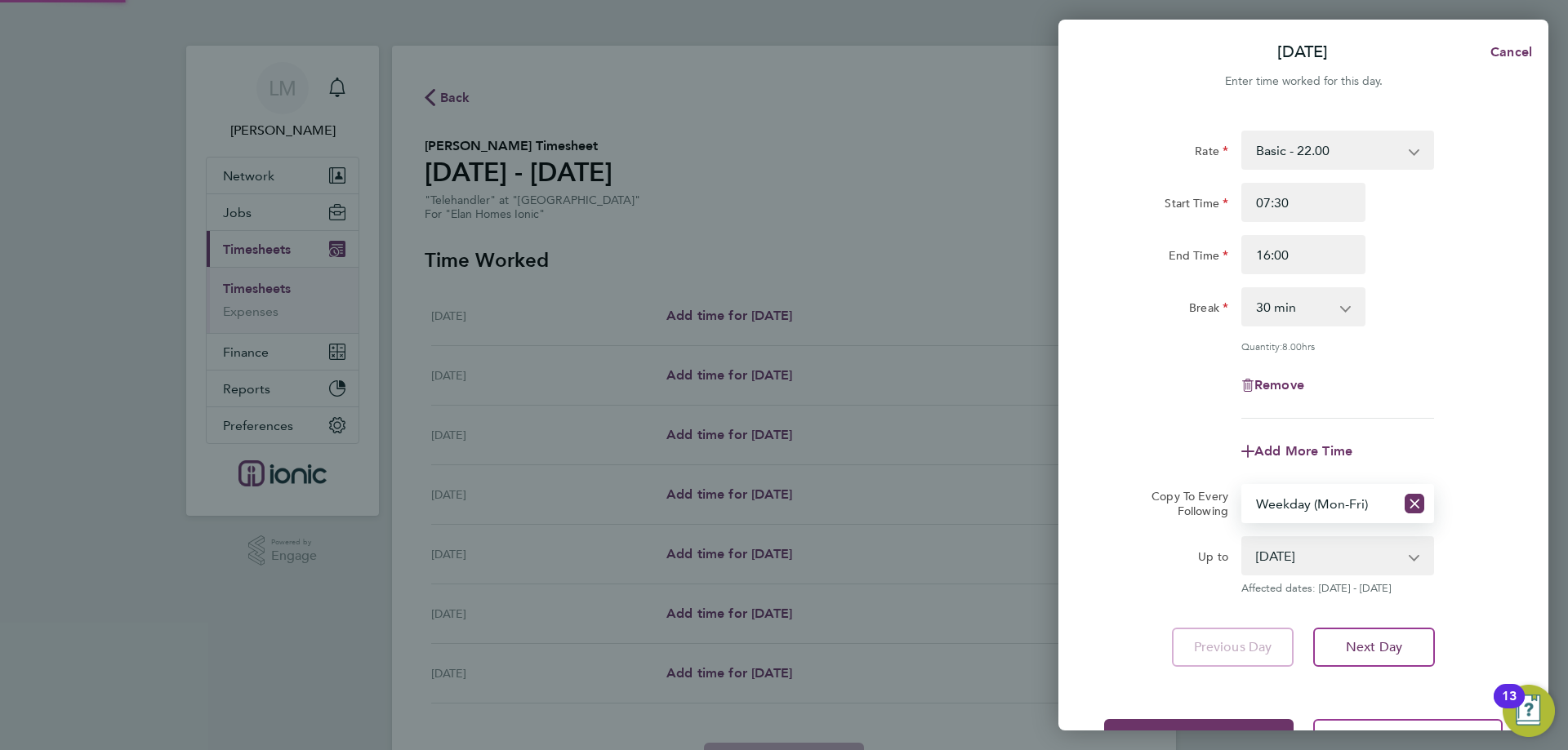
scroll to position [59, 0]
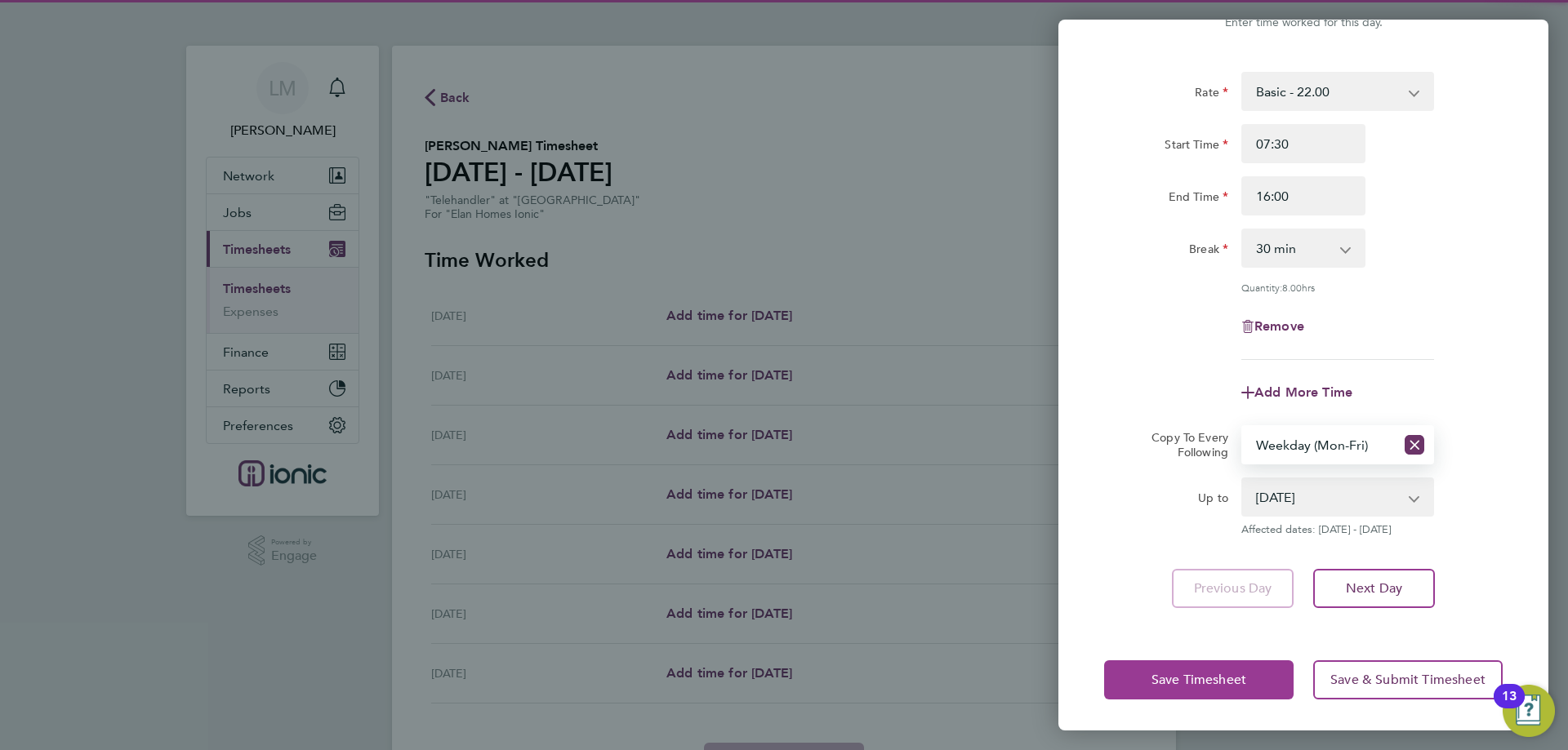
click at [1206, 667] on button "Save Timesheet" at bounding box center [1198, 680] width 189 height 39
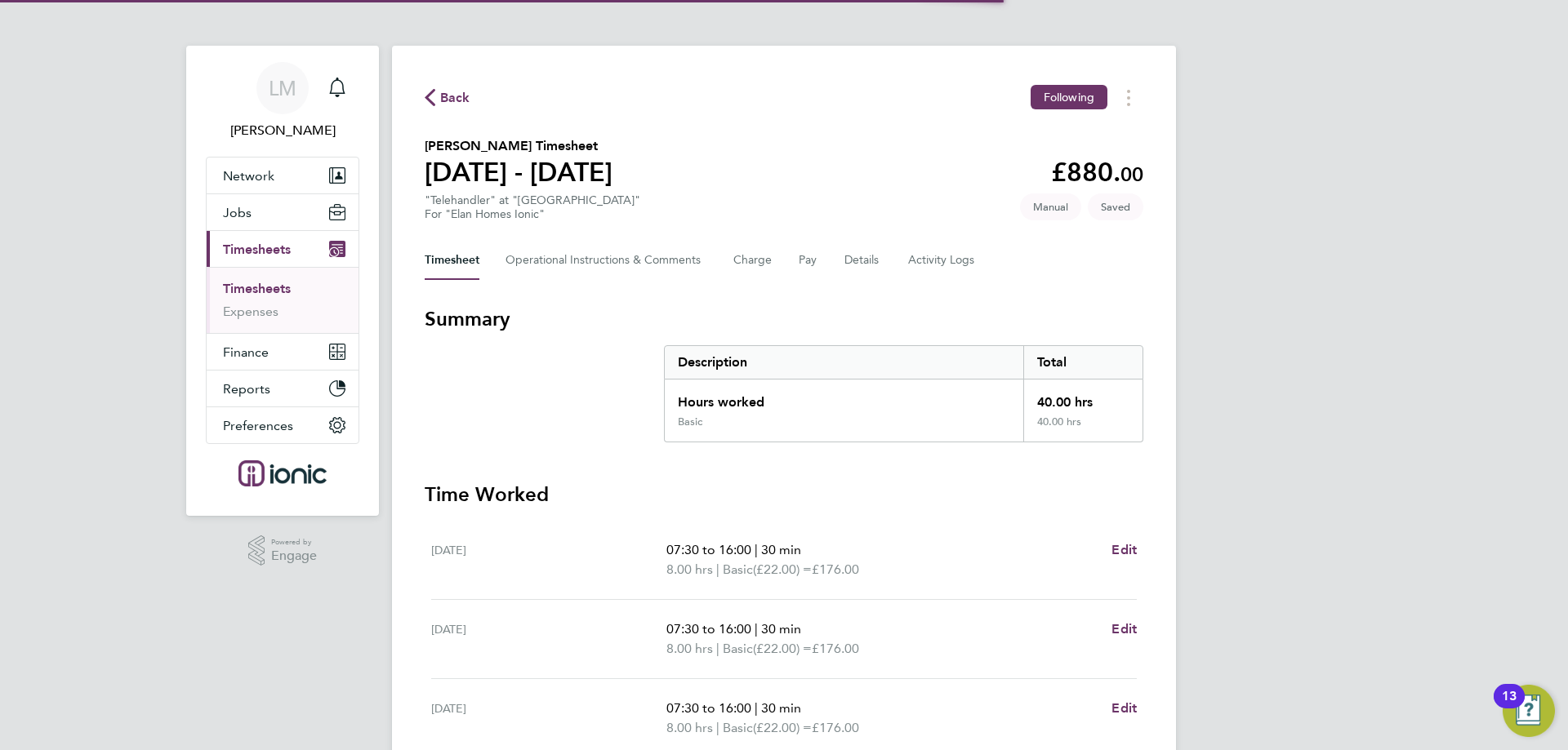
scroll to position [430, 0]
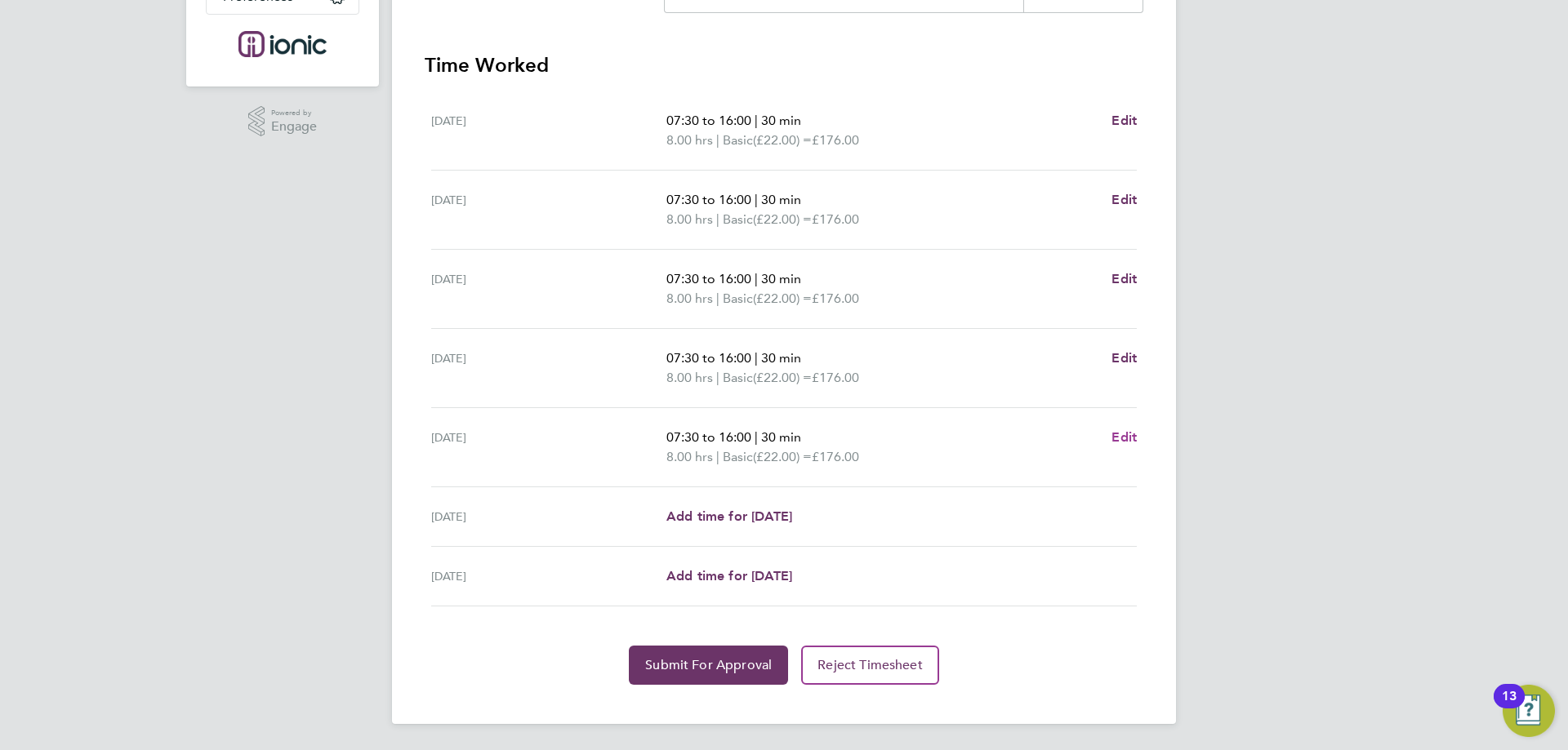
drag, startPoint x: 1126, startPoint y: 414, endPoint x: 1124, endPoint y: 432, distance: 18.1
click at [1124, 414] on div "[DATE] 07:30 to 16:00 | 30 min 8.00 hrs | Basic (£22.00) = £176.00 Edit" at bounding box center [784, 448] width 706 height 79
click at [1125, 449] on app-form-button "Edit" at bounding box center [1124, 448] width 26 height 39
click at [1124, 440] on span "Edit" at bounding box center [1124, 438] width 26 height 15
select select "30"
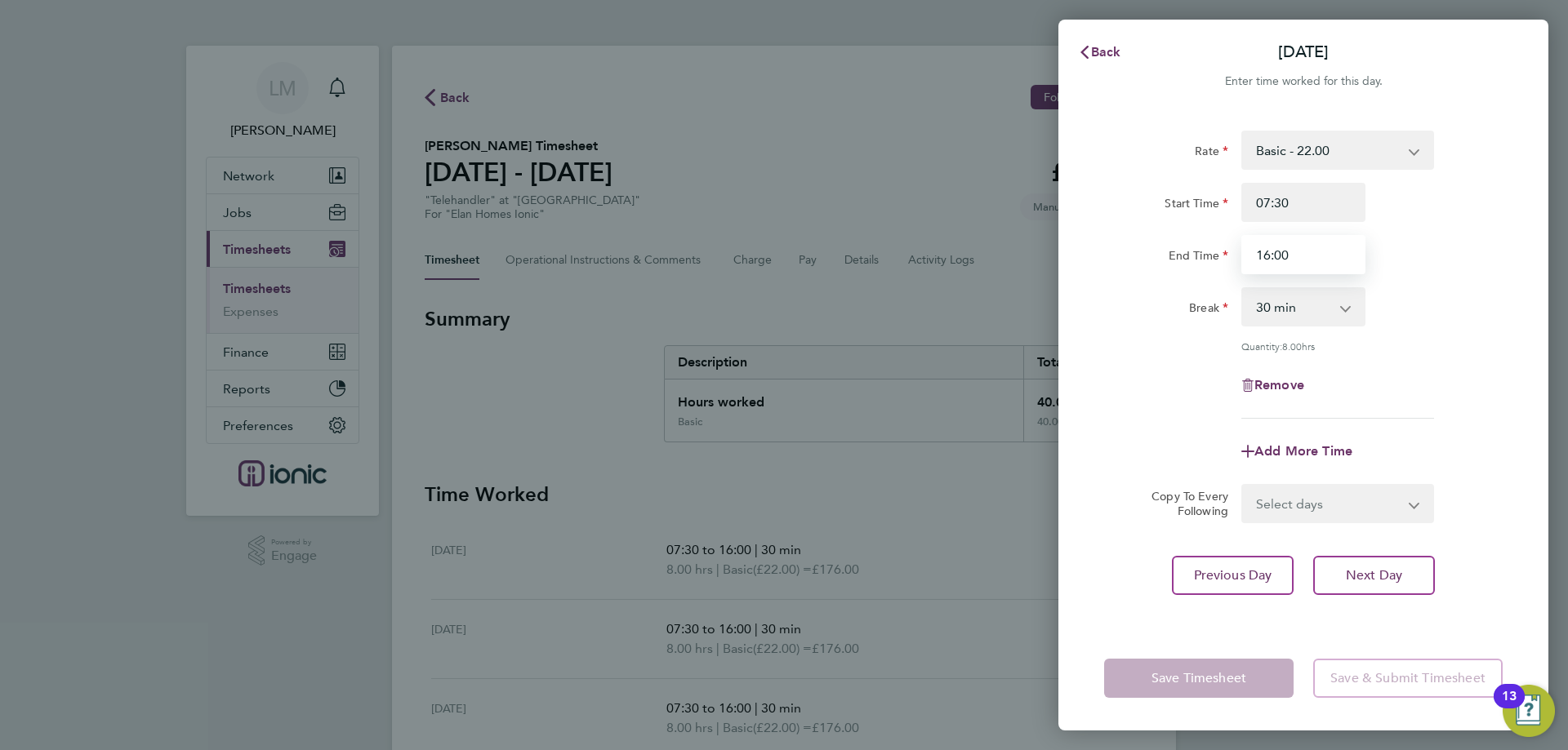
click at [1273, 255] on input "16:00" at bounding box center [1303, 255] width 124 height 39
type input "15:00"
click at [1117, 432] on div "Add More Time" at bounding box center [1303, 451] width 412 height 39
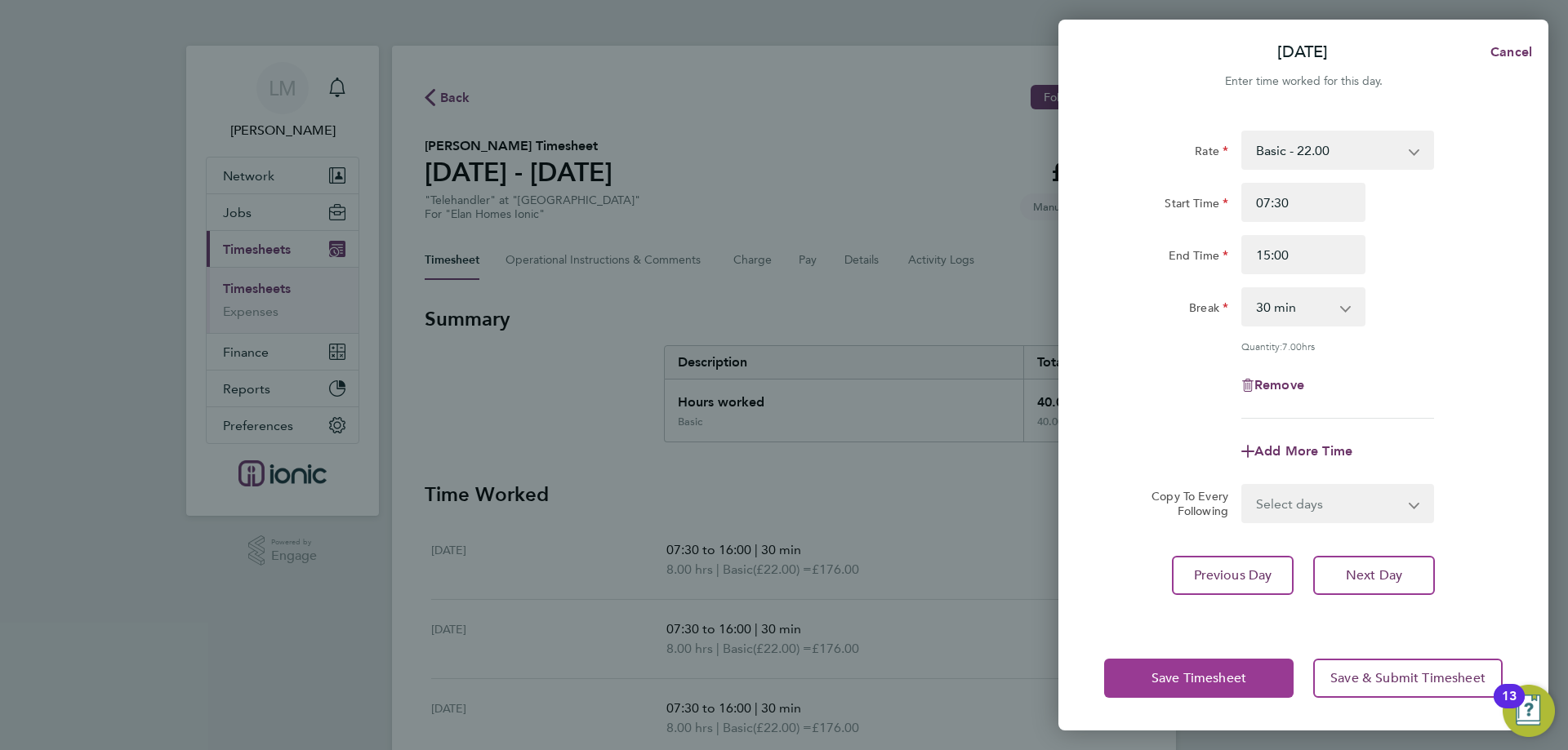
click at [1202, 690] on button "Save Timesheet" at bounding box center [1198, 679] width 189 height 39
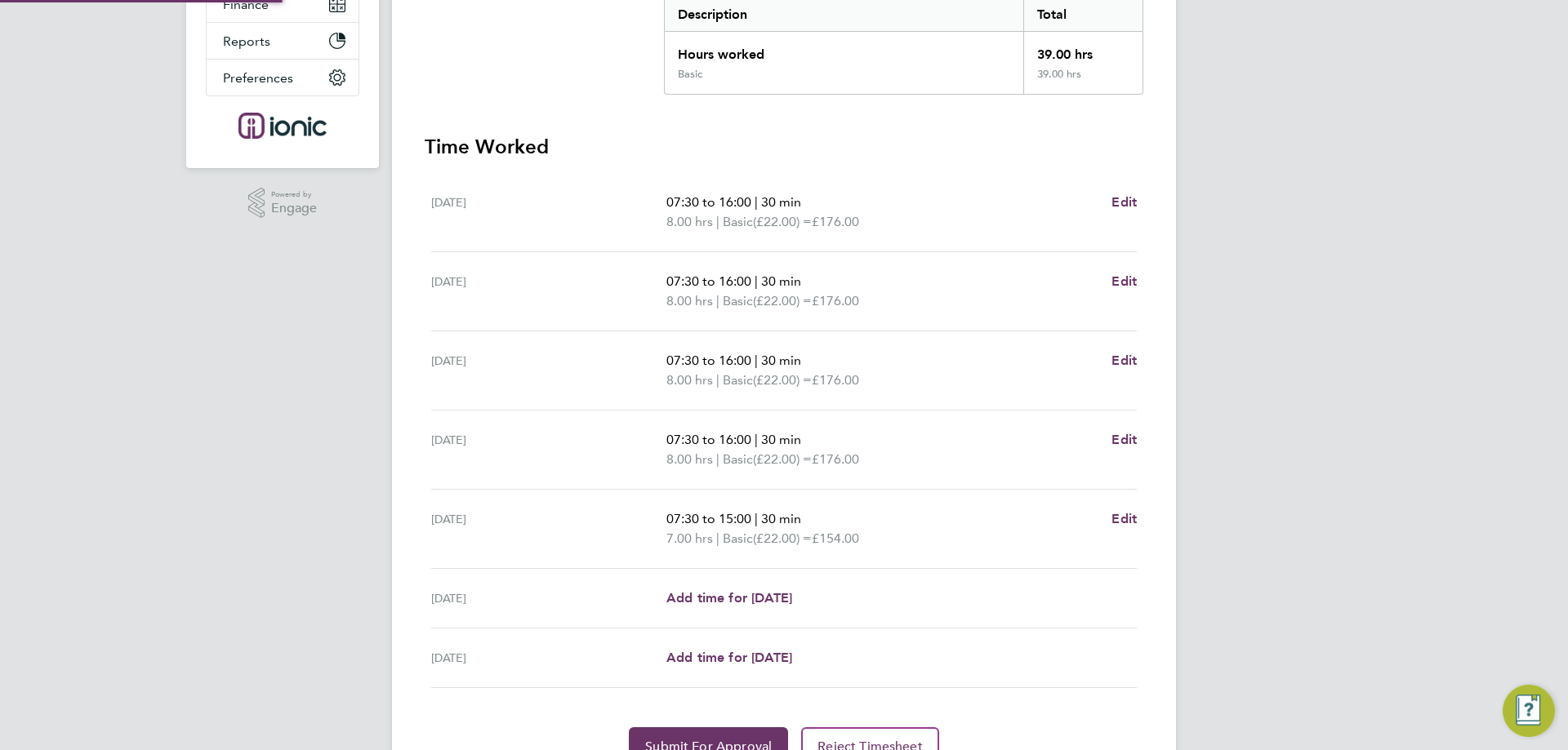
scroll to position [430, 0]
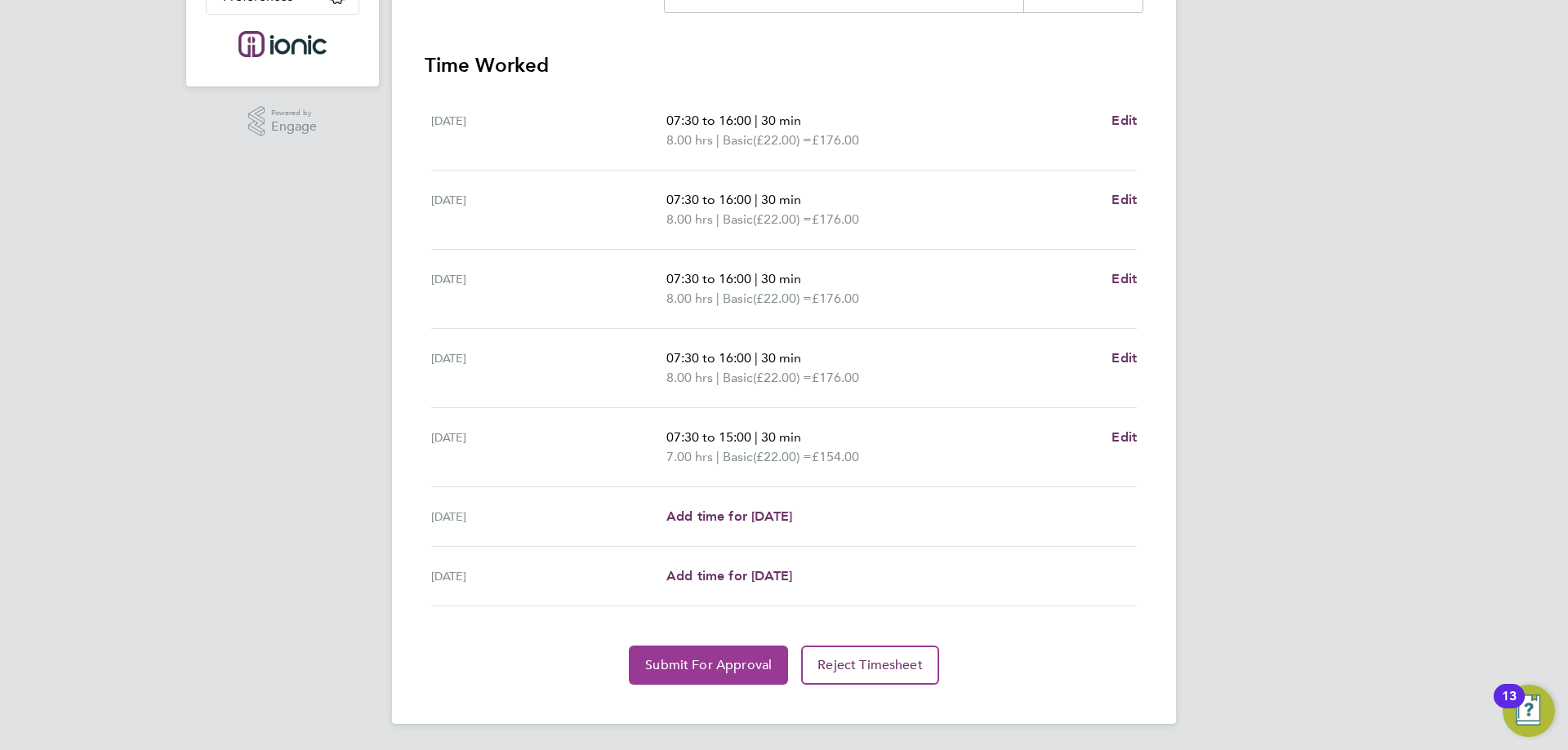
click at [661, 662] on span "Submit For Approval" at bounding box center [708, 665] width 127 height 16
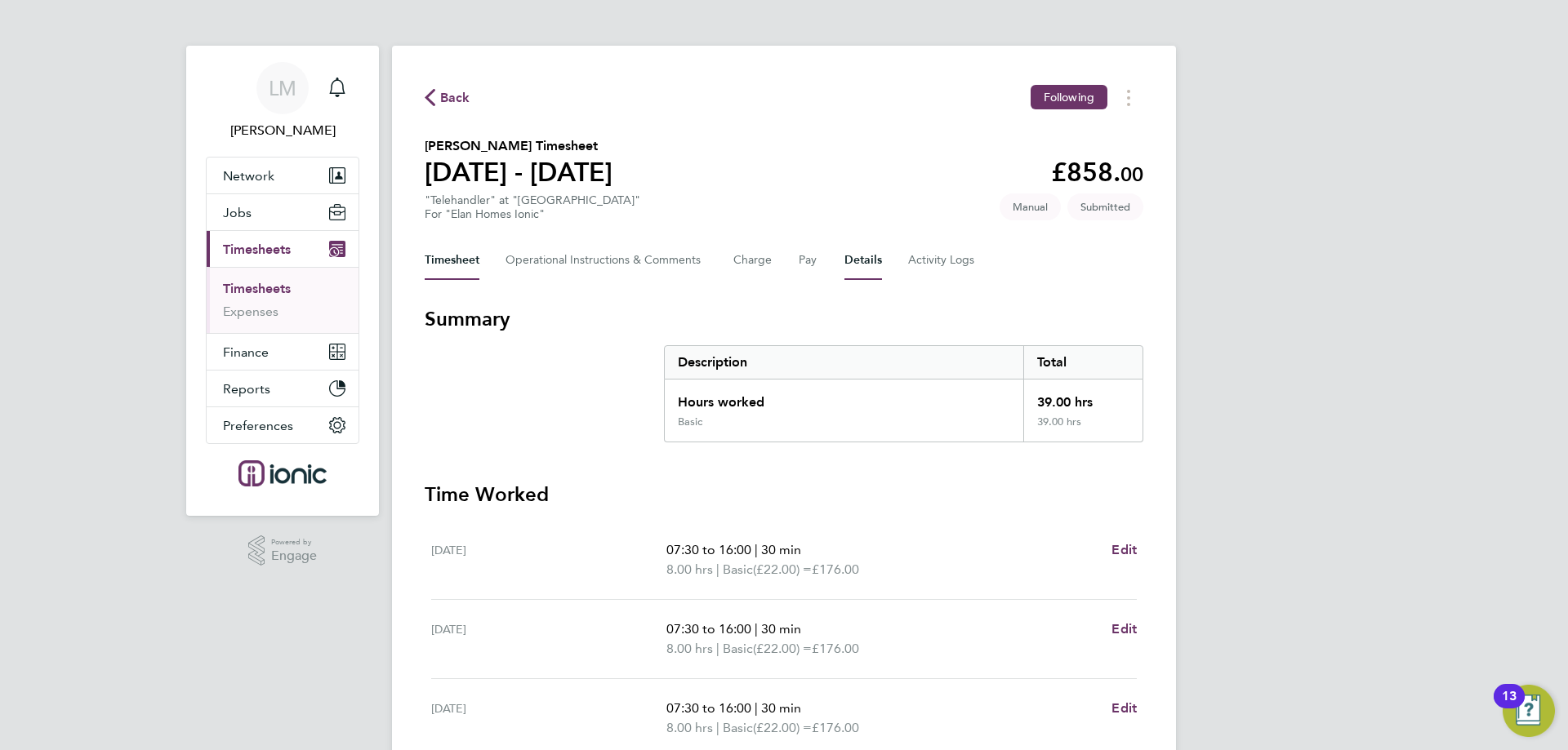
click at [864, 258] on button "Details" at bounding box center [863, 260] width 38 height 39
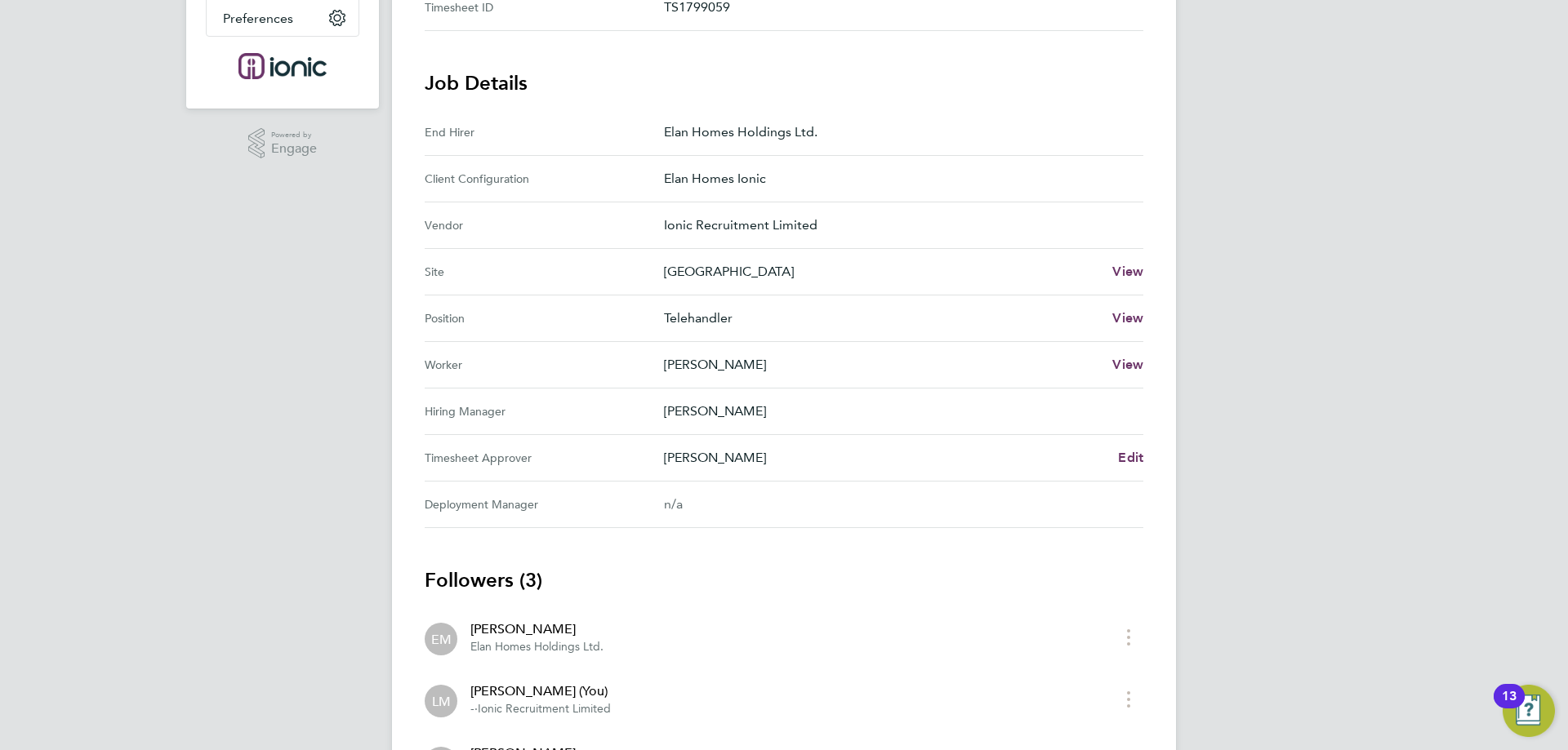
scroll to position [561, 0]
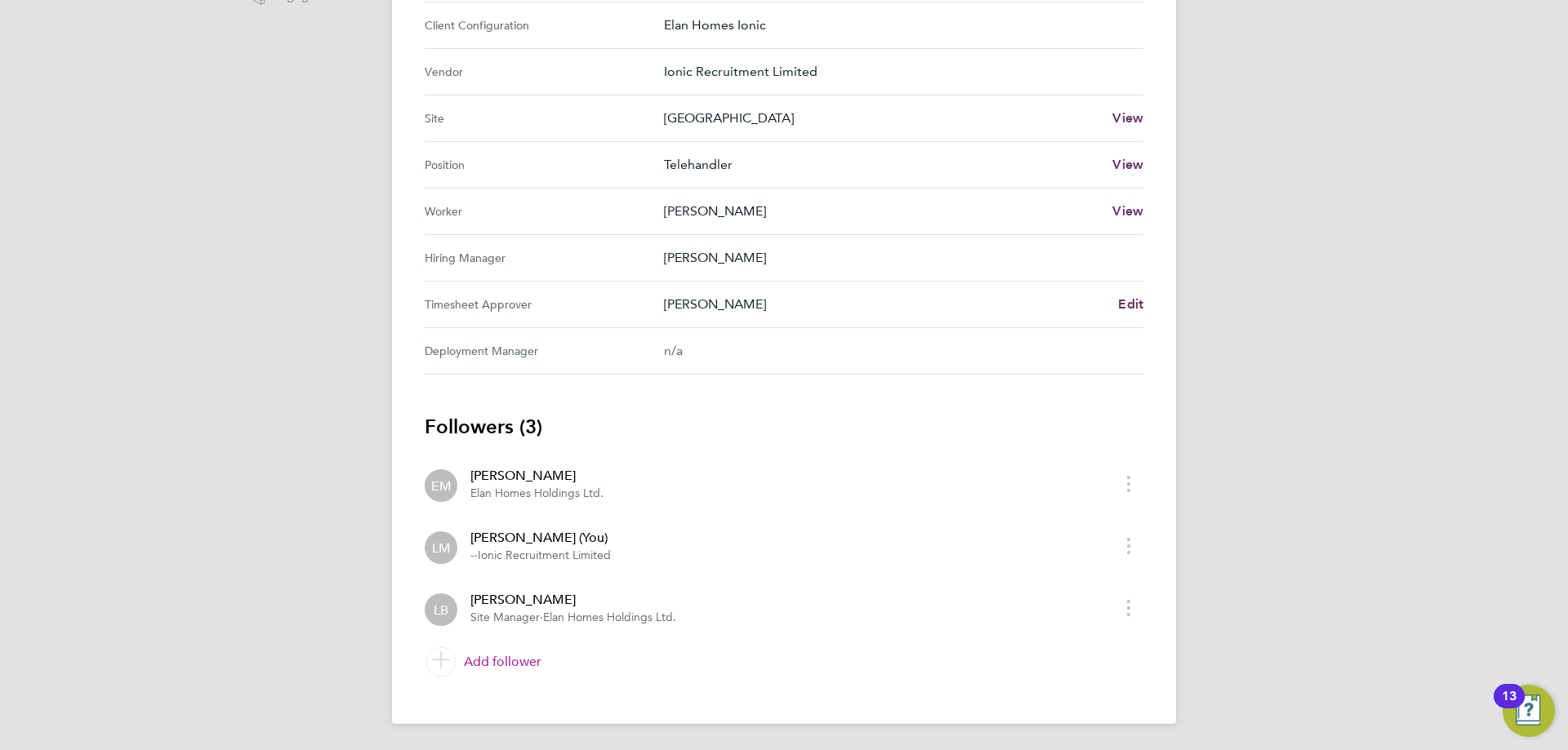
click at [520, 664] on link "Add follower" at bounding box center [784, 662] width 718 height 45
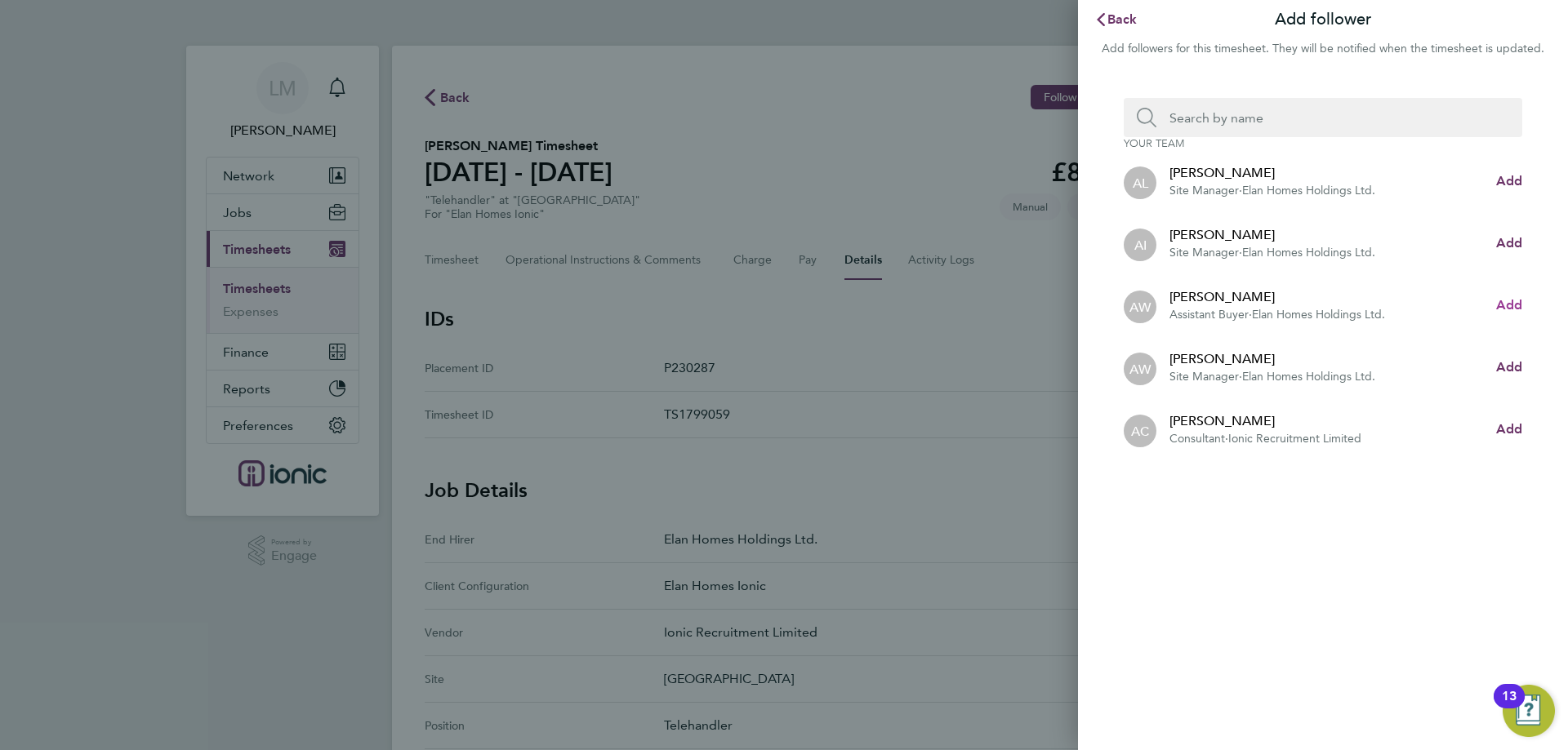
drag, startPoint x: 1516, startPoint y: 304, endPoint x: 1492, endPoint y: 296, distance: 25.3
click at [1514, 304] on span "Add" at bounding box center [1509, 305] width 27 height 15
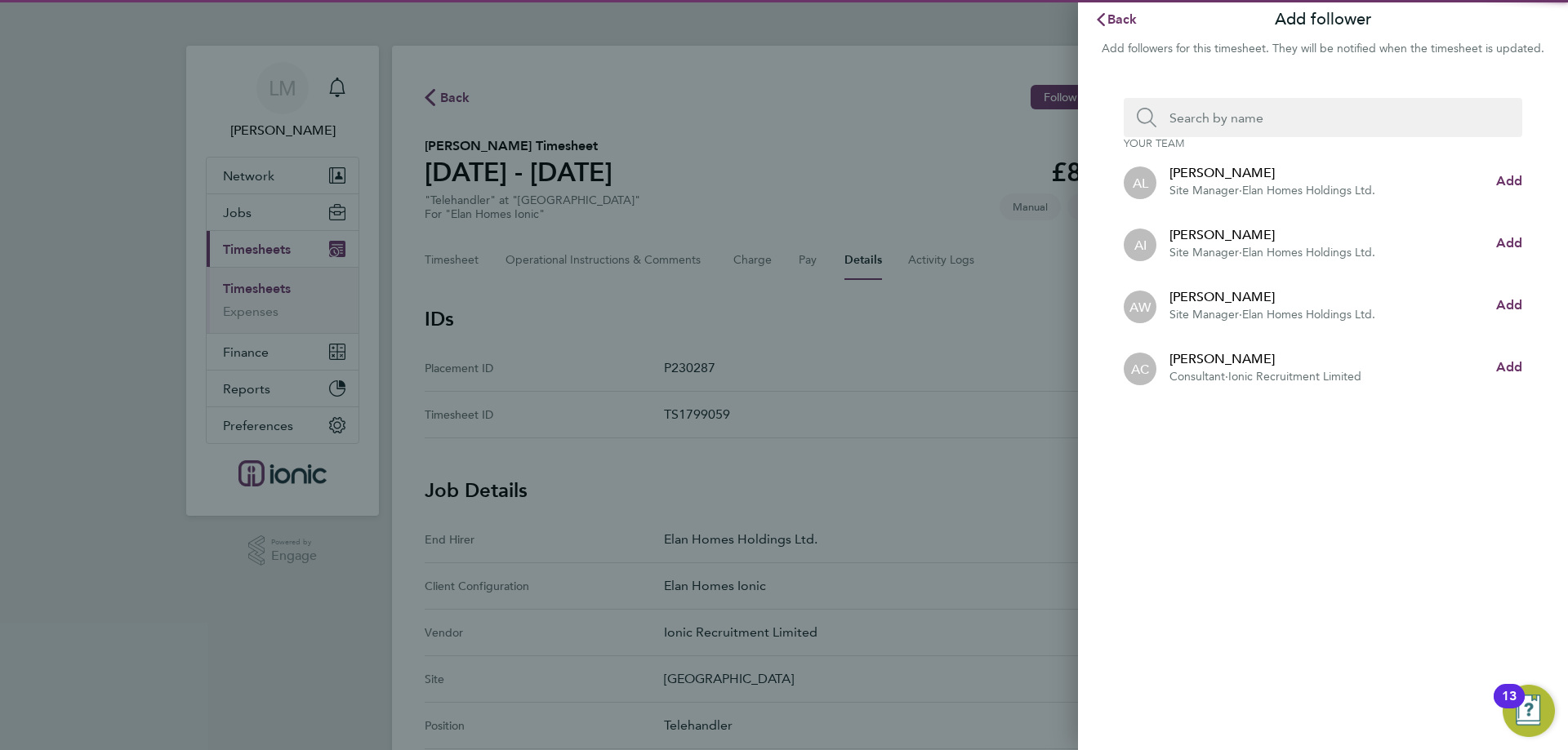
click at [1279, 119] on input "Search team member by name:" at bounding box center [1329, 117] width 346 height 39
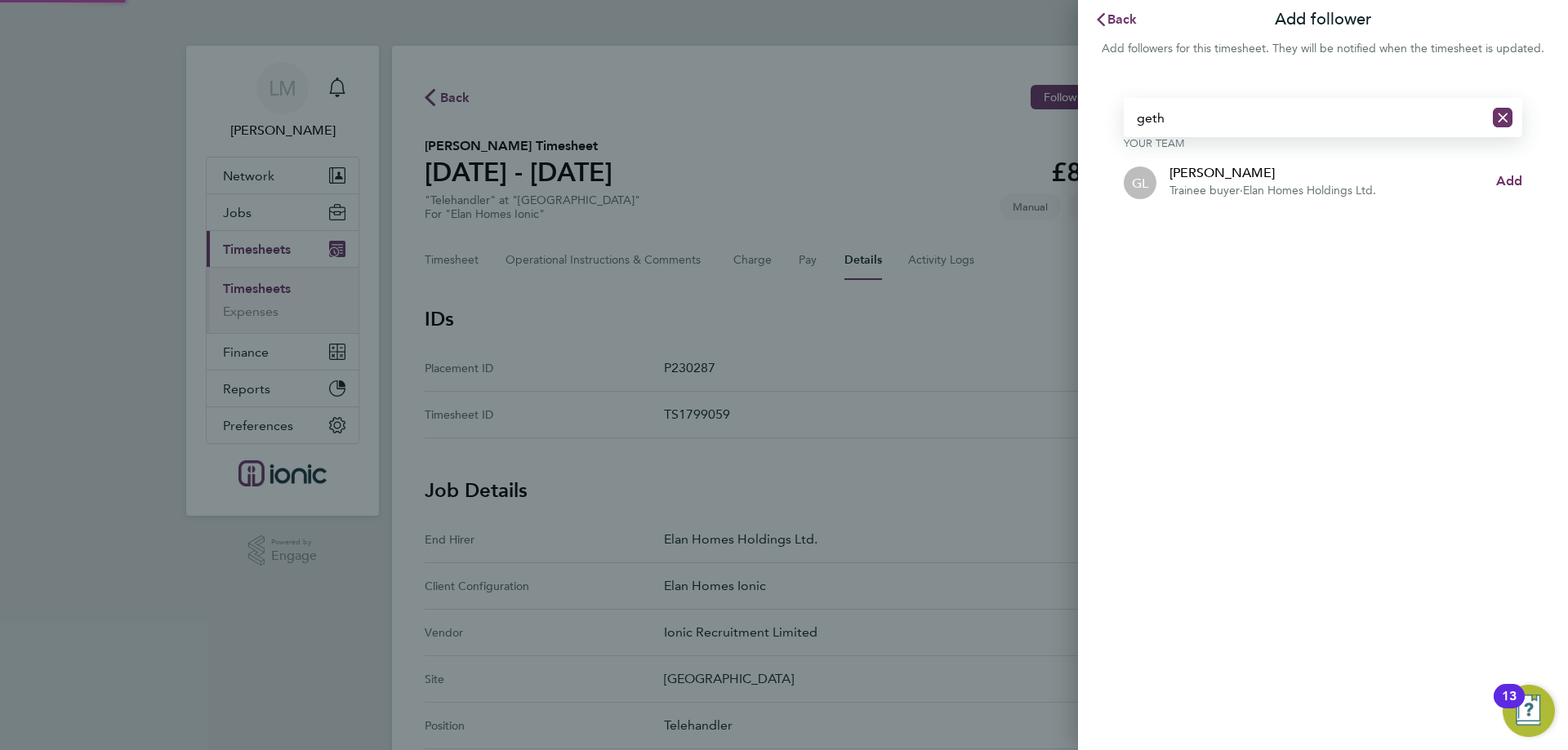
type input "geth"
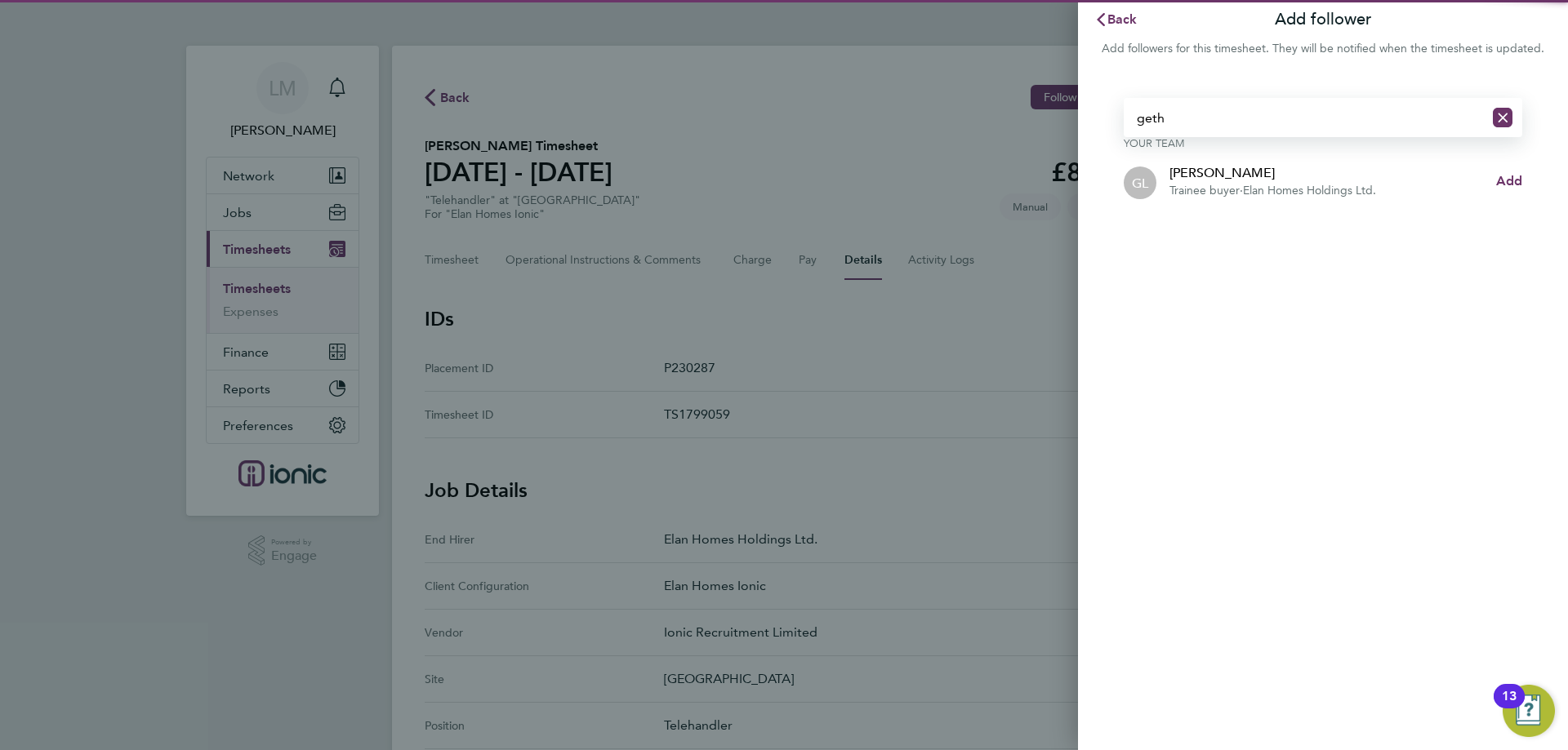
click at [1493, 184] on app-follower-row "GL [PERSON_NAME] buyer · Elan Homes Holdings Ltd." at bounding box center [1309, 182] width 373 height 36
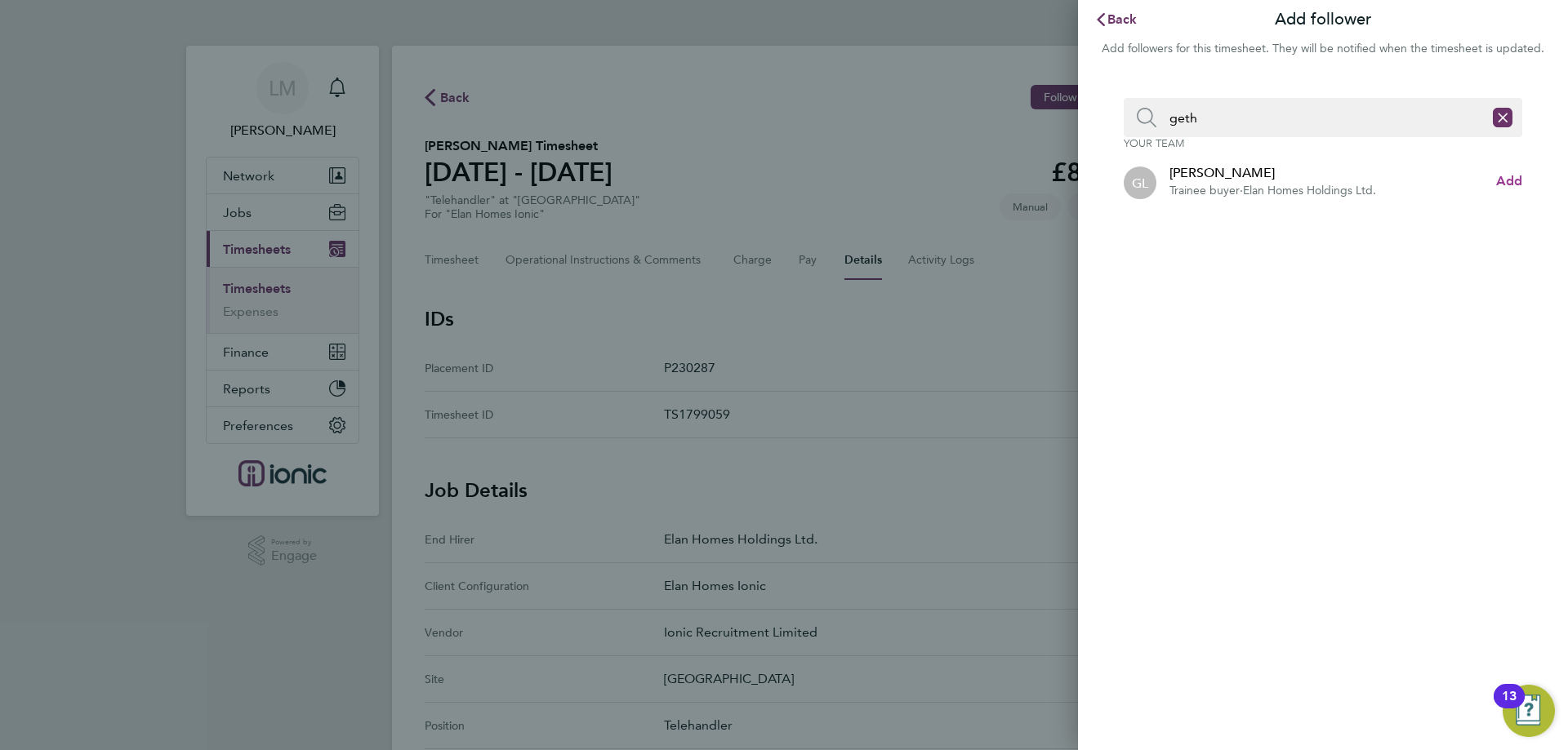
drag, startPoint x: 1498, startPoint y: 181, endPoint x: 1469, endPoint y: 166, distance: 32.6
click at [1496, 181] on span "Add" at bounding box center [1509, 181] width 27 height 15
click at [1116, 20] on span "Back" at bounding box center [1122, 19] width 30 height 15
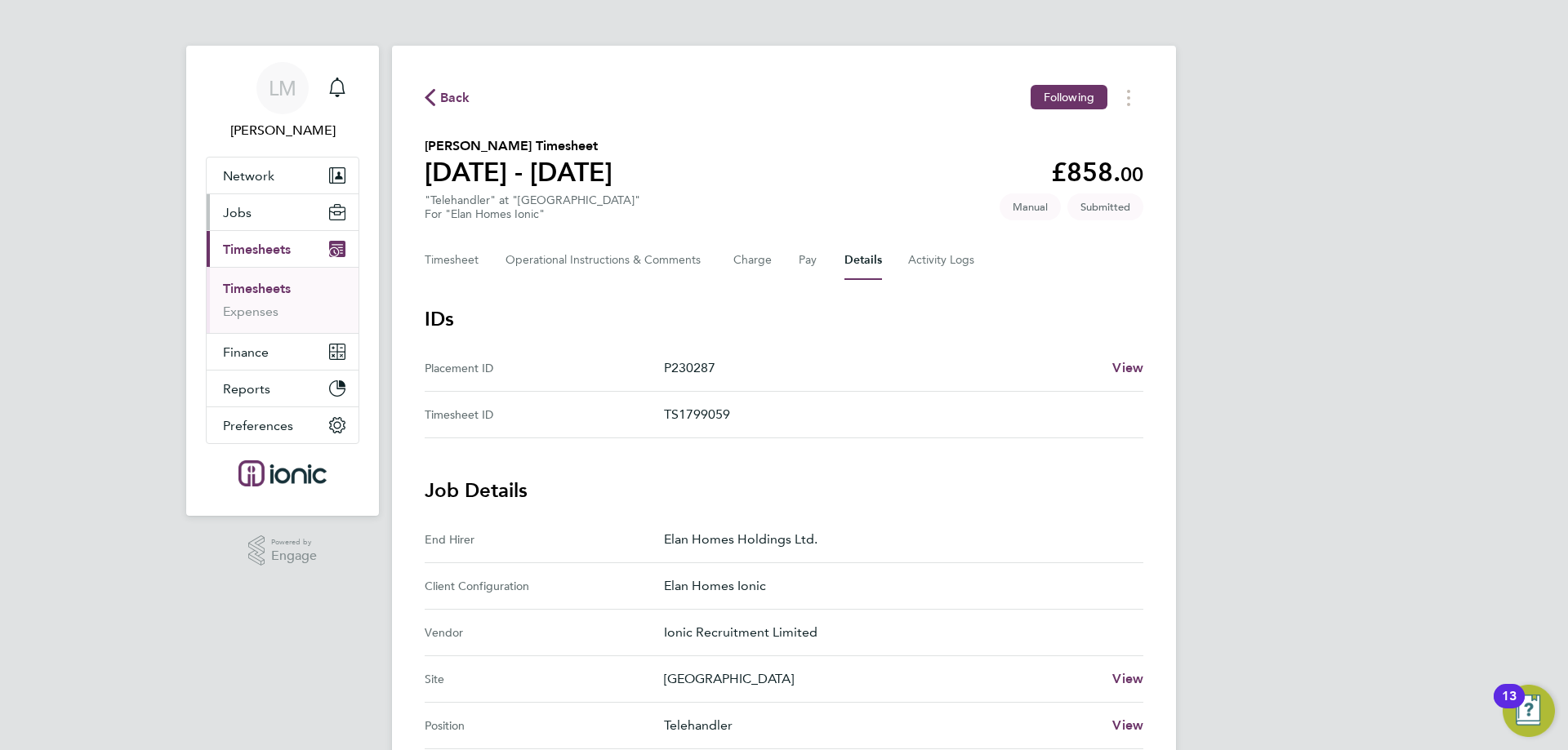
click at [233, 200] on button "Jobs" at bounding box center [282, 212] width 152 height 36
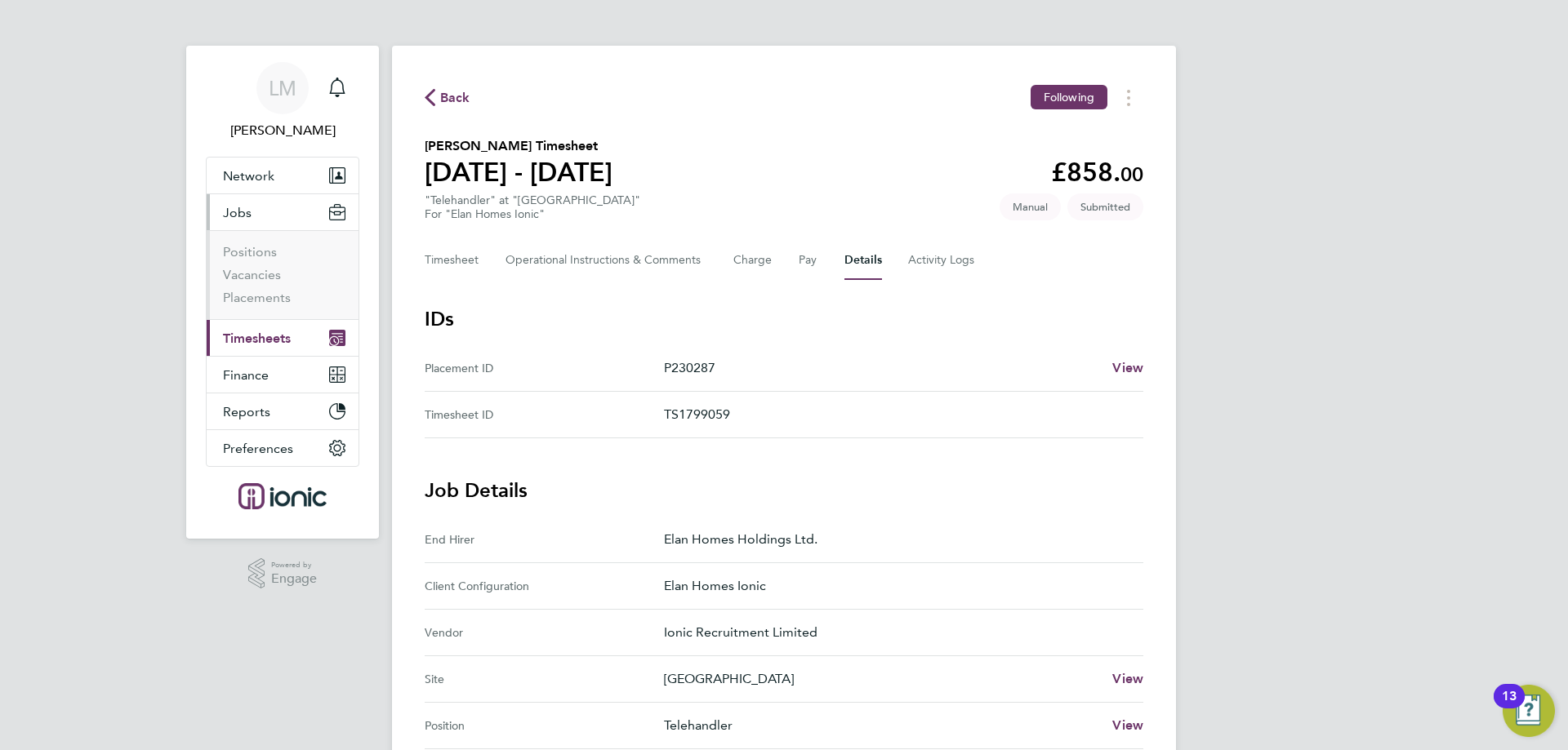
click at [286, 330] on span "Timesheets" at bounding box center [256, 338] width 68 height 15
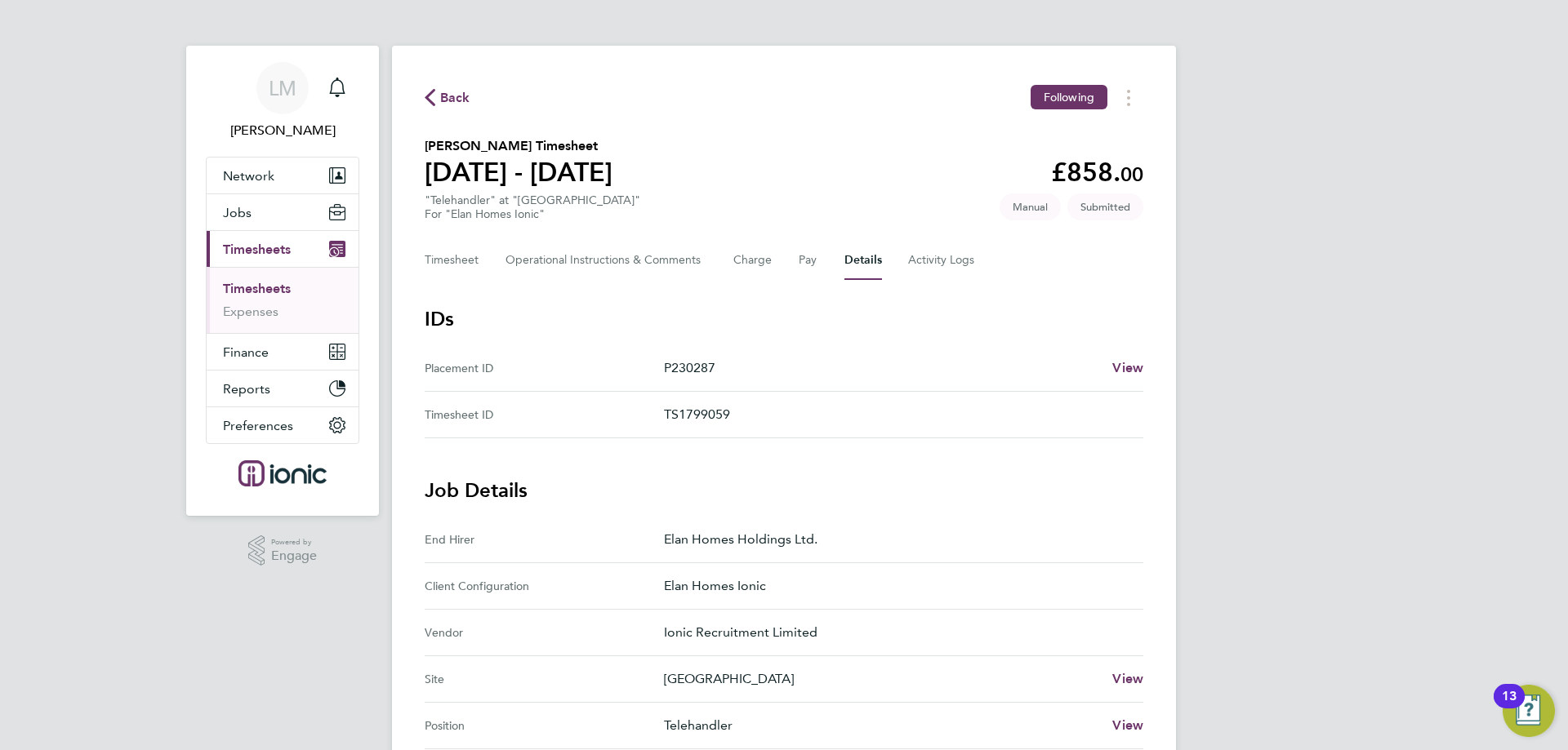
click at [258, 285] on link "Timesheets" at bounding box center [256, 289] width 68 height 15
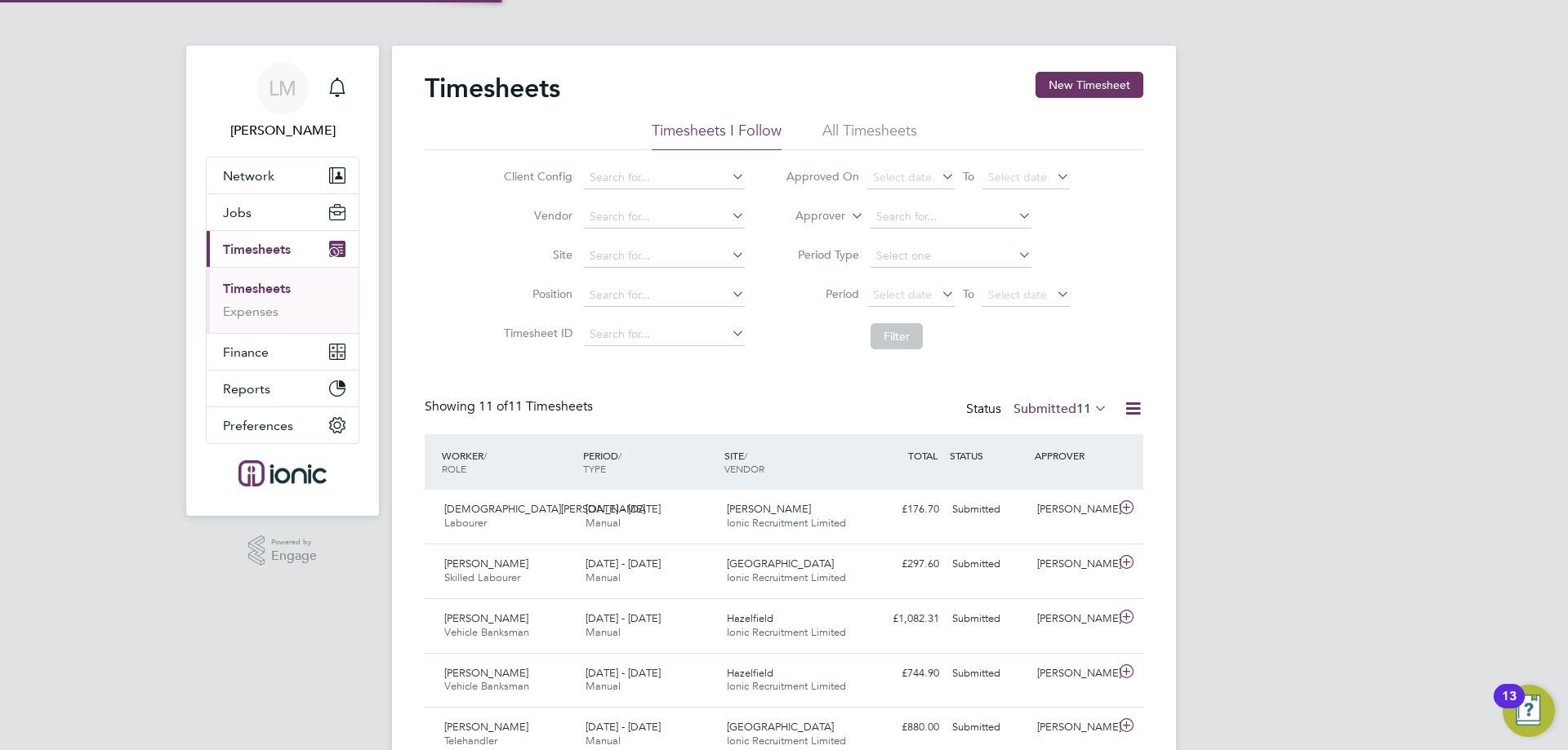
scroll to position [42, 142]
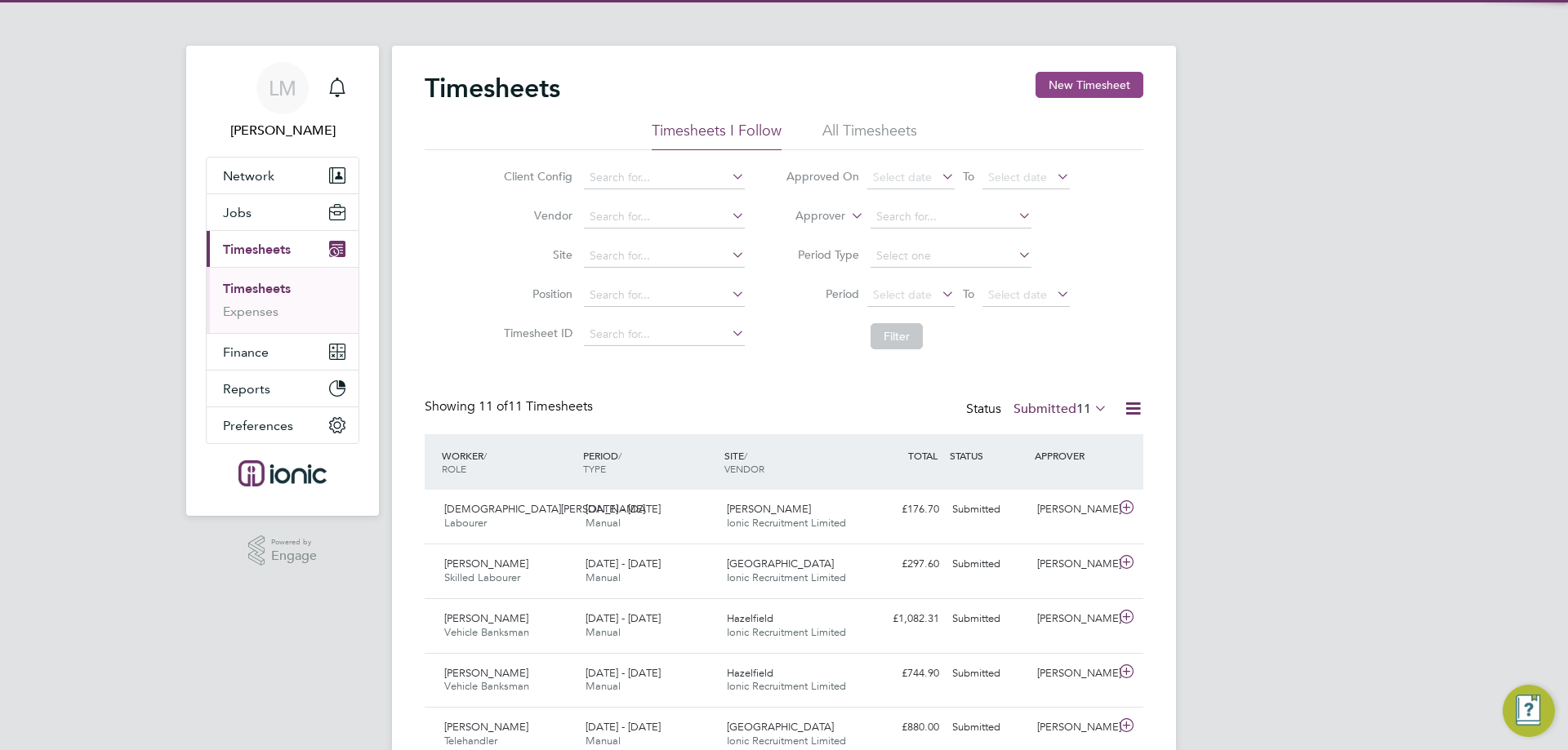
click at [1062, 85] on button "New Timesheet" at bounding box center [1089, 85] width 108 height 27
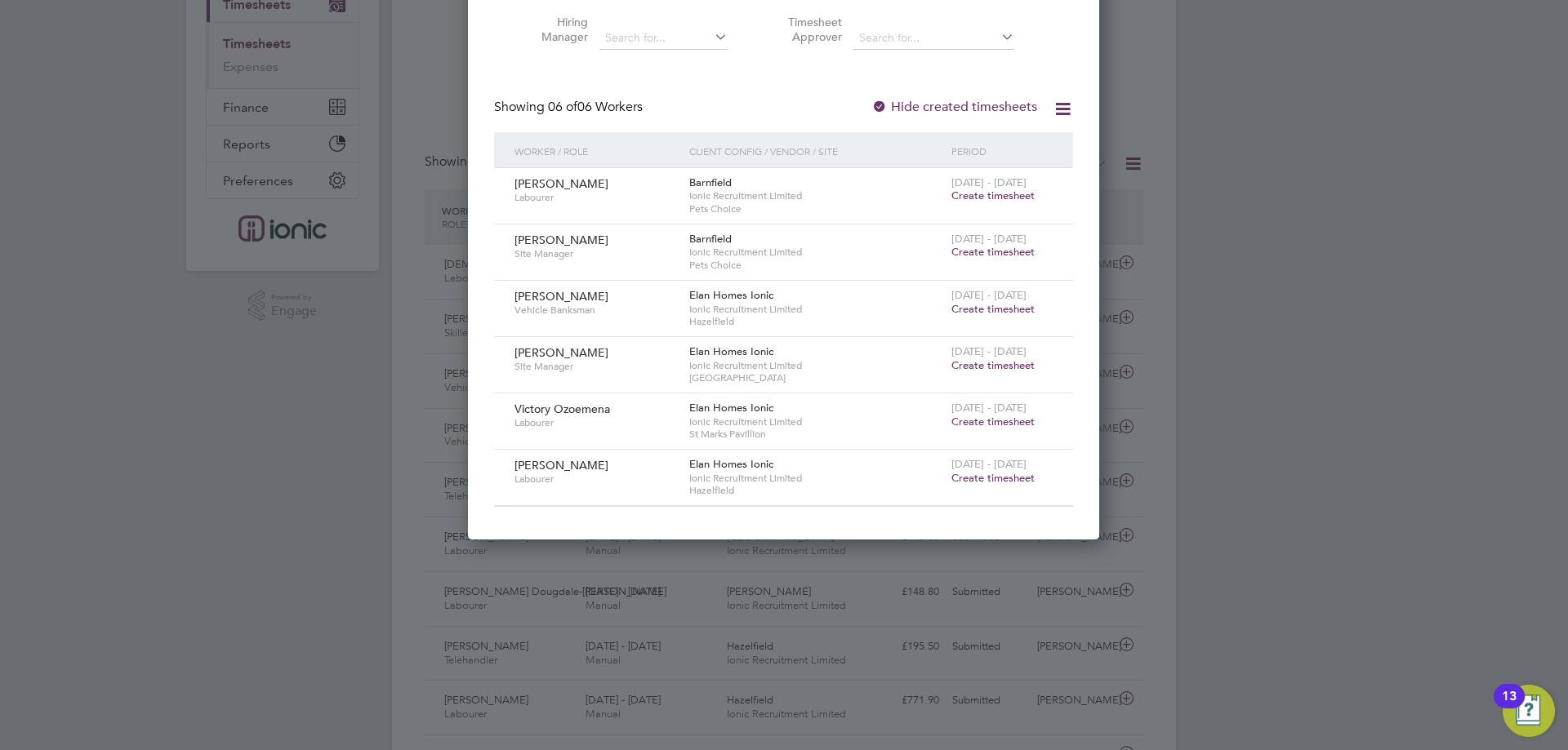
click at [975, 415] on span "Create timesheet" at bounding box center [993, 421] width 83 height 14
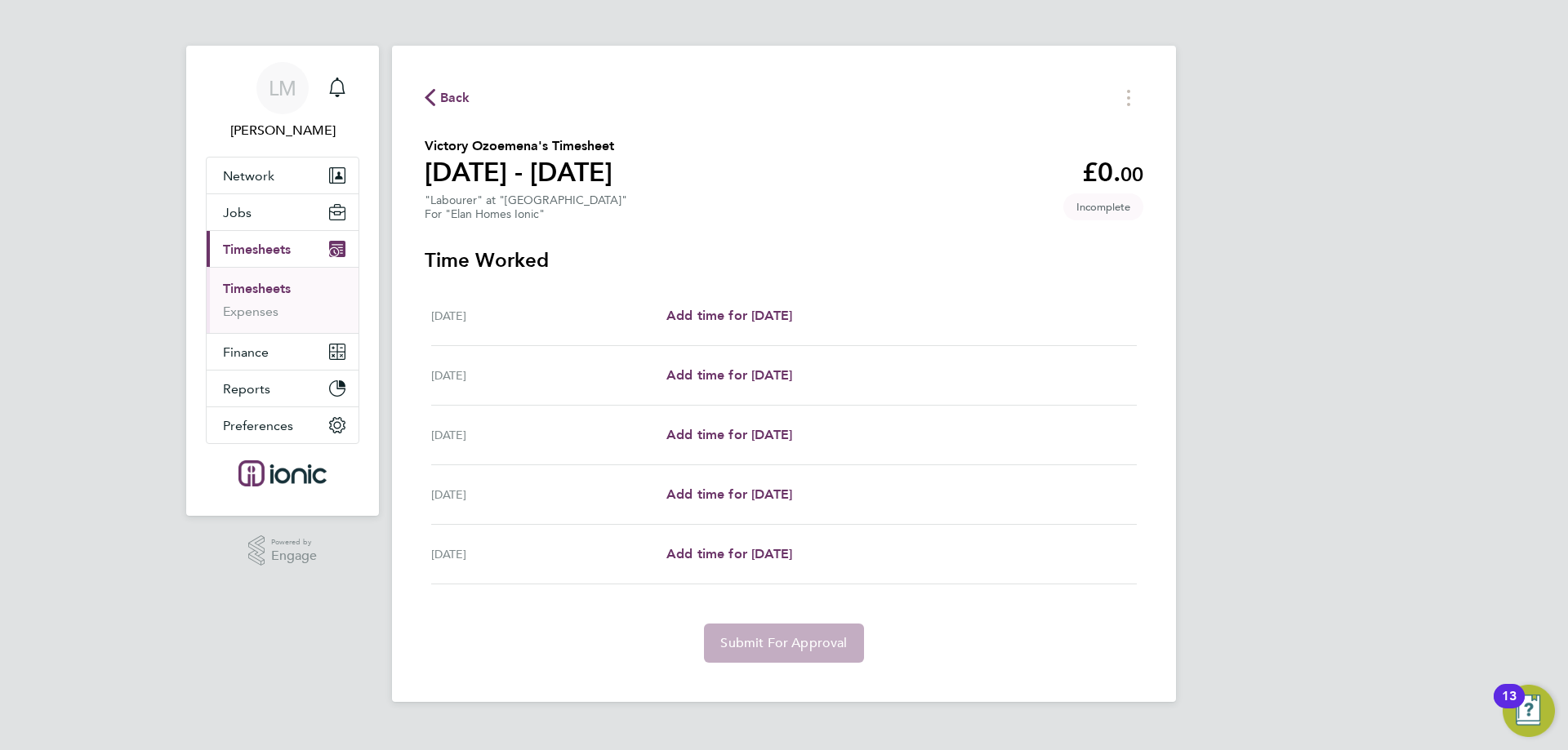
click at [741, 305] on div "[DATE] Add time for [DATE] Add time for [DATE]" at bounding box center [784, 317] width 706 height 60
click at [751, 313] on span "Add time for [DATE]" at bounding box center [729, 315] width 126 height 15
select select "30"
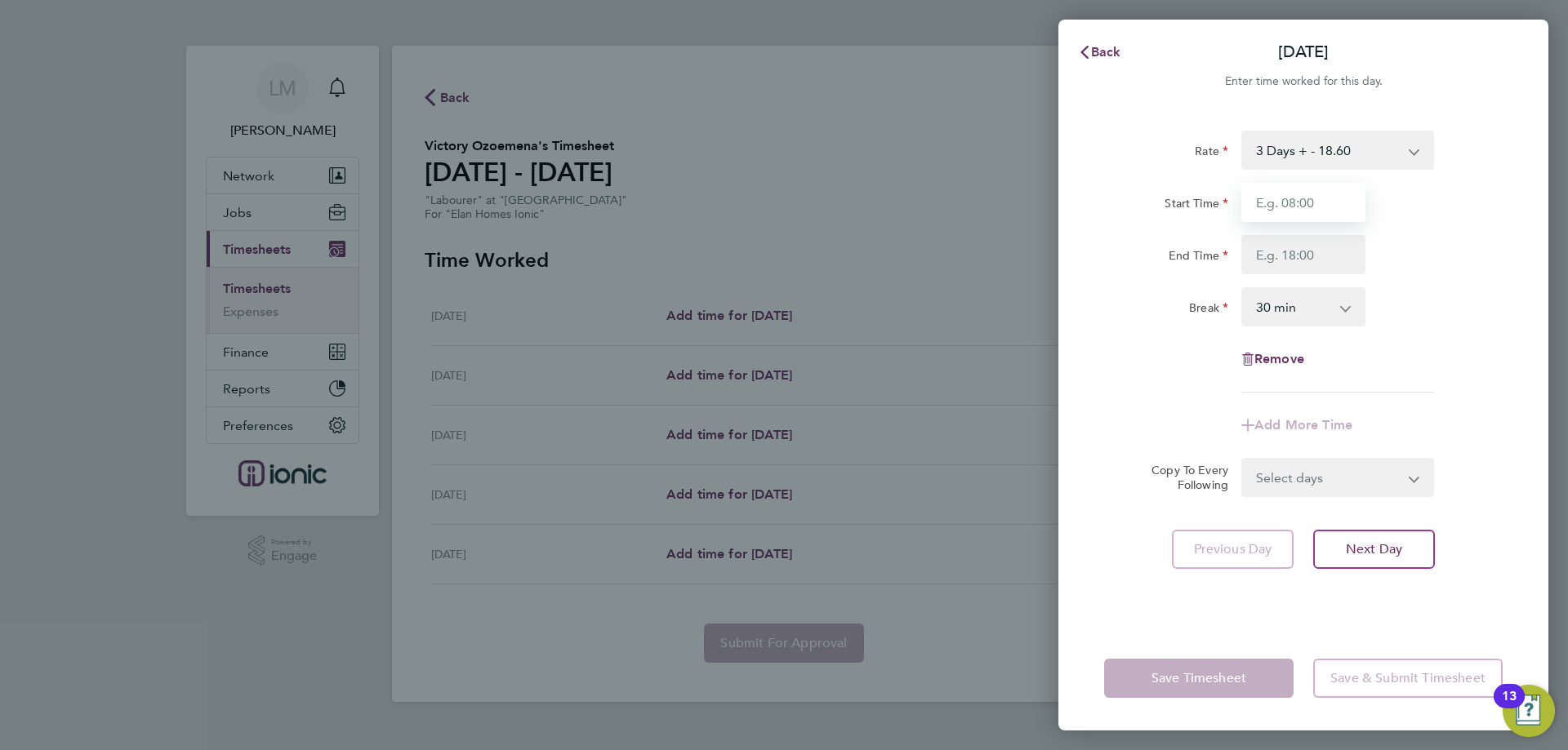
click at [1290, 197] on input "Start Time" at bounding box center [1303, 203] width 124 height 39
type input "07:30"
click at [1303, 257] on input "End Time" at bounding box center [1303, 255] width 124 height 39
type input "16:30"
click at [1314, 487] on select "Select days Day [DATE] [DATE] [DATE] [DATE]" at bounding box center [1328, 478] width 171 height 36
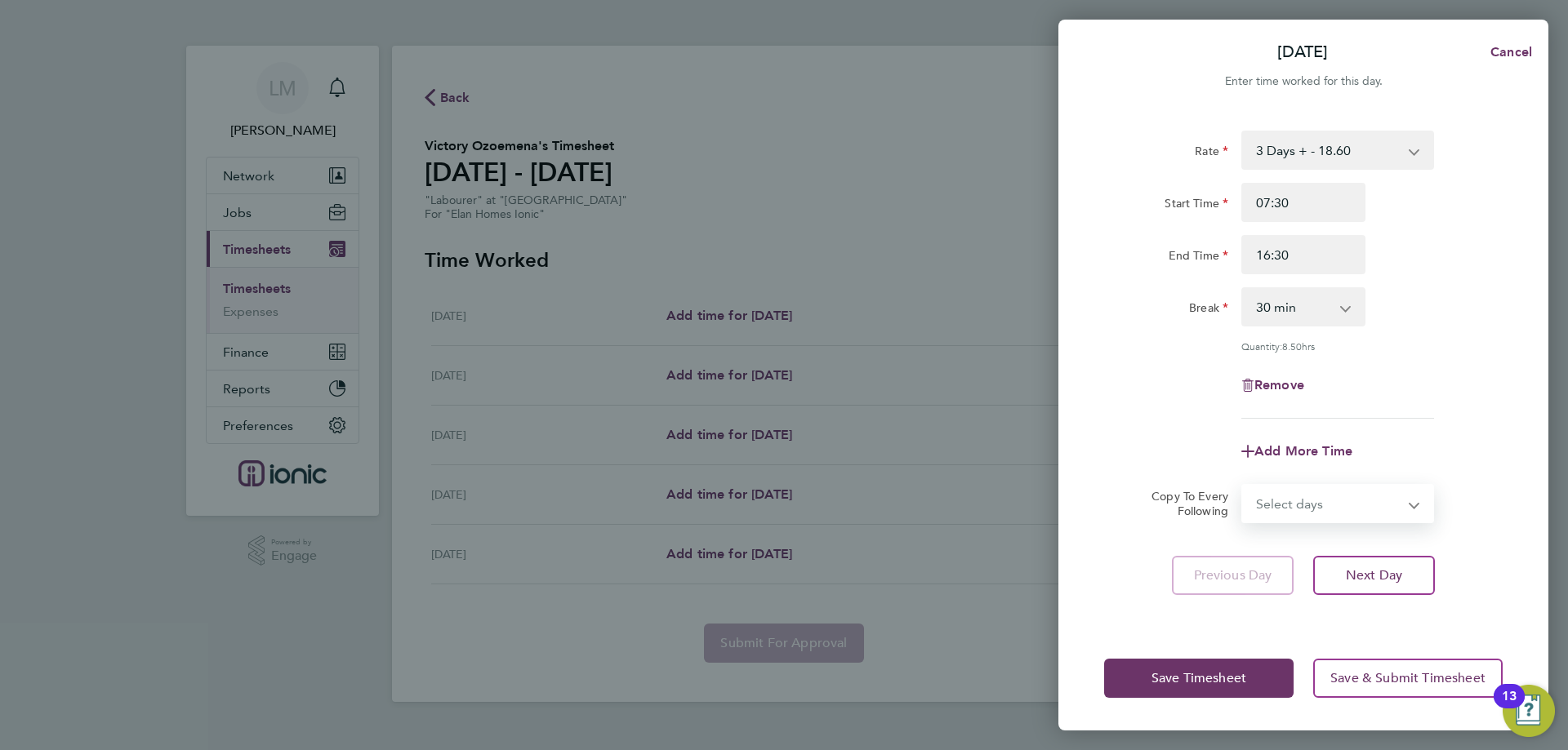
select select "TUE"
click at [1243, 485] on select "Select days Day [DATE] [DATE] [DATE] [DATE]" at bounding box center [1328, 503] width 171 height 36
select select "[DATE]"
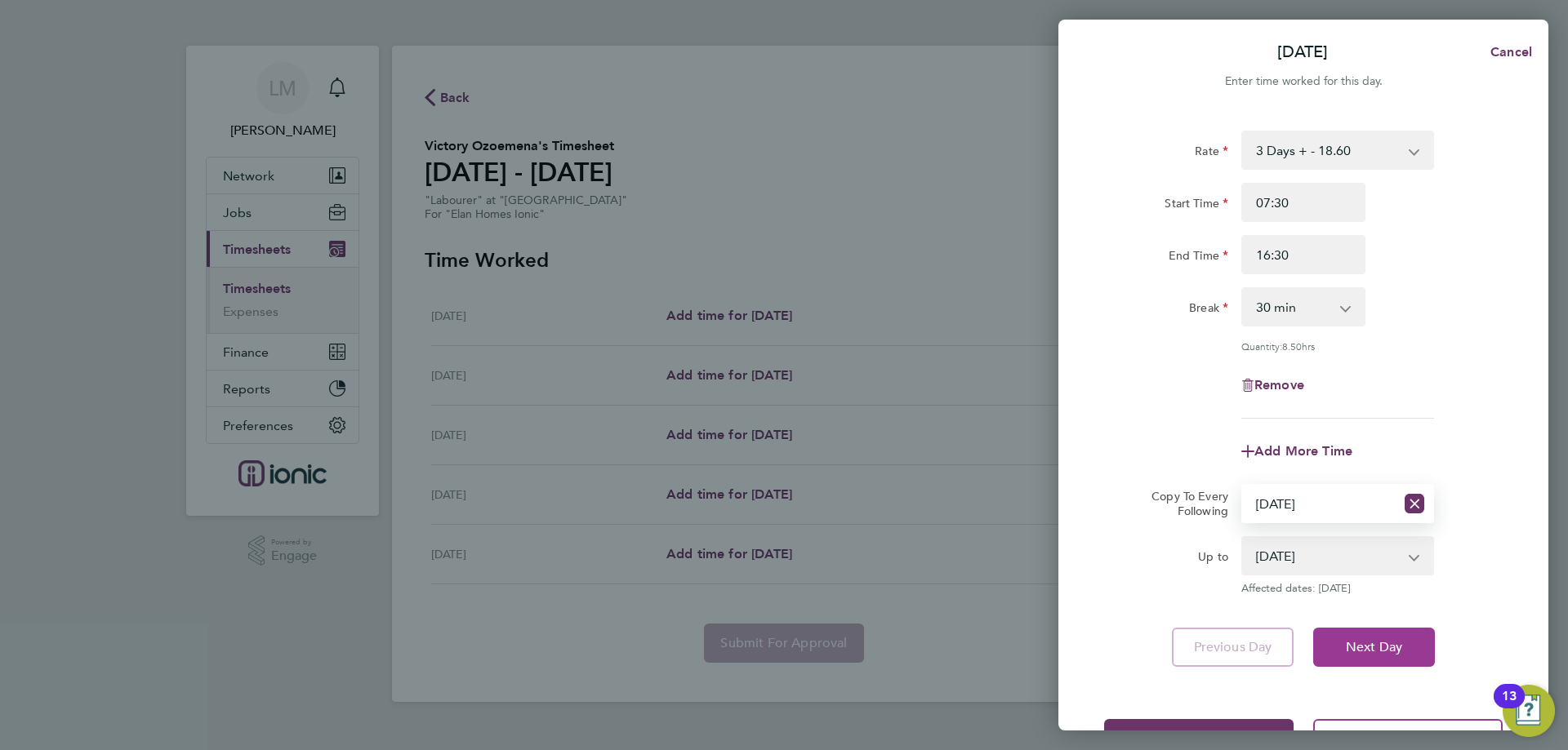
click at [1378, 656] on button "Next Day" at bounding box center [1374, 647] width 122 height 39
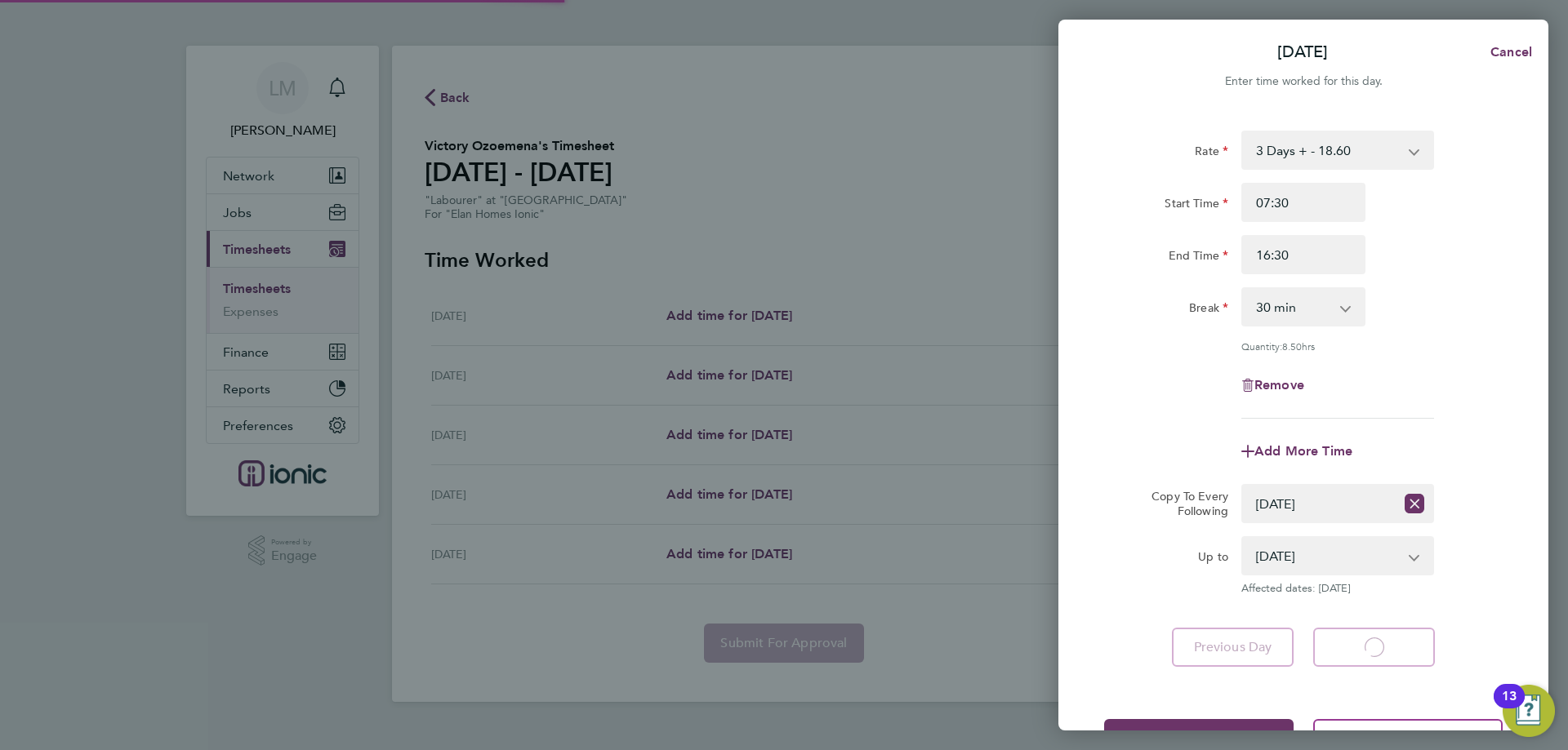
select select "30"
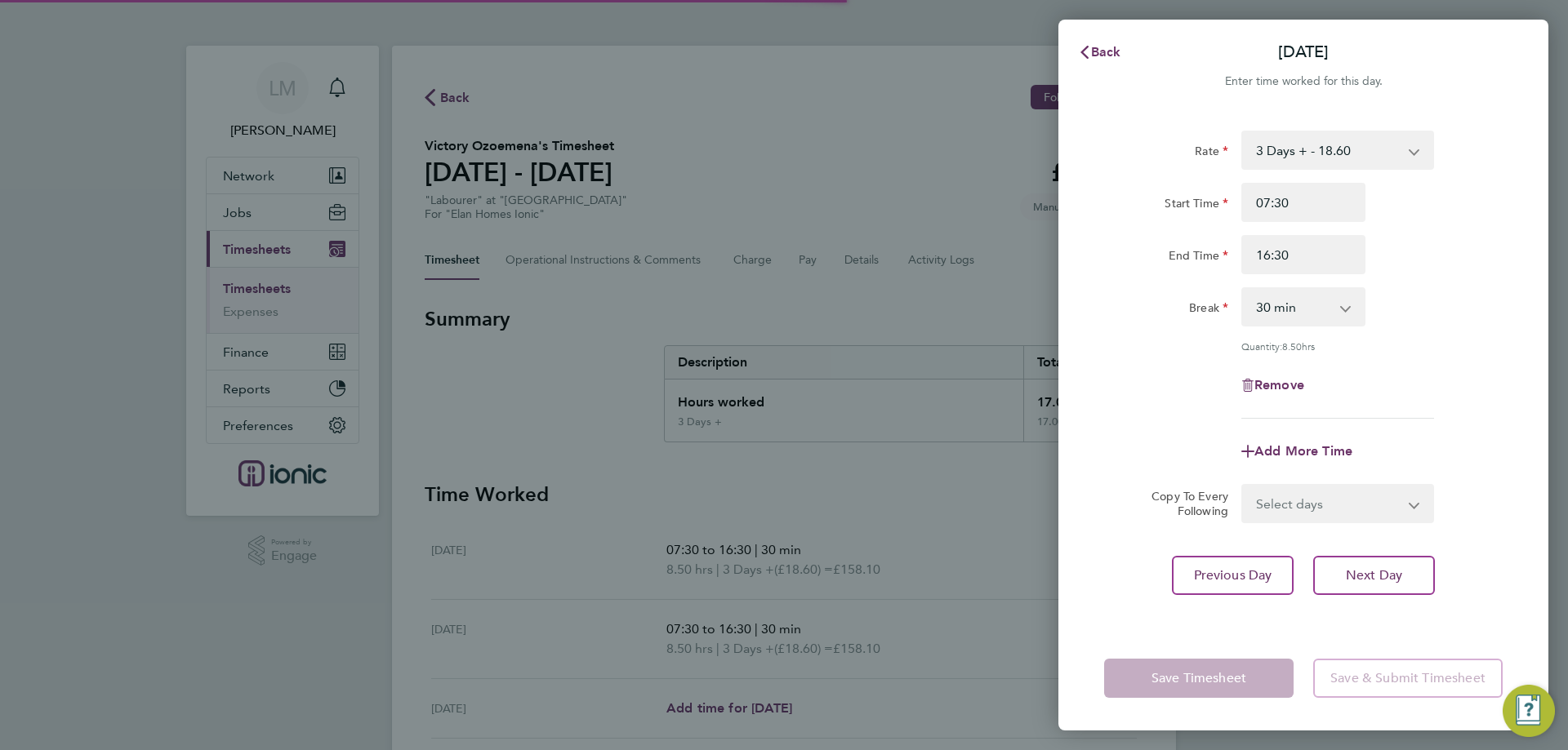
click at [1289, 514] on select "Select days Day [DATE] [DATE] [DATE]" at bounding box center [1328, 503] width 171 height 36
select select "WED"
click at [1243, 485] on select "Select days Day [DATE] [DATE] [DATE]" at bounding box center [1328, 503] width 171 height 36
select select "[DATE]"
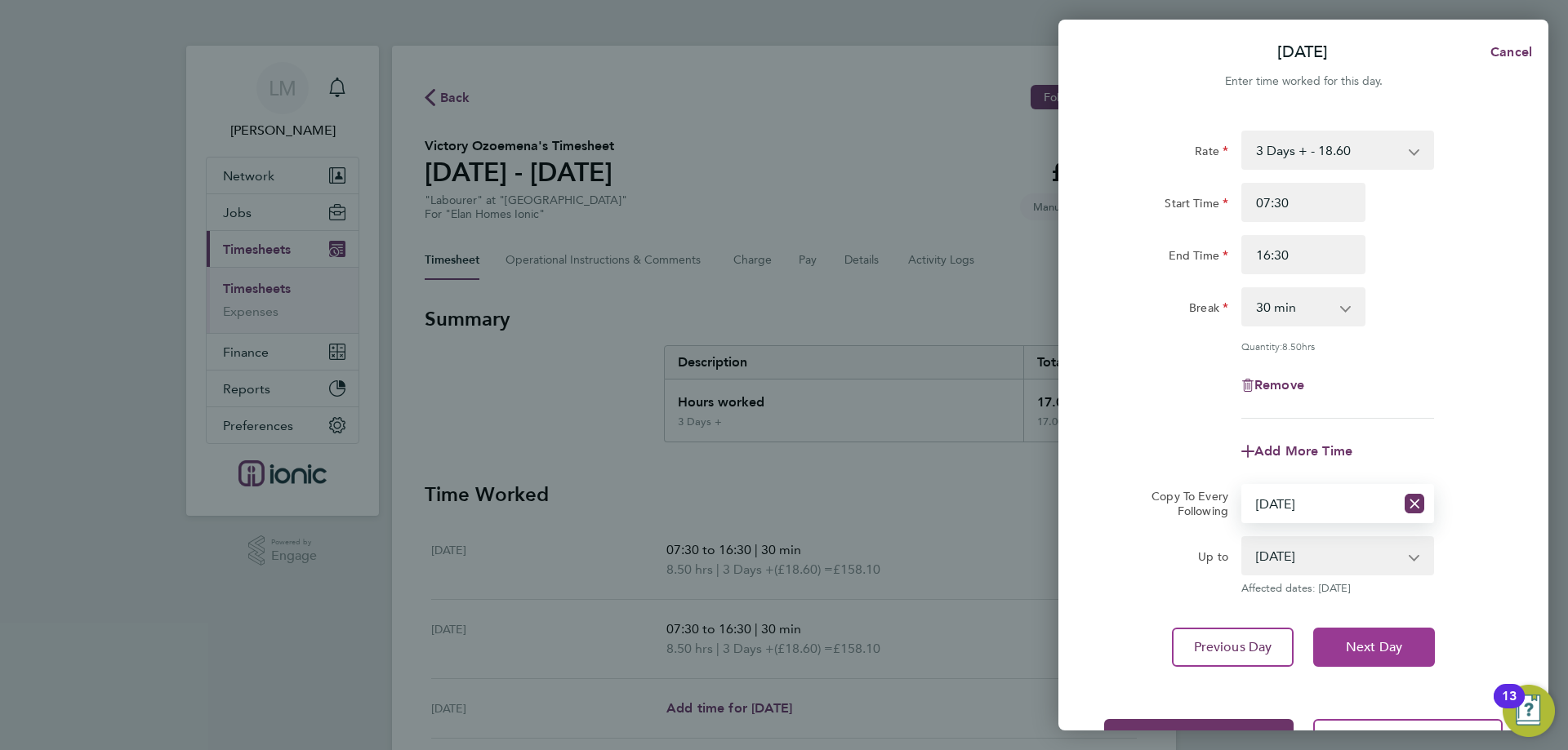
click at [1371, 647] on span "Next Day" at bounding box center [1374, 647] width 57 height 16
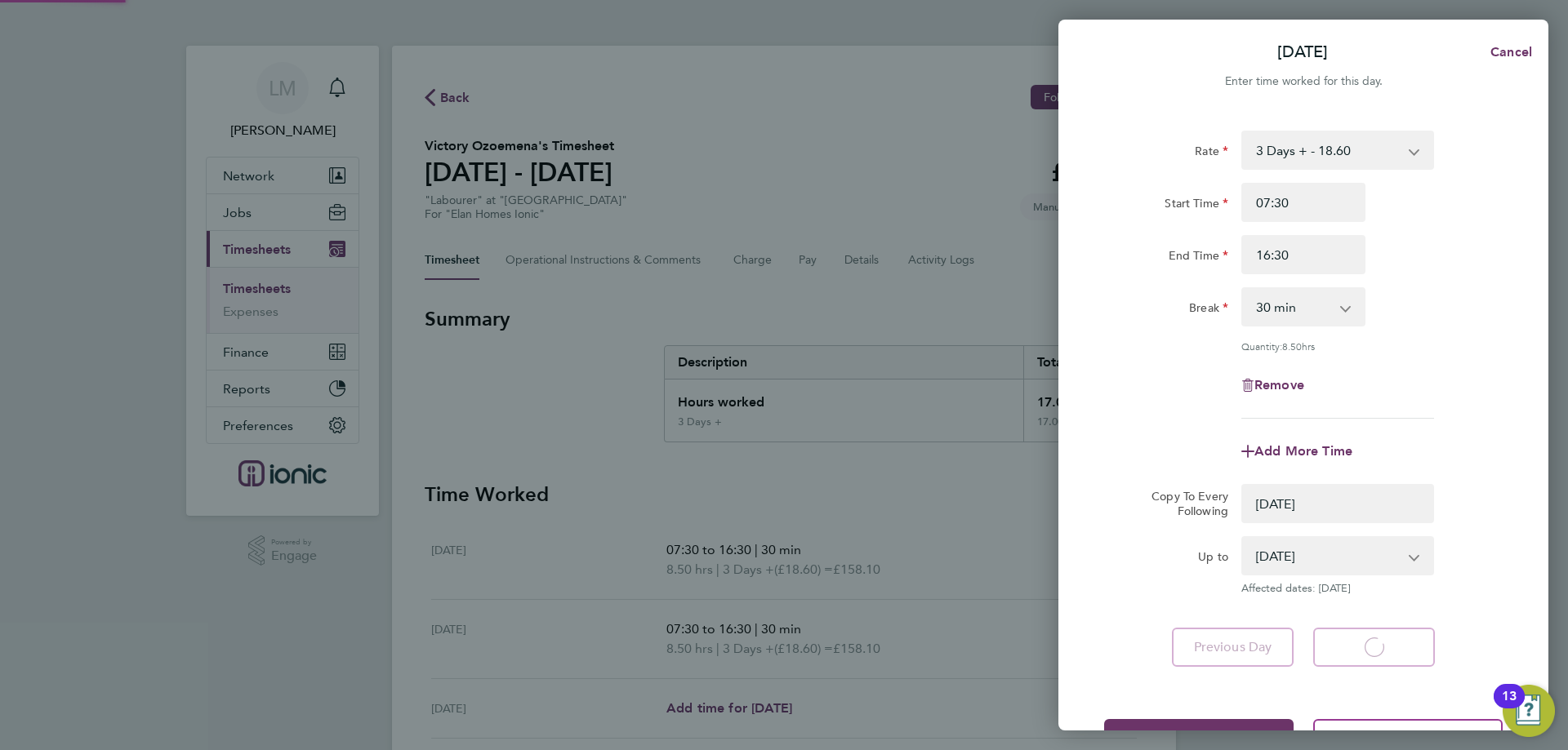
select select "0: null"
select select "30"
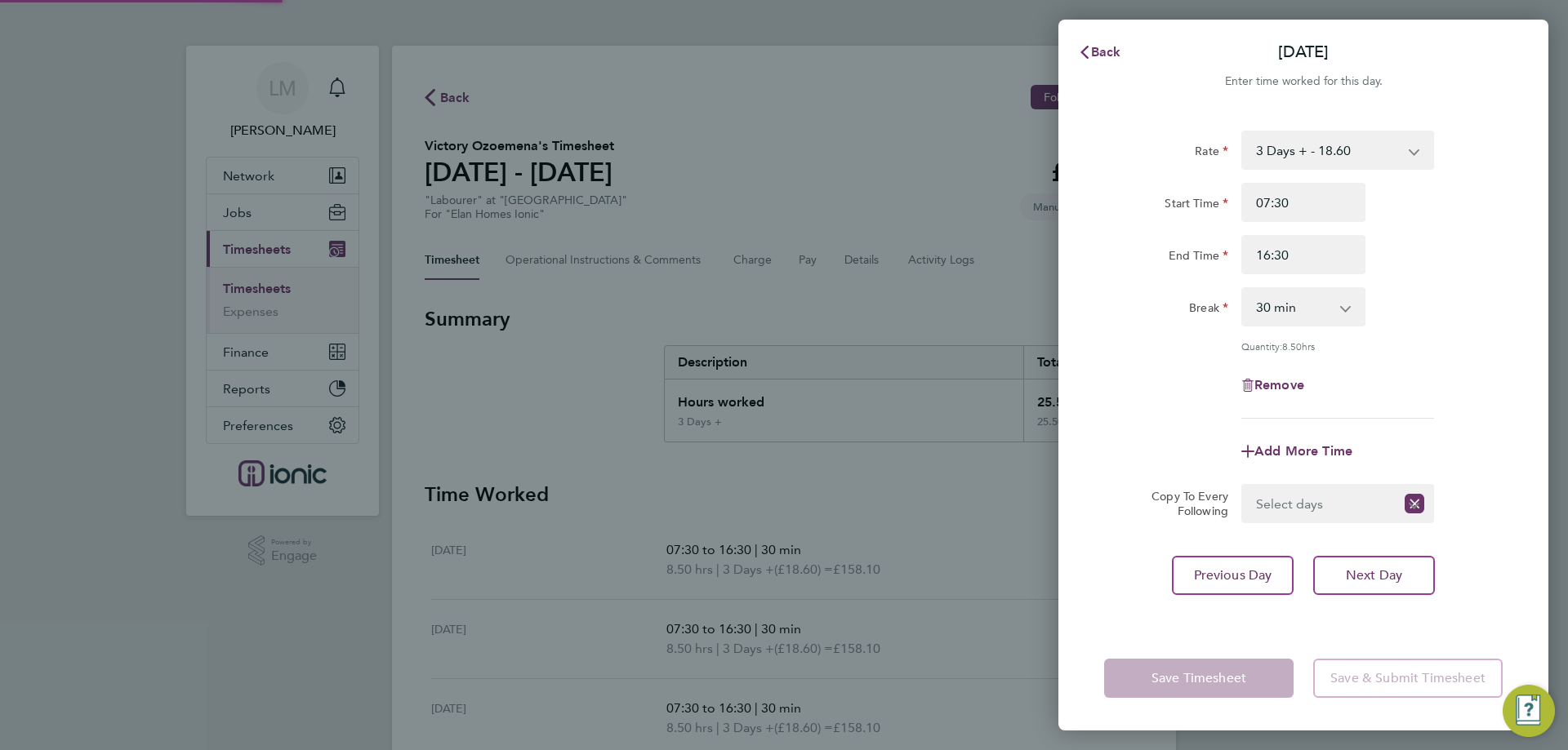
click at [1291, 504] on select "Select days Day [DATE] [DATE]" at bounding box center [1318, 503] width 152 height 36
select select "THU"
click at [1243, 485] on select "Select days Day [DATE] [DATE]" at bounding box center [1328, 503] width 171 height 36
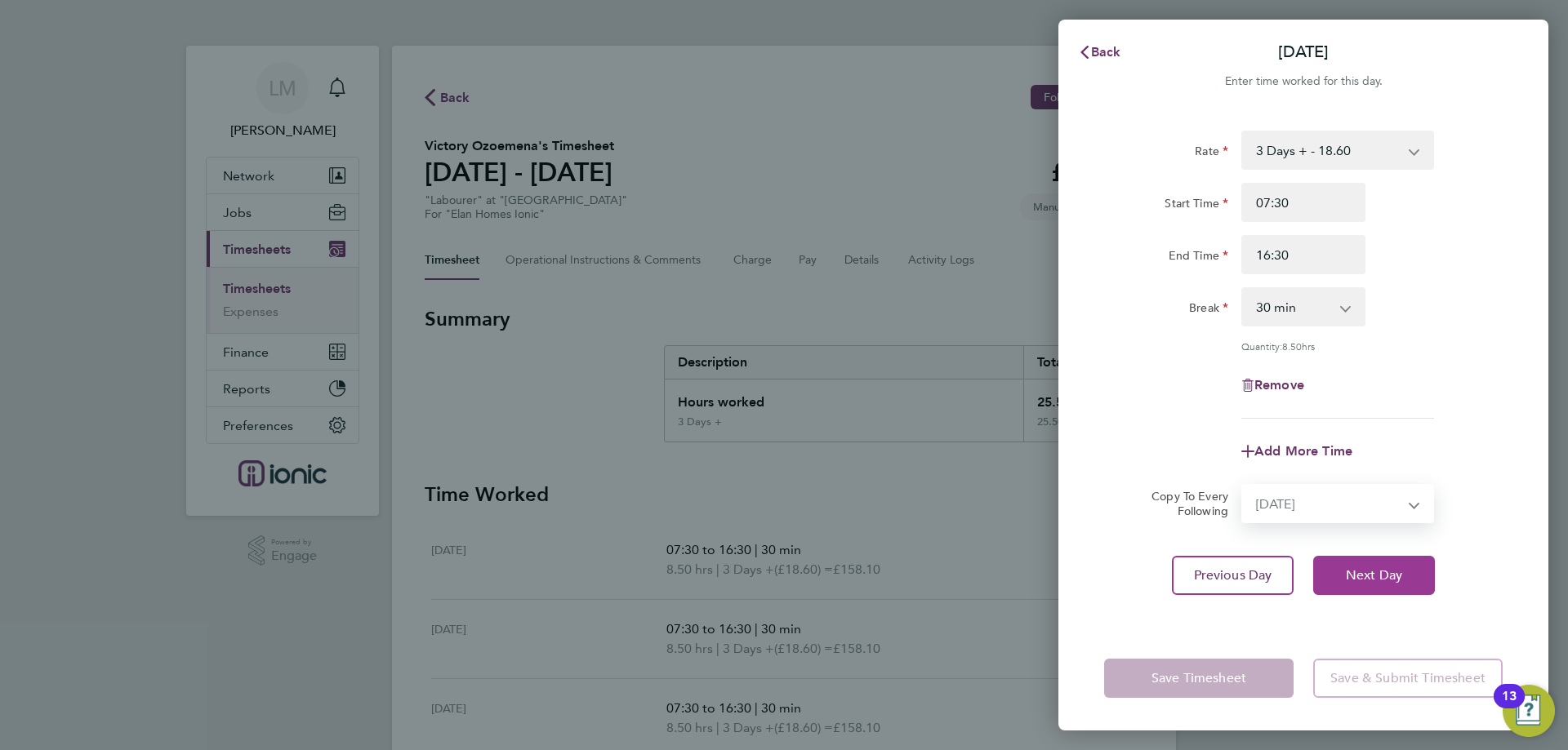
select select "[DATE]"
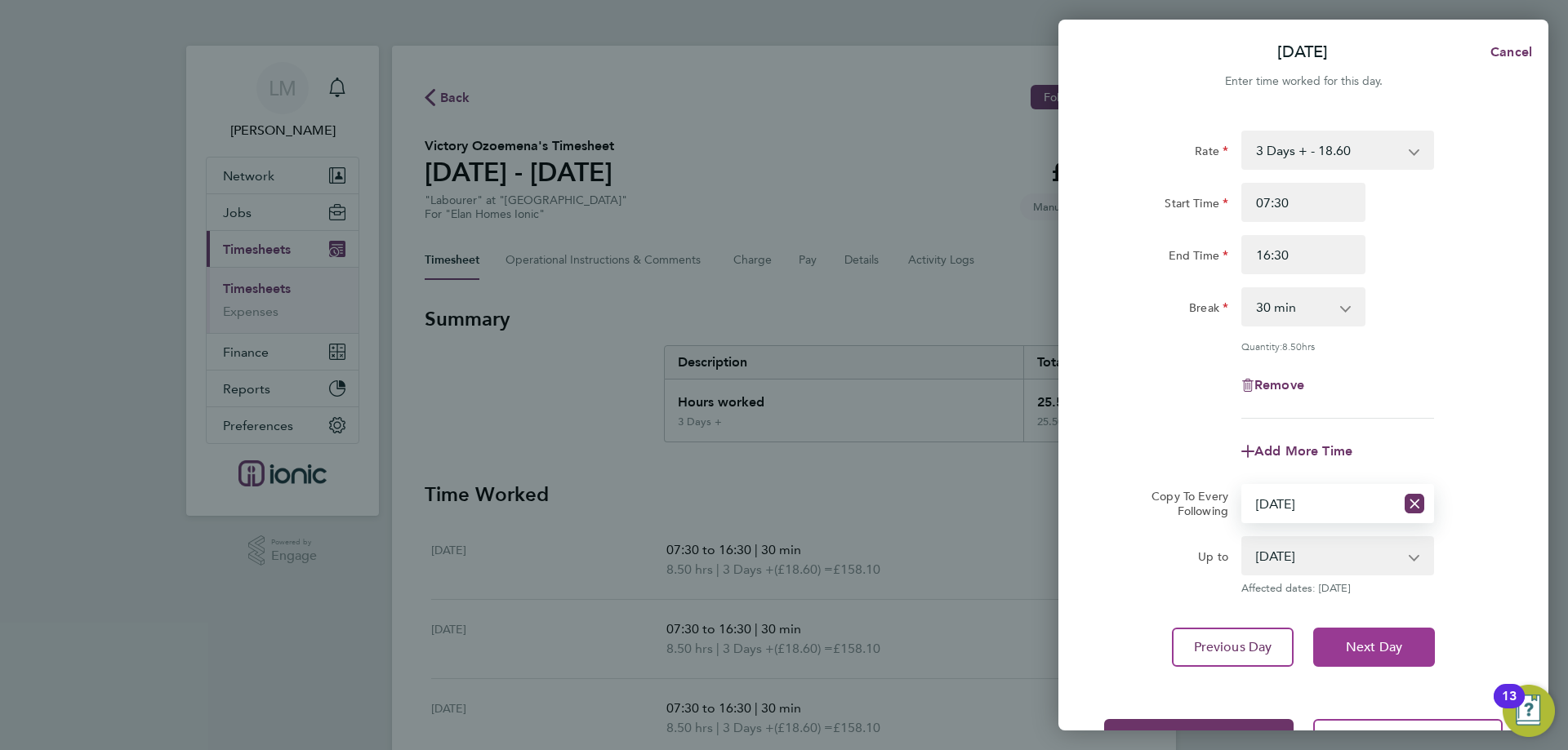
click at [1393, 652] on span "Next Day" at bounding box center [1374, 647] width 57 height 16
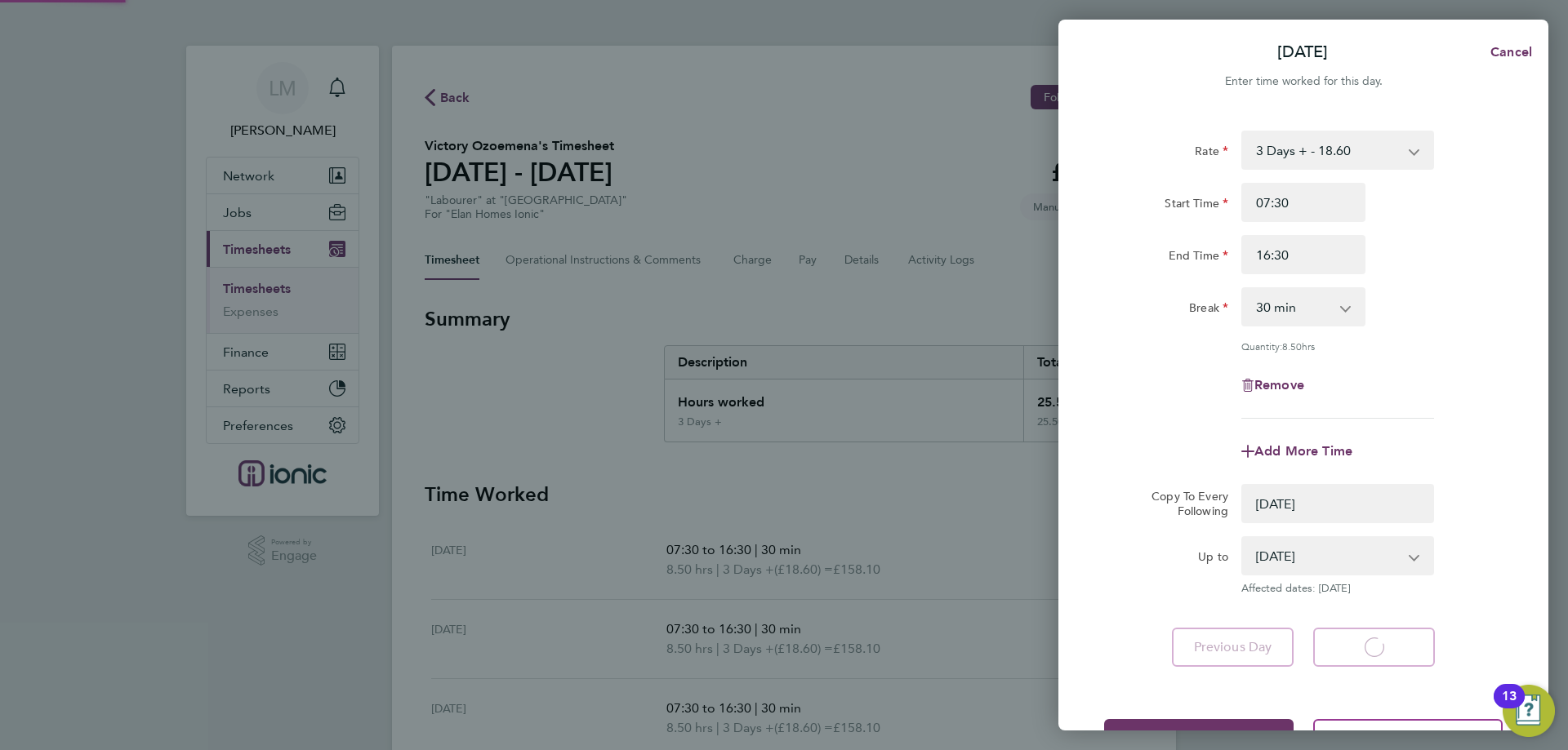
select select "0: null"
select select "30"
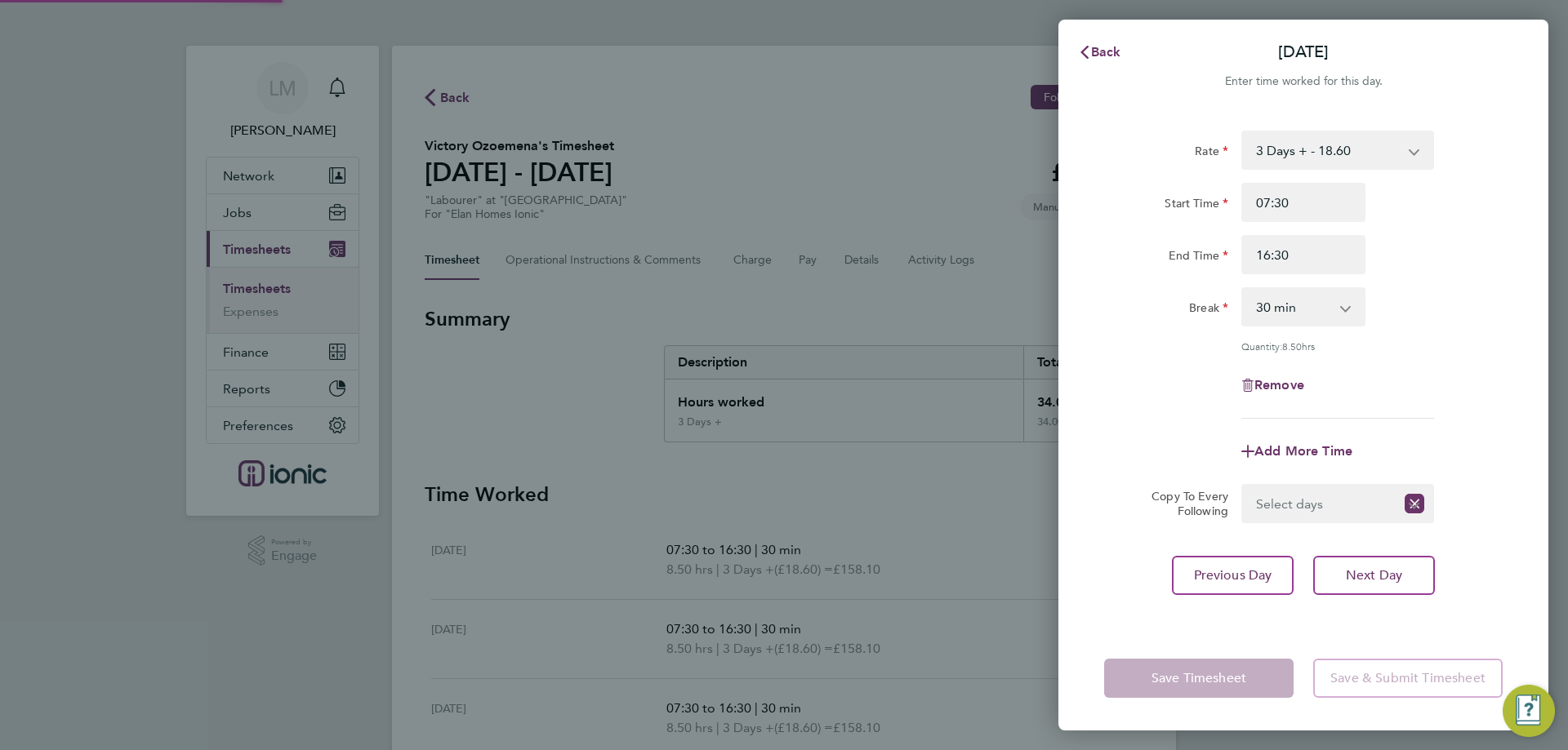
click at [1298, 501] on select "Select days [DATE]" at bounding box center [1318, 503] width 152 height 36
select select "FRI"
click at [1243, 485] on select "Select days [DATE]" at bounding box center [1328, 503] width 171 height 36
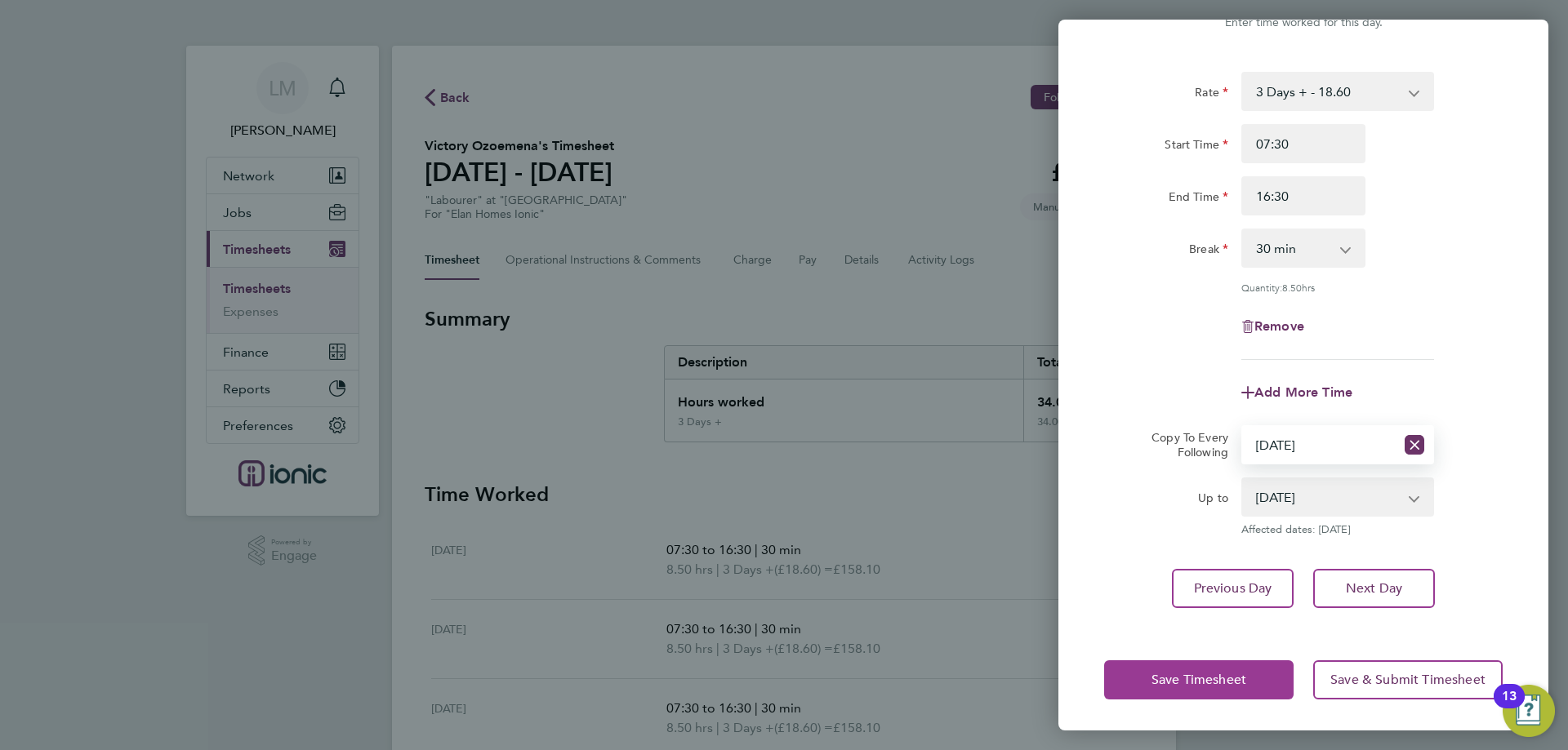
click at [1219, 666] on button "Save Timesheet" at bounding box center [1198, 680] width 189 height 39
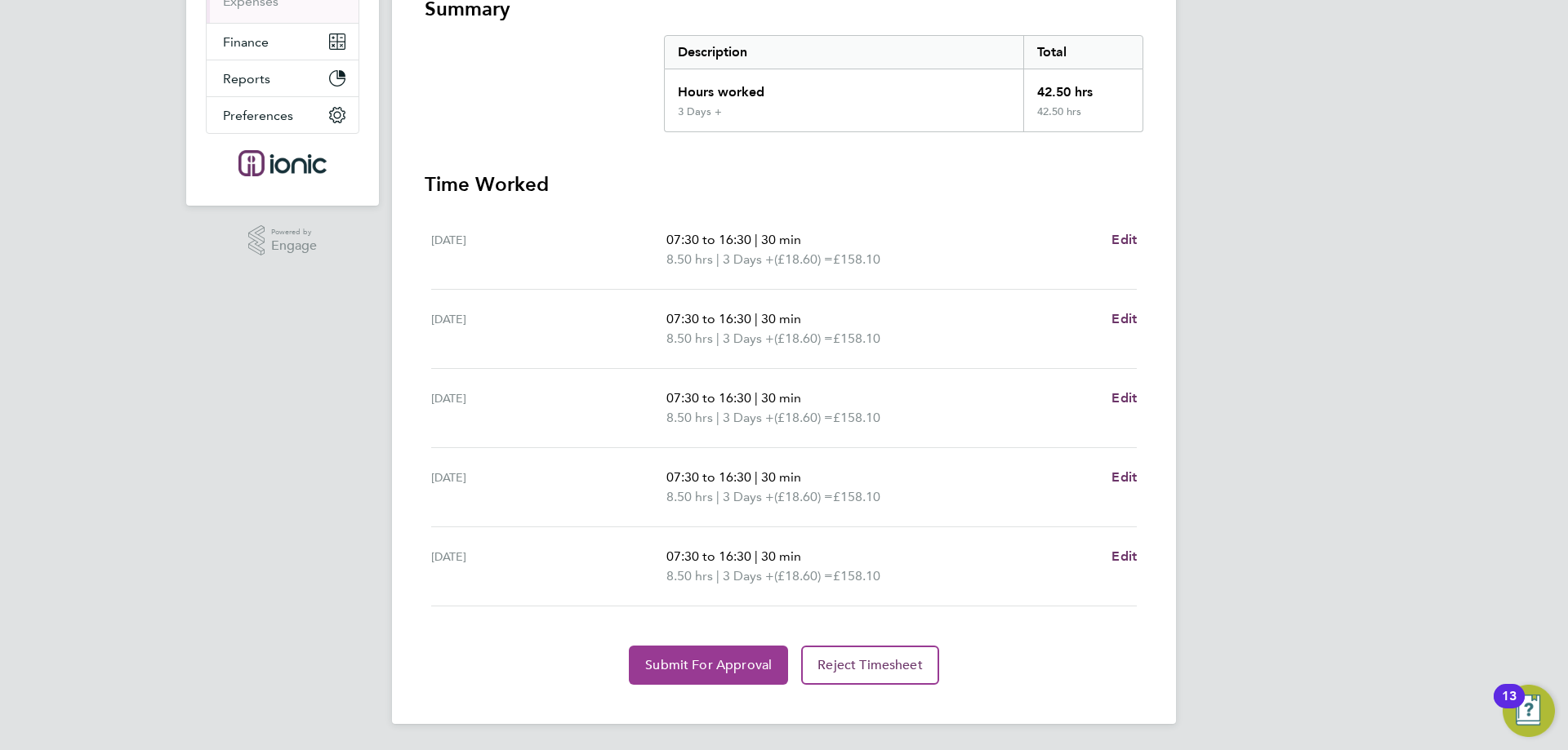
click at [685, 674] on button "Submit For Approval" at bounding box center [708, 665] width 159 height 39
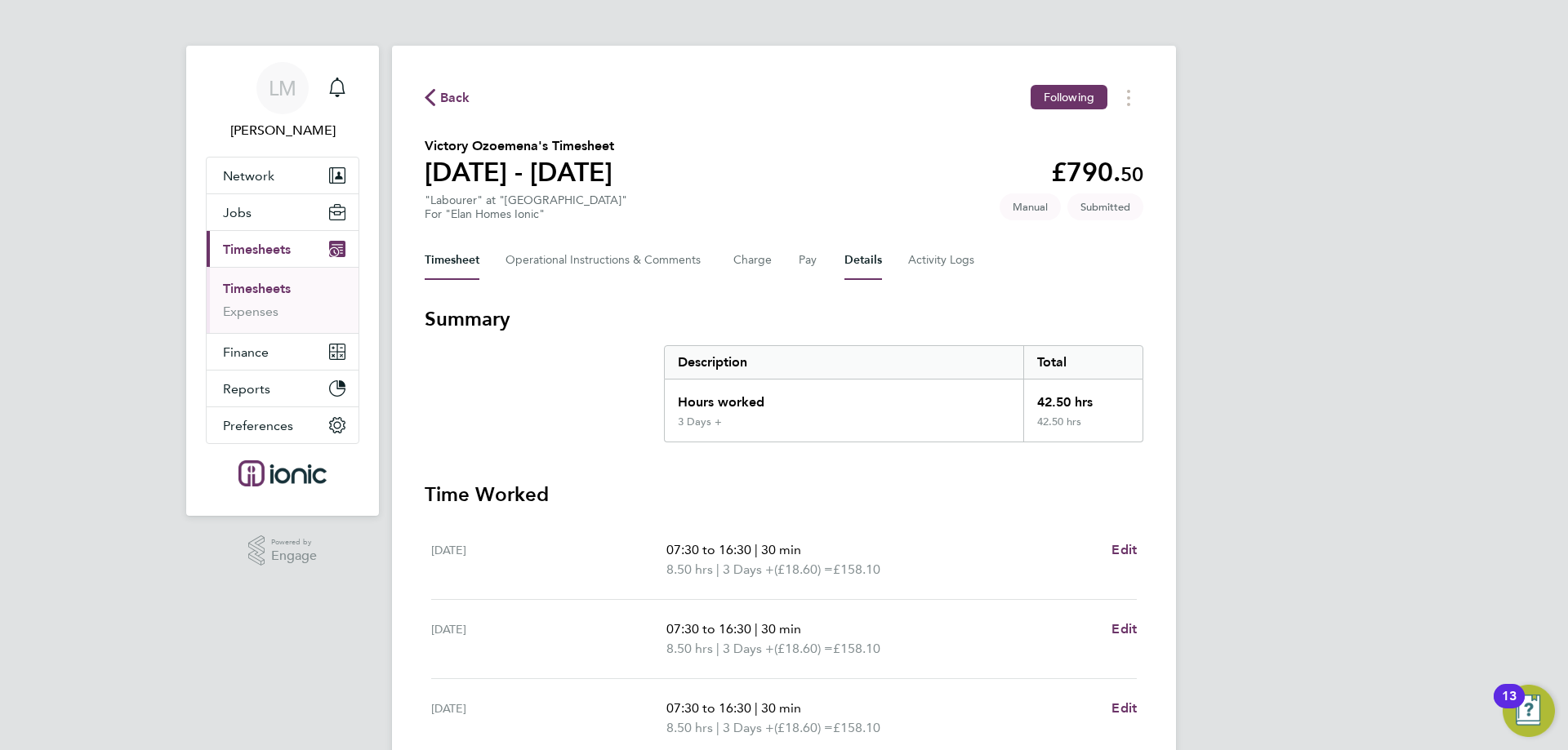
click at [862, 263] on button "Details" at bounding box center [863, 260] width 38 height 39
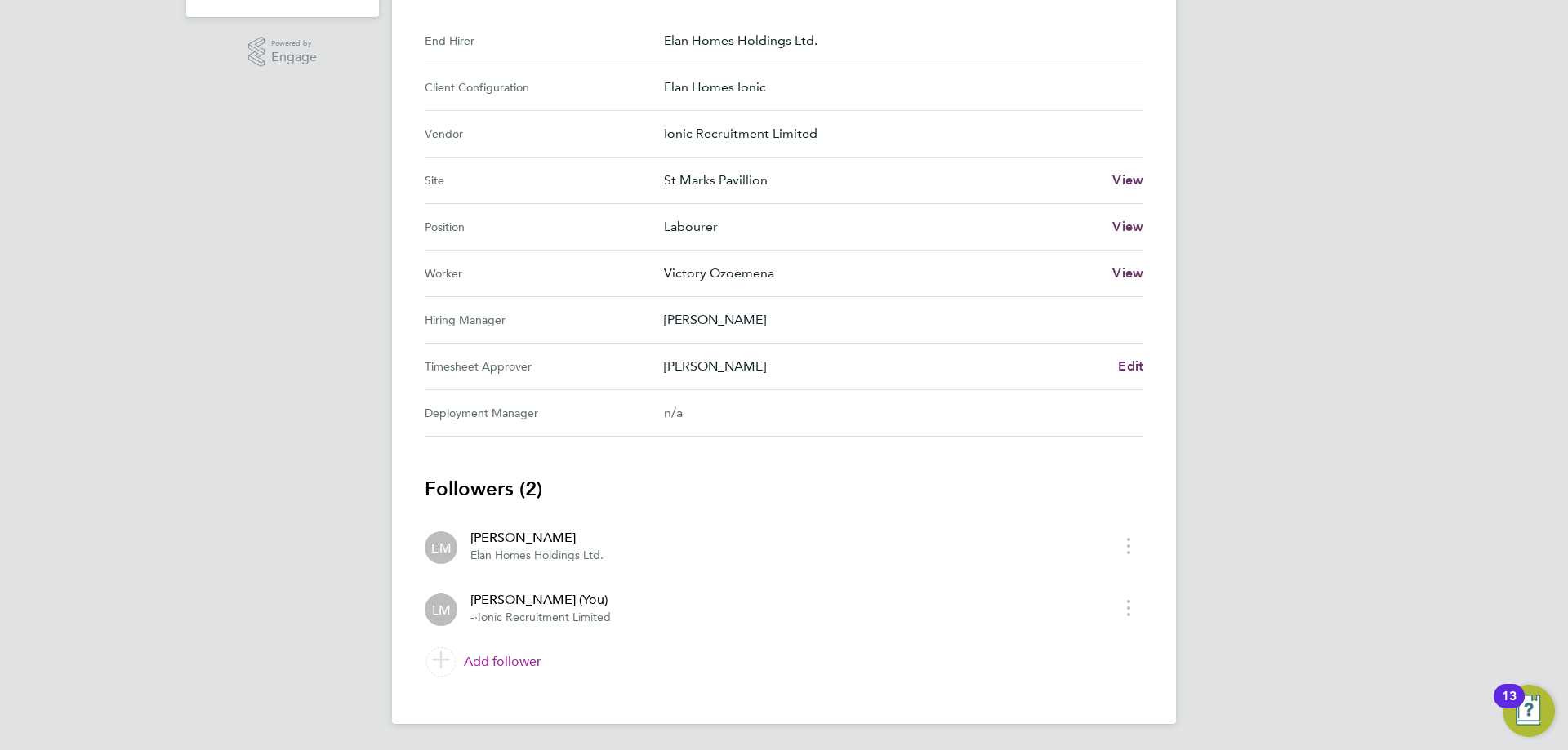
click at [527, 664] on link "Add follower" at bounding box center [784, 662] width 718 height 45
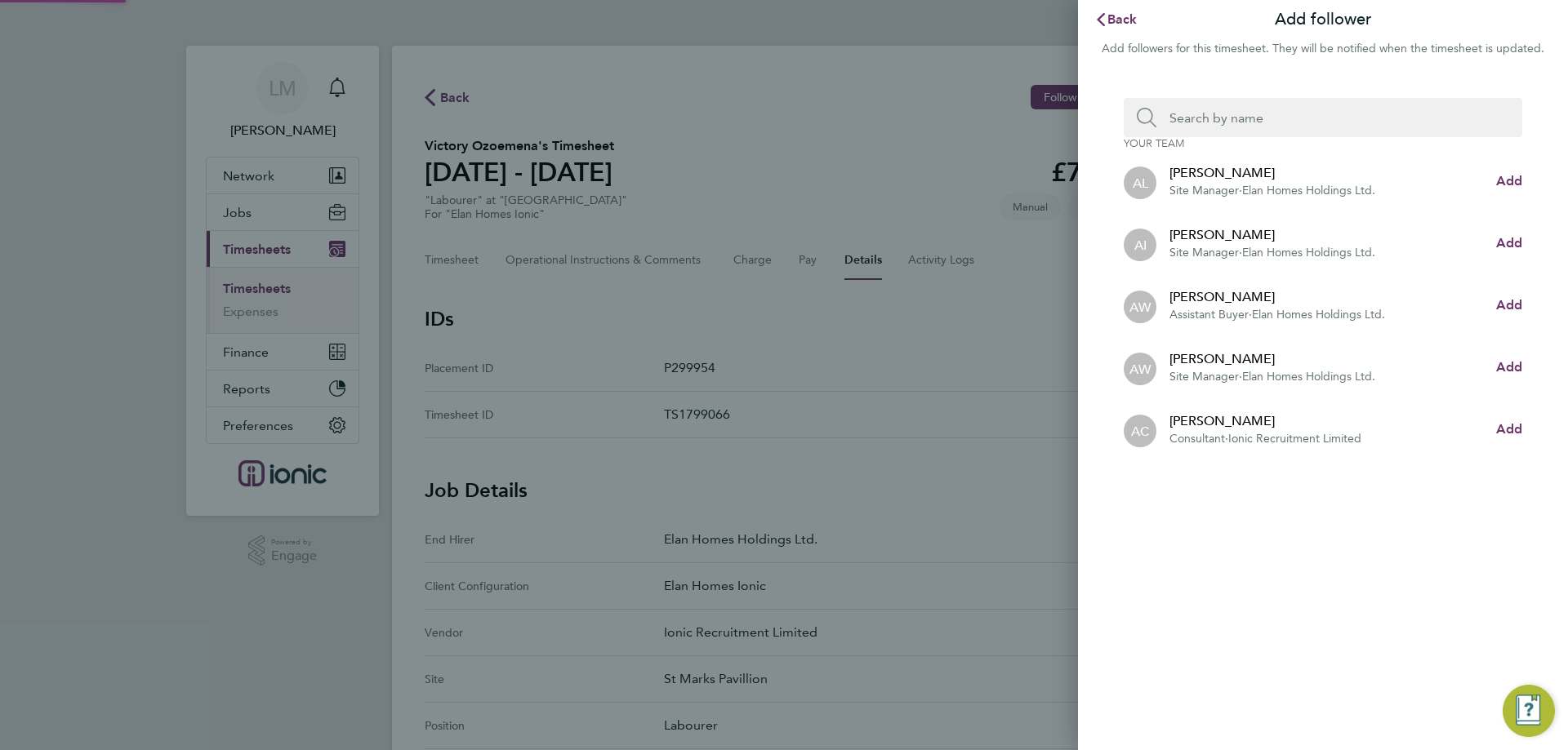
click at [1334, 131] on input "Search team member by name:" at bounding box center [1329, 117] width 346 height 39
click at [1505, 296] on button "Add" at bounding box center [1509, 305] width 27 height 20
click at [1293, 113] on input "Search team member by name:" at bounding box center [1329, 117] width 346 height 39
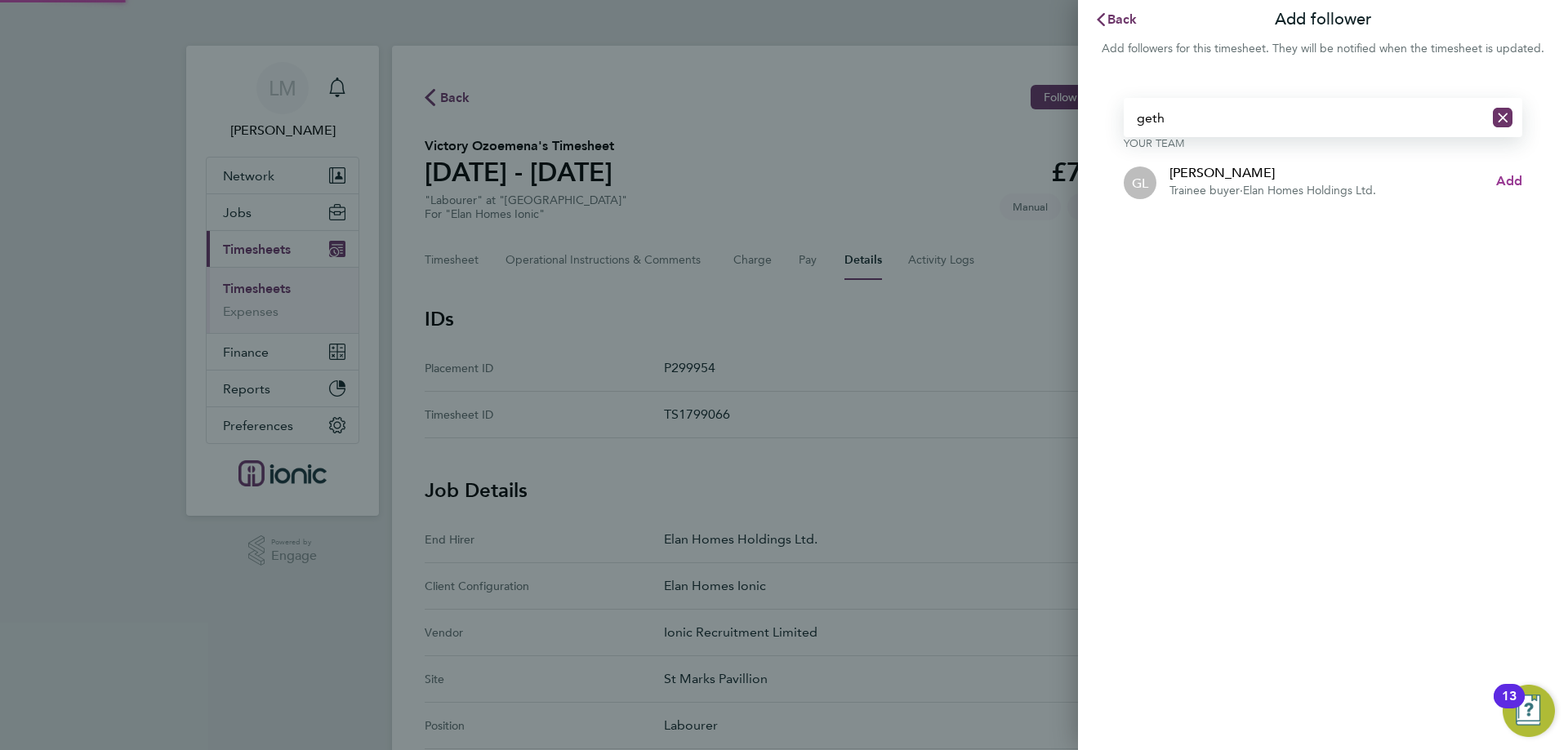
type input "geth"
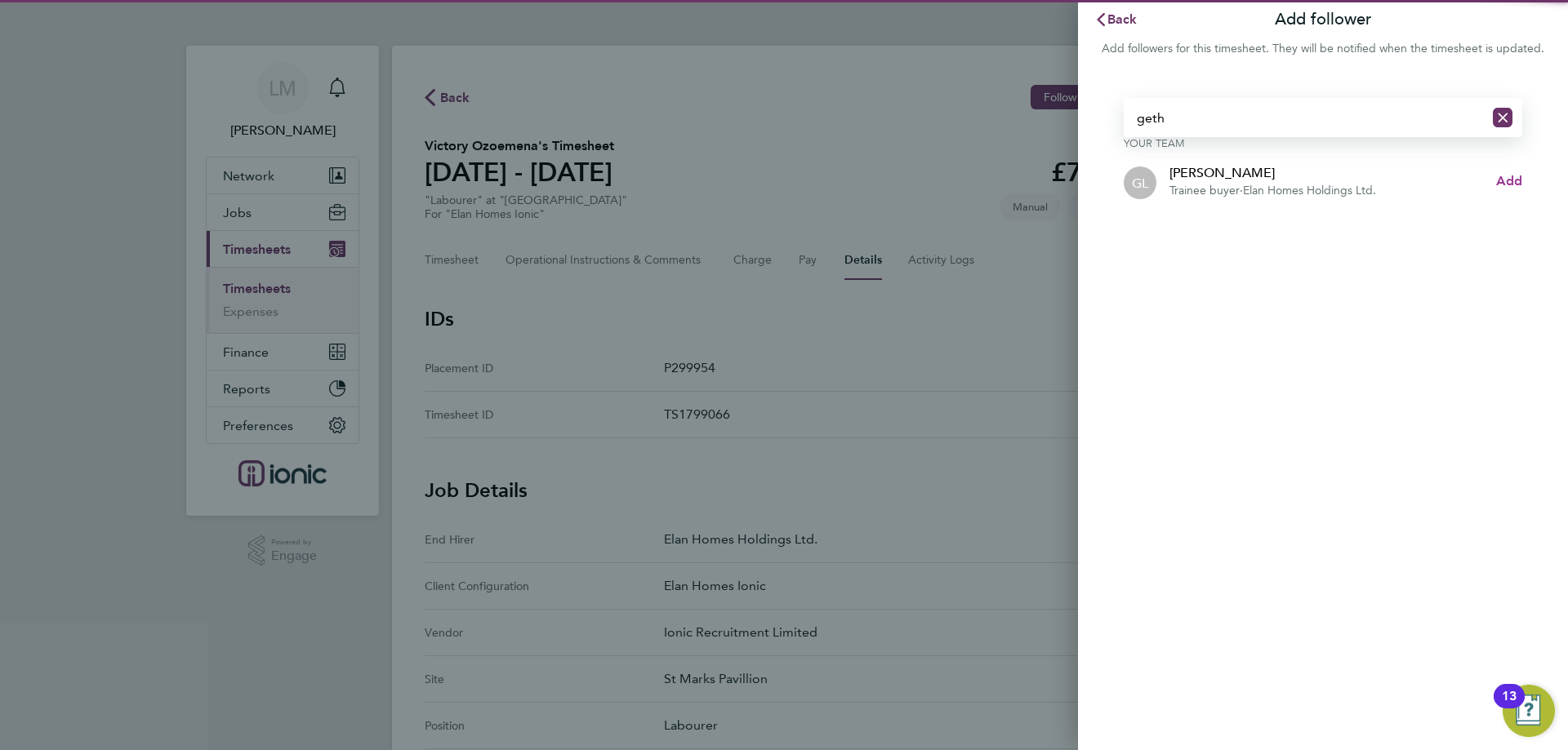
click at [1504, 184] on span "Add" at bounding box center [1509, 181] width 27 height 15
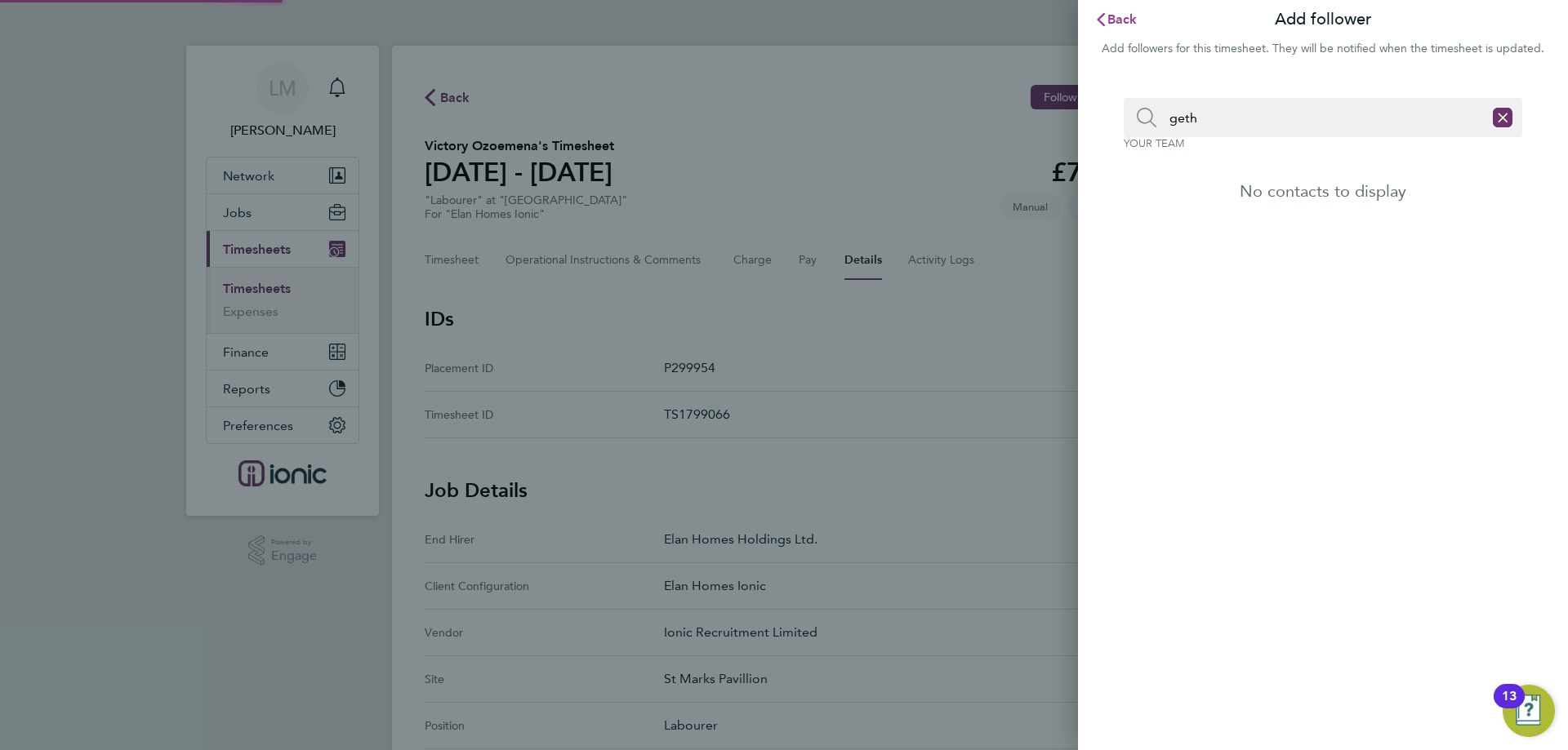
drag, startPoint x: 1129, startPoint y: 27, endPoint x: 925, endPoint y: 107, distance: 219.1
click at [1128, 27] on button "Back" at bounding box center [1116, 20] width 76 height 33
